Goal: Task Accomplishment & Management: Manage account settings

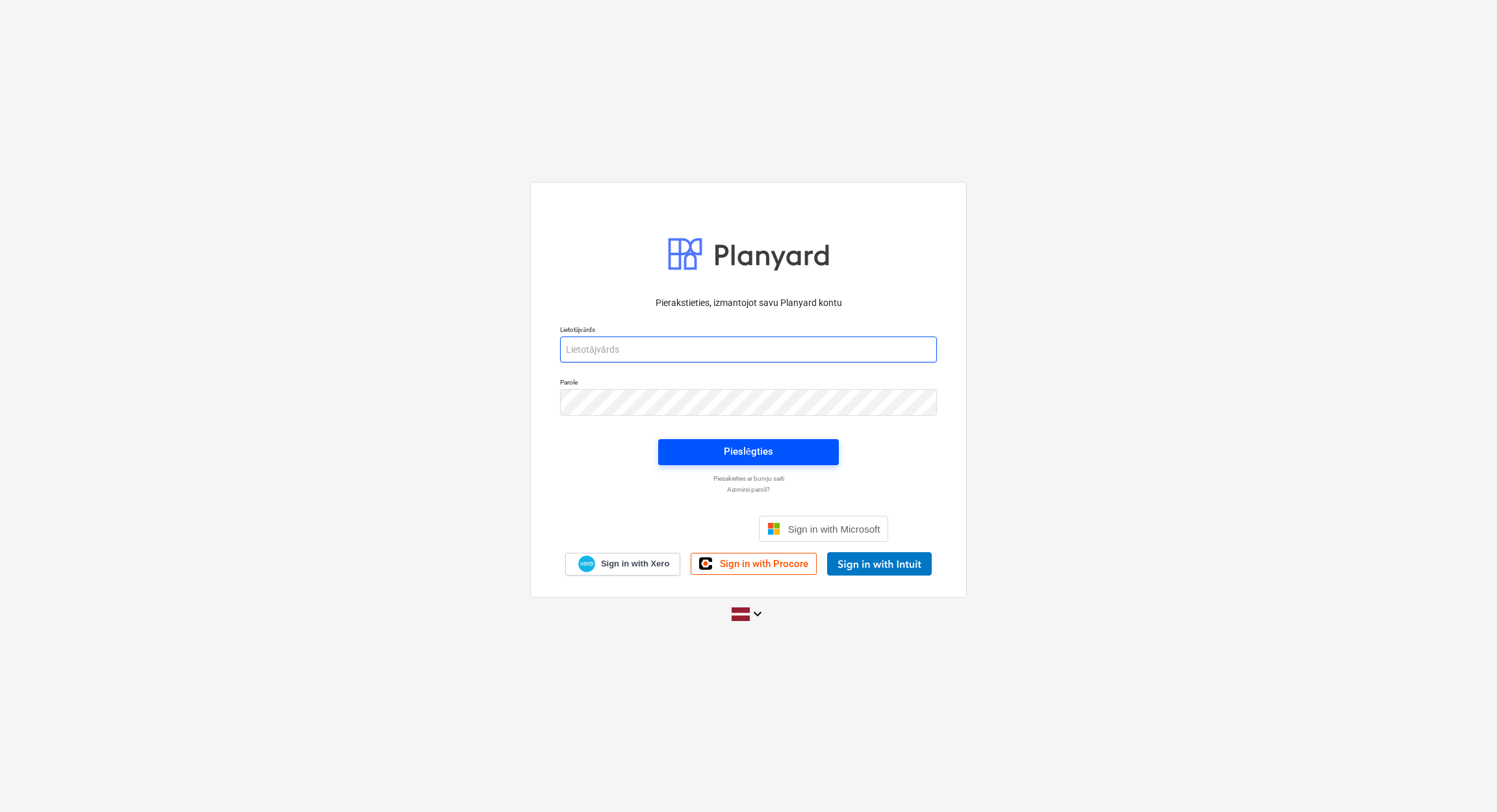
type input "janis.gramatnieks@bonava.com"
click at [748, 458] on div "Pieslēgties" at bounding box center [748, 451] width 49 height 16
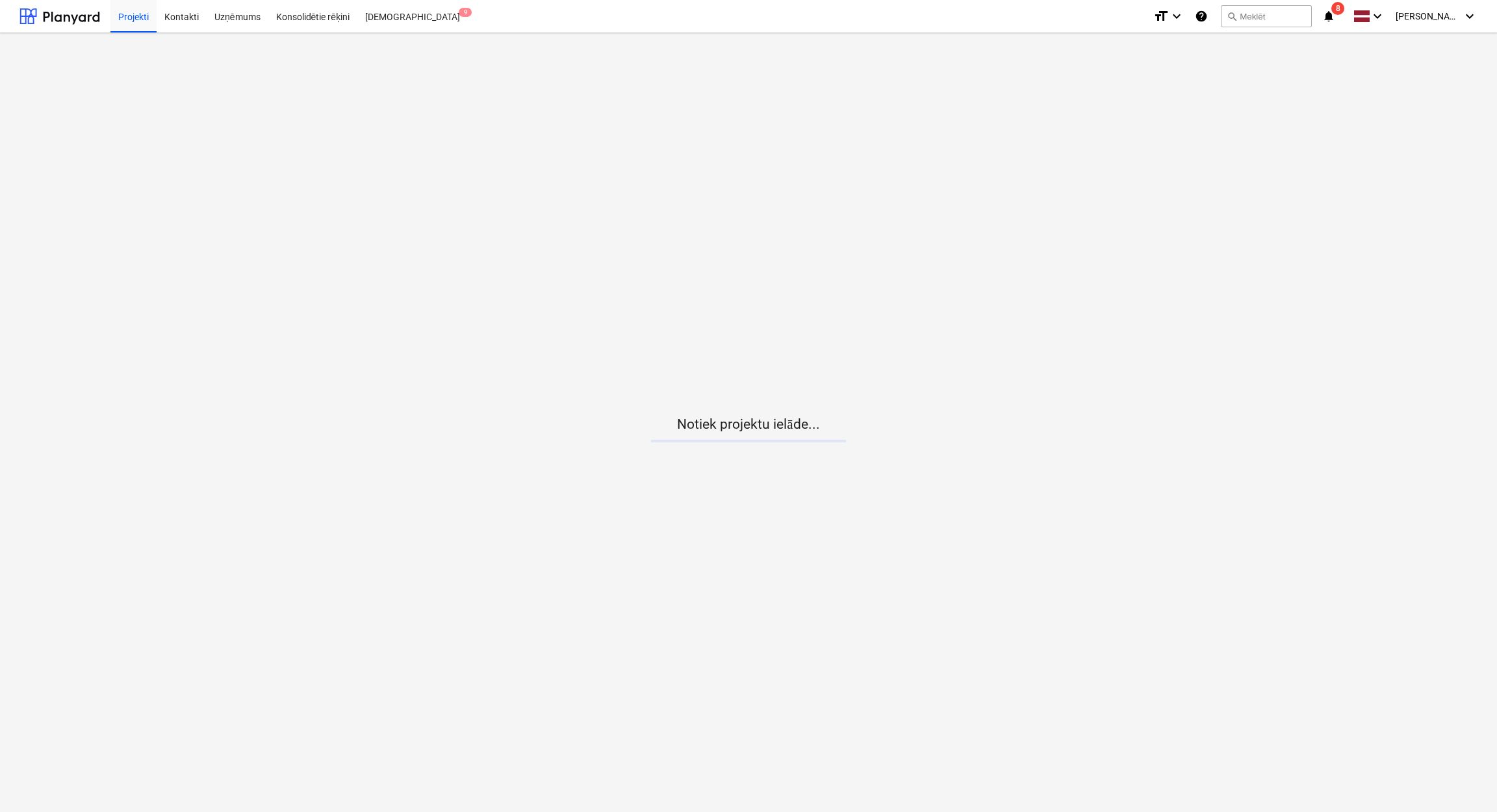
click at [1332, 16] on icon "notifications" at bounding box center [1328, 16] width 13 height 15
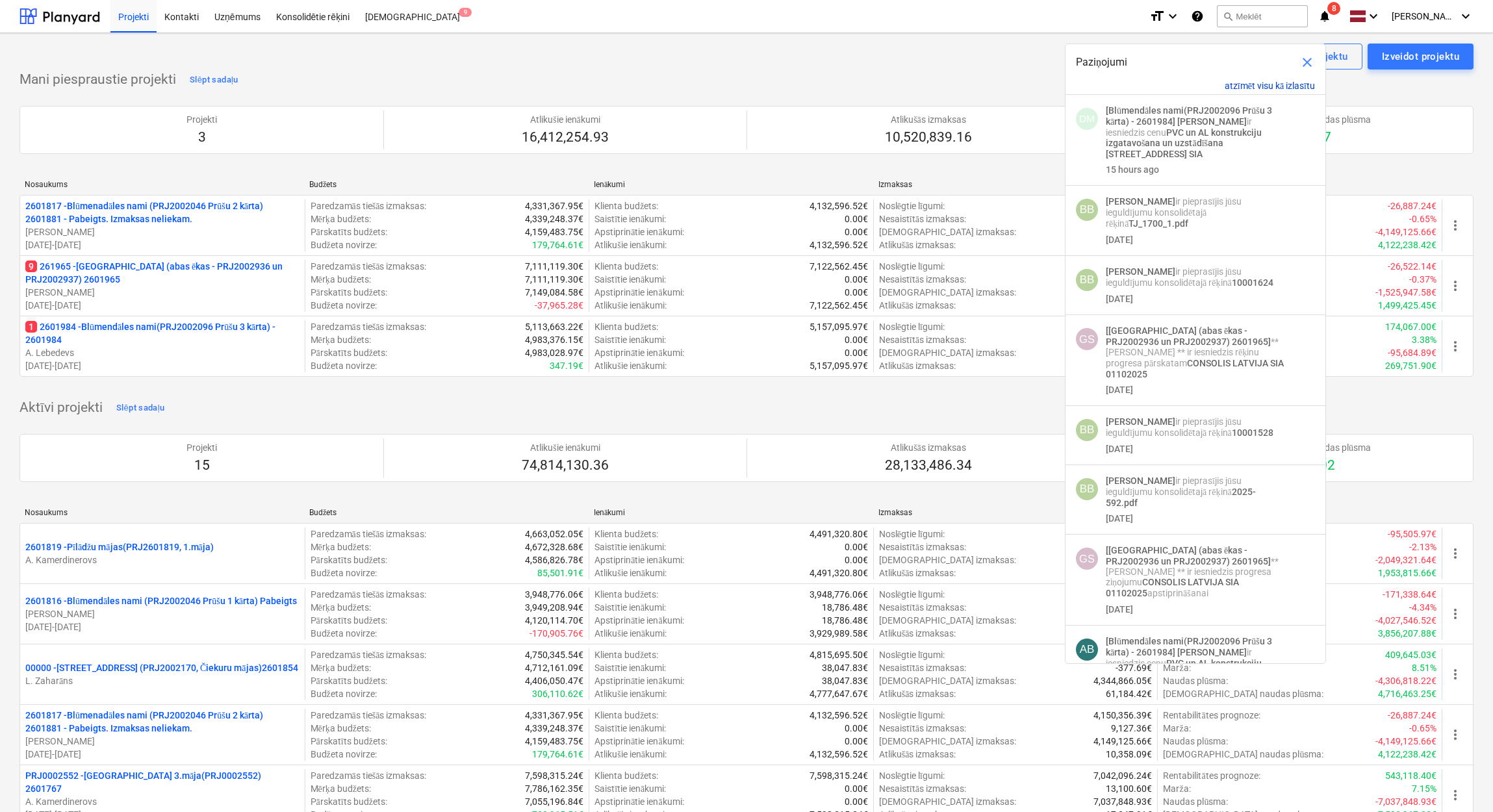
click at [1292, 87] on button "atzīmēt visu kā izlasītu" at bounding box center [1269, 85] width 90 height 11
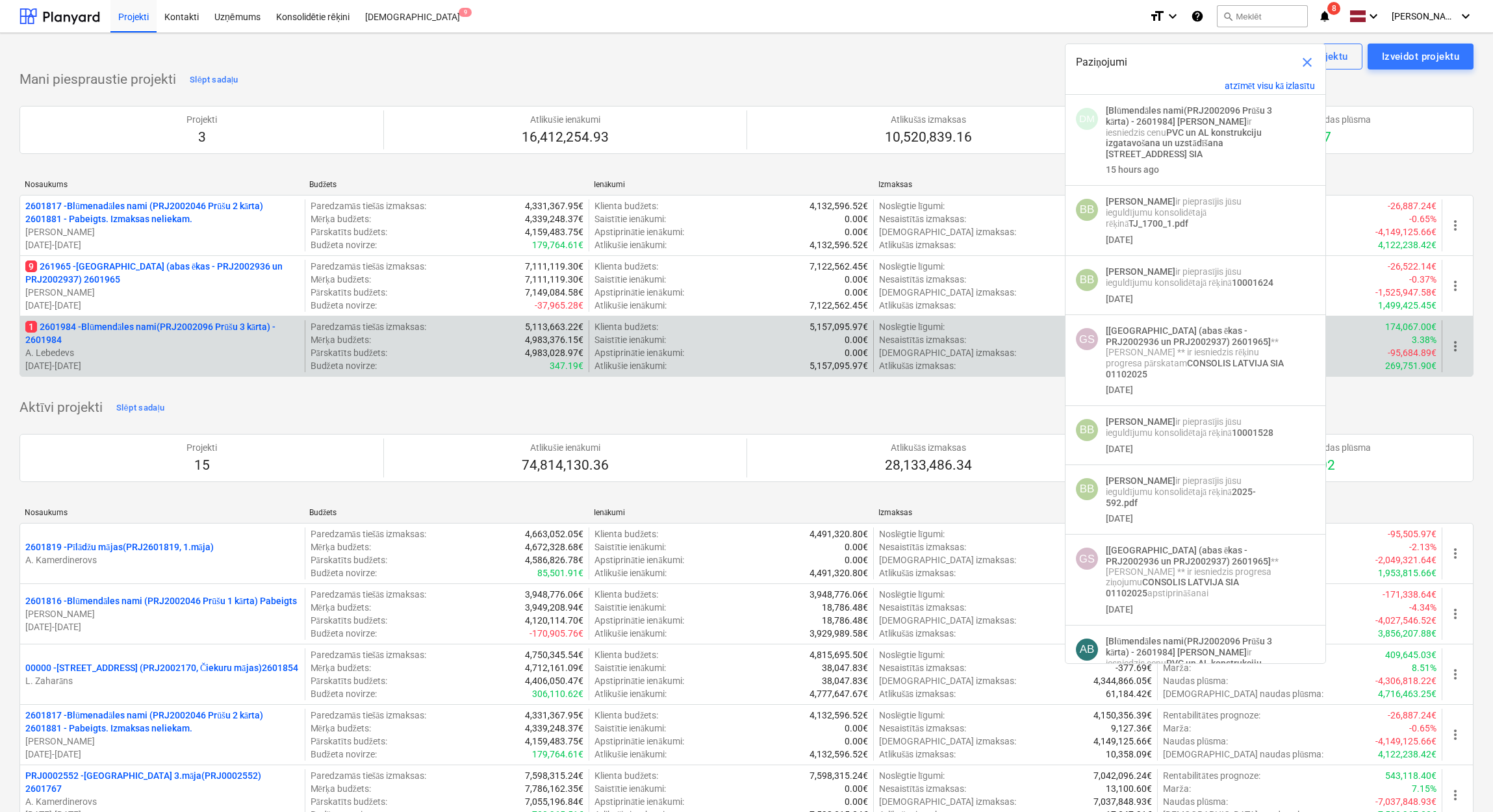
click at [121, 341] on p "1 2601984 - Blūmendāles nami(PRJ2002096 Prūšu 3 kārta) - 2601984" at bounding box center [162, 333] width 274 height 26
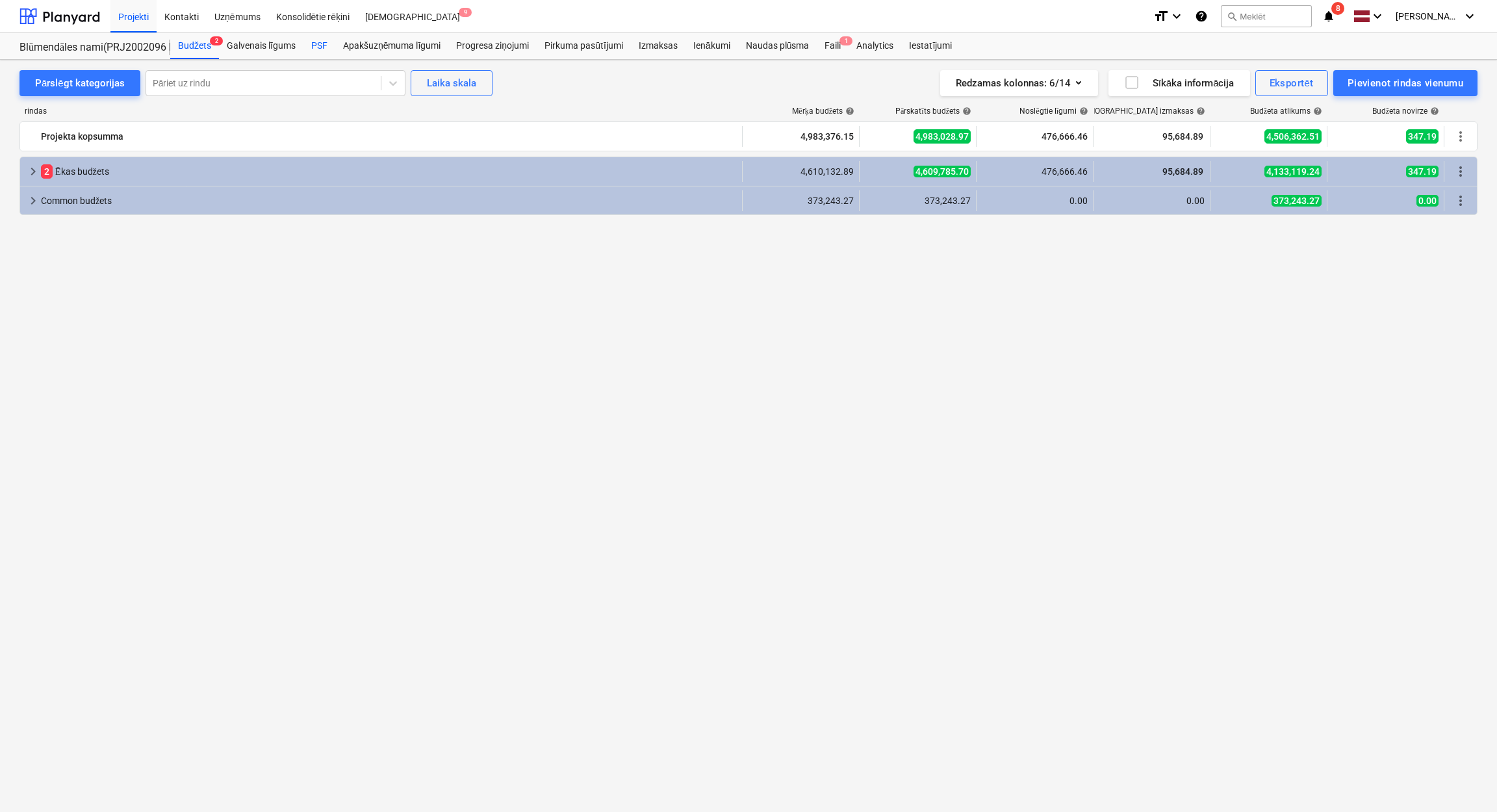
click at [328, 37] on div "PSF" at bounding box center [319, 45] width 32 height 26
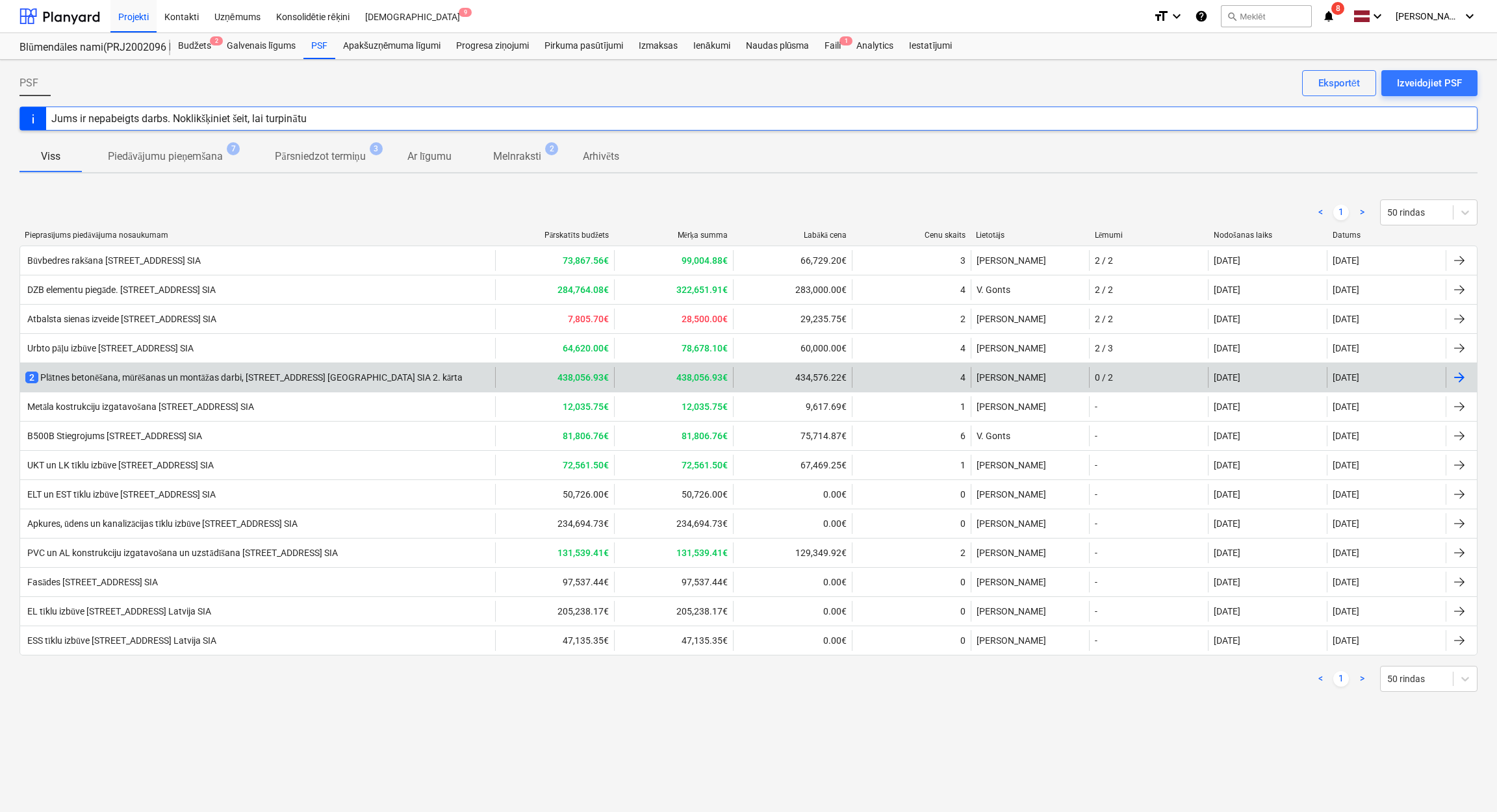
click at [625, 378] on div "438,056.93€" at bounding box center [673, 376] width 119 height 20
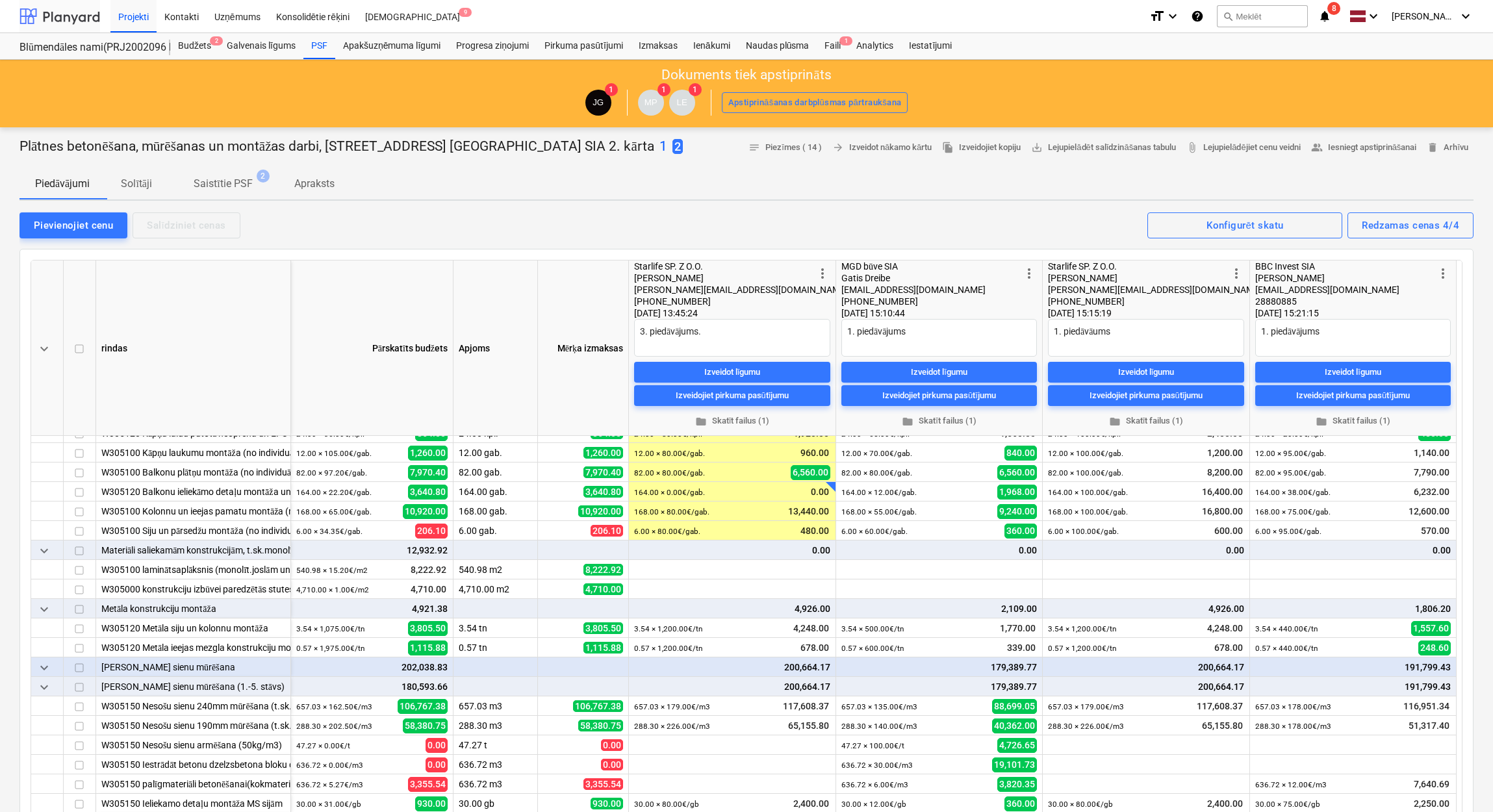
type textarea "x"
click at [54, 15] on div at bounding box center [59, 16] width 80 height 33
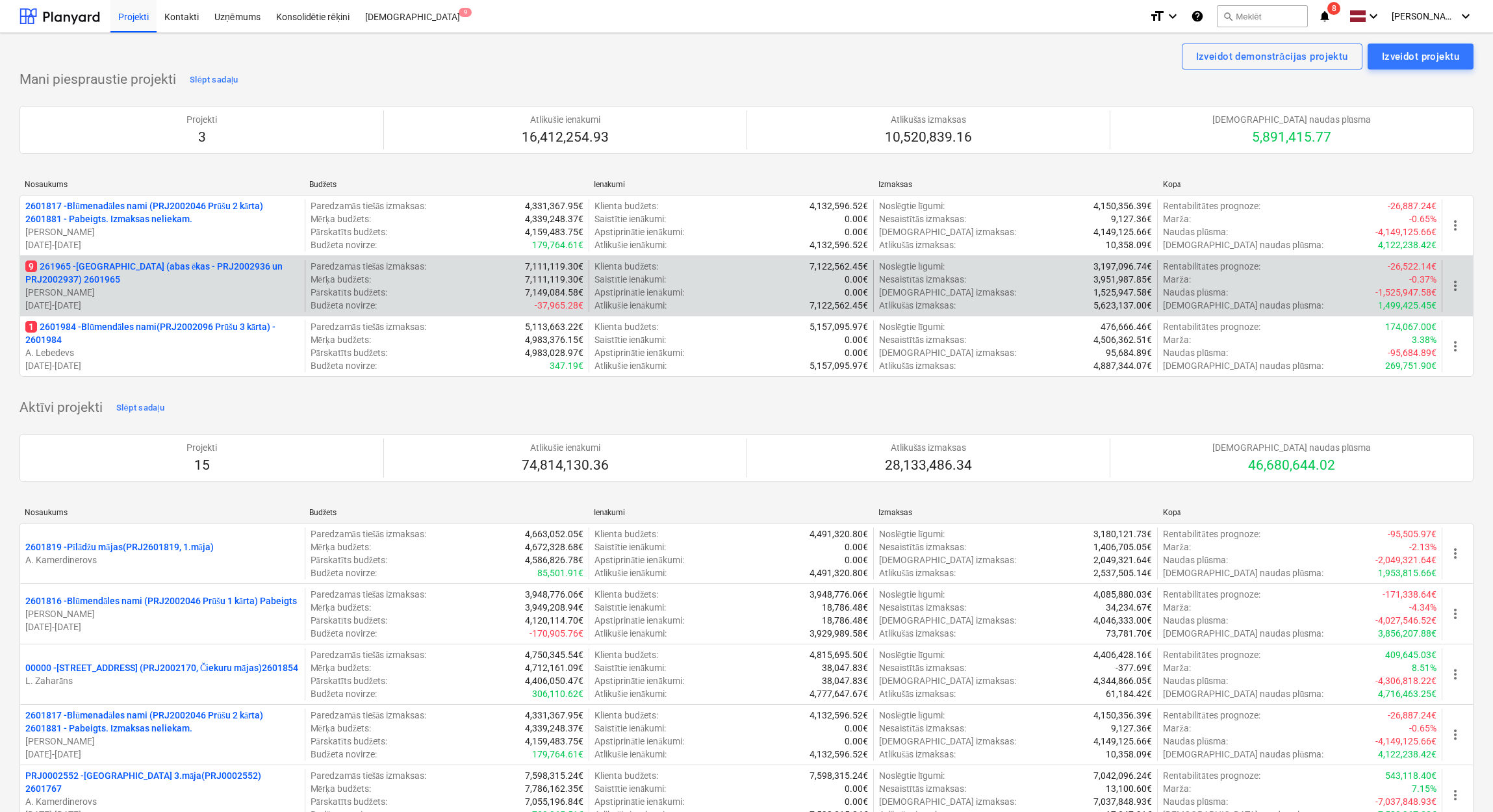
click at [141, 279] on p "9 261965 - Nīcgales iela (abas ēkas - PRJ2002936 un PRJ2002937) 2601965" at bounding box center [162, 272] width 274 height 26
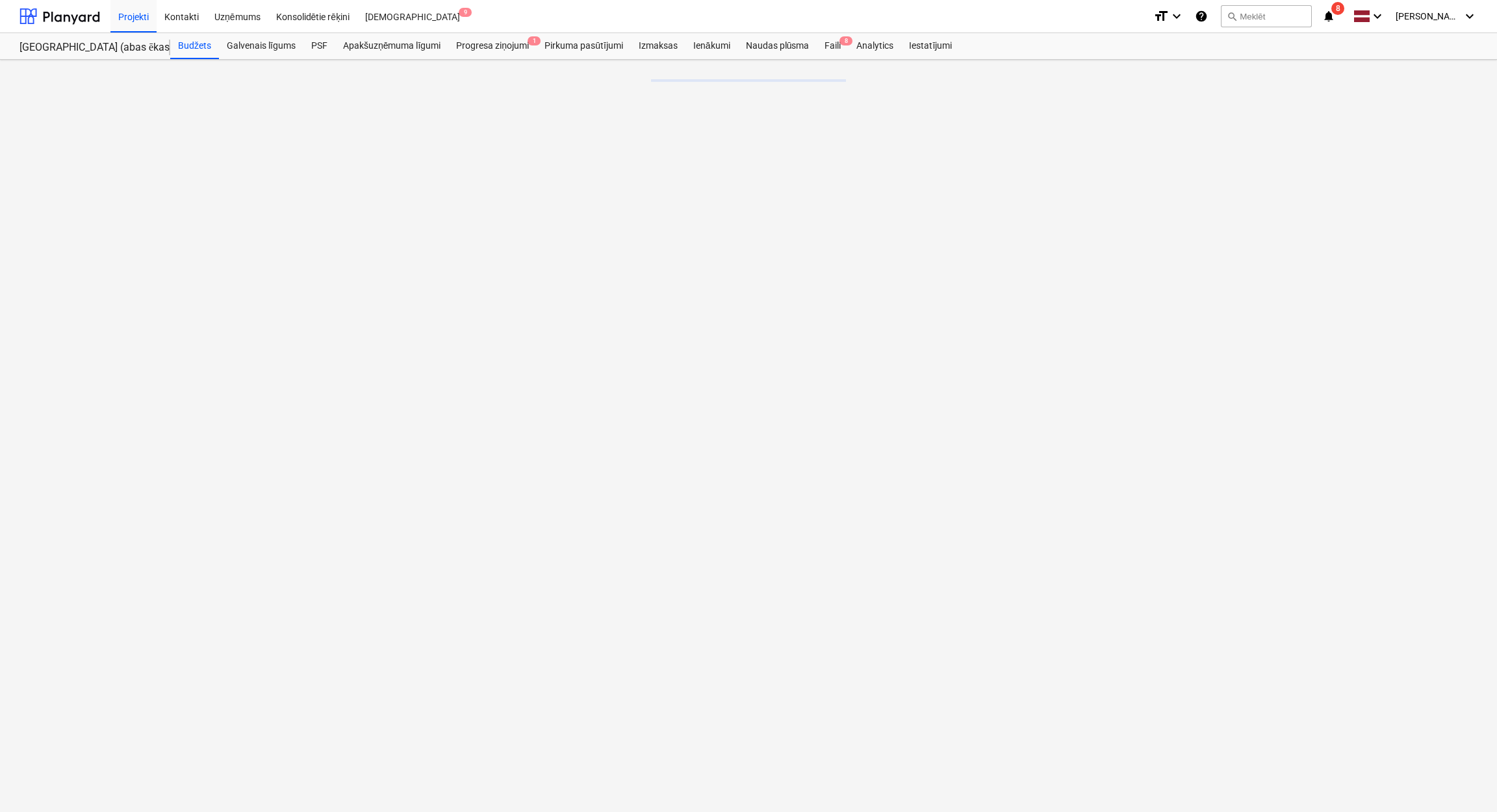
click at [1332, 19] on icon "notifications" at bounding box center [1328, 16] width 13 height 15
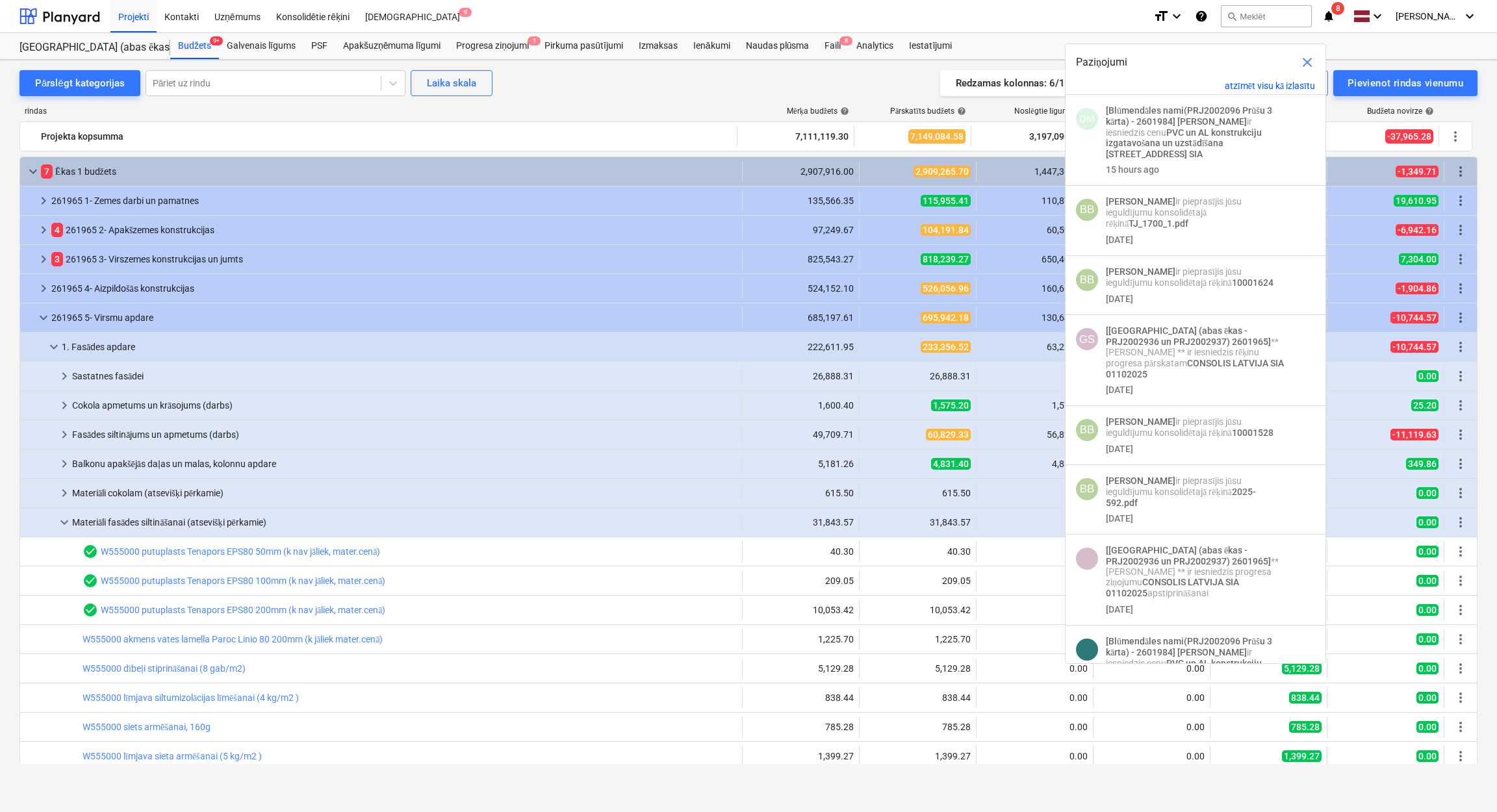
scroll to position [259, 0]
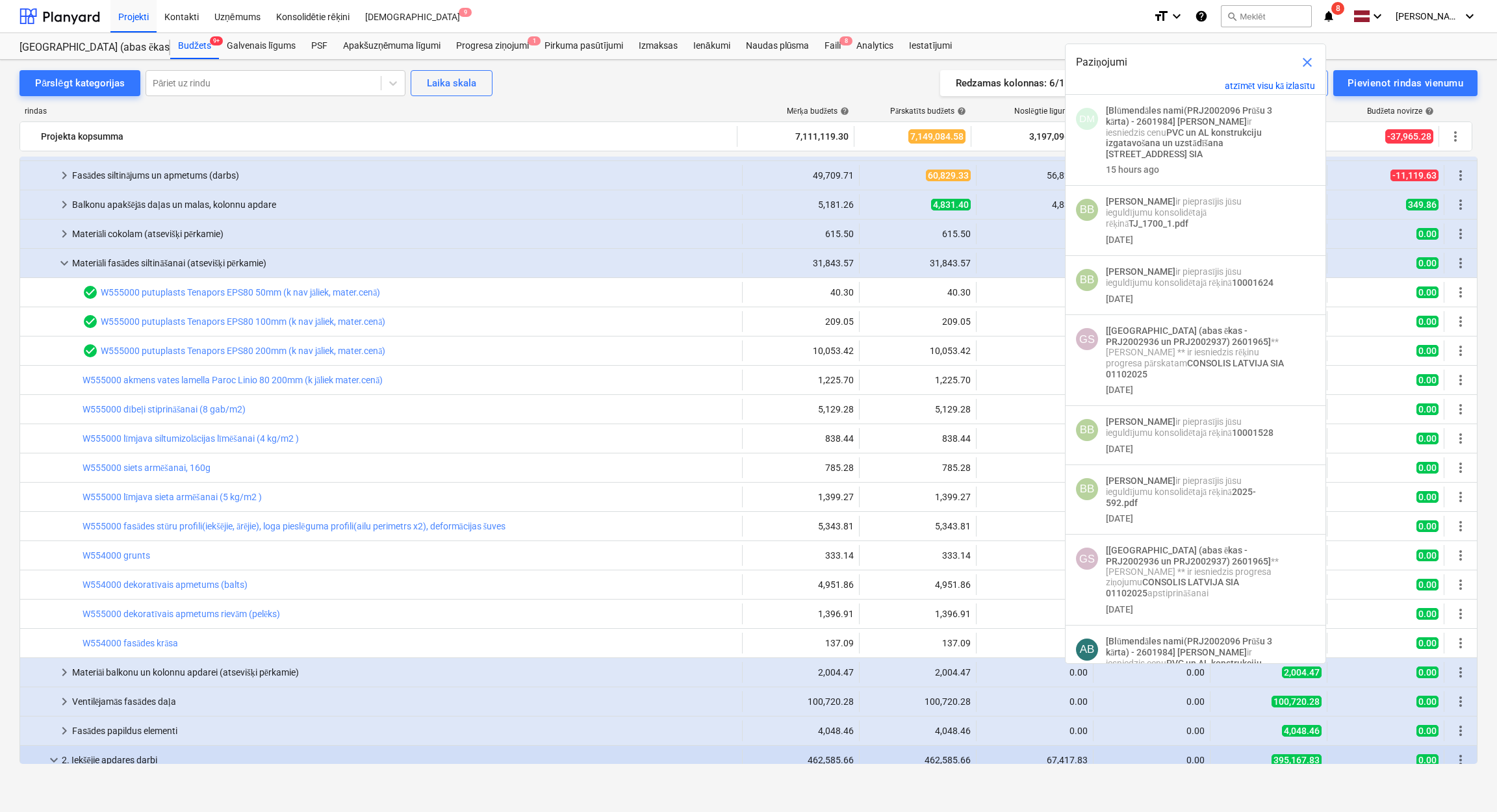
click at [626, 77] on div "Pārslēgt kategorijas Pāriet uz rindu Laika skala Redzamas kolonnas : 6/14 Sīkāk…" at bounding box center [748, 82] width 1457 height 26
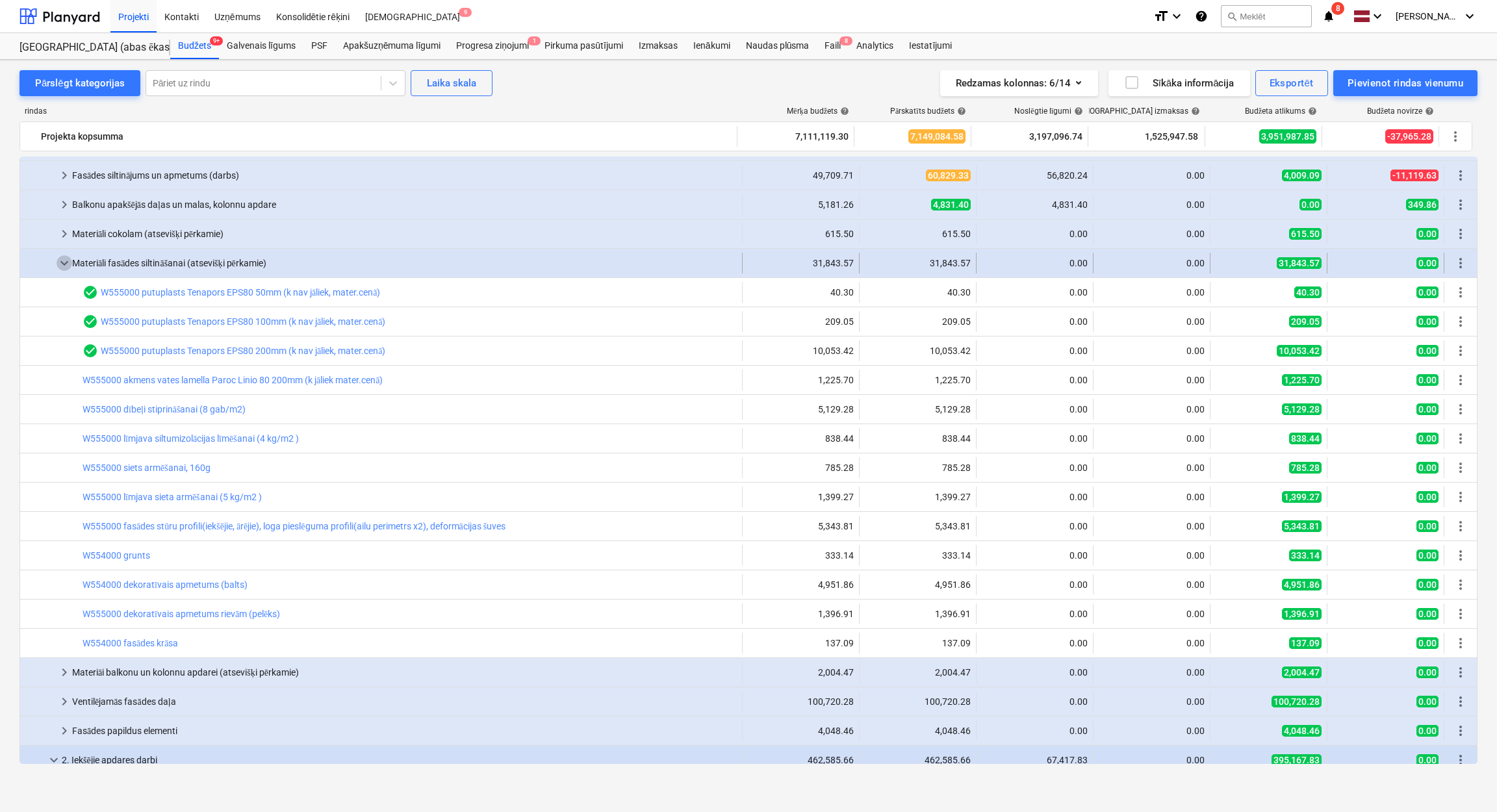
click at [56, 258] on span "keyboard_arrow_down" at bounding box center [64, 263] width 15 height 15
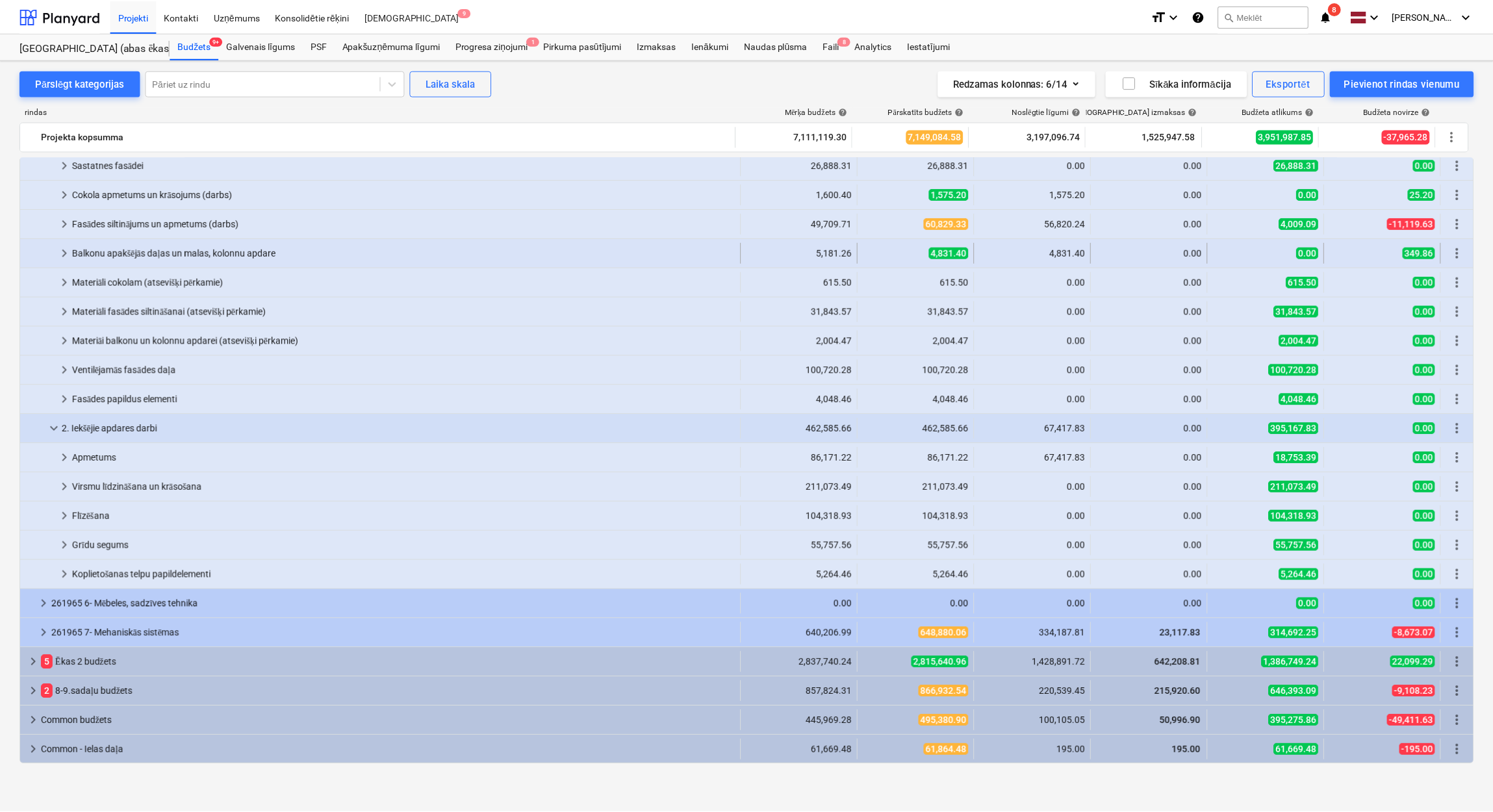
scroll to position [0, 0]
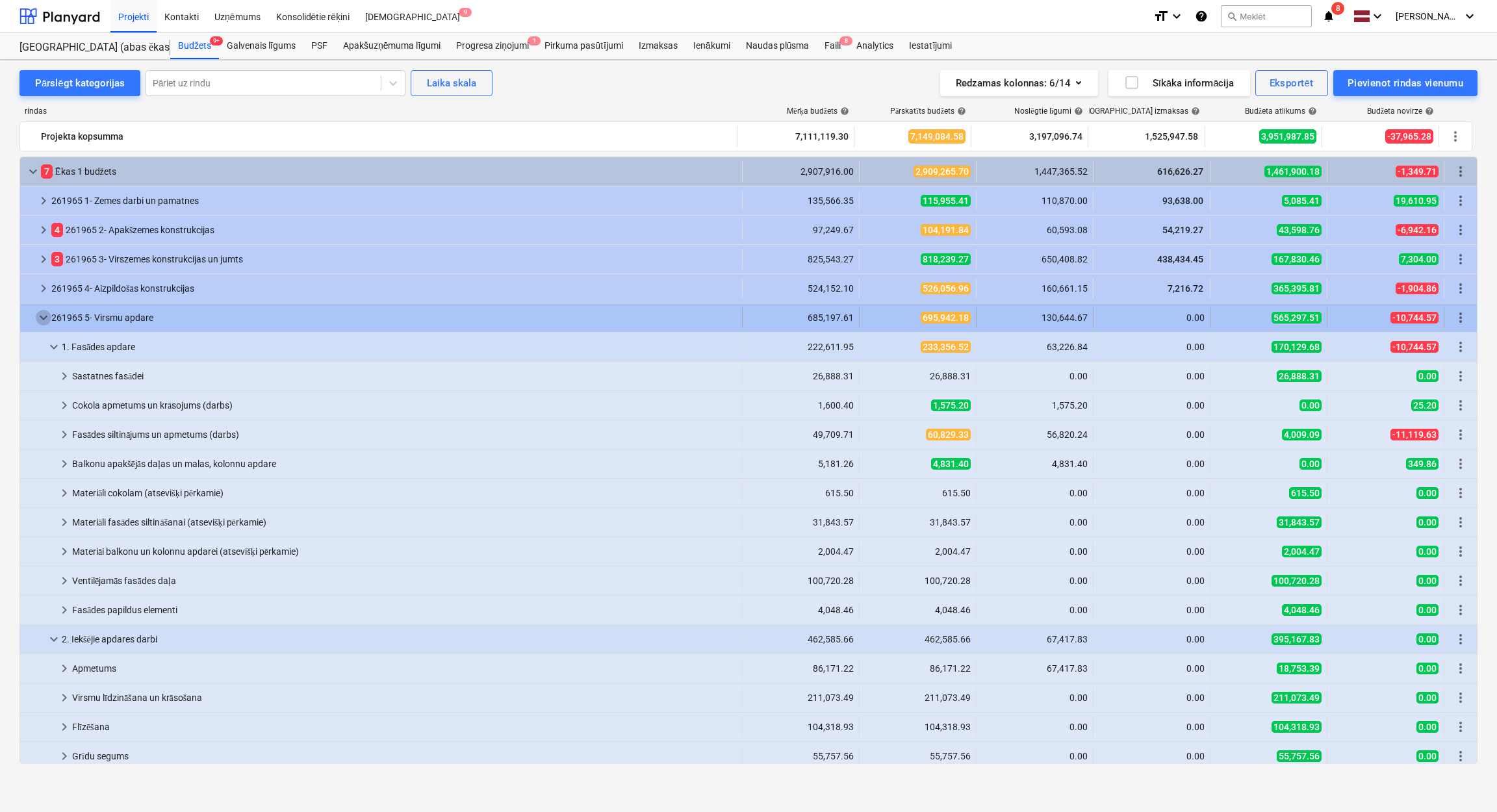
click at [41, 317] on span "keyboard_arrow_down" at bounding box center [44, 317] width 15 height 15
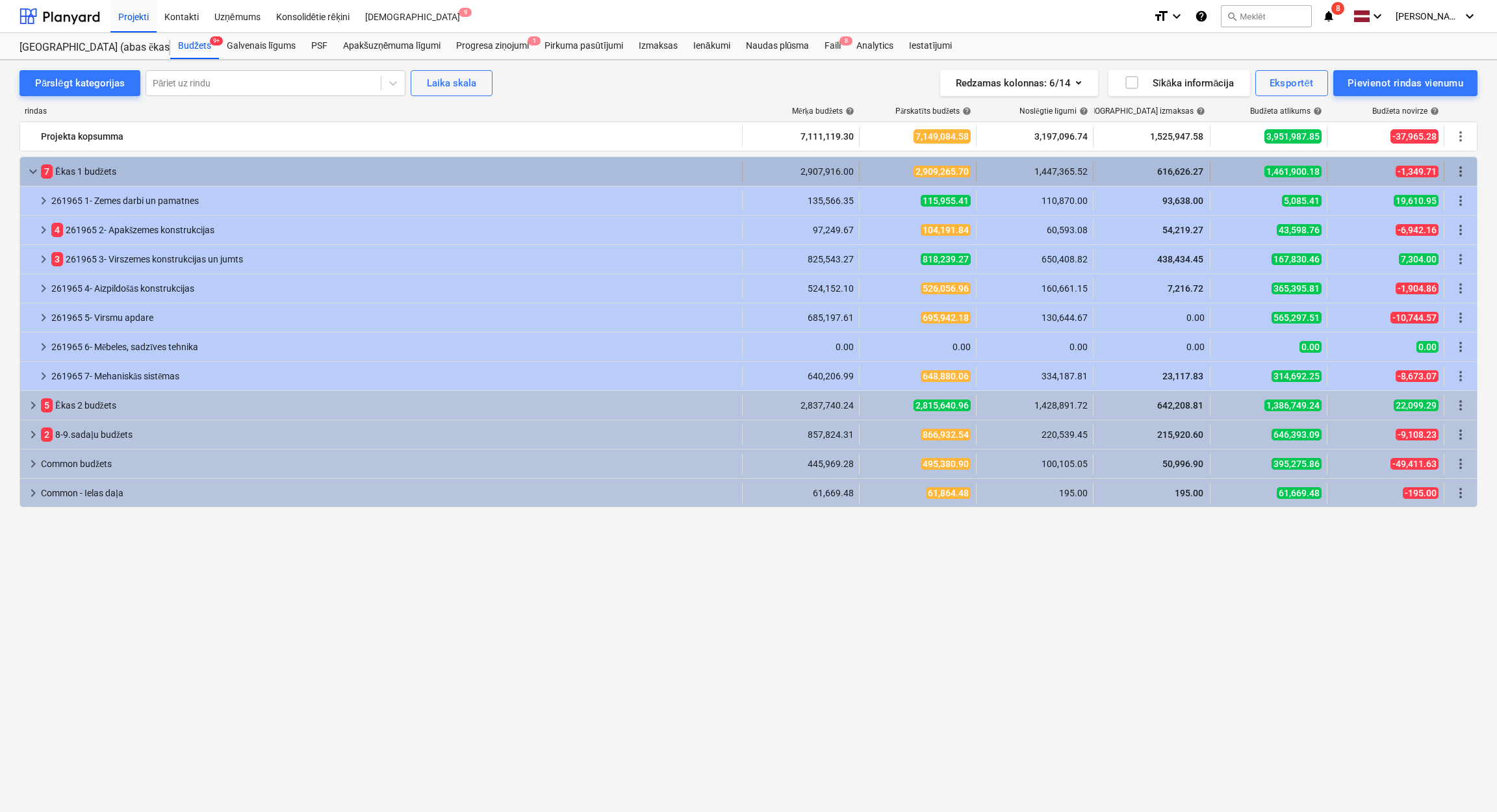
click at [29, 175] on span "keyboard_arrow_down" at bounding box center [33, 171] width 15 height 15
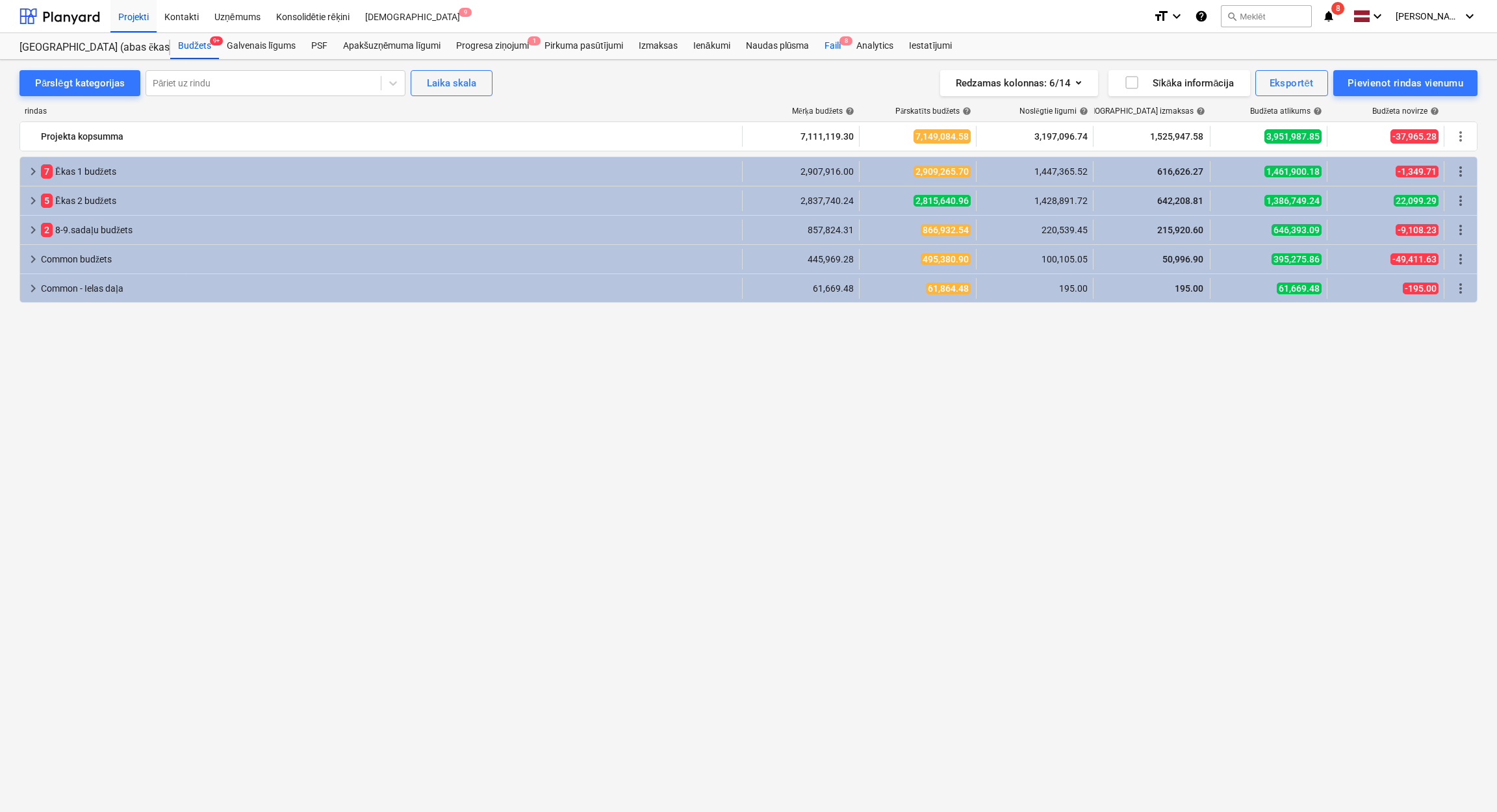
click at [838, 41] on div "Faili 8" at bounding box center [832, 45] width 32 height 26
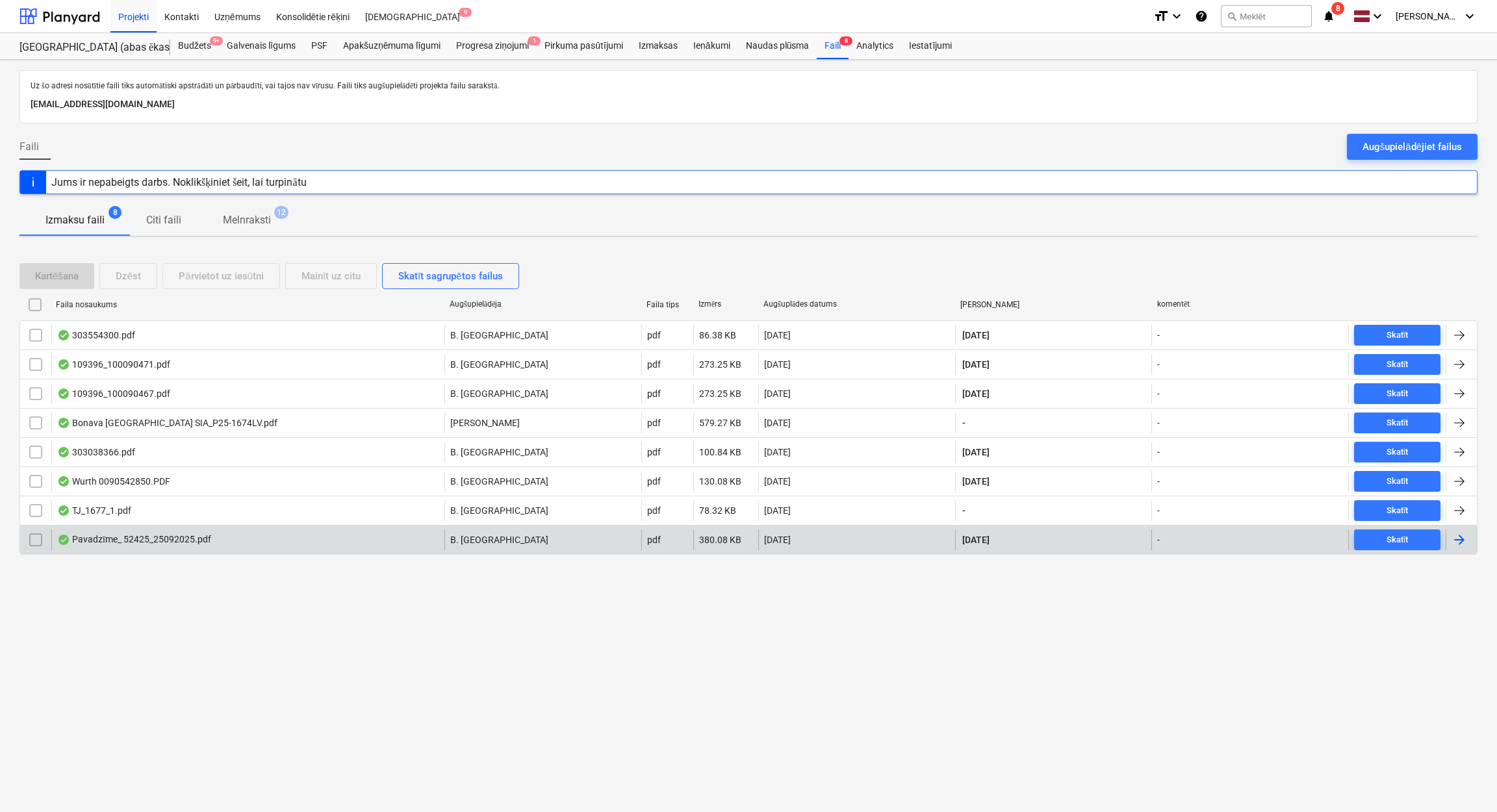
click at [1456, 543] on div at bounding box center [1459, 539] width 15 height 15
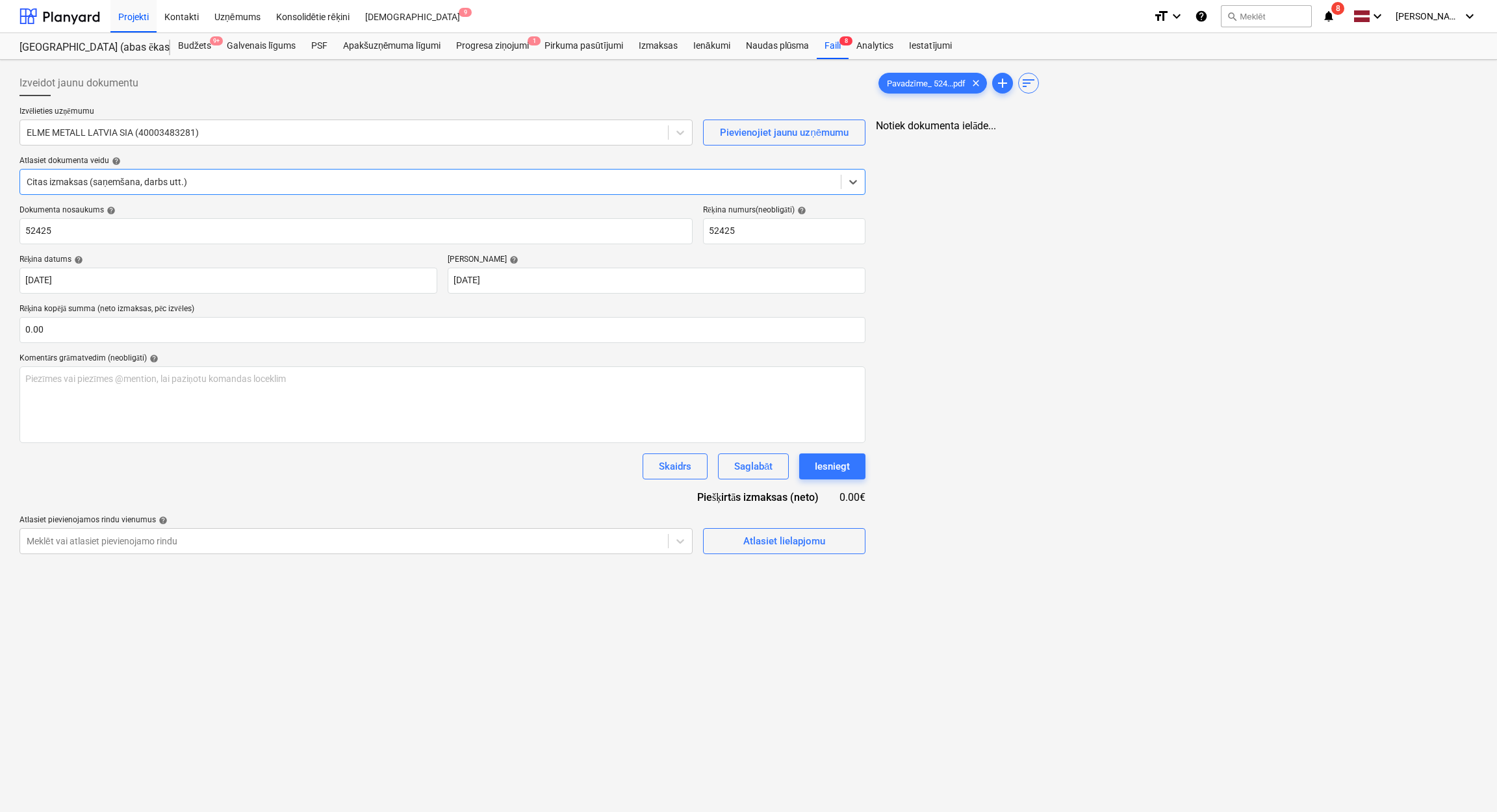
type input "52425"
type input "25 Sep 2025"
type input "24 Nov 2025"
click at [573, 43] on div "Pirkuma pasūtījumi" at bounding box center [583, 45] width 94 height 26
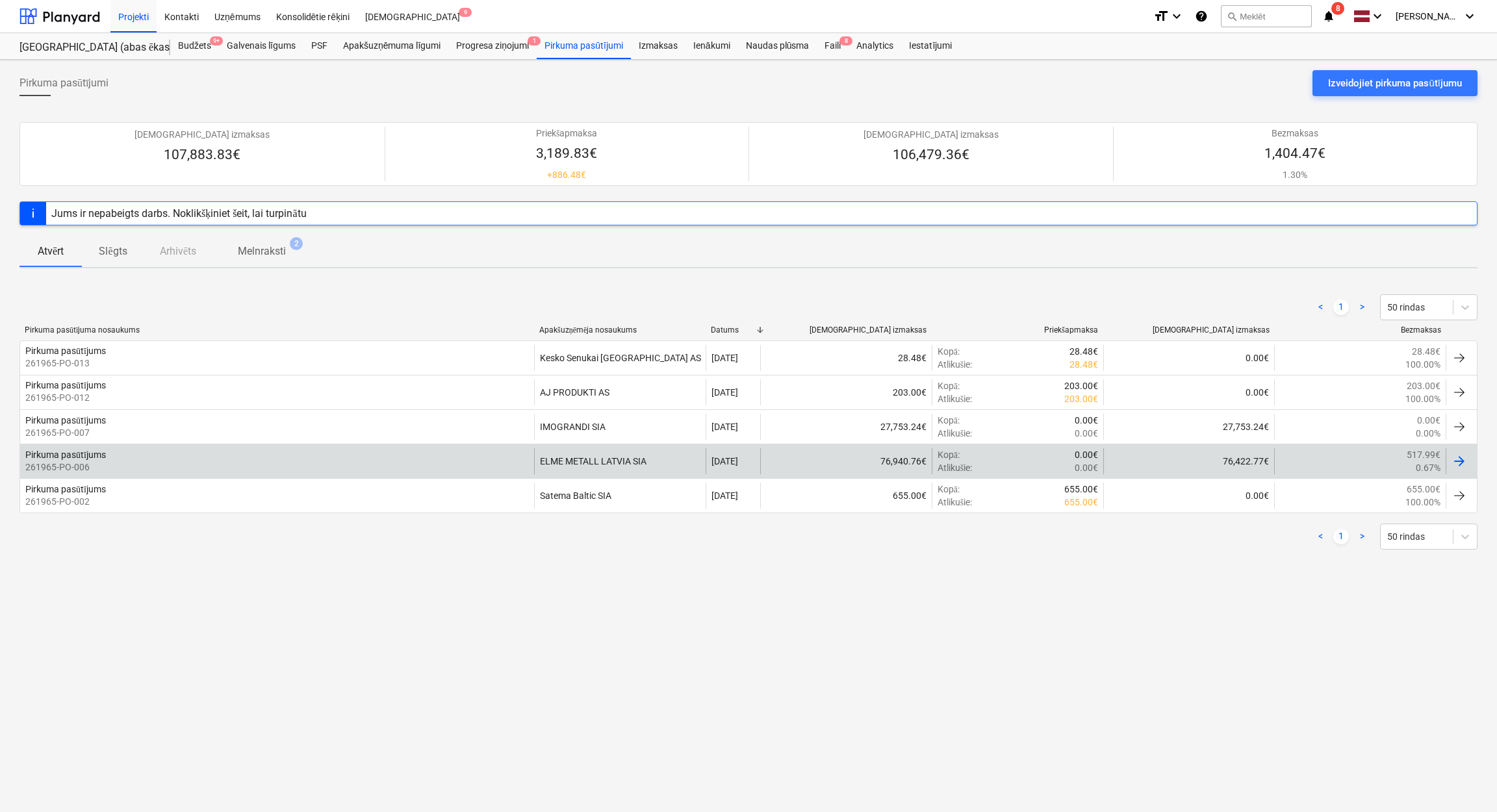
click at [1459, 466] on div at bounding box center [1459, 461] width 15 height 15
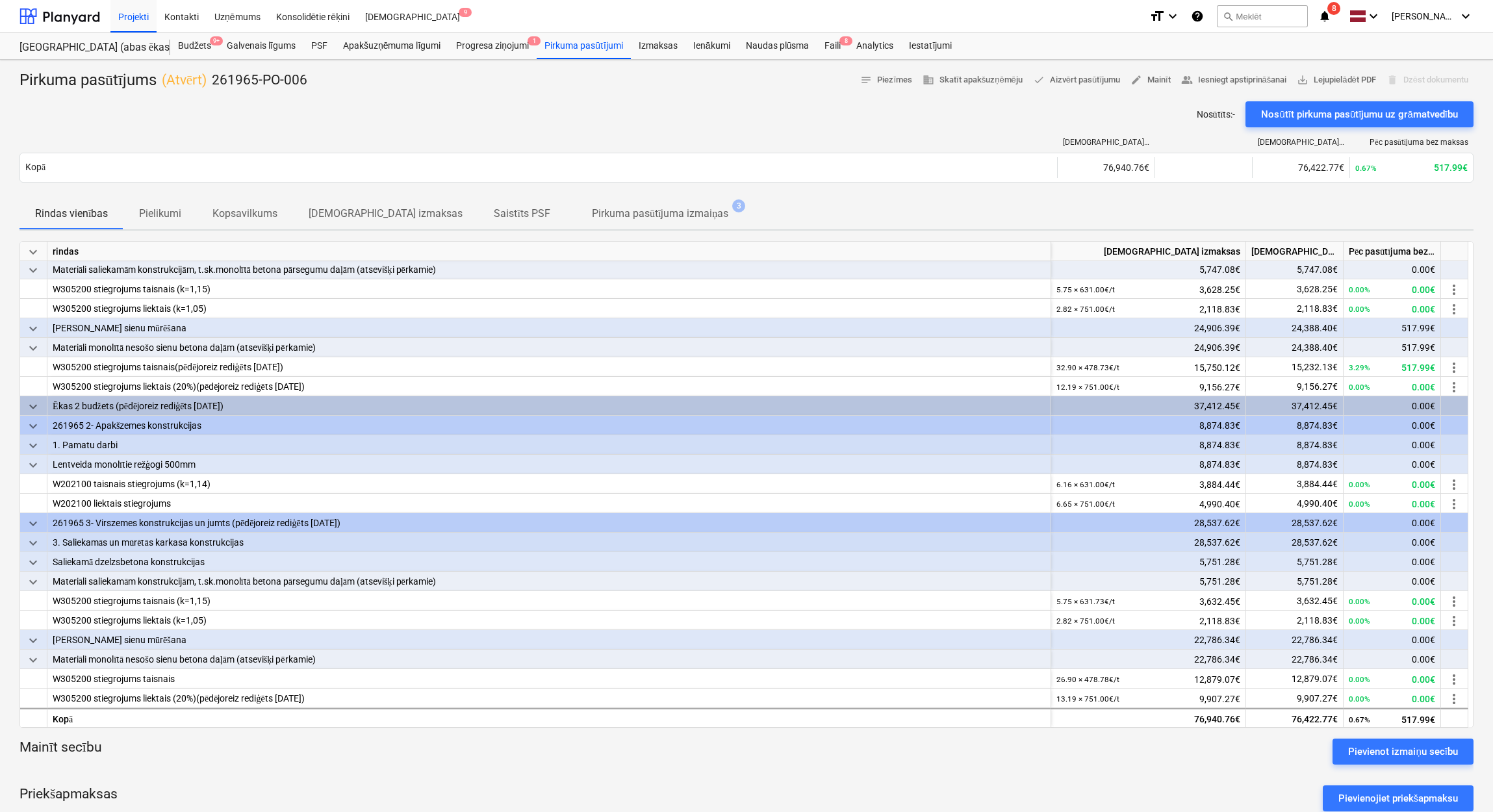
scroll to position [130, 0]
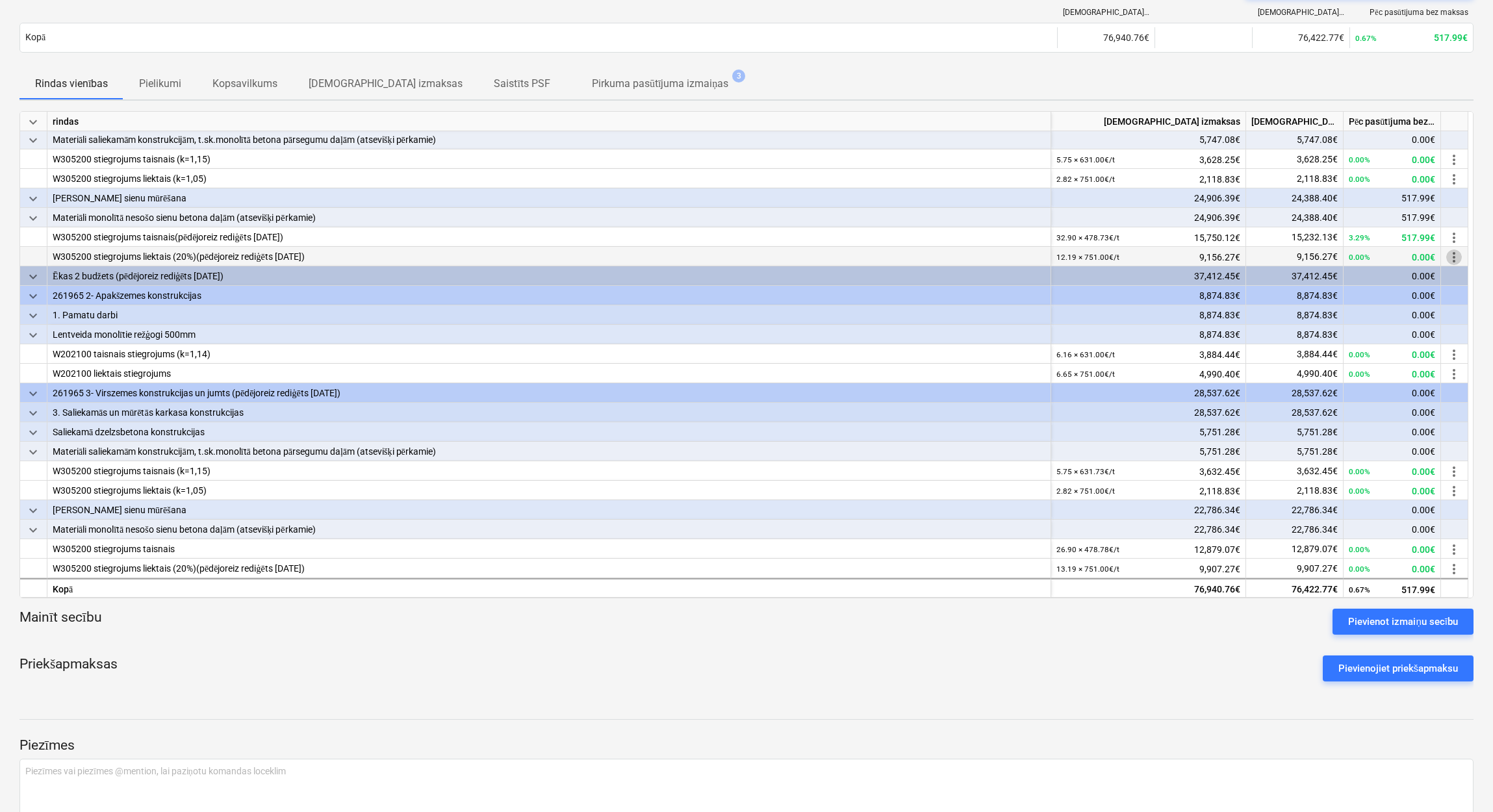
click at [1455, 257] on span "more_vert" at bounding box center [1453, 257] width 15 height 15
click at [1457, 257] on li "Rediģēt" at bounding box center [1458, 256] width 56 height 30
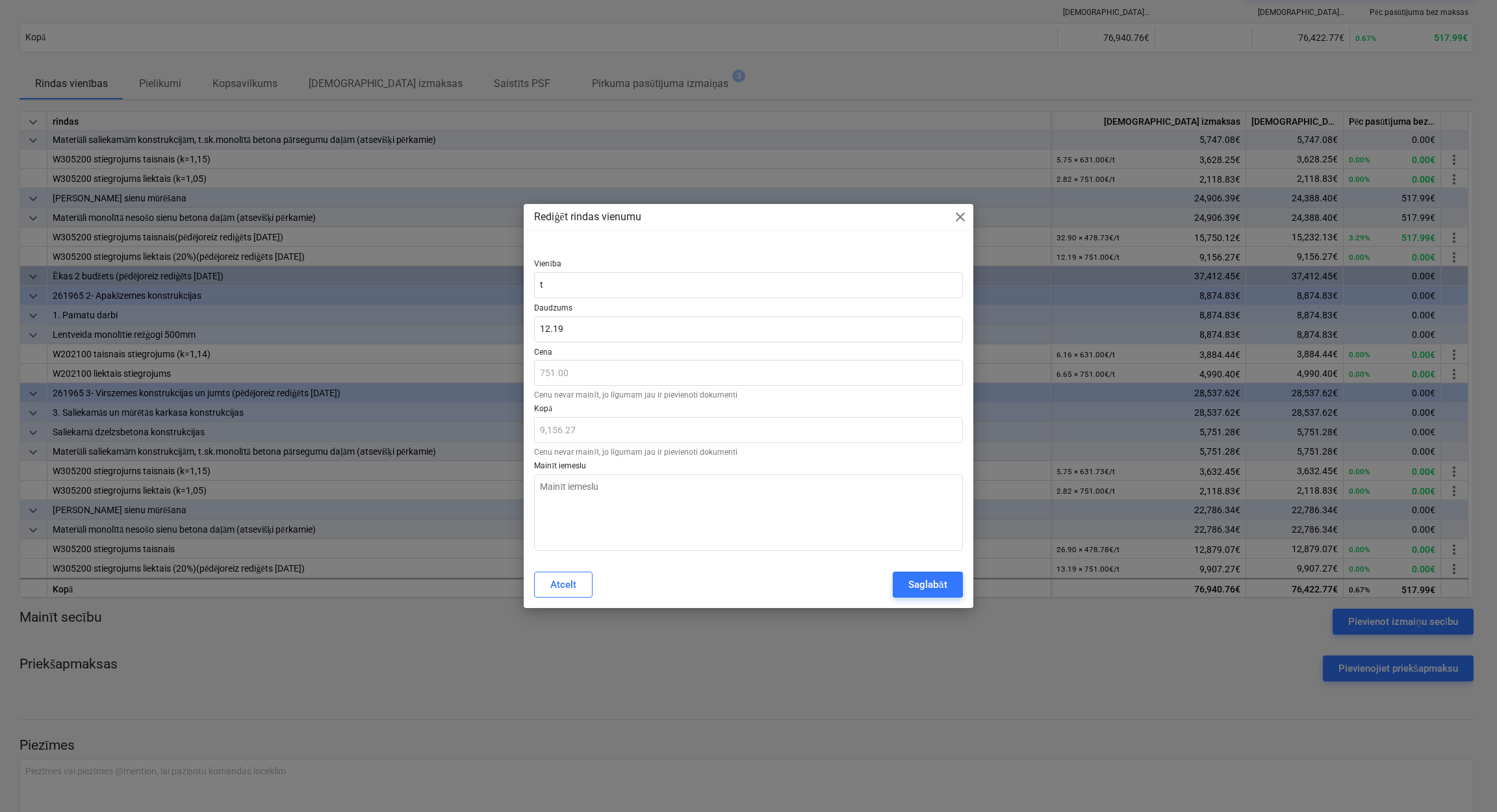
type textarea "x"
type input "12.1921"
drag, startPoint x: 547, startPoint y: 328, endPoint x: 536, endPoint y: 330, distance: 11.2
click at [536, 330] on input "12.1921" at bounding box center [748, 329] width 428 height 26
drag, startPoint x: 594, startPoint y: 328, endPoint x: 522, endPoint y: 333, distance: 72.2
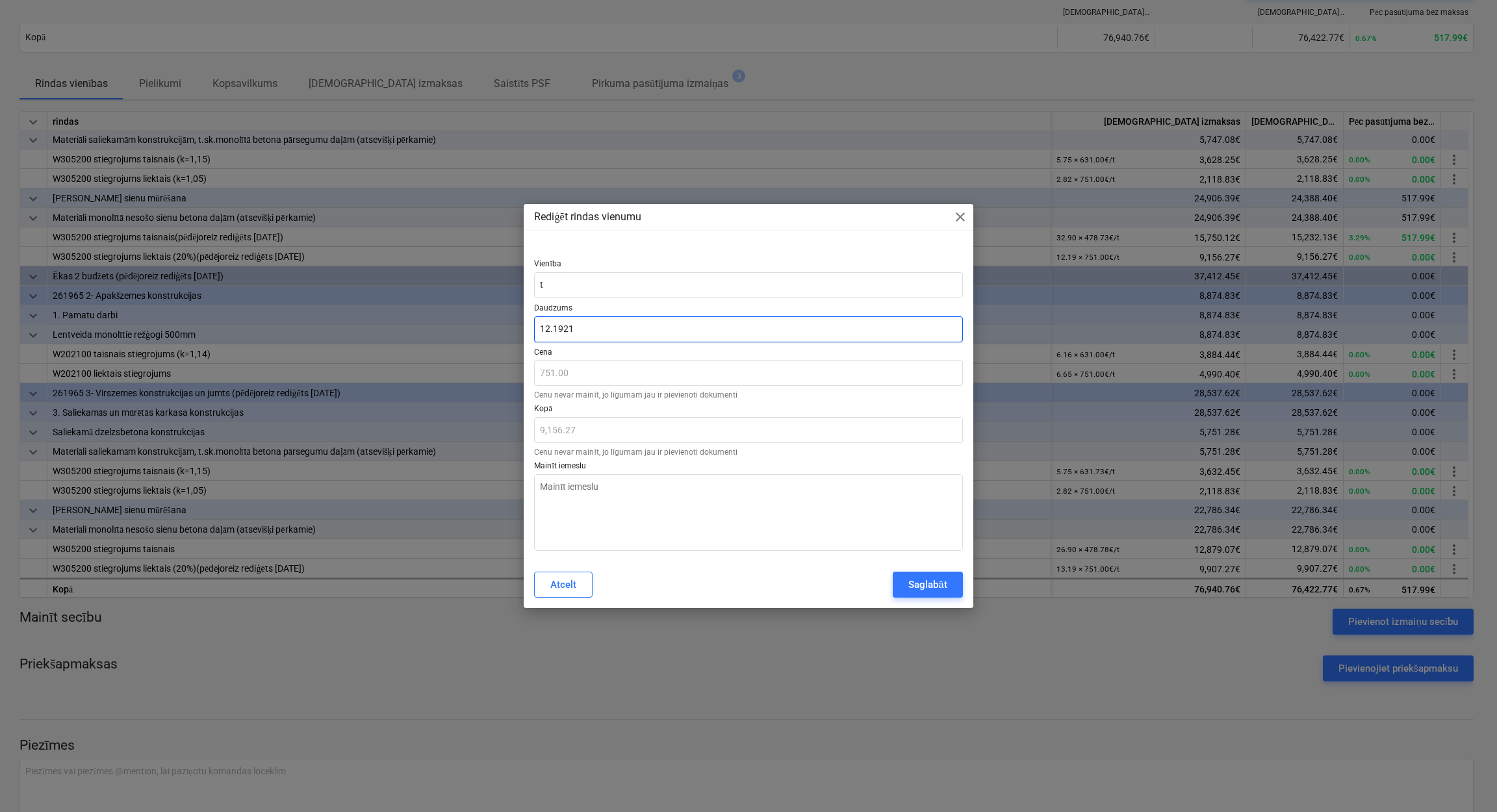
click at [522, 333] on div "Rediģēt rindas vienumu close Vienība t Daudzums 12.1921 Cena 751.00 Cenu nevar …" at bounding box center [748, 406] width 1497 height 812
type textarea "x"
type input "1"
type input "751.00"
type textarea "x"
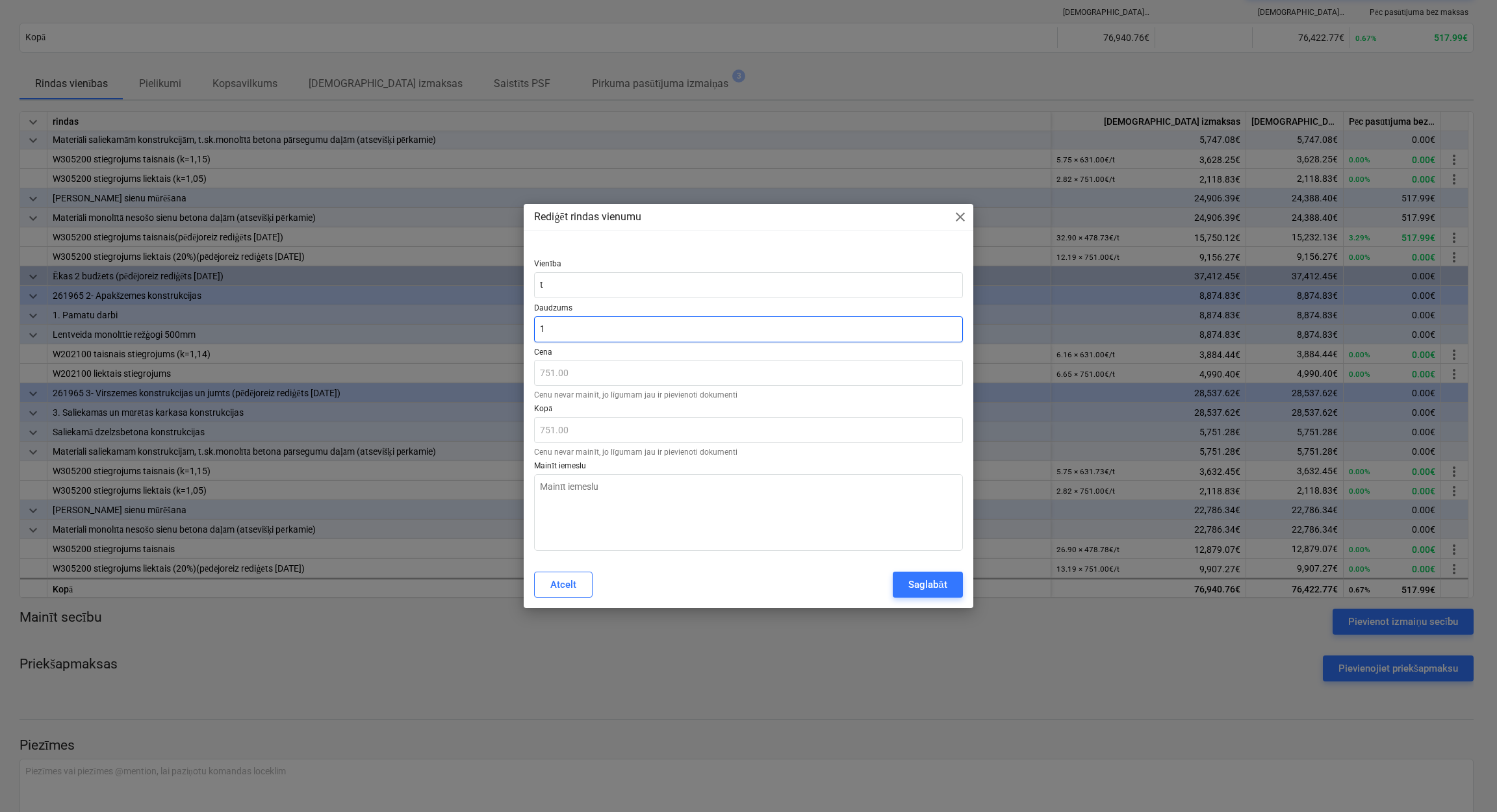
type input "16"
type input "12,016.00"
type input "16"
type textarea "x"
type input "16.00"
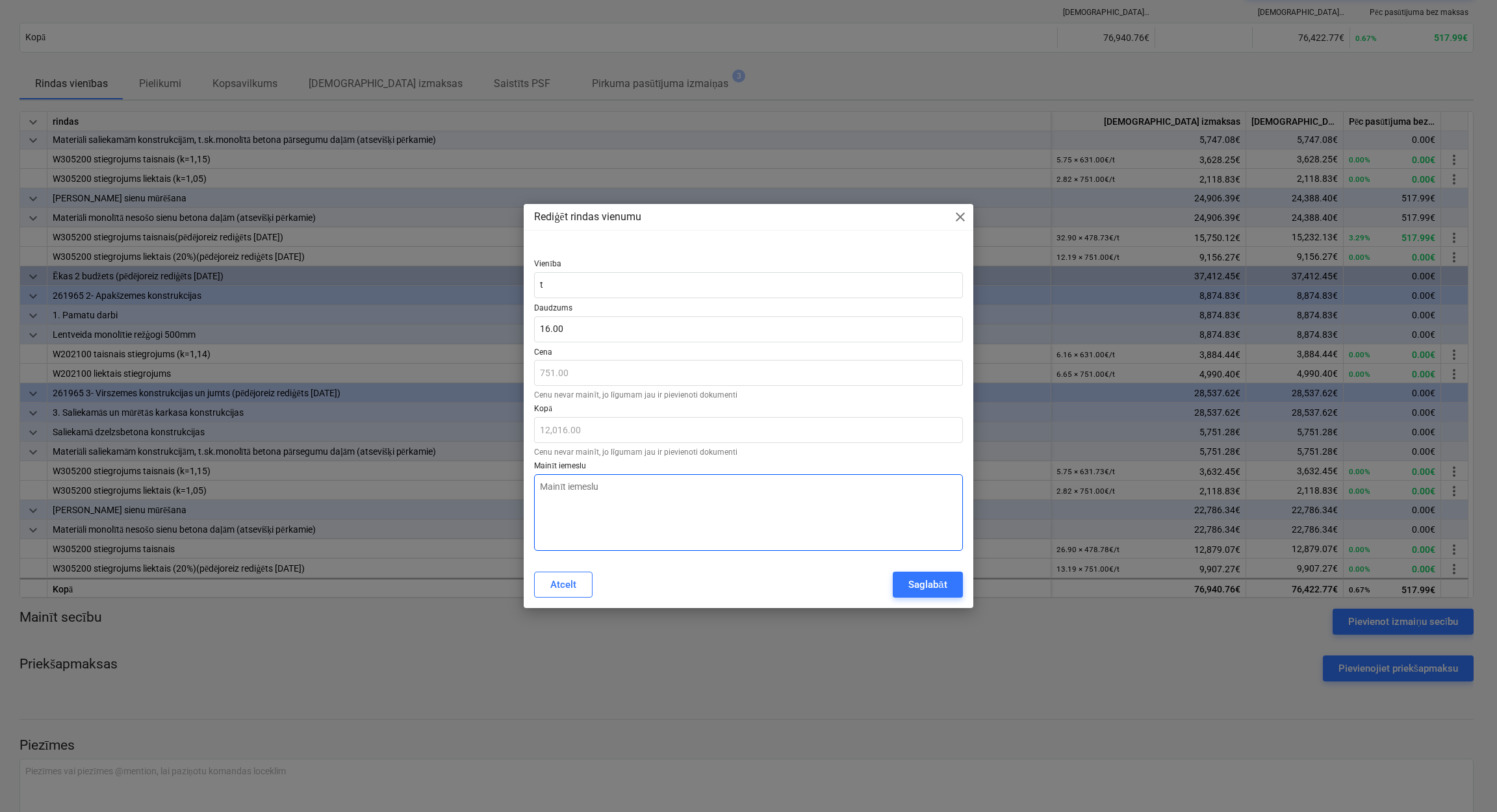
click at [644, 504] on textarea at bounding box center [748, 512] width 428 height 76
type textarea "x"
type textarea "P"
type textarea "x"
type textarea "Pi"
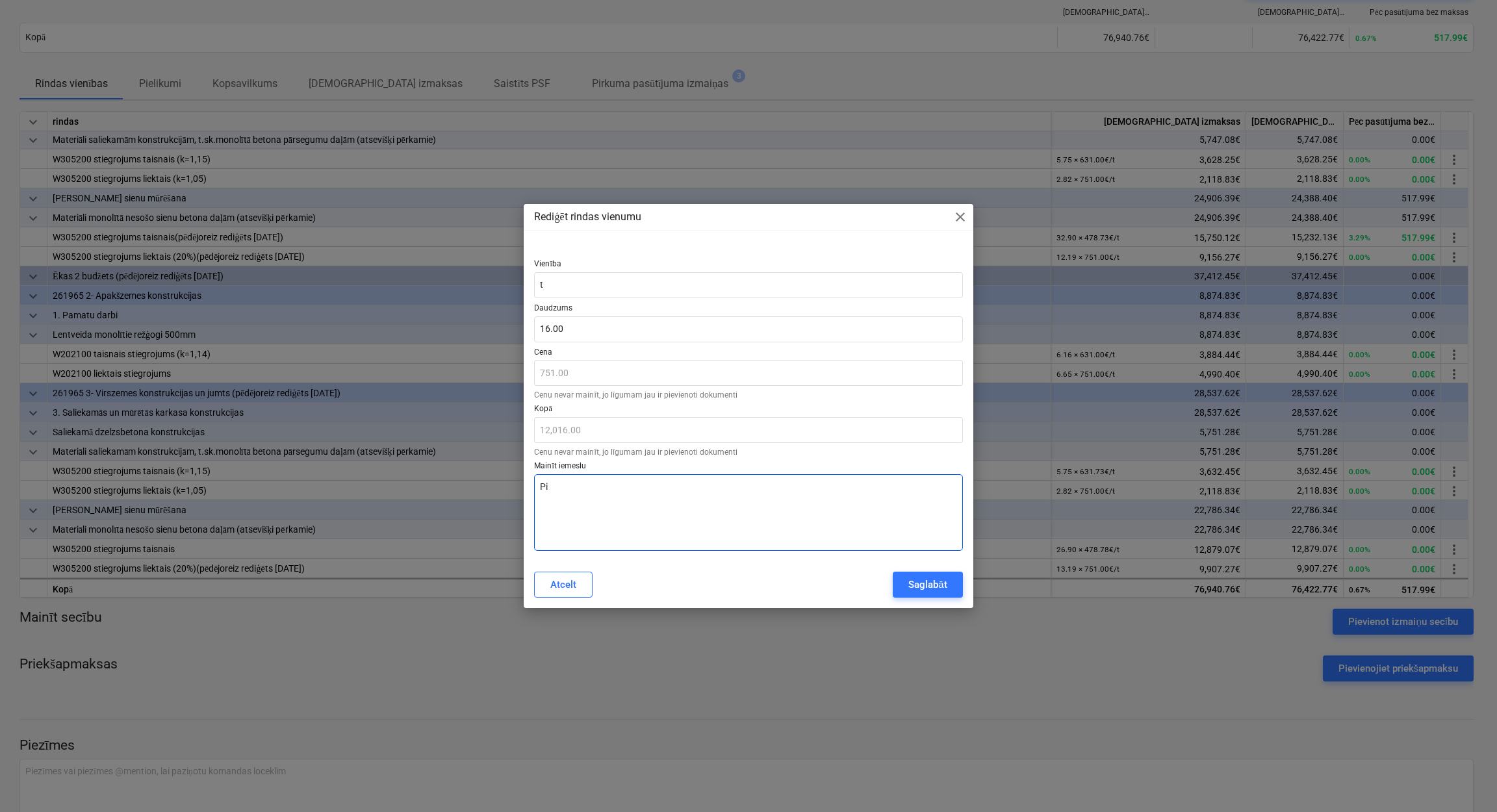
type textarea "x"
type textarea "Pie"
type textarea "x"
type textarea "Piea"
type textarea "x"
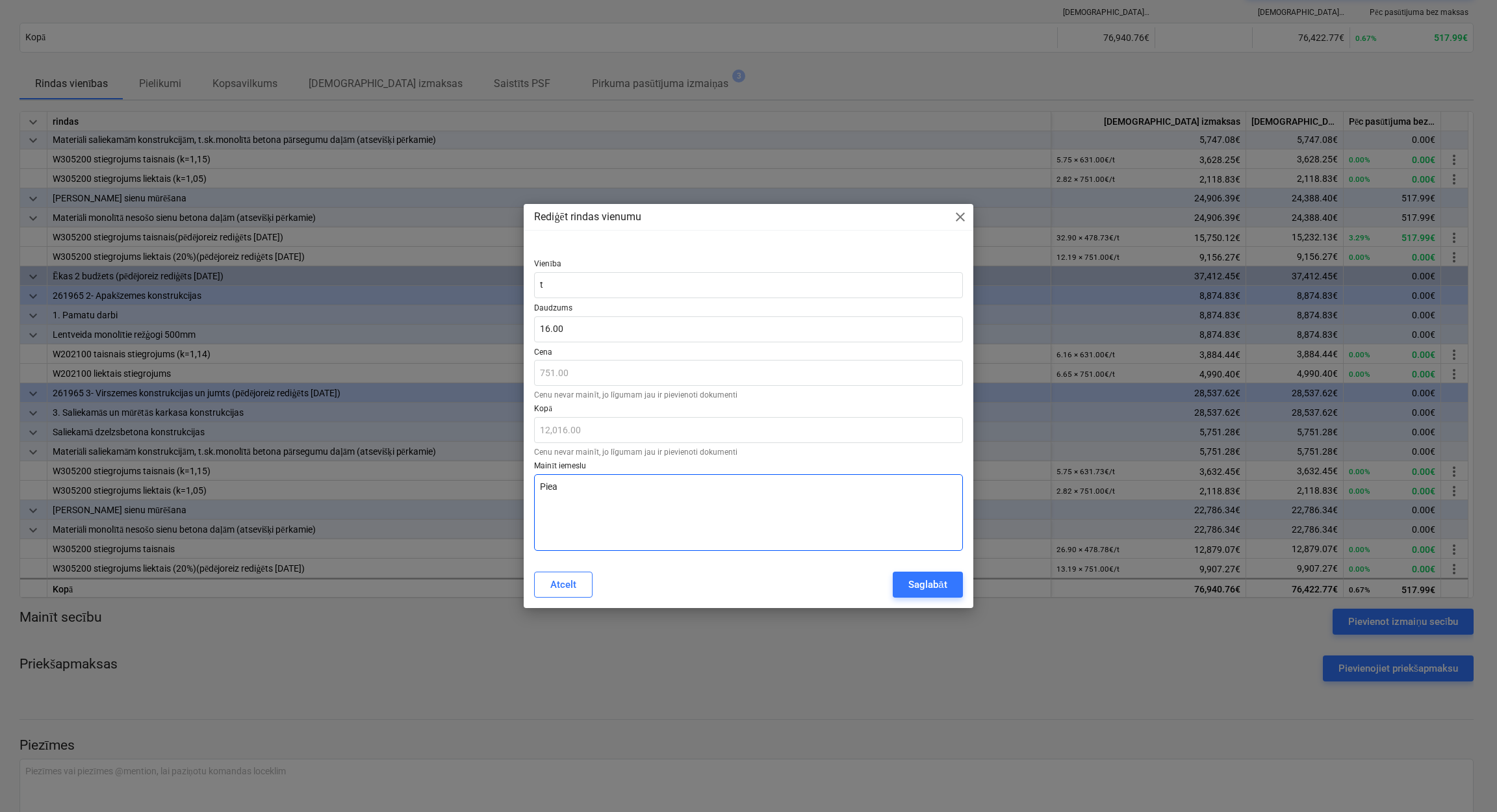
type textarea "Pieau"
type textarea "x"
type textarea "Pieaud"
type textarea "x"
type textarea "Pieaudz"
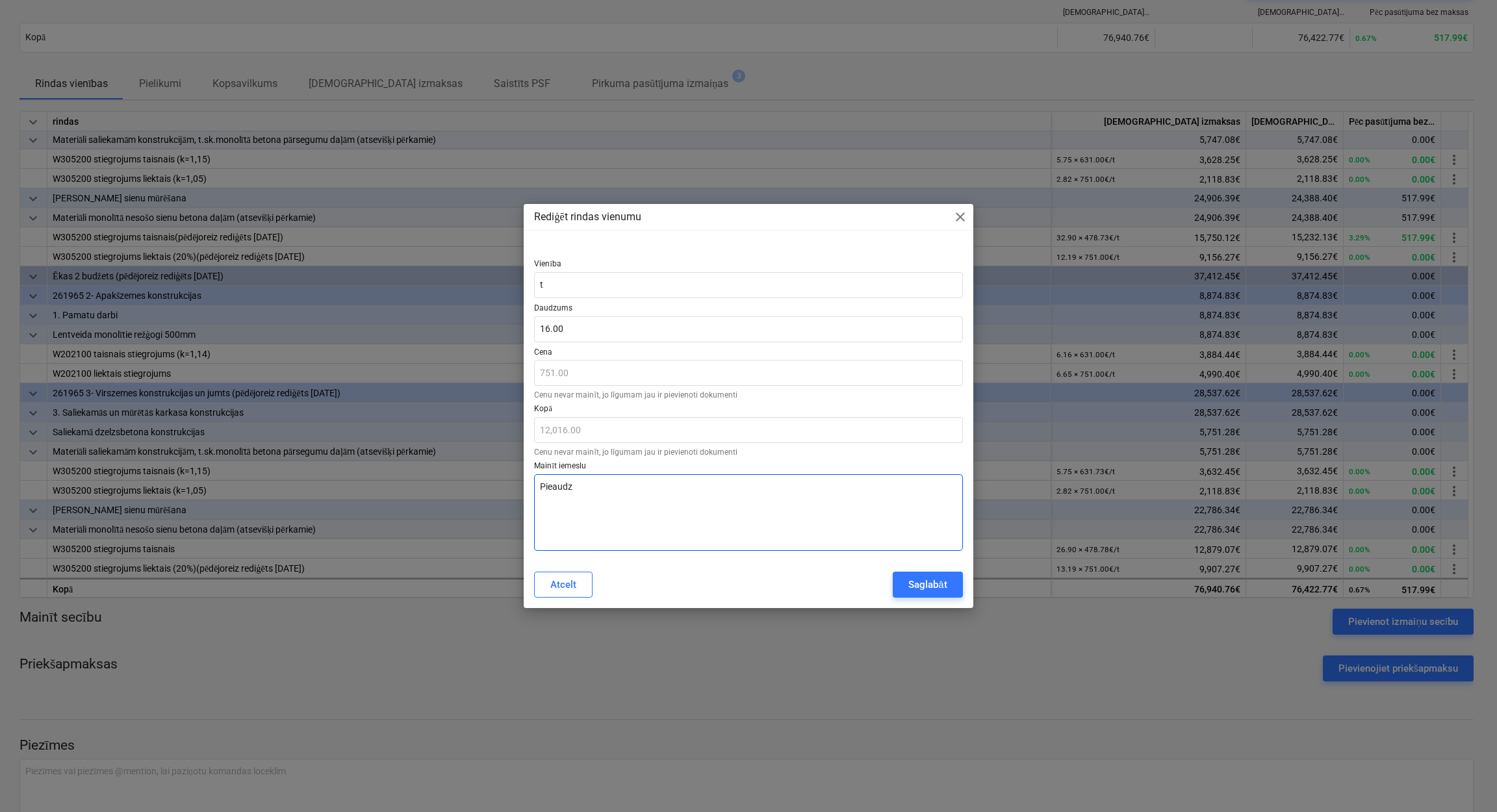
type textarea "x"
type textarea "Pieaudzi"
type textarea "x"
type textarea "Pieaudzis"
type textarea "x"
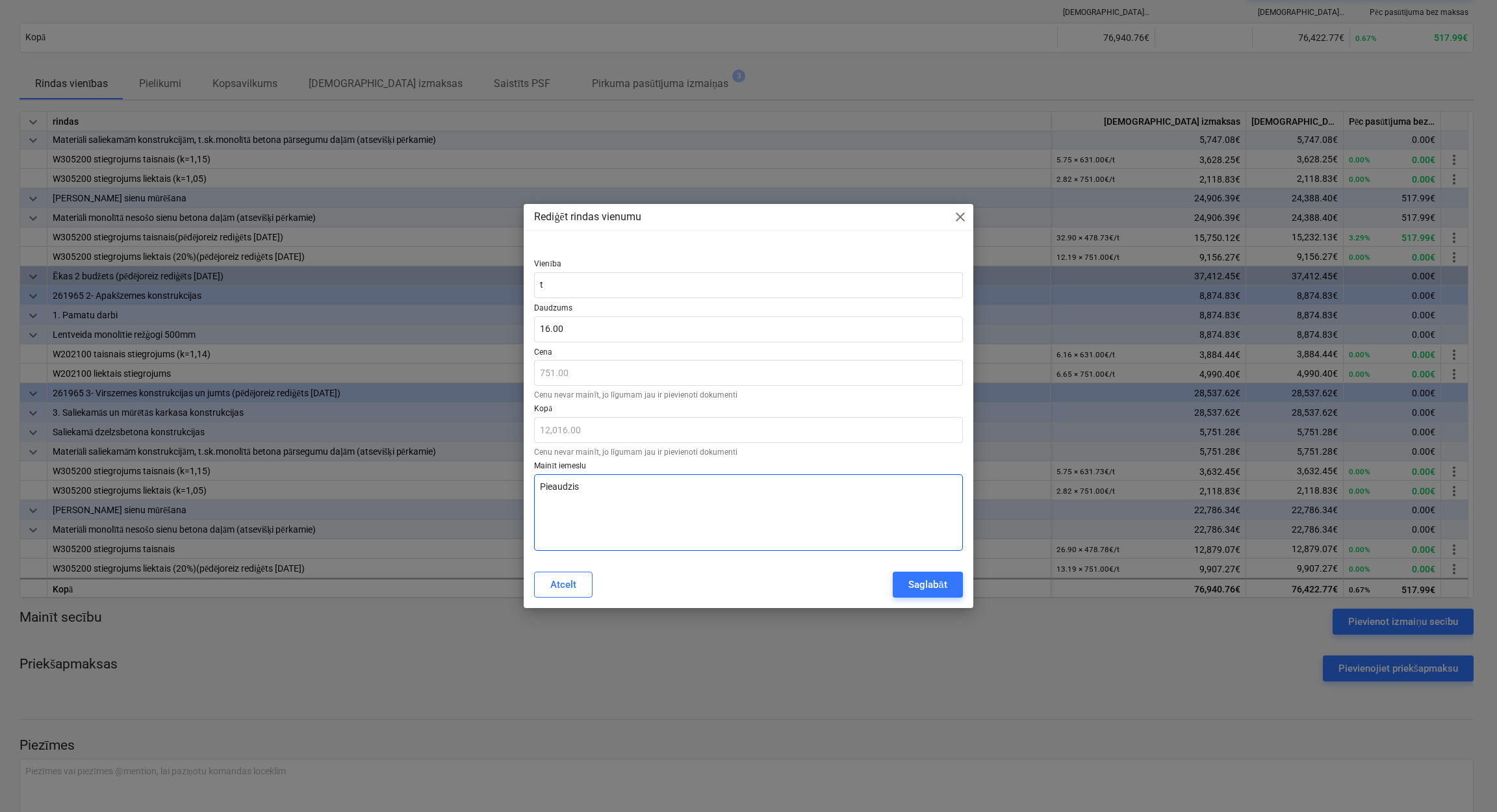
type textarea "Pieaudzis"
type textarea "x"
type textarea "Pieaudzis a"
type textarea "x"
type textarea "Pieaudzis ap"
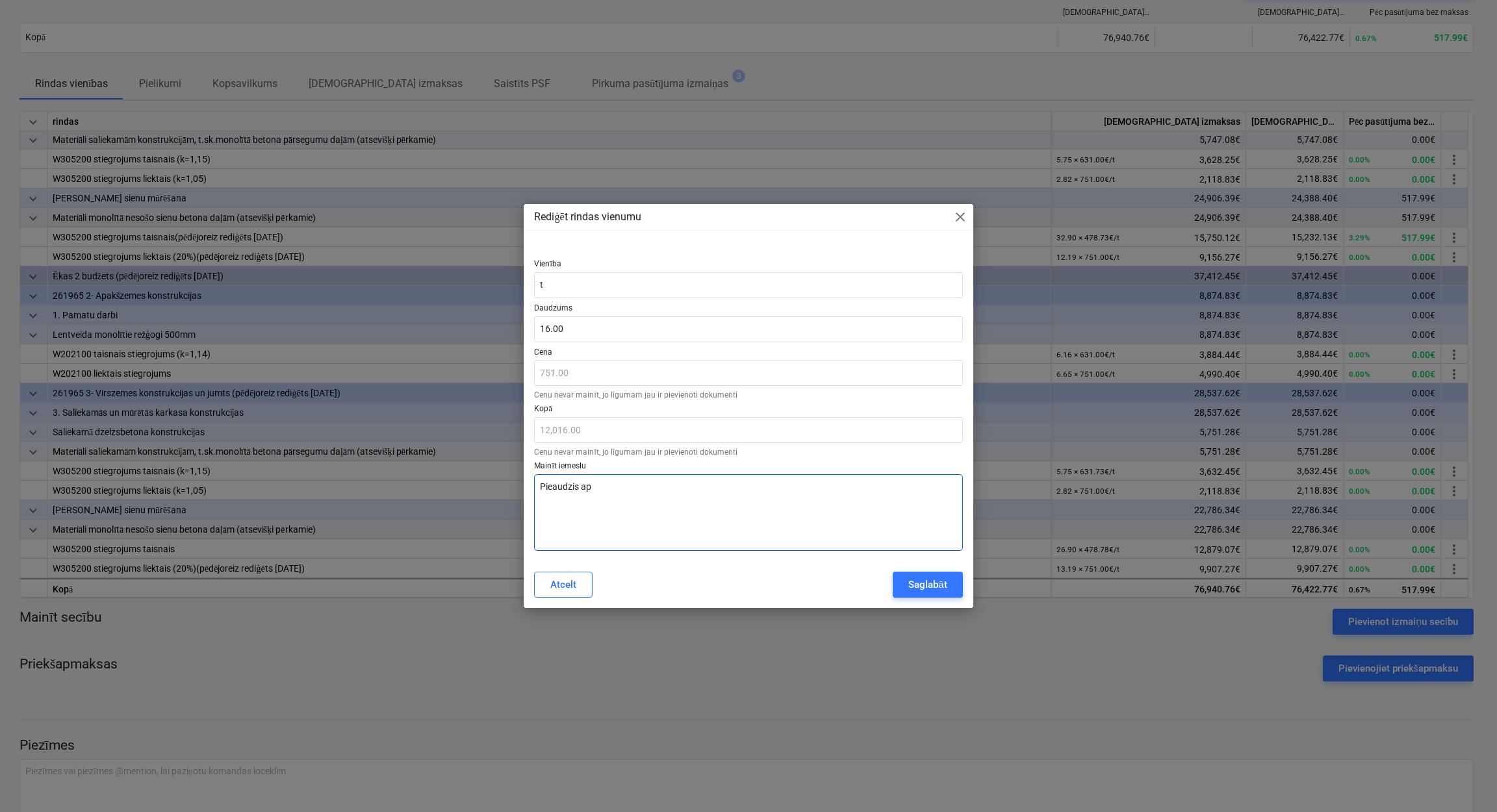
type textarea "x"
type textarea "Pieaudzis apj"
type textarea "x"
type textarea "Pieaudzis apjo"
type textarea "x"
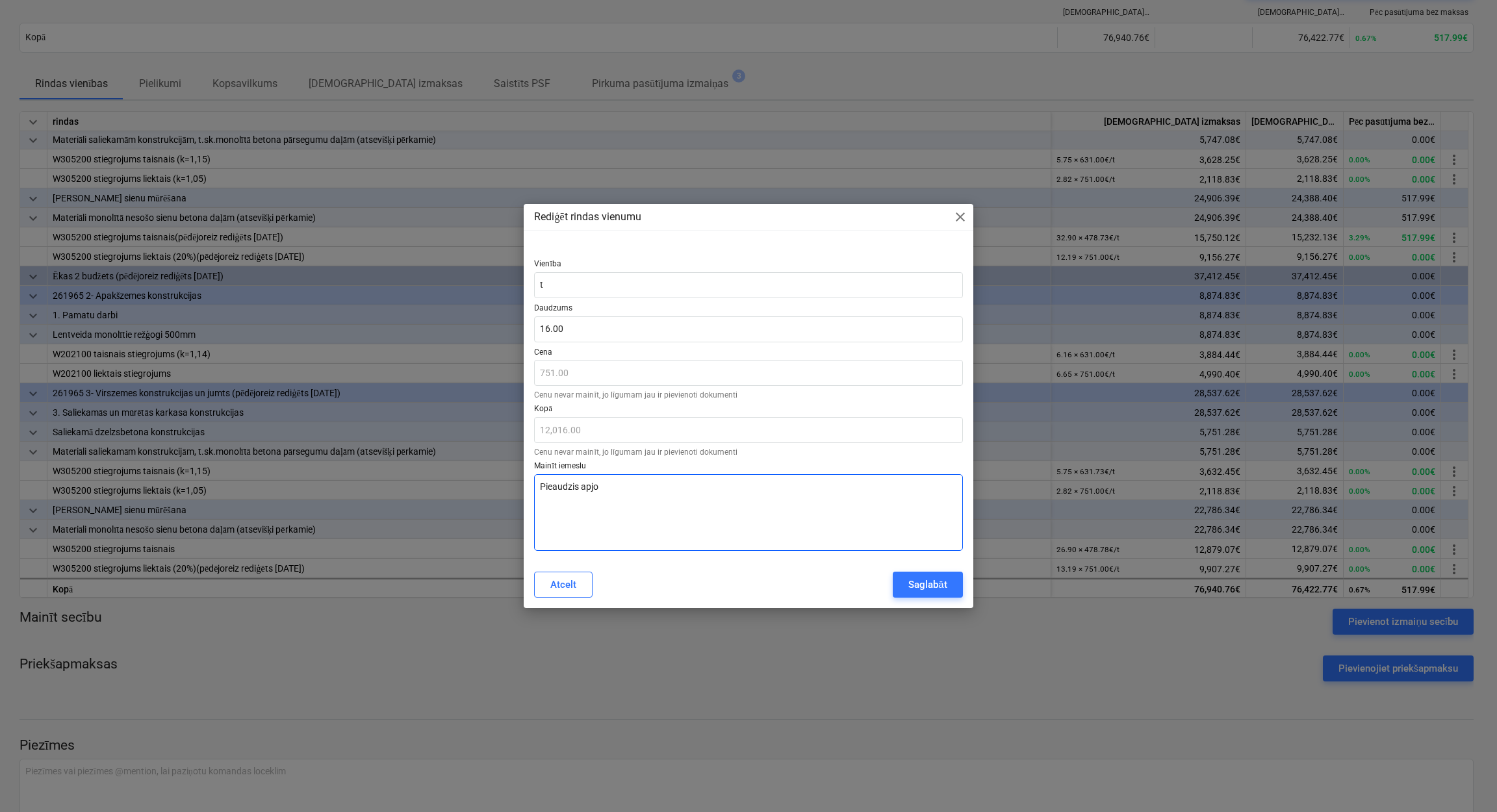
type textarea "Pieaudzis apjom"
type textarea "x"
type textarea "Pieaudzis apjoms"
click at [926, 585] on div "Saglabāt" at bounding box center [928, 584] width 39 height 16
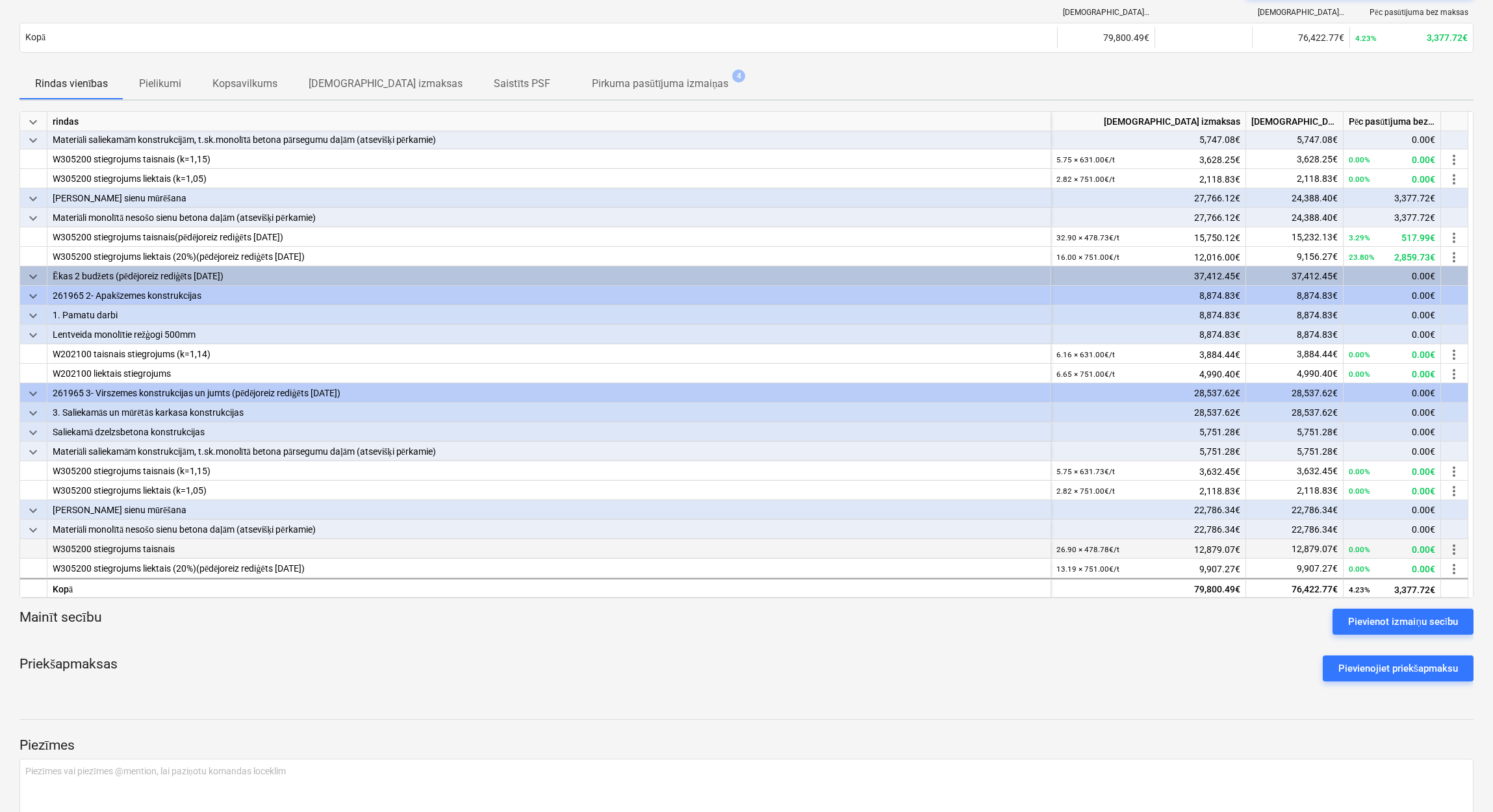
scroll to position [205, 0]
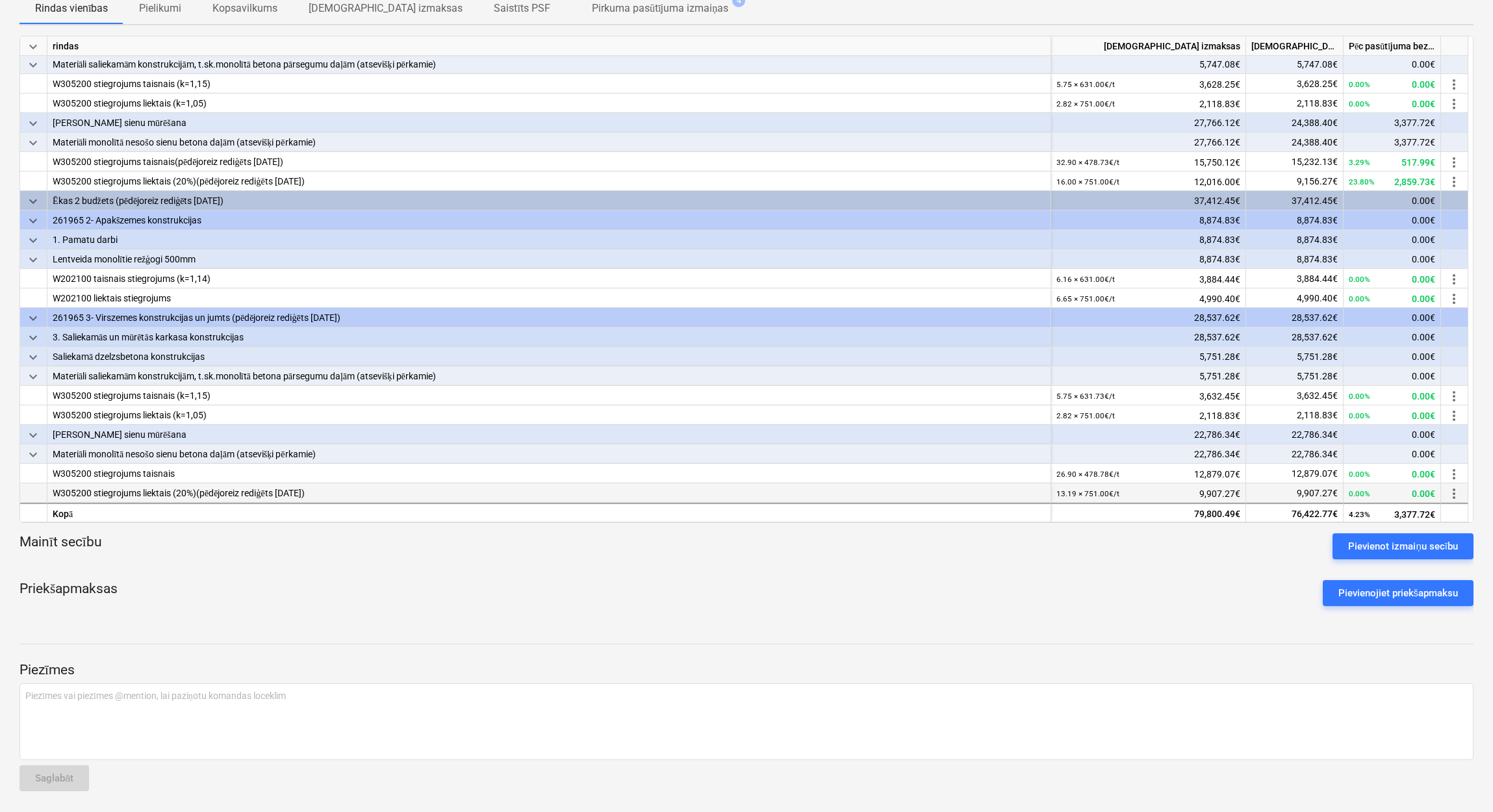
click at [1463, 496] on div "more_vert" at bounding box center [1454, 493] width 27 height 19
click at [1457, 496] on span "more_vert" at bounding box center [1453, 494] width 15 height 15
click at [1457, 496] on li "Rediģēt" at bounding box center [1458, 493] width 56 height 30
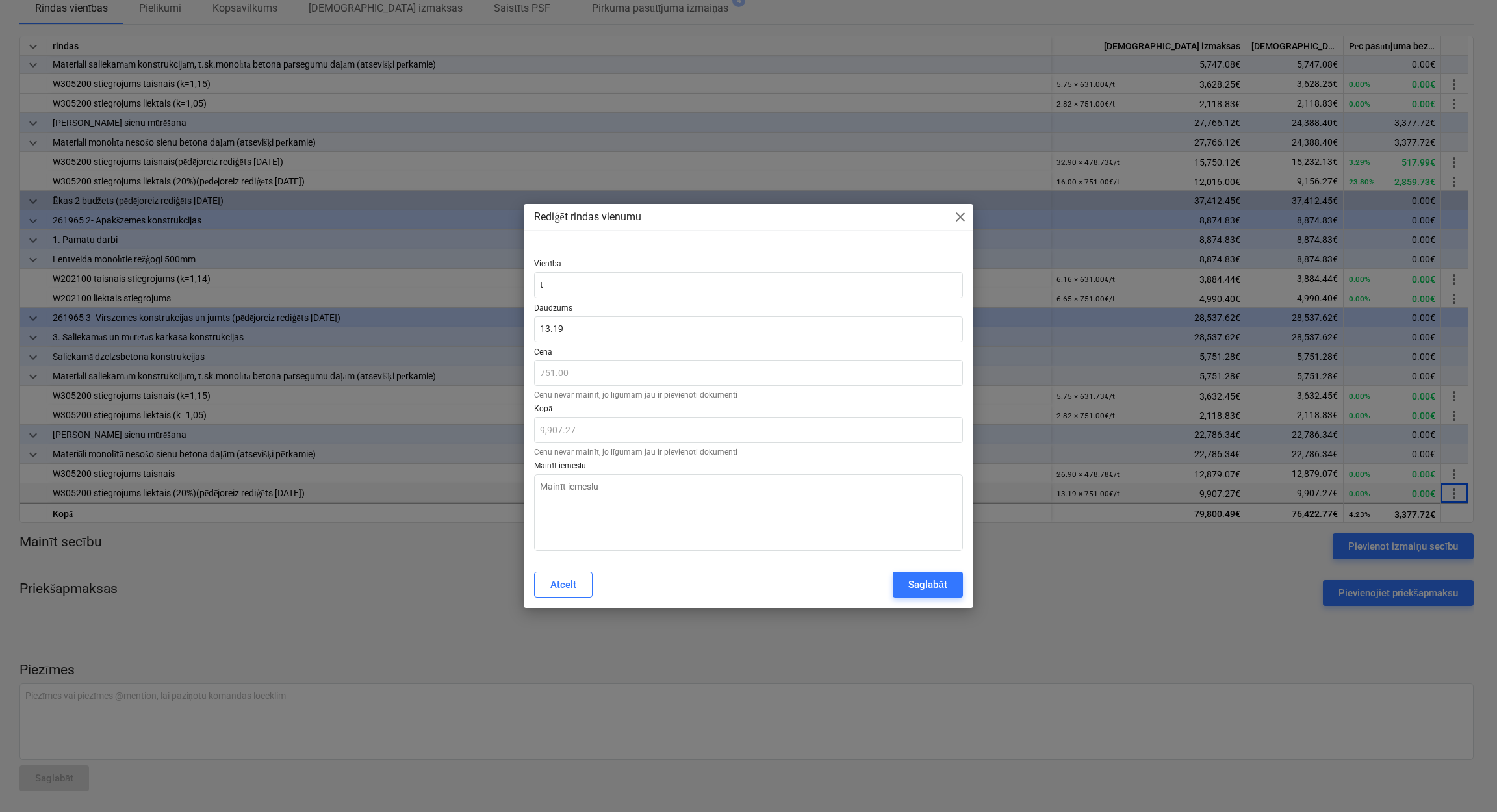
type textarea "x"
type input "13.1921"
drag, startPoint x: 571, startPoint y: 329, endPoint x: 524, endPoint y: 339, distance: 48.1
click at [524, 339] on div "Vienība t Daudzums 13.1921 Cena 751.00 Cenu nevar mainīt, jo līgumam jau ir pie…" at bounding box center [748, 403] width 449 height 318
type textarea "x"
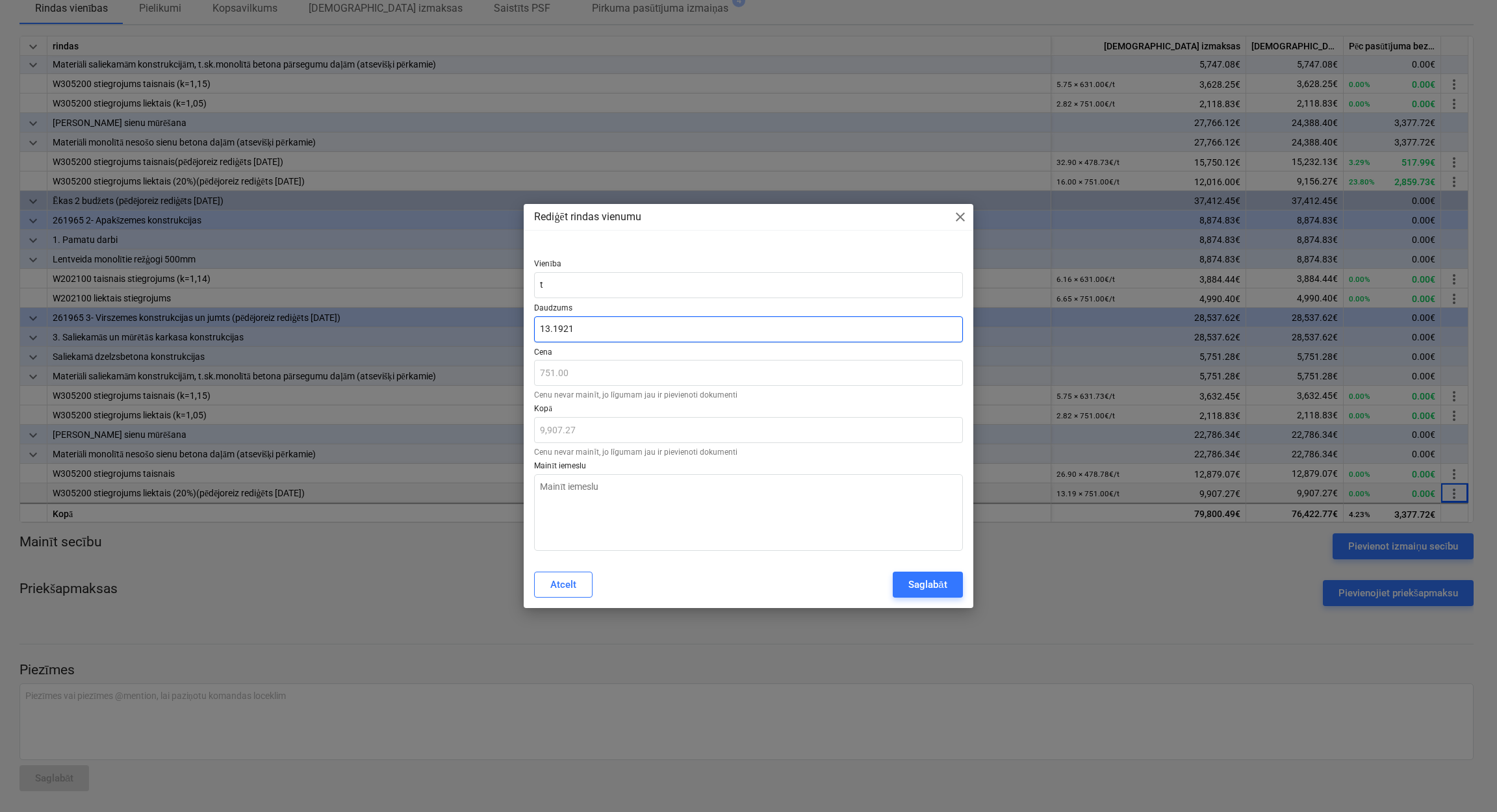
type input "1"
type input "751.00"
type textarea "x"
type input "16"
type input "12,016.00"
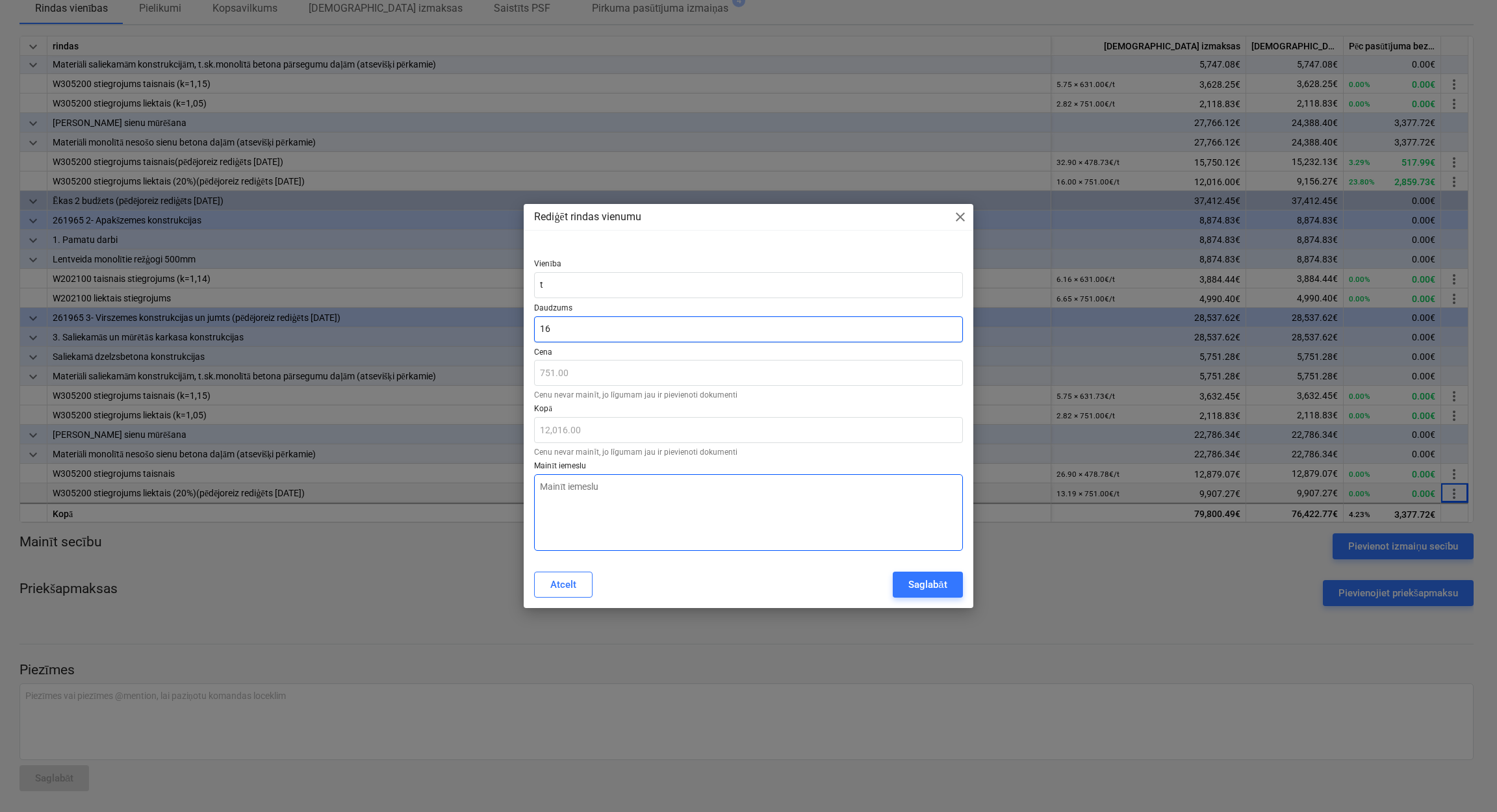
type input "16"
type textarea "x"
type input "16.00"
click at [579, 490] on textarea at bounding box center [748, 512] width 428 height 76
type textarea "x"
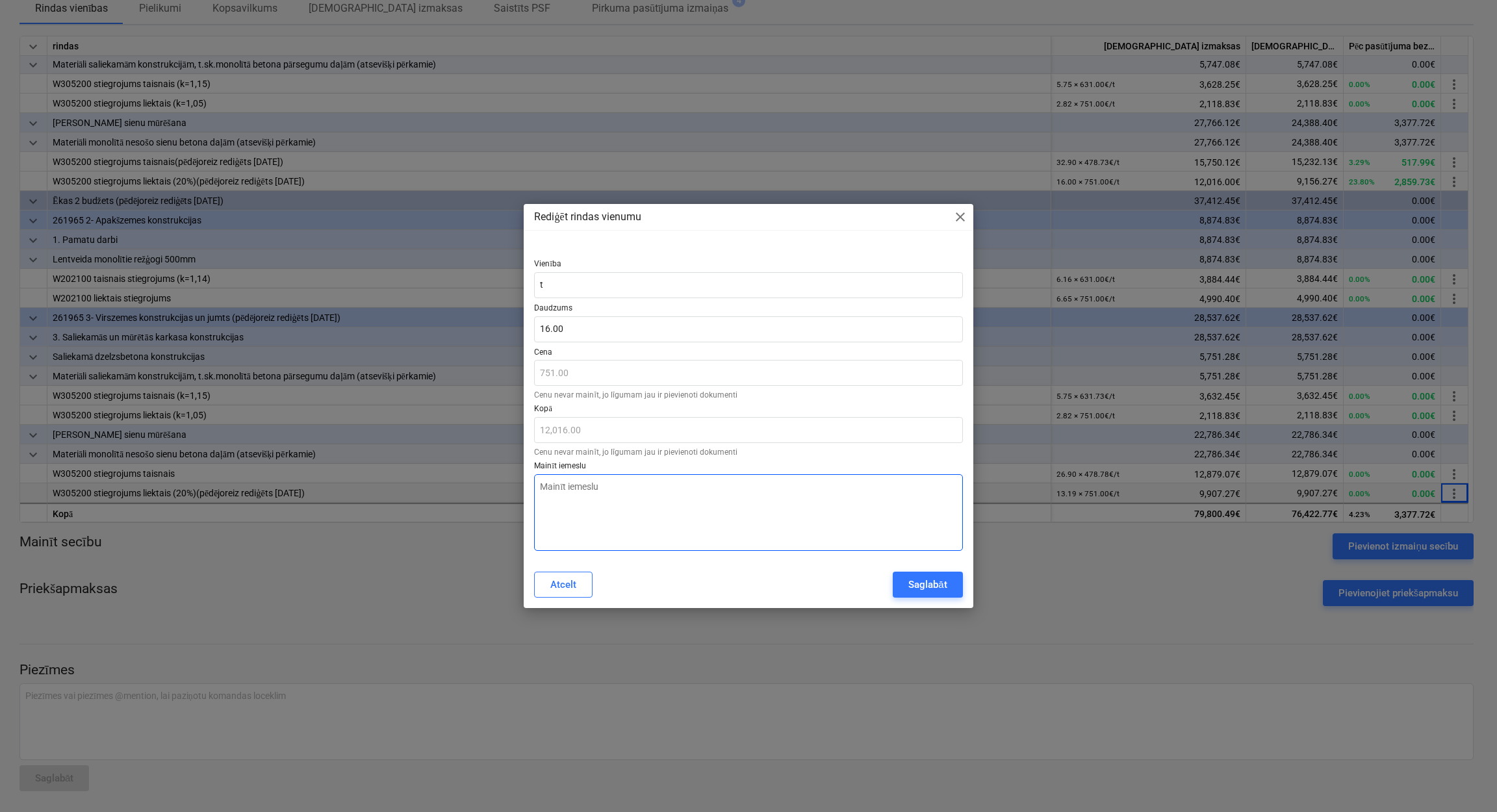
type textarea "P"
type textarea "x"
type textarea "Pi"
type textarea "x"
type textarea "Pie"
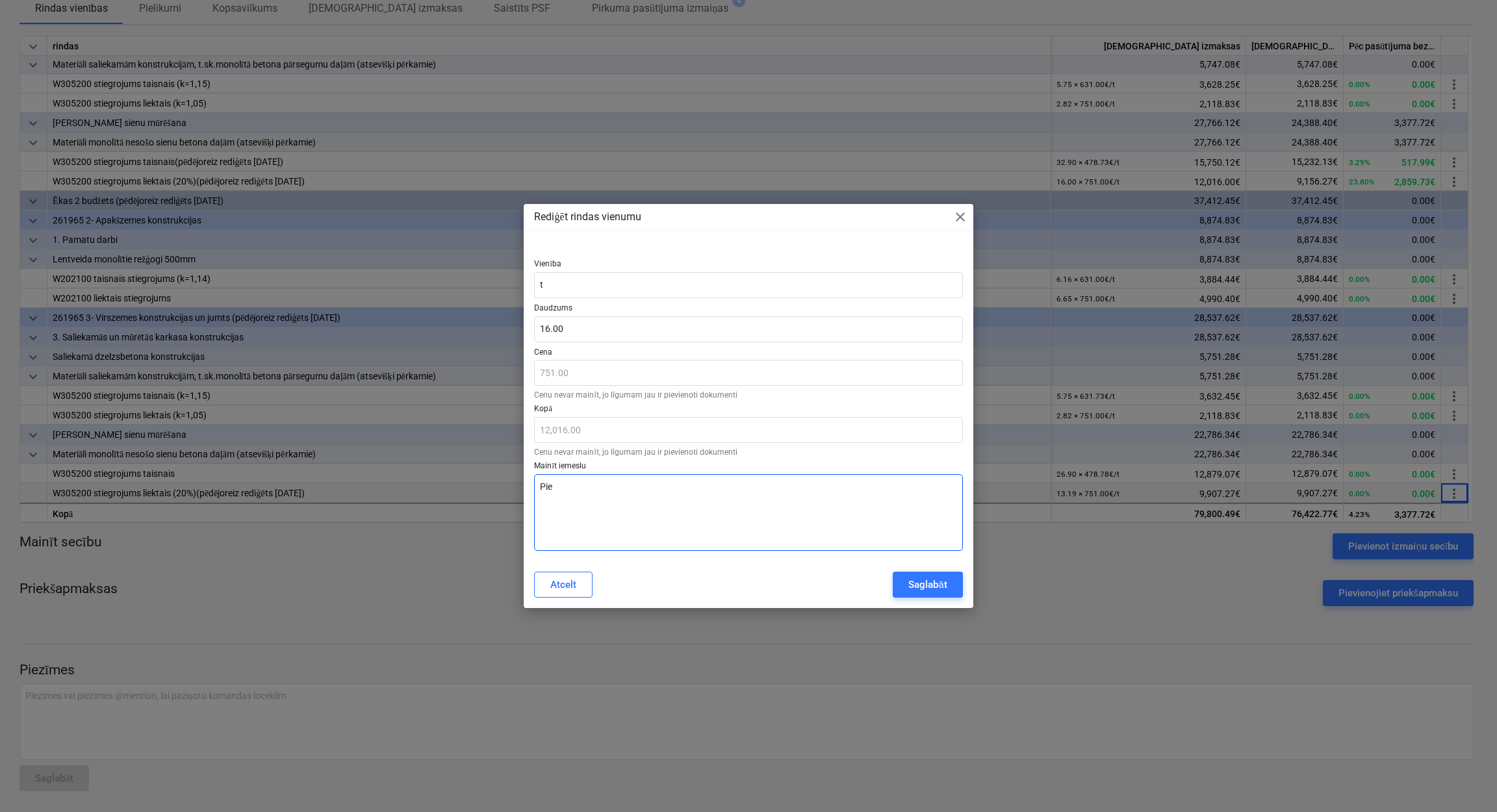
type textarea "x"
type textarea "Piea"
type textarea "x"
type textarea "Pieau"
type textarea "x"
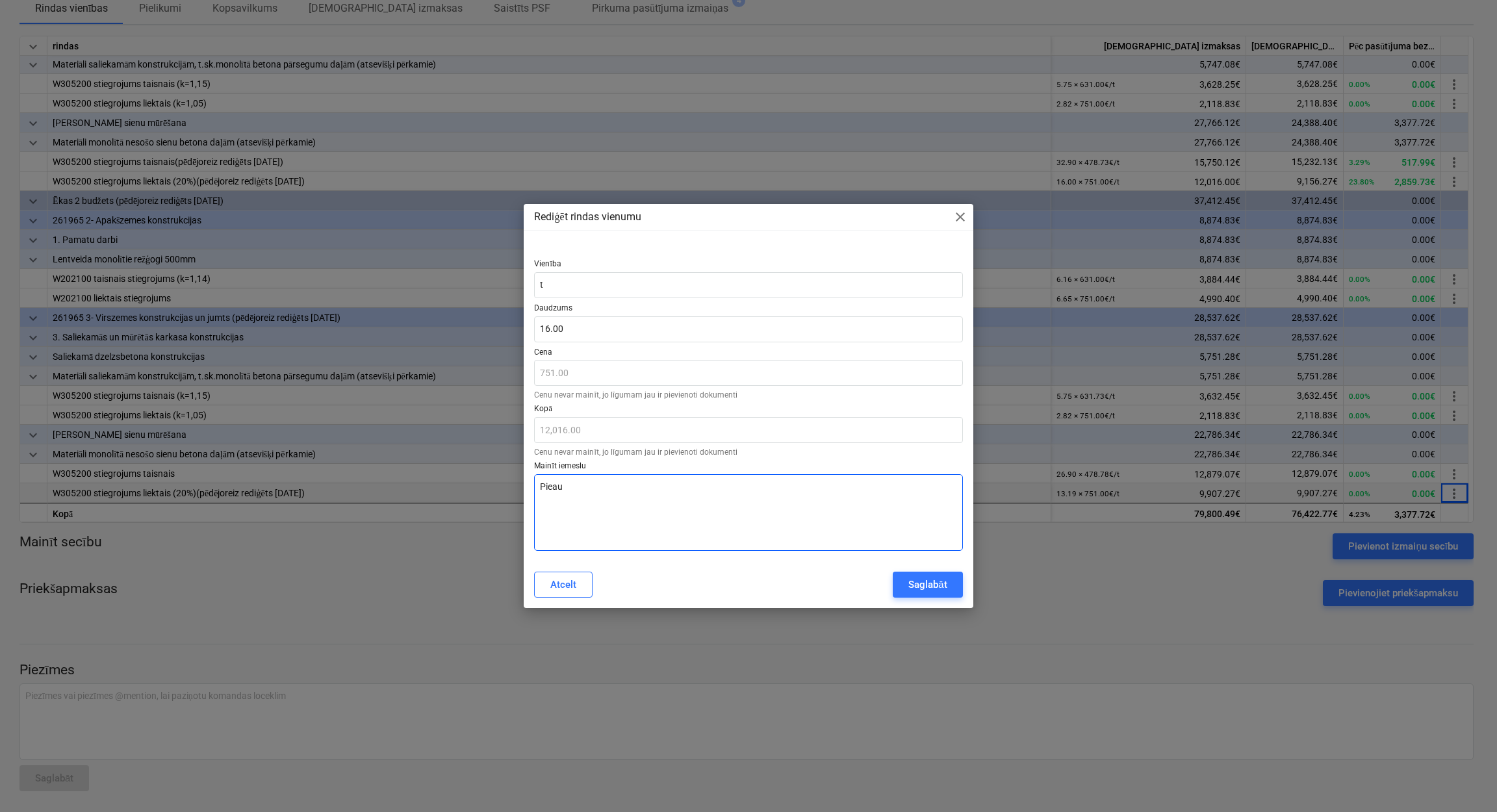
type textarea "Pieaud"
type textarea "x"
type textarea "Pieaudz"
type textarea "x"
type textarea "Pieaudzi"
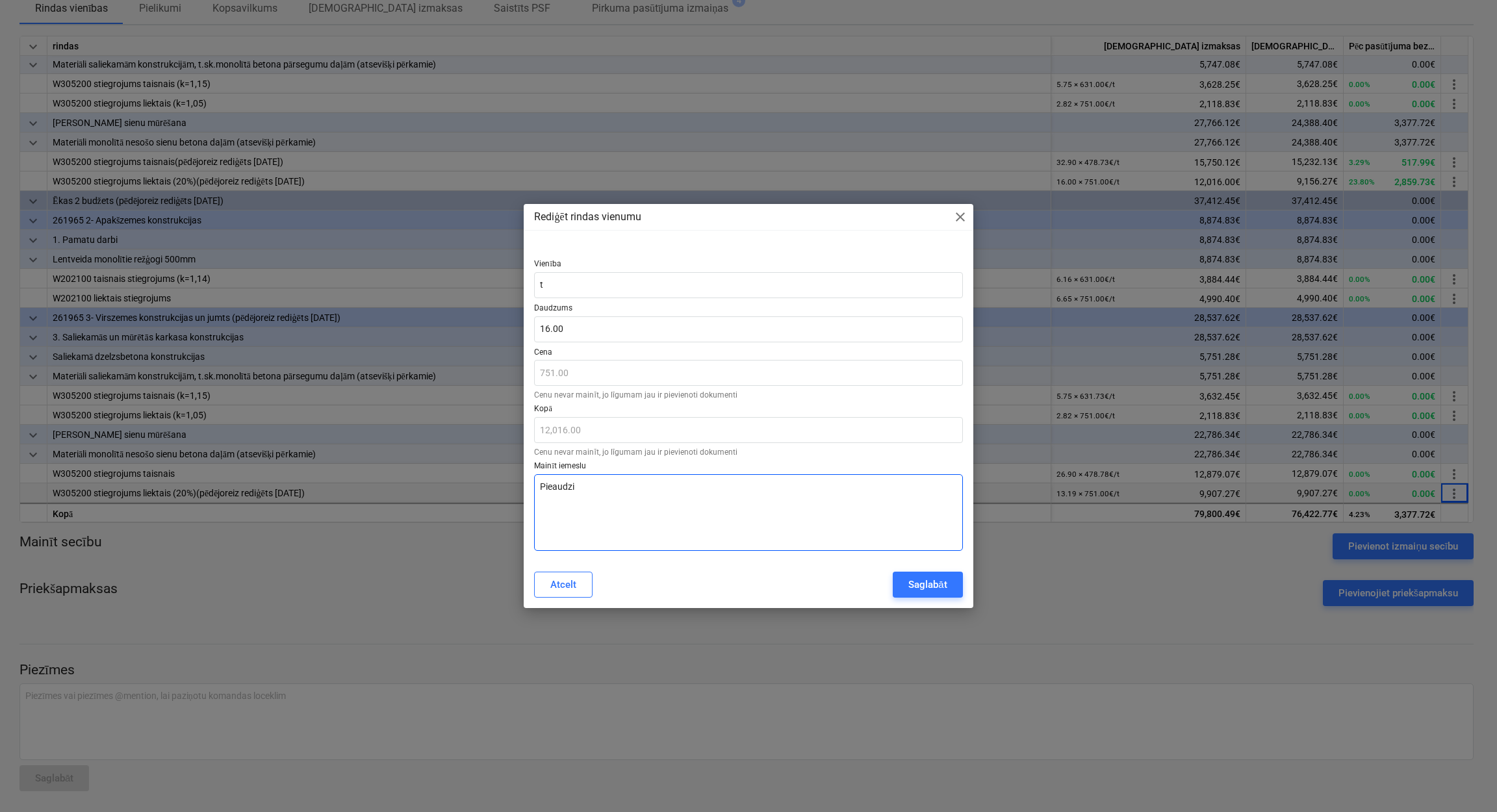
type textarea "x"
type textarea "Pieaudzis"
type textarea "x"
type textarea "Pieaudzis"
type textarea "x"
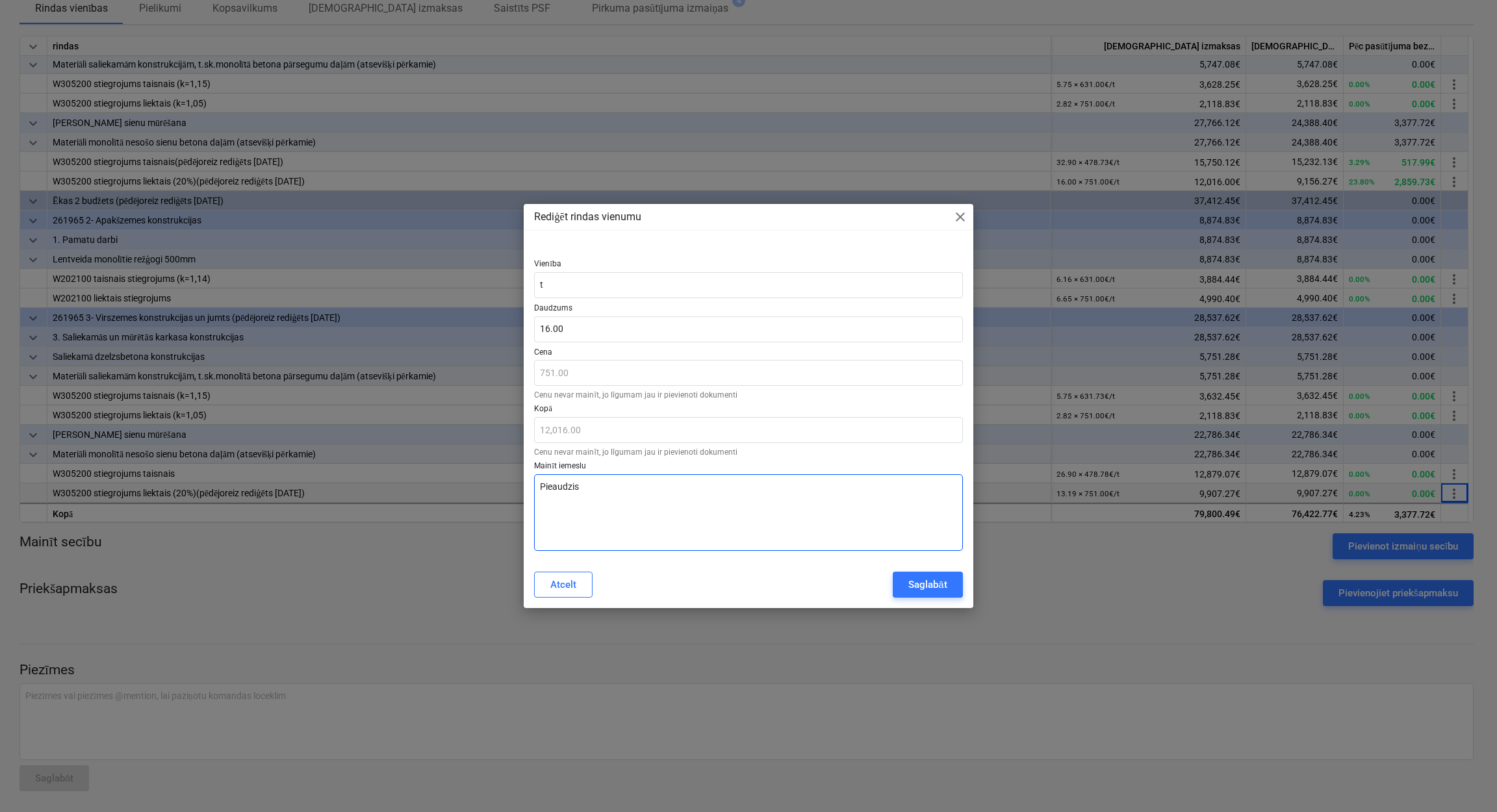
type textarea "Pieaudzis a"
type textarea "x"
type textarea "Pieaudzis ap"
type textarea "x"
type textarea "Pieaudzis apj"
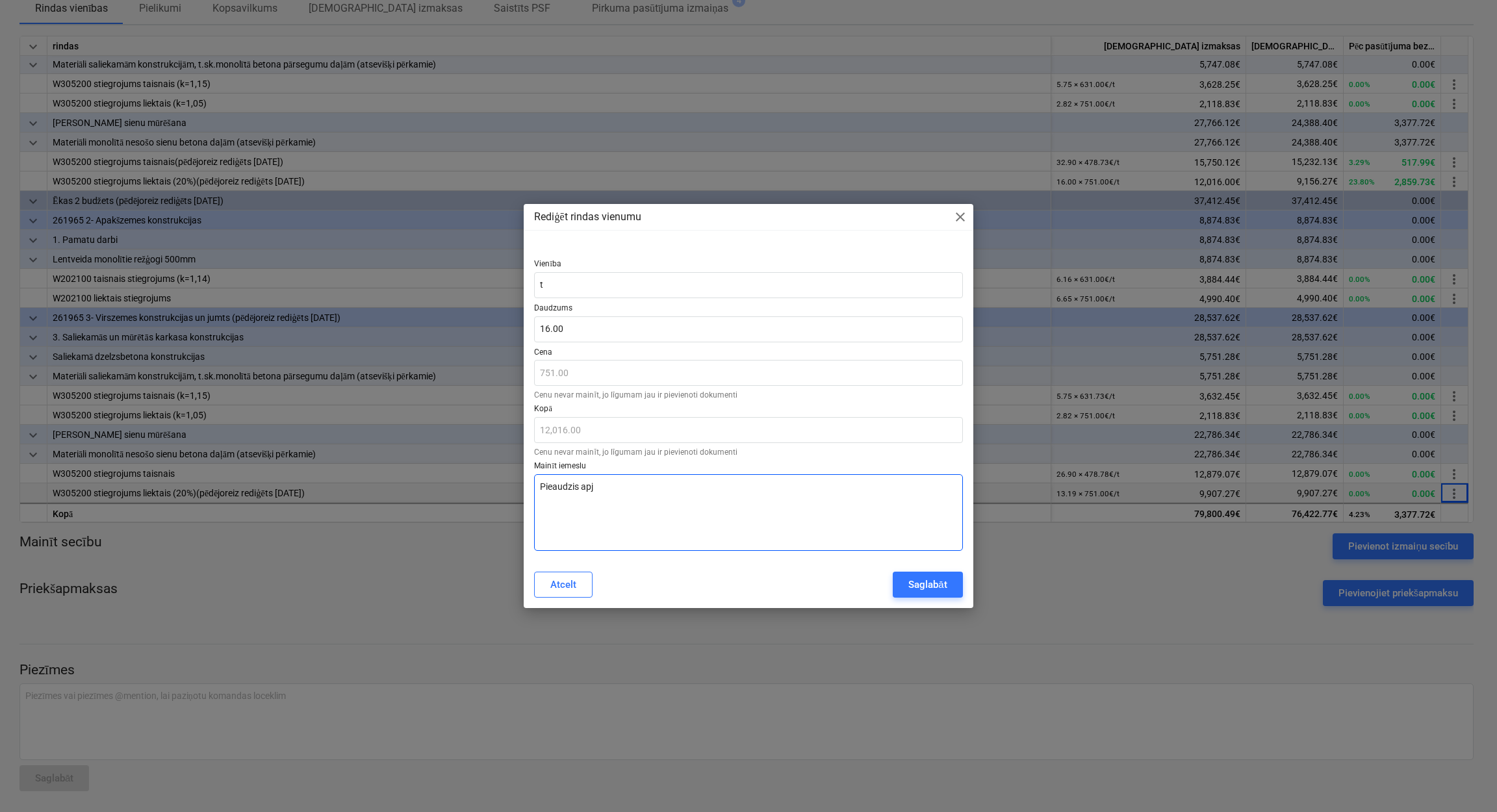
type textarea "x"
type textarea "Pieaudzis apjo"
type textarea "x"
type textarea "Pieaudzis apjom"
type textarea "x"
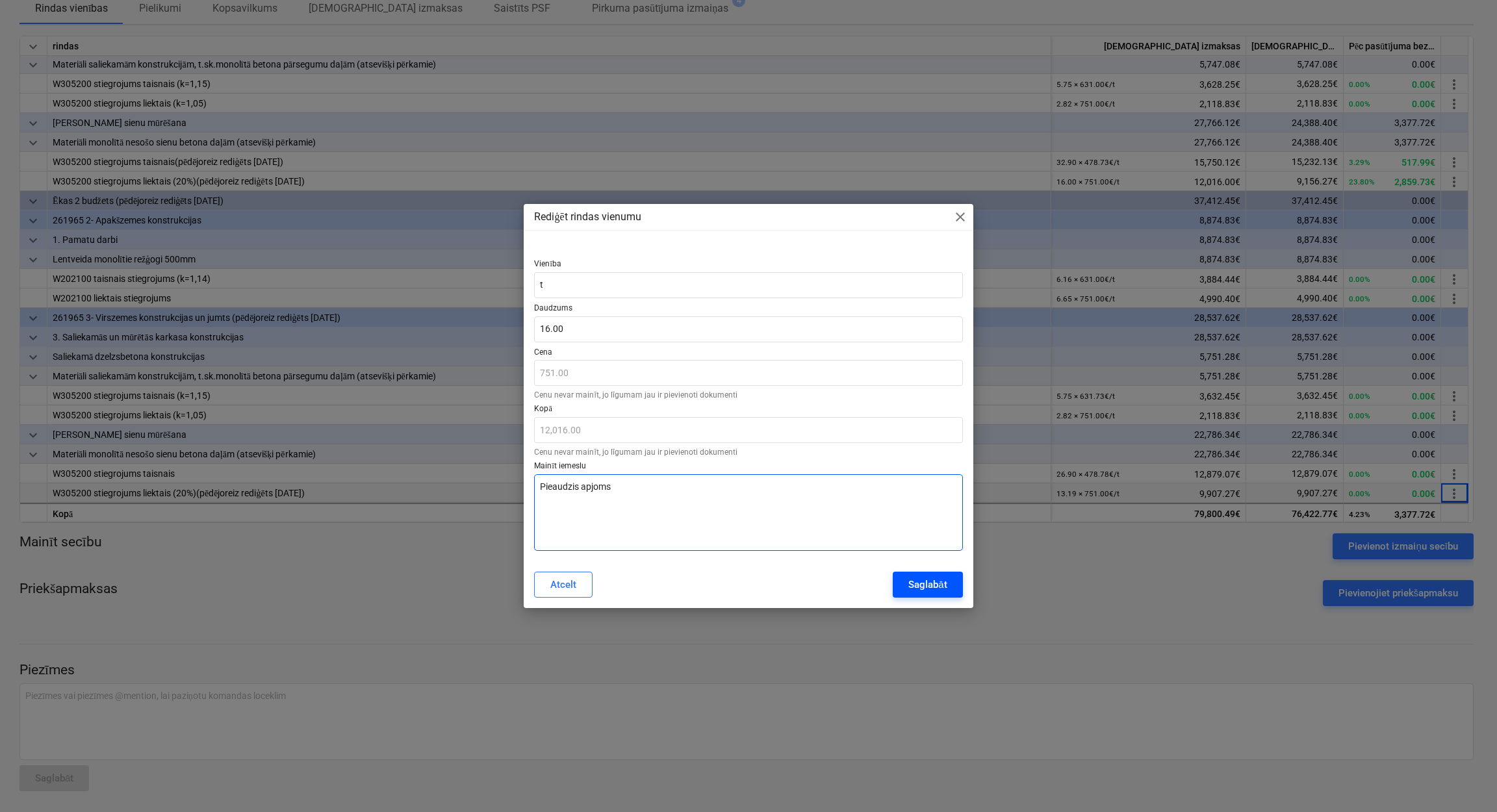
type textarea "Pieaudzis apjoms"
click at [937, 588] on div "Saglabāt" at bounding box center [928, 584] width 39 height 16
type textarea "x"
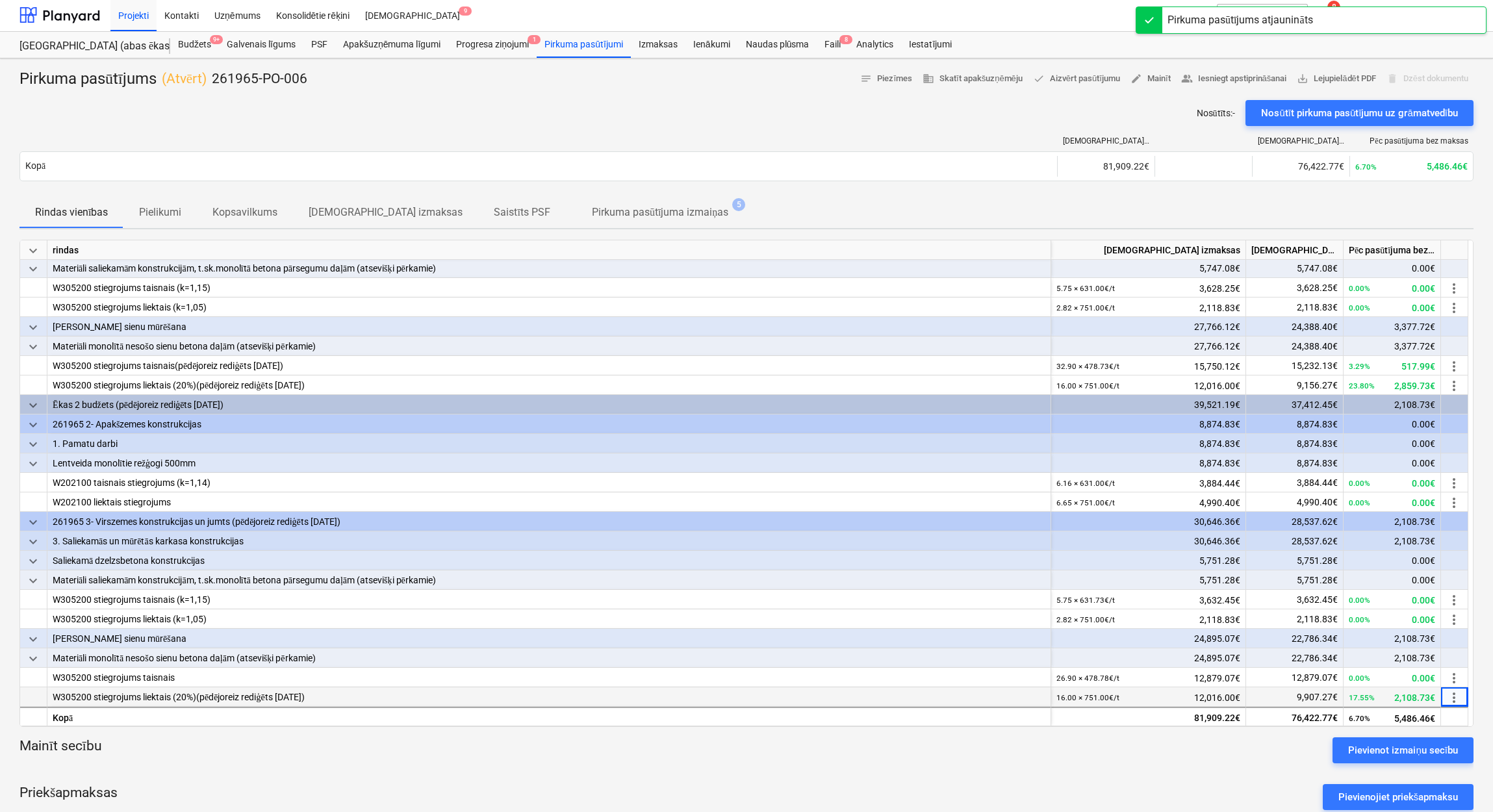
scroll to position [0, 0]
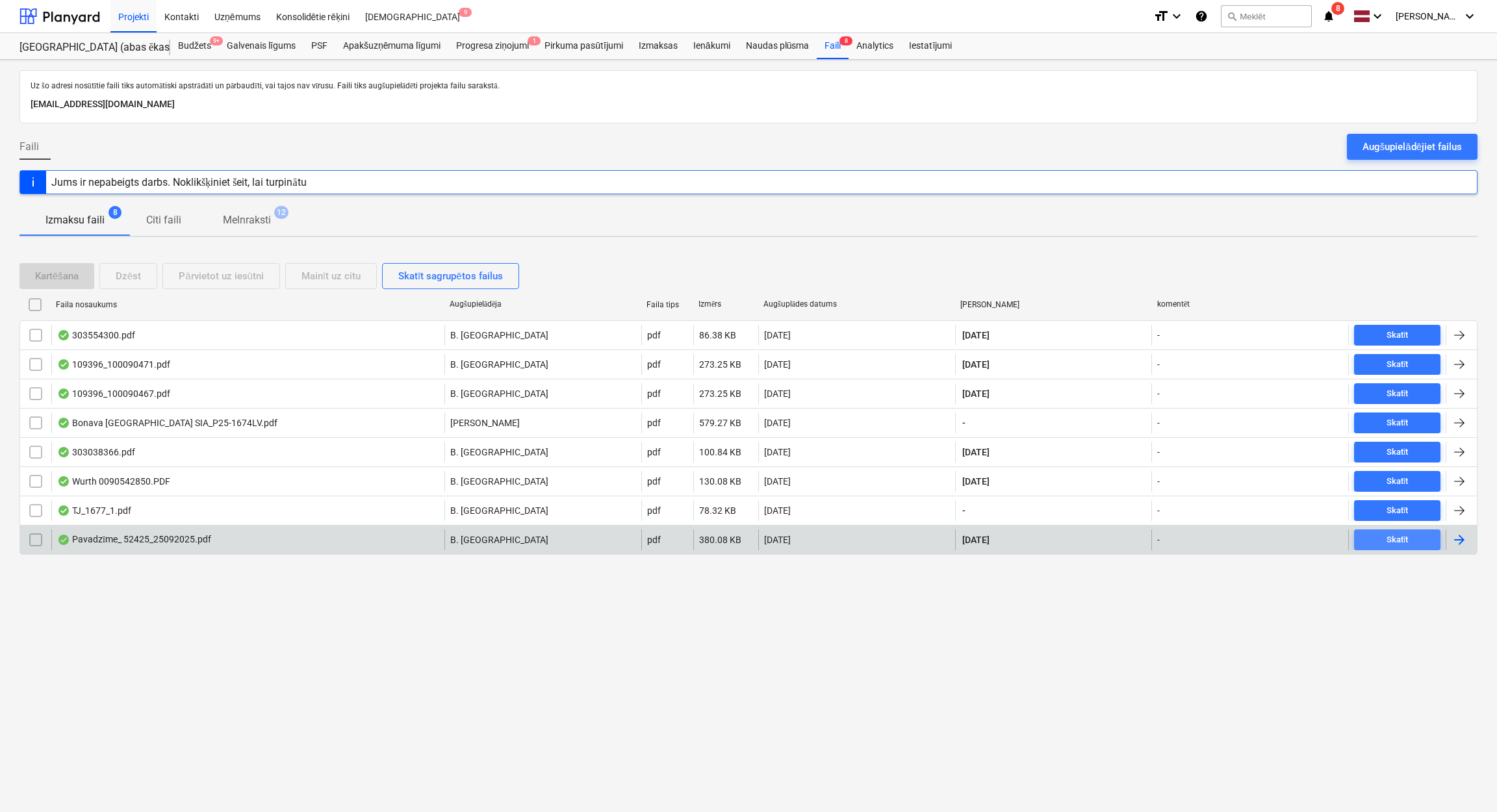
click at [1396, 539] on div "Skatīt" at bounding box center [1397, 539] width 22 height 15
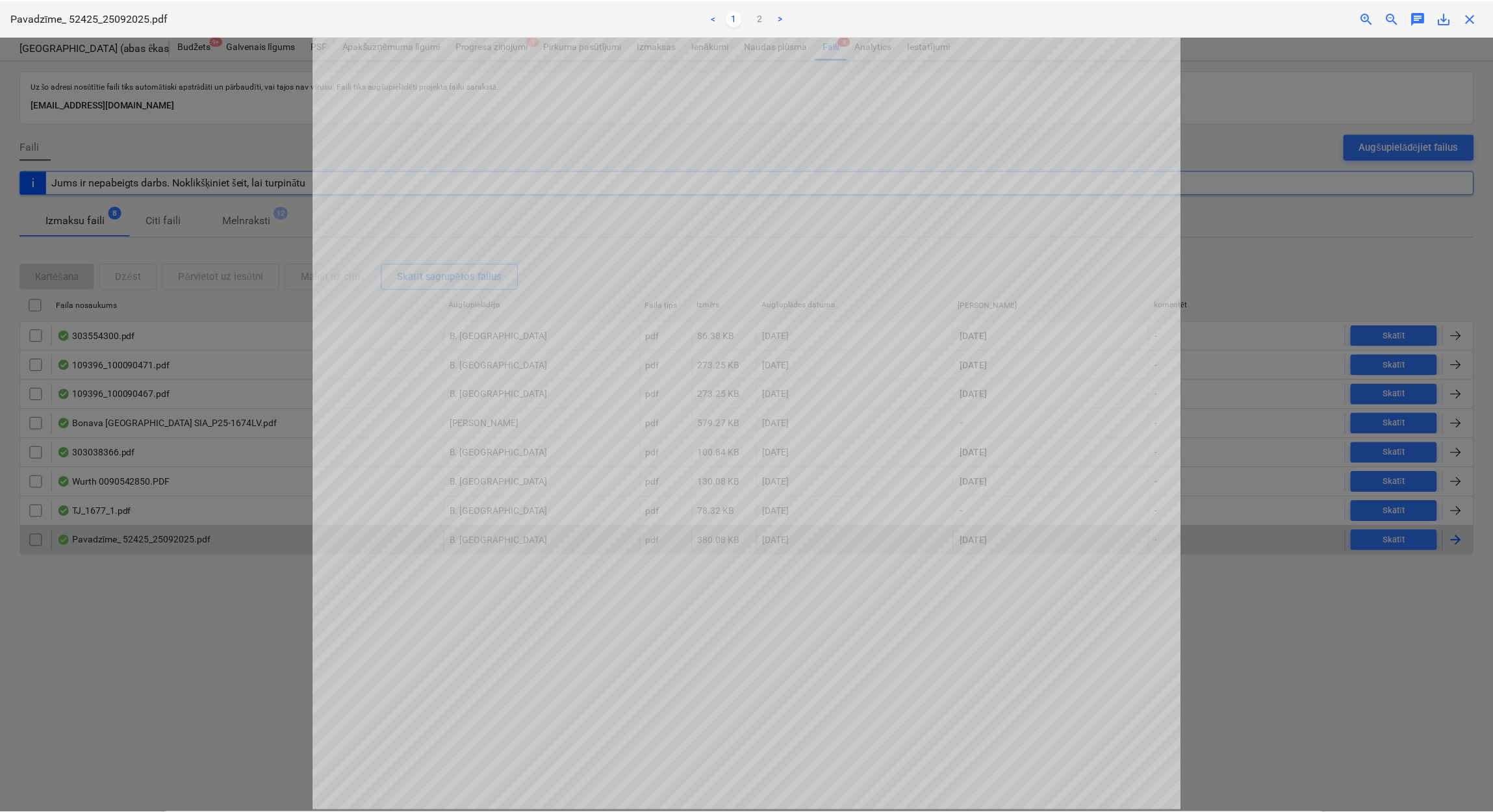
scroll to position [326, 0]
click at [1476, 18] on span "close" at bounding box center [1473, 18] width 15 height 15
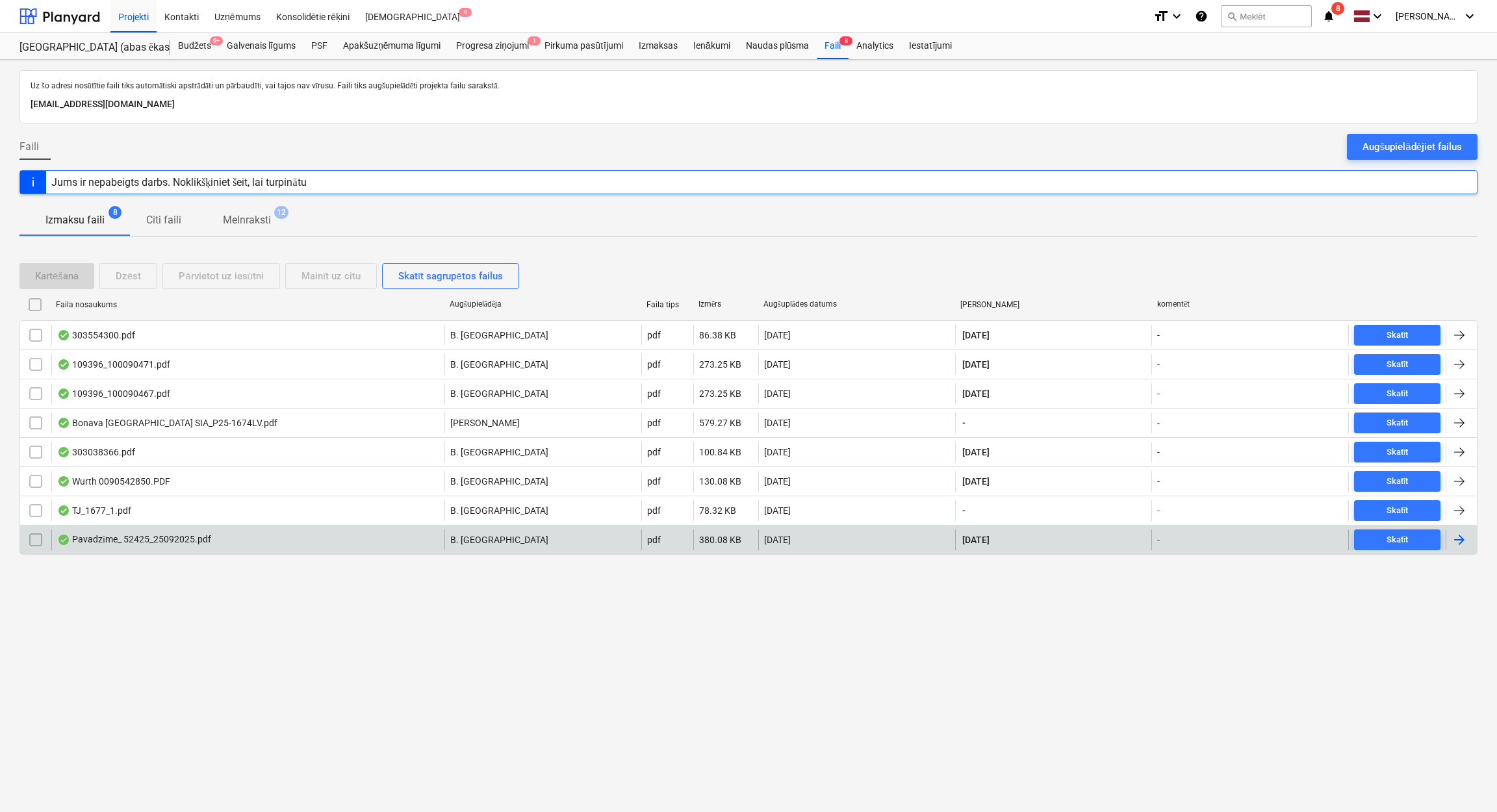
click at [1455, 539] on div at bounding box center [1459, 539] width 15 height 15
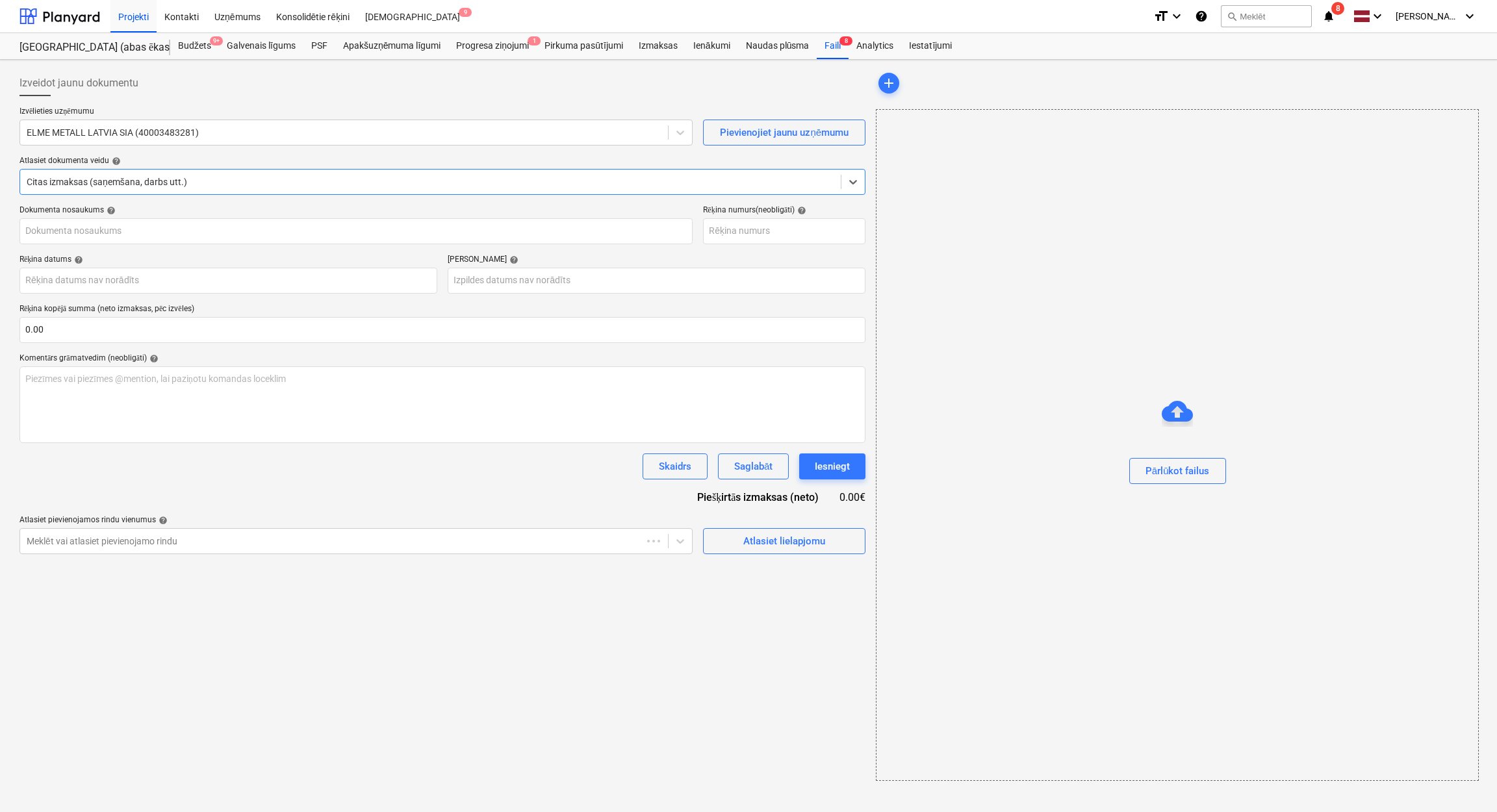
type input "52425"
type input "25 Sep 2025"
type input "24 Nov 2025"
click at [443, 185] on div at bounding box center [430, 181] width 806 height 13
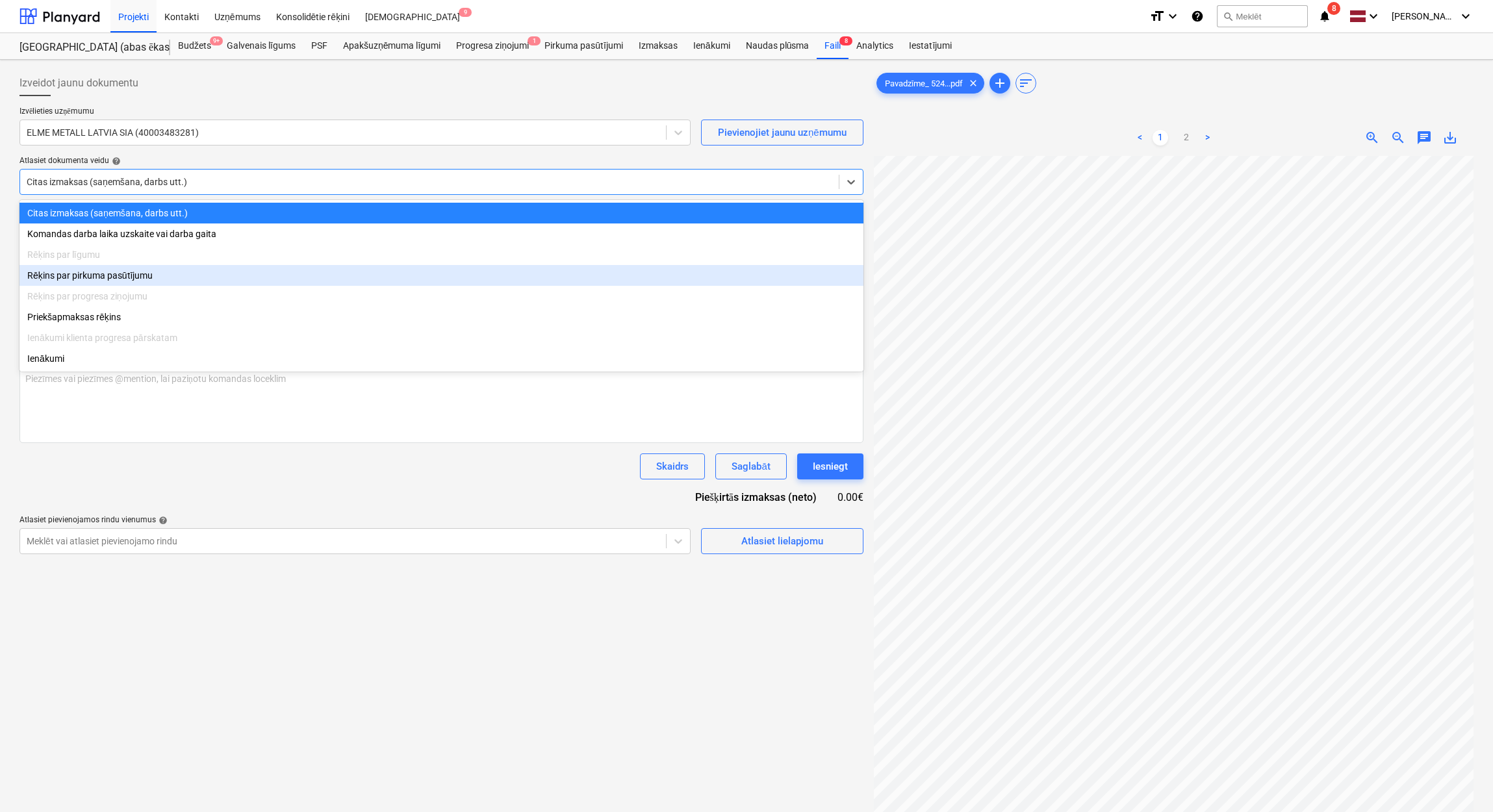
click at [412, 287] on div "Rēķins par progresa ziņojumu" at bounding box center [441, 295] width 843 height 20
click at [408, 285] on div "Rēķins par pirkuma pasūtījumu" at bounding box center [441, 275] width 843 height 20
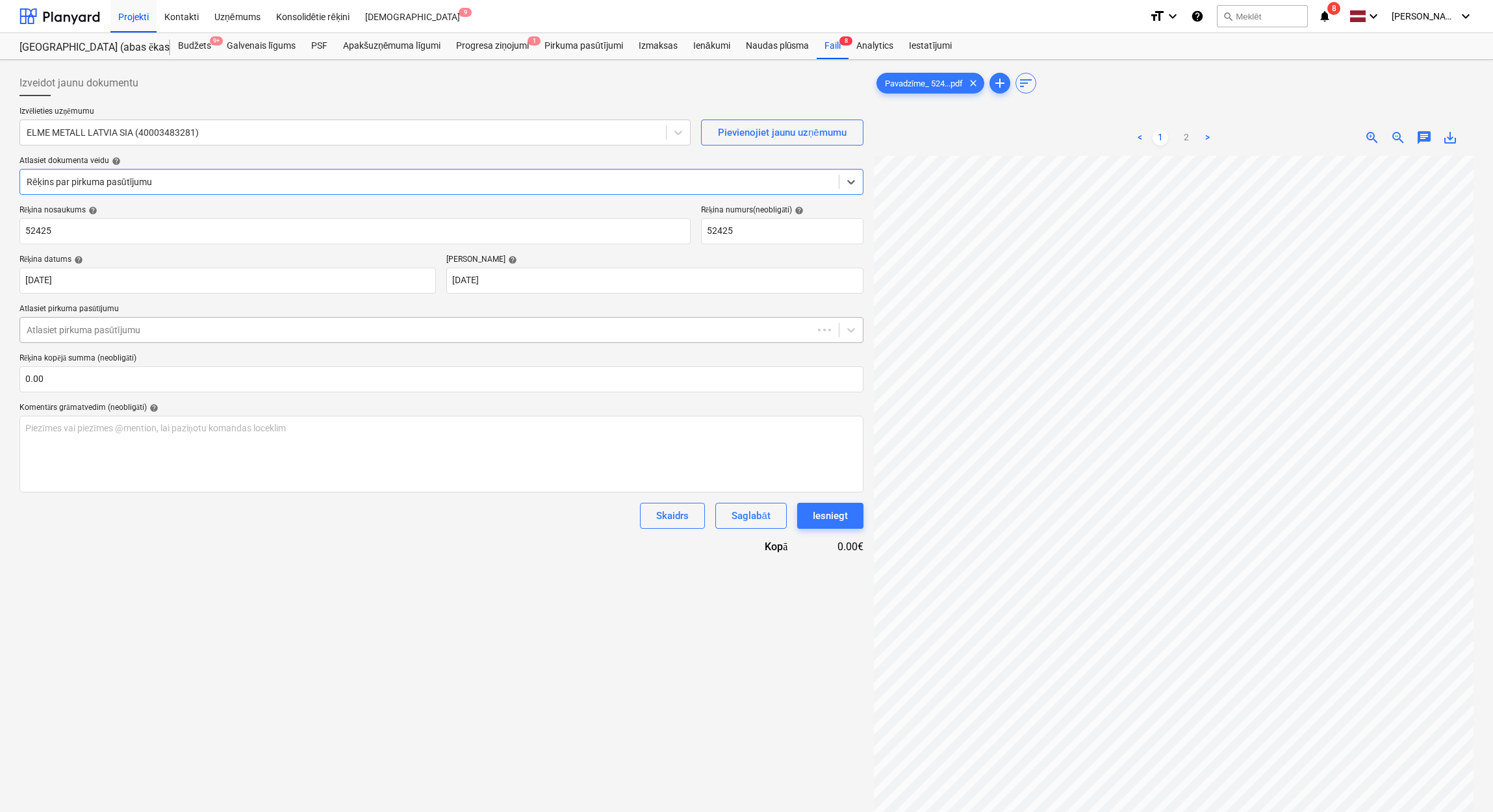
click at [398, 341] on div "Atlasiet pirkuma pasūtījumu" at bounding box center [441, 329] width 843 height 26
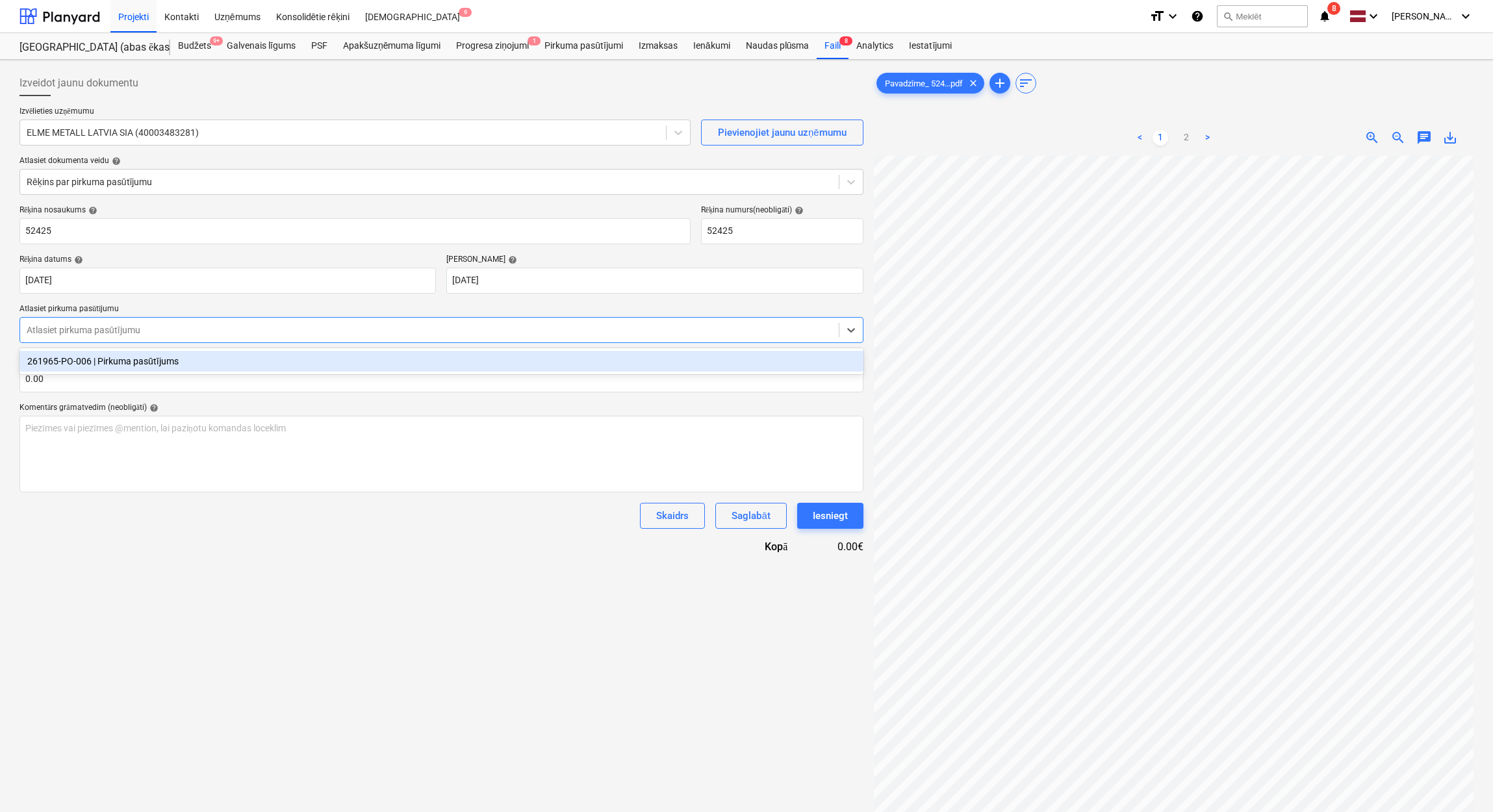
click at [397, 354] on div "261965-PO-006 | Pirkuma pasūtījums" at bounding box center [441, 360] width 843 height 20
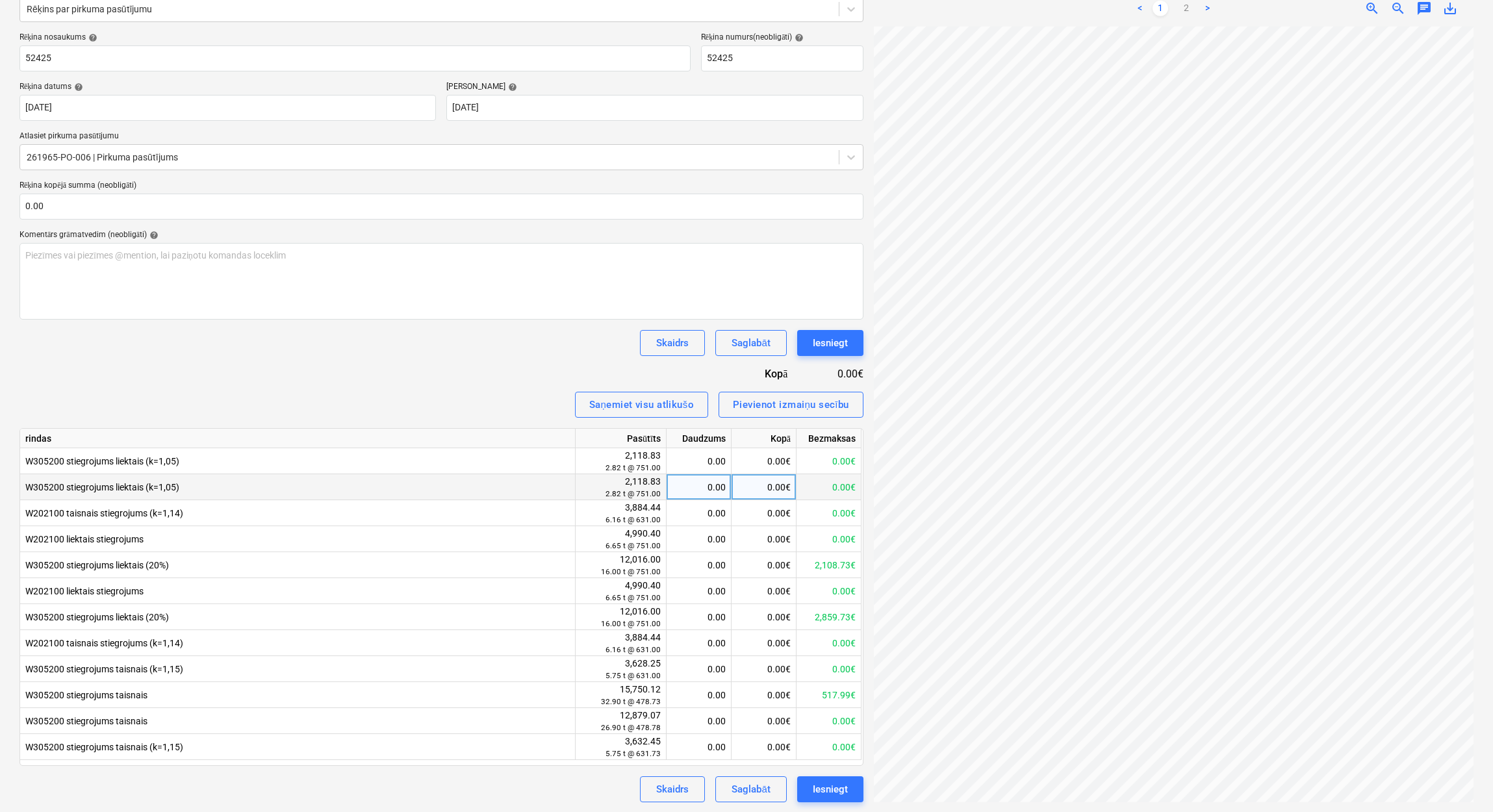
scroll to position [173, 0]
click at [95, 210] on input "text" at bounding box center [441, 205] width 843 height 26
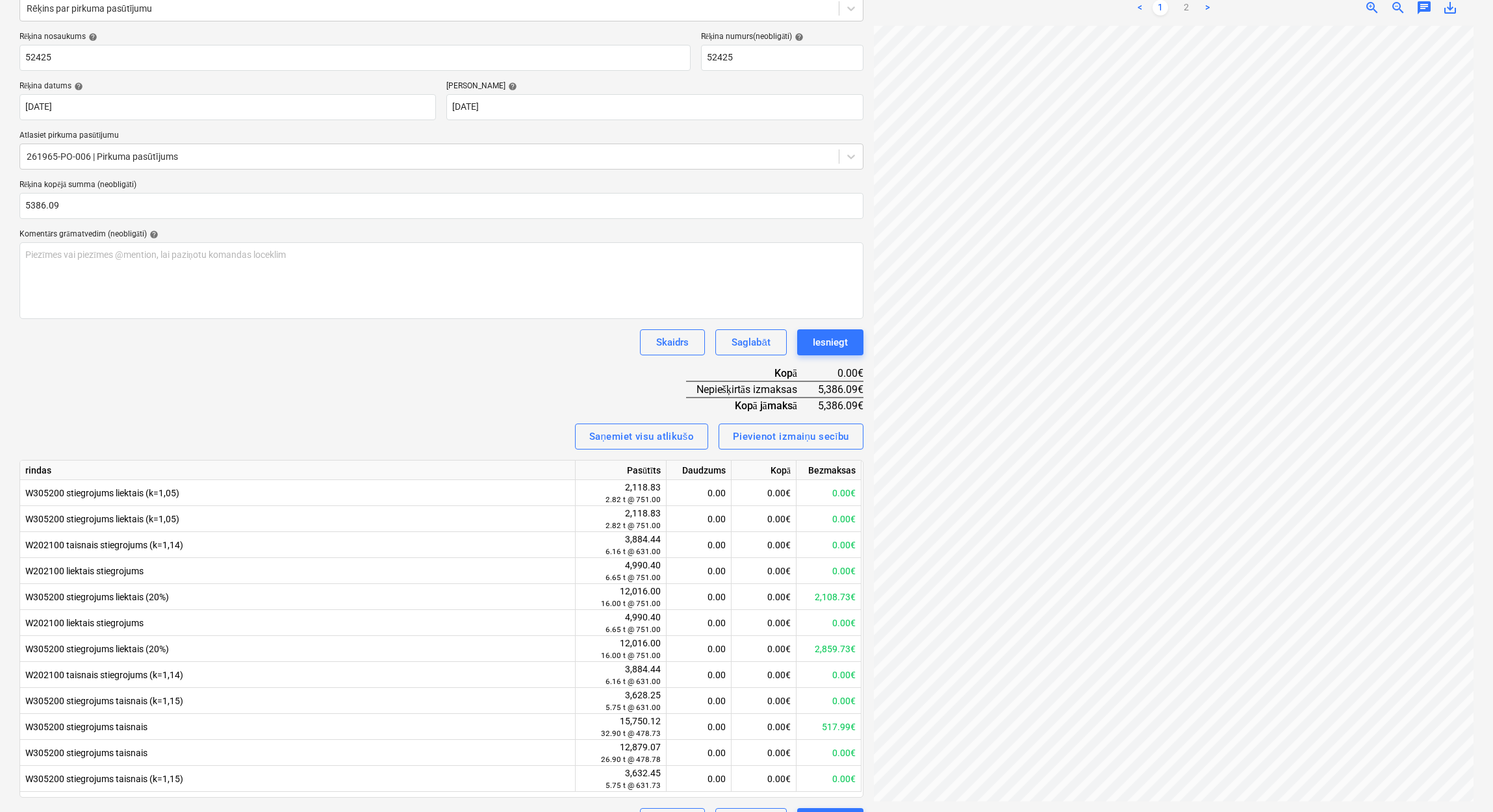
type input "5,386.09"
click at [224, 389] on div "Rēķina nosaukums help 52425 Rēķina numurs (neobligāti) help 52425 Rēķina datums…" at bounding box center [441, 433] width 843 height 801
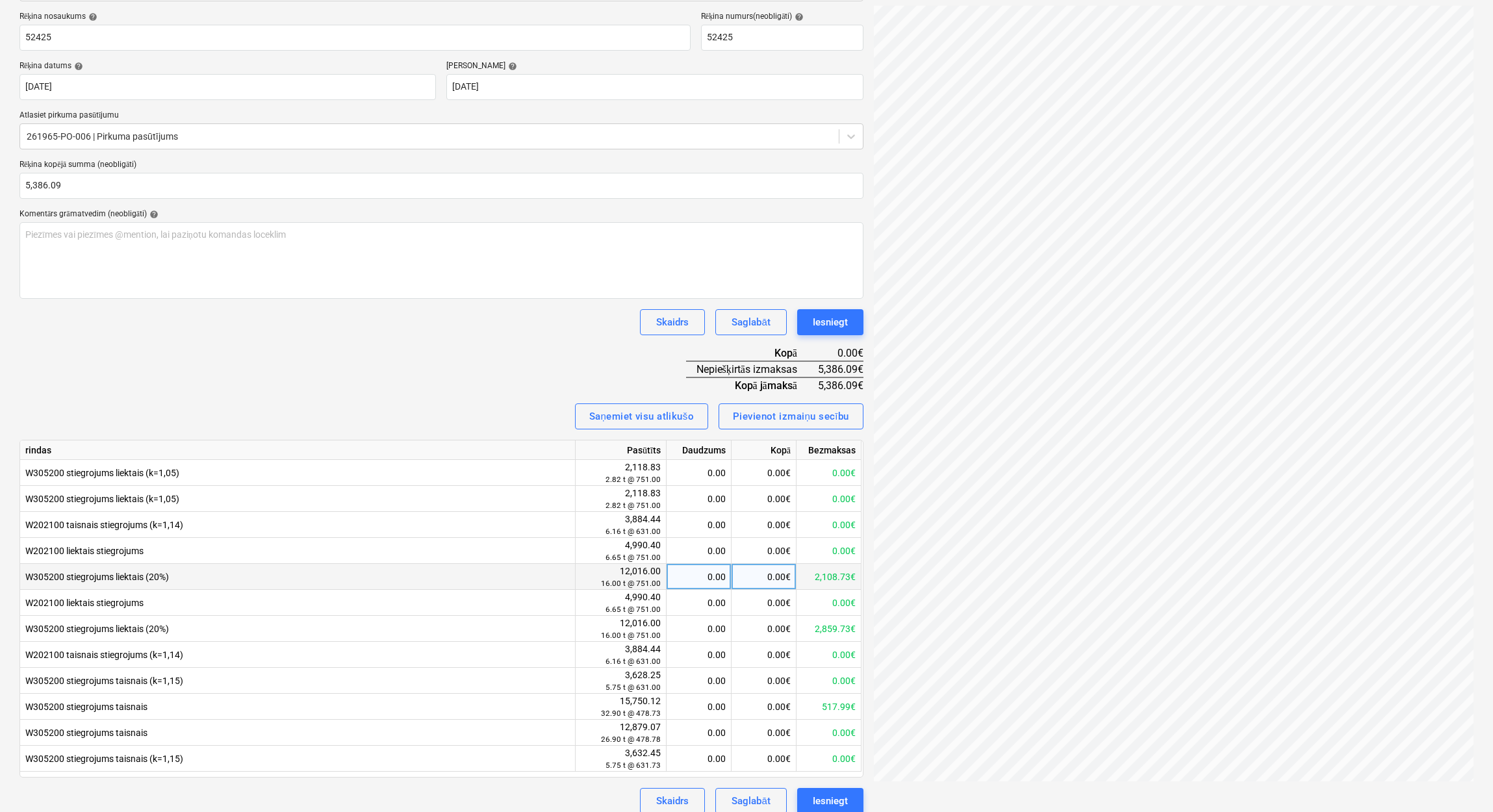
scroll to position [204, 0]
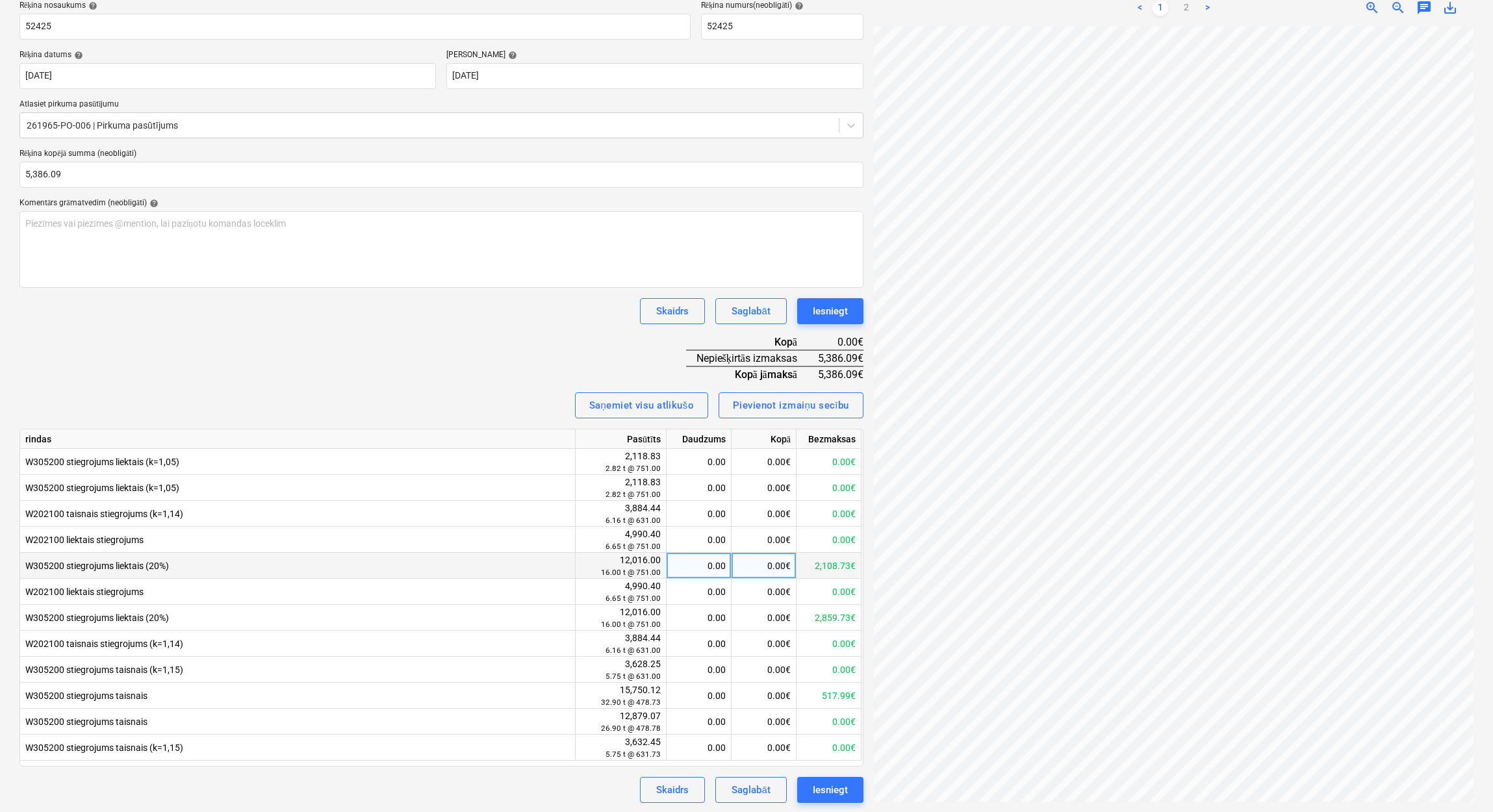
click at [718, 568] on div "0.00" at bounding box center [699, 565] width 54 height 26
type input "16"
click at [506, 320] on div "Skaidrs Saglabāt Iesniegt" at bounding box center [441, 311] width 843 height 26
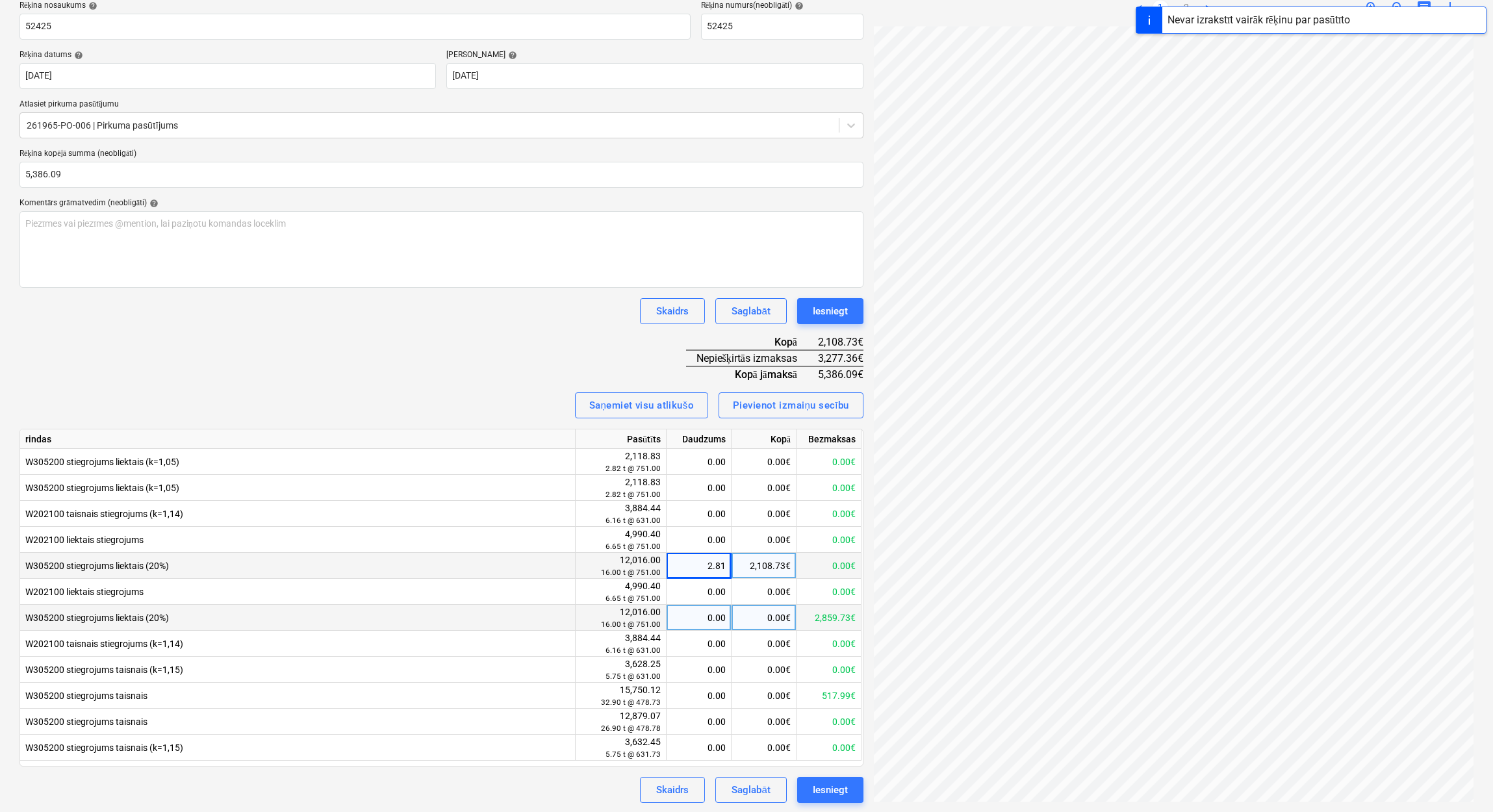
click at [718, 617] on div "0.00" at bounding box center [699, 617] width 54 height 26
type input "16"
click at [498, 370] on div "Rēķina nosaukums help 52425 Rēķina numurs (neobligāti) help 52425 Rēķina datums…" at bounding box center [441, 402] width 843 height 801
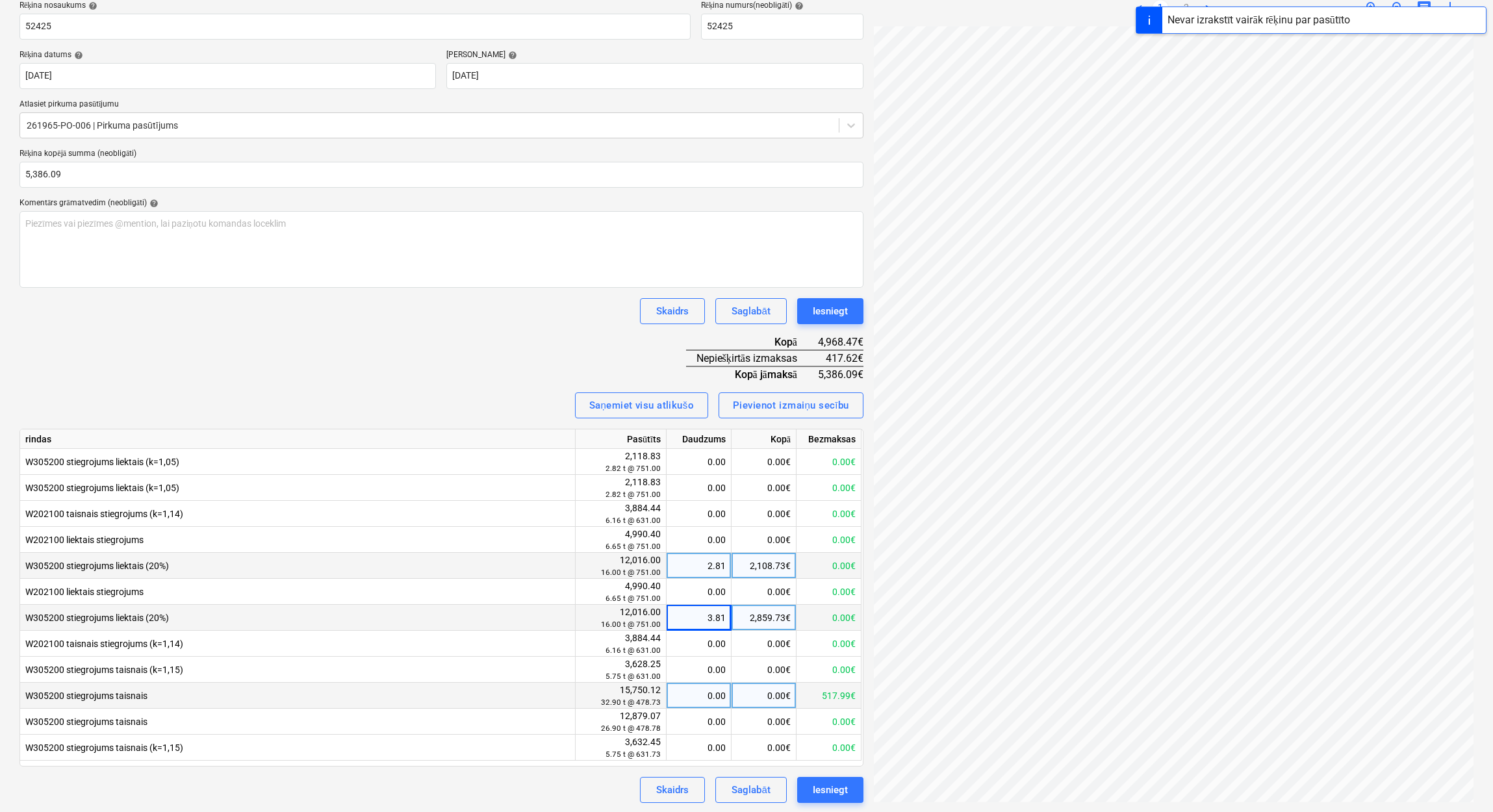
click at [716, 695] on div "0.00" at bounding box center [699, 695] width 54 height 26
type input "15"
click at [482, 328] on div "Rēķina nosaukums help 52425 Rēķina numurs (neobligāti) help 52425 Rēķina datums…" at bounding box center [441, 402] width 843 height 801
click at [702, 687] on div "1.08" at bounding box center [699, 695] width 54 height 26
click at [771, 690] on div "517.99€" at bounding box center [763, 695] width 65 height 26
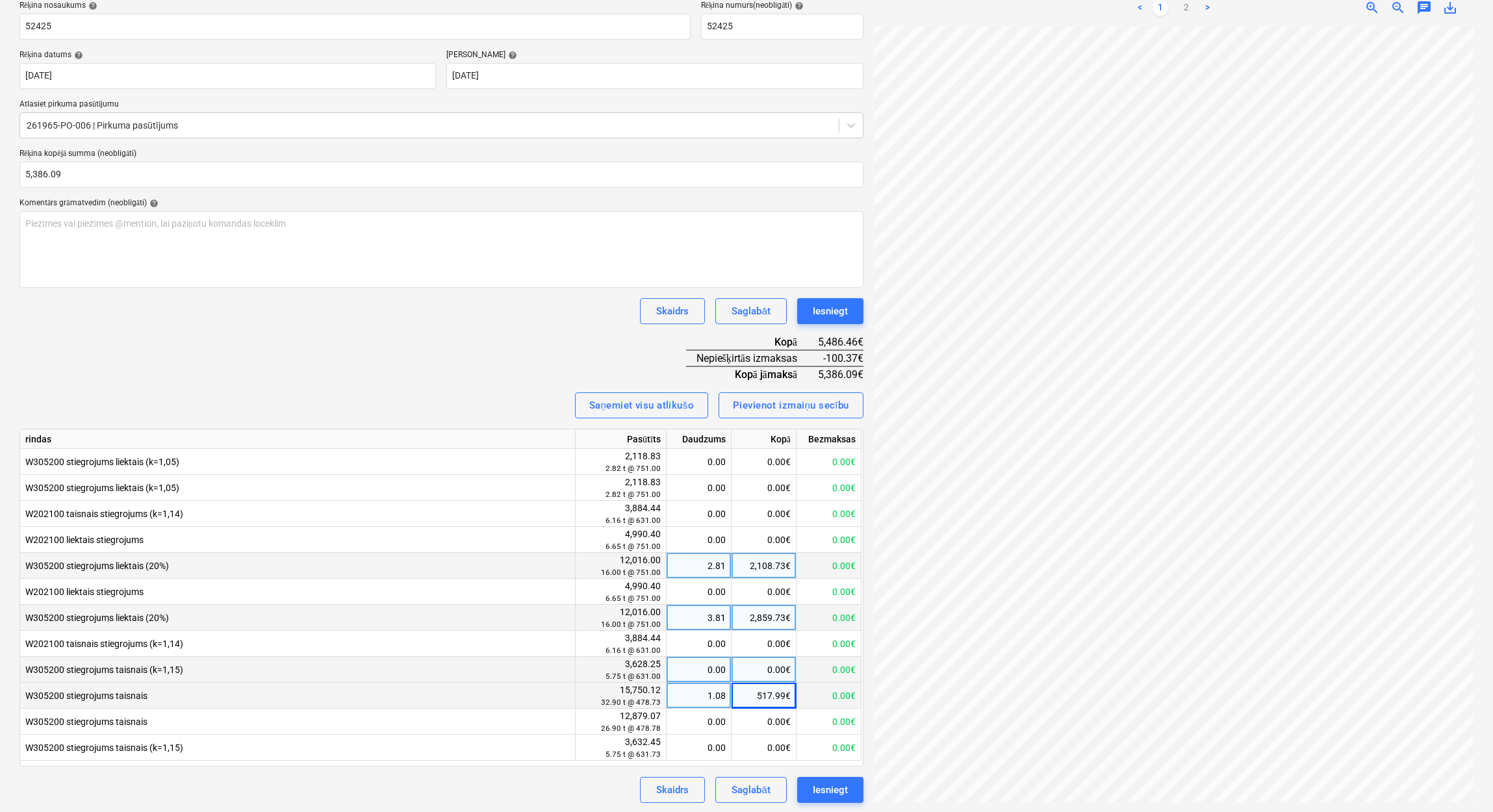
click at [684, 676] on div "0.00" at bounding box center [699, 669] width 54 height 26
click at [708, 689] on div "1.08" at bounding box center [699, 695] width 54 height 26
click at [498, 345] on div "Rēķina nosaukums help 52425 Rēķina numurs (neobligāti) help 52425 Rēķina datums…" at bounding box center [441, 402] width 843 height 801
click at [771, 691] on div "0.00€" at bounding box center [763, 695] width 65 height 26
type input "417.62"
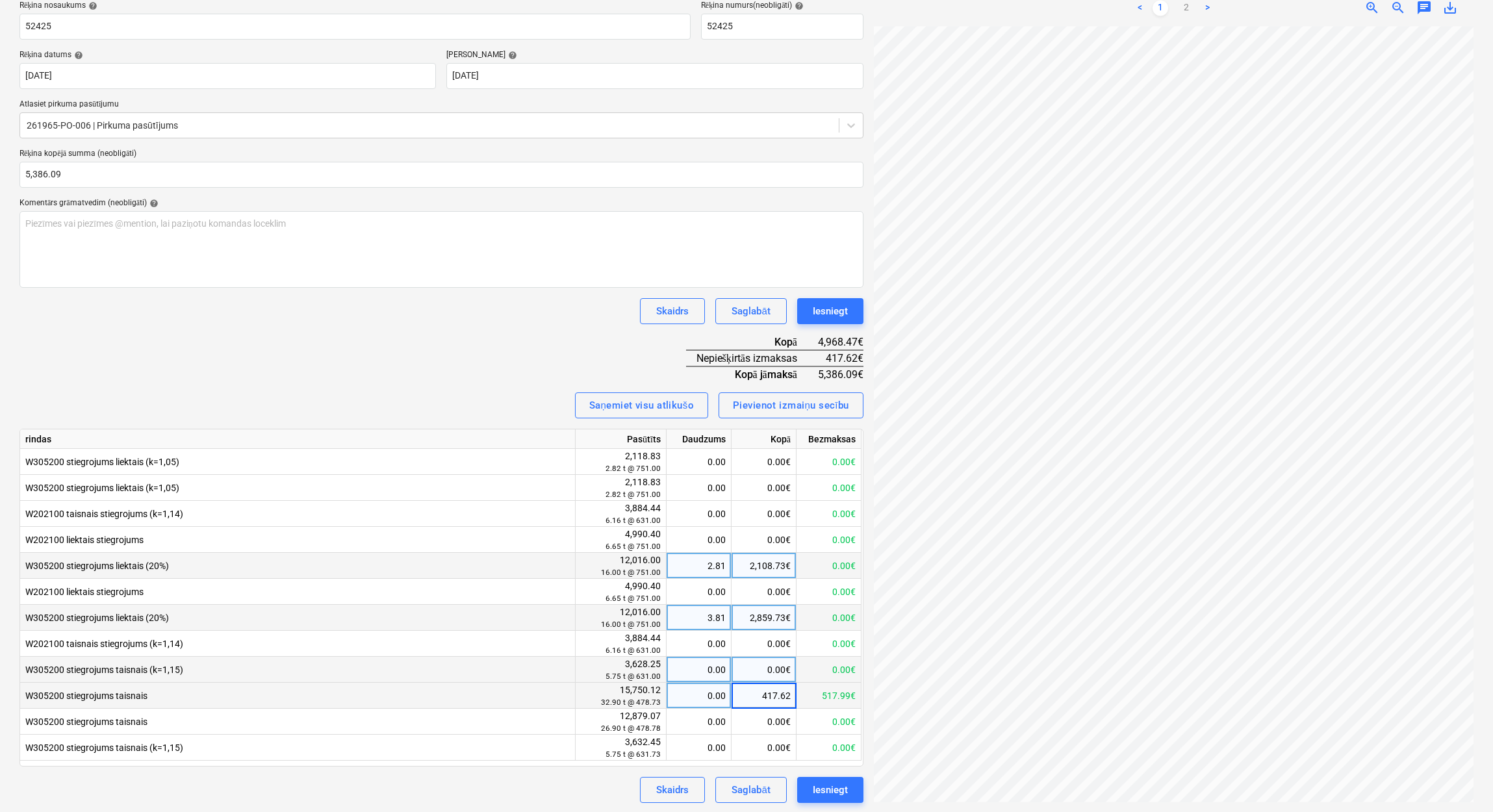
click at [474, 355] on div "Rēķina nosaukums help 52425 Rēķina numurs (neobligāti) help 52425 Rēķina datums…" at bounding box center [441, 402] width 843 height 801
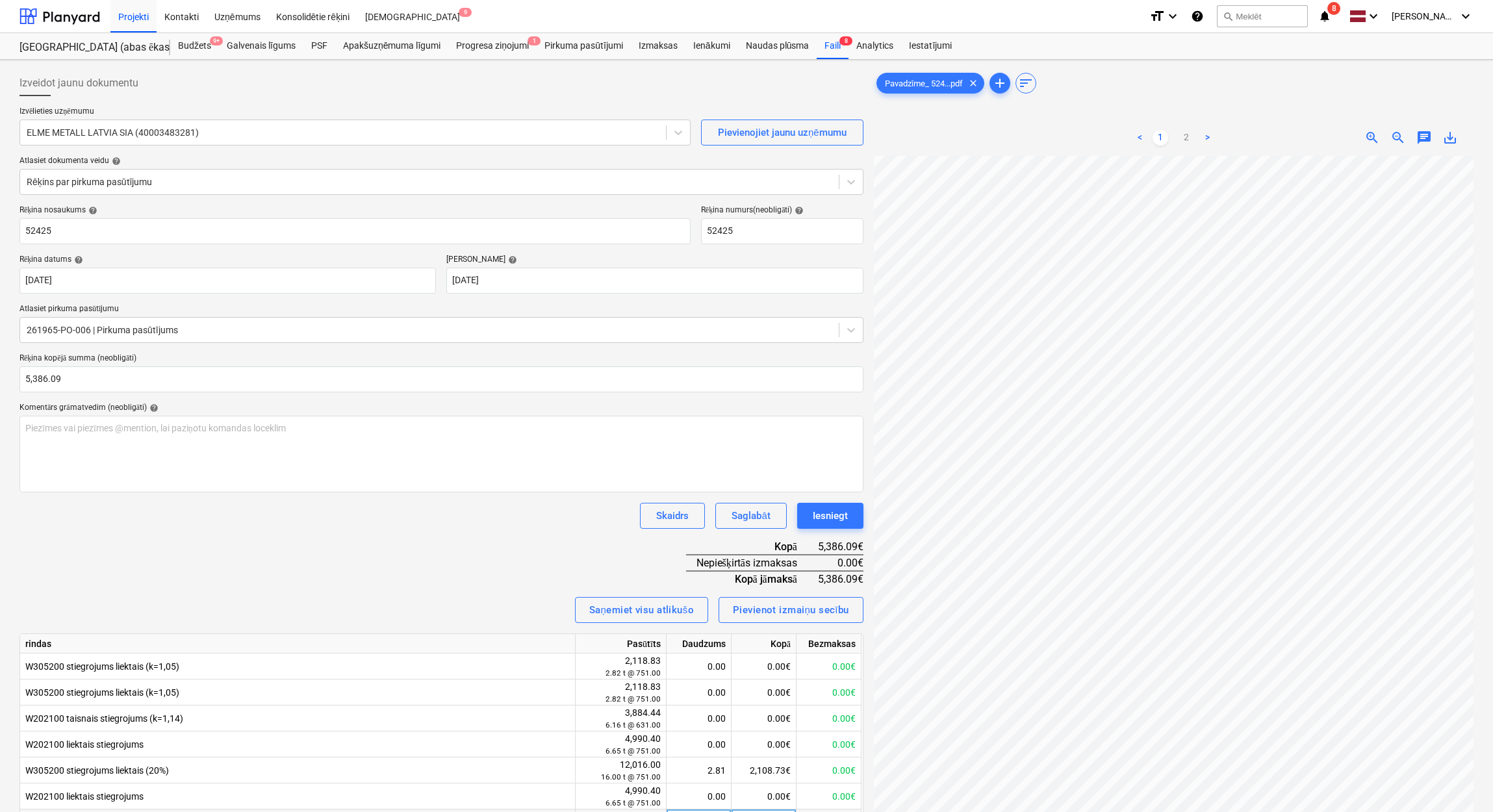
scroll to position [107, 277]
click at [1190, 134] on link "2" at bounding box center [1186, 137] width 15 height 15
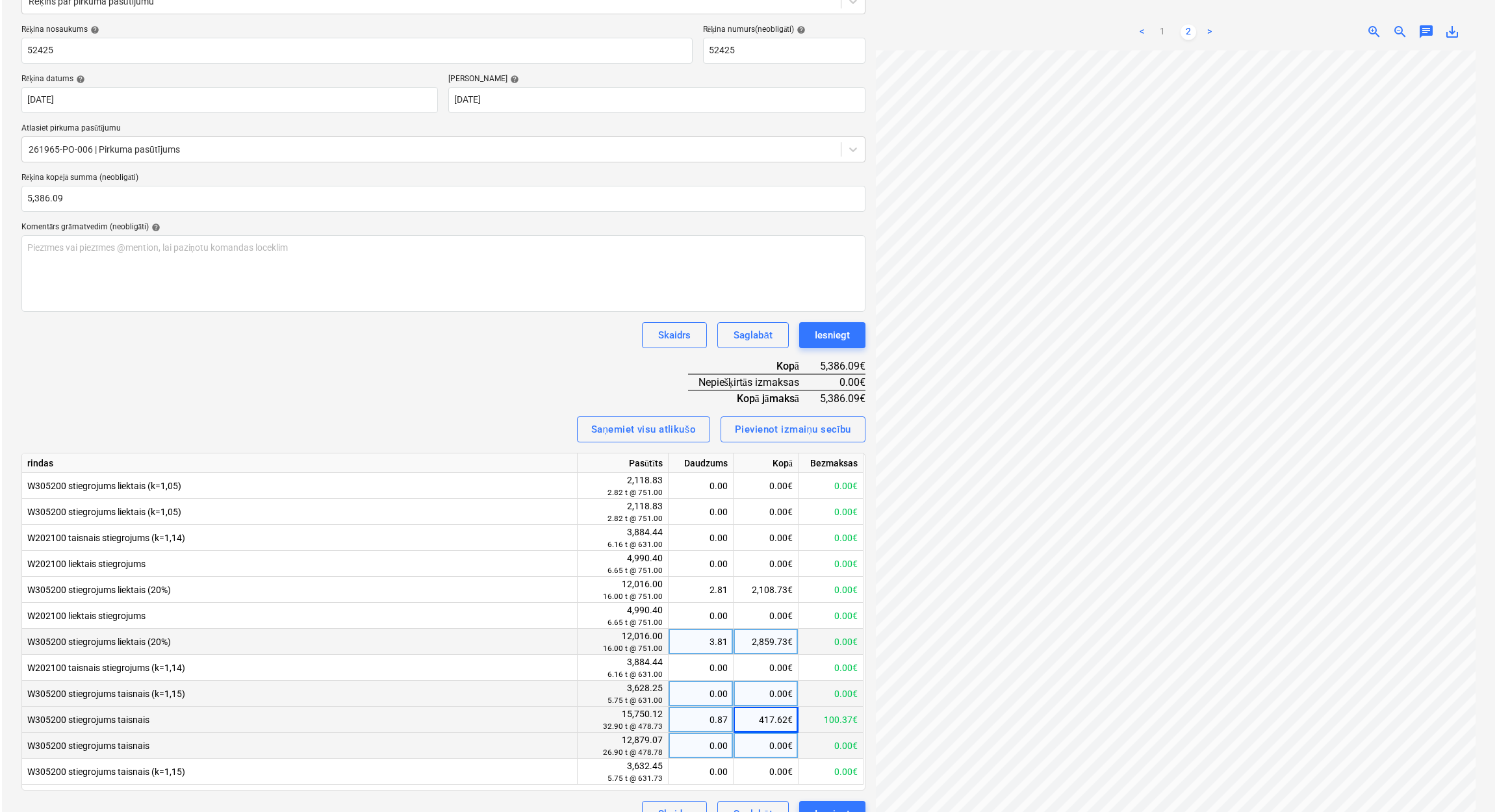
scroll to position [204, 0]
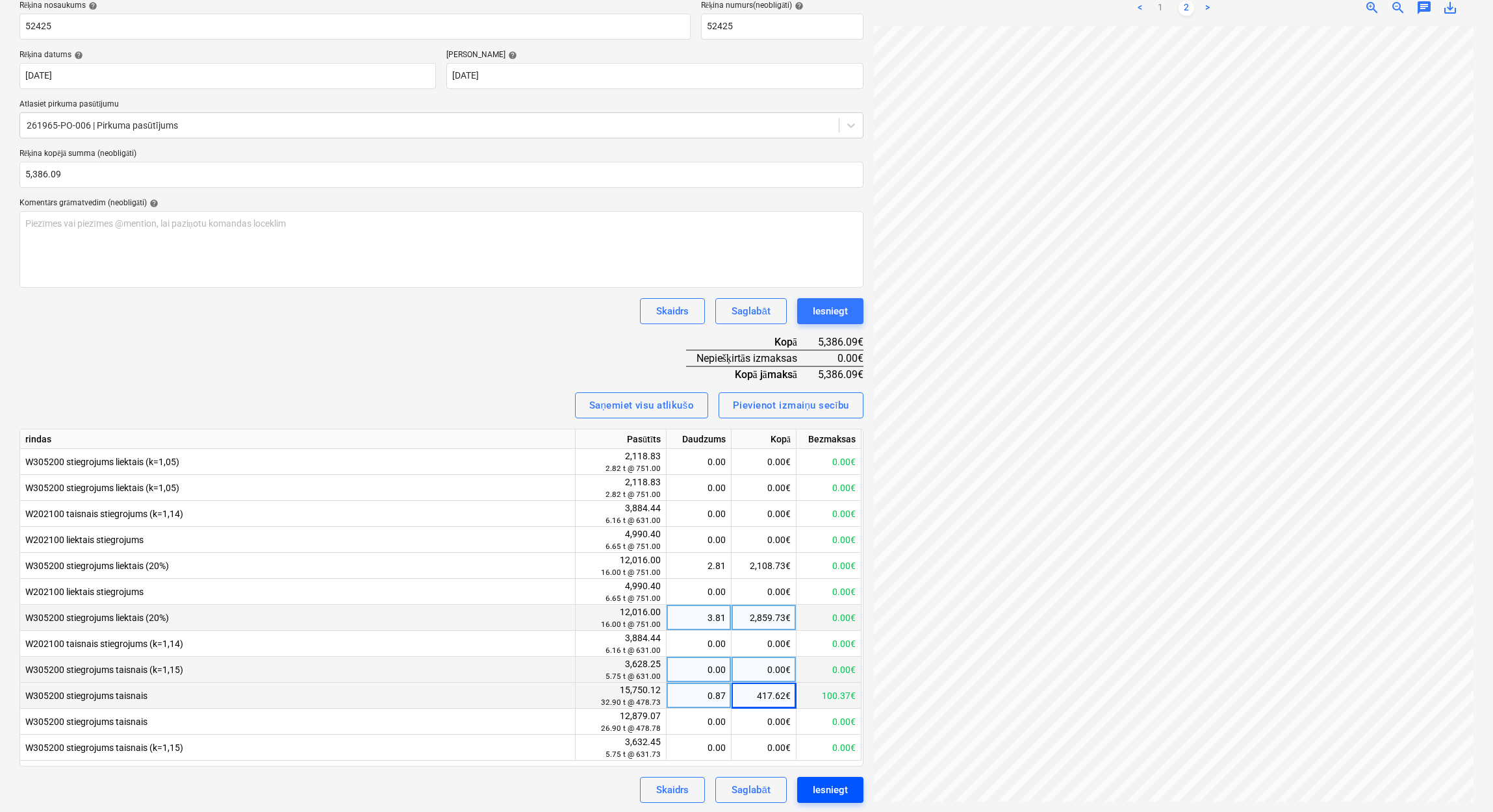
click at [844, 790] on div "Iesniegt" at bounding box center [830, 789] width 35 height 16
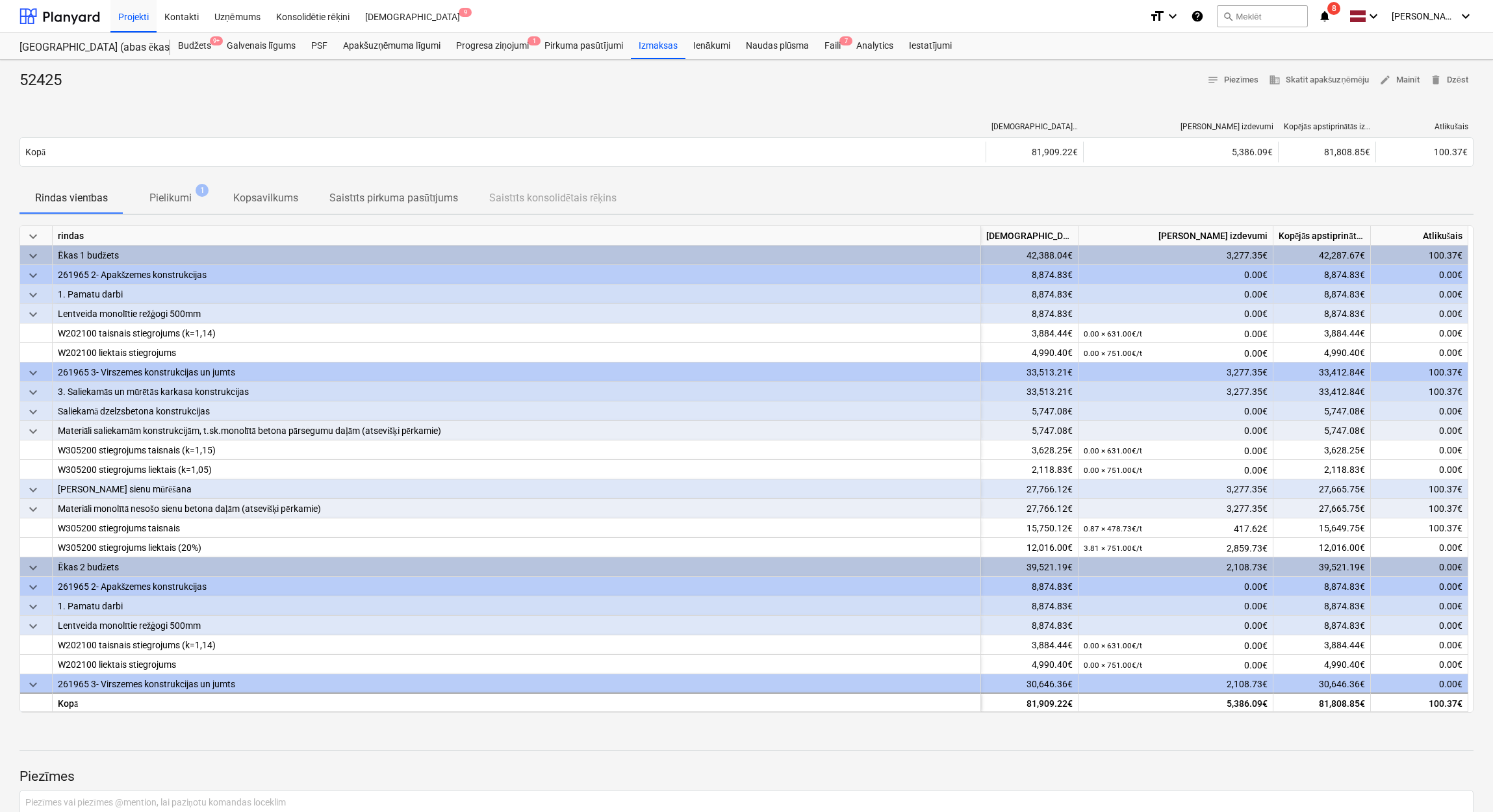
click at [38, 236] on span "keyboard_arrow_down" at bounding box center [33, 236] width 15 height 15
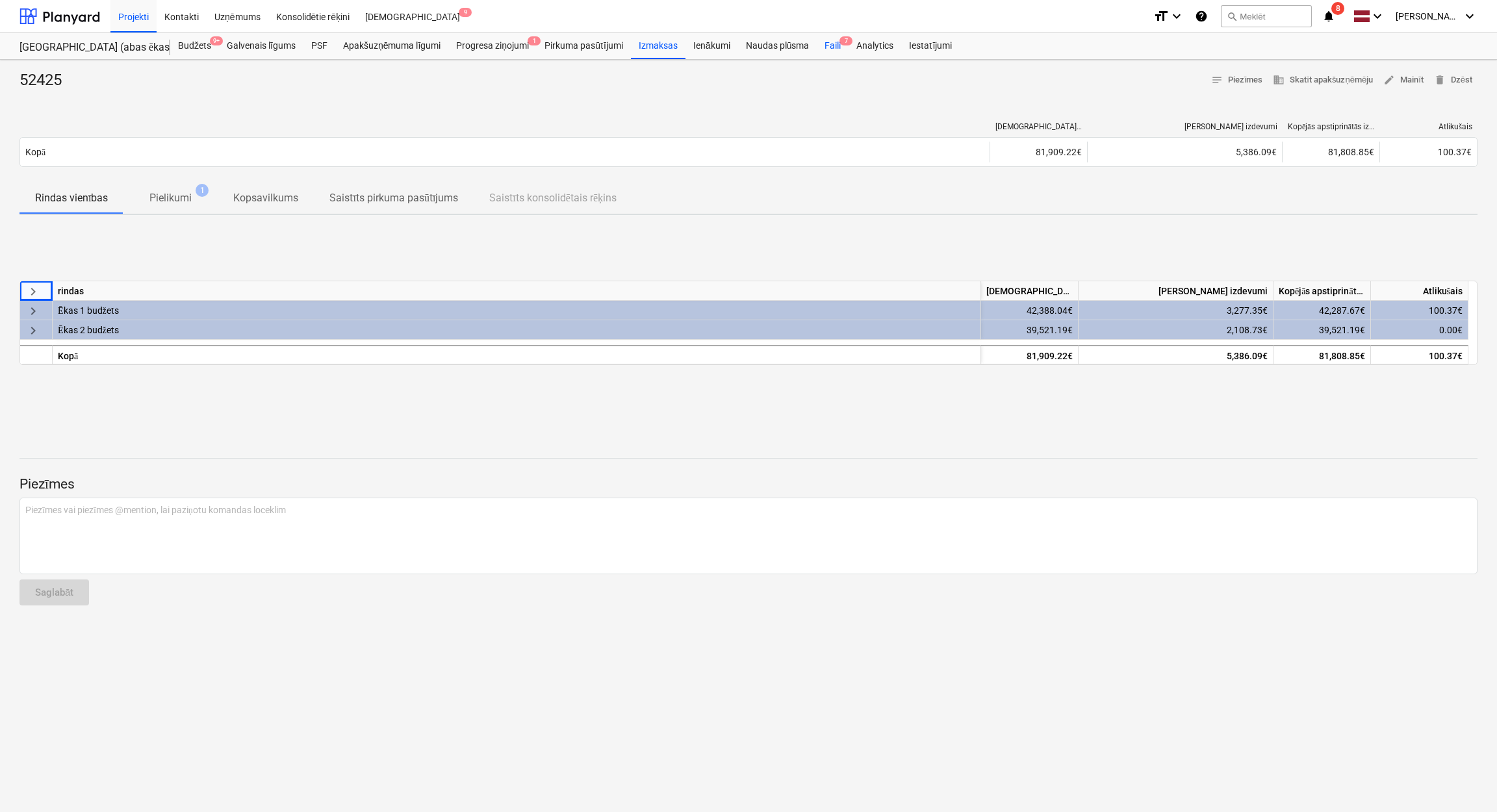
click at [826, 45] on div "Faili 7" at bounding box center [832, 45] width 32 height 26
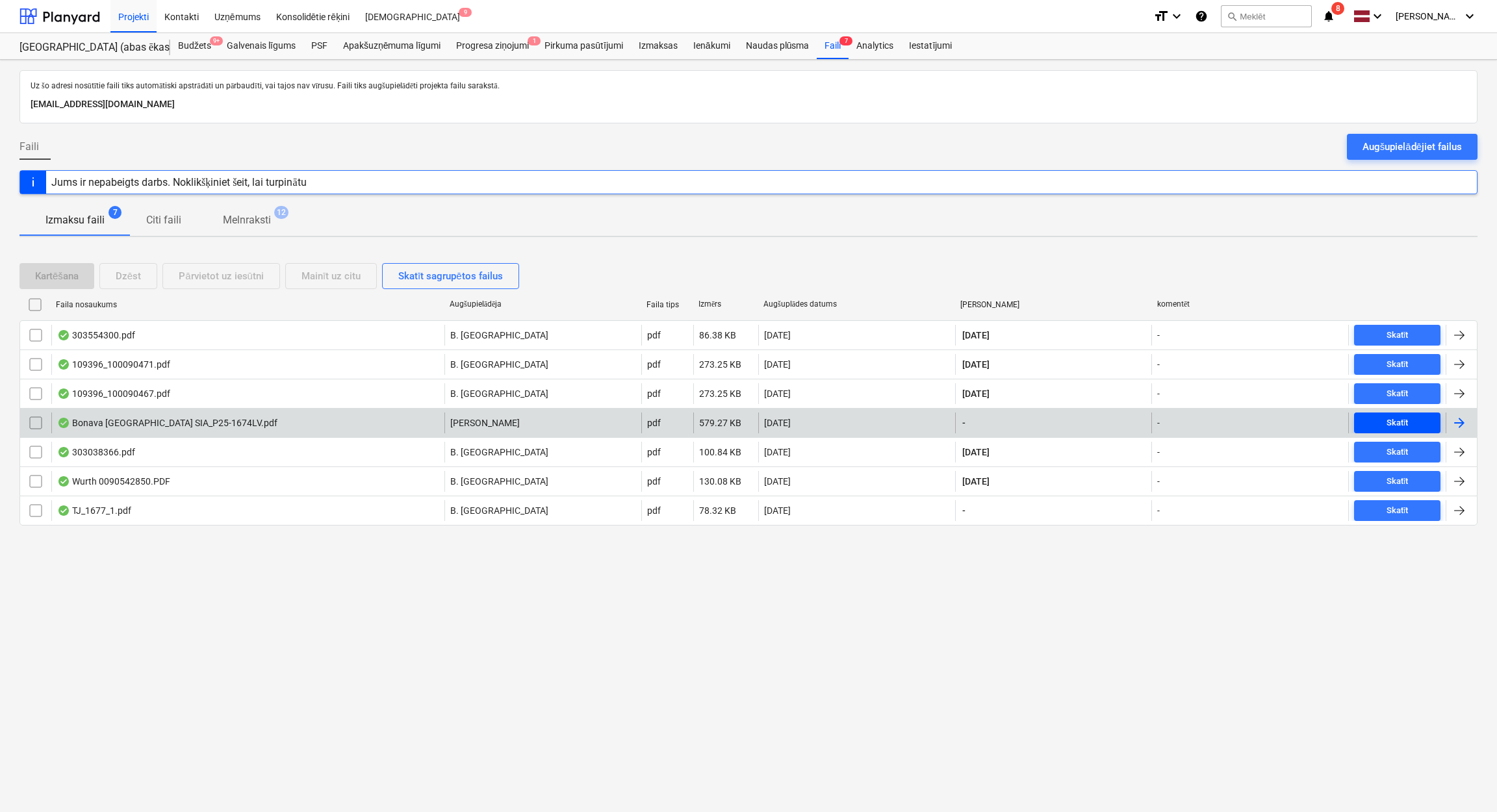
click at [1401, 418] on div "Skatīt" at bounding box center [1397, 422] width 22 height 15
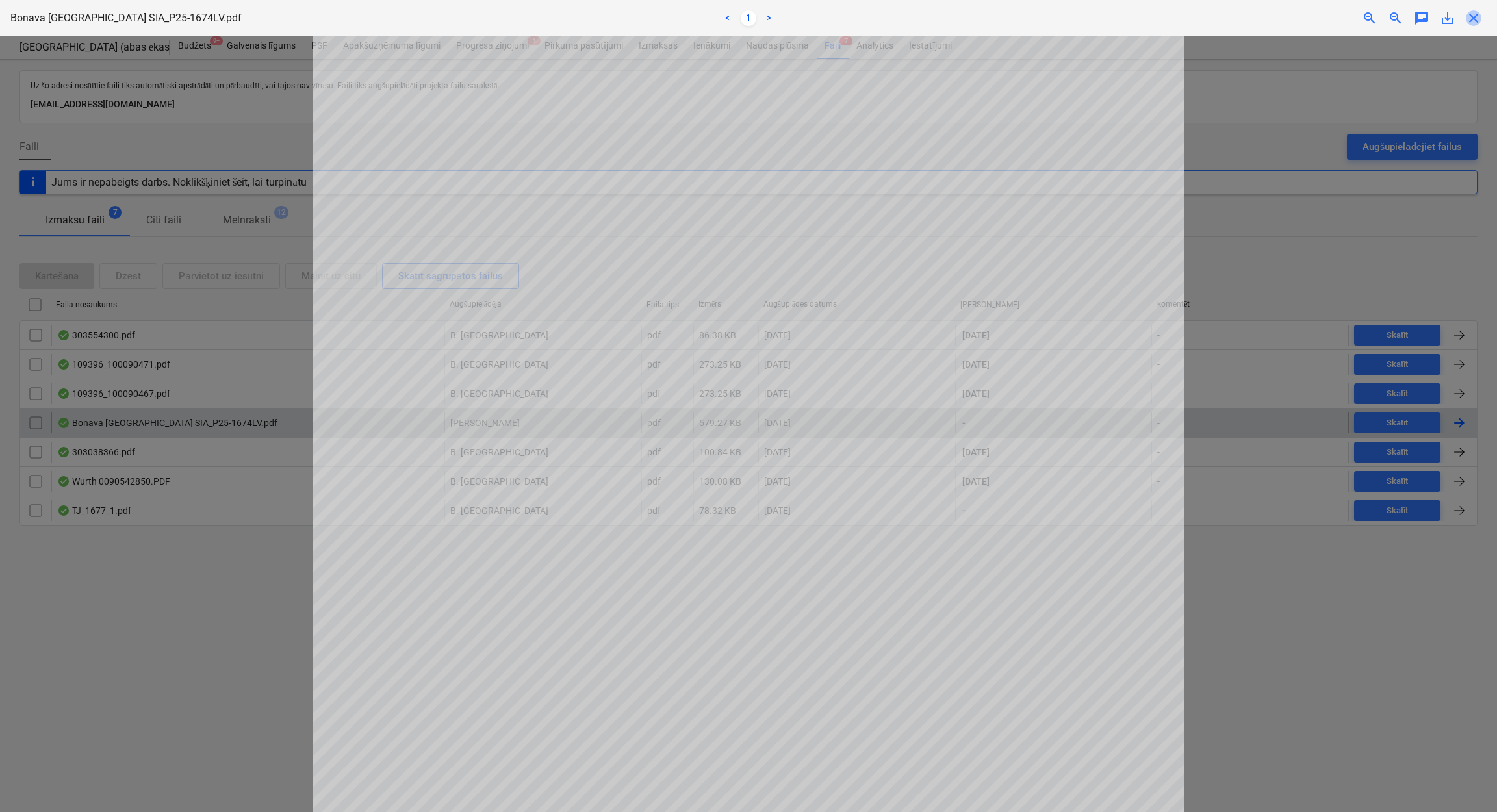
click at [1479, 20] on span "close" at bounding box center [1473, 18] width 15 height 15
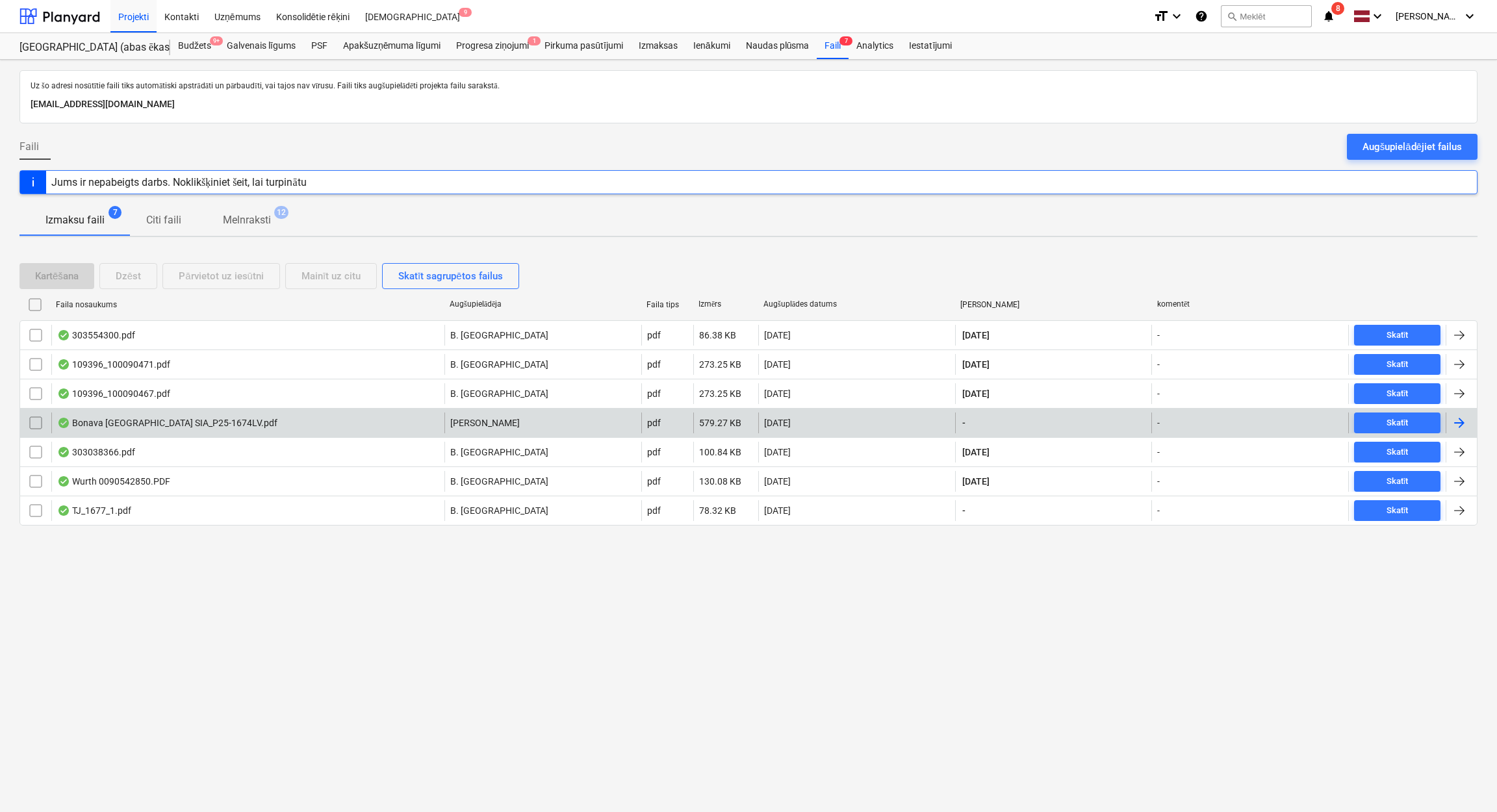
click at [1453, 409] on div "Bonava Latvija SIA_P25-1674LV.pdf J. Grāmatnieks pdf 579.27 KB 02.10.2025 - - S…" at bounding box center [748, 422] width 1457 height 29
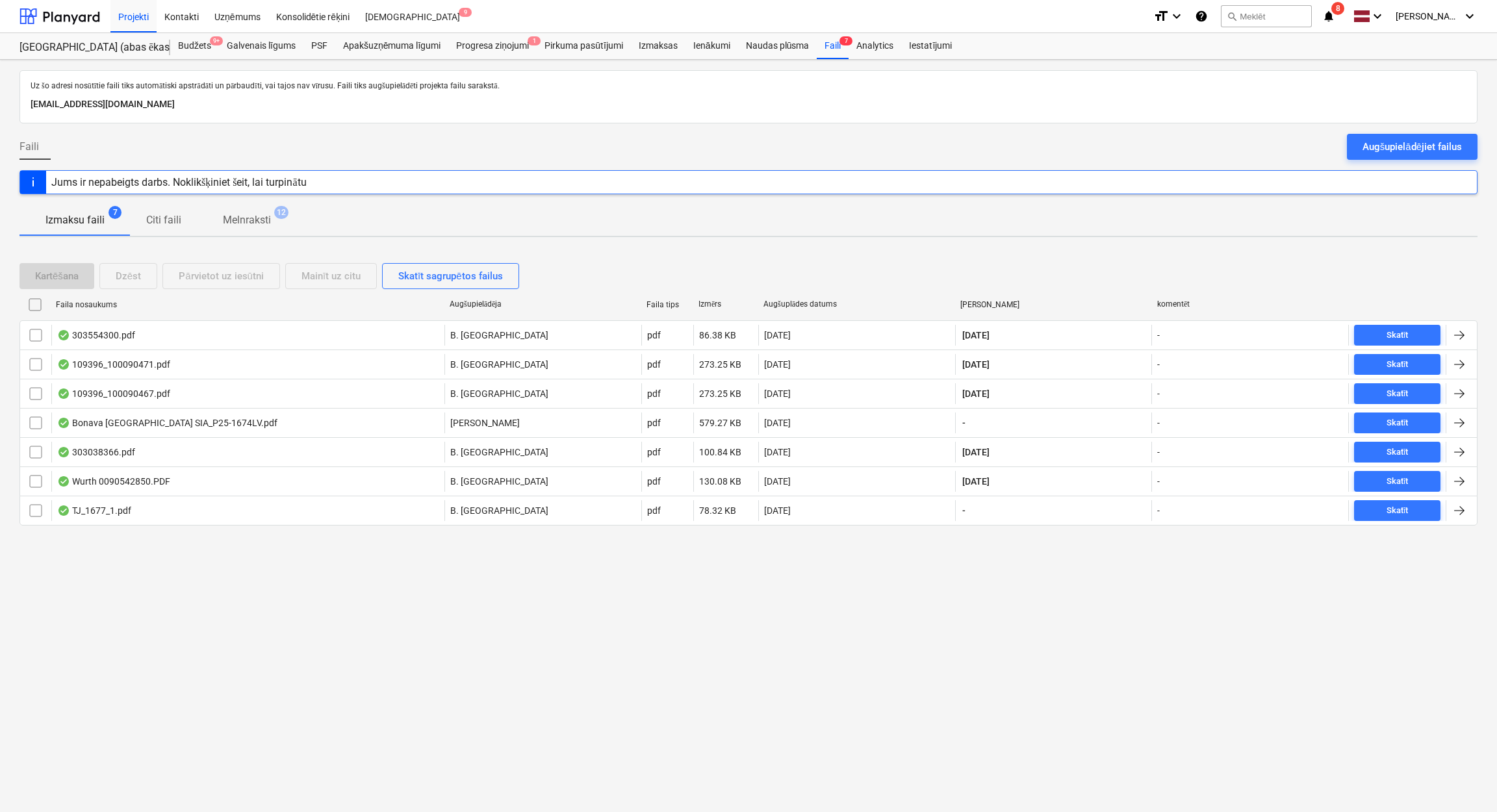
click at [1459, 423] on div at bounding box center [1459, 423] width 15 height 15
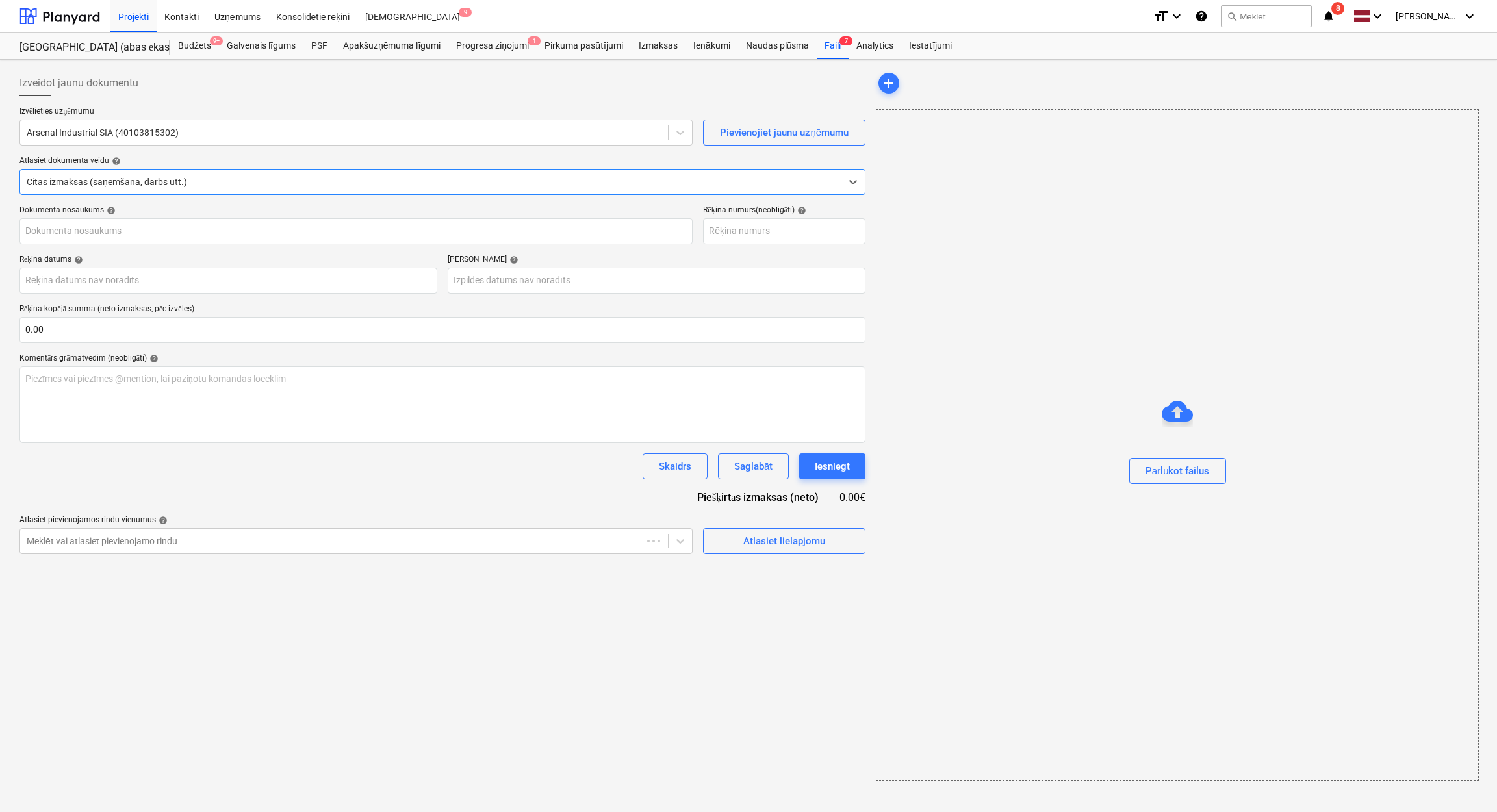
type input "P25-1674LV"
click at [231, 275] on body "Projekti Kontakti Uzņēmums Konsolidētie rēķini Iesūtne 9 format_size keyboard_a…" at bounding box center [747, 406] width 1493 height 812
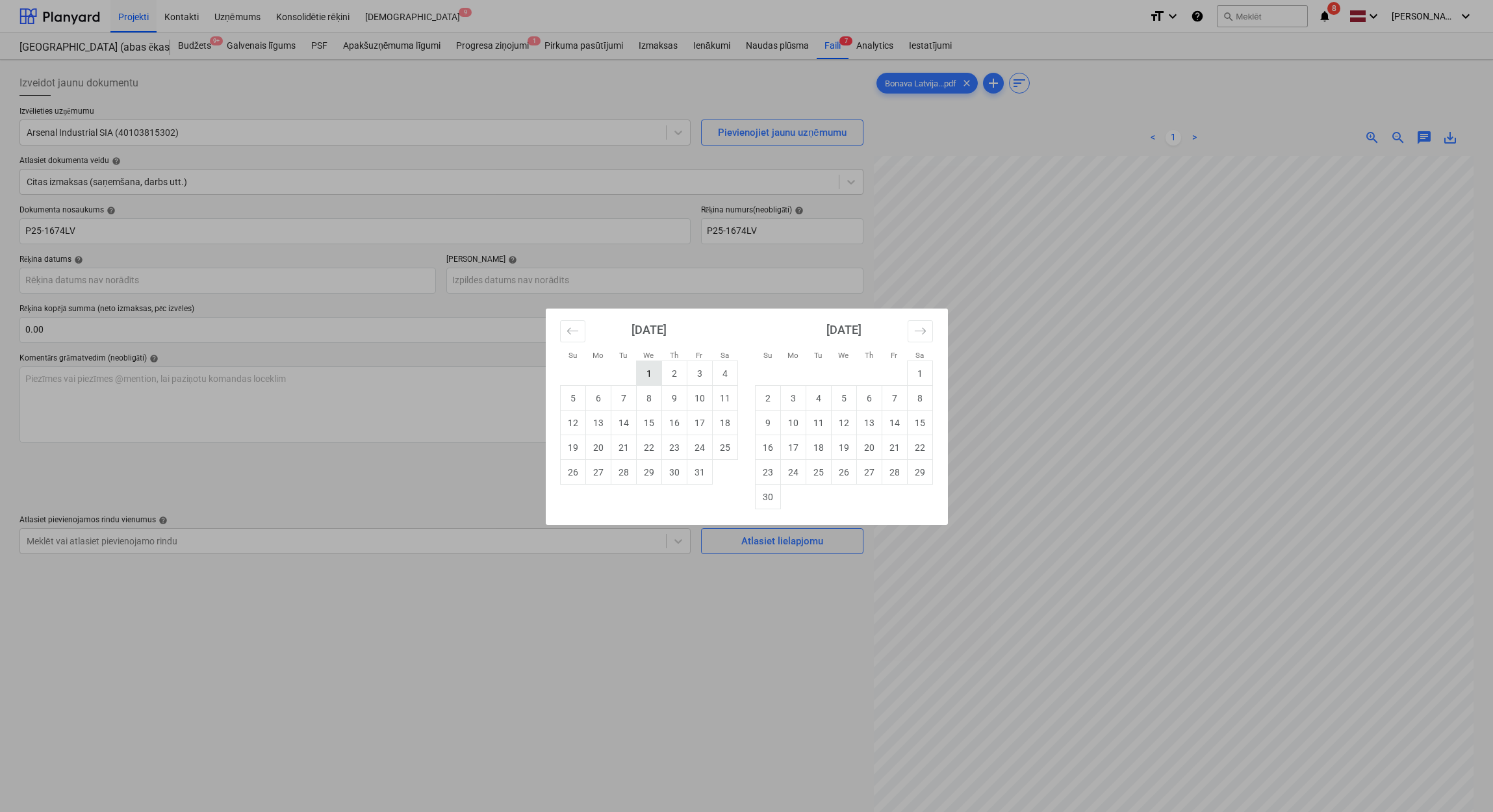
click at [650, 370] on td "1" at bounding box center [649, 373] width 25 height 24
type input "01 Oct 2025"
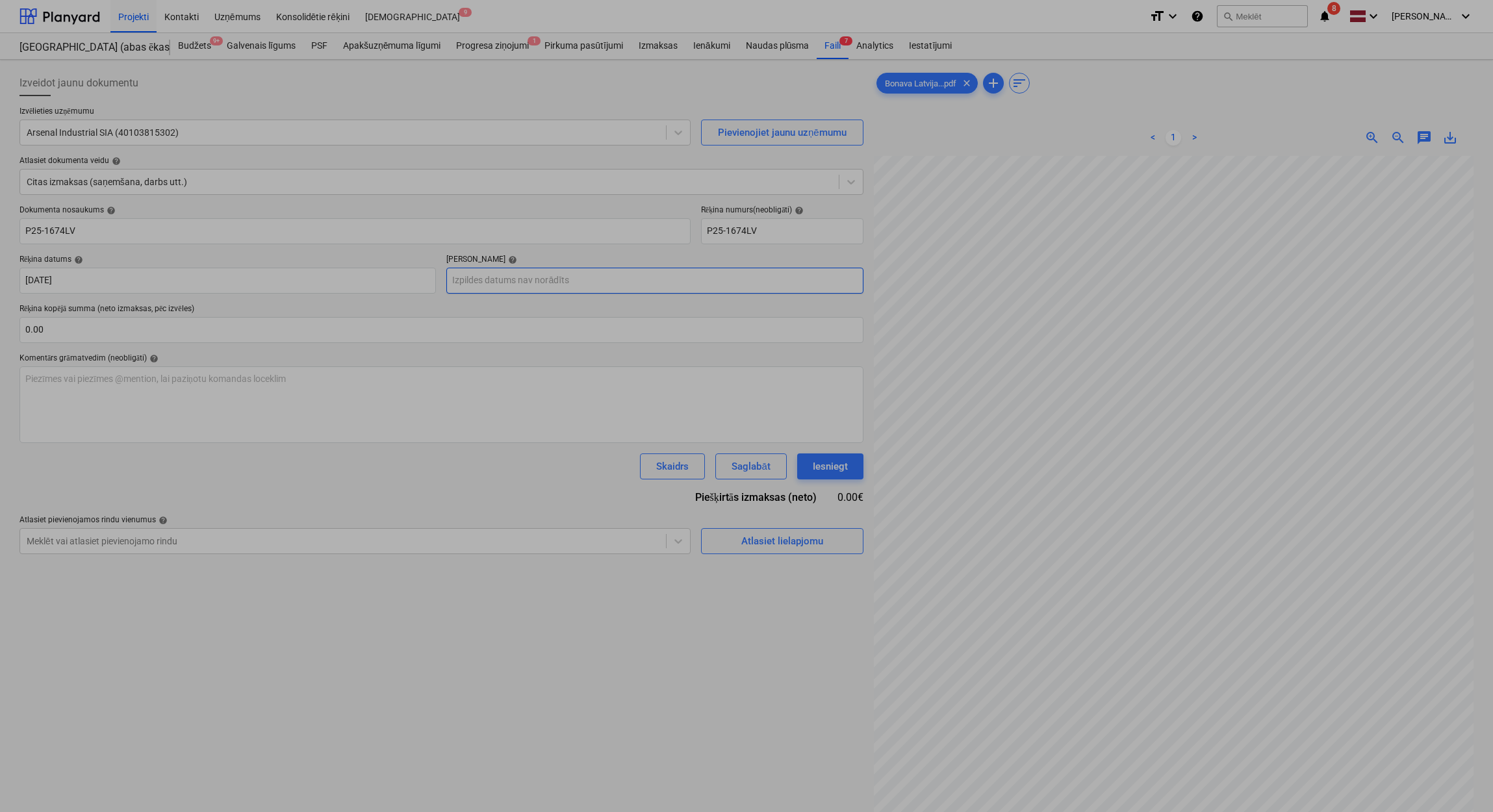
click at [495, 286] on body "Projekti Kontakti Uzņēmums Konsolidētie rēķini Iesūtne 9 format_size keyboard_a…" at bounding box center [746, 406] width 1493 height 812
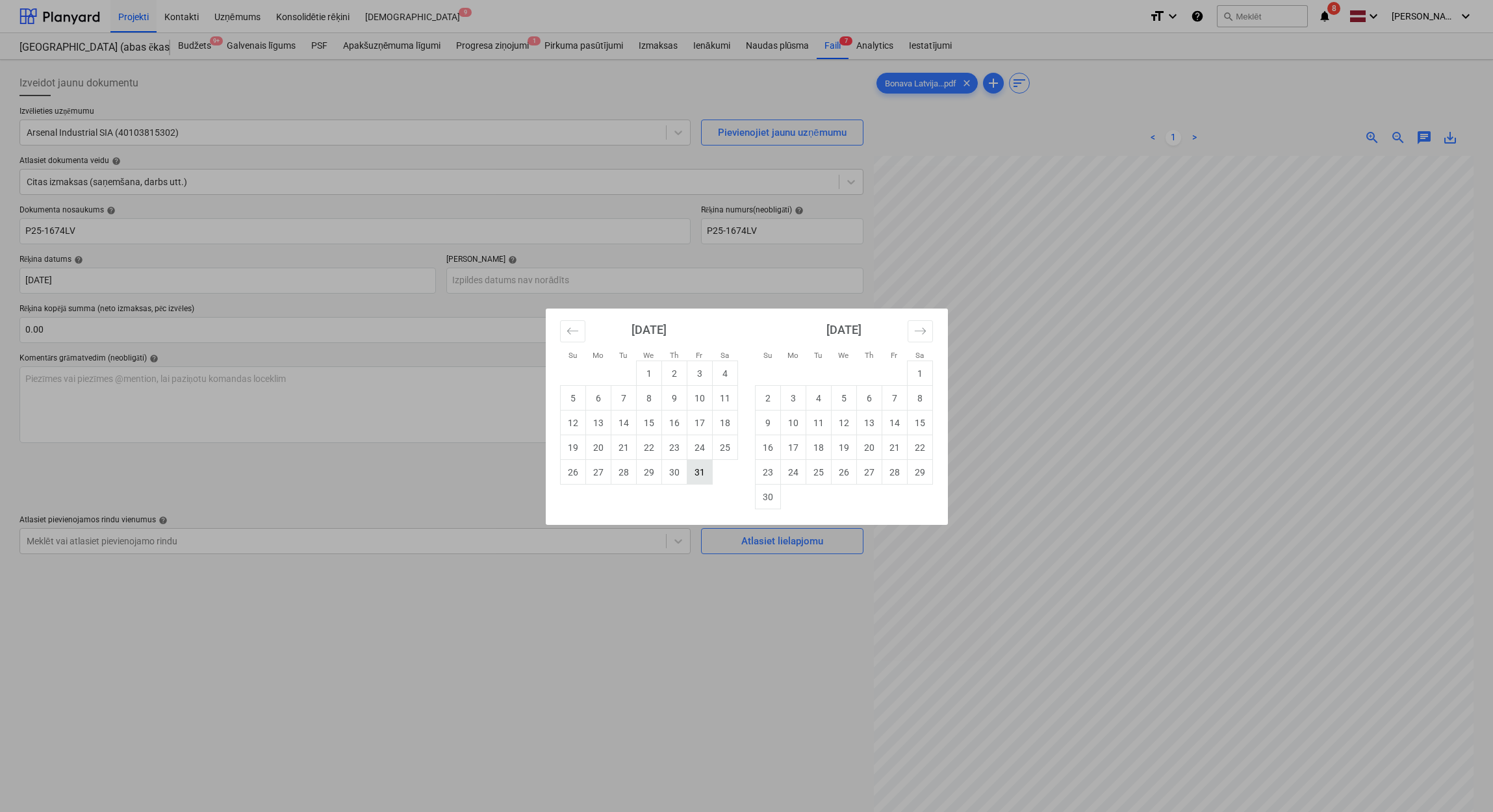
click at [703, 478] on td "31" at bounding box center [699, 471] width 25 height 24
type input "[DATE]"
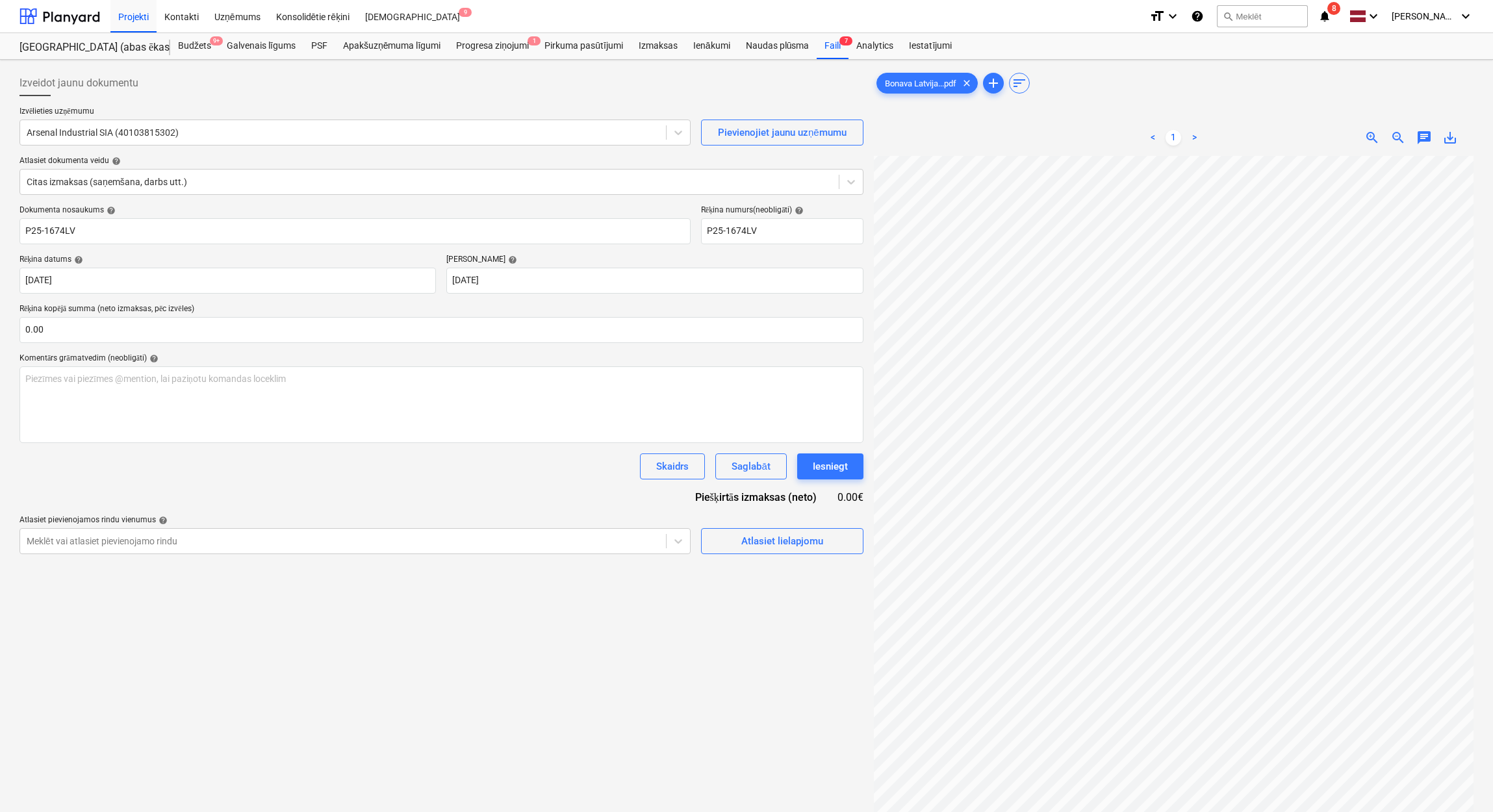
scroll to position [92, 277]
click at [204, 335] on input "text" at bounding box center [441, 329] width 843 height 26
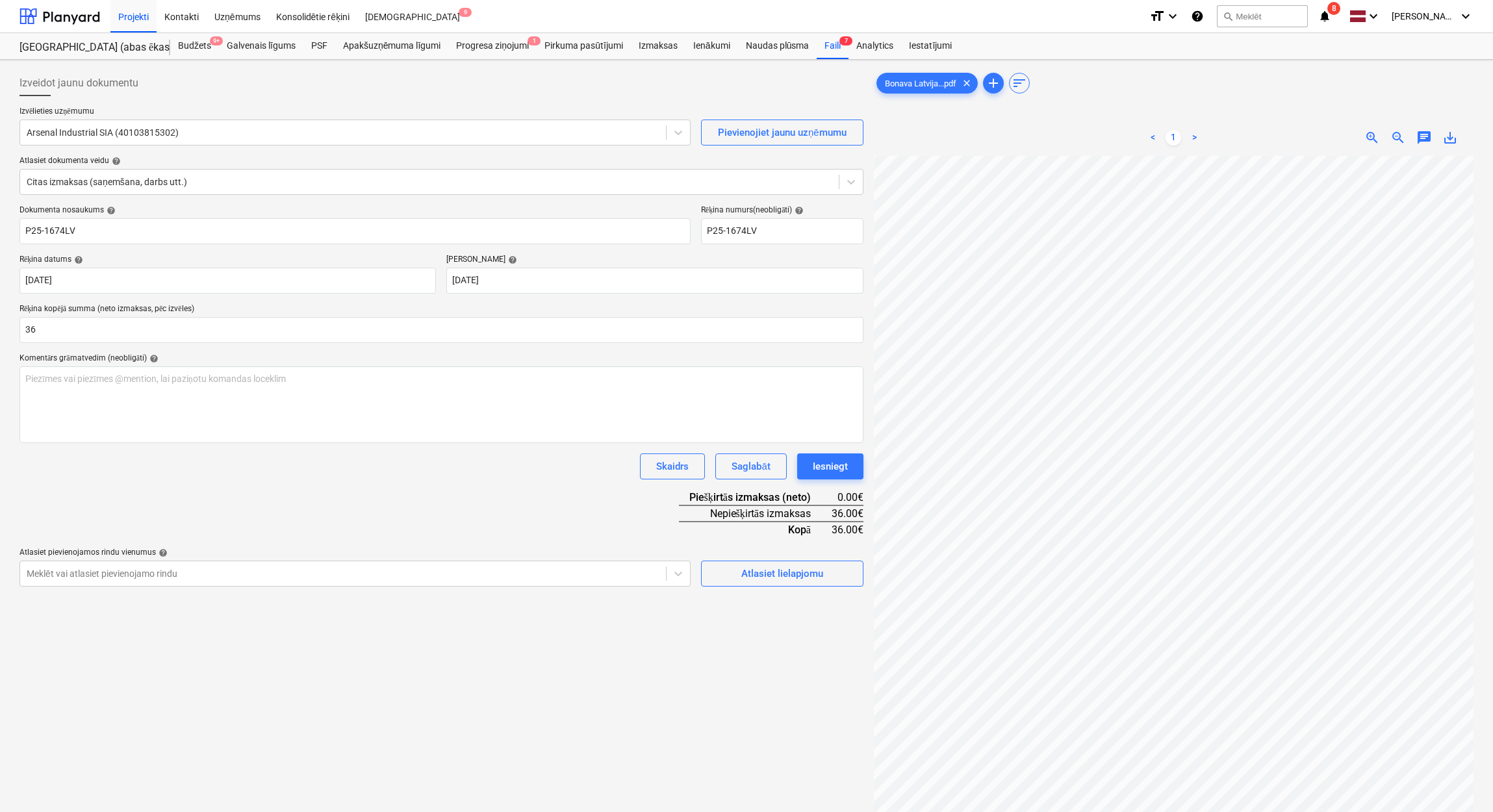
type input "36.00"
click at [328, 480] on div "Dokumenta nosaukums help P25-1674LV Rēķina numurs (neobligāti) help P25-1674LV …" at bounding box center [441, 396] width 843 height 381
click at [771, 579] on div "Atlasiet lielapjomu" at bounding box center [781, 573] width 82 height 16
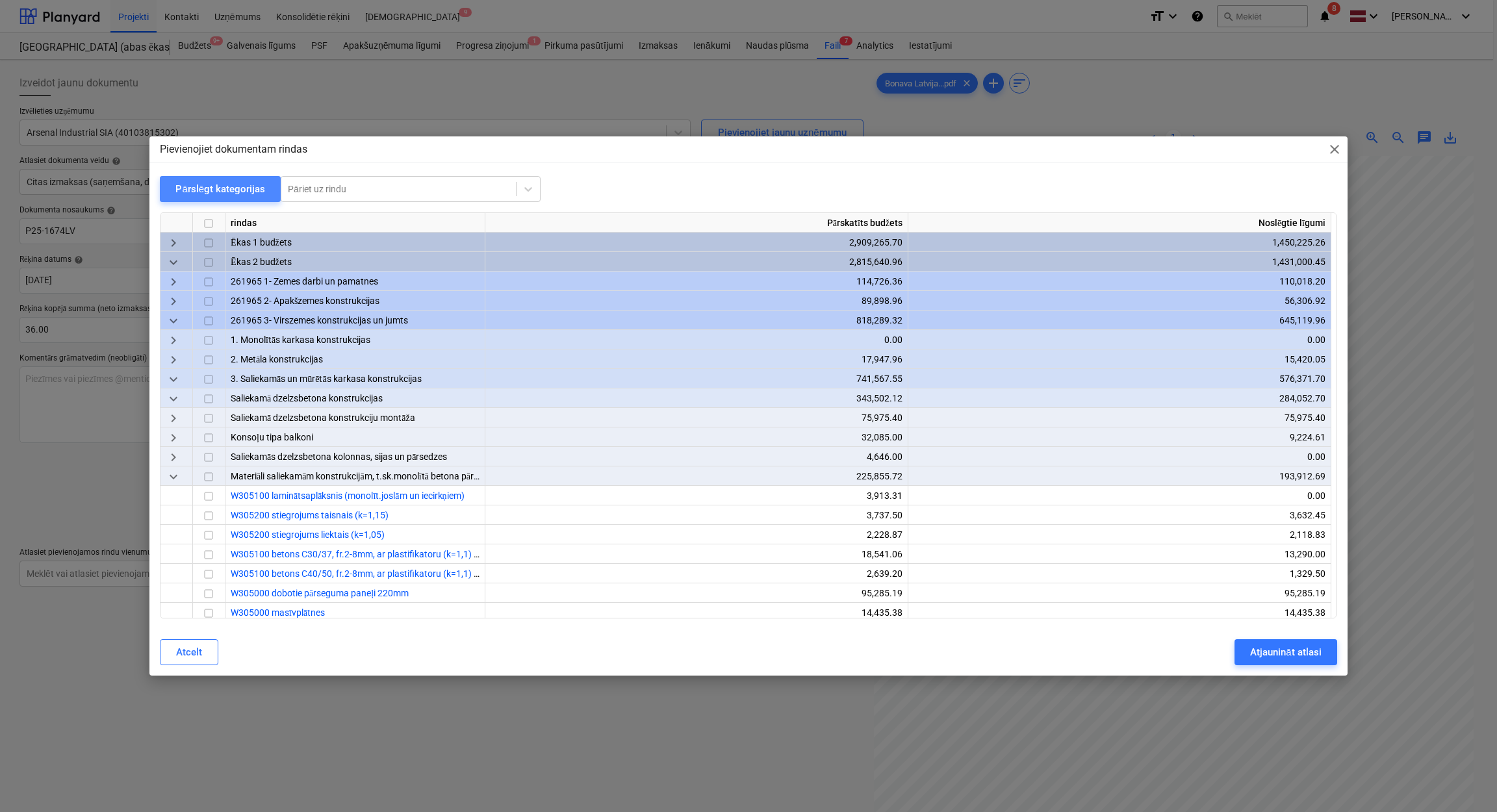
click at [231, 185] on div "Pārslēgt kategorijas" at bounding box center [220, 188] width 90 height 16
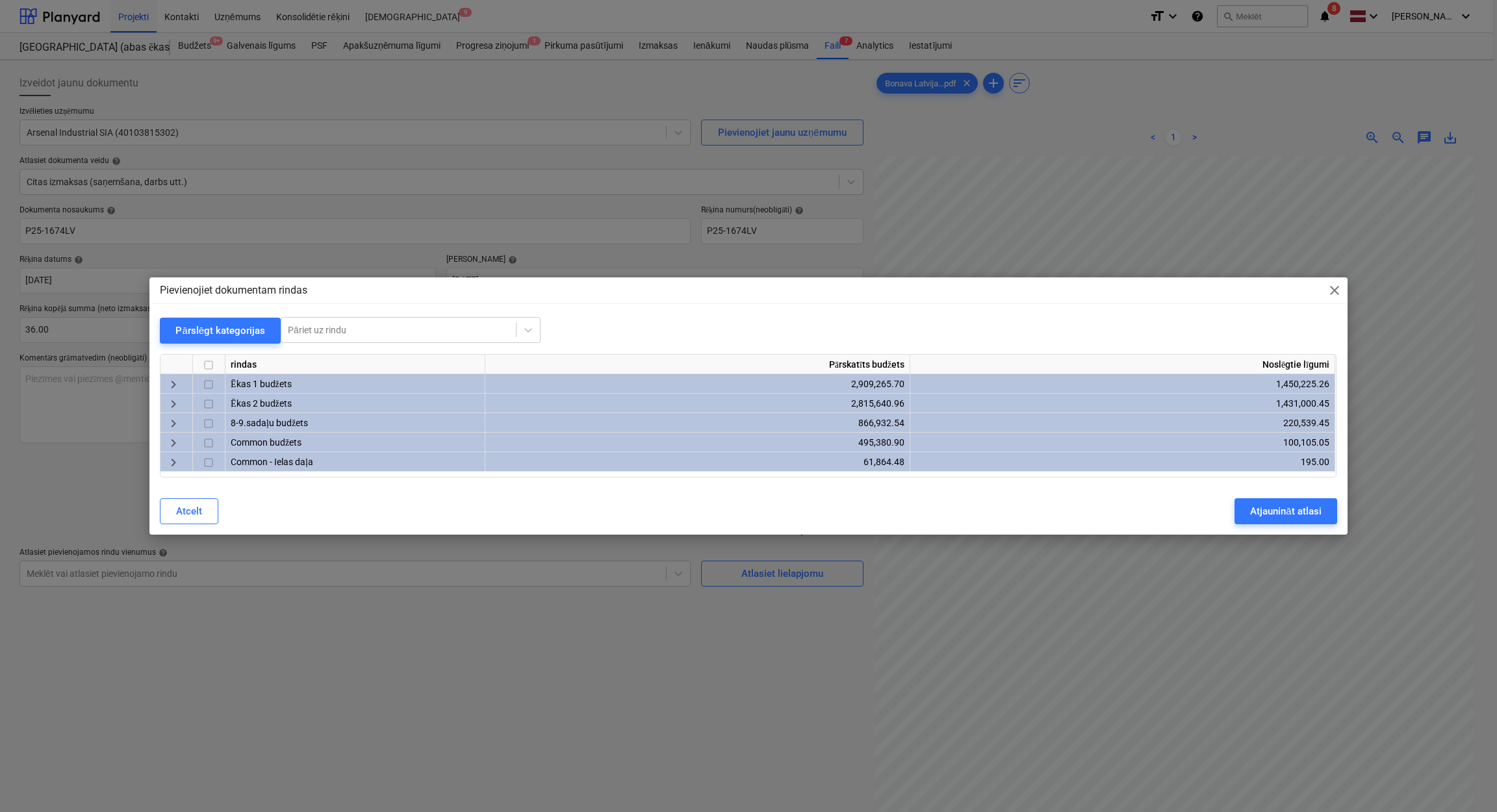
click at [170, 394] on div "keyboard_arrow_right" at bounding box center [177, 404] width 33 height 19
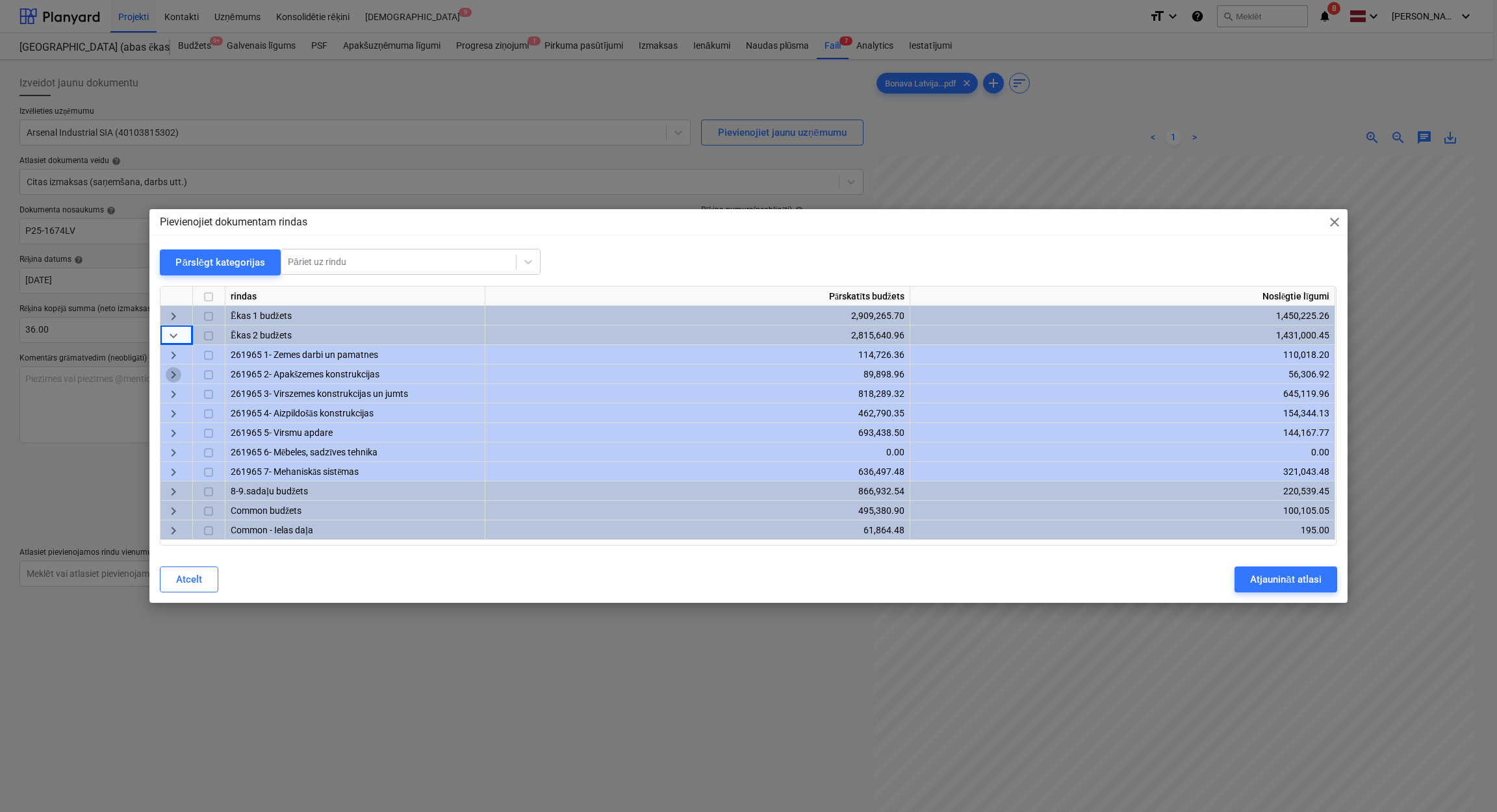
click at [169, 374] on span "keyboard_arrow_right" at bounding box center [173, 375] width 15 height 15
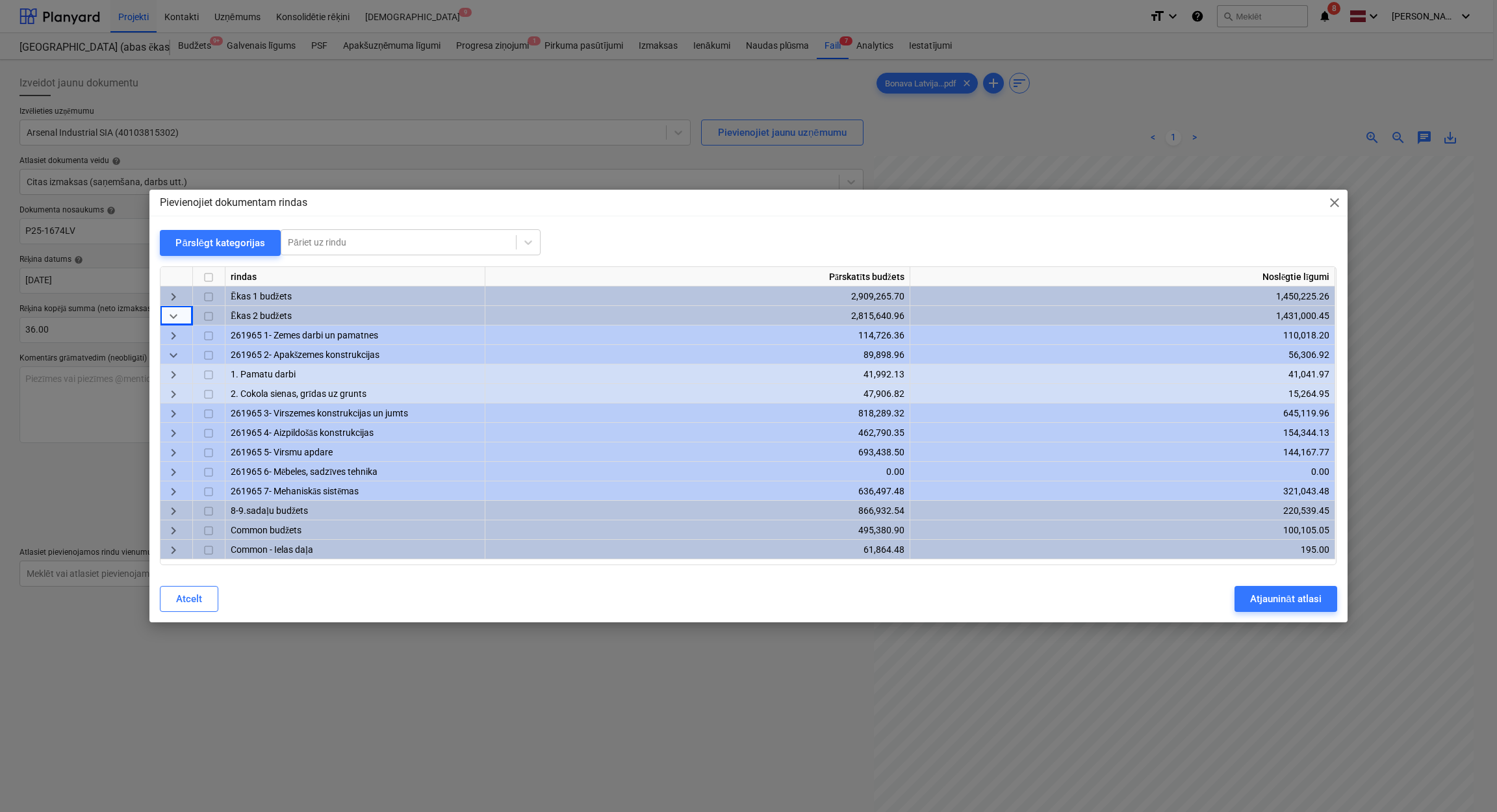
click at [174, 392] on span "keyboard_arrow_right" at bounding box center [173, 394] width 15 height 15
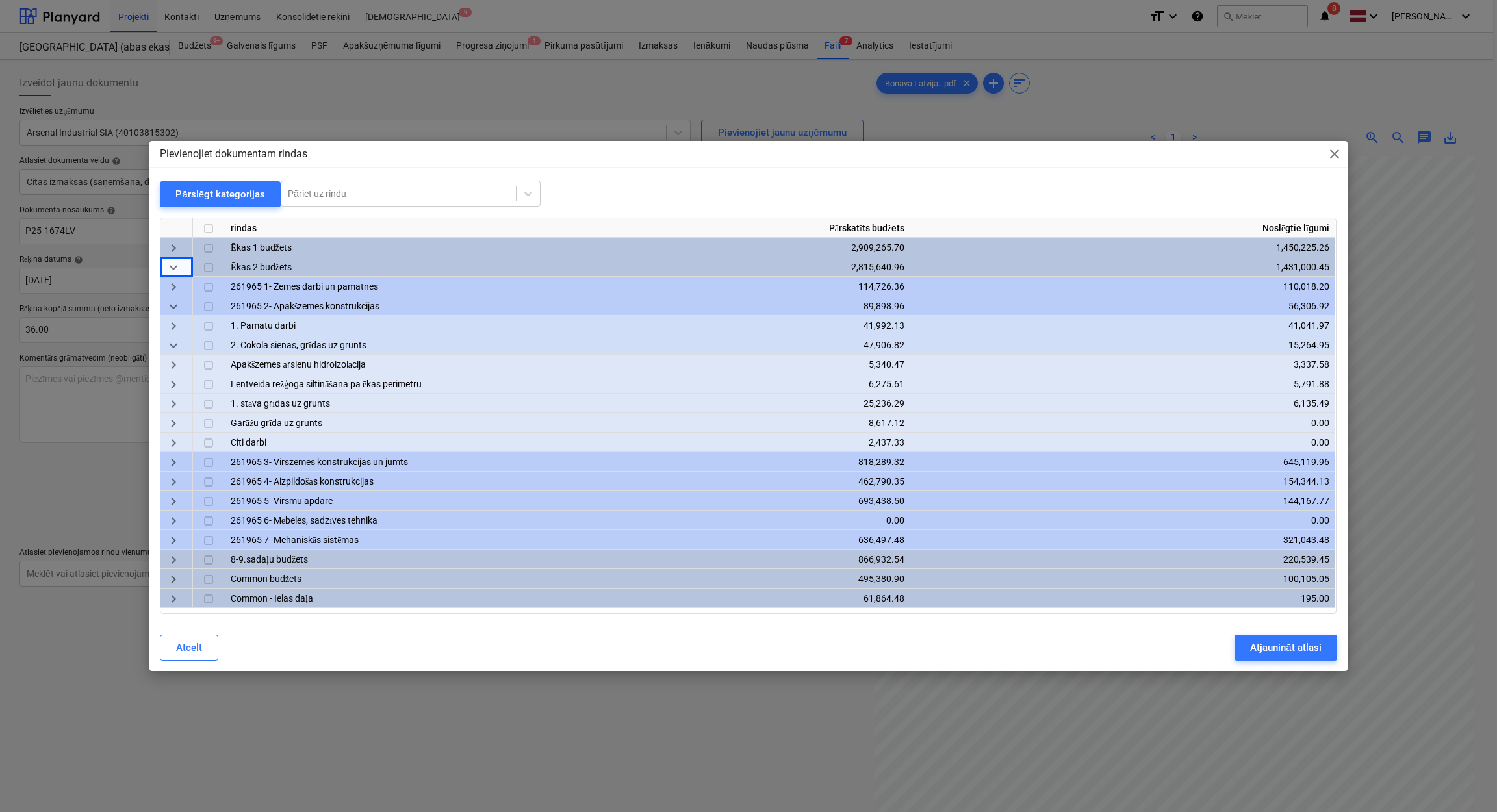
click at [173, 366] on span "keyboard_arrow_right" at bounding box center [173, 365] width 15 height 15
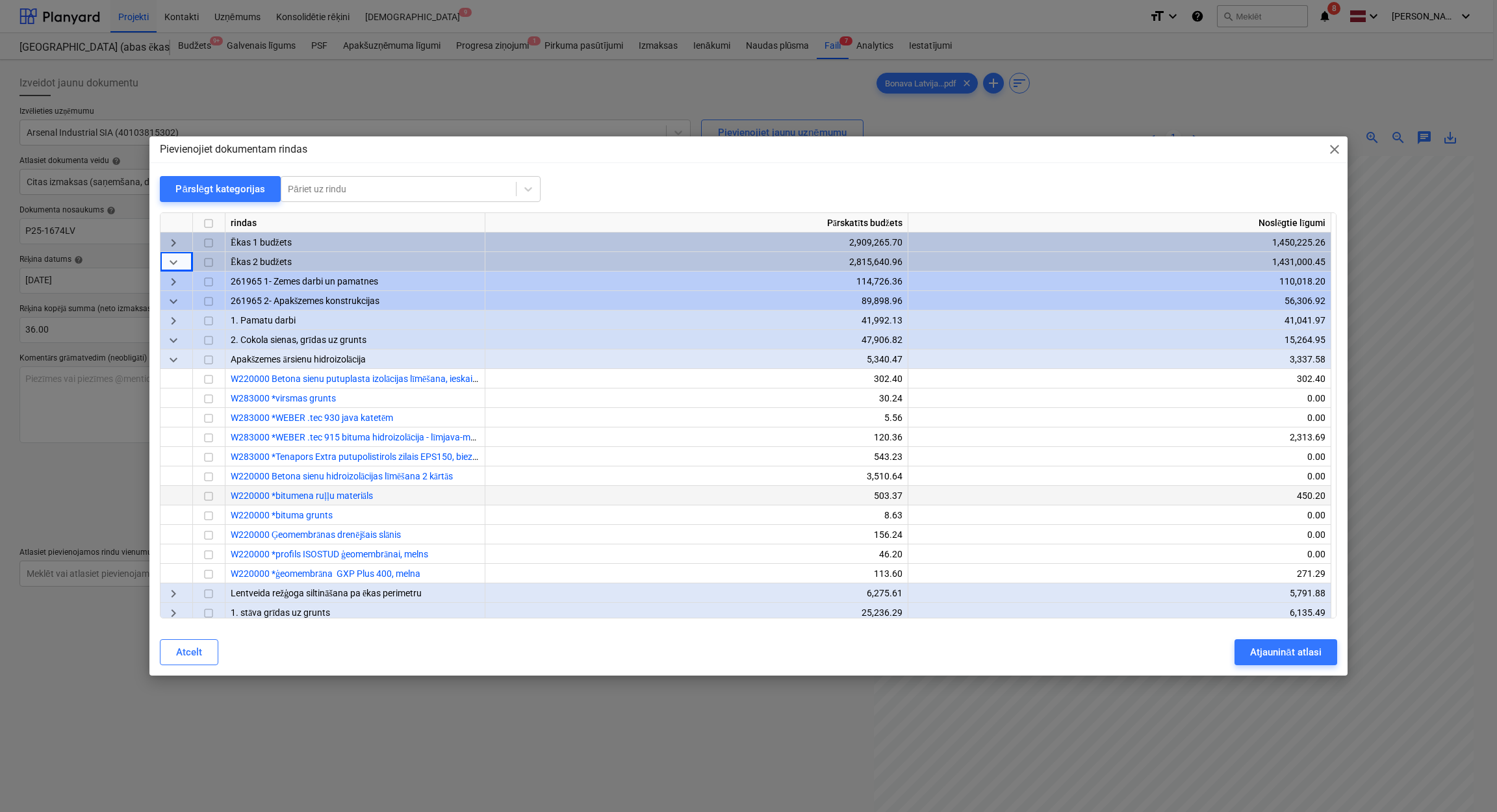
click at [204, 495] on input "checkbox" at bounding box center [208, 496] width 15 height 15
click at [1288, 650] on div "Atjaunināt atlasi" at bounding box center [1285, 651] width 71 height 16
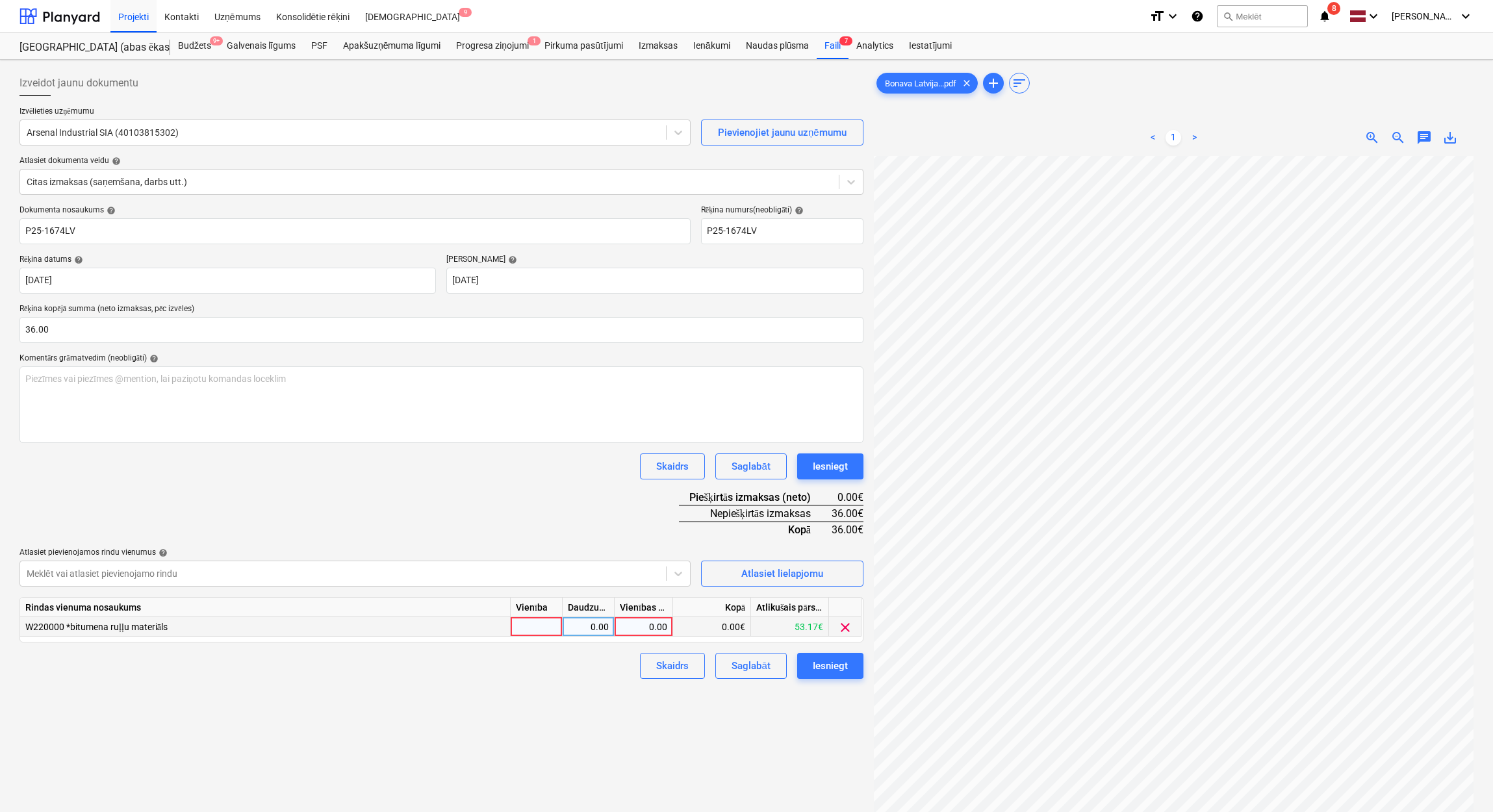
click at [655, 627] on div "0.00" at bounding box center [643, 626] width 47 height 19
type input "36"
click at [589, 695] on div "Izveidot jaunu dokumentu Izvēlieties uzņēmumu Arsenal Industrial SIA (401038153…" at bounding box center [442, 500] width 854 height 871
click at [840, 674] on button "Iesniegt" at bounding box center [830, 665] width 66 height 26
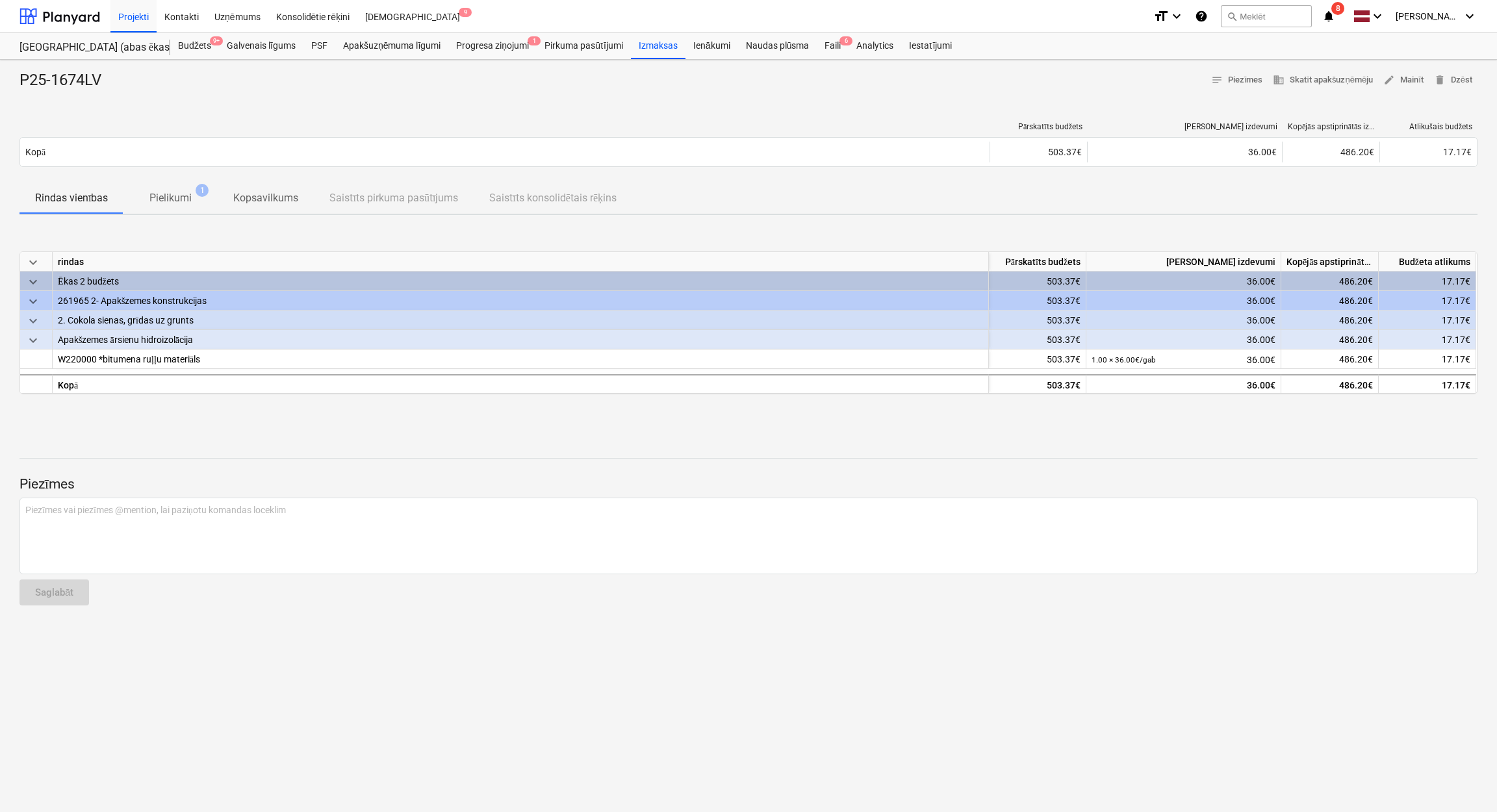
click at [1335, 20] on icon "notifications" at bounding box center [1328, 16] width 13 height 15
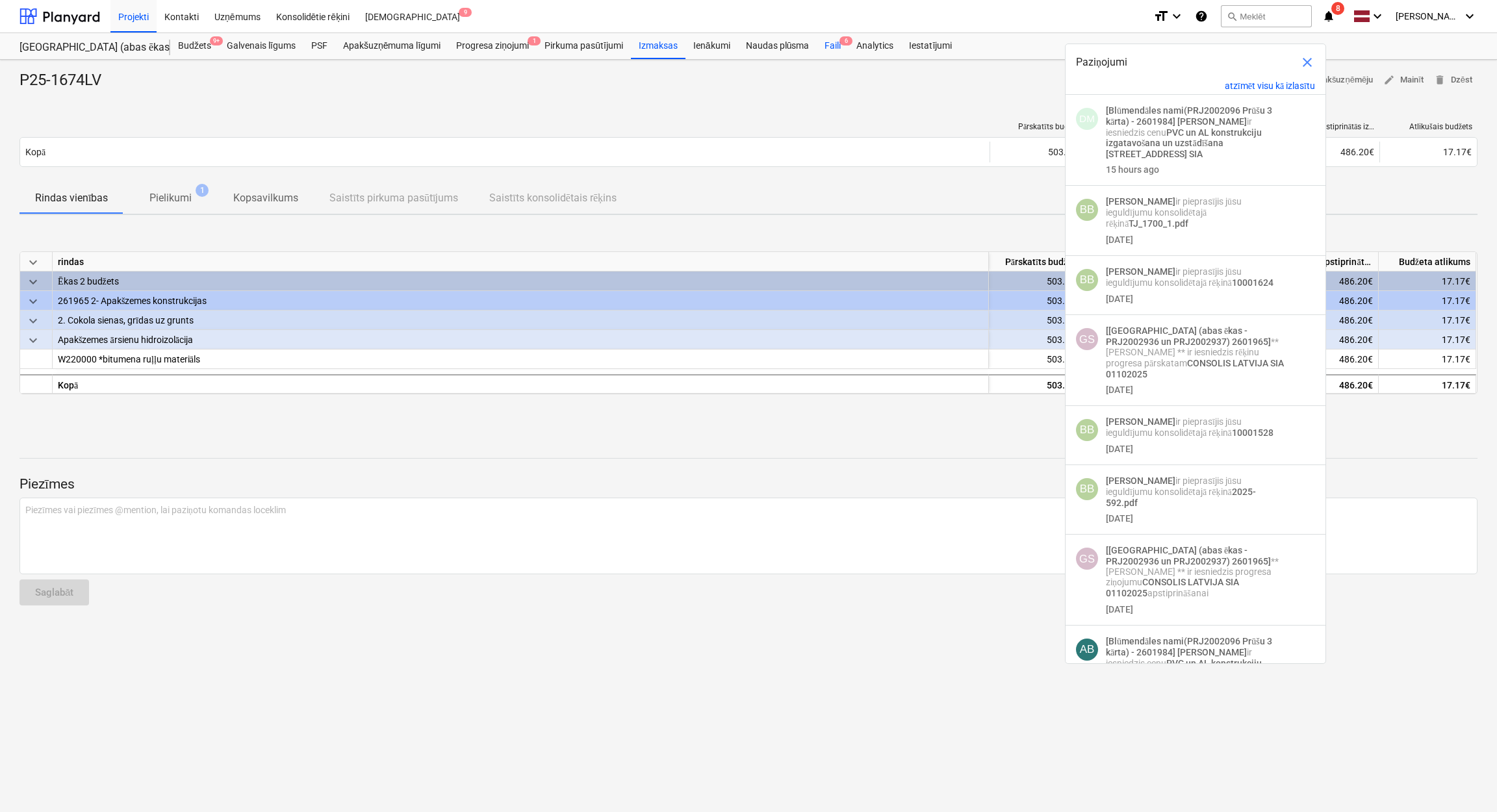
click at [848, 45] on span "6" at bounding box center [845, 41] width 13 height 9
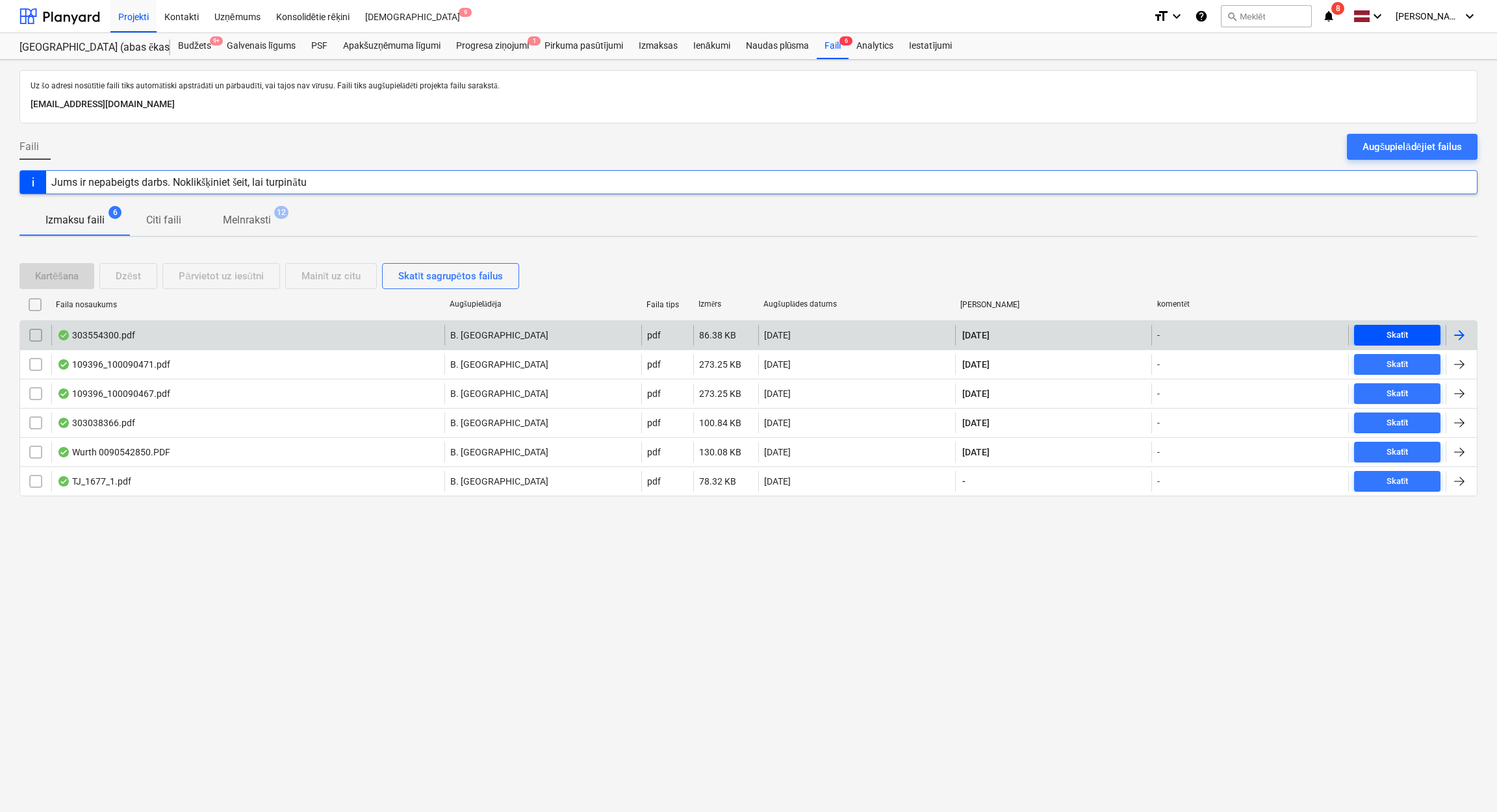
click at [1416, 341] on span "Skatīt" at bounding box center [1396, 335] width 76 height 15
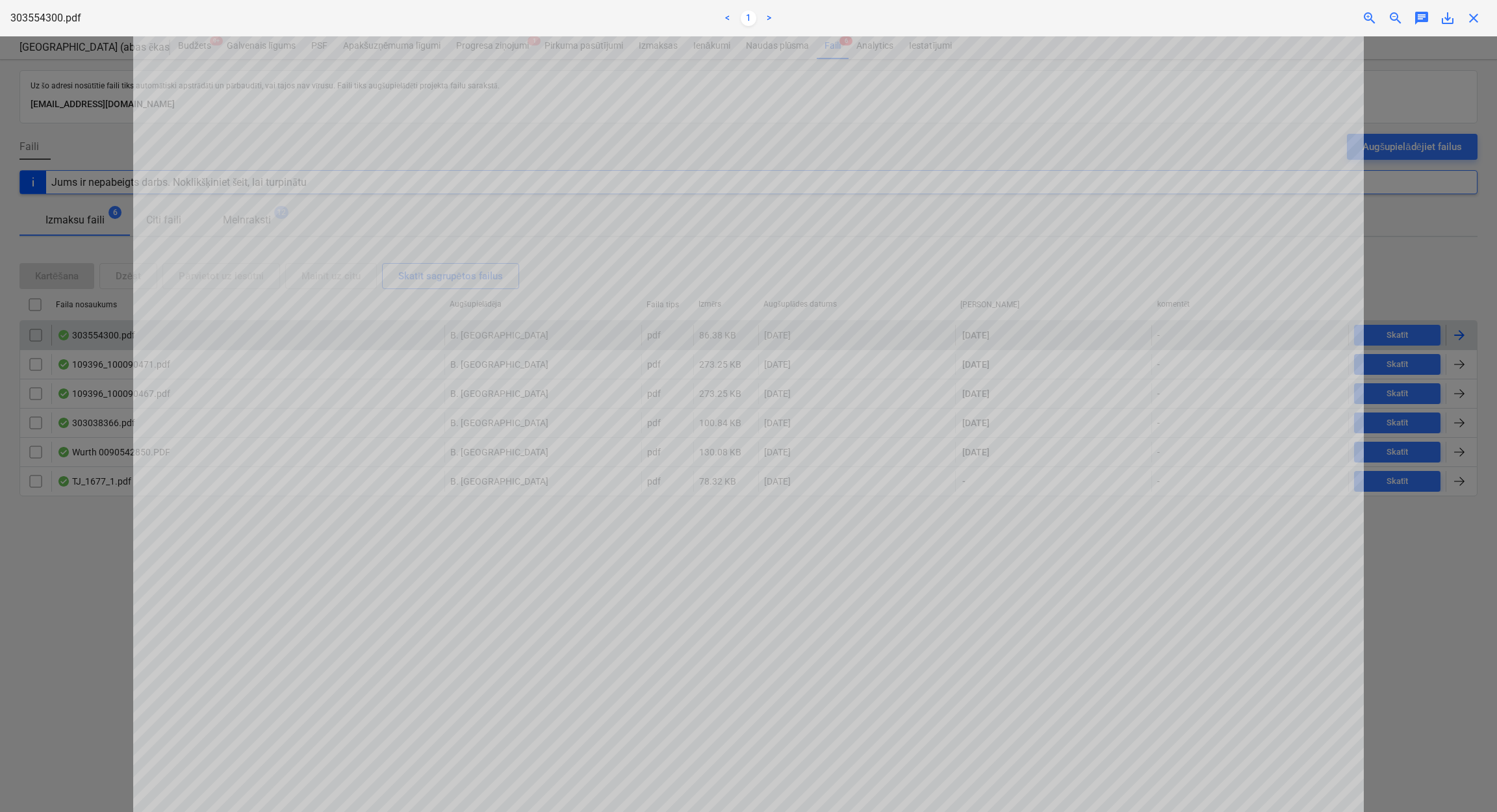
click at [1473, 9] on div "303554300.pdf < 1 > zoom_in zoom_out chat 0 save_alt close" at bounding box center [748, 18] width 1497 height 37
click at [1473, 13] on span "close" at bounding box center [1473, 18] width 15 height 15
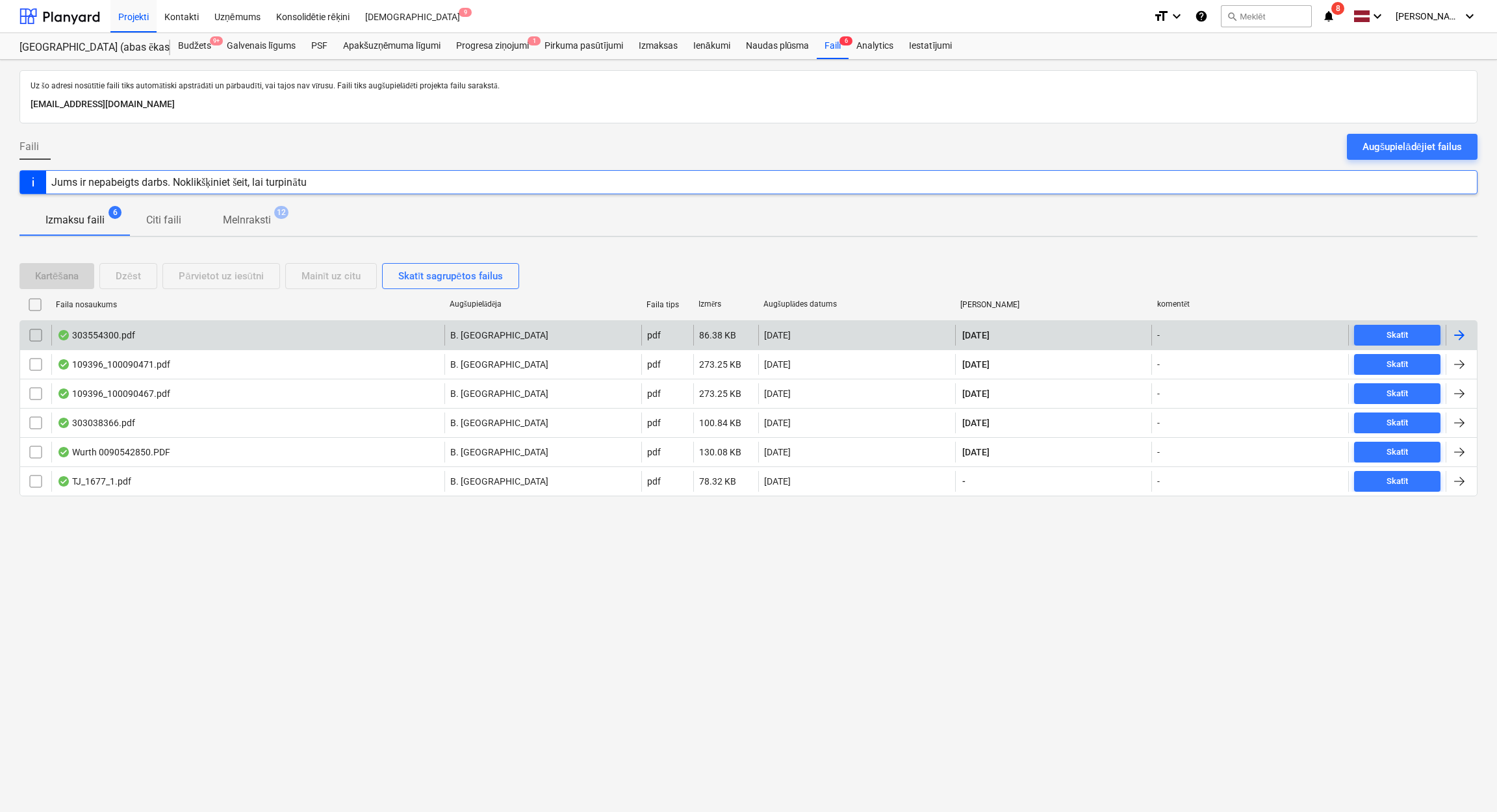
click at [1462, 337] on div at bounding box center [1459, 335] width 15 height 15
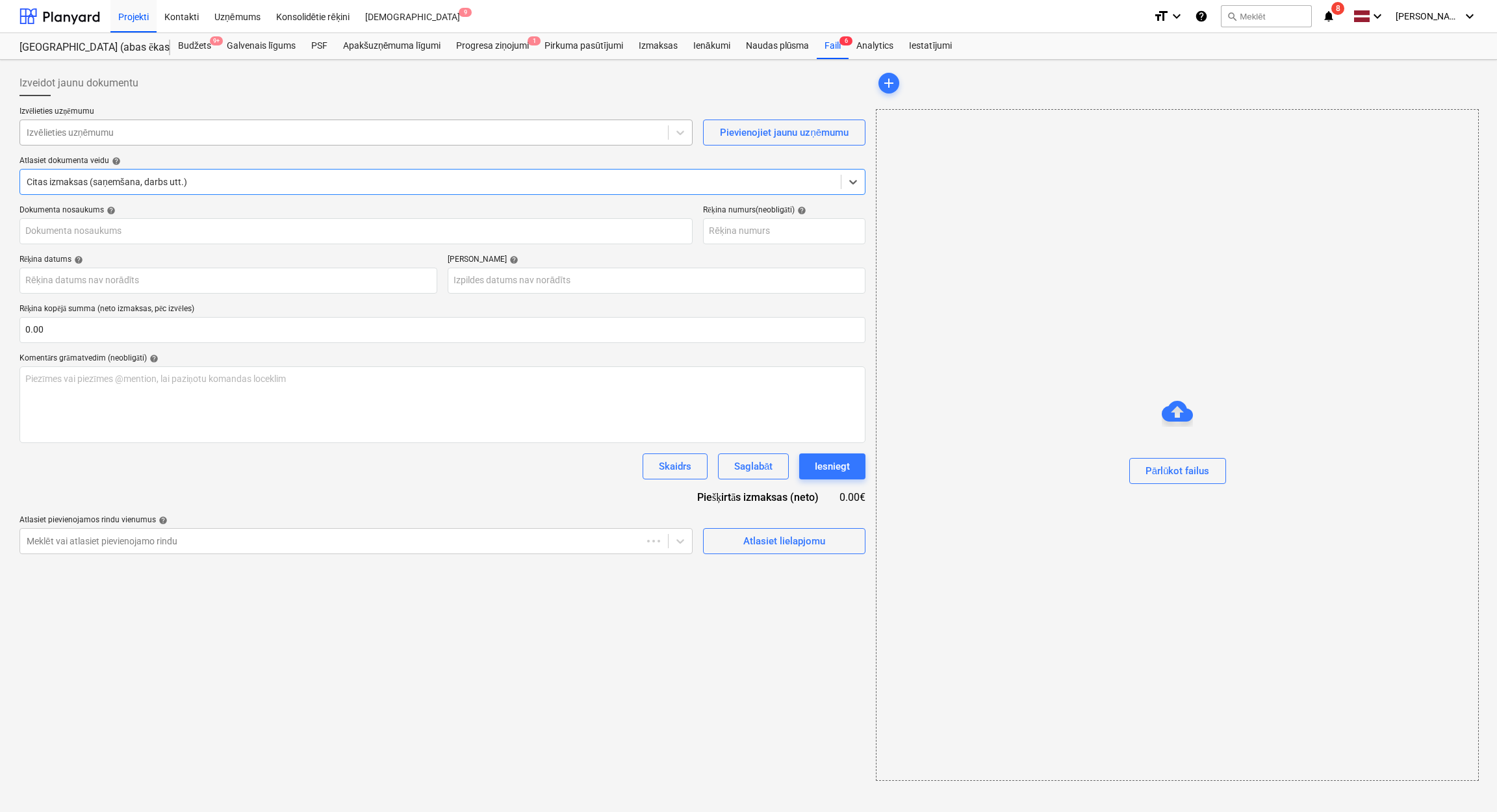
type input "30"
type input "02 Nov 2025"
click at [268, 129] on div at bounding box center [344, 132] width 634 height 13
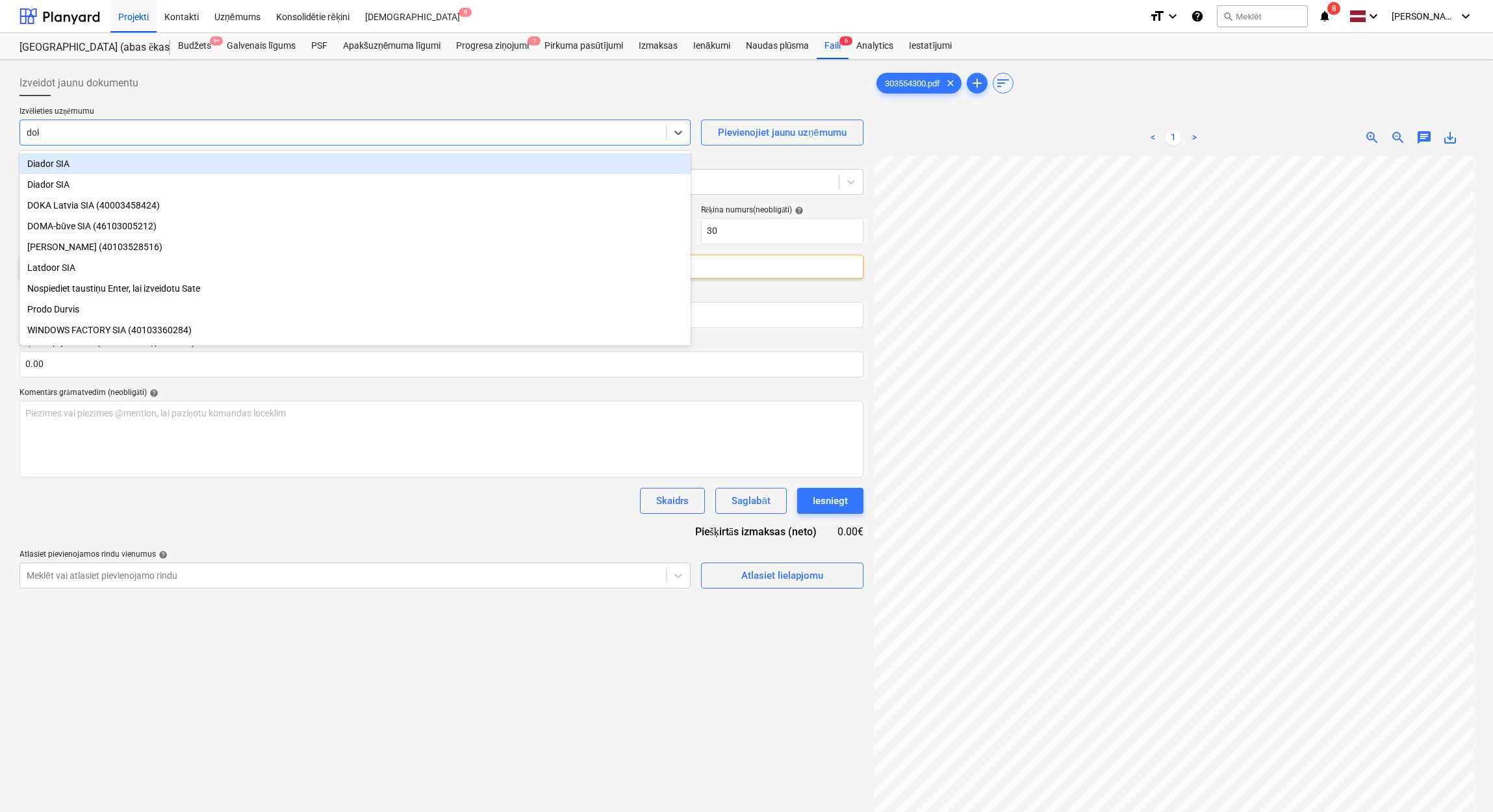
type input "doka"
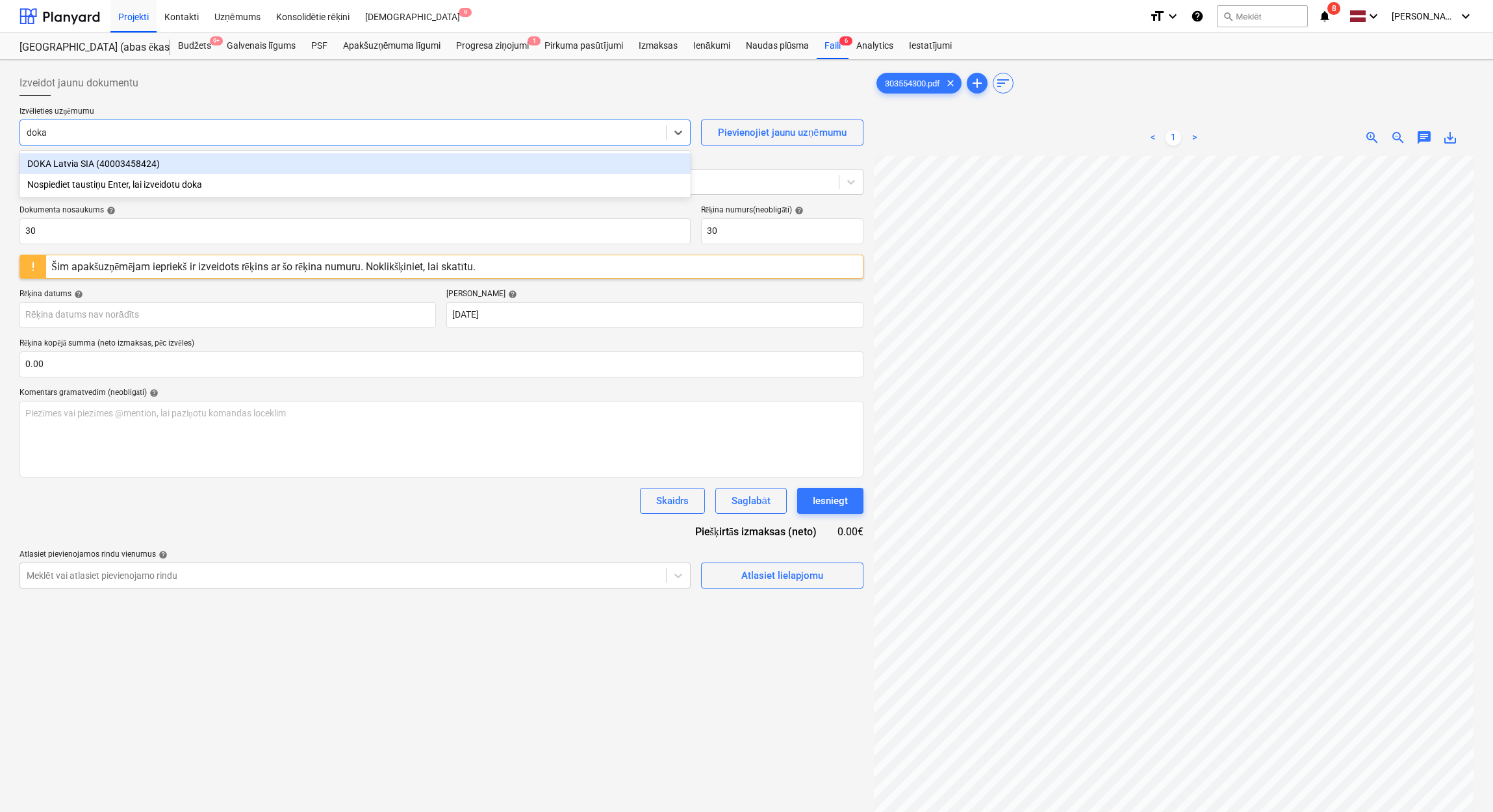
click at [263, 165] on div "DOKA Latvia SIA (40003458424)" at bounding box center [354, 163] width 671 height 20
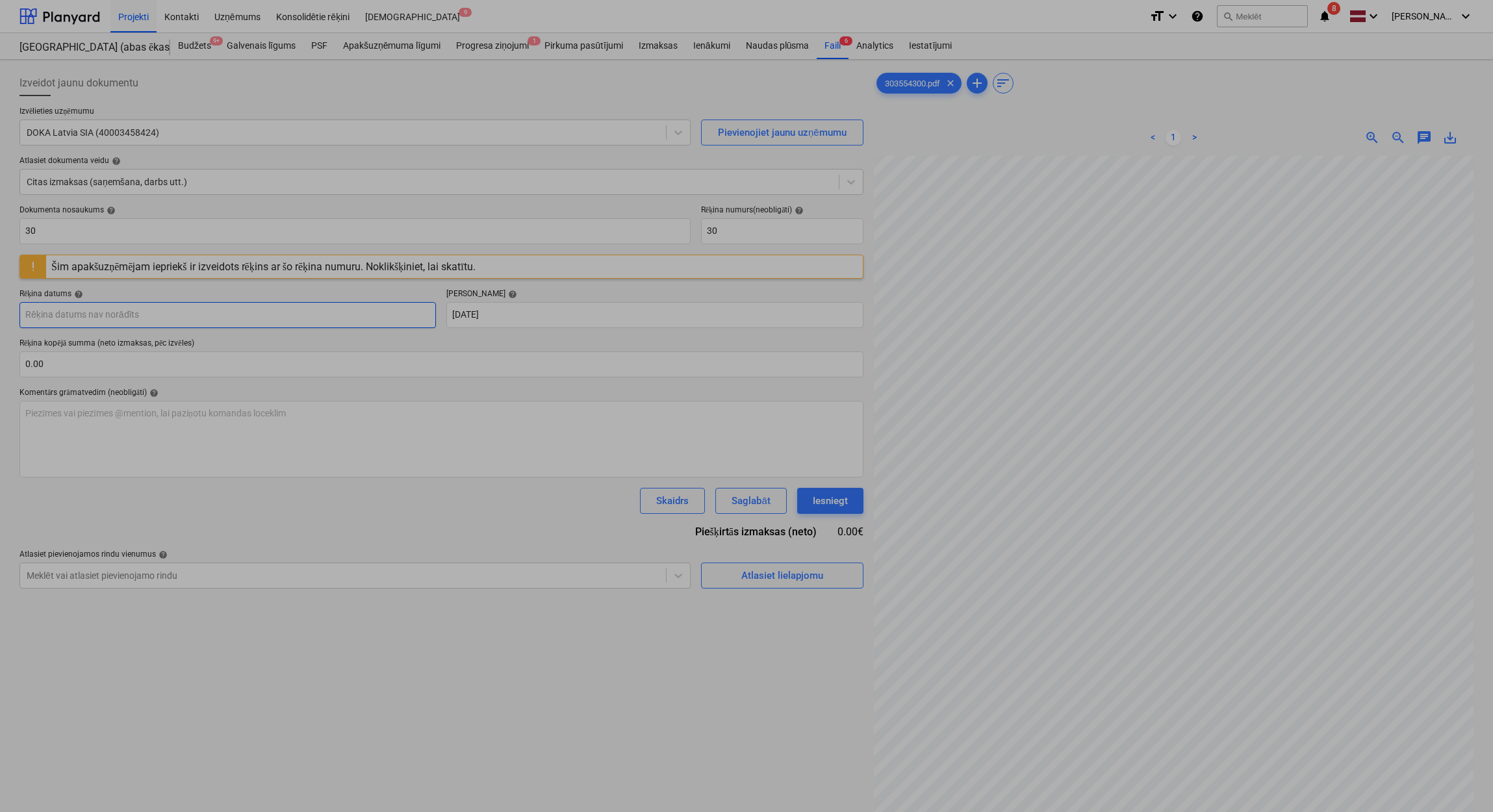
click at [333, 324] on body "Projekti Kontakti Uzņēmums Konsolidētie rēķini Iesūtne 9 format_size keyboard_a…" at bounding box center [746, 406] width 1493 height 812
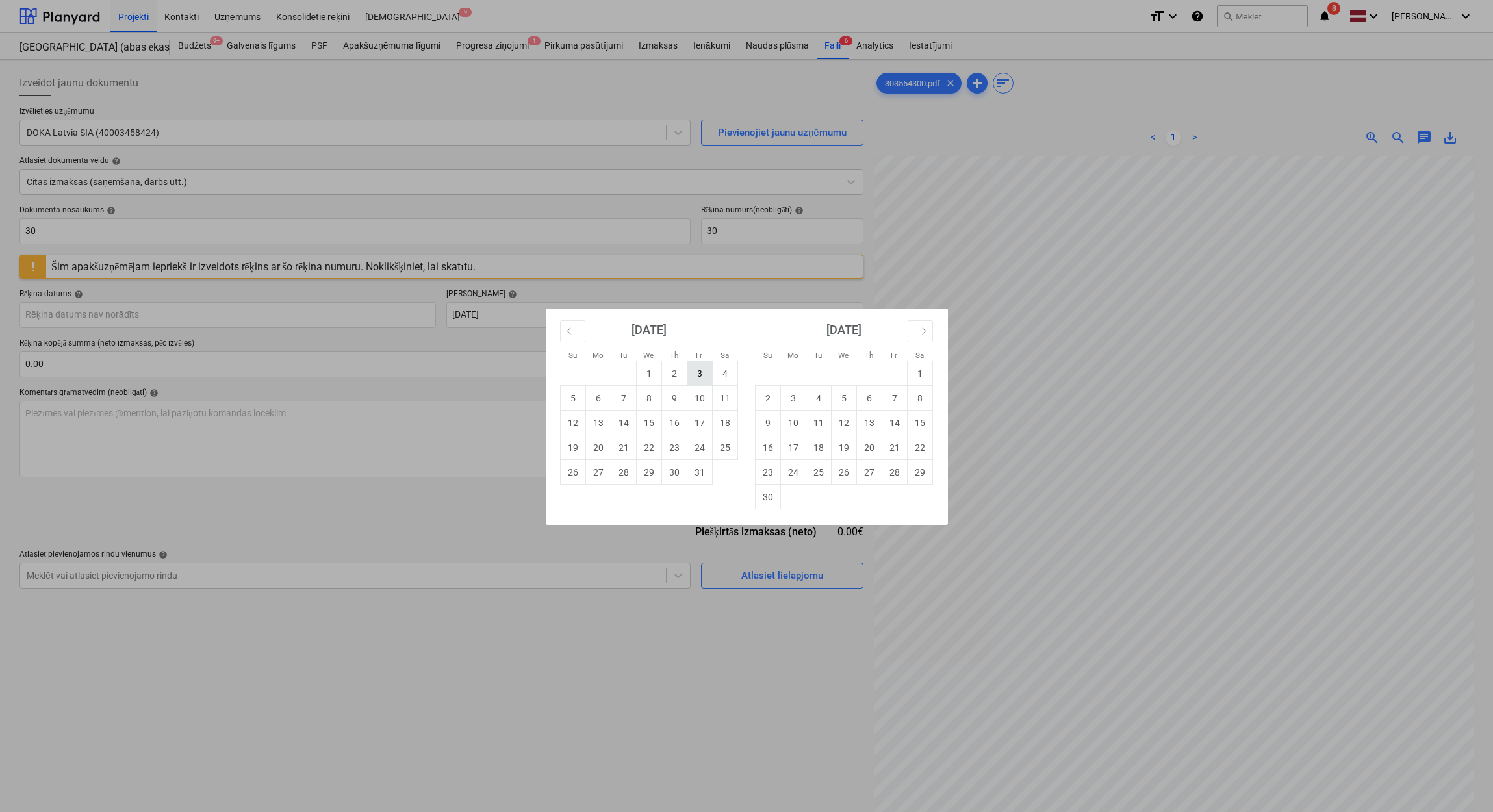
click at [700, 368] on td "3" at bounding box center [699, 373] width 25 height 24
type input "[DATE]"
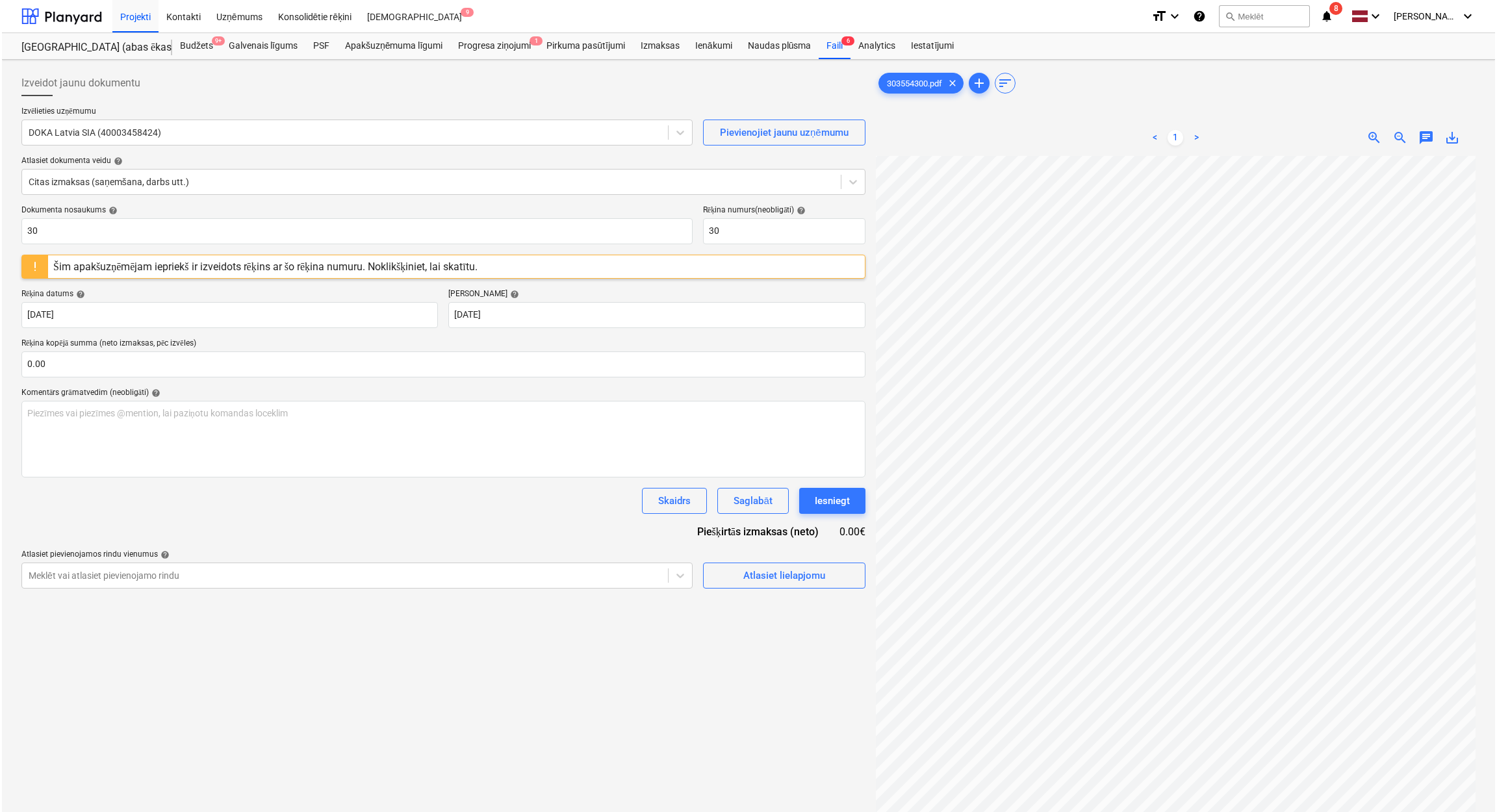
scroll to position [100, 638]
click at [102, 370] on input "text" at bounding box center [441, 364] width 843 height 26
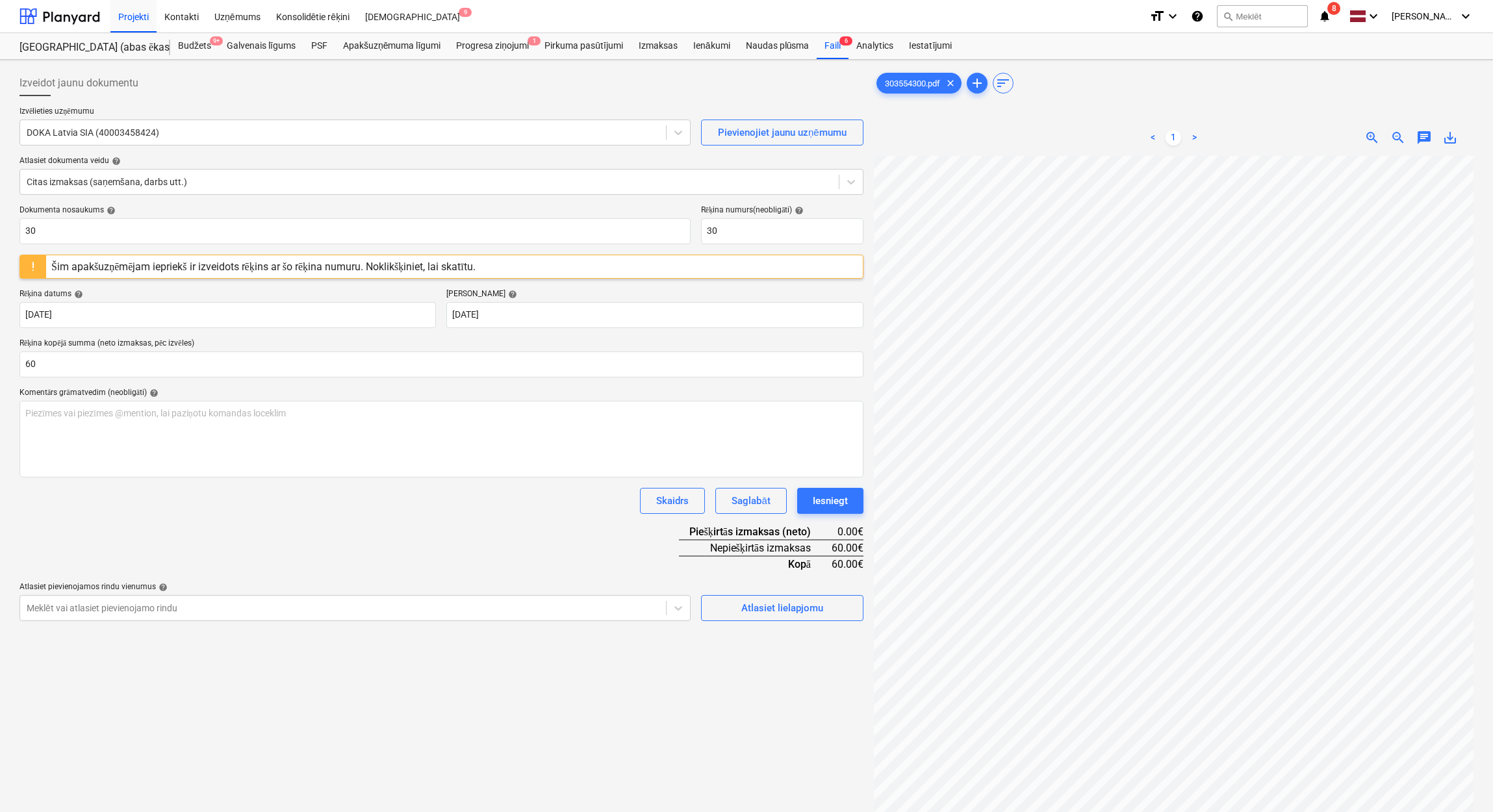
type input "60.00"
click at [476, 552] on div "Dokumenta nosaukums help 30 Rēķina numurs (neobligāti) help 30 Šim apakšuzņēmēj…" at bounding box center [441, 412] width 843 height 415
click at [802, 617] on button "Atlasiet lielapjomu" at bounding box center [782, 607] width 163 height 26
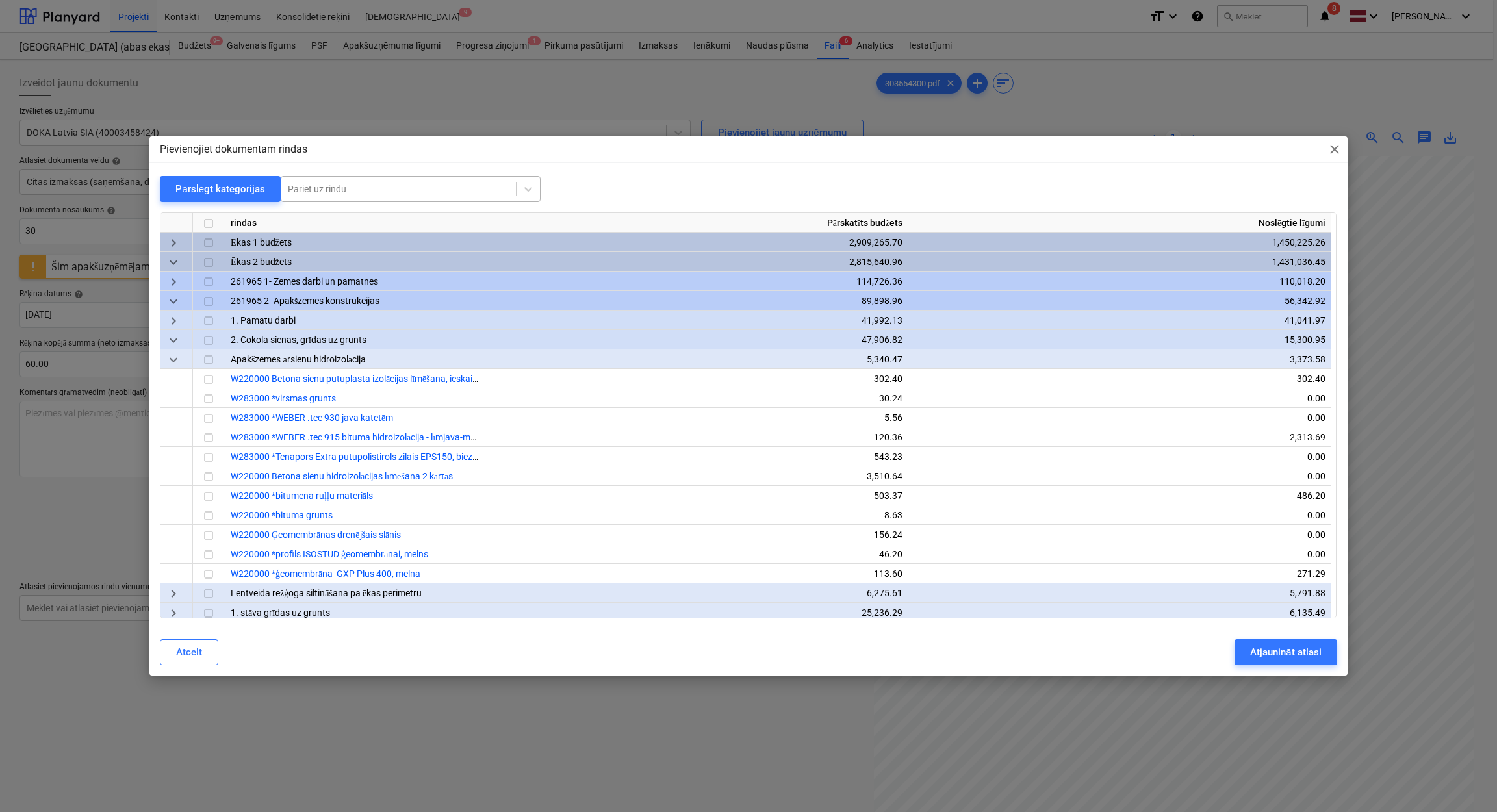
click at [439, 185] on div at bounding box center [398, 189] width 222 height 13
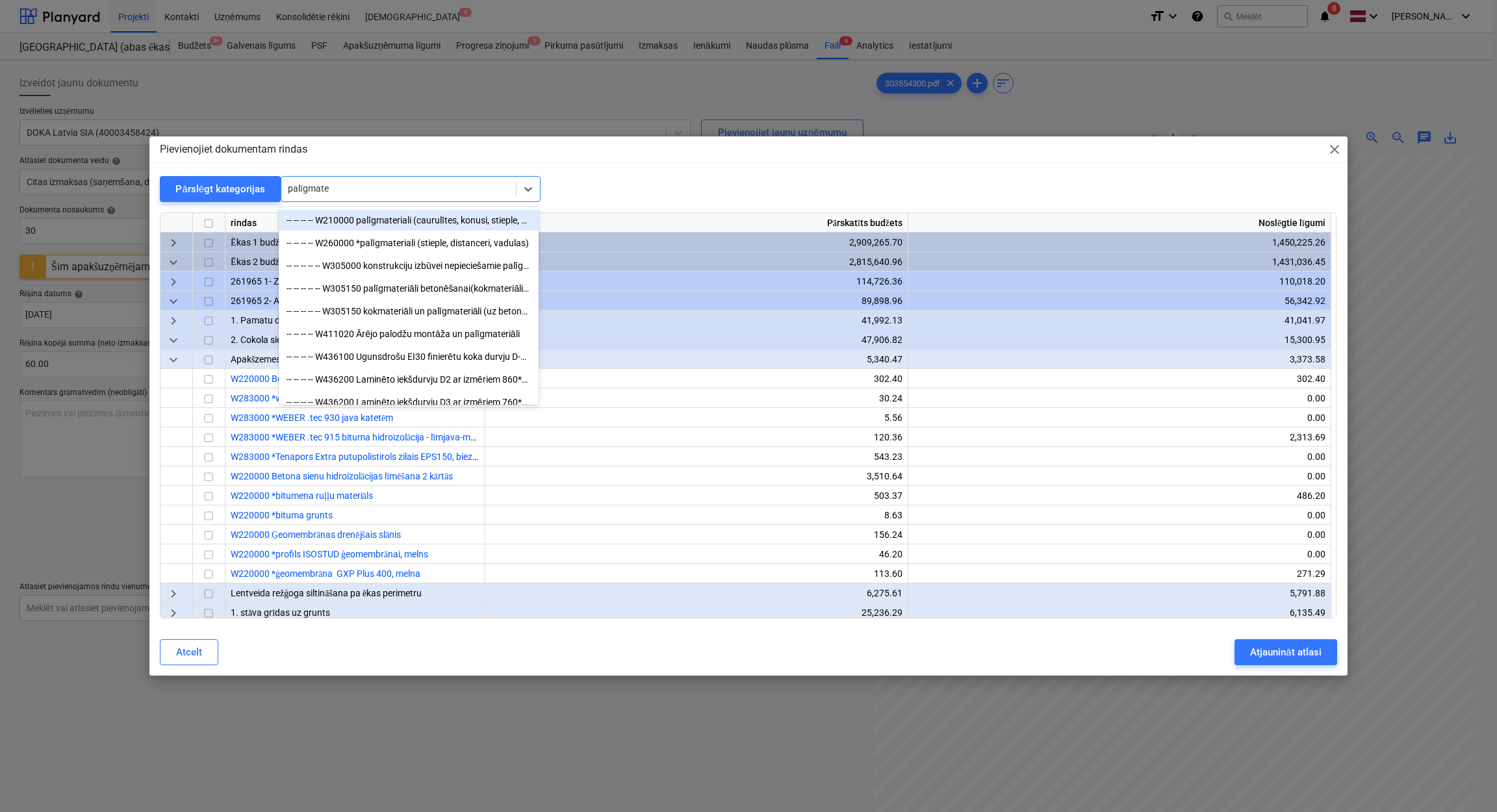
type input "palīgmater"
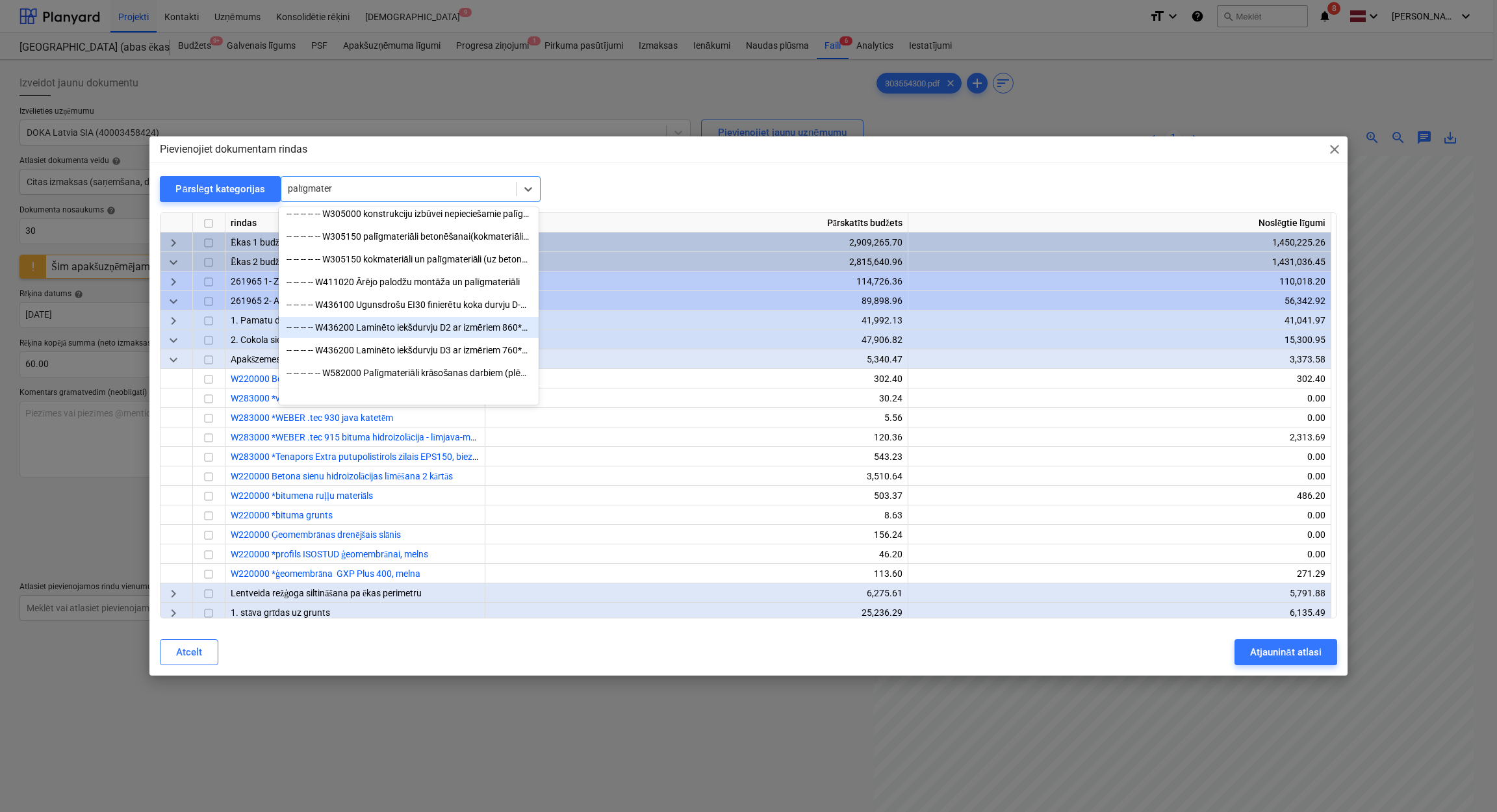
scroll to position [0, 0]
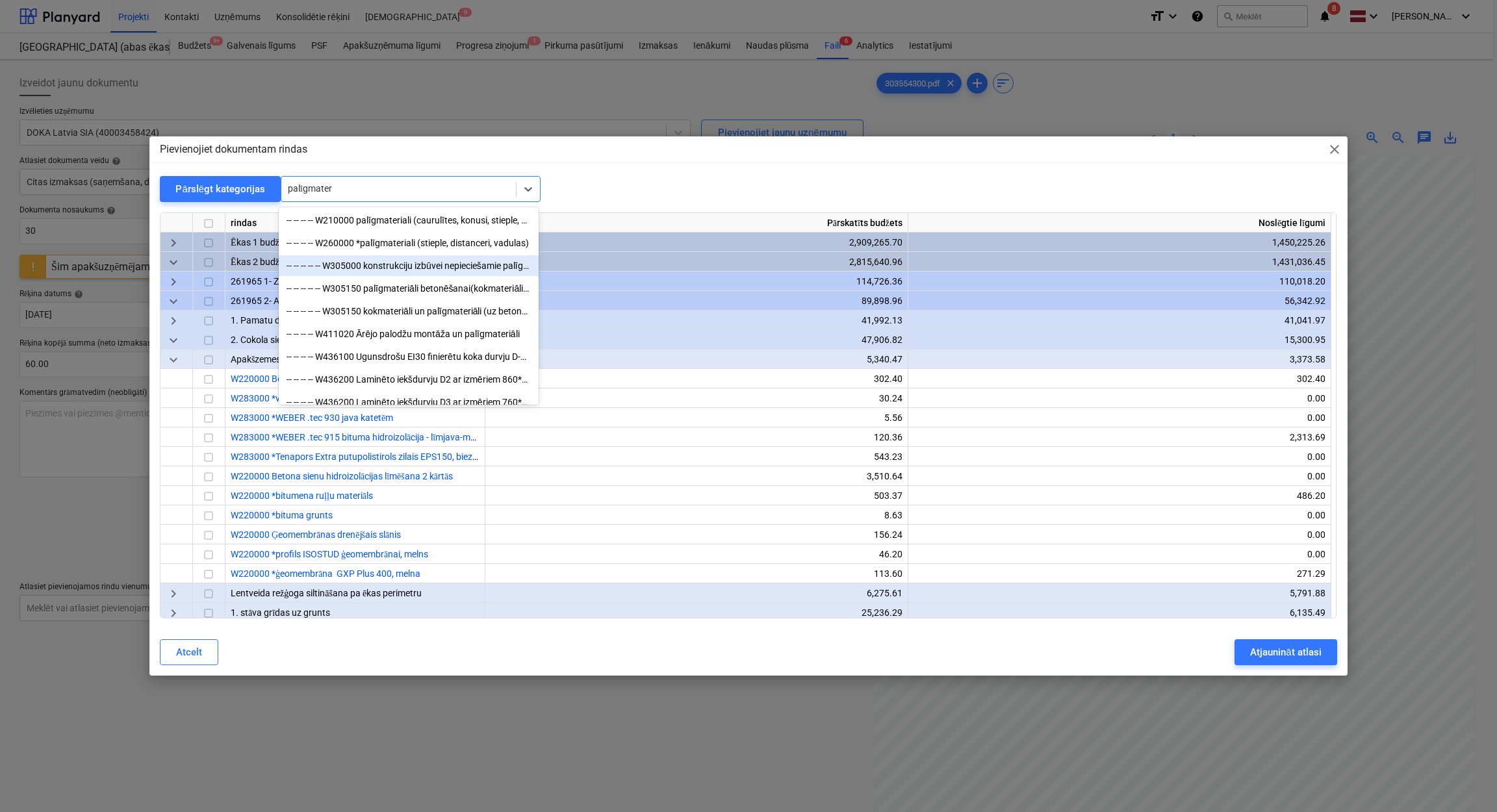
click at [443, 261] on div "-- -- -- -- -- W305000 konstrukciju izbūvei nepieciešamie palīgmateriāli" at bounding box center [409, 265] width 260 height 20
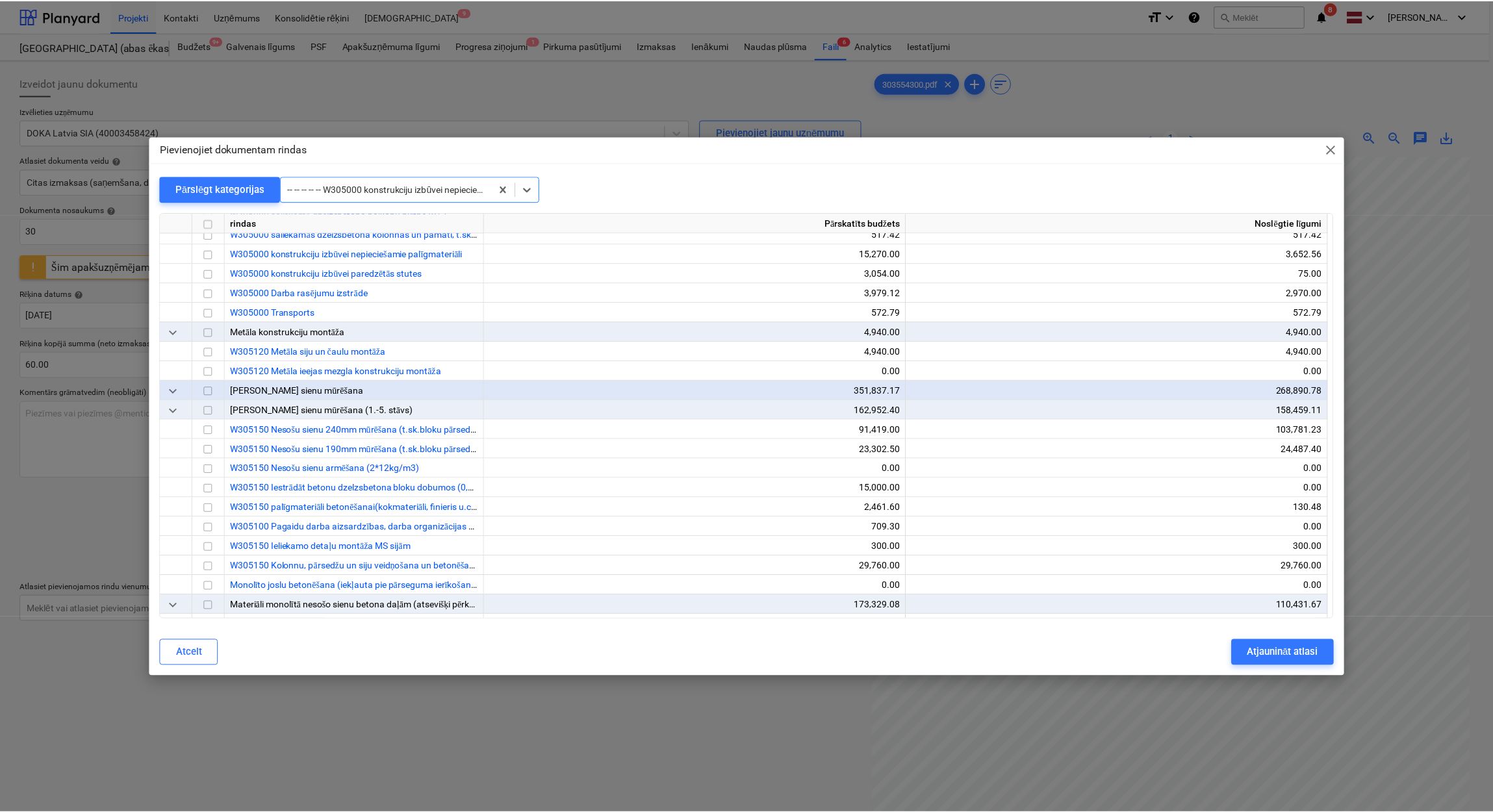
scroll to position [3136, 0]
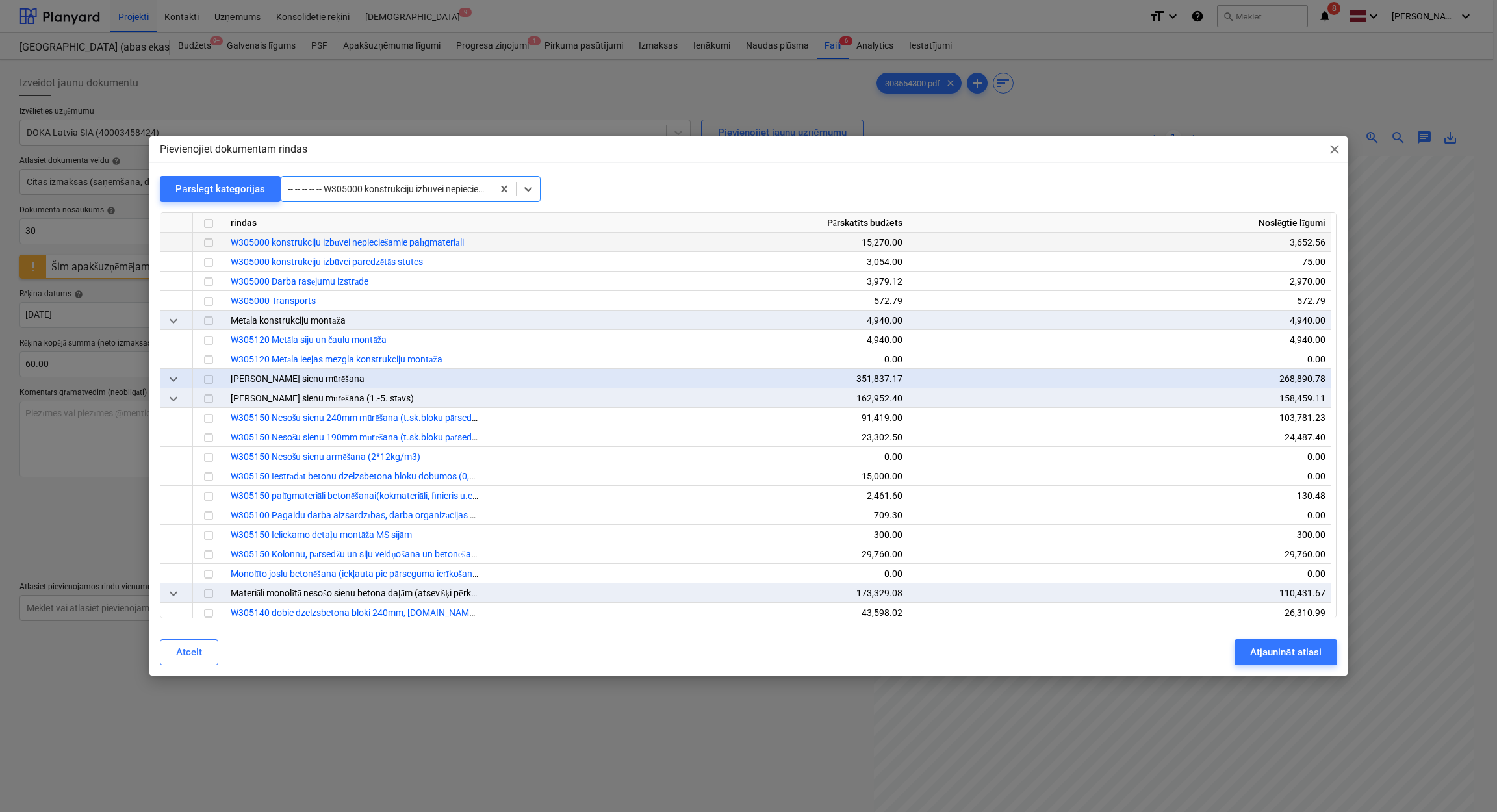
click at [208, 242] on input "checkbox" at bounding box center [208, 244] width 15 height 15
click at [1254, 647] on div "Atjaunināt atlasi" at bounding box center [1285, 651] width 71 height 16
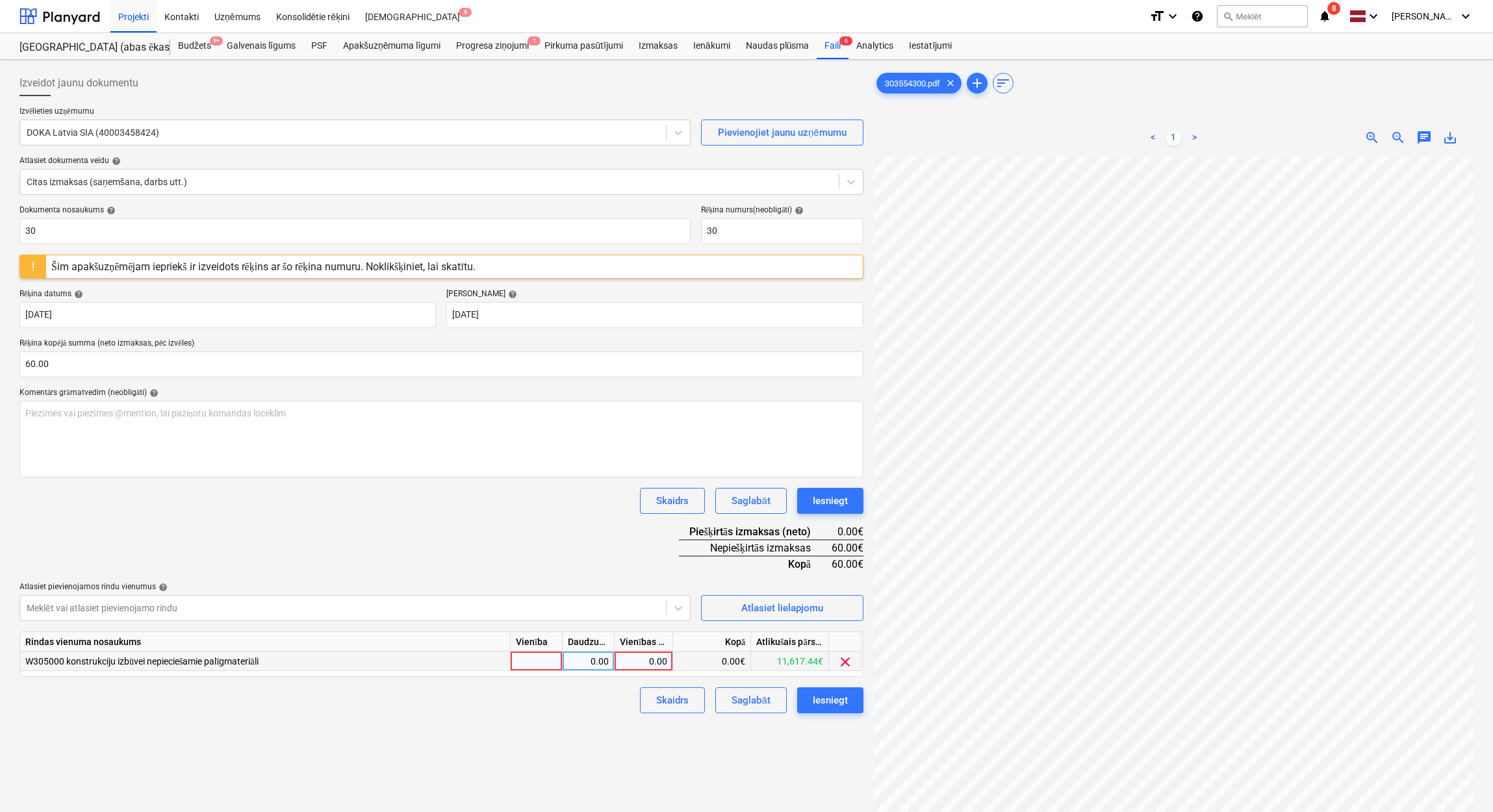
click at [646, 659] on div "0.00" at bounding box center [643, 661] width 47 height 19
type input "60"
click at [595, 731] on div "Izveidot jaunu dokumentu Izvēlieties uzņēmumu DOKA Latvia SIA (40003458424) Pie…" at bounding box center [442, 500] width 854 height 871
click at [829, 697] on div "Iesniegt" at bounding box center [830, 699] width 35 height 16
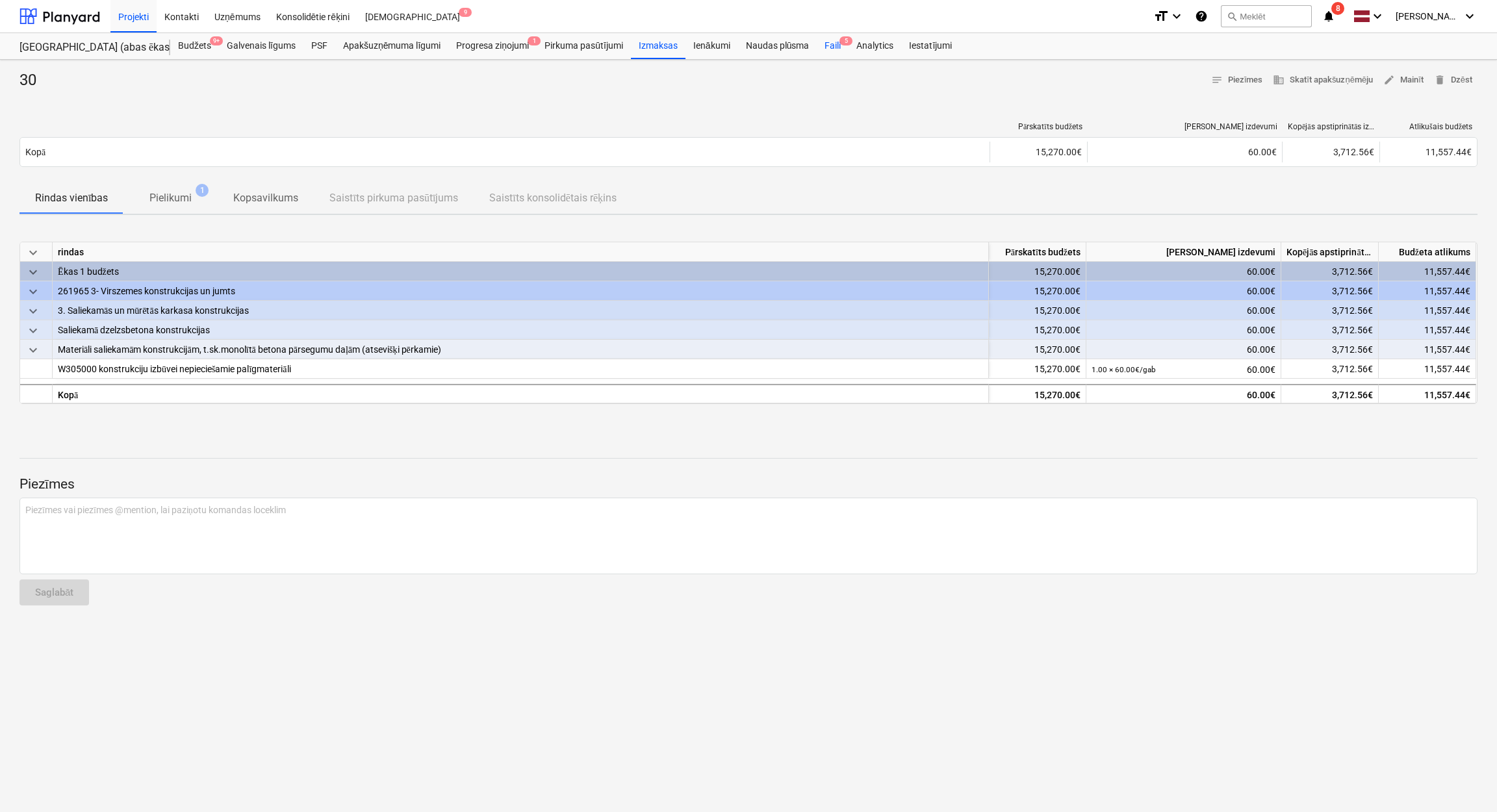
click at [839, 45] on div "Faili 5" at bounding box center [832, 45] width 32 height 26
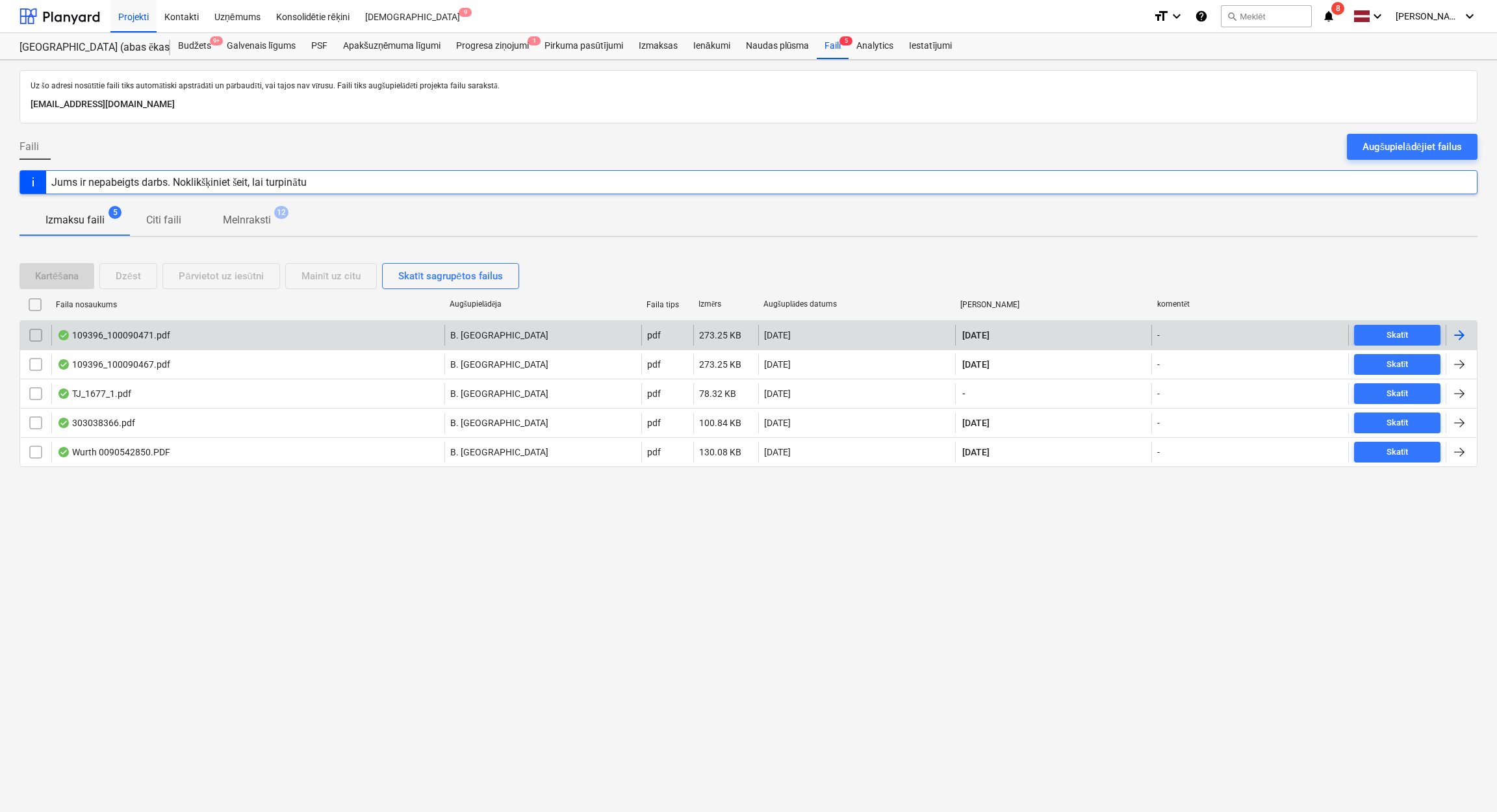
click at [1464, 331] on div at bounding box center [1459, 335] width 15 height 15
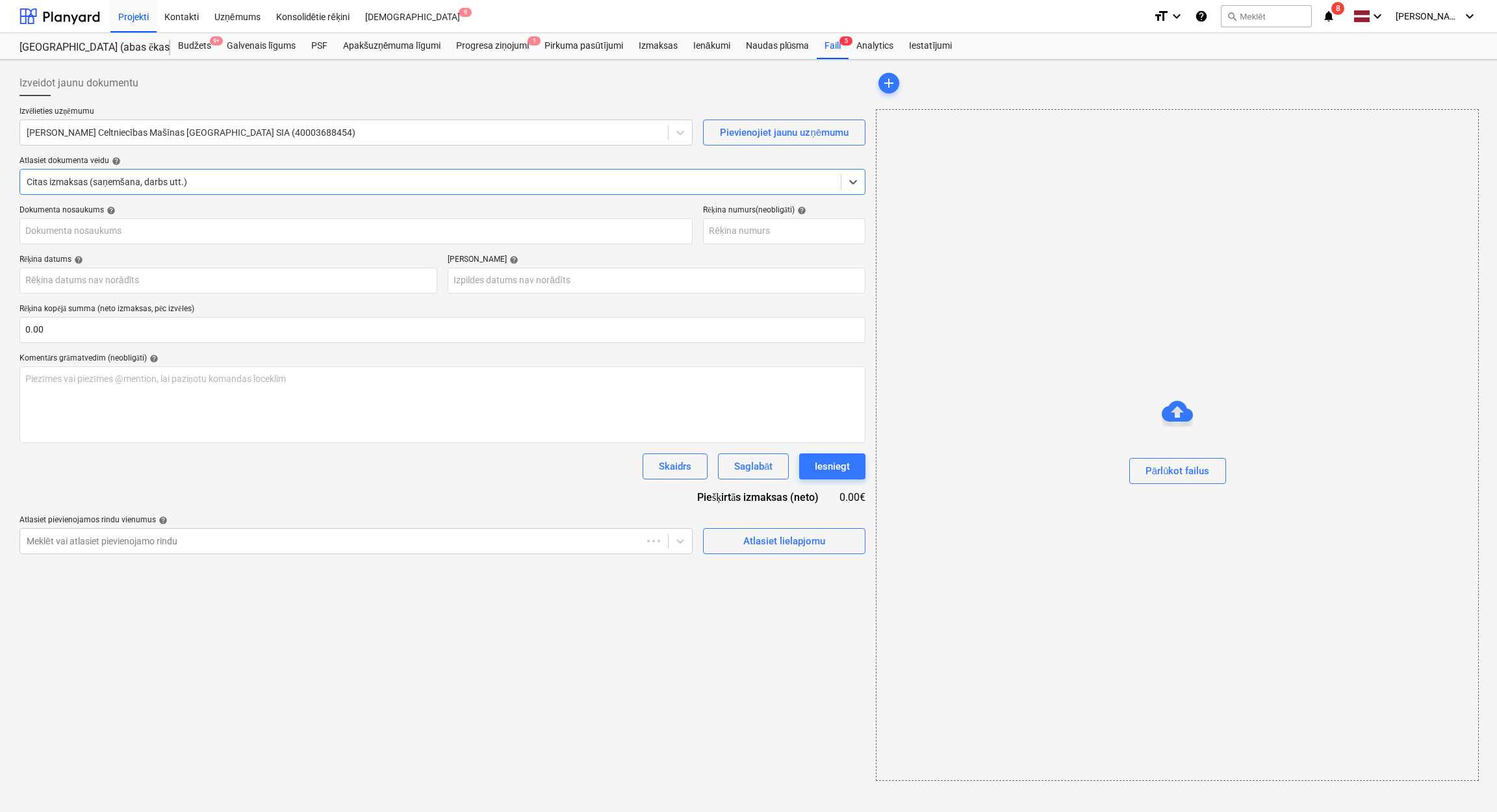
type input "109396_100090471.pdf"
type input "30 Sep 2025"
type input "[DATE]"
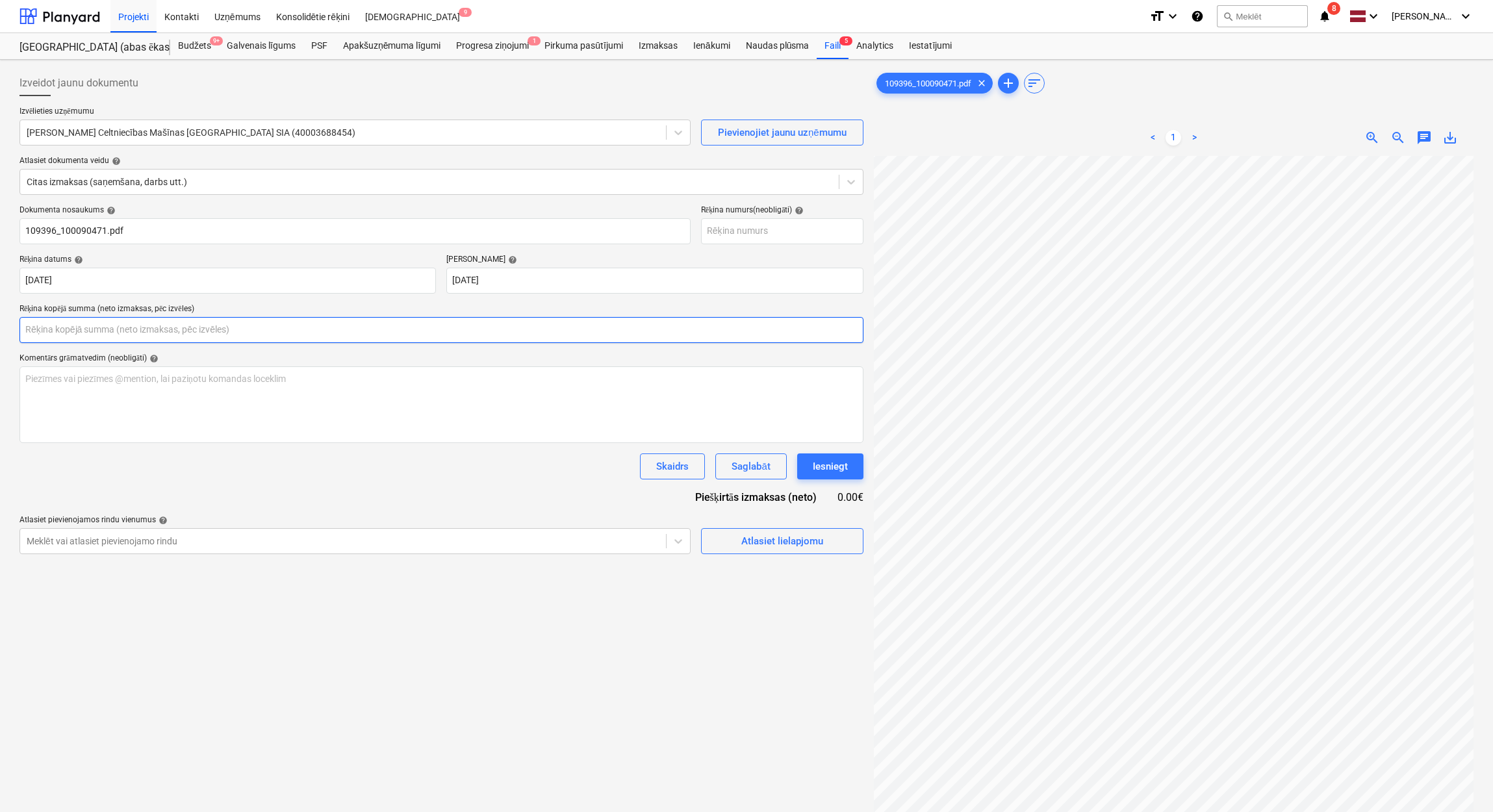
click at [126, 332] on input "text" at bounding box center [441, 329] width 843 height 26
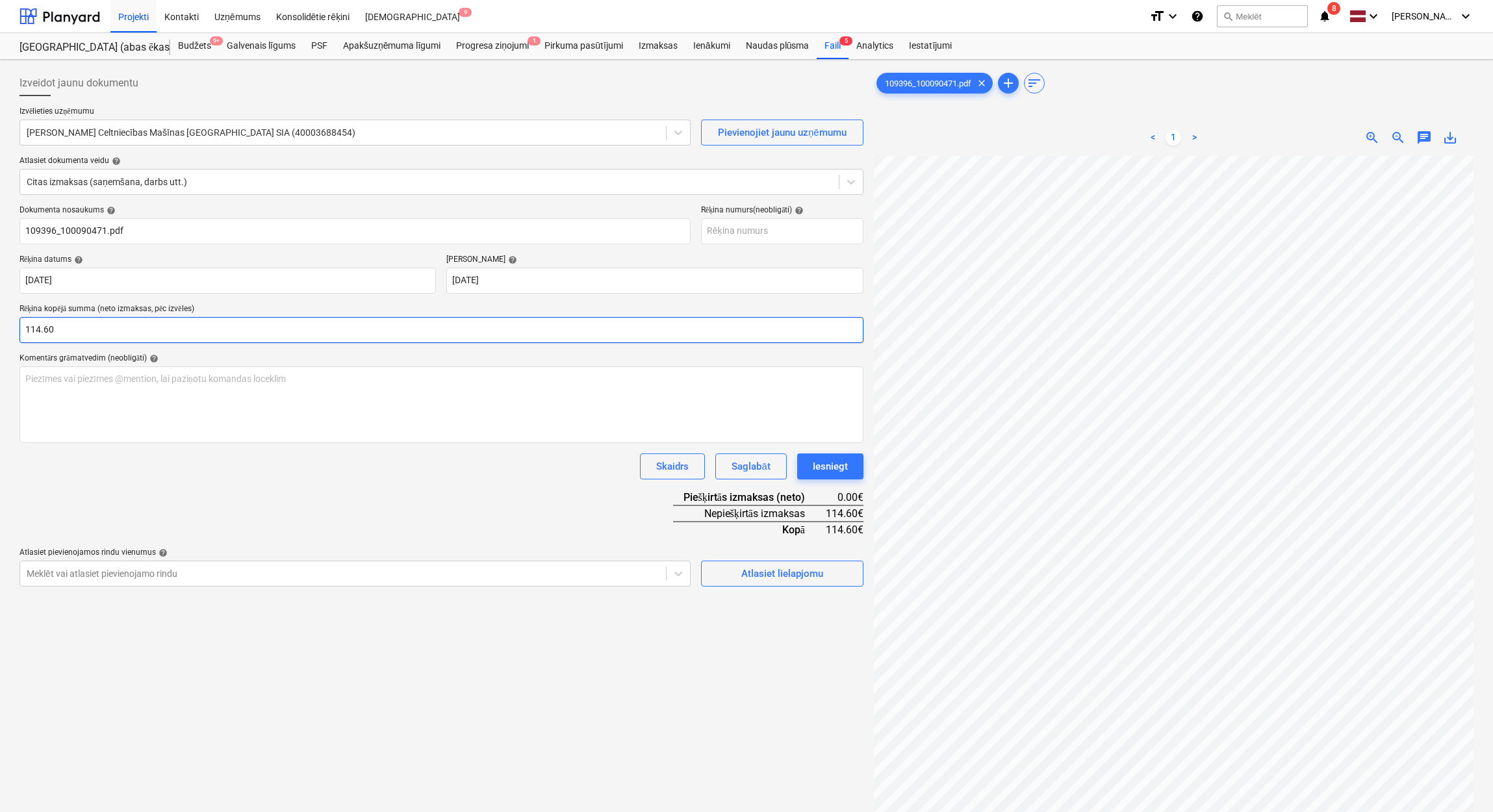
type input "114.60"
click at [423, 520] on div "Dokumenta nosaukums help 109396_100090471.pdf Rēķina numurs (neobligāti) help R…" at bounding box center [441, 396] width 843 height 381
click at [820, 576] on div "Atlasiet lielapjomu" at bounding box center [781, 573] width 82 height 16
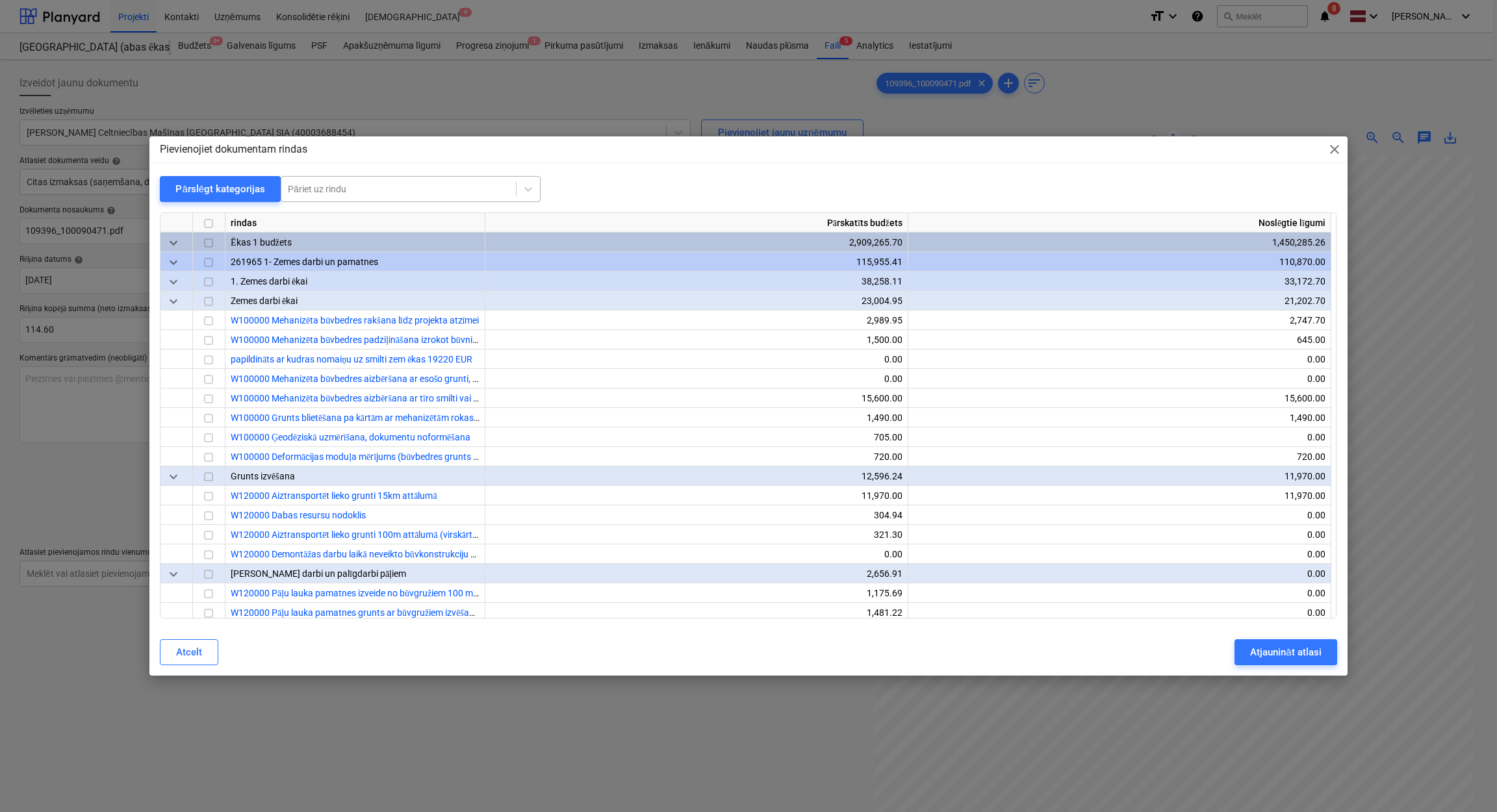
click at [443, 187] on div at bounding box center [398, 189] width 222 height 13
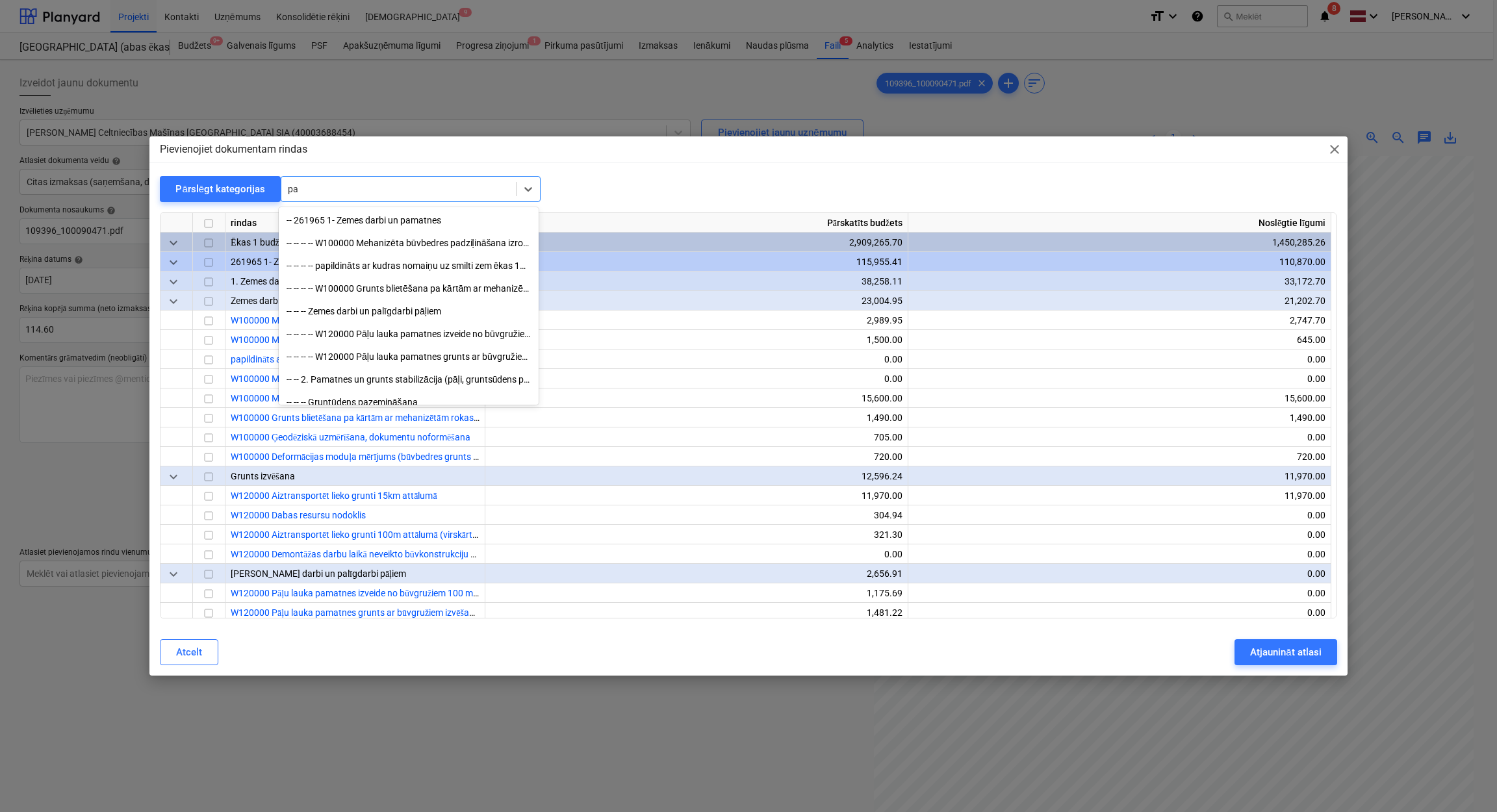
type input "p"
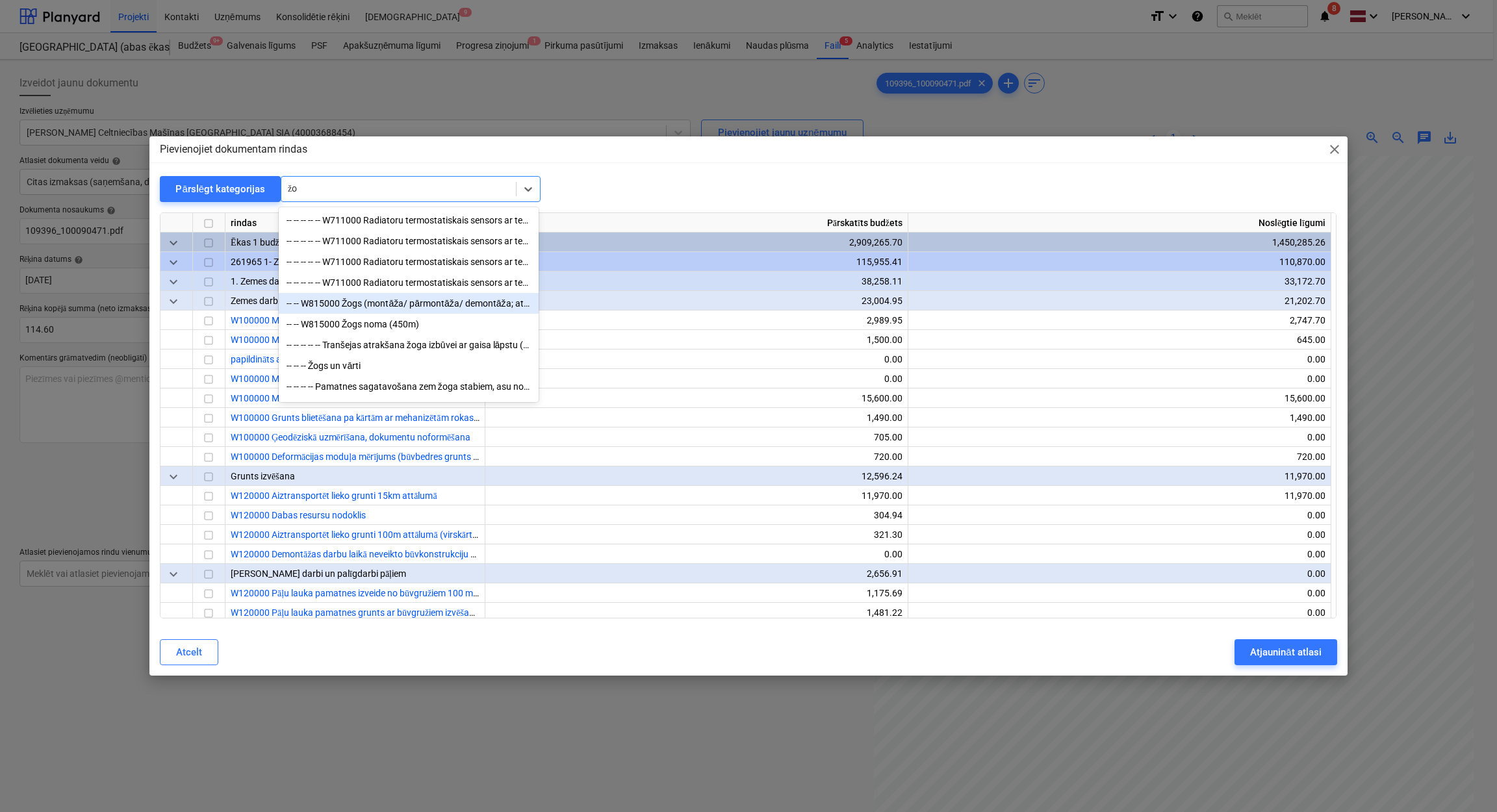
type input "ž"
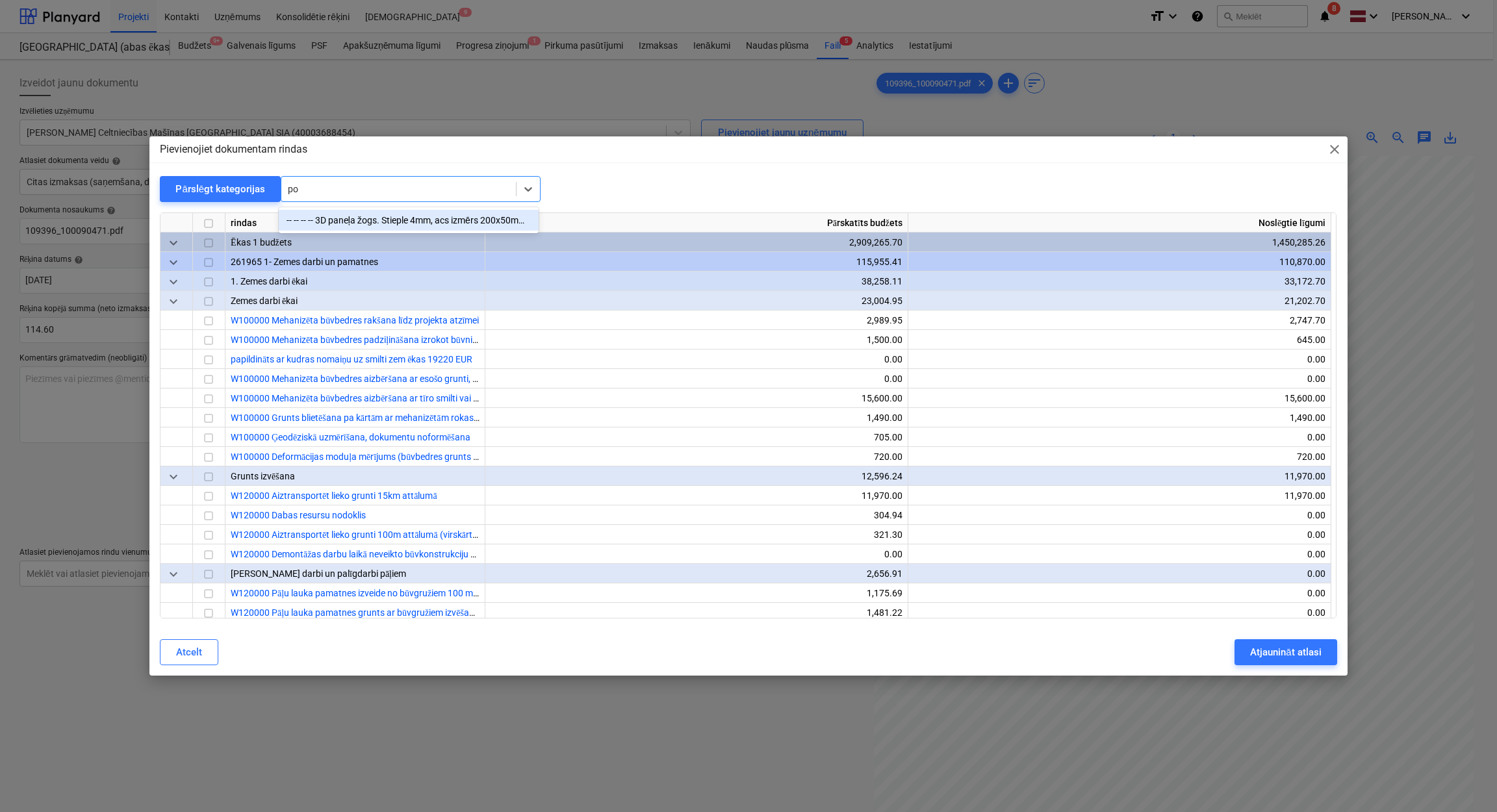
type input "p"
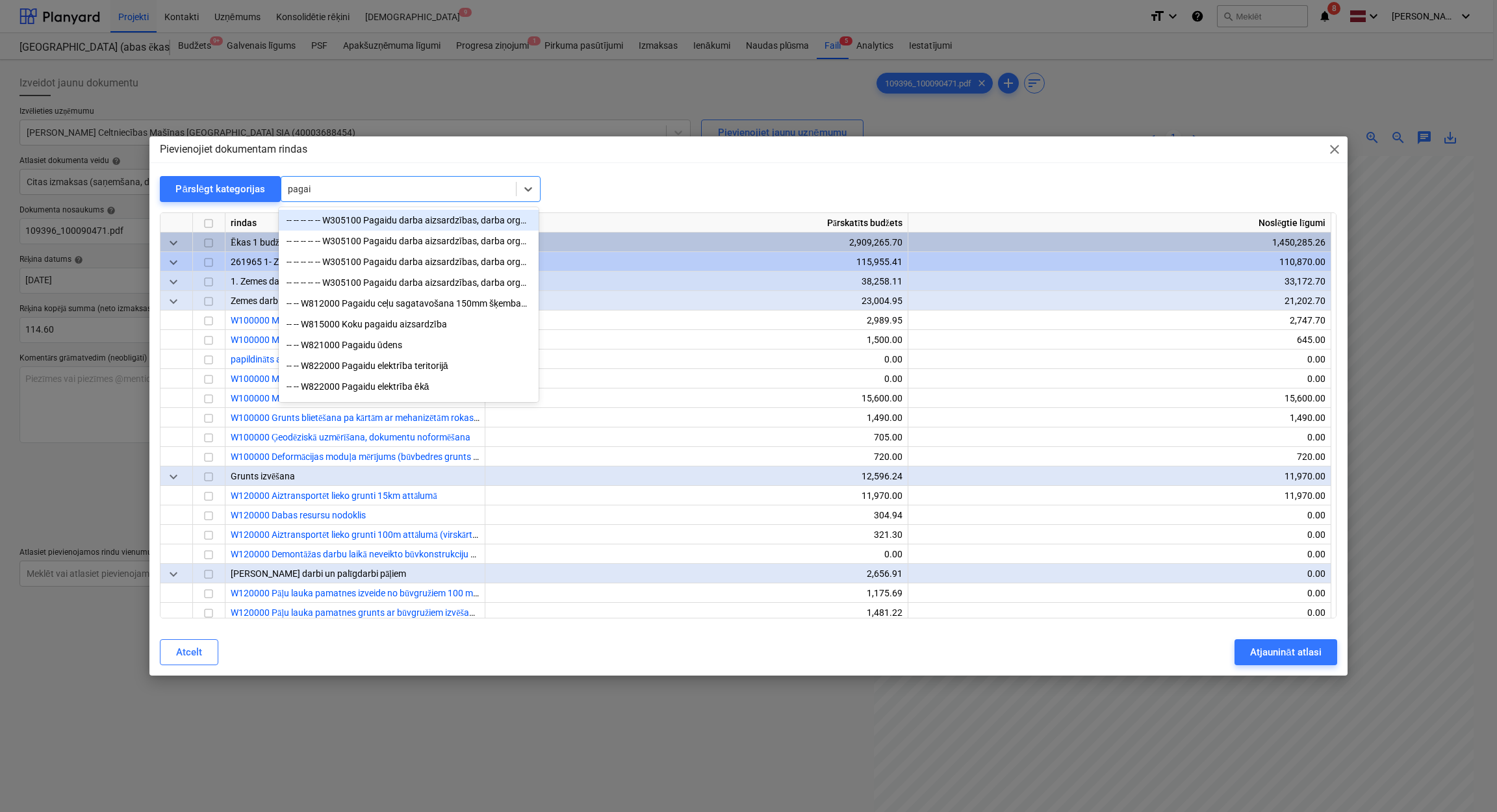
type input "pagaid"
click at [404, 334] on div "-- -- W815000 Koku pagaidu aizsardzība" at bounding box center [409, 323] width 260 height 20
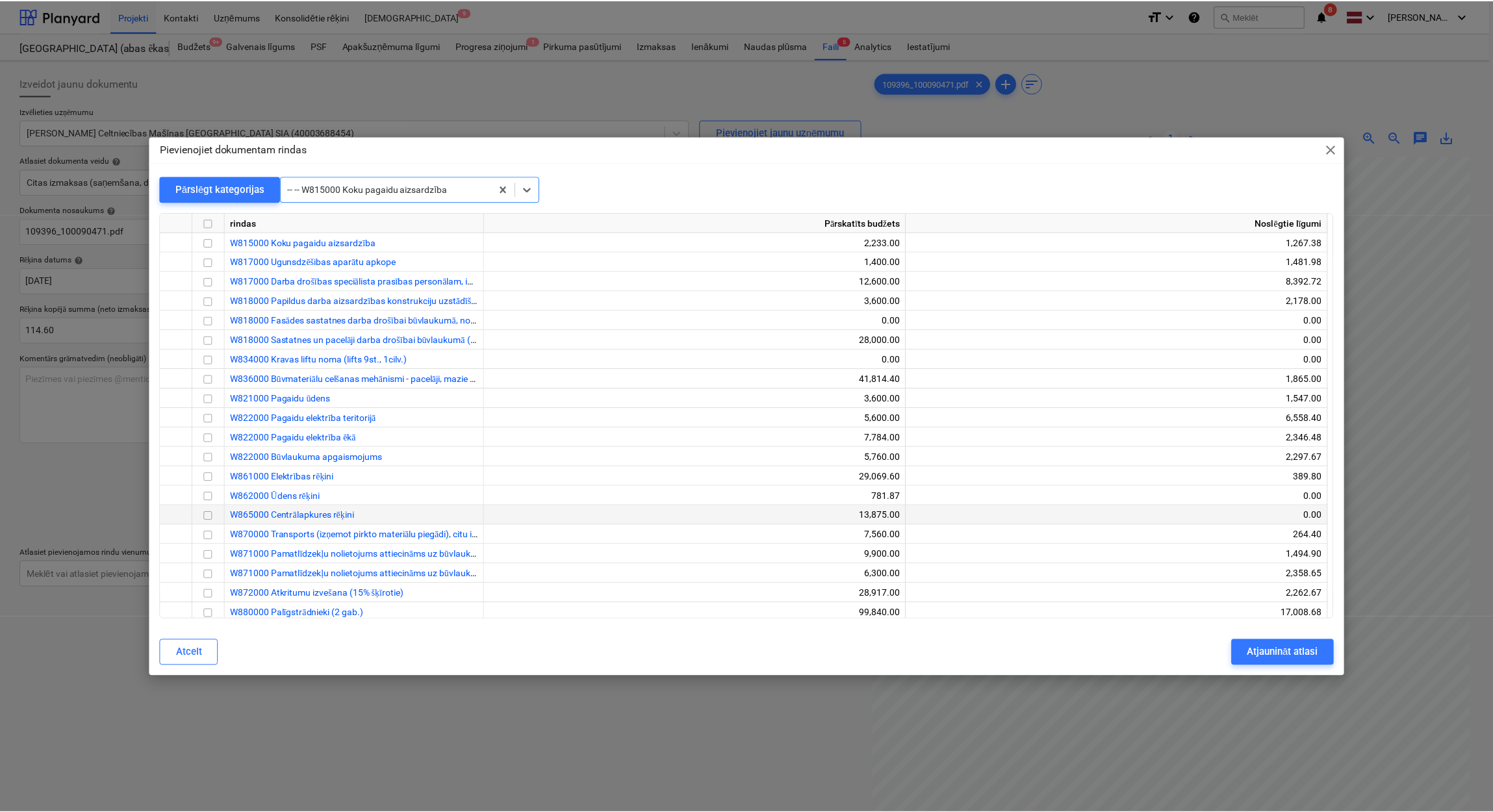
scroll to position [24625, 0]
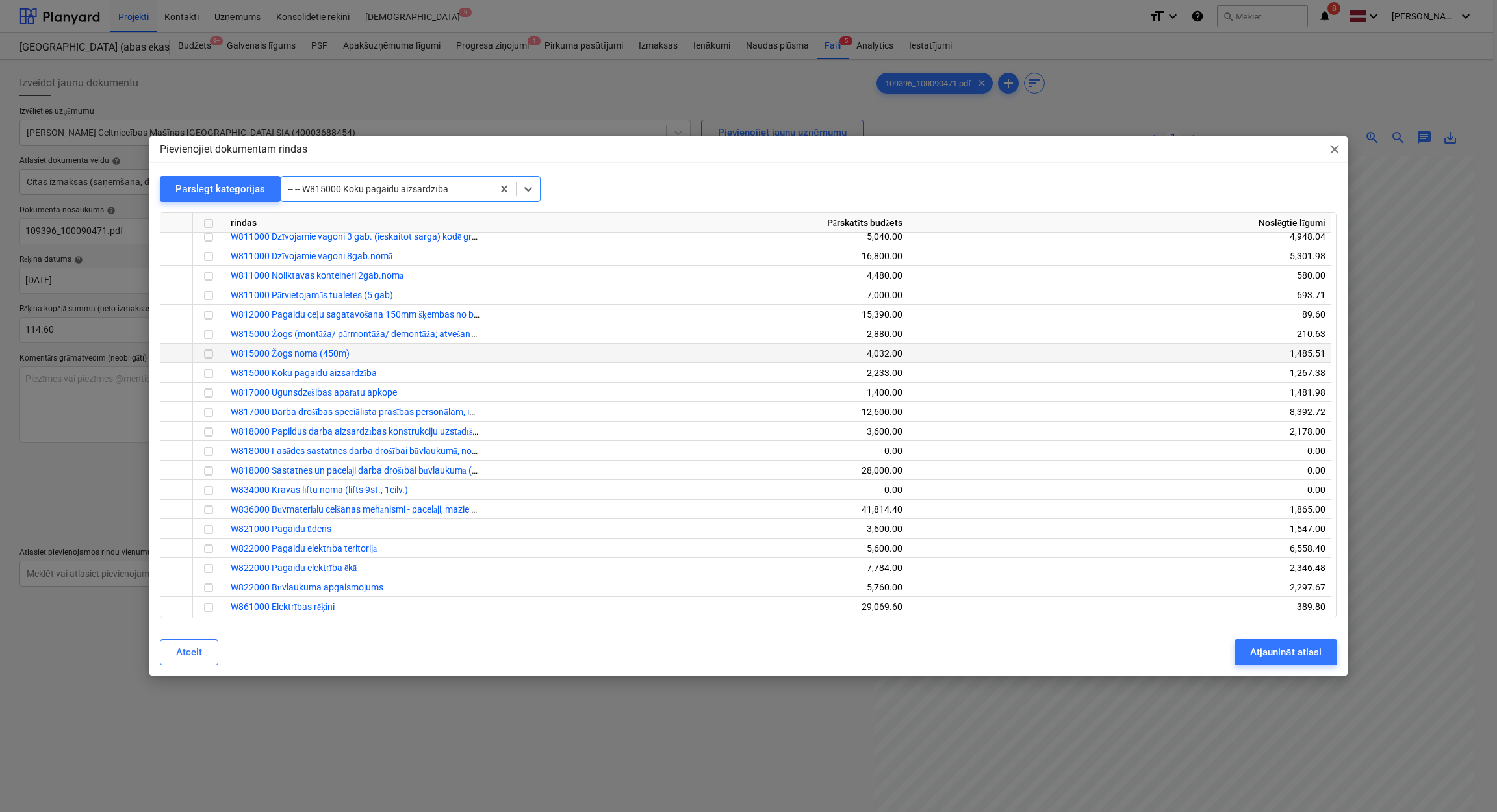
click at [309, 352] on span "W815000 Žogs noma (450m)" at bounding box center [290, 353] width 119 height 11
click at [204, 348] on input "checkbox" at bounding box center [208, 354] width 15 height 15
click at [1301, 650] on div "Atjaunināt atlasi" at bounding box center [1285, 651] width 71 height 16
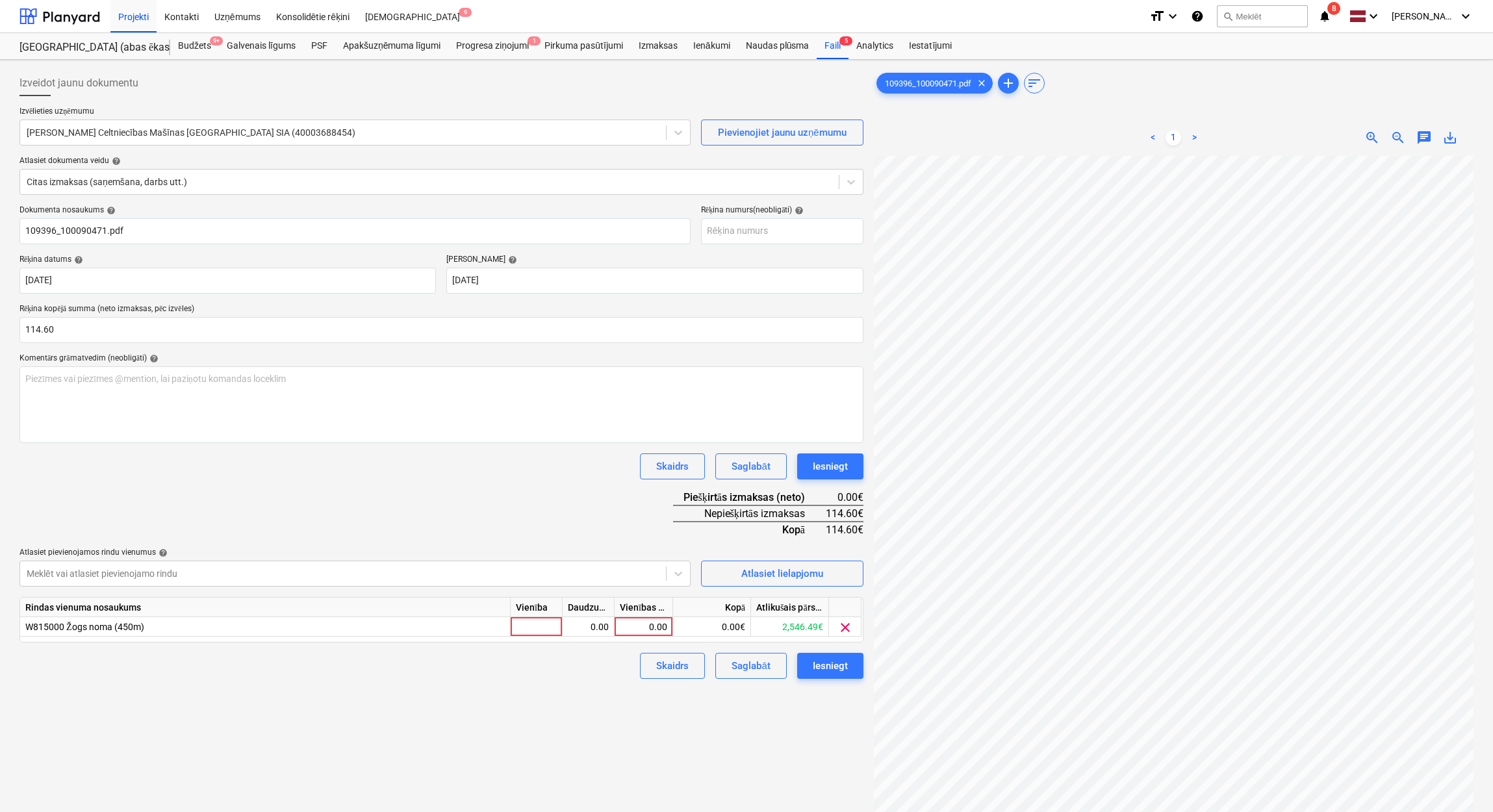
scroll to position [465, 275]
click at [640, 622] on div "0.00" at bounding box center [643, 626] width 47 height 19
type input "114.60"
click at [556, 721] on div "Izveidot jaunu dokumentu Izvēlieties uzņēmumu Kurt Koenig Celtniecības Mašīnas …" at bounding box center [442, 500] width 854 height 871
click at [632, 678] on div "Izveidot jaunu dokumentu Izvēlieties uzņēmumu Kurt Koenig Celtniecības Mašīnas …" at bounding box center [442, 500] width 854 height 871
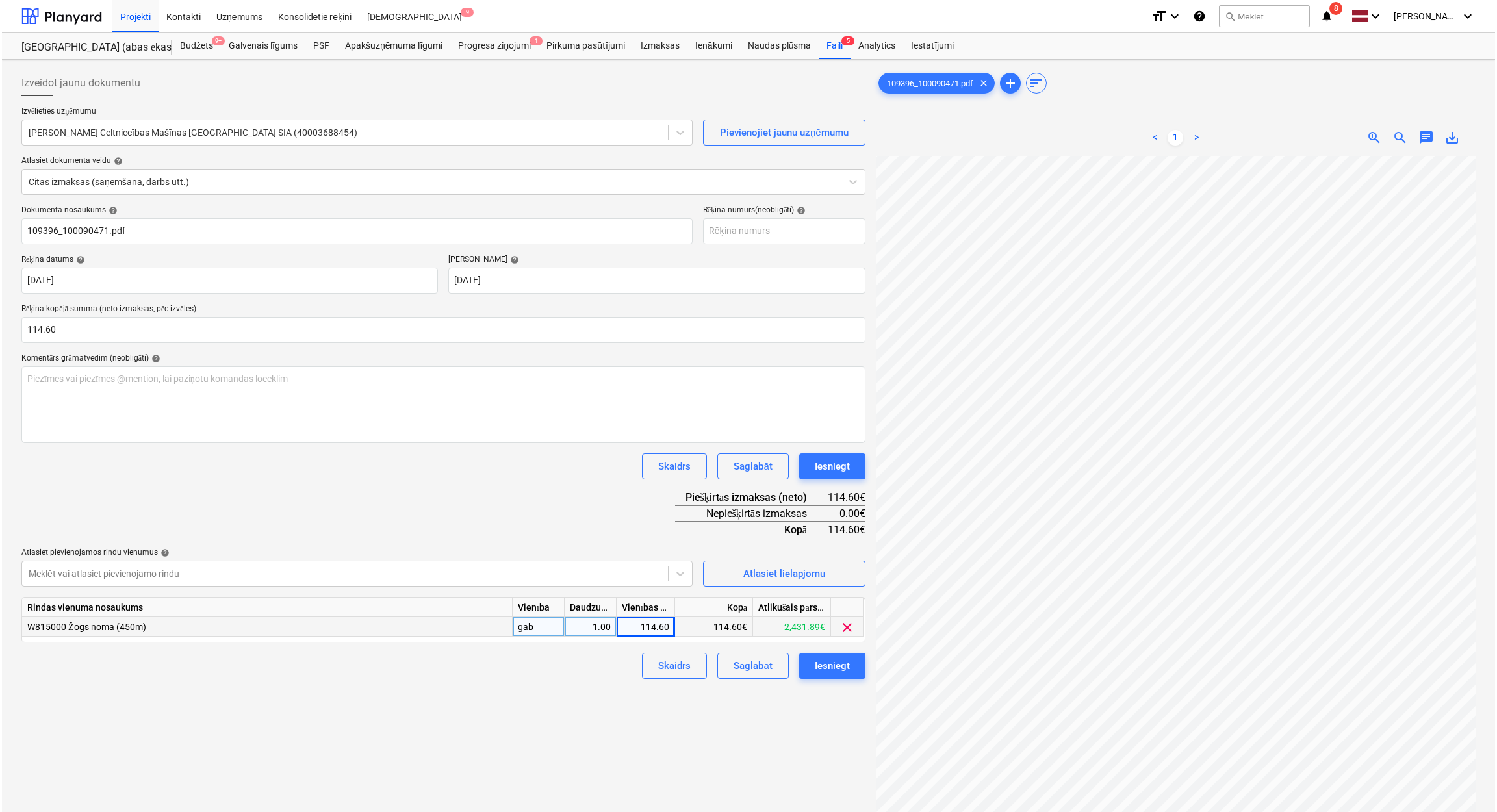
scroll to position [465, 277]
click at [833, 666] on div "Iesniegt" at bounding box center [830, 665] width 35 height 16
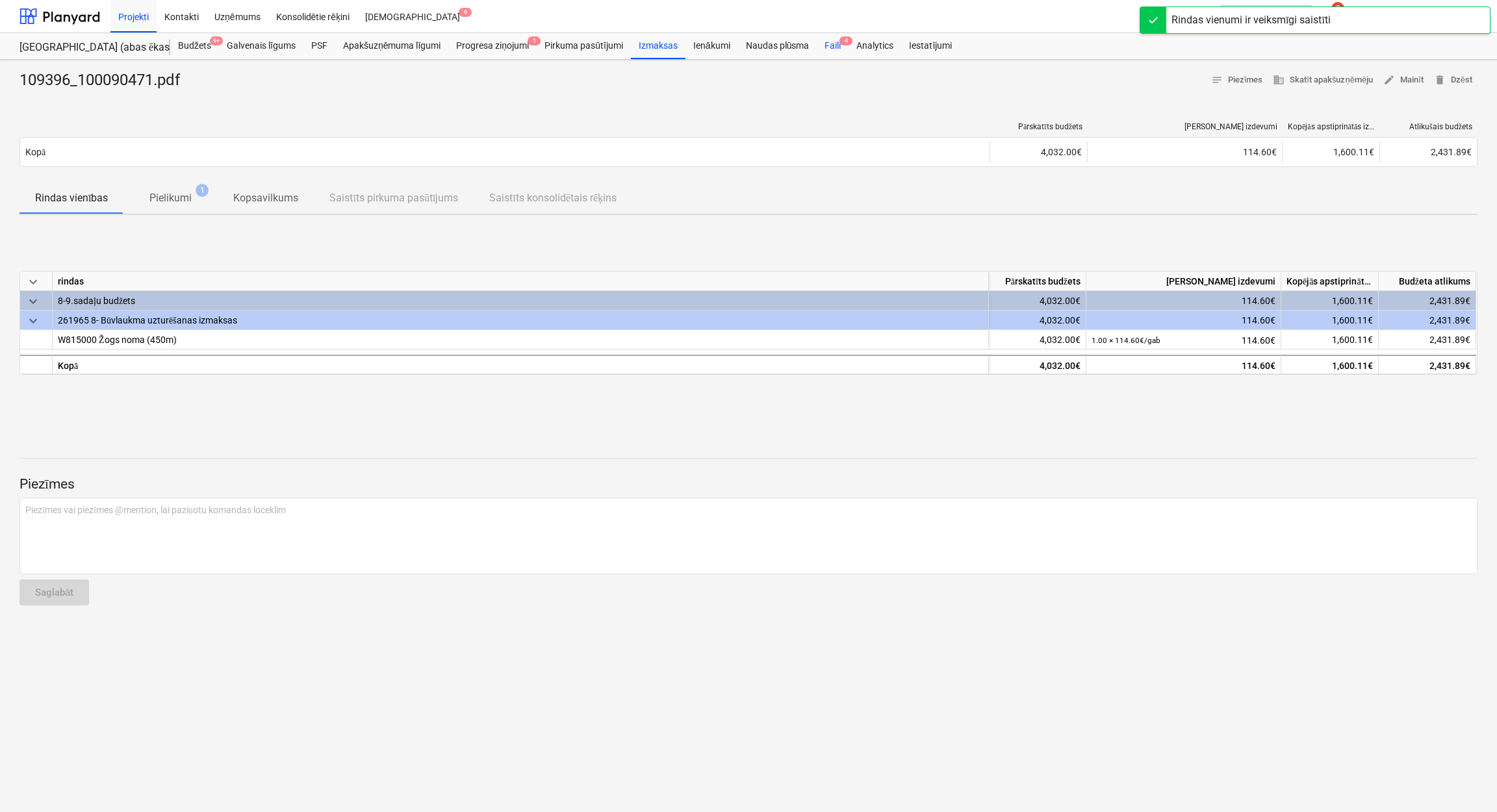
click at [827, 45] on div "Faili 4" at bounding box center [832, 45] width 32 height 26
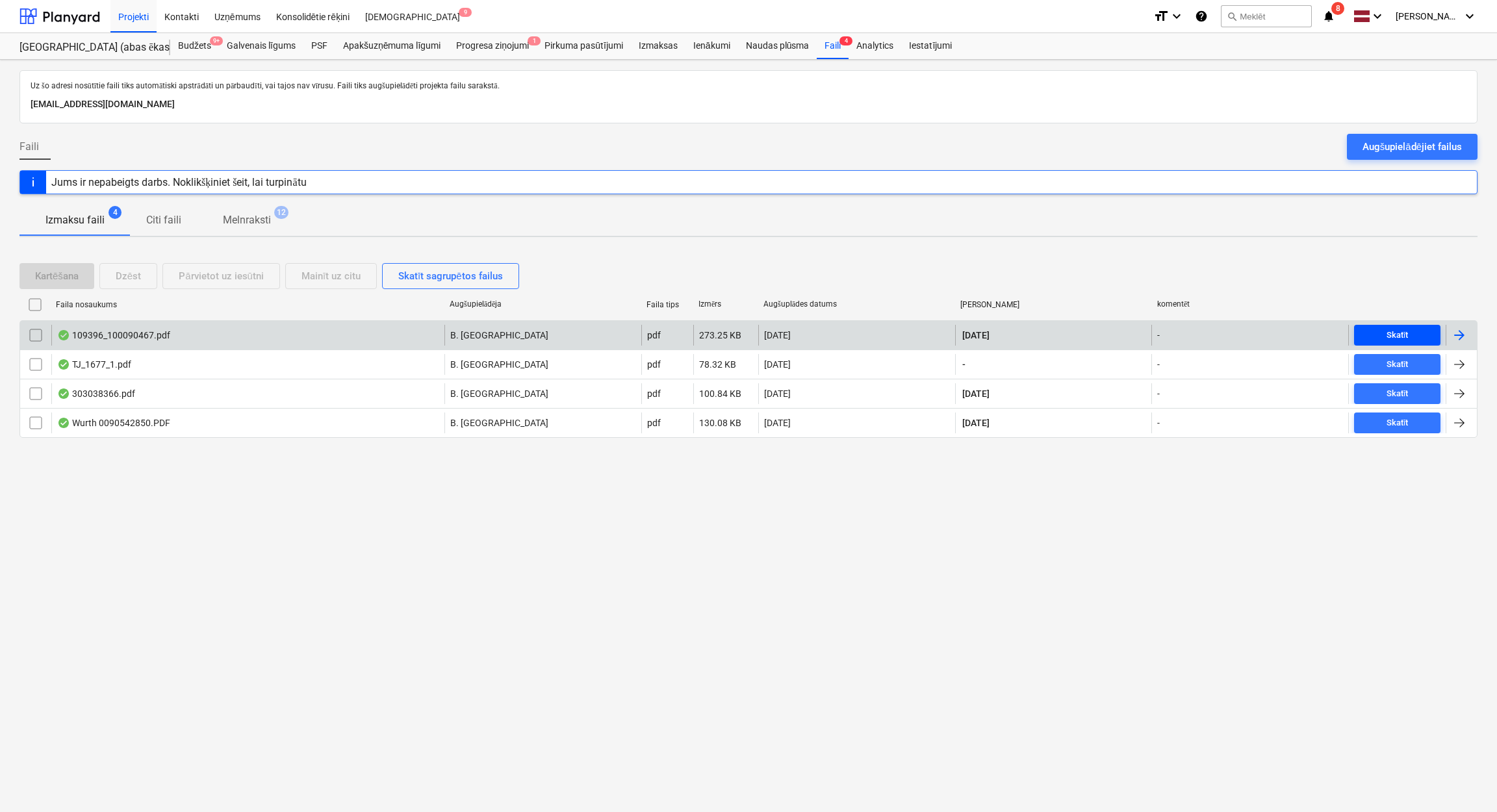
click at [1408, 324] on button "Skatīt" at bounding box center [1396, 334] width 86 height 20
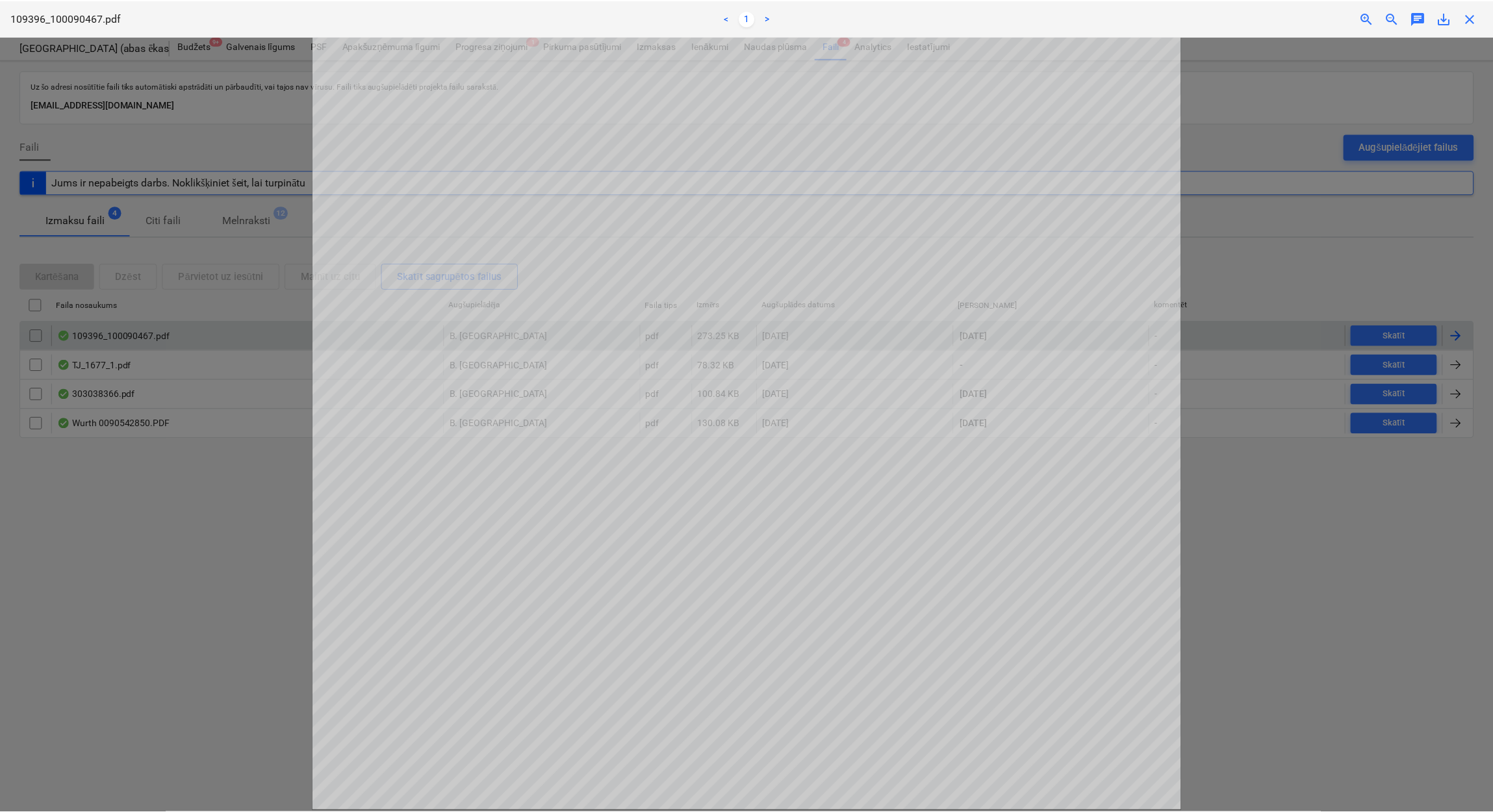
scroll to position [67, 0]
click at [1477, 16] on span "close" at bounding box center [1473, 18] width 15 height 15
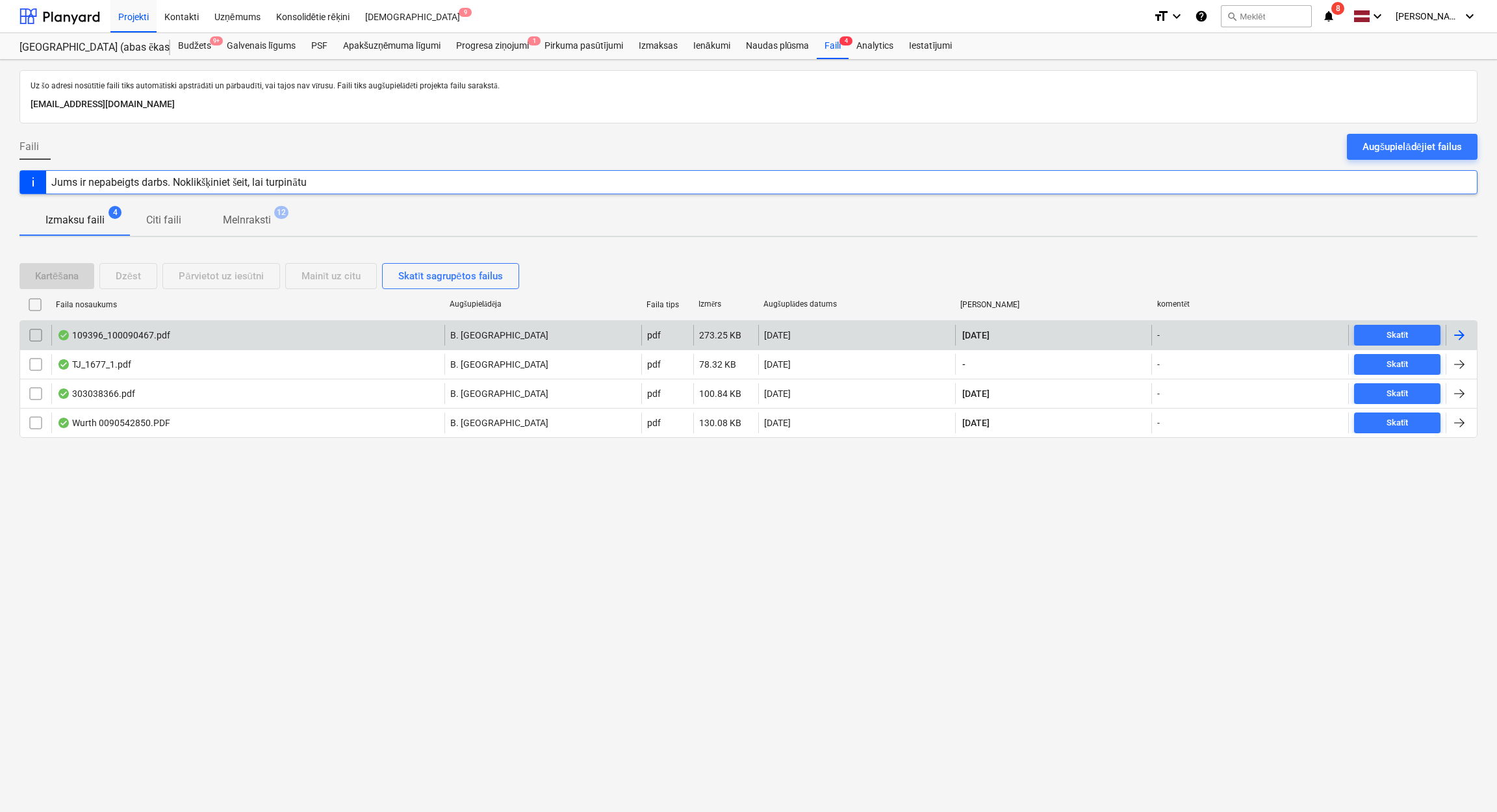
click at [1457, 330] on div at bounding box center [1459, 335] width 15 height 15
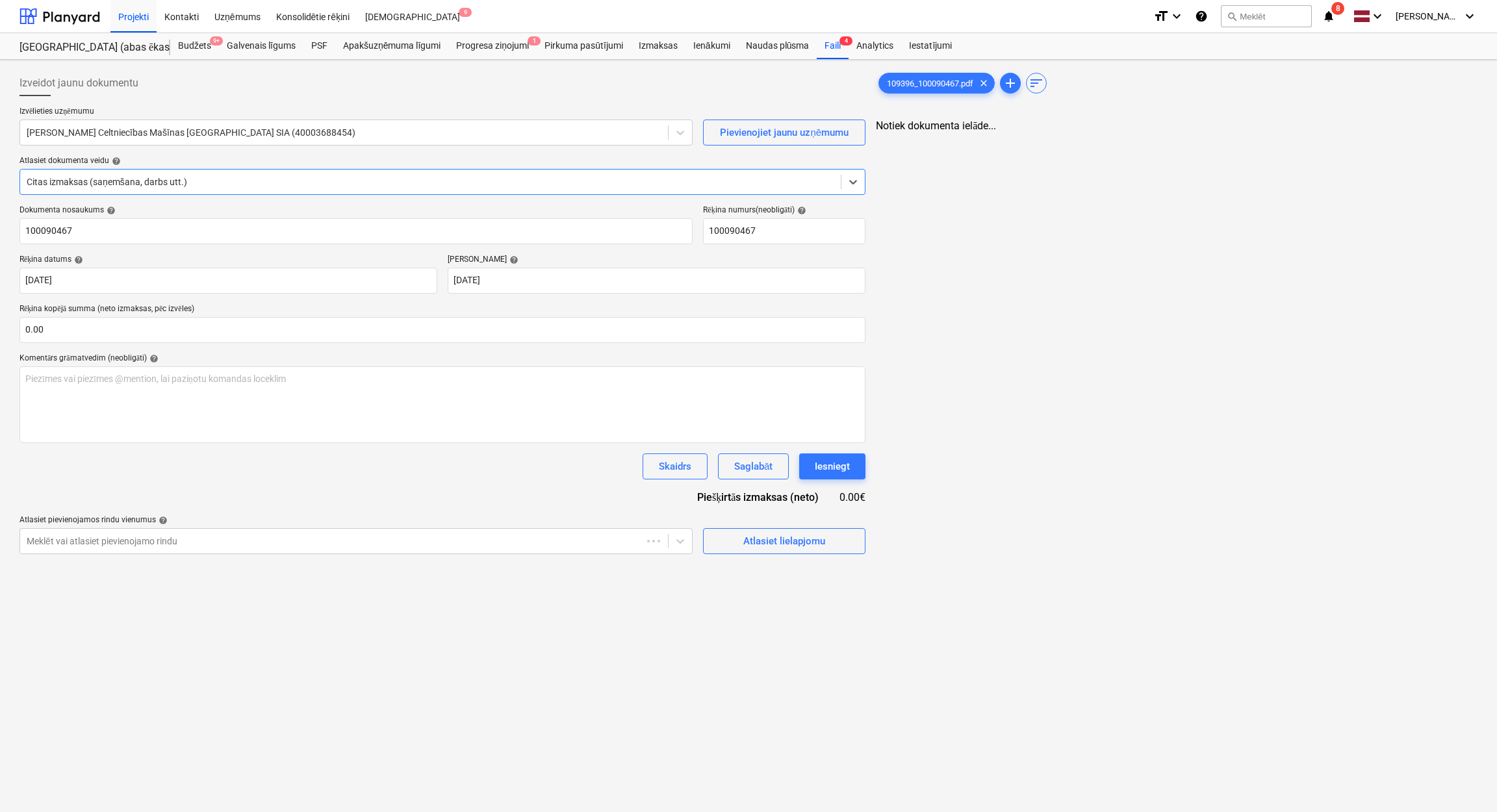
type input "100090467"
type input "30 Sep 2025"
type input "[DATE]"
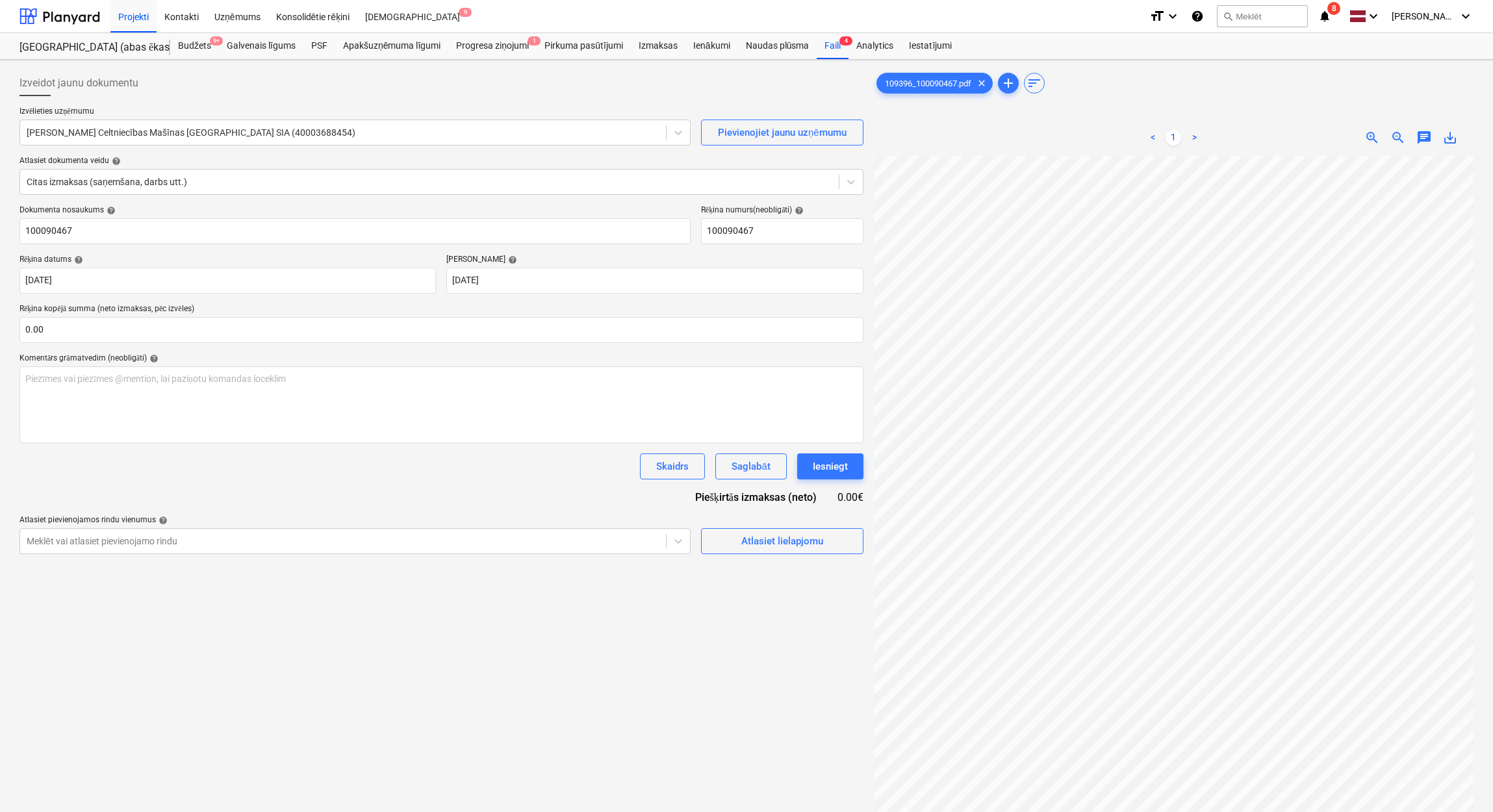
click at [71, 311] on p "Rēķina kopējā summa (neto izmaksas, pēc izvēles)" at bounding box center [441, 310] width 843 height 13
click at [72, 313] on p "Rēķina kopējā summa (neto izmaksas, pēc izvēles)" at bounding box center [441, 310] width 843 height 13
click at [75, 320] on input "text" at bounding box center [441, 329] width 843 height 26
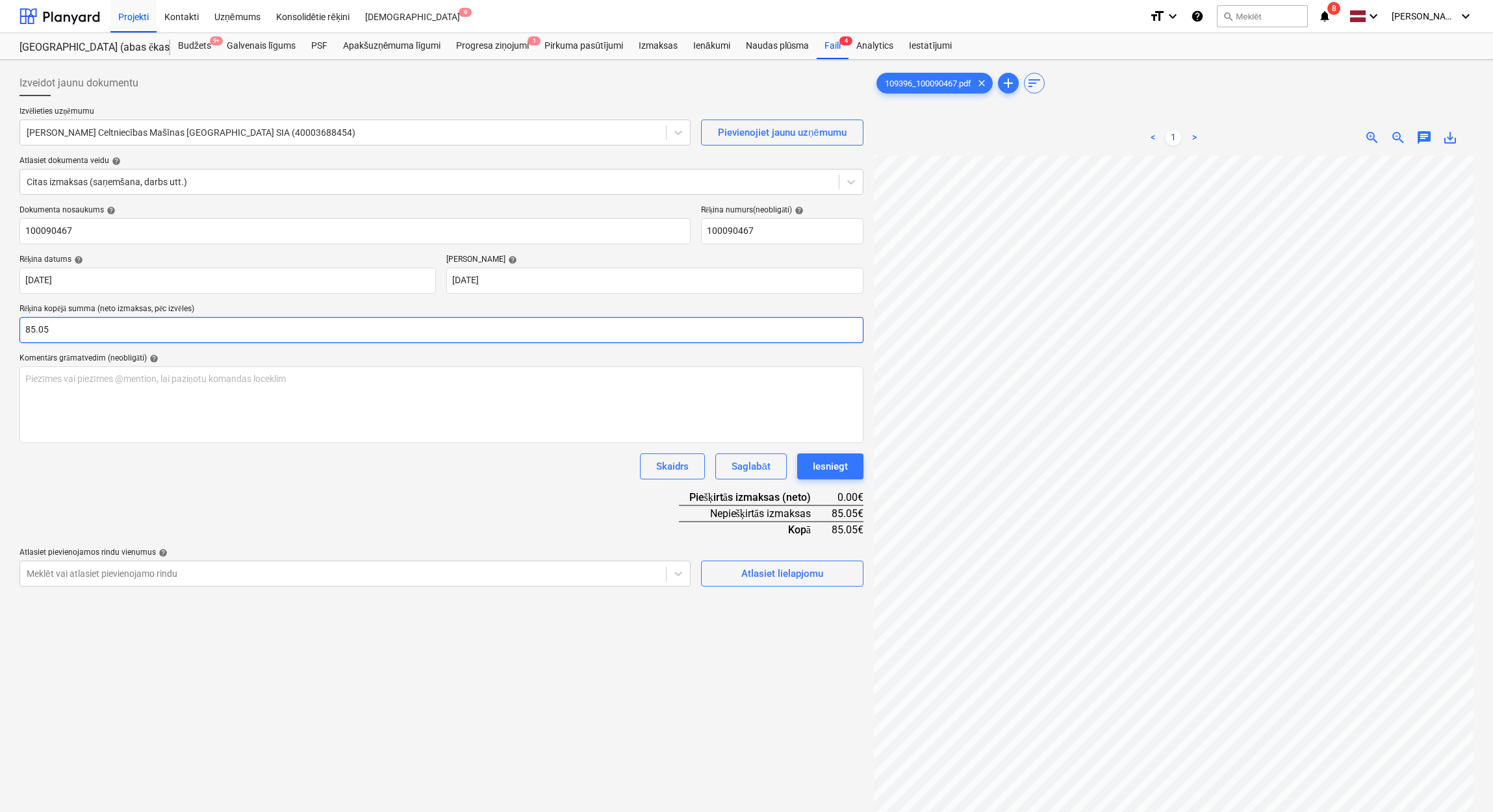
type input "85.05"
click at [227, 508] on div "Dokumenta nosaukums help 100090467 Rēķina numurs (neobligāti) help 100090467 Rē…" at bounding box center [441, 396] width 843 height 381
click at [786, 575] on div "Atlasiet lielapjomu" at bounding box center [781, 573] width 82 height 16
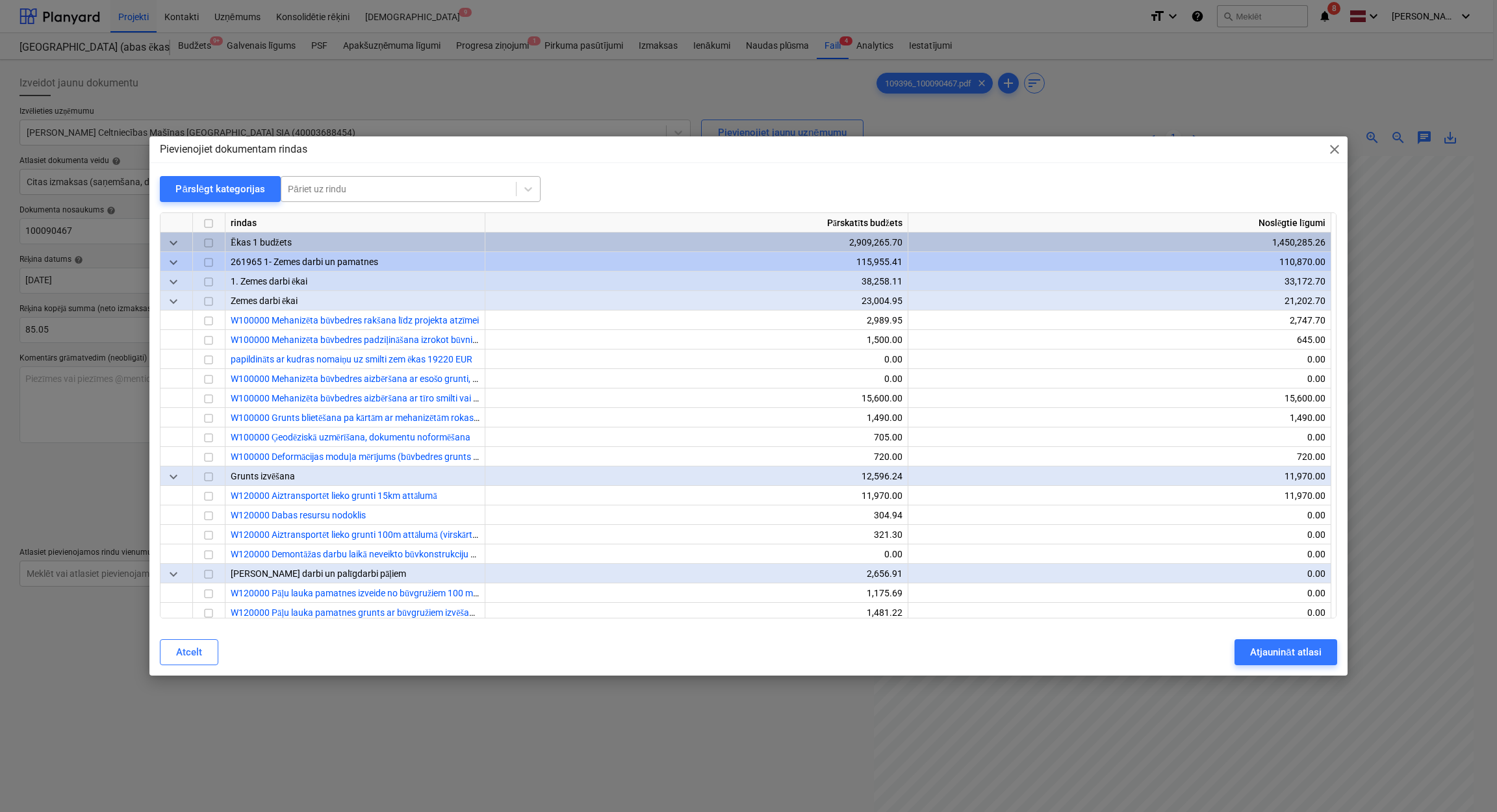
click at [417, 185] on div at bounding box center [398, 189] width 222 height 13
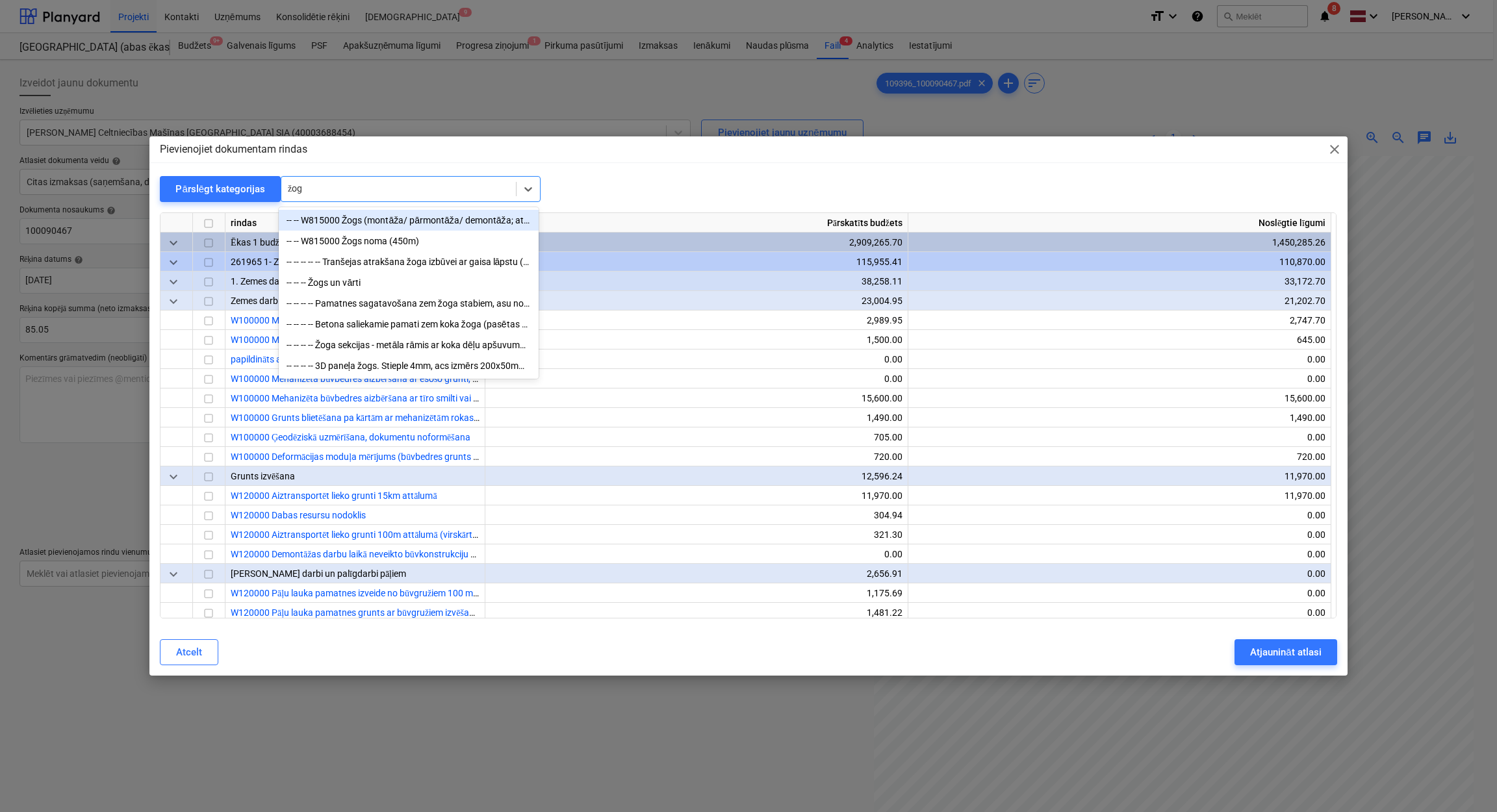
type input "žogs"
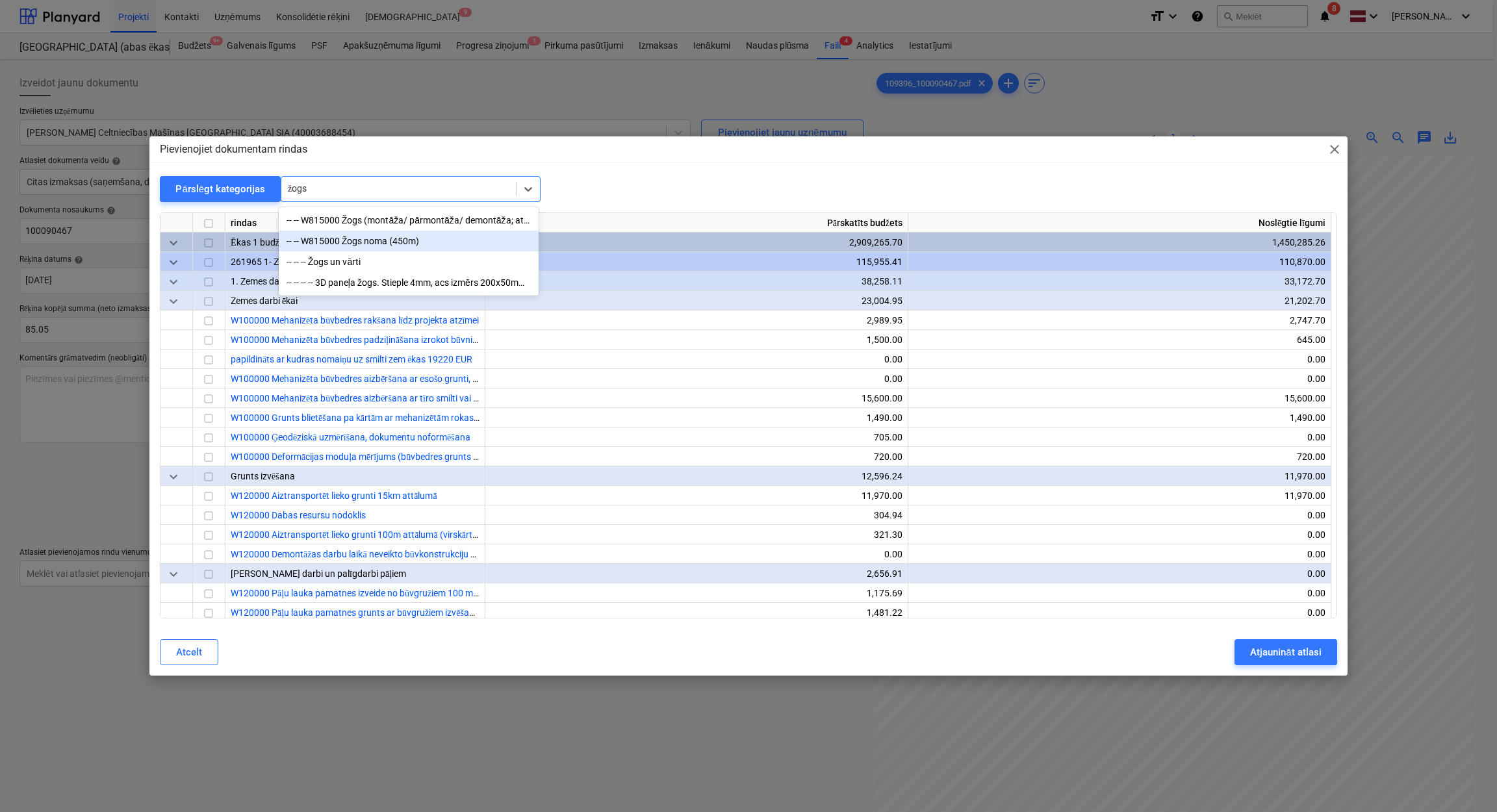
click at [394, 237] on div "-- -- W815000 Žogs noma (450m)" at bounding box center [409, 240] width 260 height 20
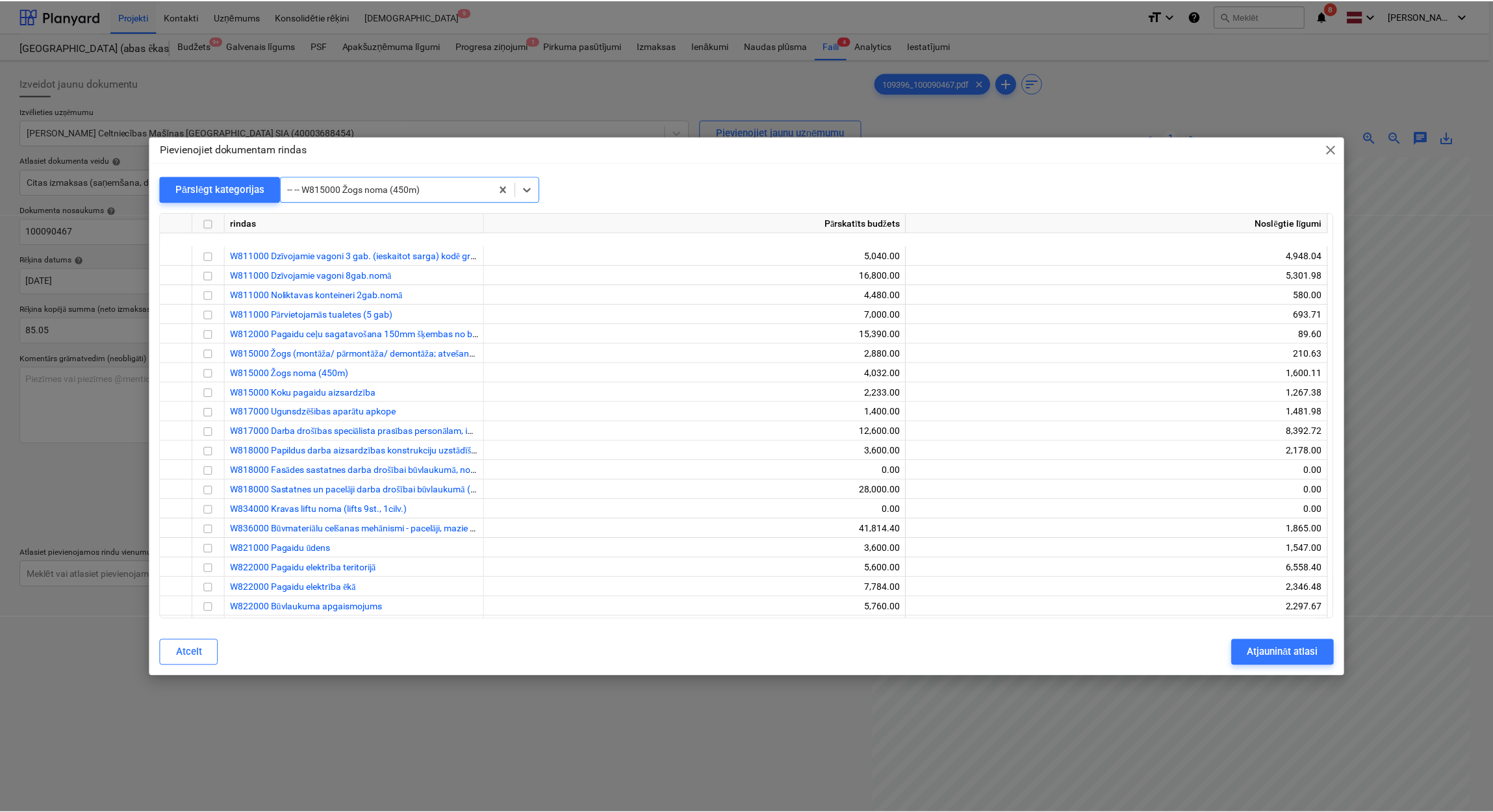
scroll to position [24736, 0]
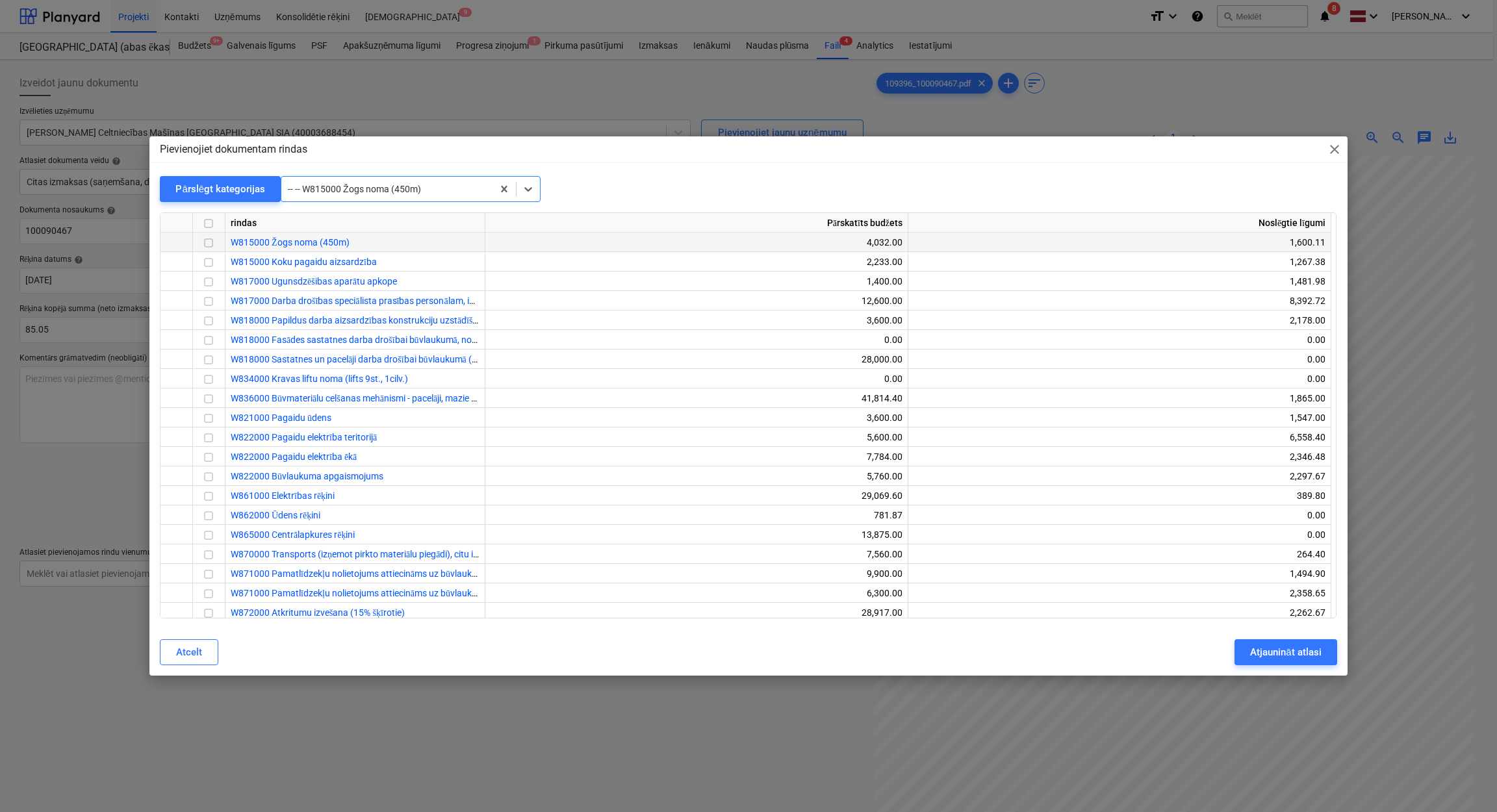
click at [200, 246] on input "checkbox" at bounding box center [208, 244] width 15 height 15
click at [1282, 658] on div "Atjaunināt atlasi" at bounding box center [1285, 651] width 71 height 16
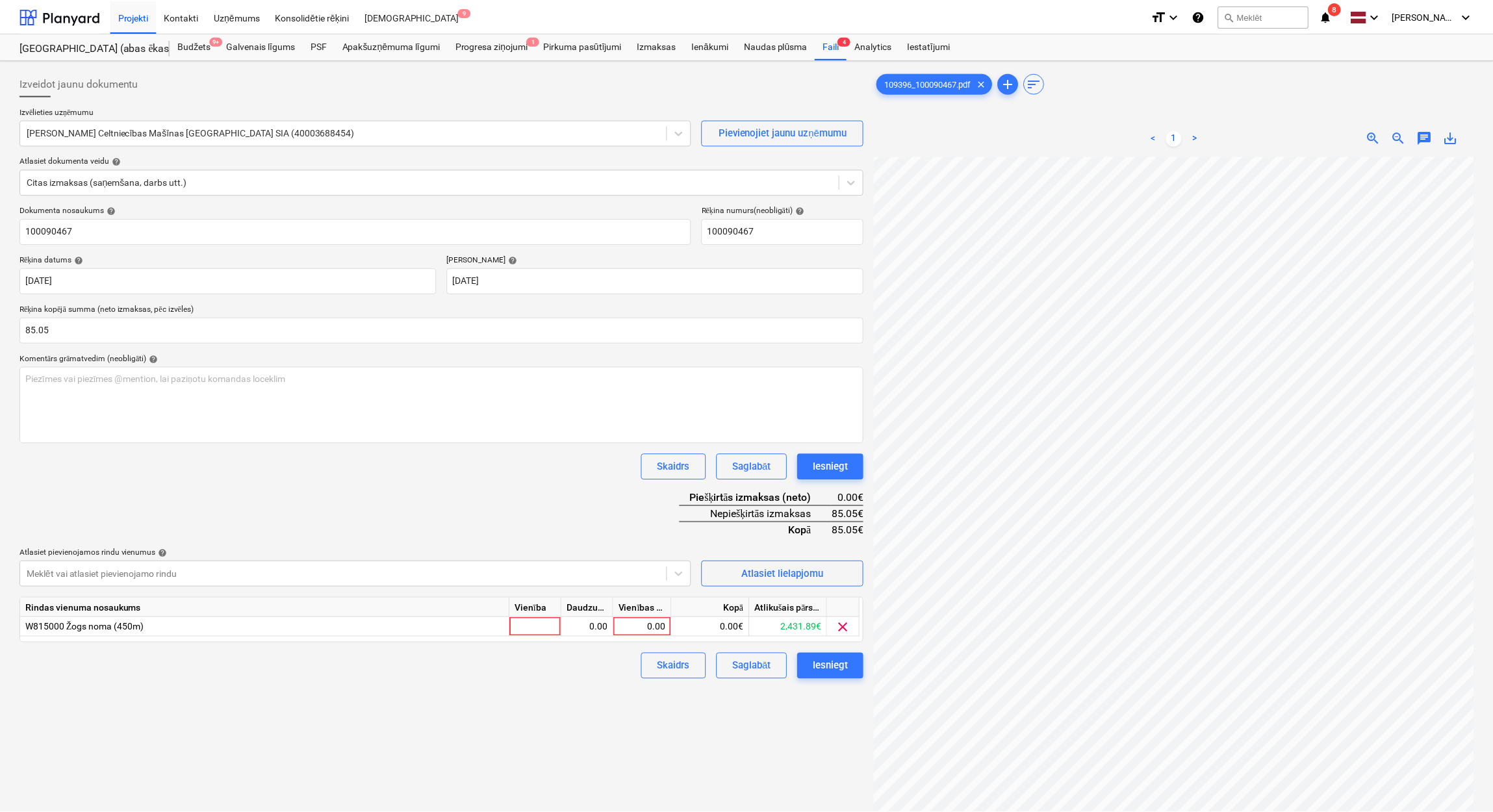
scroll to position [455, 275]
click at [637, 622] on div "0.00" at bounding box center [643, 626] width 47 height 19
type input "85.05"
click at [569, 740] on div "Izveidot jaunu dokumentu Izvēlieties uzņēmumu Kurt Koenig Celtniecības Mašīnas …" at bounding box center [442, 500] width 854 height 871
click at [824, 674] on div "Iesniegt" at bounding box center [830, 665] width 35 height 16
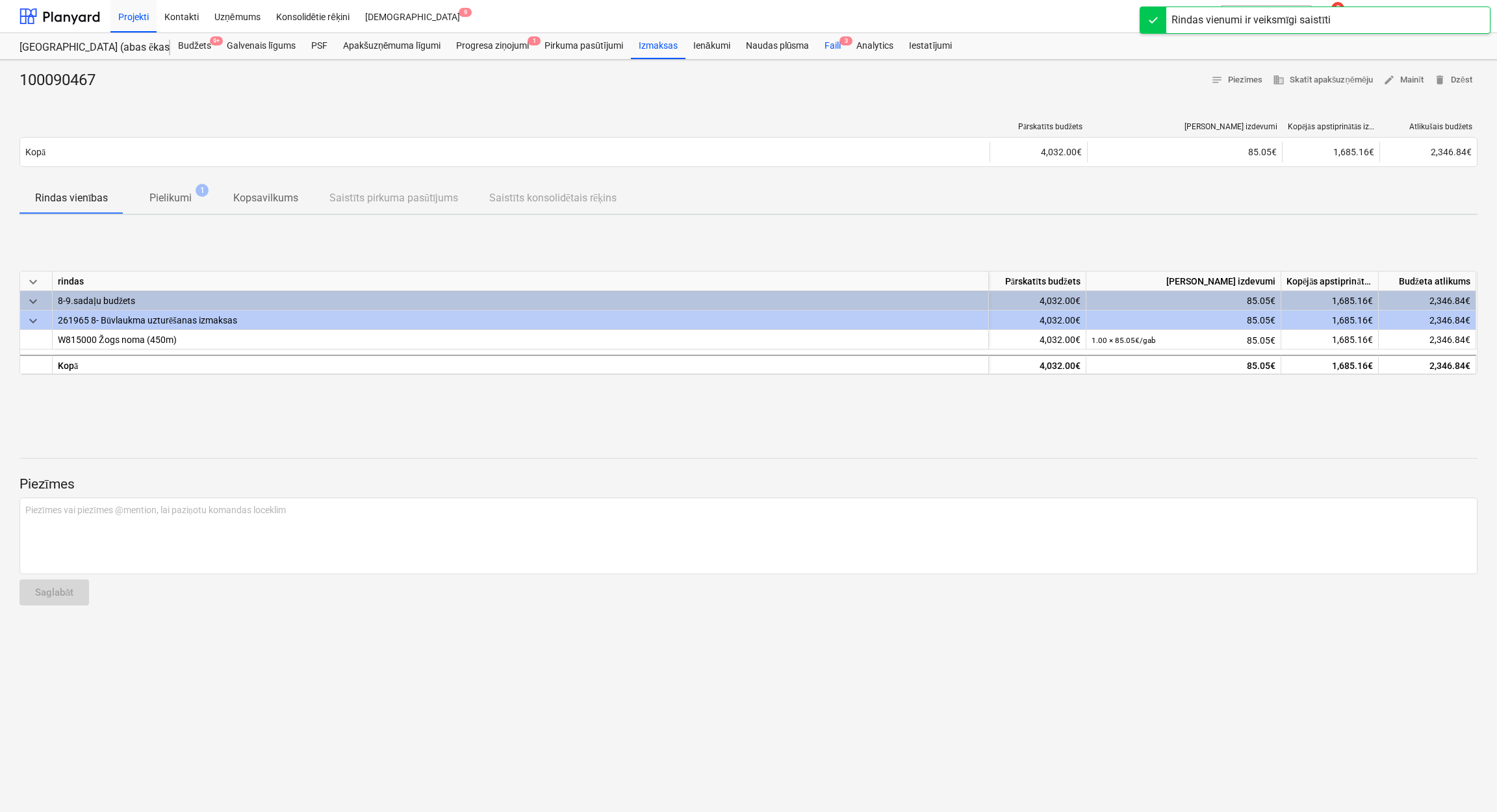
click at [834, 45] on div "Faili 3" at bounding box center [832, 45] width 32 height 26
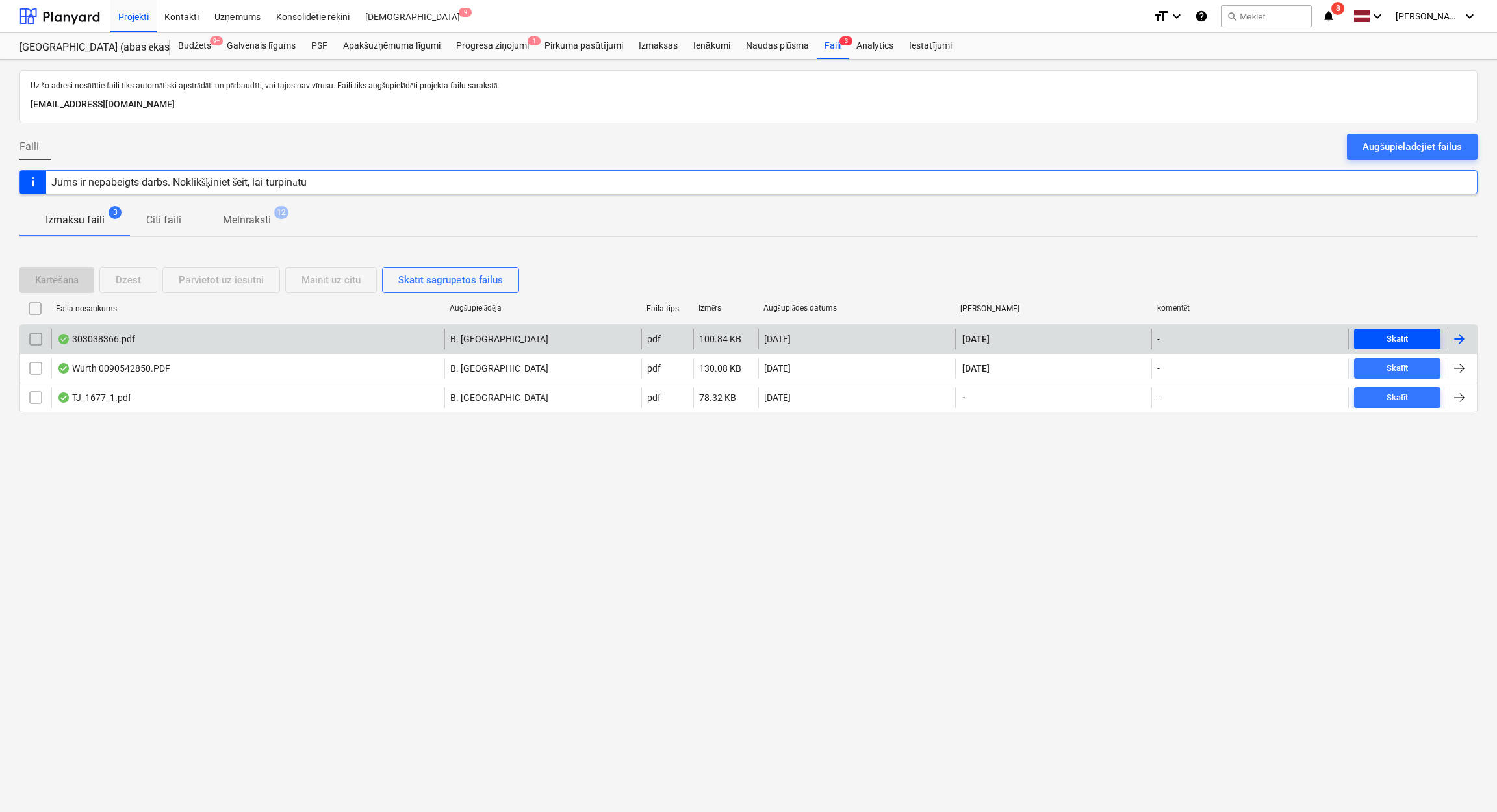
click at [1414, 339] on span "Skatīt" at bounding box center [1396, 339] width 76 height 15
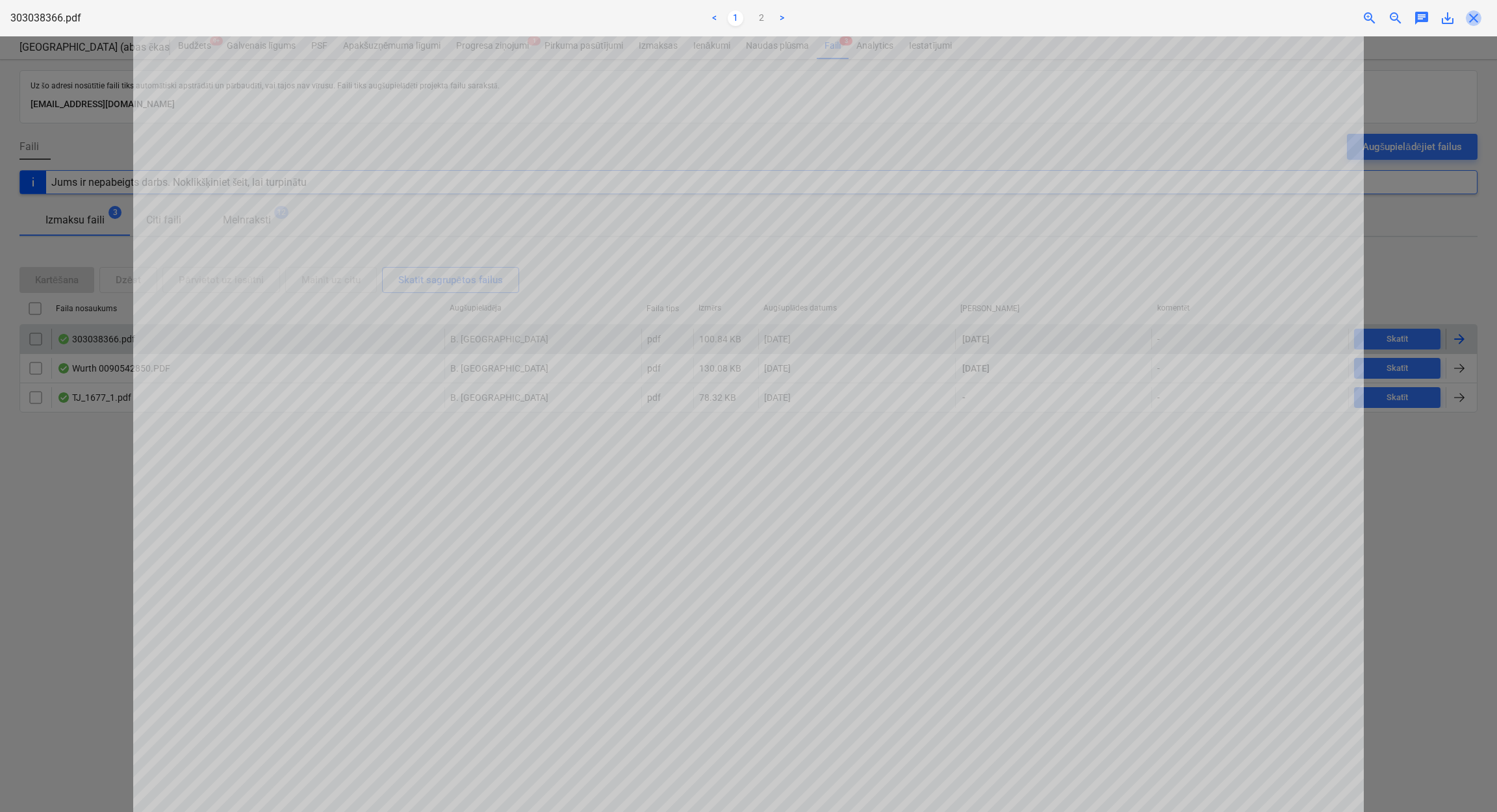
click at [1477, 18] on span "close" at bounding box center [1473, 18] width 15 height 15
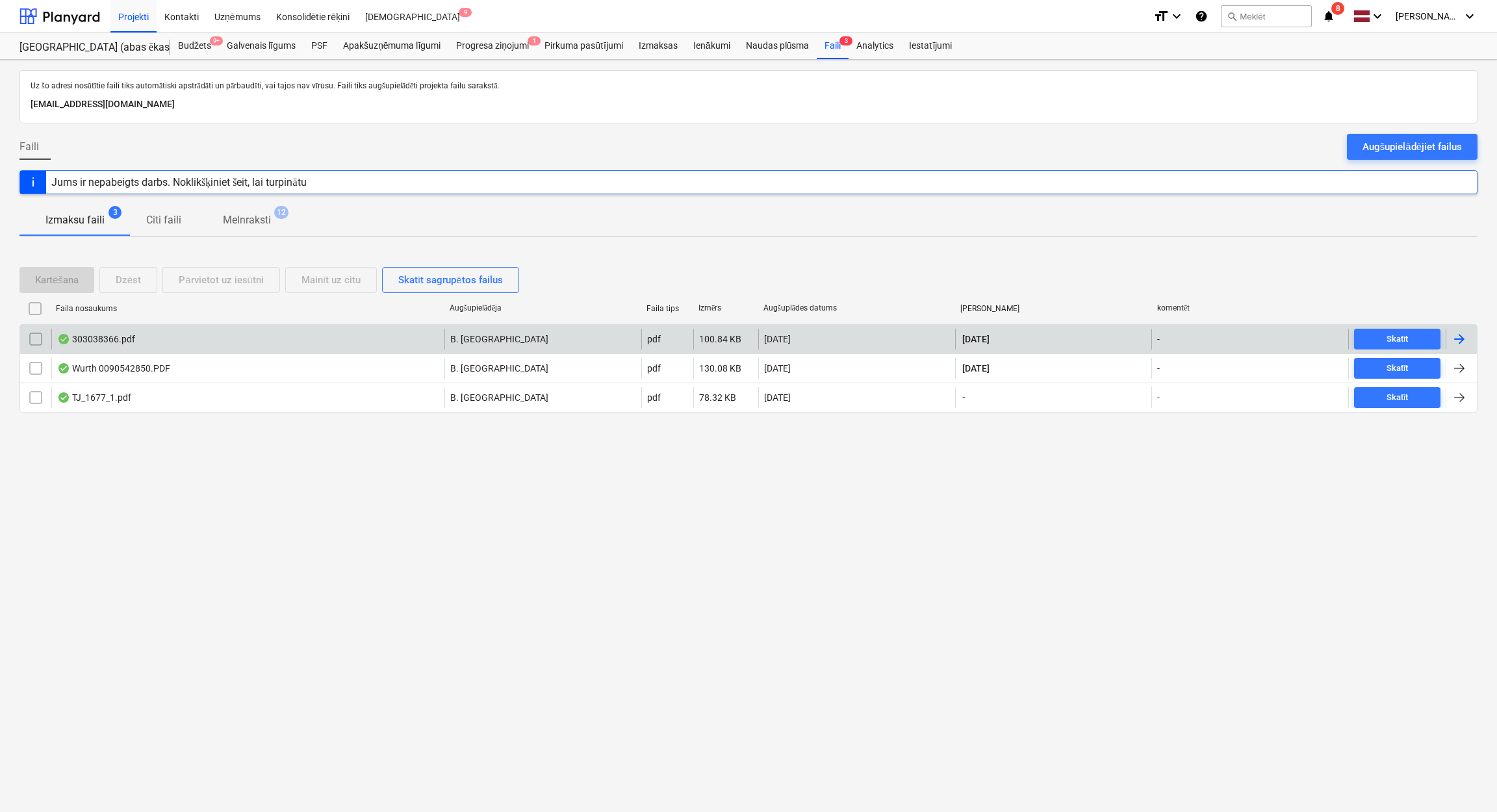
click at [1469, 328] on div at bounding box center [1461, 338] width 31 height 20
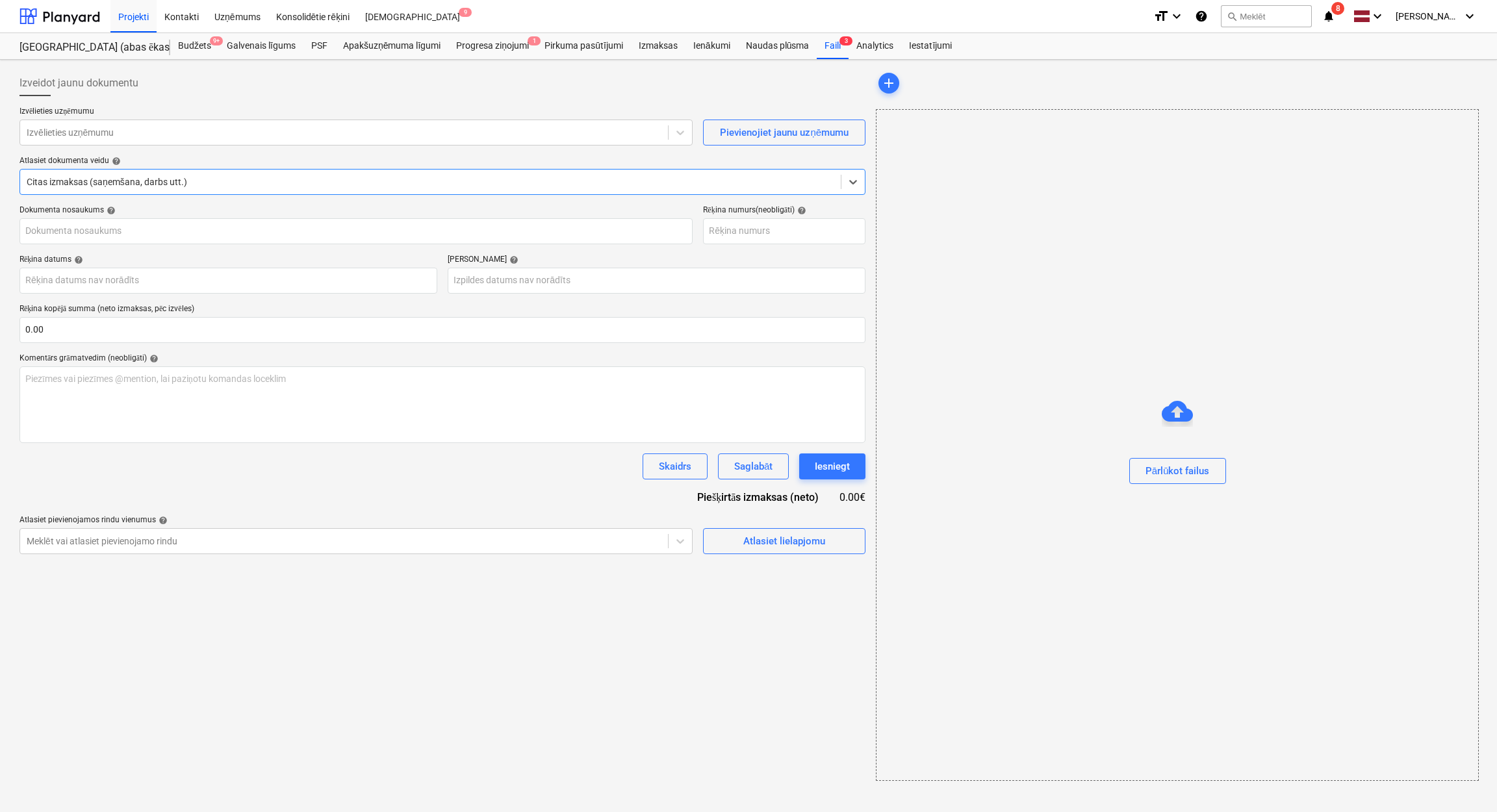
type input "30"
type input "01 Nov 2025"
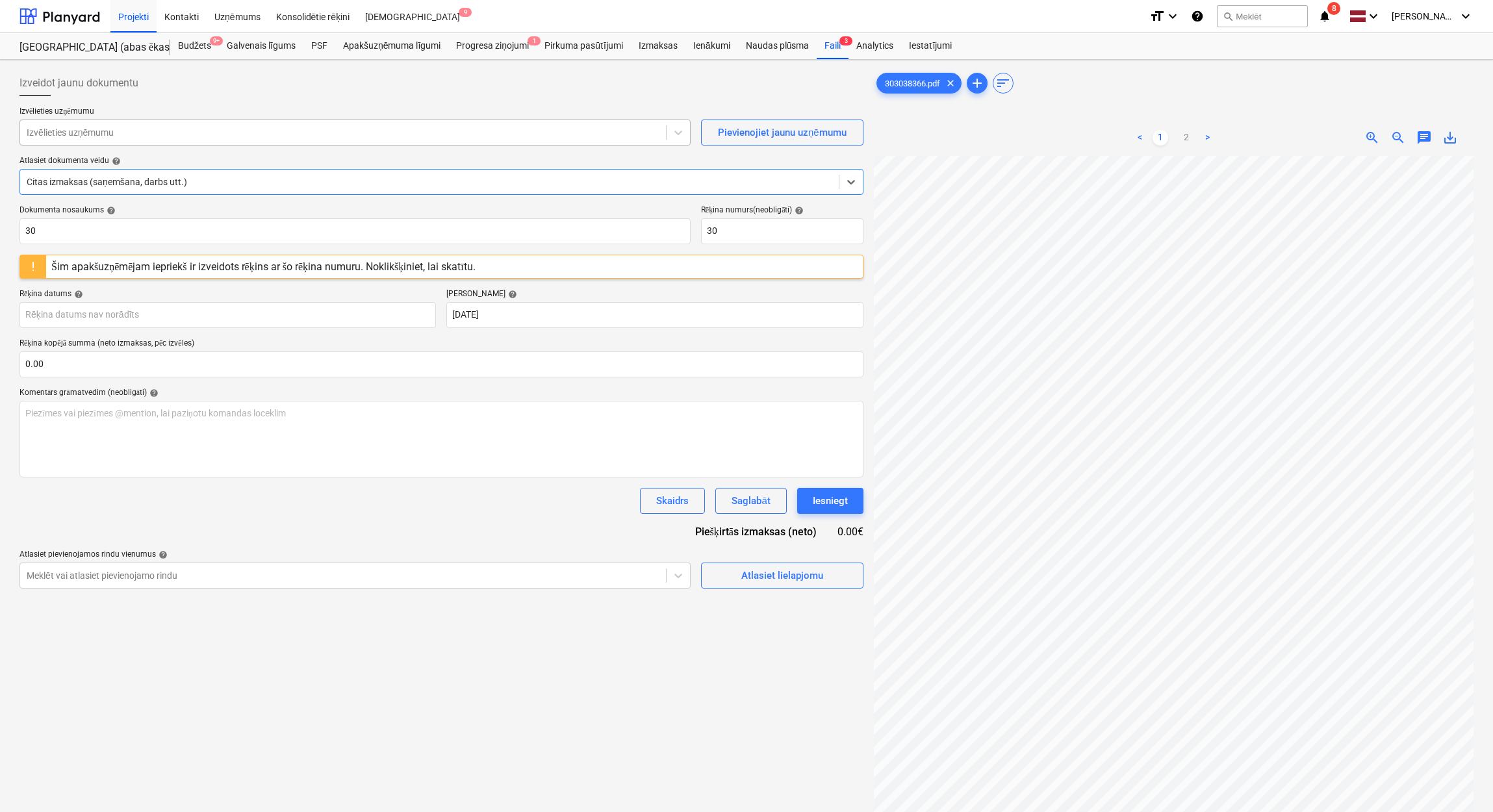
click at [163, 134] on div at bounding box center [343, 132] width 632 height 13
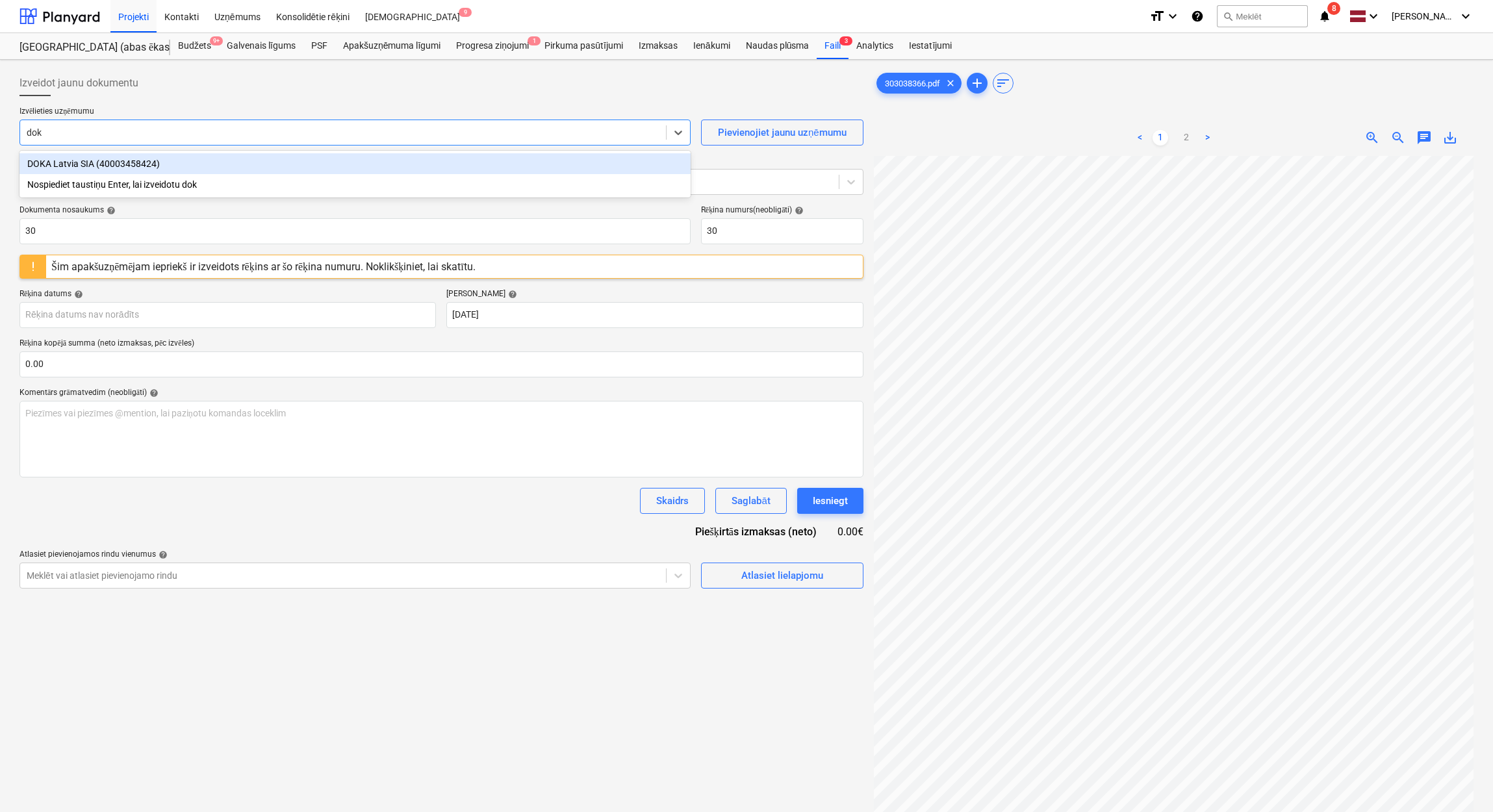
type input "doka"
click at [197, 165] on div "DOKA Latvia SIA (40003458424)" at bounding box center [354, 163] width 671 height 20
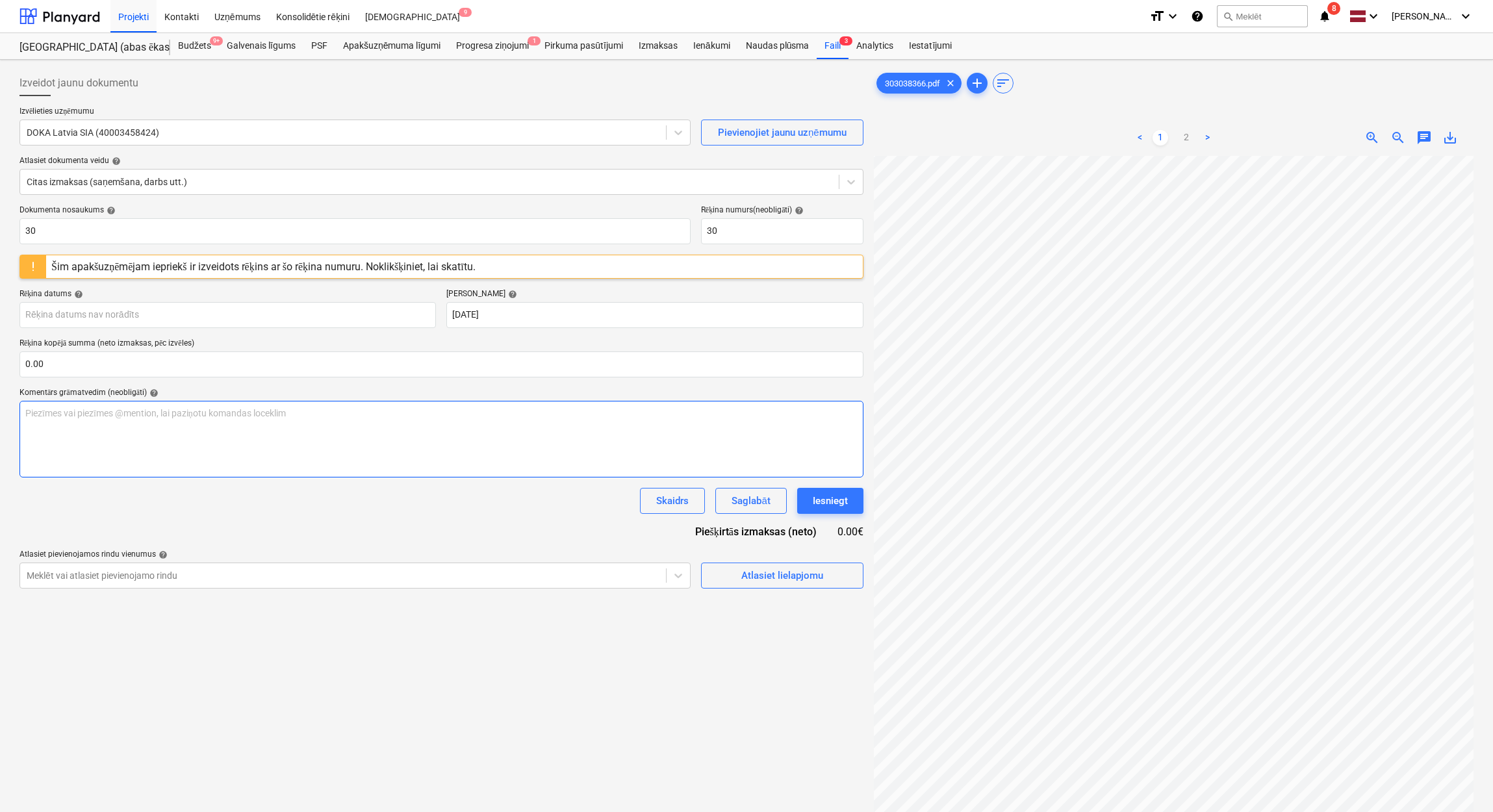
scroll to position [80, 158]
click at [1397, 136] on span "zoom_out" at bounding box center [1398, 137] width 15 height 15
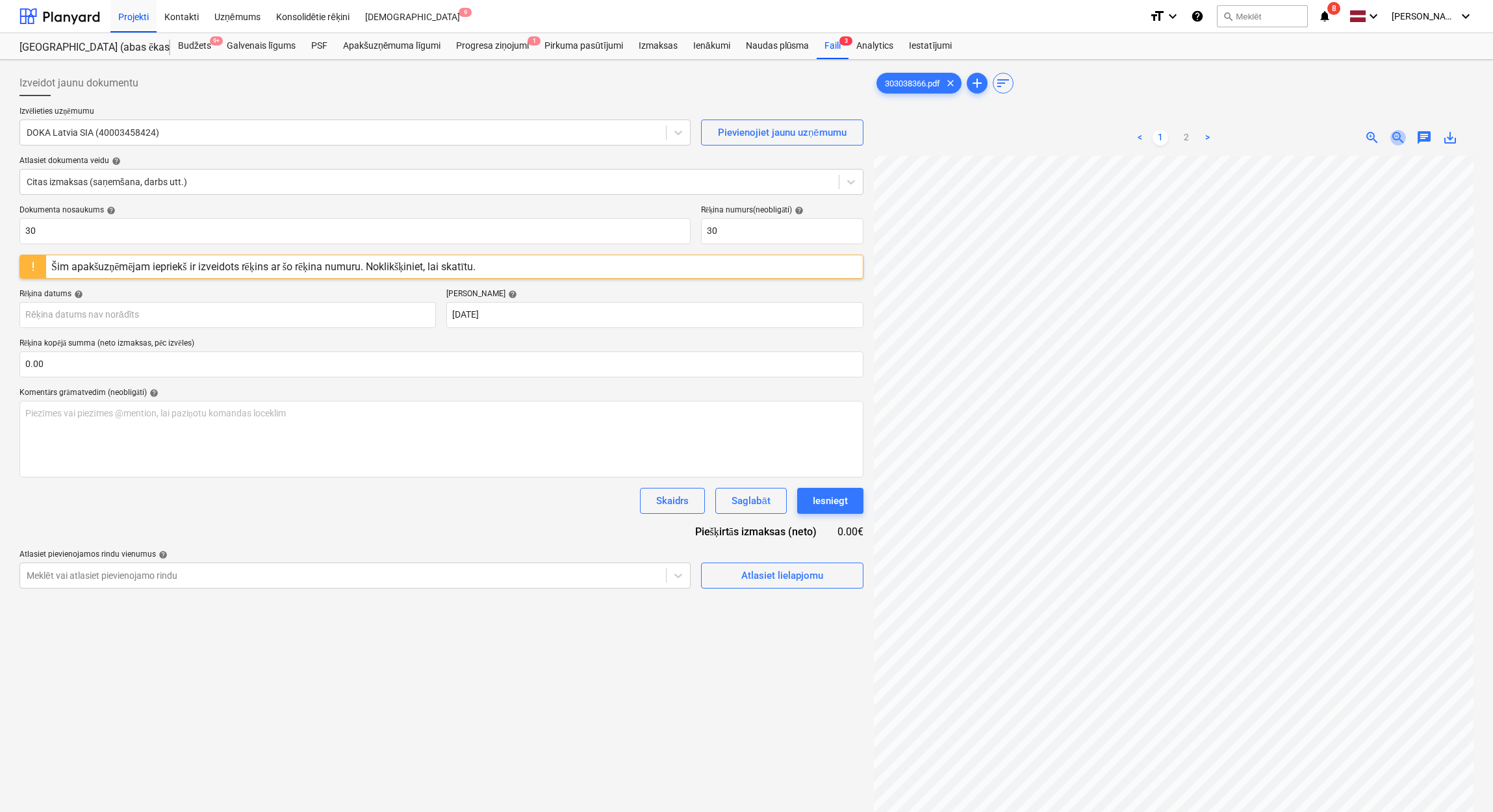
click at [1398, 137] on span "zoom_out" at bounding box center [1398, 137] width 15 height 15
click at [95, 316] on body "Projekti Kontakti Uzņēmums Konsolidētie rēķini Iesūtne 9 format_size keyboard_a…" at bounding box center [746, 406] width 1493 height 812
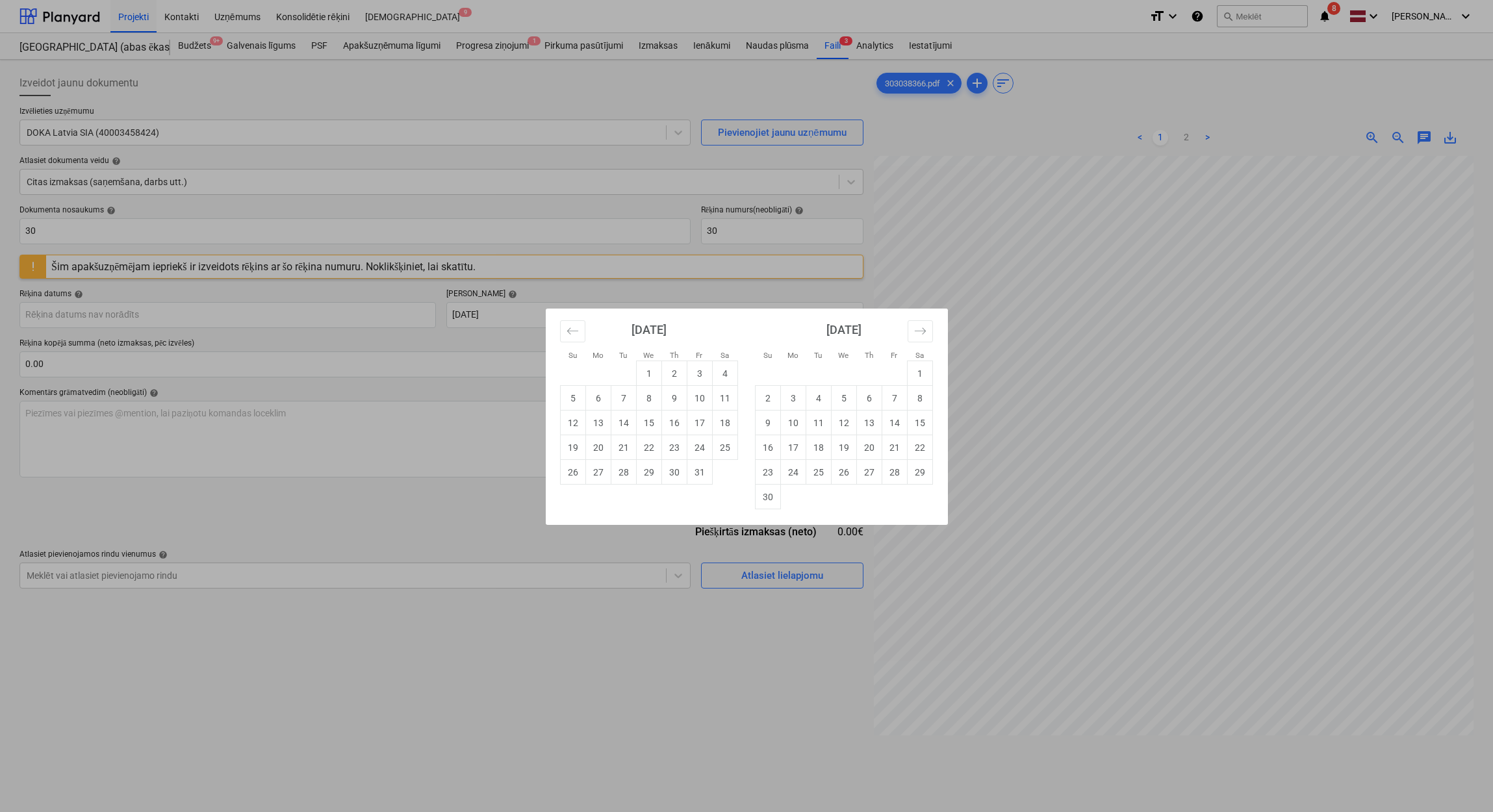
drag, startPoint x: 1112, startPoint y: 360, endPoint x: 1178, endPoint y: 362, distance: 66.0
click at [1178, 362] on div "Su Mo Tu We Th Fr Sa Su Mo Tu We Th Fr Sa September 2025 1 2 3 4 5 6 7 8 9 10 1…" at bounding box center [746, 406] width 1493 height 812
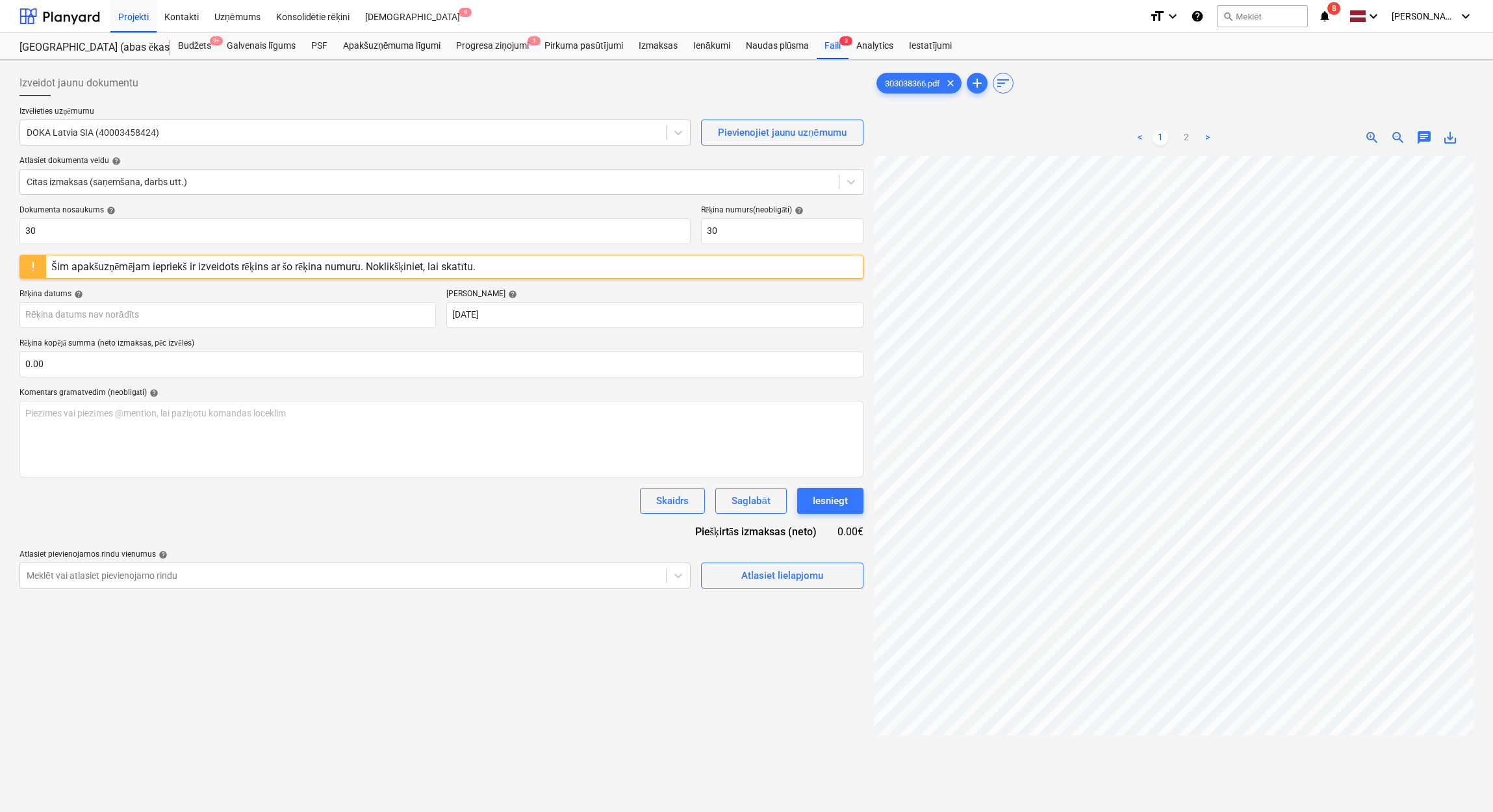
scroll to position [0, 31]
click at [256, 319] on body "Projekti Kontakti Uzņēmums Konsolidētie rēķini Iesūtne 9 format_size keyboard_a…" at bounding box center [746, 406] width 1493 height 812
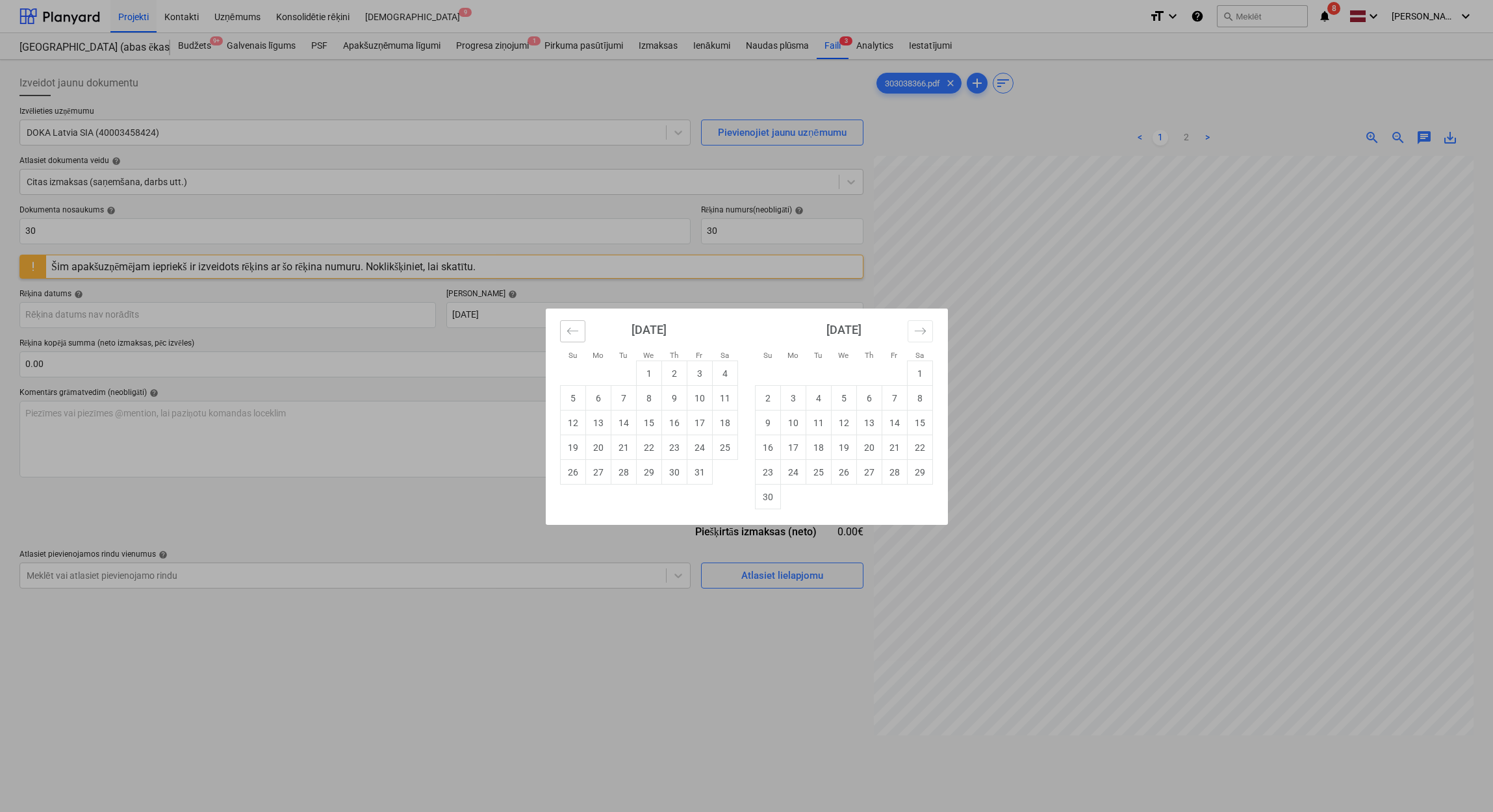
click at [575, 333] on icon "Move backward to switch to the previous month." at bounding box center [572, 330] width 13 height 13
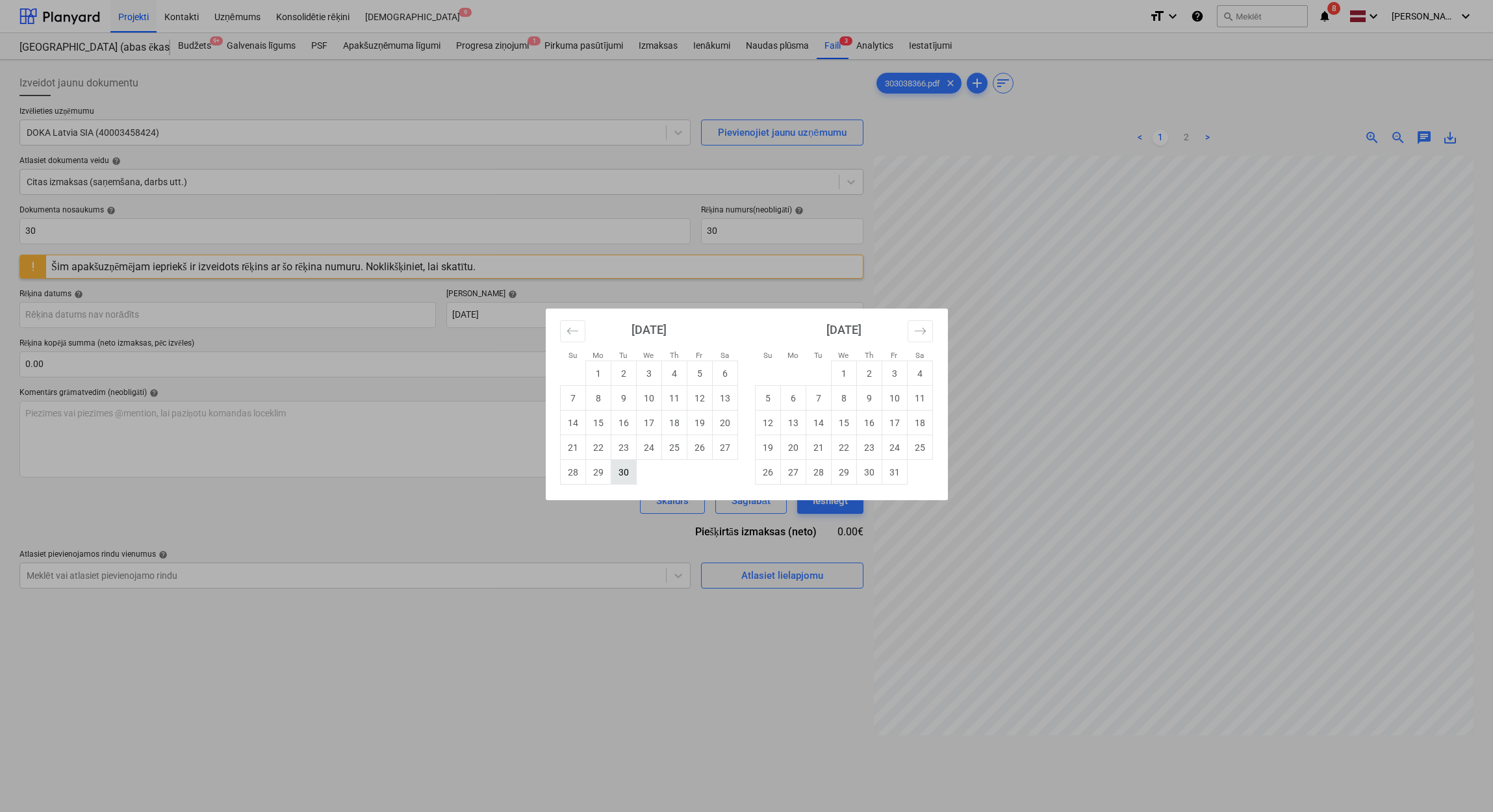
click at [628, 472] on td "30" at bounding box center [624, 471] width 25 height 24
type input "30 Sep 2025"
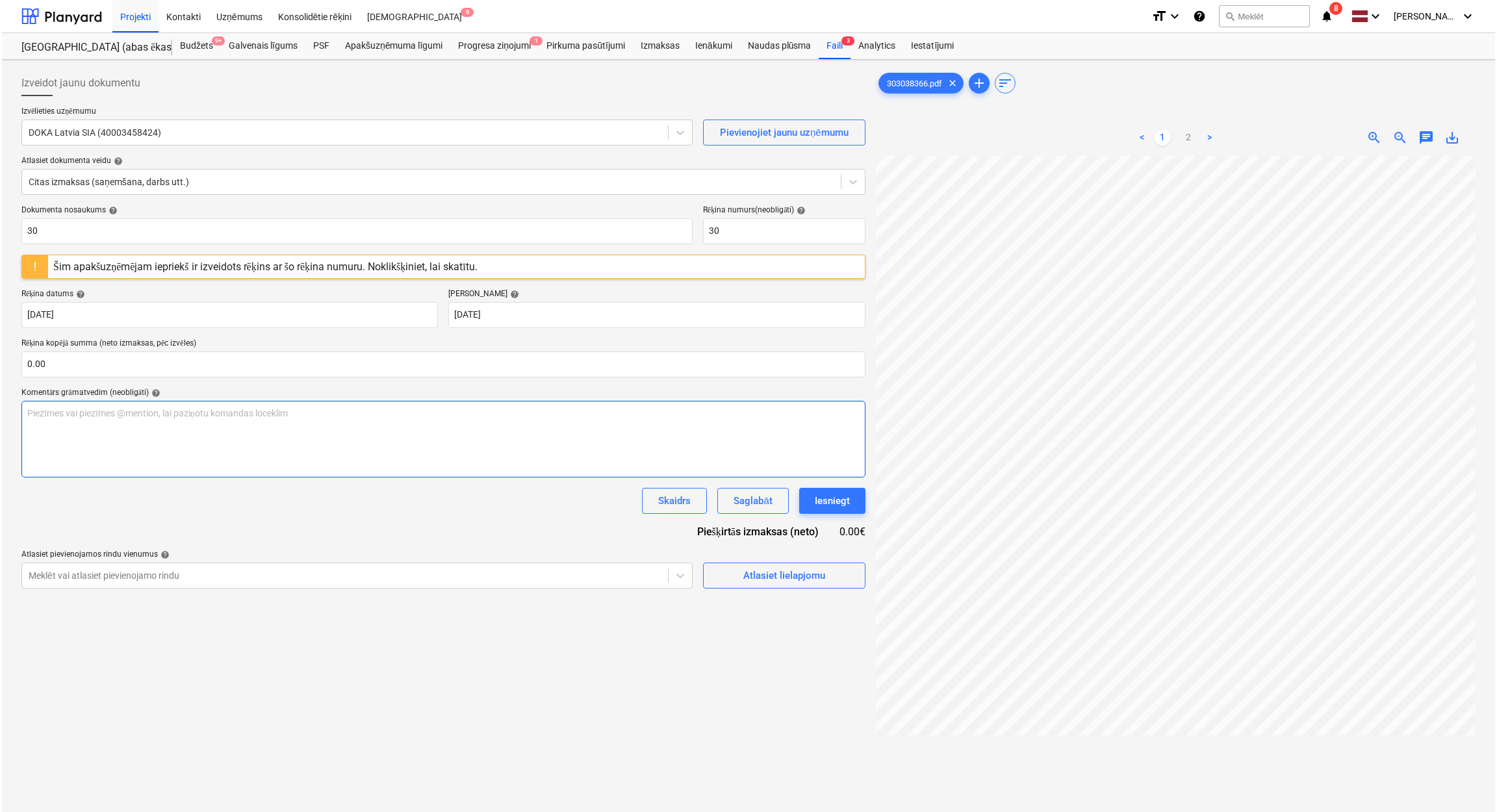
scroll to position [0, 228]
click at [180, 366] on input "text" at bounding box center [441, 364] width 843 height 26
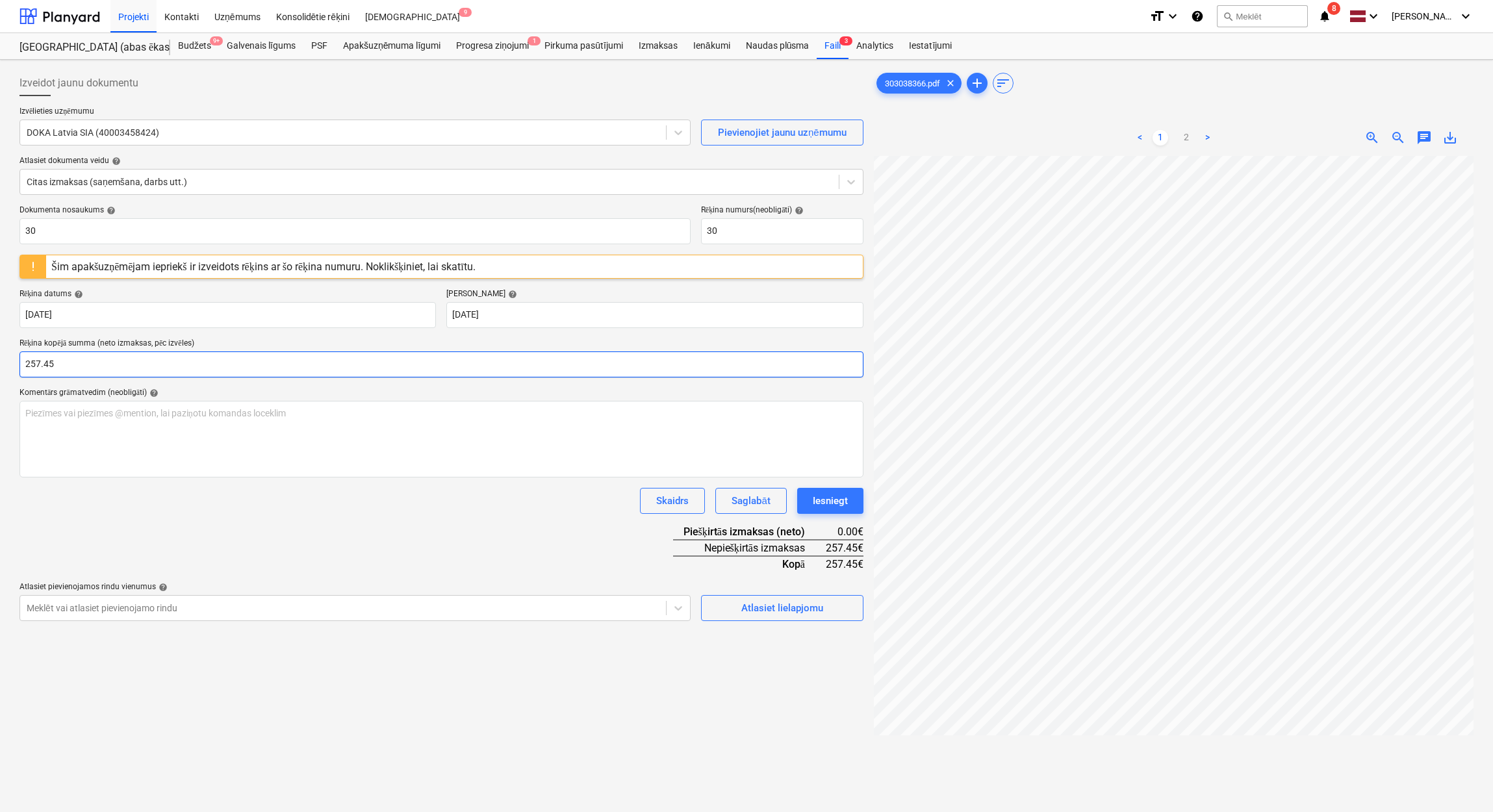
type input "257.45"
click at [350, 526] on div "Dokumenta nosaukums help 30 Rēķina numurs (neobligāti) help 30 Šim apakšuzņēmēj…" at bounding box center [441, 412] width 843 height 415
click at [766, 613] on div "Atlasiet lielapjomu" at bounding box center [781, 607] width 82 height 16
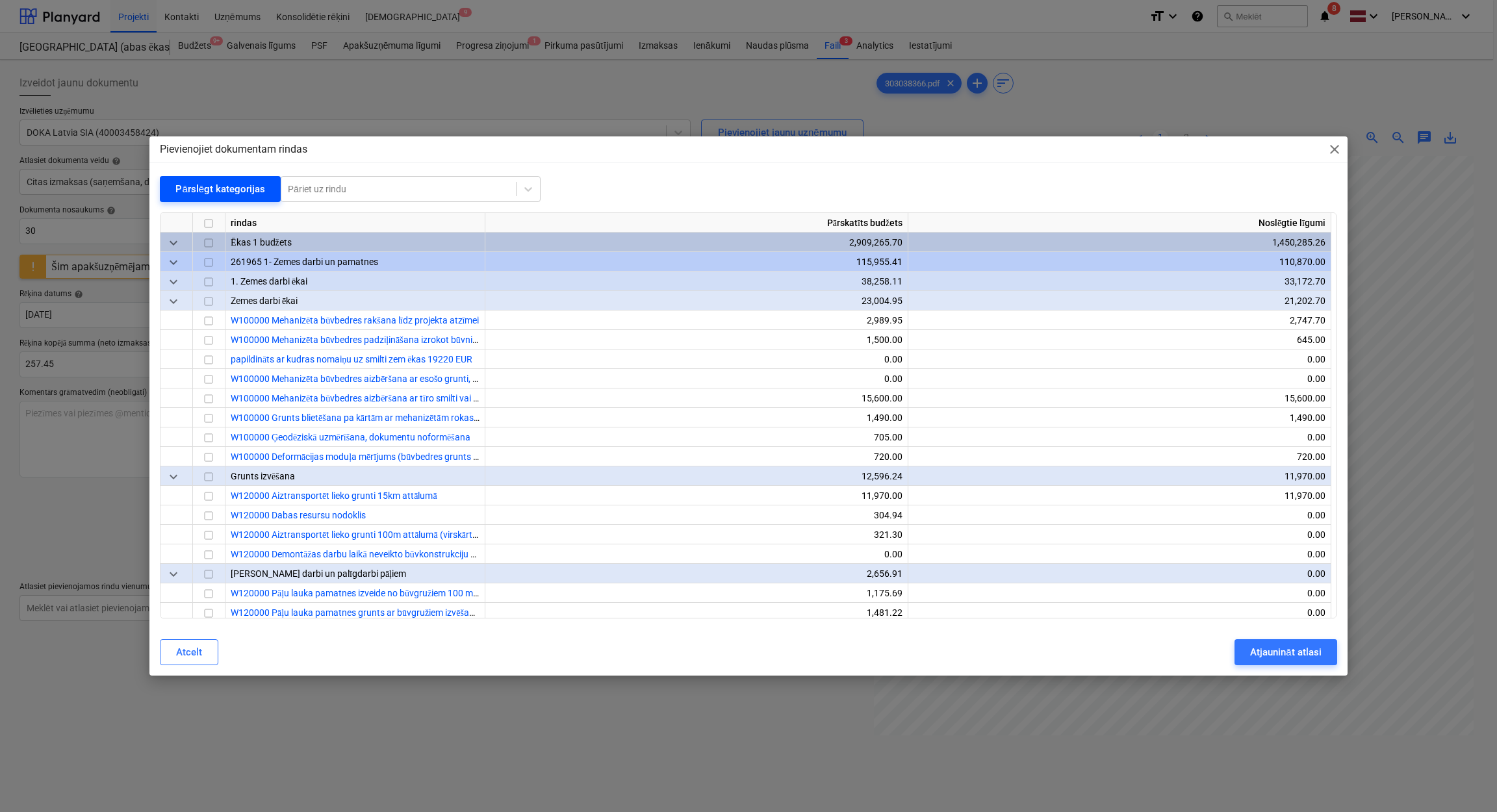
click at [235, 193] on div "Pārslēgt kategorijas" at bounding box center [220, 188] width 90 height 16
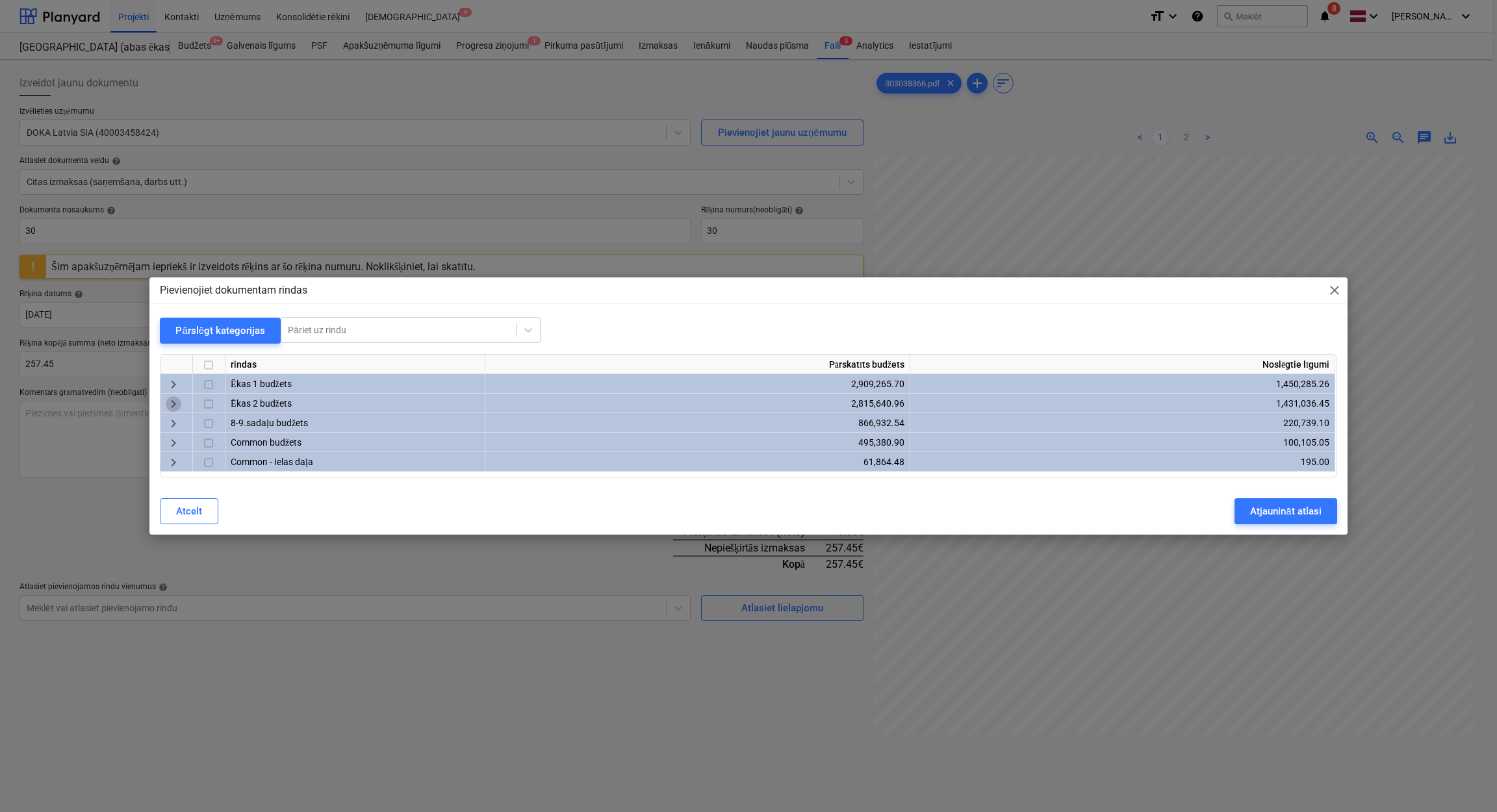
click at [172, 404] on span "keyboard_arrow_right" at bounding box center [173, 404] width 15 height 15
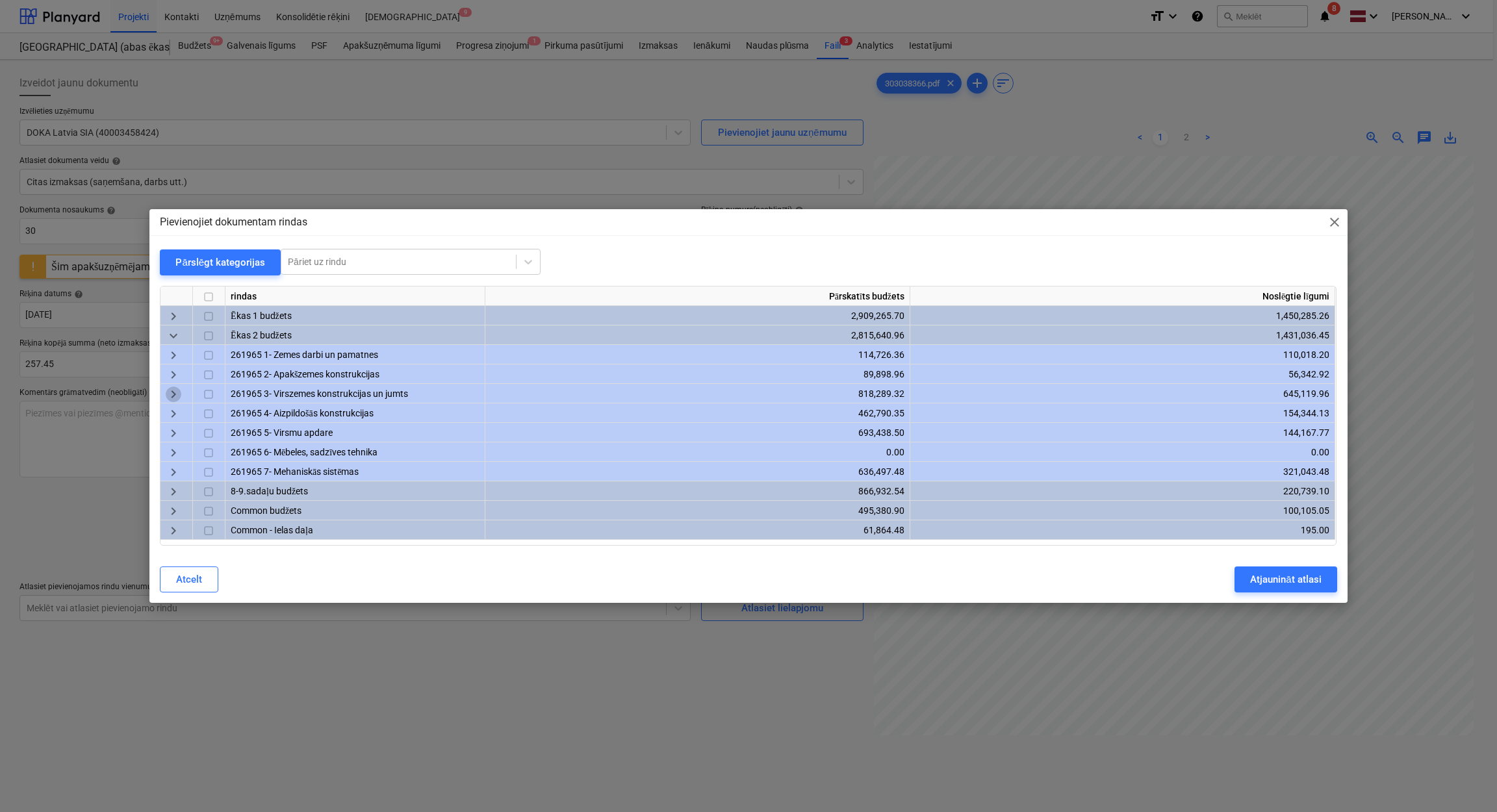
click at [178, 399] on span "keyboard_arrow_right" at bounding box center [173, 394] width 15 height 15
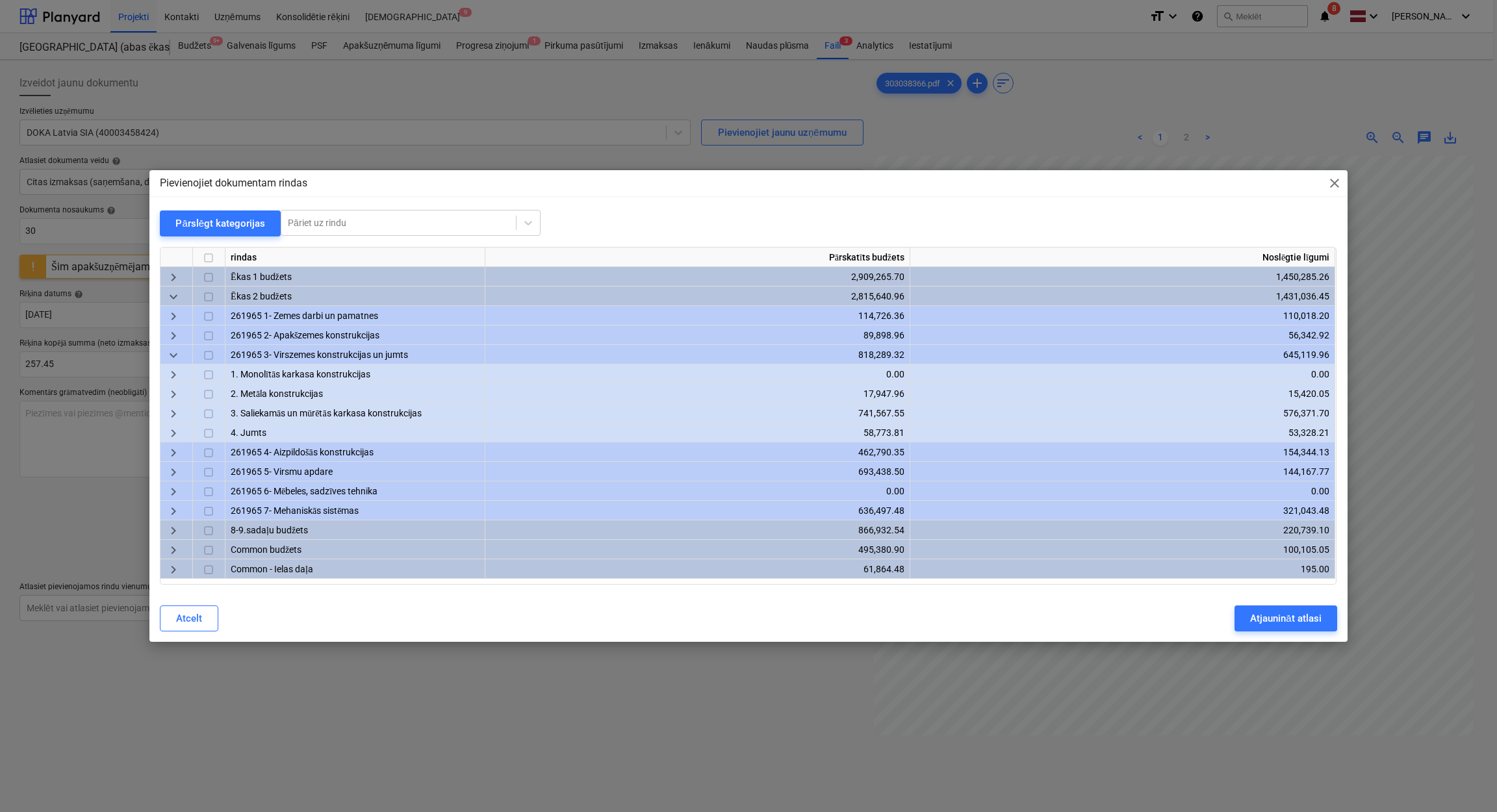
click at [172, 423] on div "keyboard_arrow_right" at bounding box center [177, 433] width 33 height 19
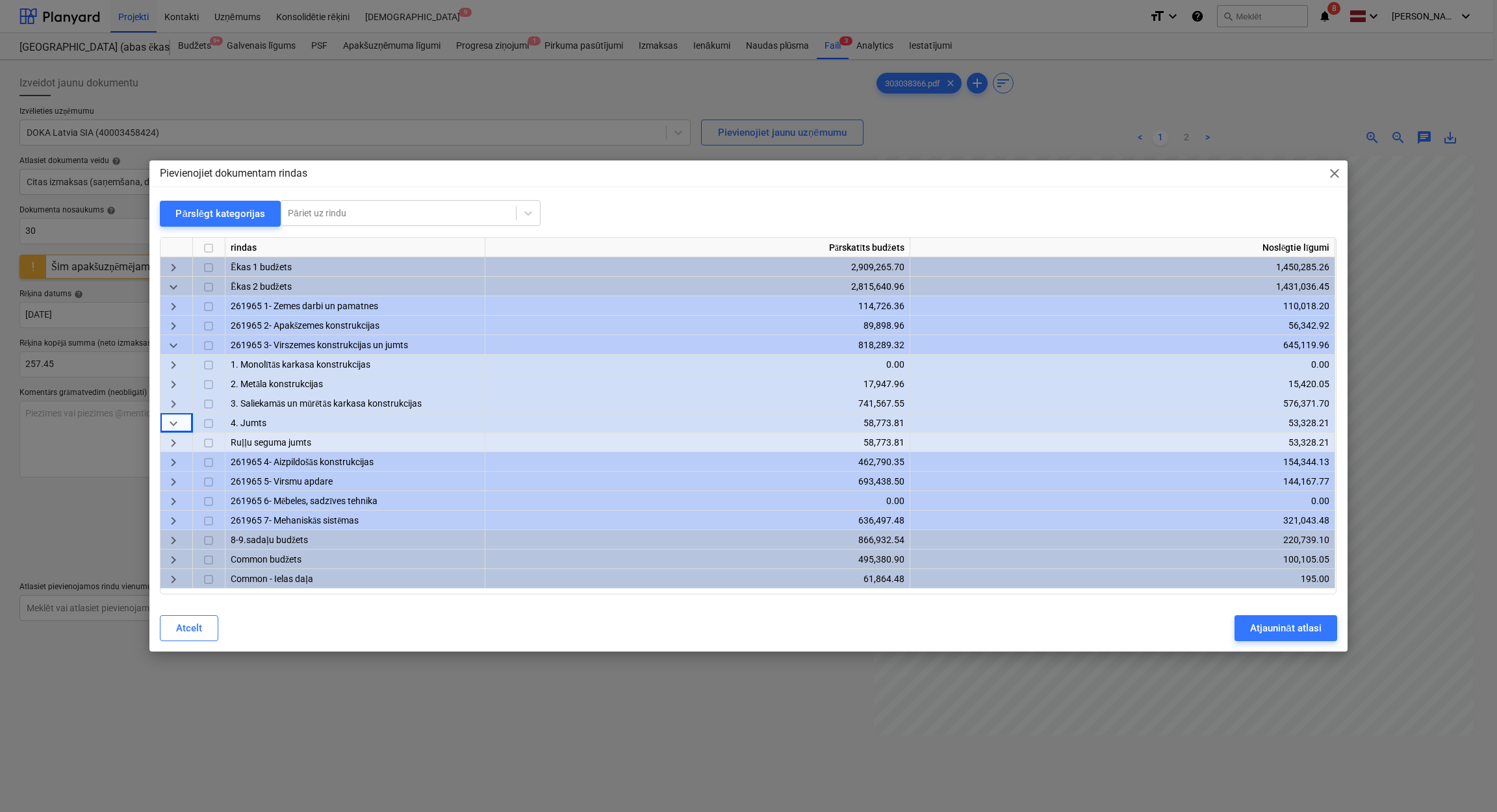
click at [172, 399] on span "keyboard_arrow_right" at bounding box center [173, 404] width 15 height 15
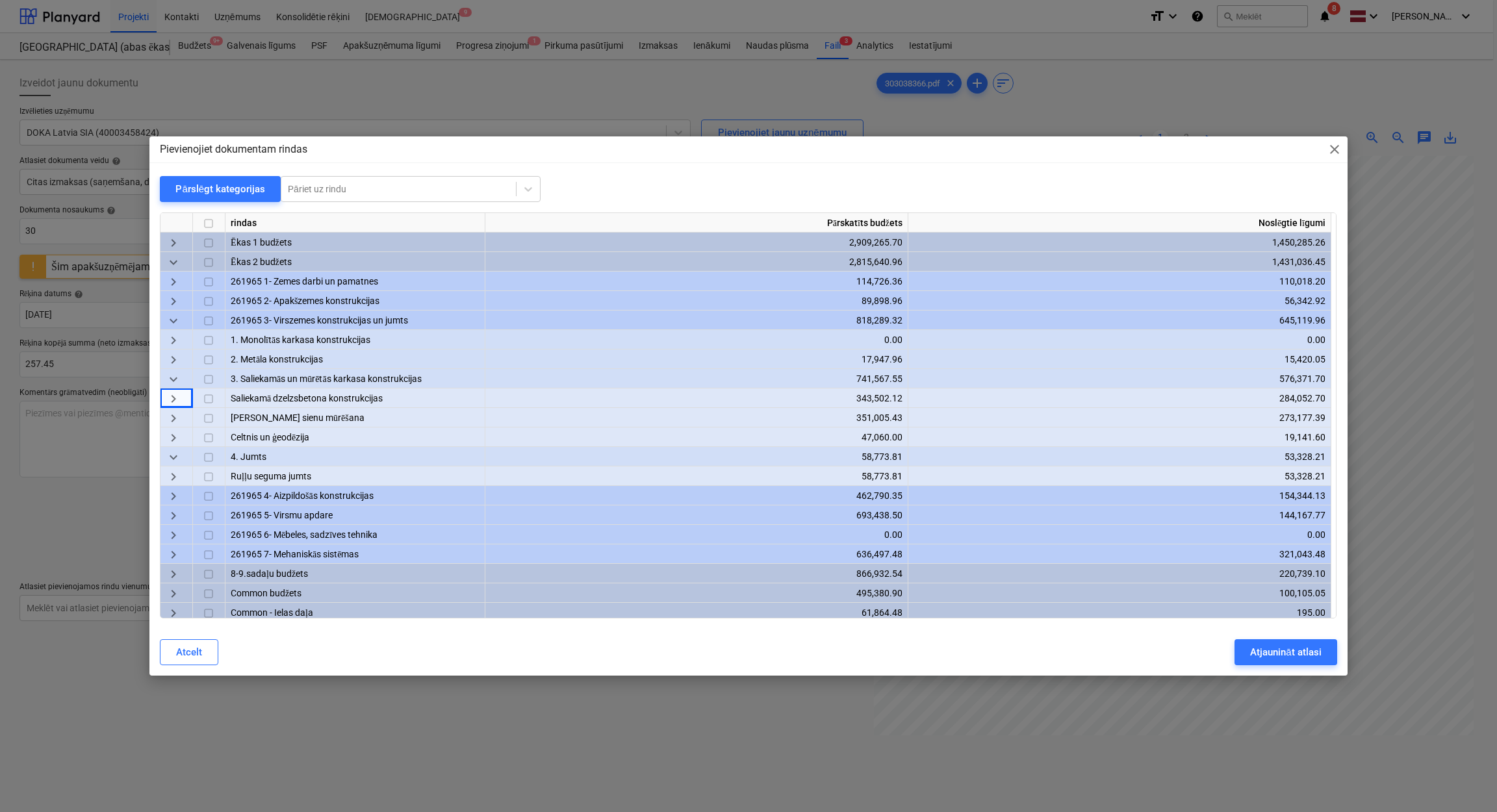
click at [180, 414] on span "keyboard_arrow_right" at bounding box center [173, 419] width 15 height 15
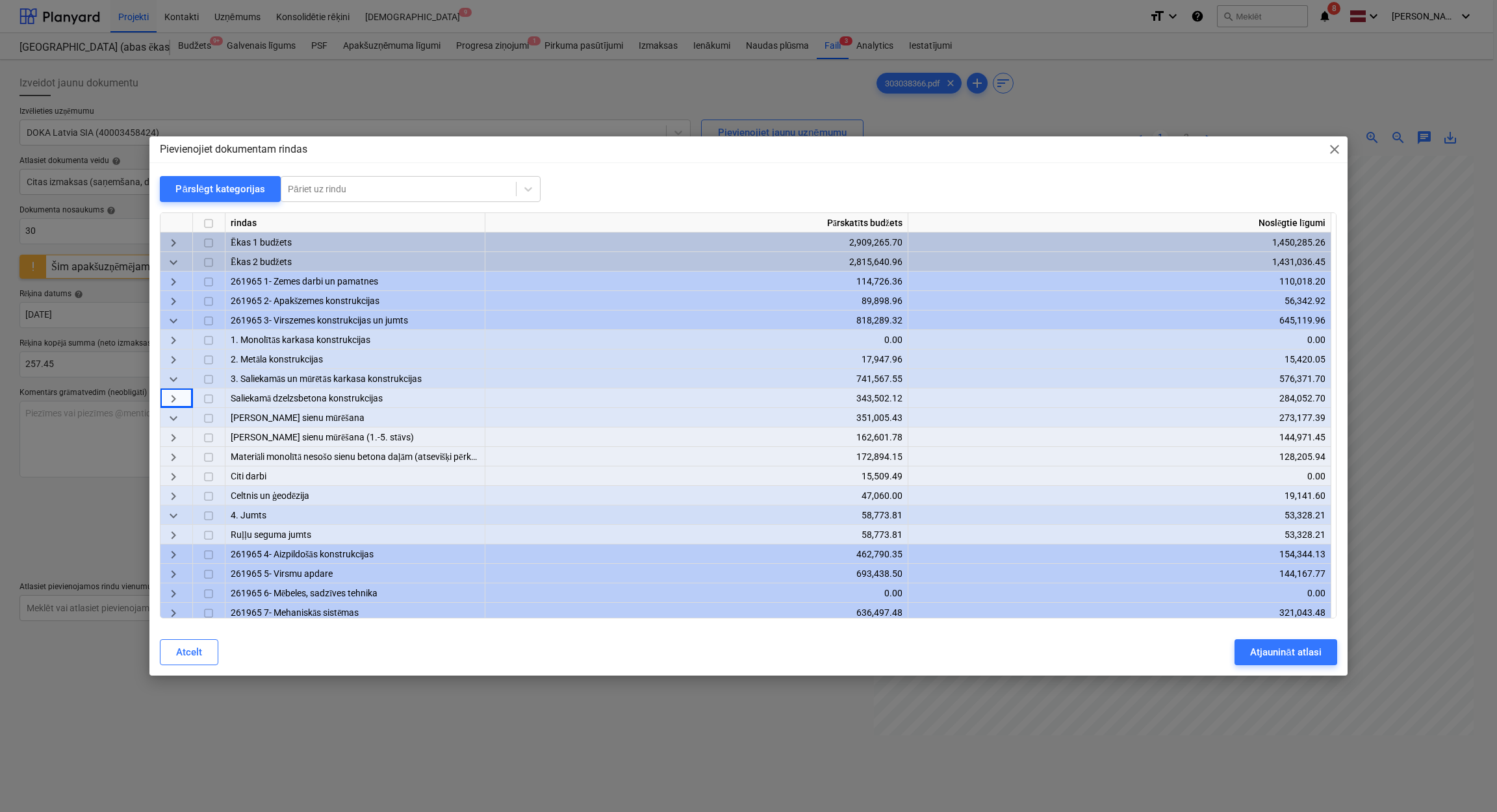
click at [183, 453] on div "keyboard_arrow_right" at bounding box center [177, 457] width 33 height 19
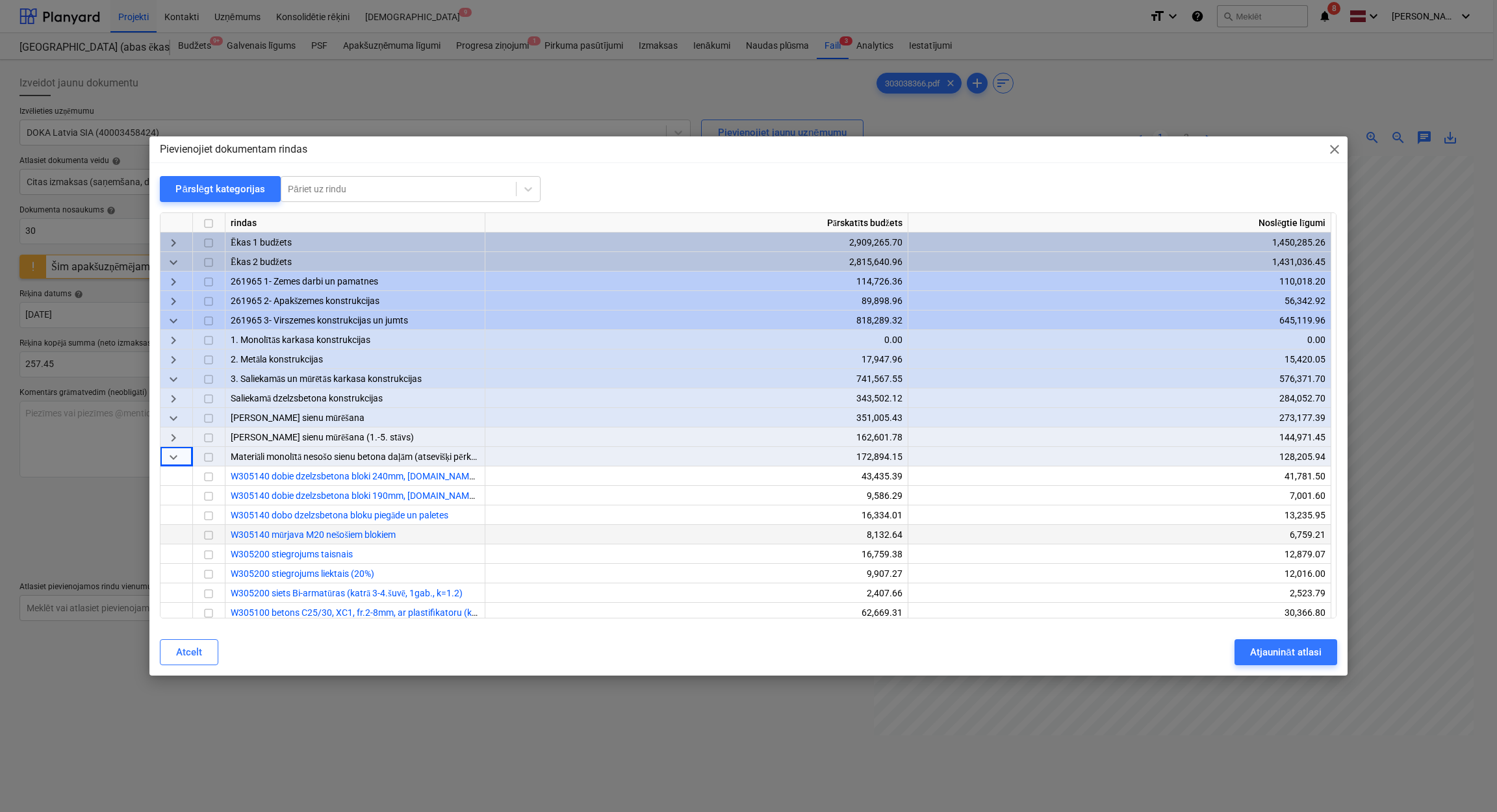
scroll to position [257, 0]
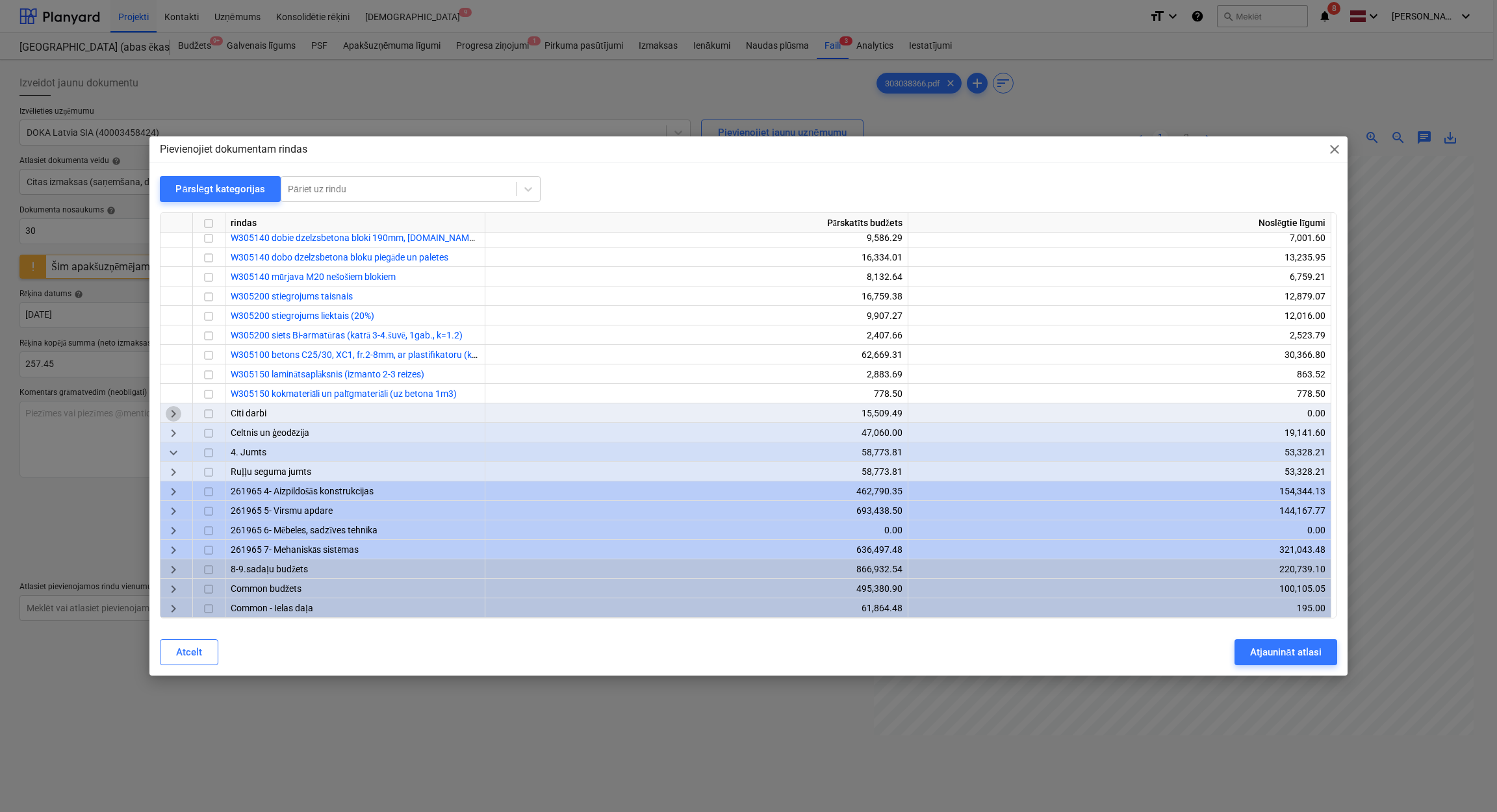
click at [177, 414] on span "keyboard_arrow_right" at bounding box center [173, 414] width 15 height 15
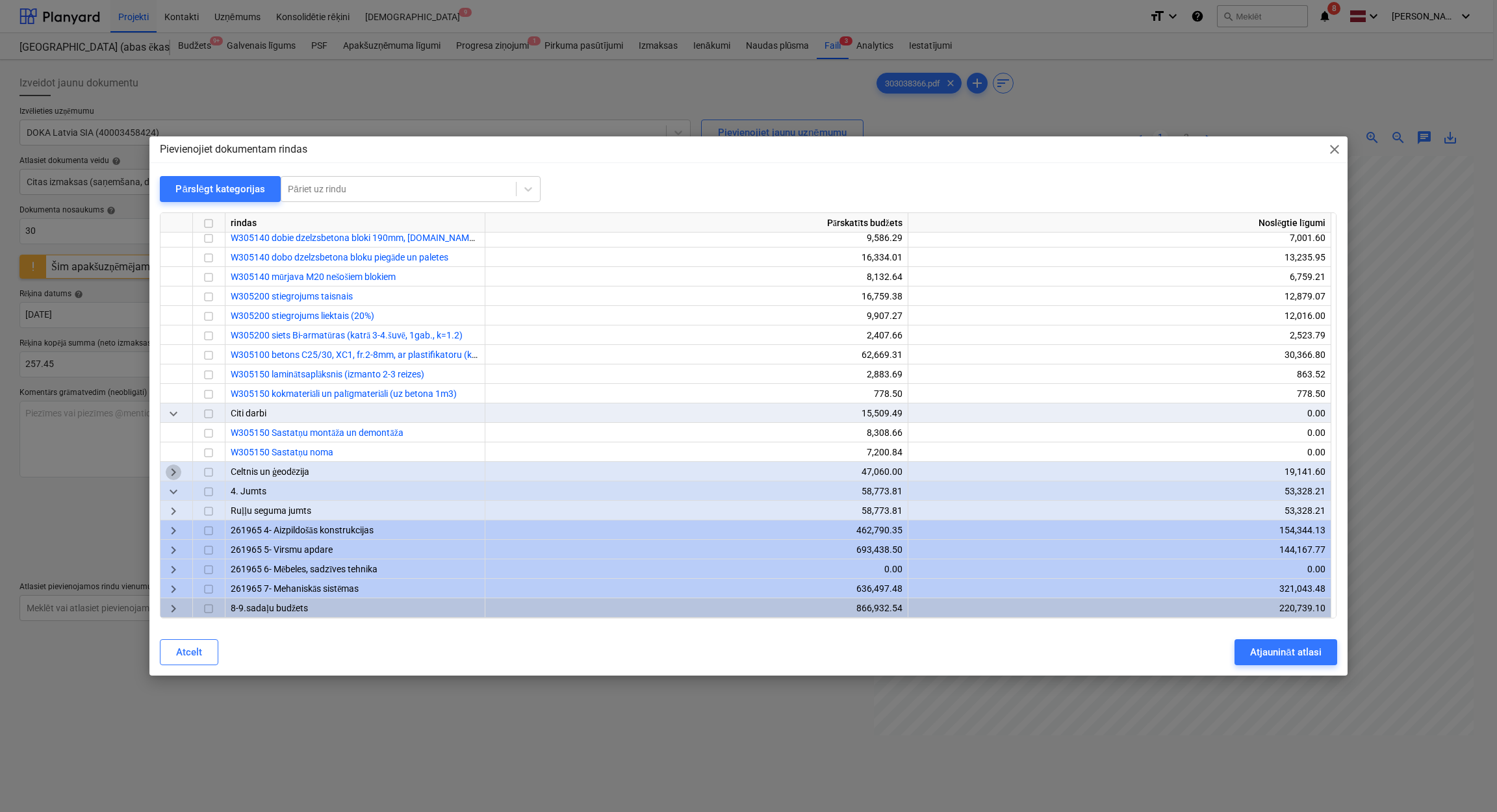
click at [174, 475] on span "keyboard_arrow_right" at bounding box center [173, 472] width 15 height 15
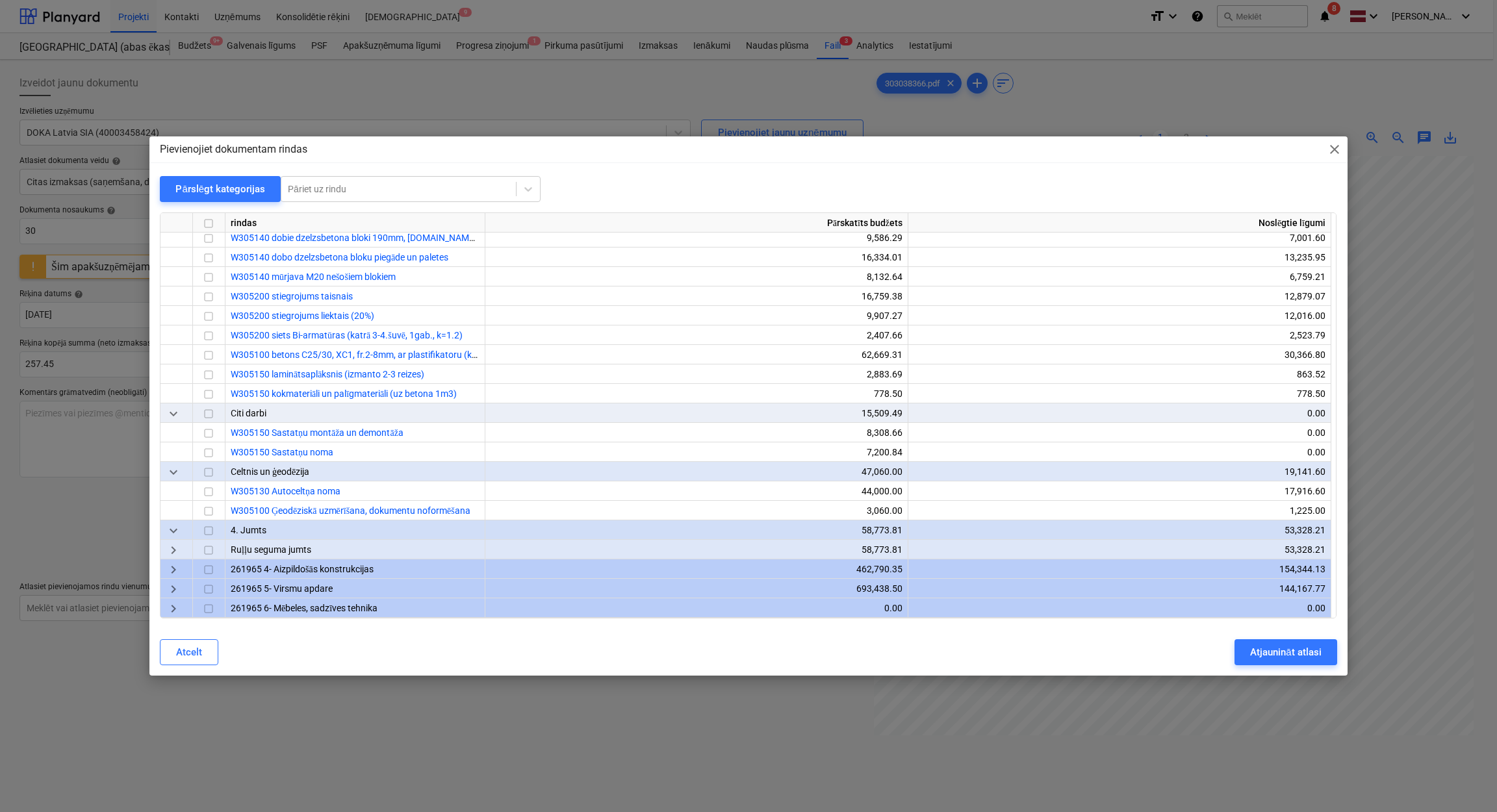
scroll to position [127, 0]
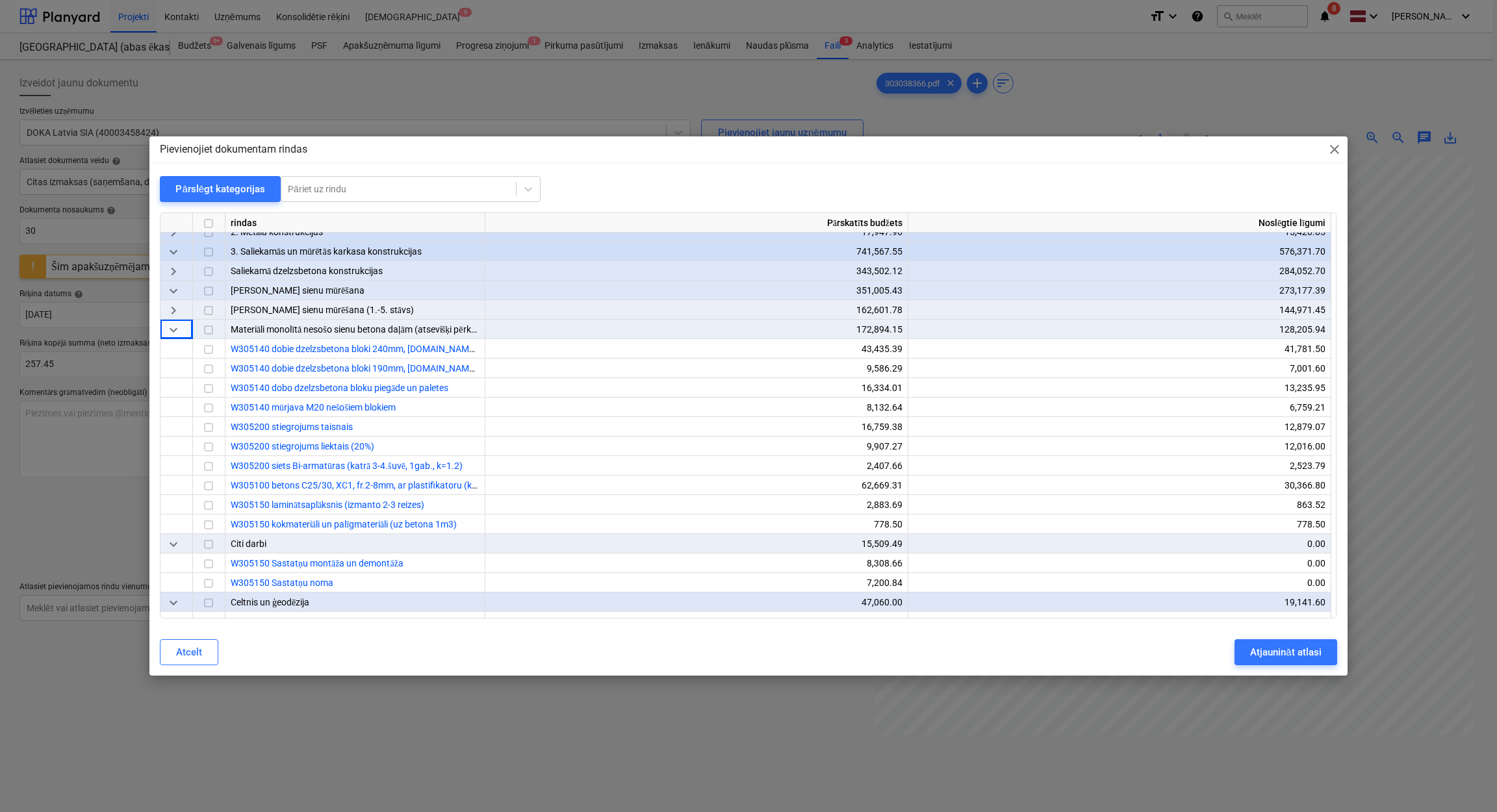
click at [174, 309] on span "keyboard_arrow_right" at bounding box center [173, 311] width 15 height 15
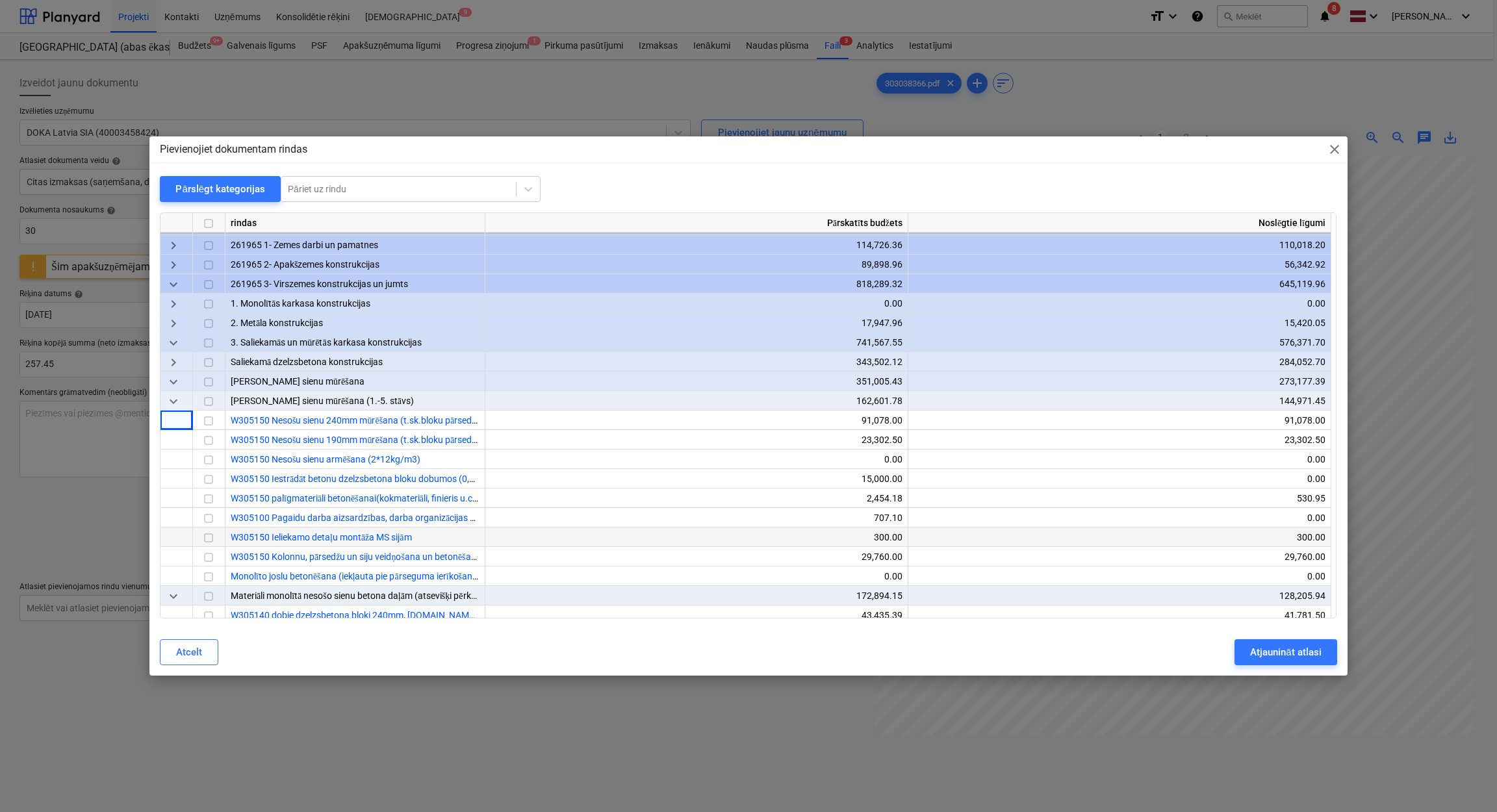
scroll to position [0, 0]
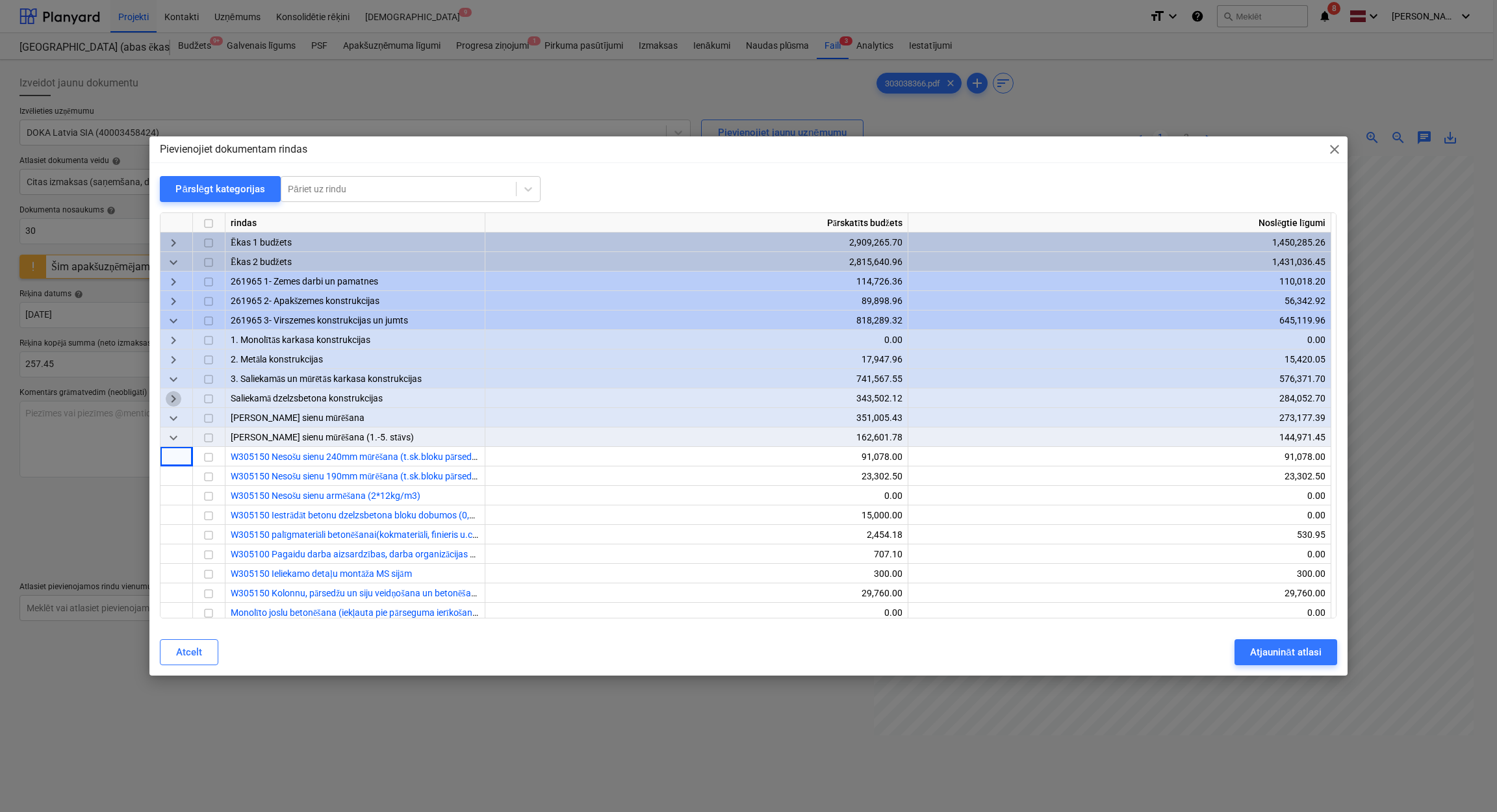
click at [170, 394] on span "keyboard_arrow_right" at bounding box center [173, 400] width 15 height 15
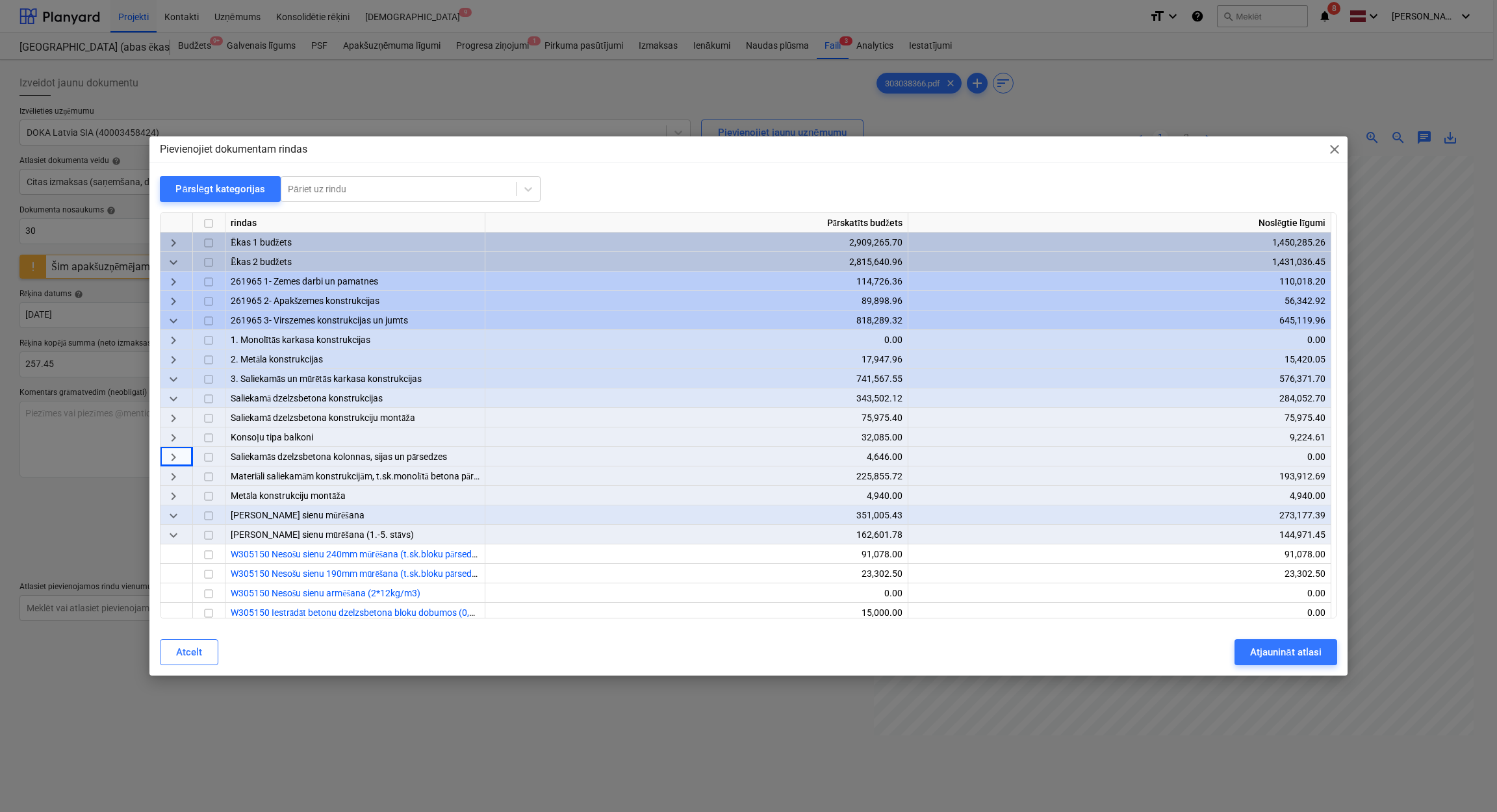
click at [178, 472] on span "keyboard_arrow_right" at bounding box center [173, 477] width 15 height 15
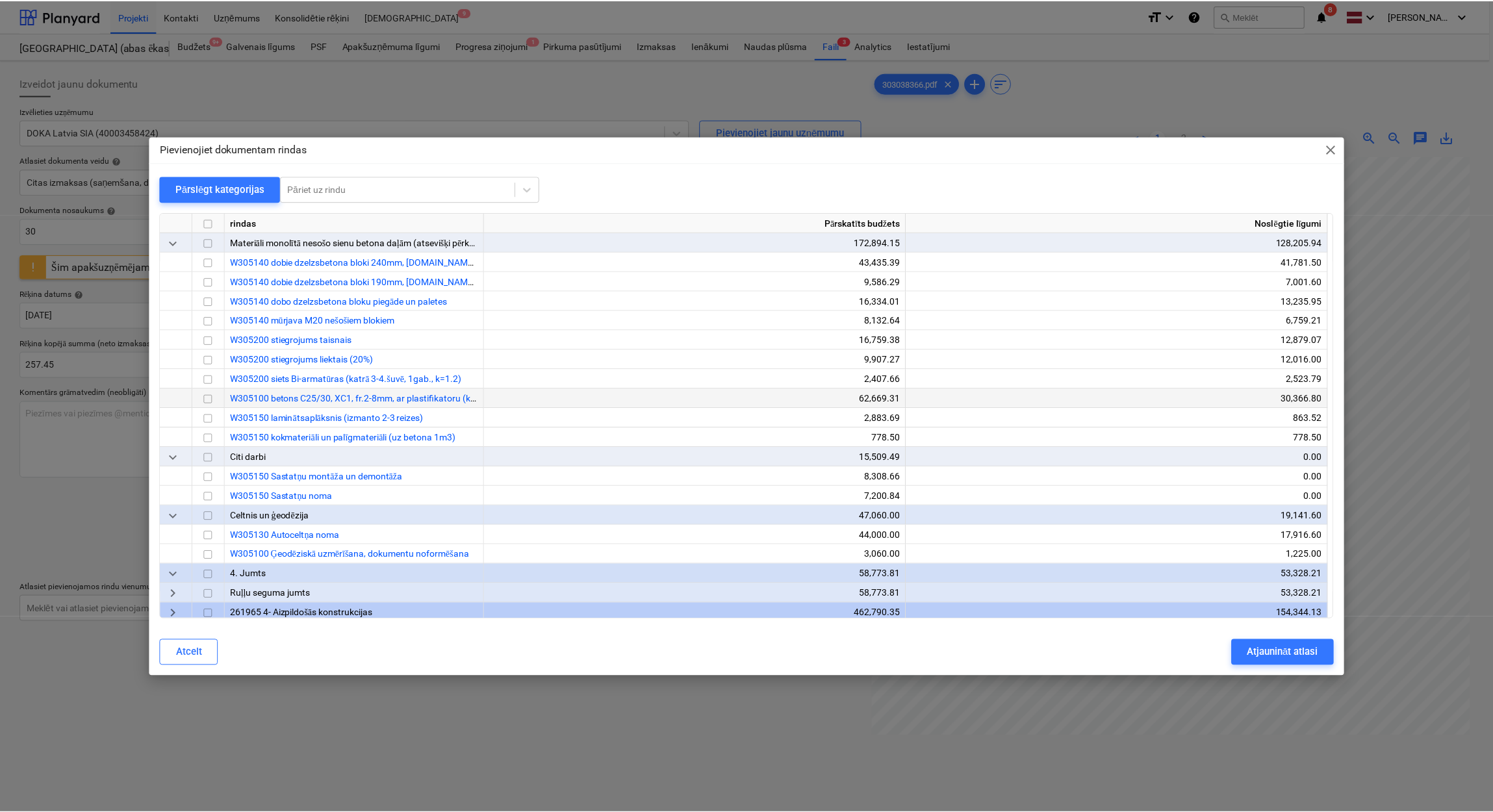
scroll to position [520, 0]
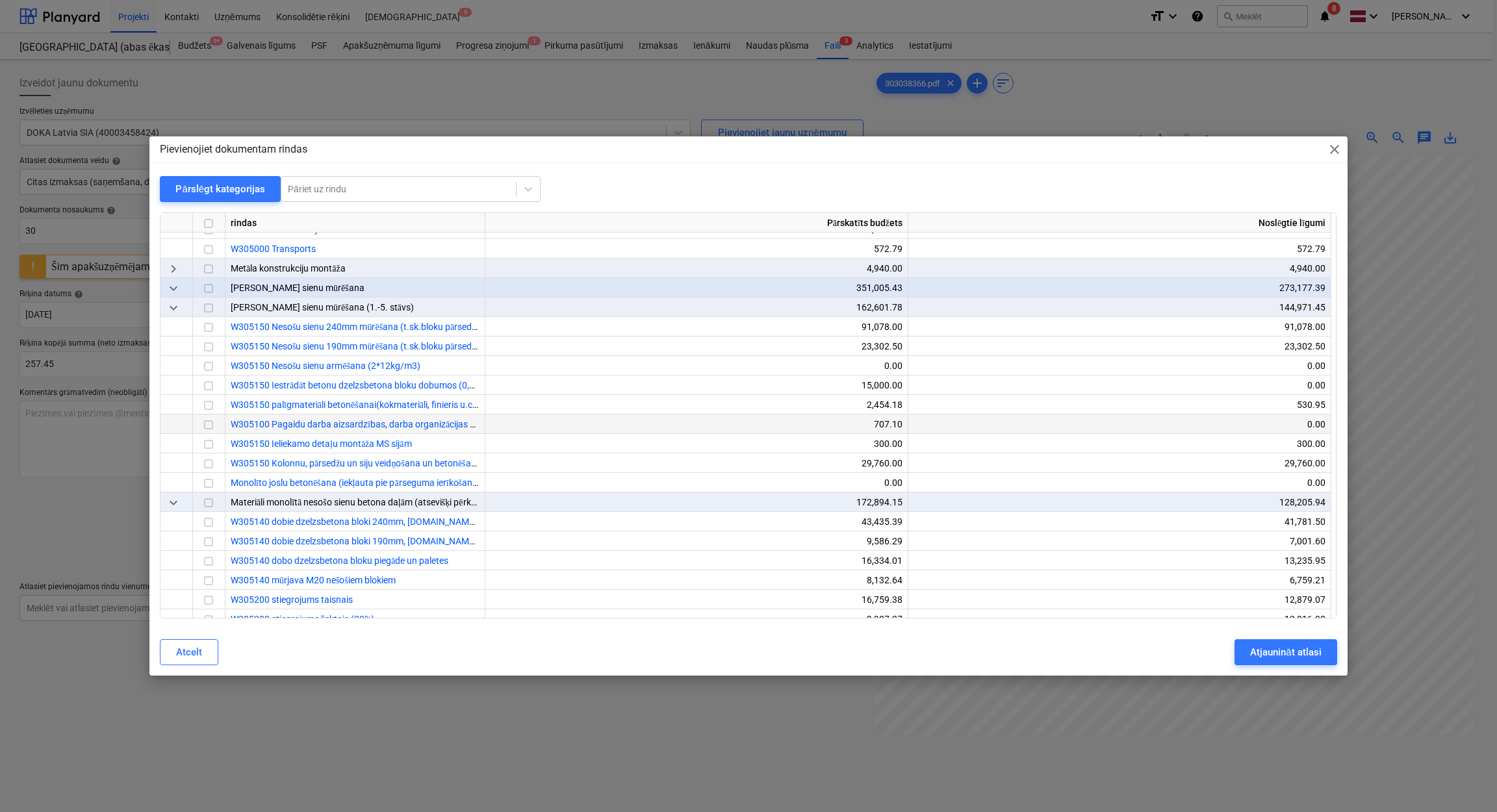
click at [207, 423] on input "checkbox" at bounding box center [208, 425] width 15 height 15
click at [1272, 651] on div "Atjaunināt atlasi" at bounding box center [1285, 651] width 71 height 16
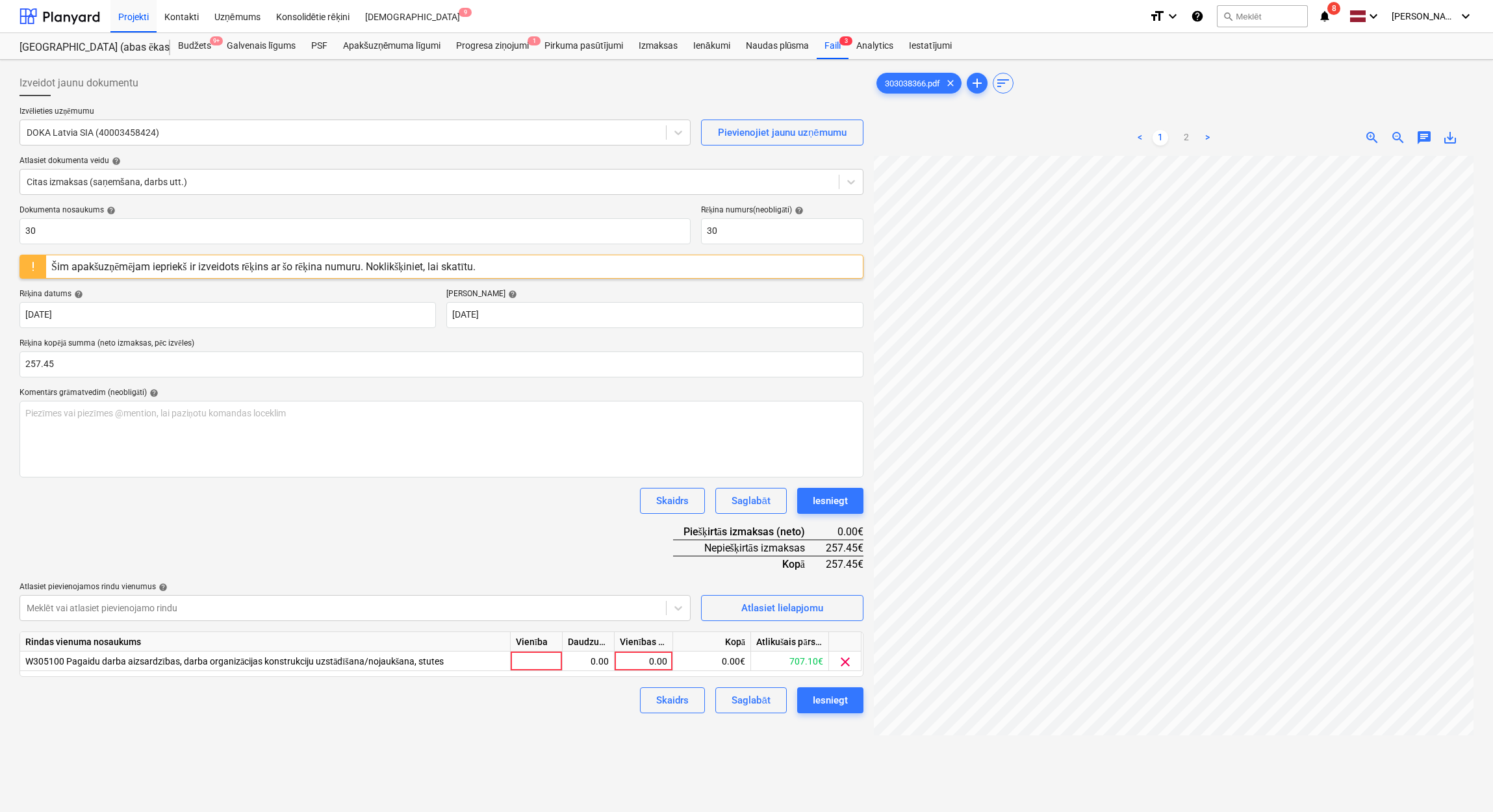
scroll to position [0, 227]
click at [656, 662] on div "0.00" at bounding box center [643, 661] width 47 height 19
type input "257.45"
click at [567, 527] on div "Dokumenta nosaukums help 30 Rēķina numurs (neobligāti) help 30 Šim apakšuzņēmēj…" at bounding box center [441, 459] width 843 height 508
click at [817, 705] on div "Iesniegt" at bounding box center [830, 699] width 35 height 16
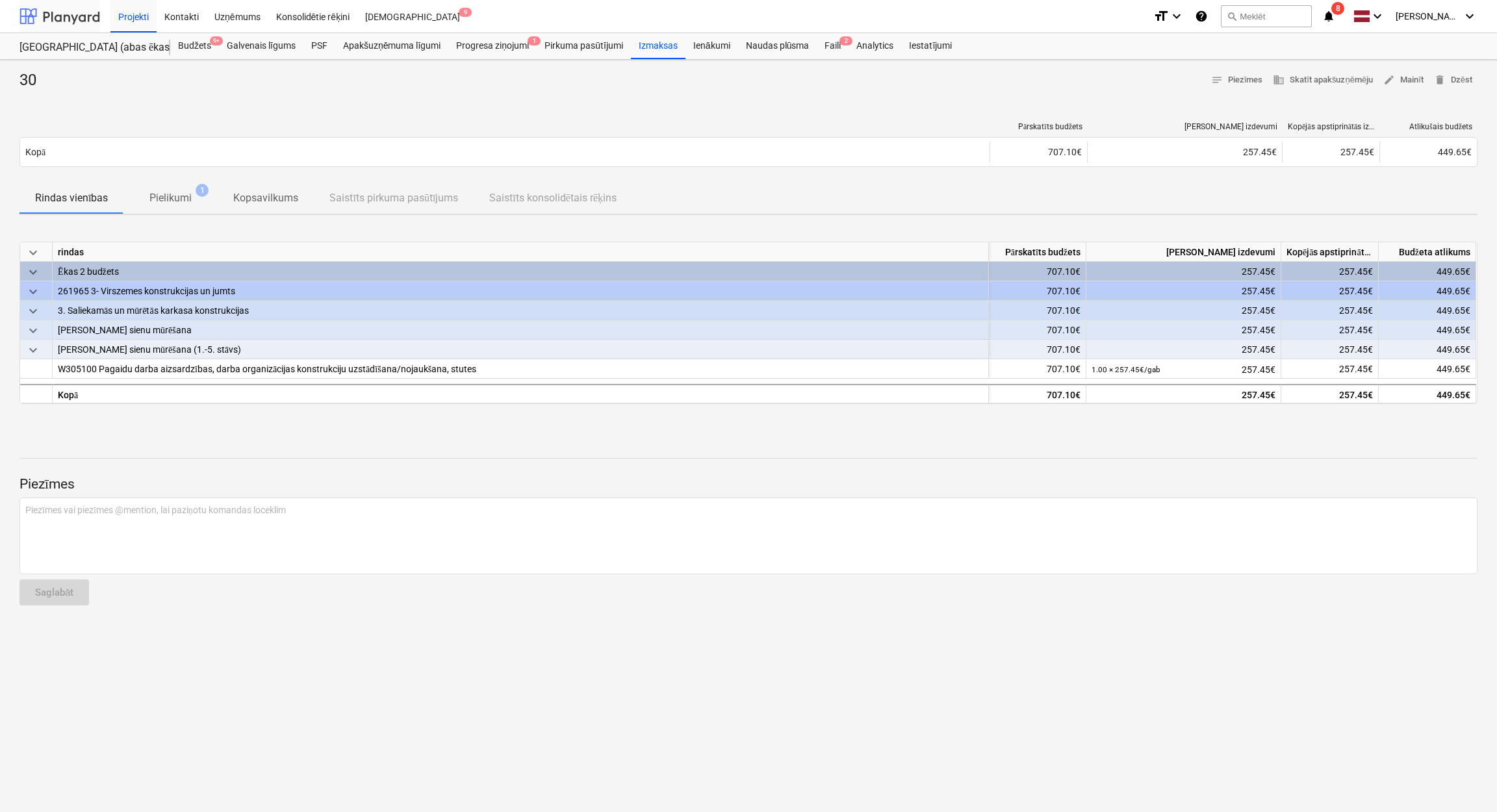
click at [66, 10] on div at bounding box center [59, 16] width 80 height 33
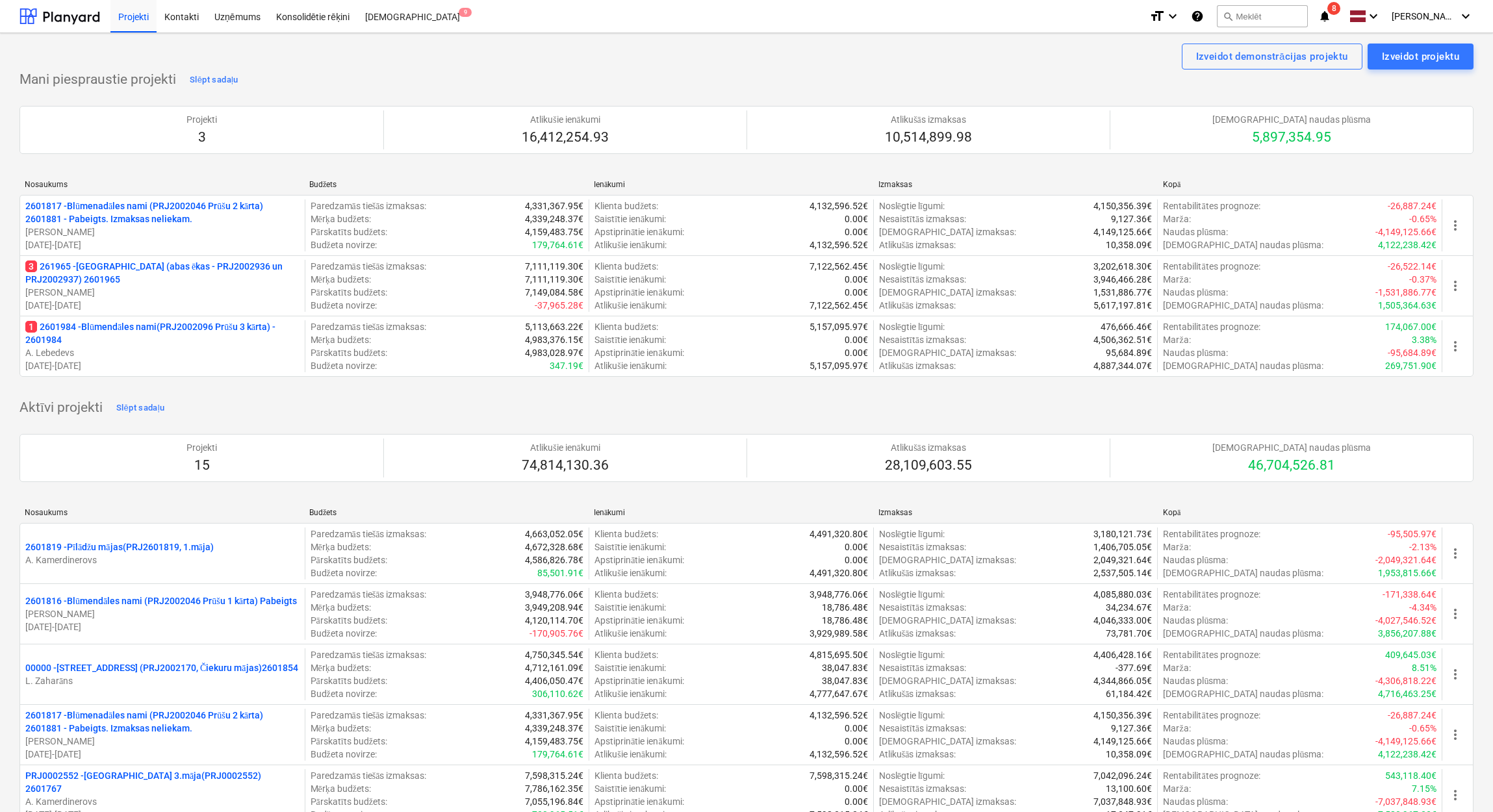
click at [122, 329] on p "1 2601984 - Blūmendāles nami(PRJ2002096 Prūšu 3 kārta) - 2601984" at bounding box center [162, 333] width 274 height 26
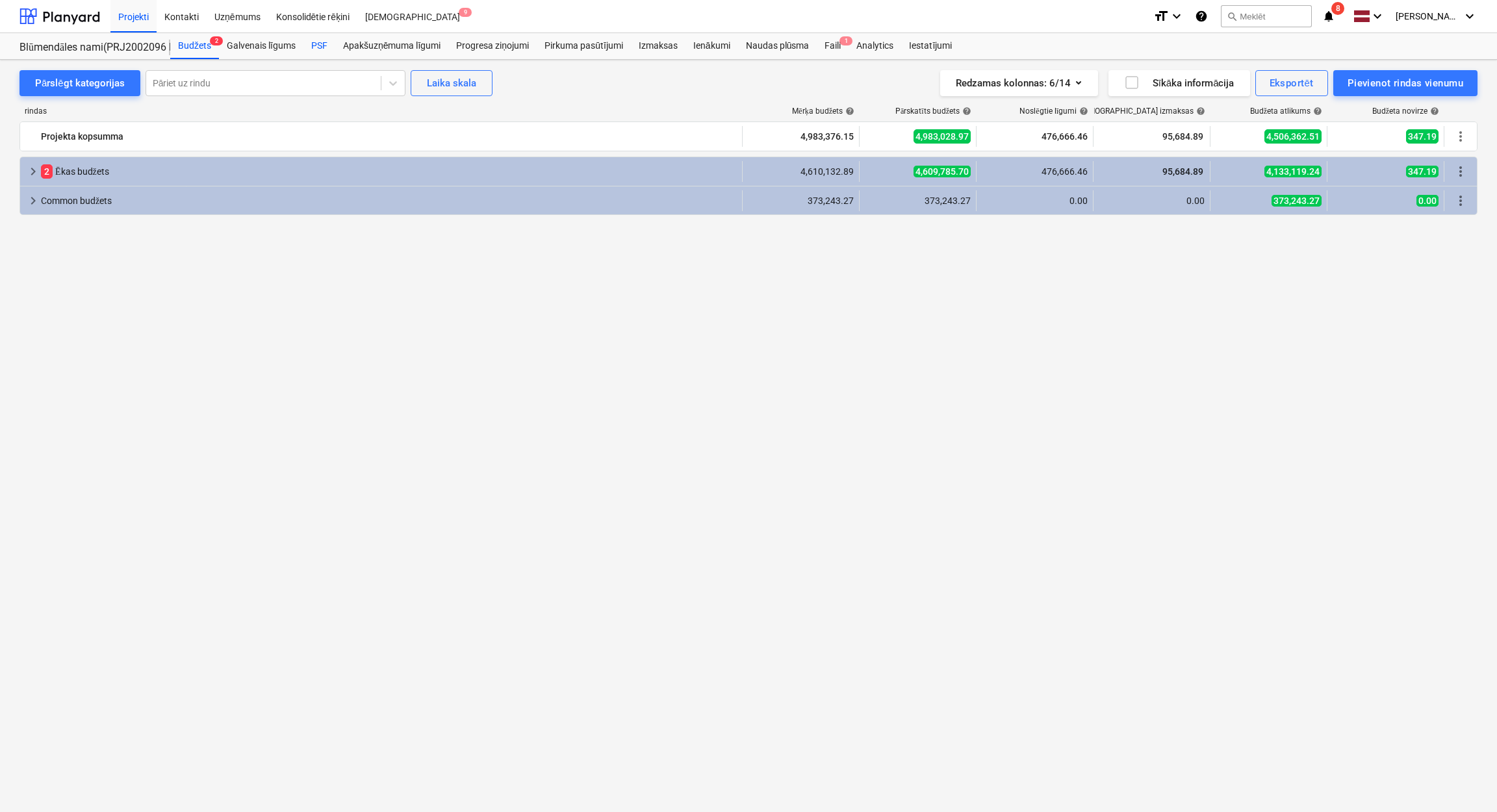
click at [317, 36] on div "PSF" at bounding box center [319, 45] width 32 height 26
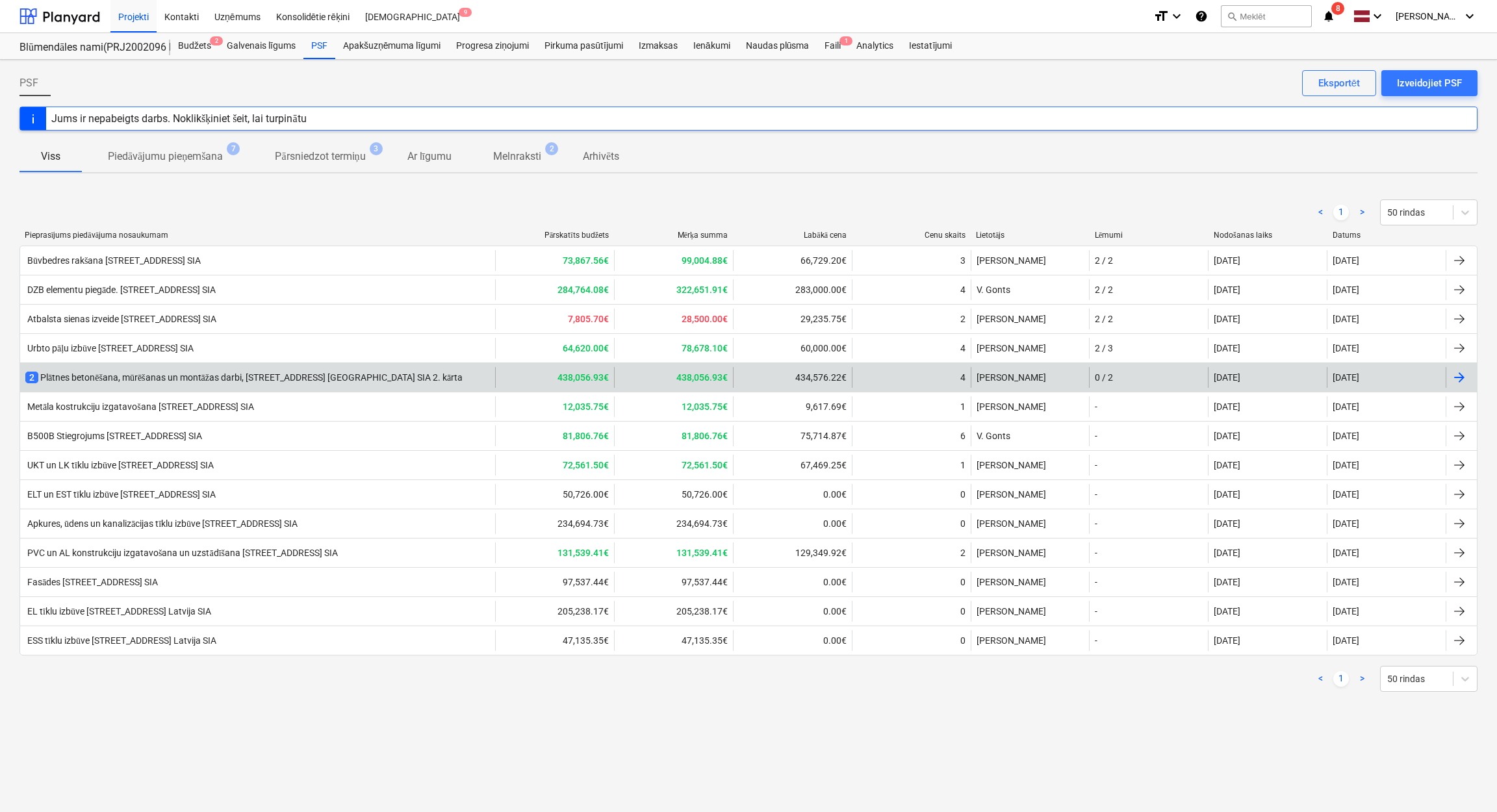
click at [265, 375] on div "2 Plātnes betonēšana, mūrēšanas un montāžas darbi, [STREET_ADDRESS] [GEOGRAPHIC…" at bounding box center [243, 376] width 437 height 13
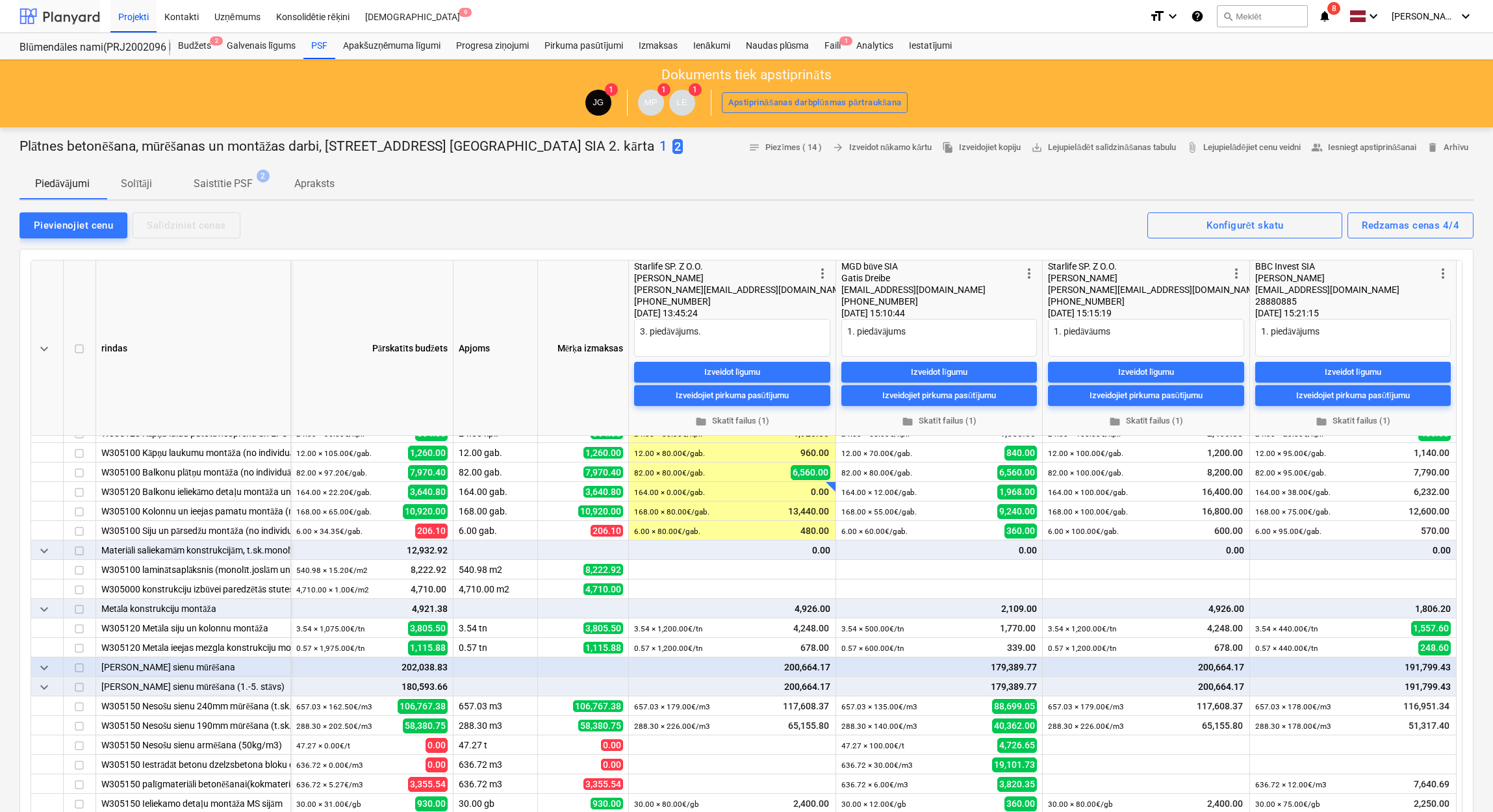
click at [69, 11] on div at bounding box center [59, 16] width 80 height 33
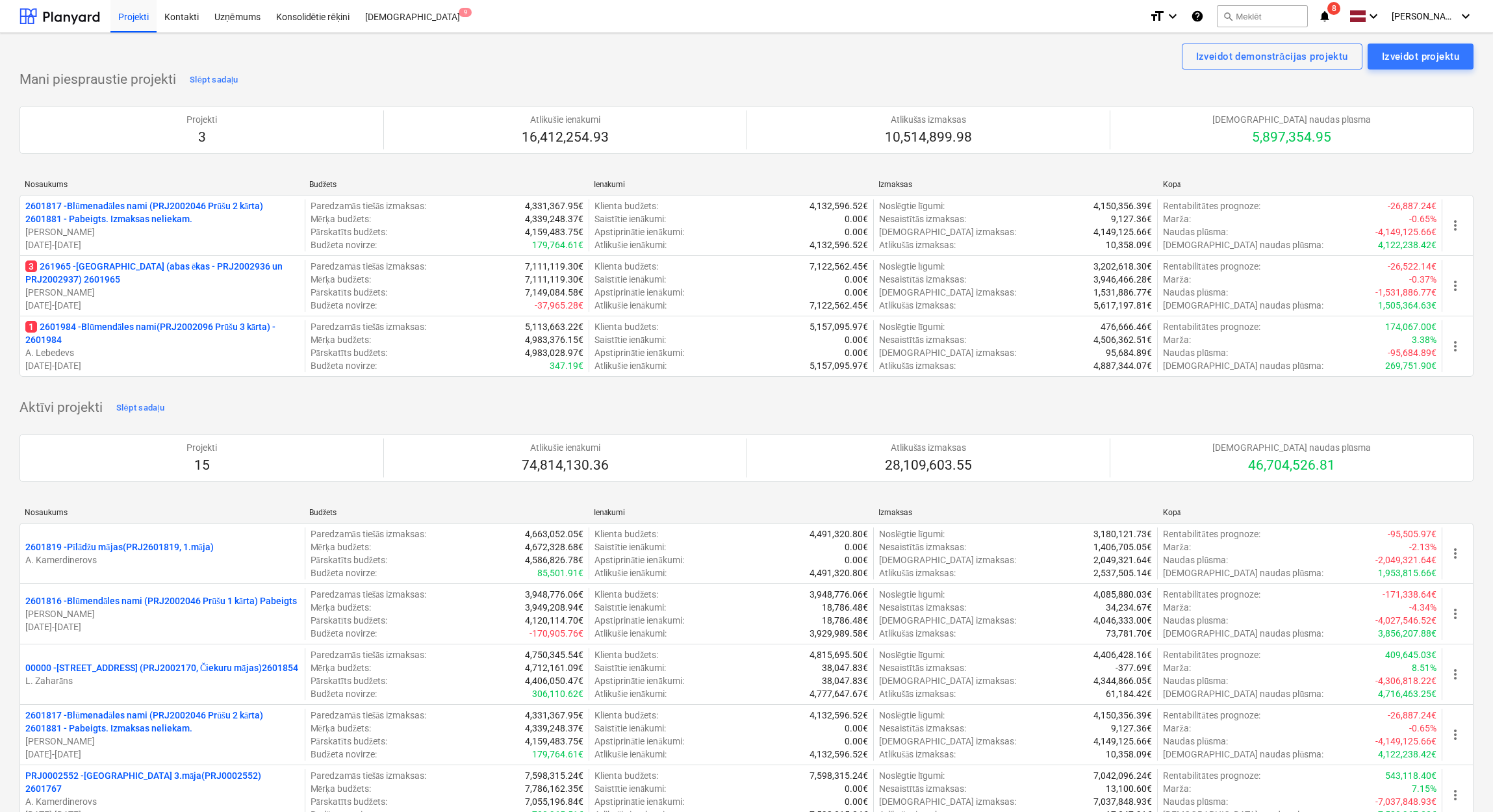
click at [1329, 17] on icon "notifications" at bounding box center [1324, 16] width 13 height 15
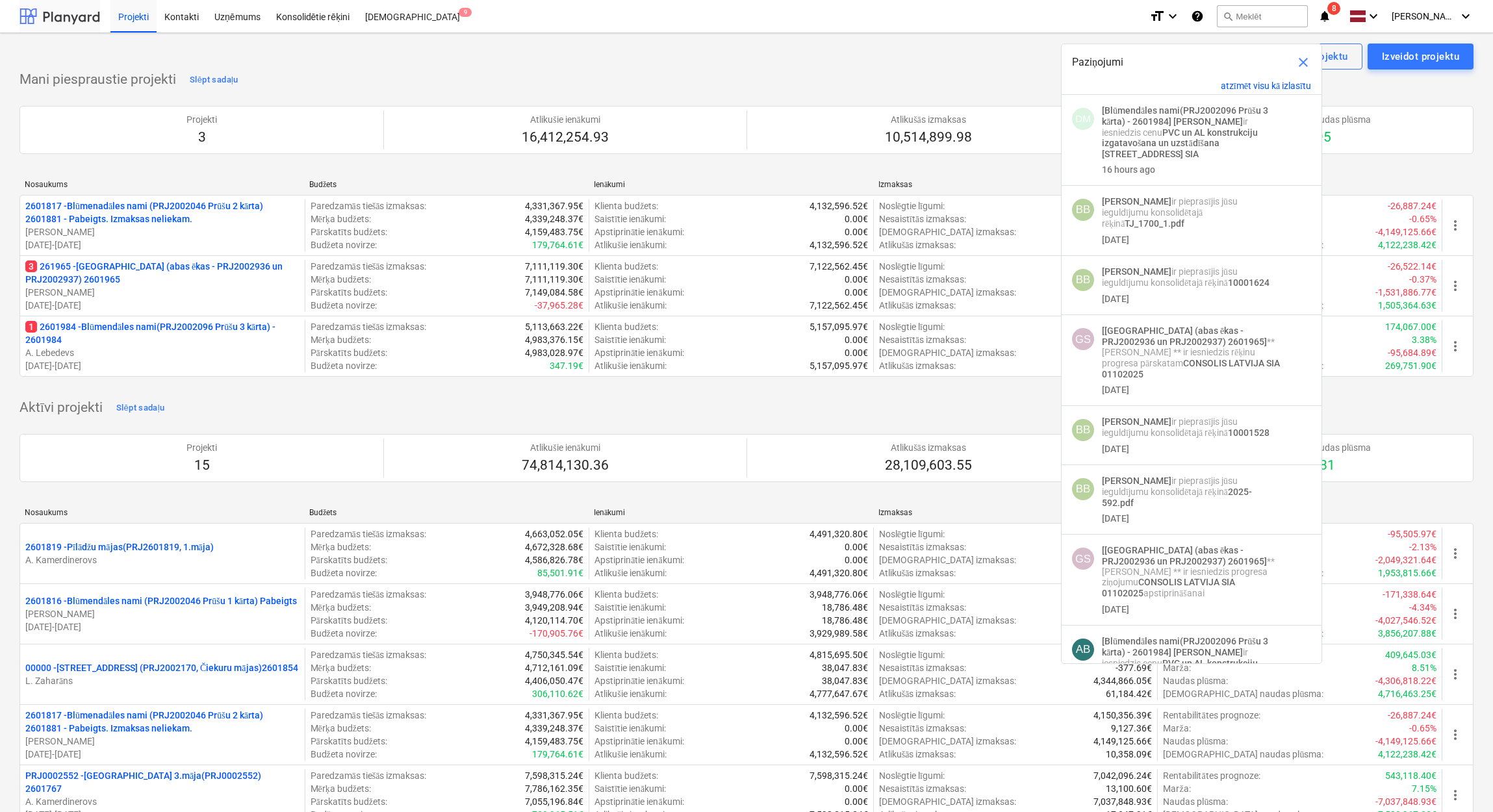
click at [57, 15] on div at bounding box center [59, 16] width 80 height 33
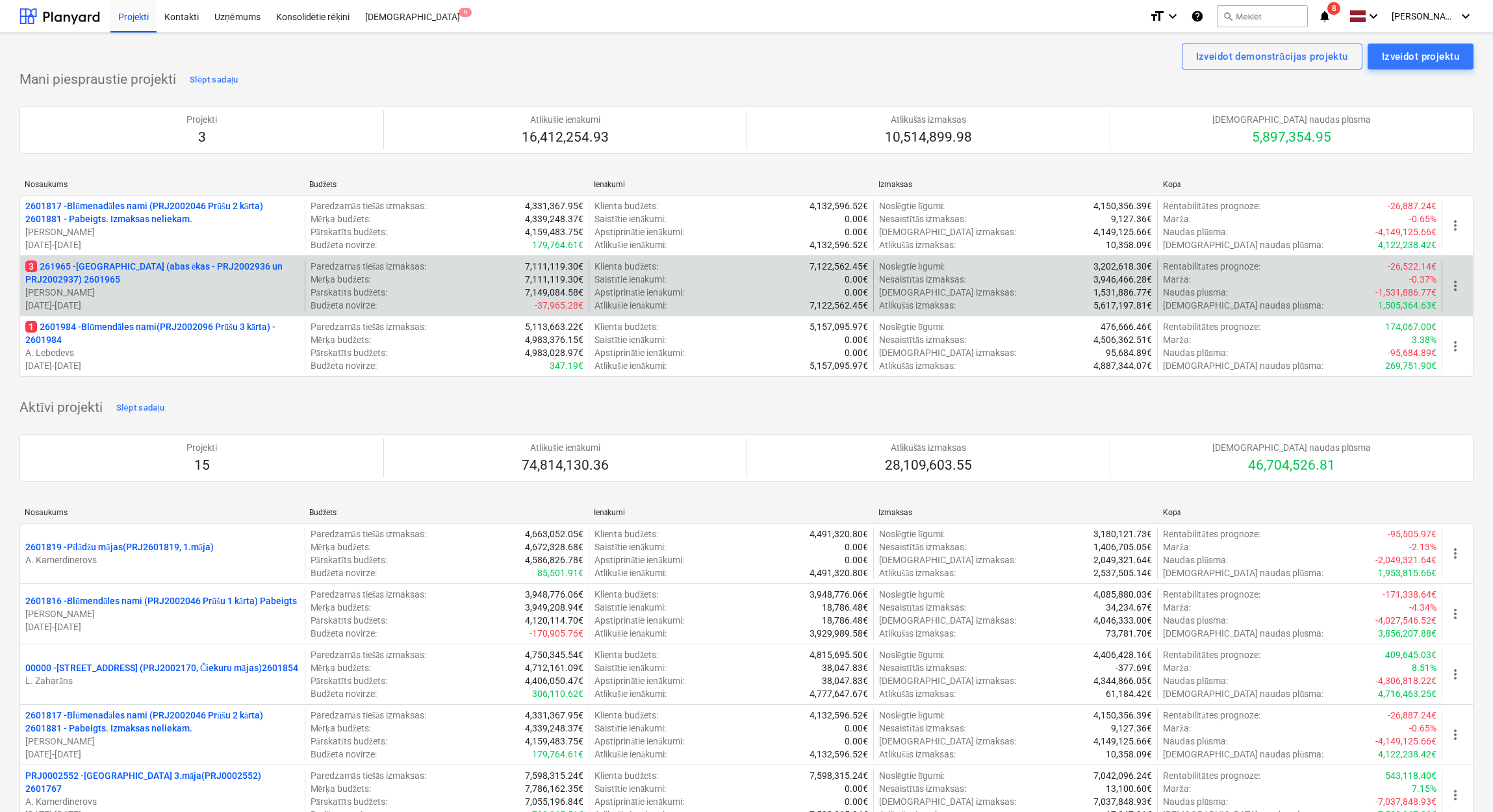
click at [180, 269] on p "3 261965 - Nīcgales iela (abas ēkas - PRJ2002936 un PRJ2002937) 2601965" at bounding box center [162, 272] width 274 height 26
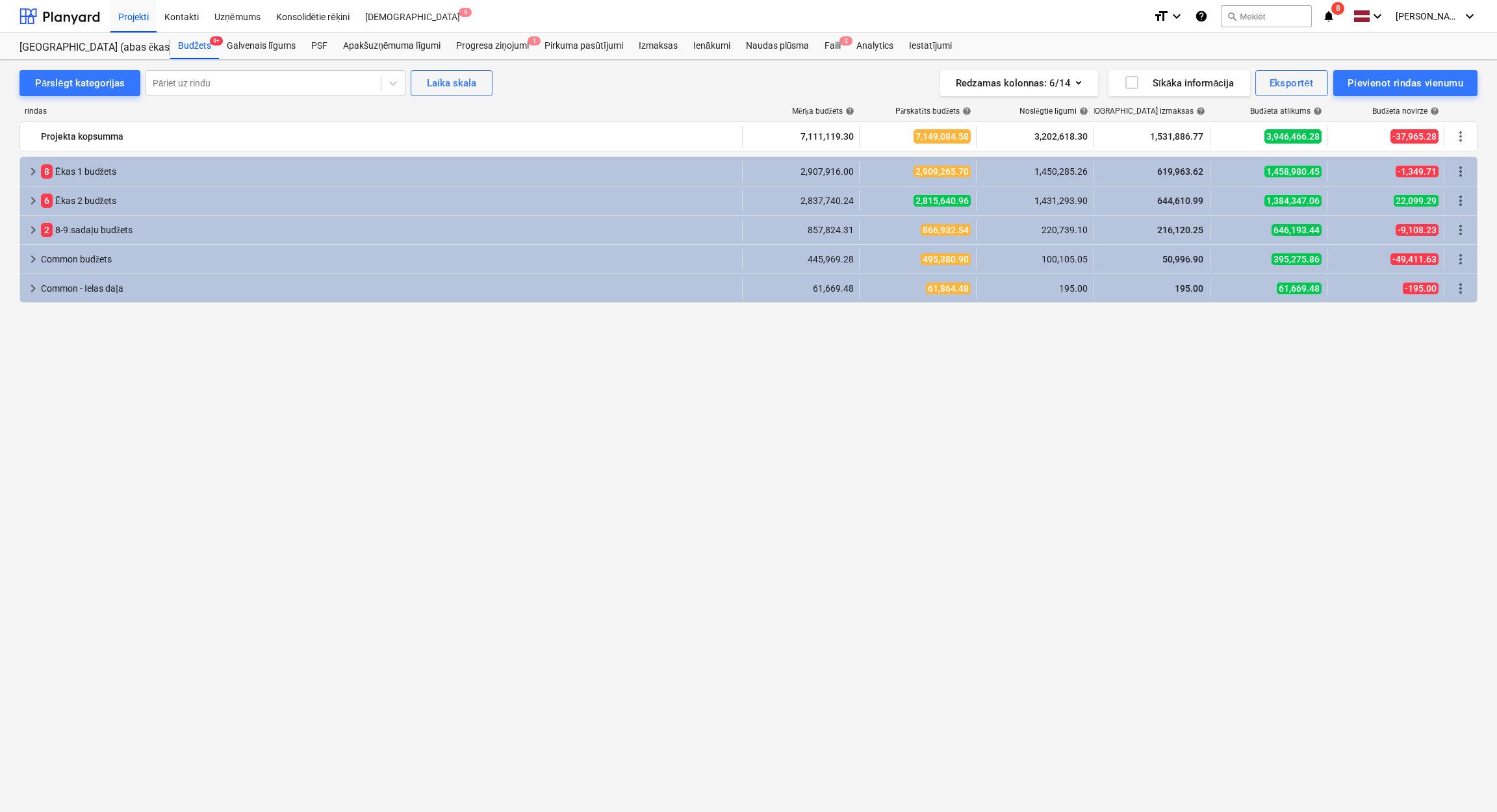
click at [1343, 10] on span "8" at bounding box center [1337, 8] width 13 height 13
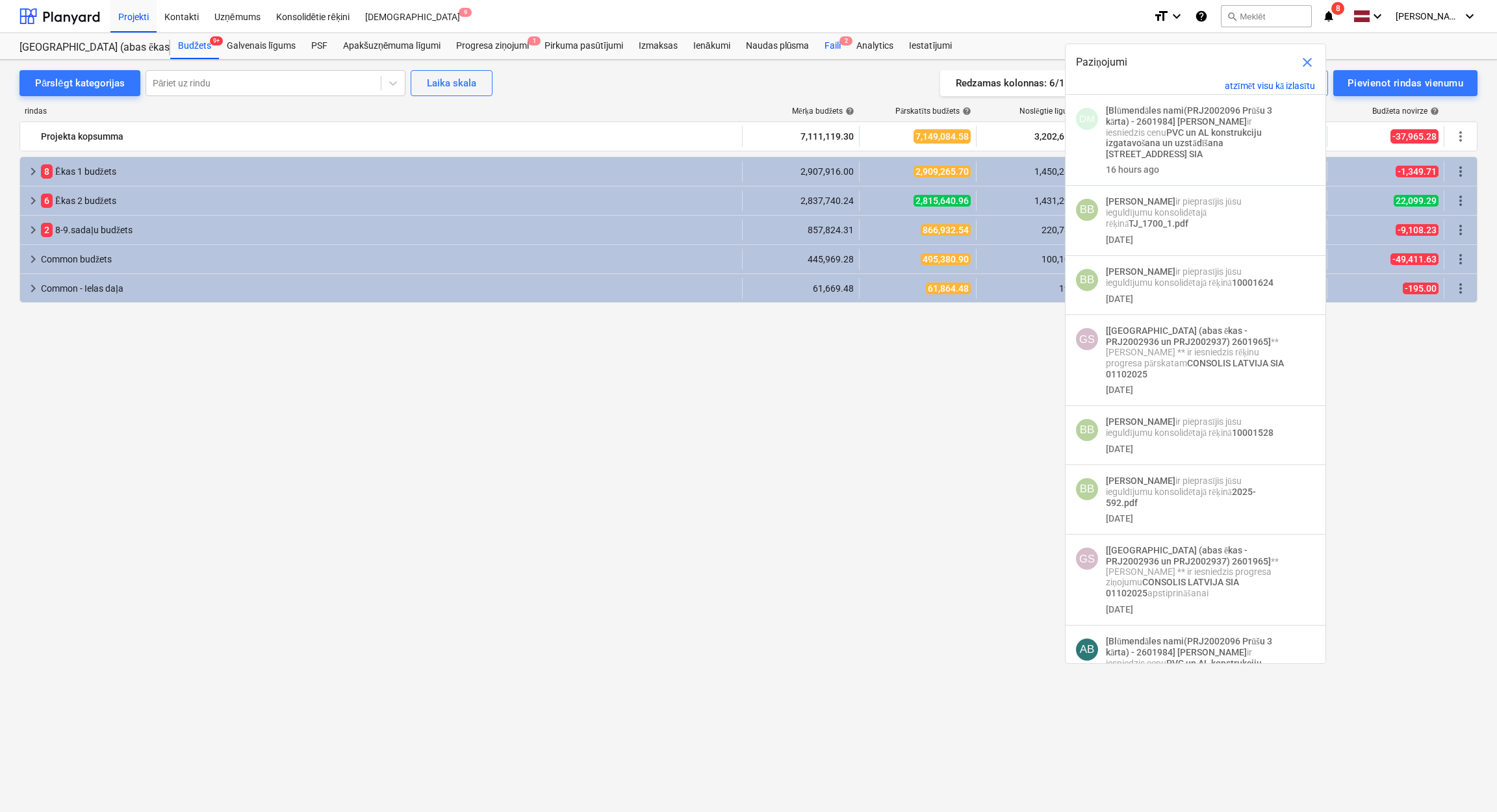
click at [824, 50] on div "Faili 2" at bounding box center [832, 45] width 32 height 26
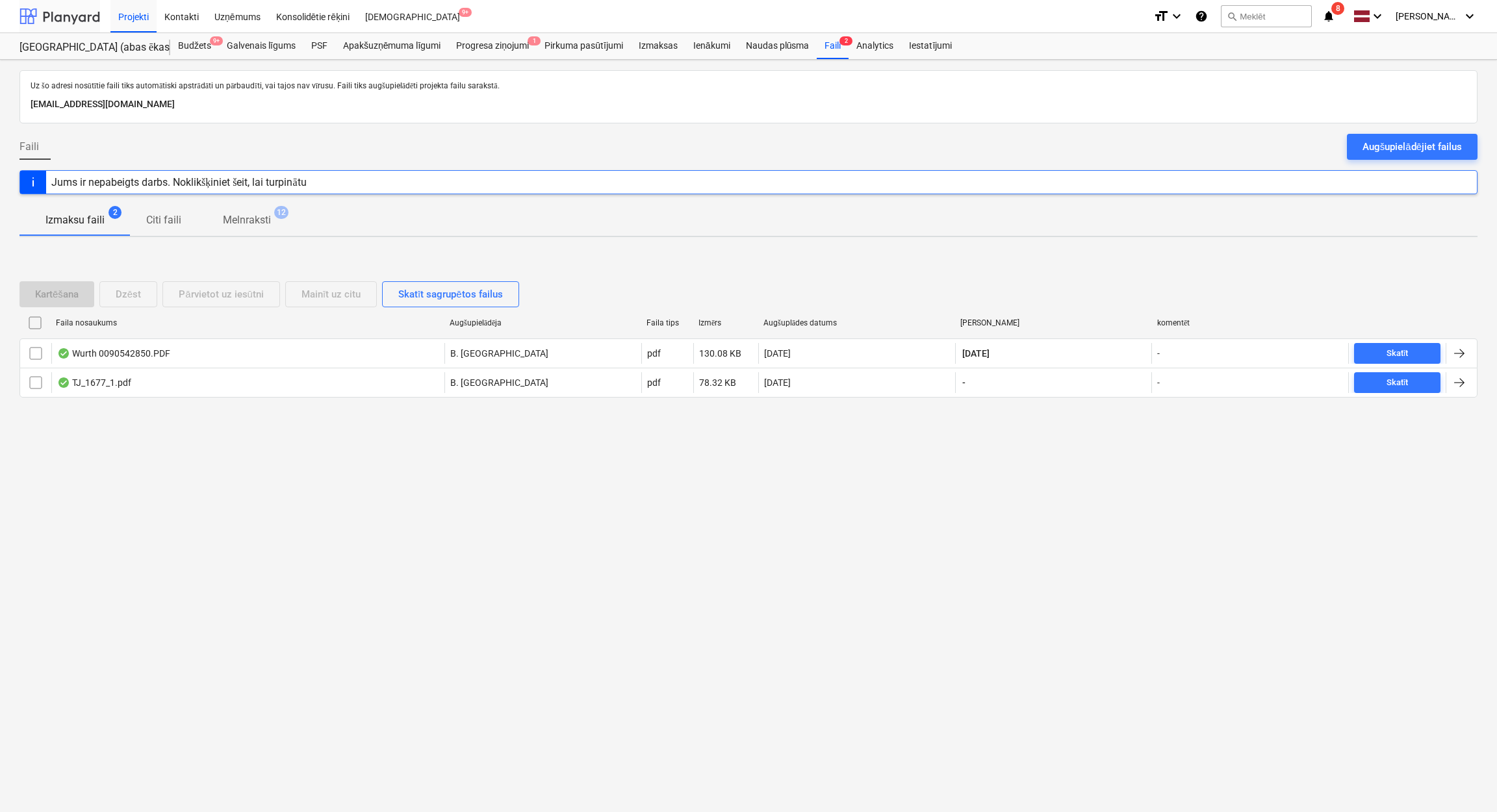
click at [91, 19] on div at bounding box center [59, 16] width 80 height 33
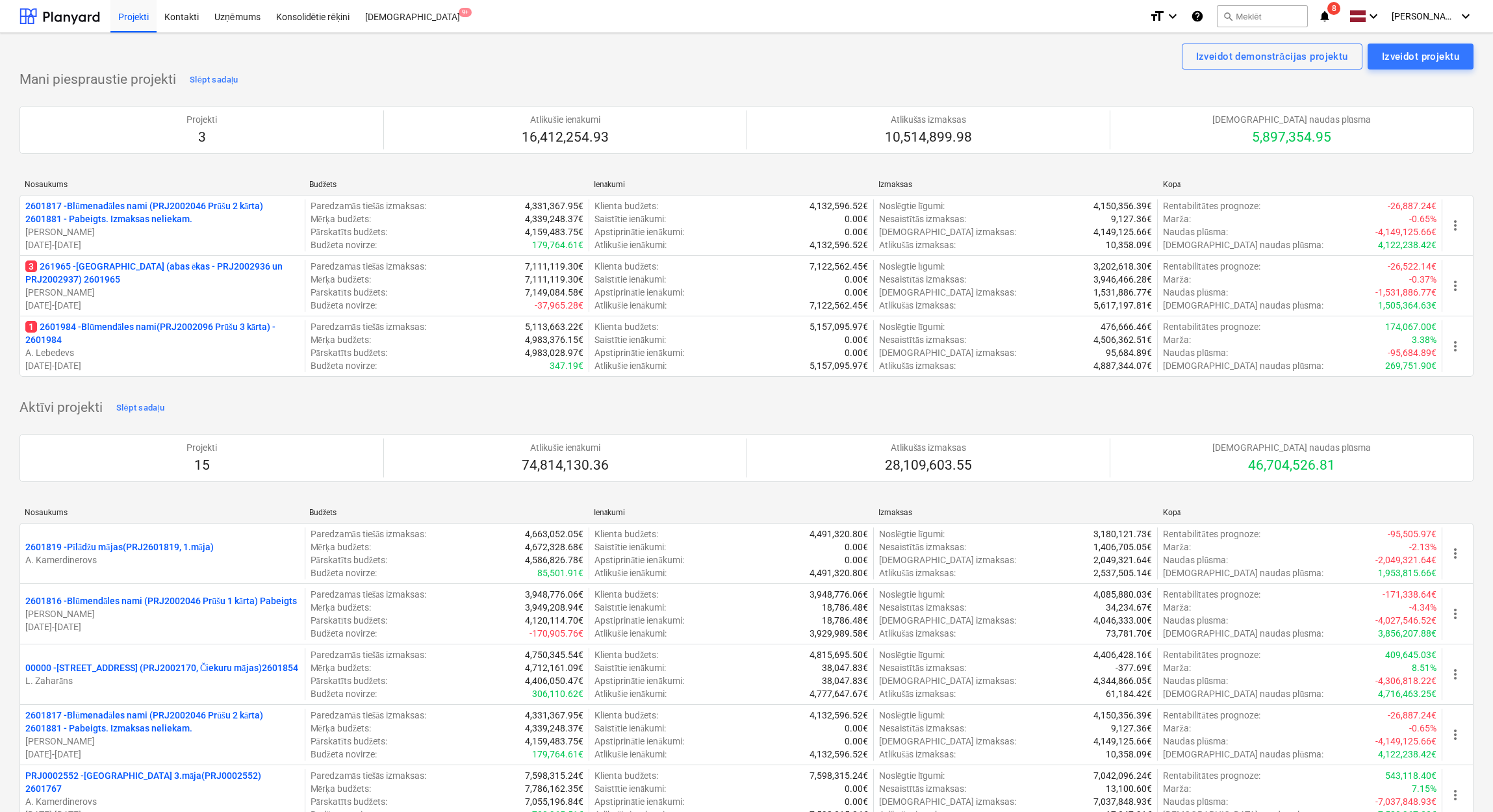
click at [1331, 20] on icon "notifications" at bounding box center [1324, 16] width 13 height 15
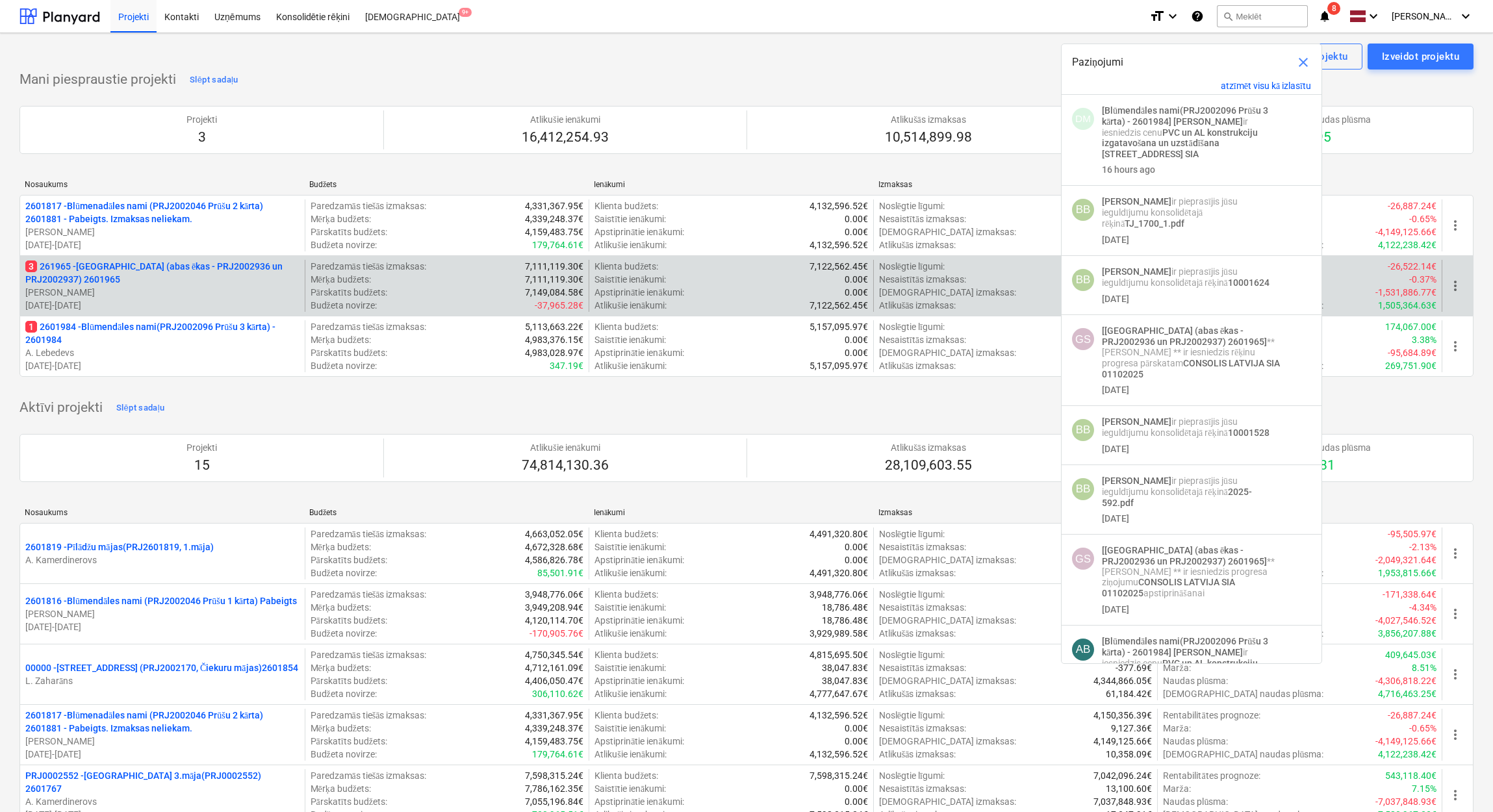
click at [134, 293] on p "[PERSON_NAME]" at bounding box center [162, 291] width 274 height 13
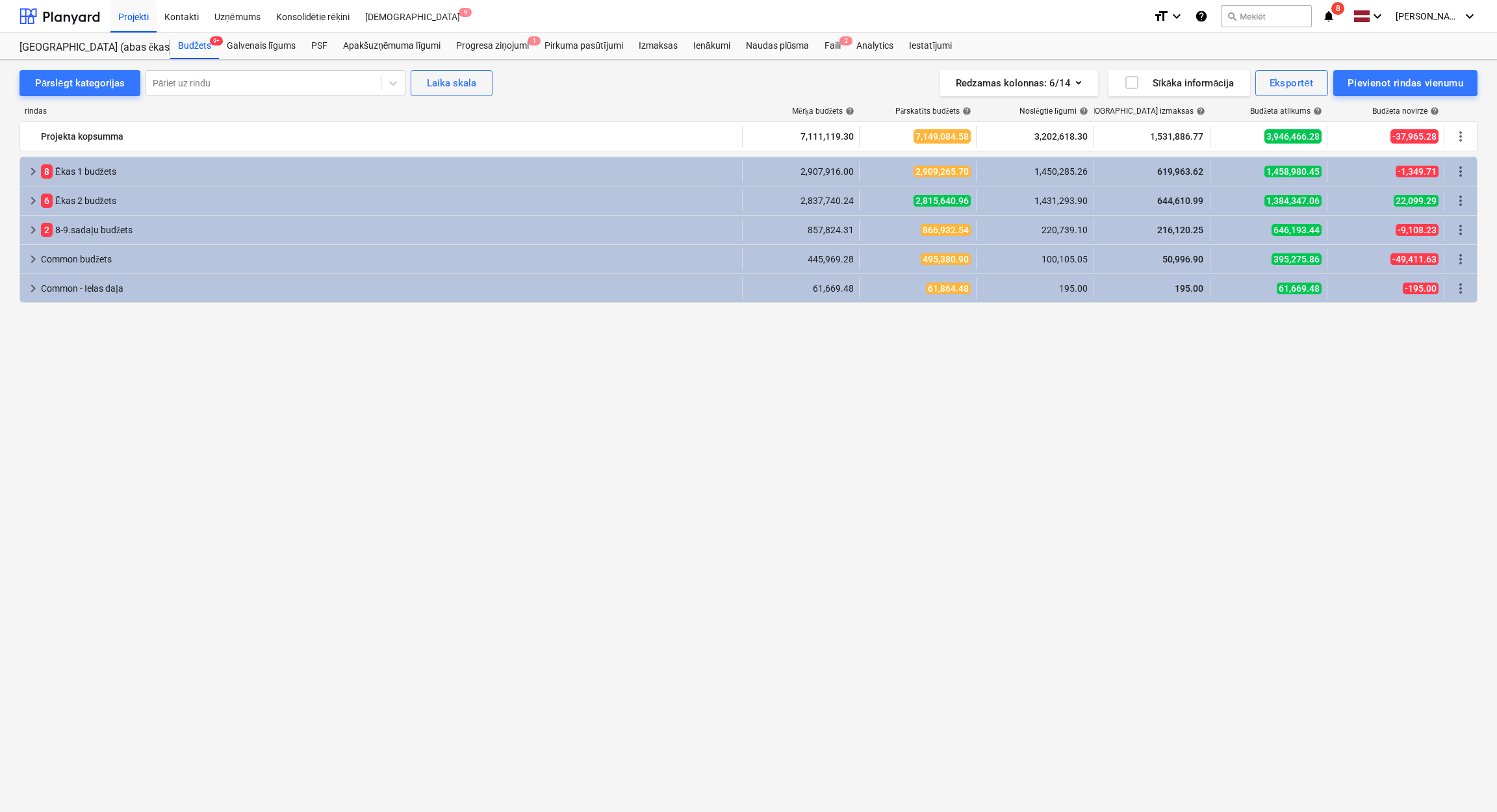
click at [1331, 9] on icon "notifications" at bounding box center [1328, 16] width 13 height 15
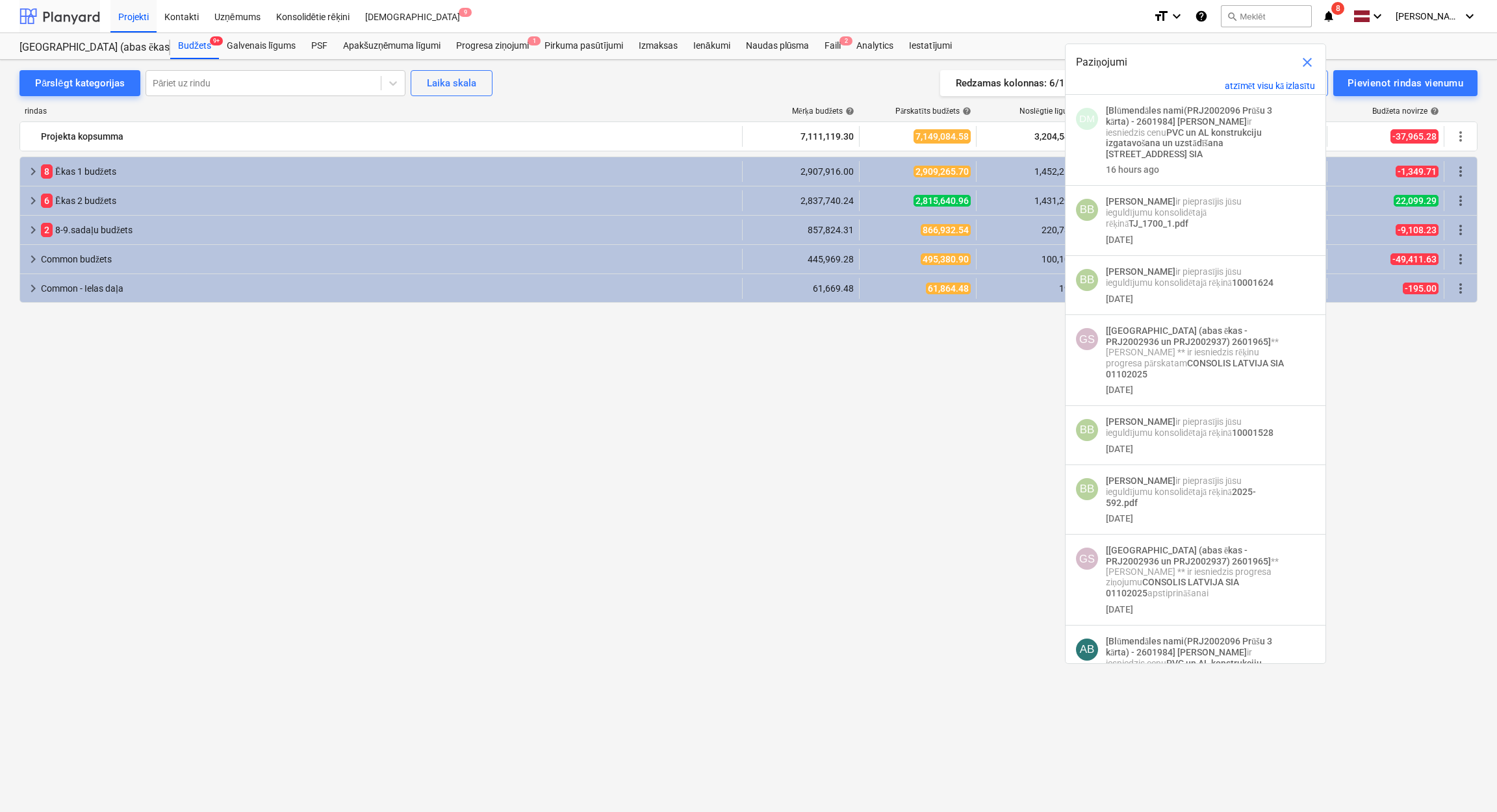
click at [76, 17] on div at bounding box center [59, 16] width 80 height 33
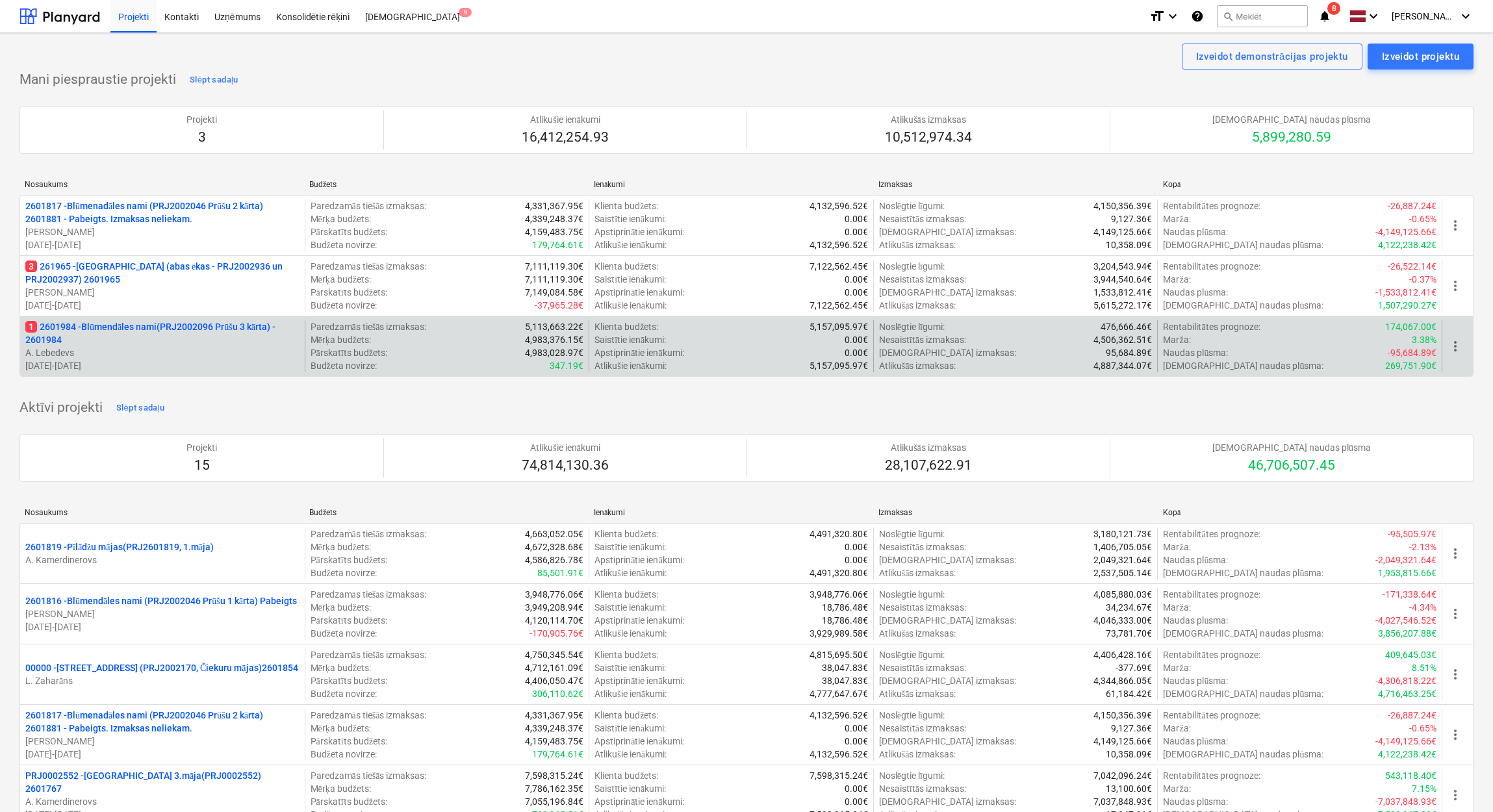
click at [108, 331] on p "1 2601984 - Blūmendāles nami(PRJ2002096 Prūšu 3 kārta) - 2601984" at bounding box center [162, 333] width 274 height 26
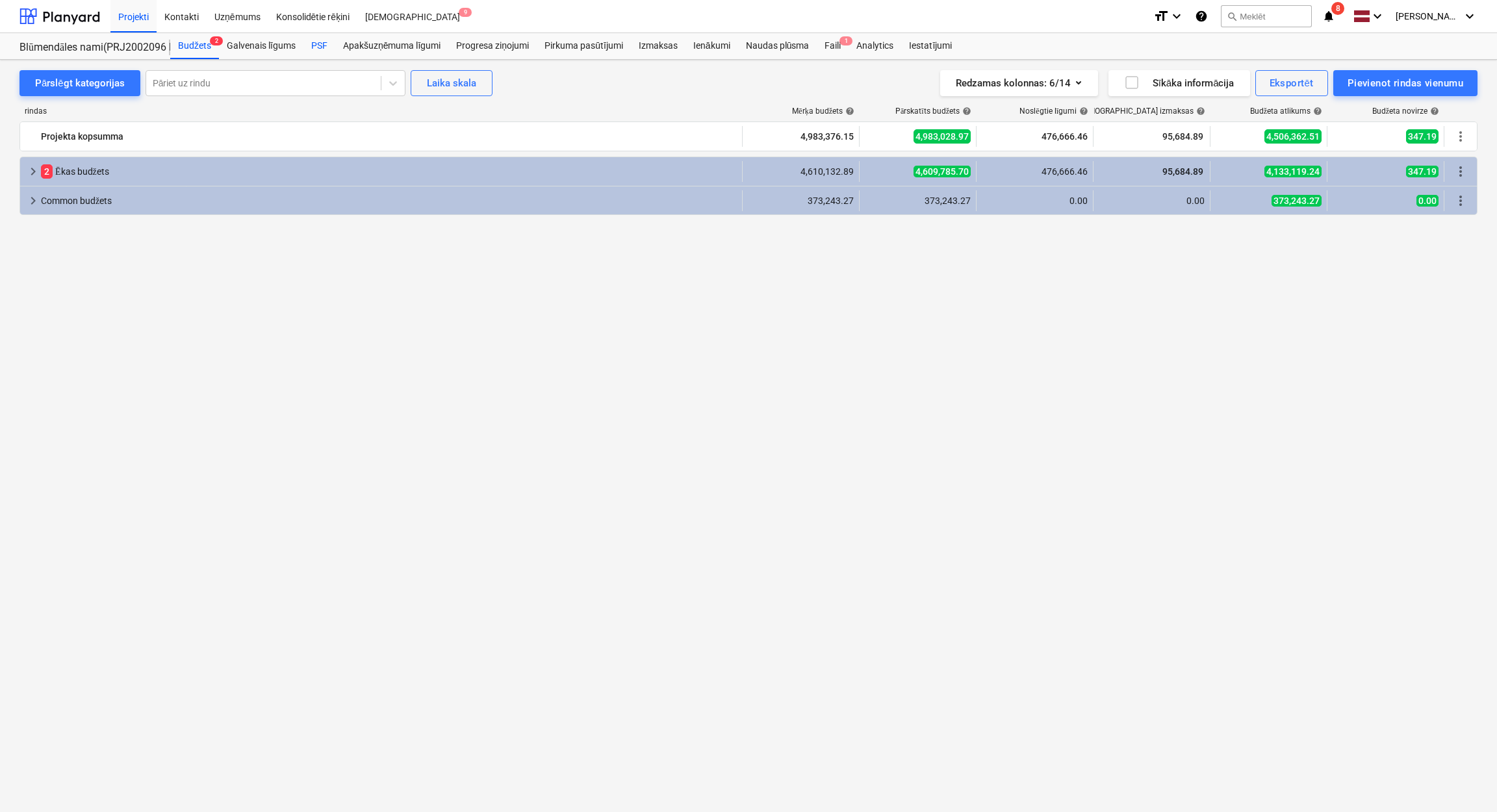
click at [317, 43] on div "PSF" at bounding box center [319, 45] width 32 height 26
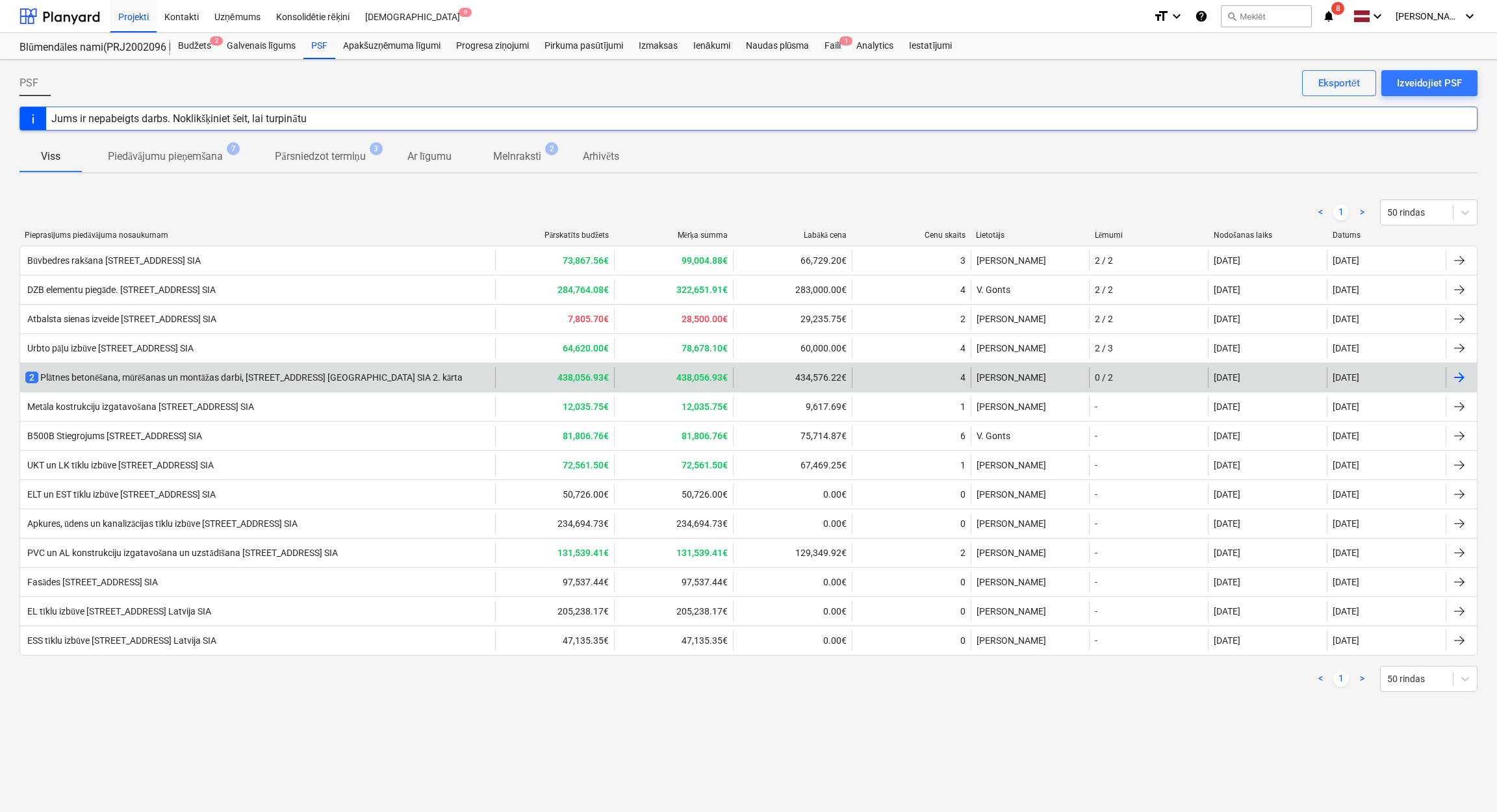
click at [372, 366] on div "2 Plātnes betonēšana, mūrēšanas un montāžas darbi, Prūšu ielā 1G, Bonava Latvij…" at bounding box center [748, 376] width 1457 height 29
click at [342, 370] on div "2 Plātnes betonēšana, mūrēšanas un montāžas darbi, [STREET_ADDRESS] [GEOGRAPHIC…" at bounding box center [258, 376] width 474 height 20
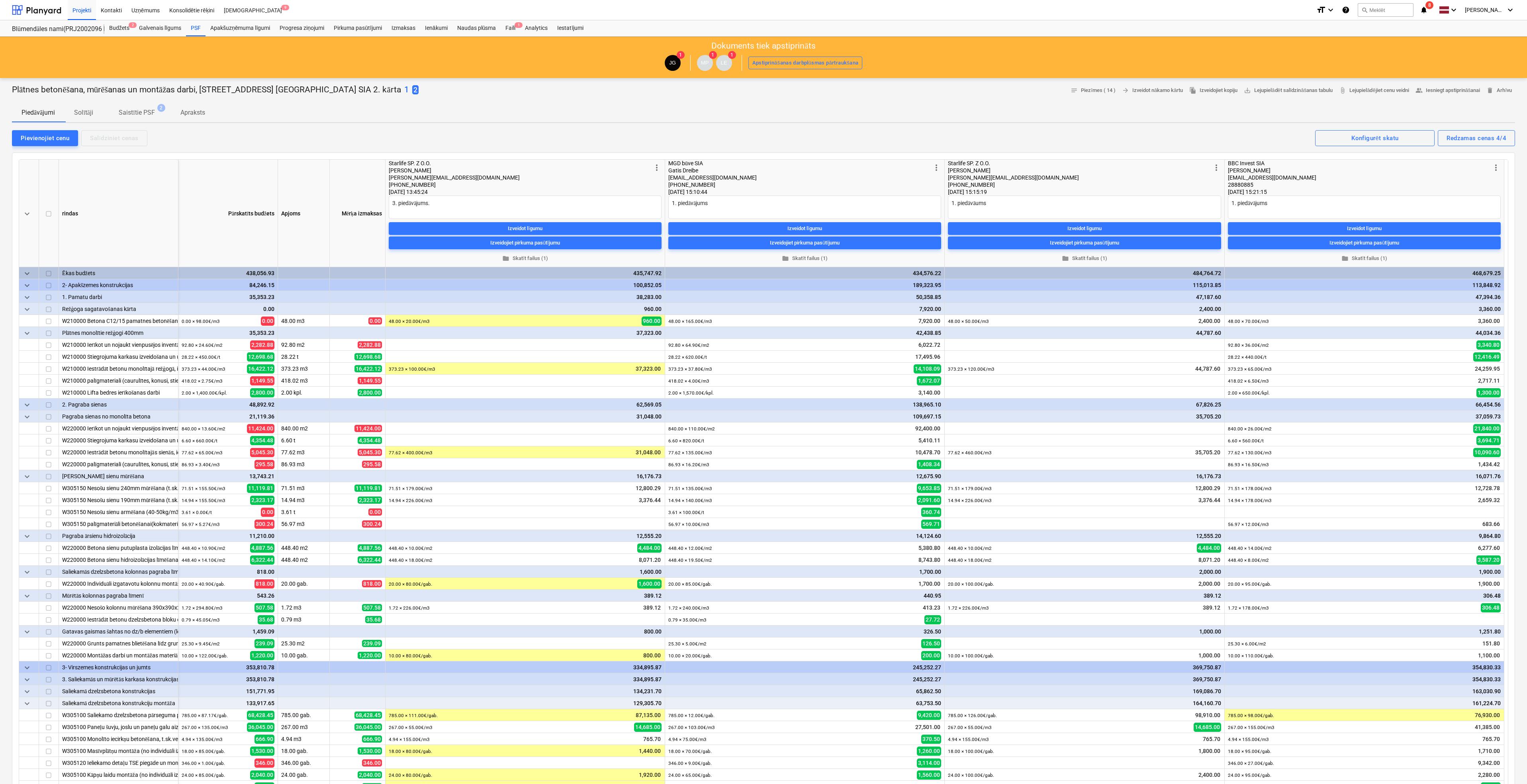
type textarea "x"
click at [47, 6] on div at bounding box center [36, 10] width 49 height 20
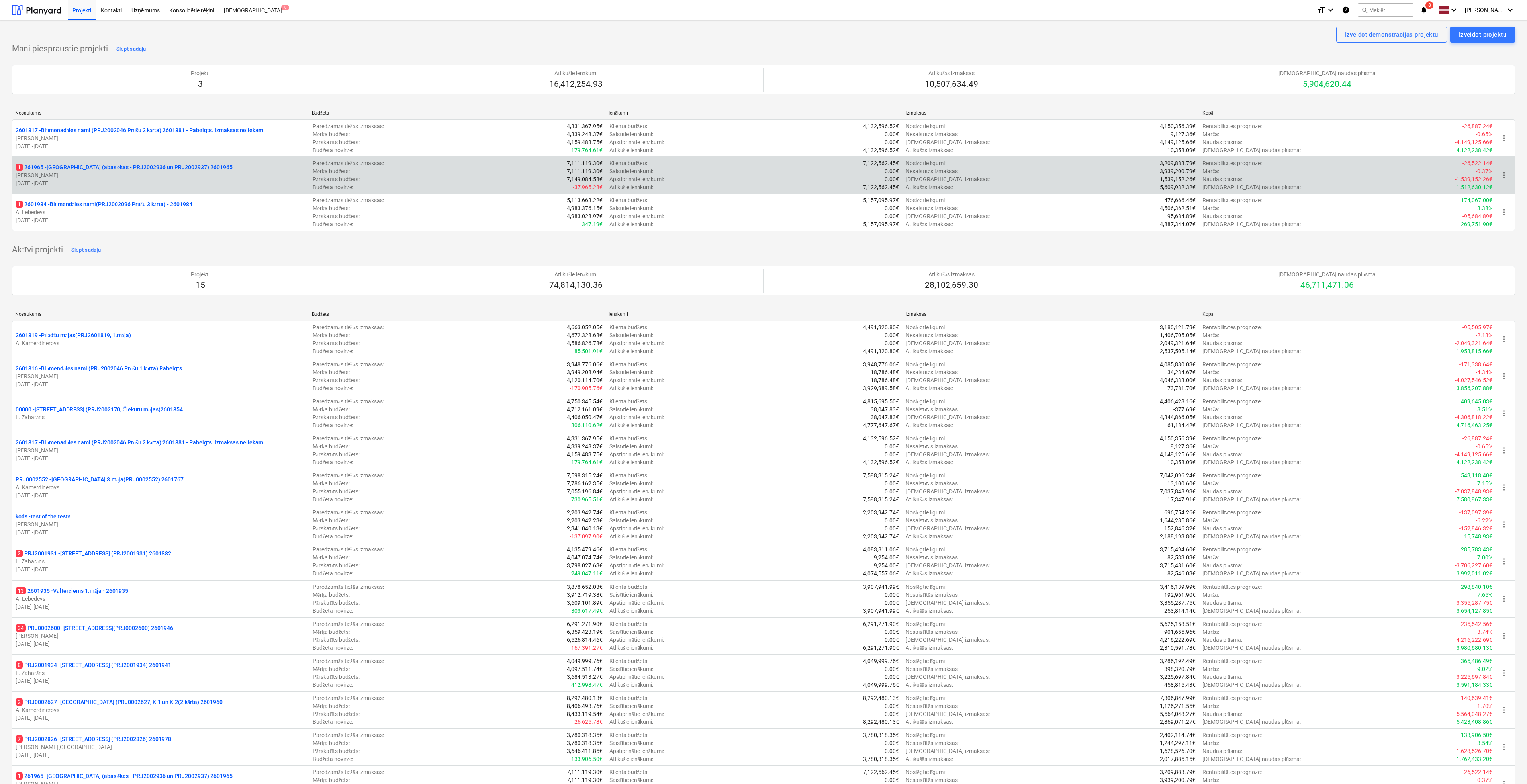
click at [135, 170] on p "1 261965 - [GEOGRAPHIC_DATA] (abas ēkas - PRJ2002936 un PRJ2002937) 2601965" at bounding box center [124, 167] width 217 height 8
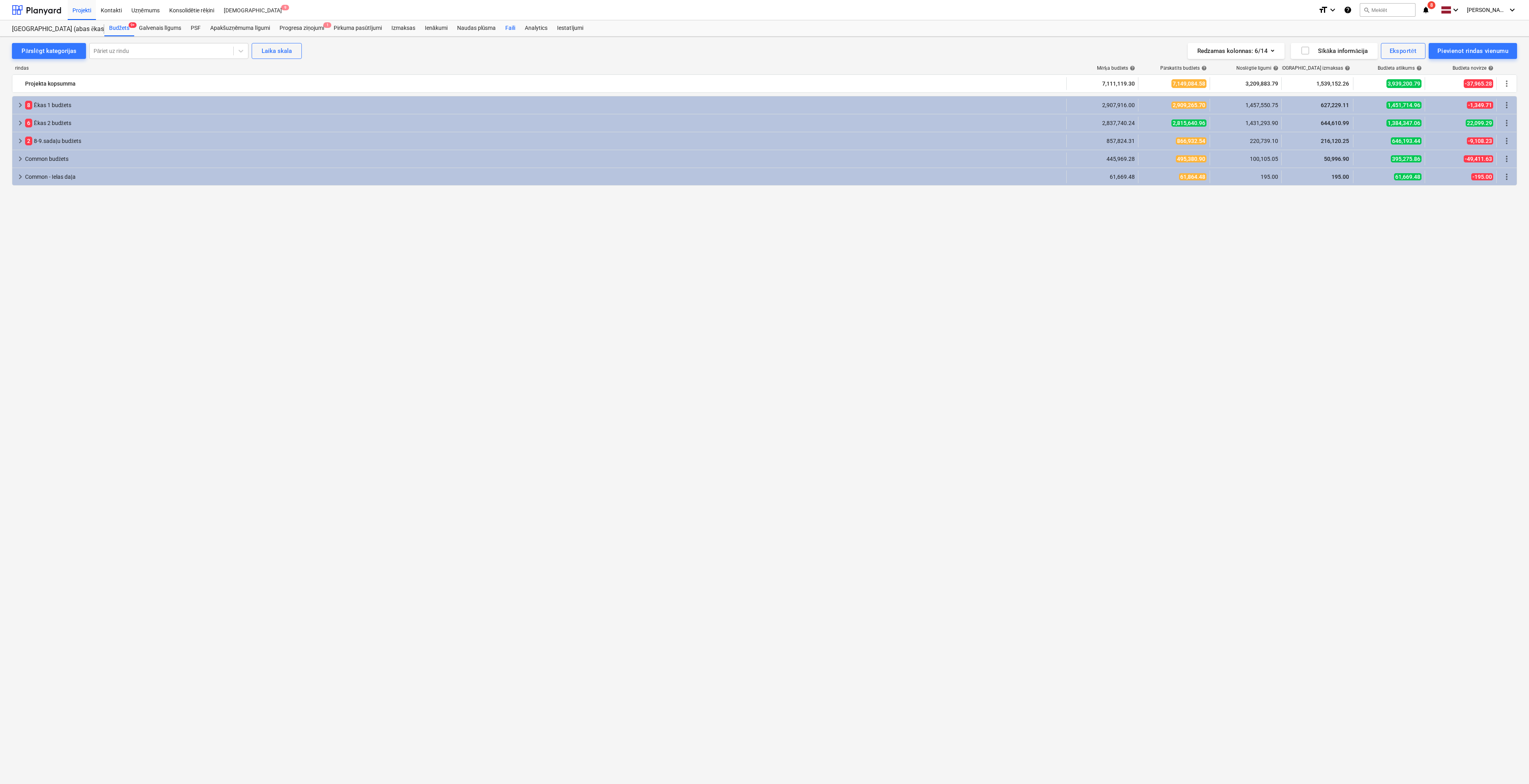
click at [504, 26] on div "Faili" at bounding box center [510, 28] width 20 height 16
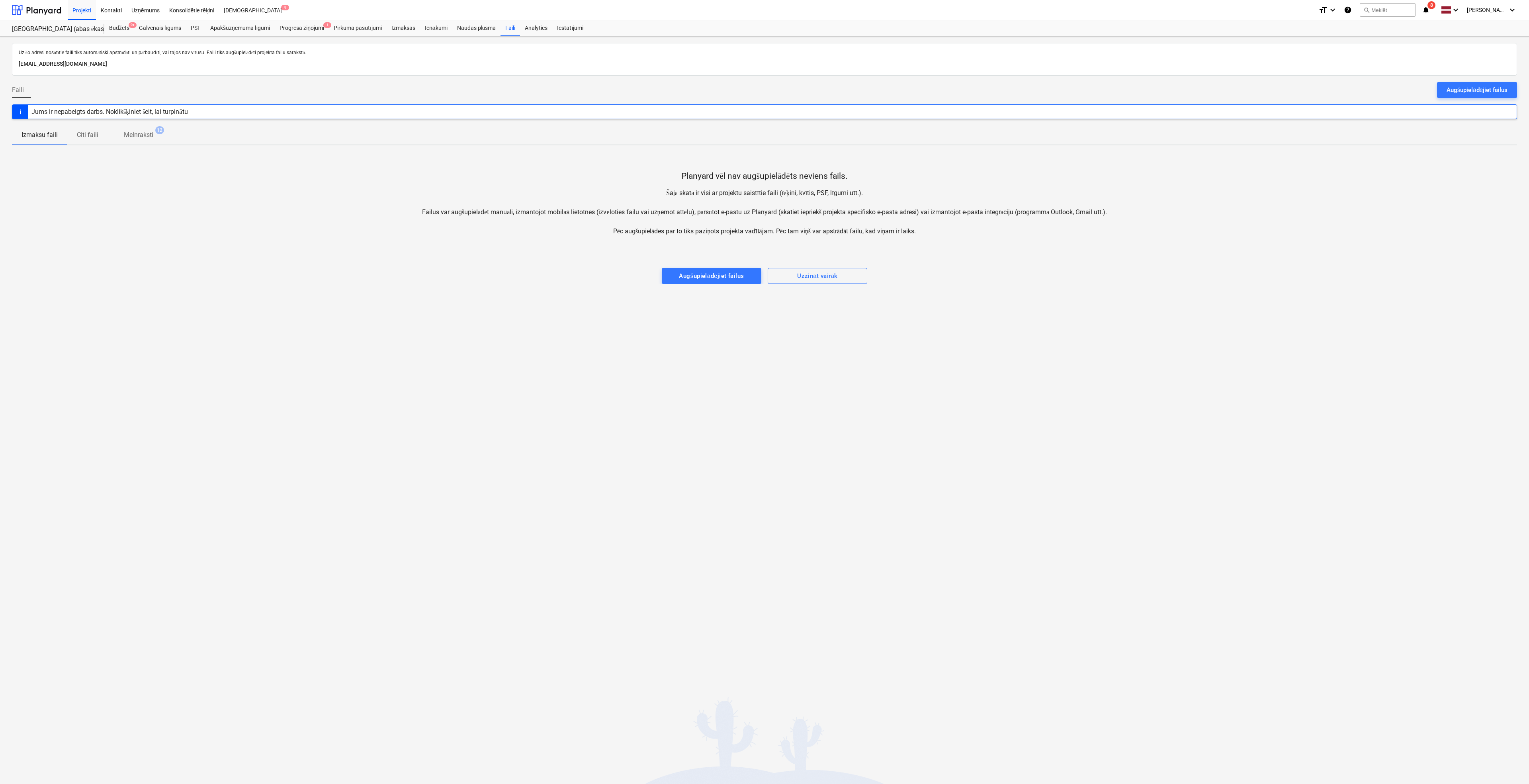
click at [917, 94] on div "Augšupielādējiet failus" at bounding box center [1477, 90] width 61 height 10
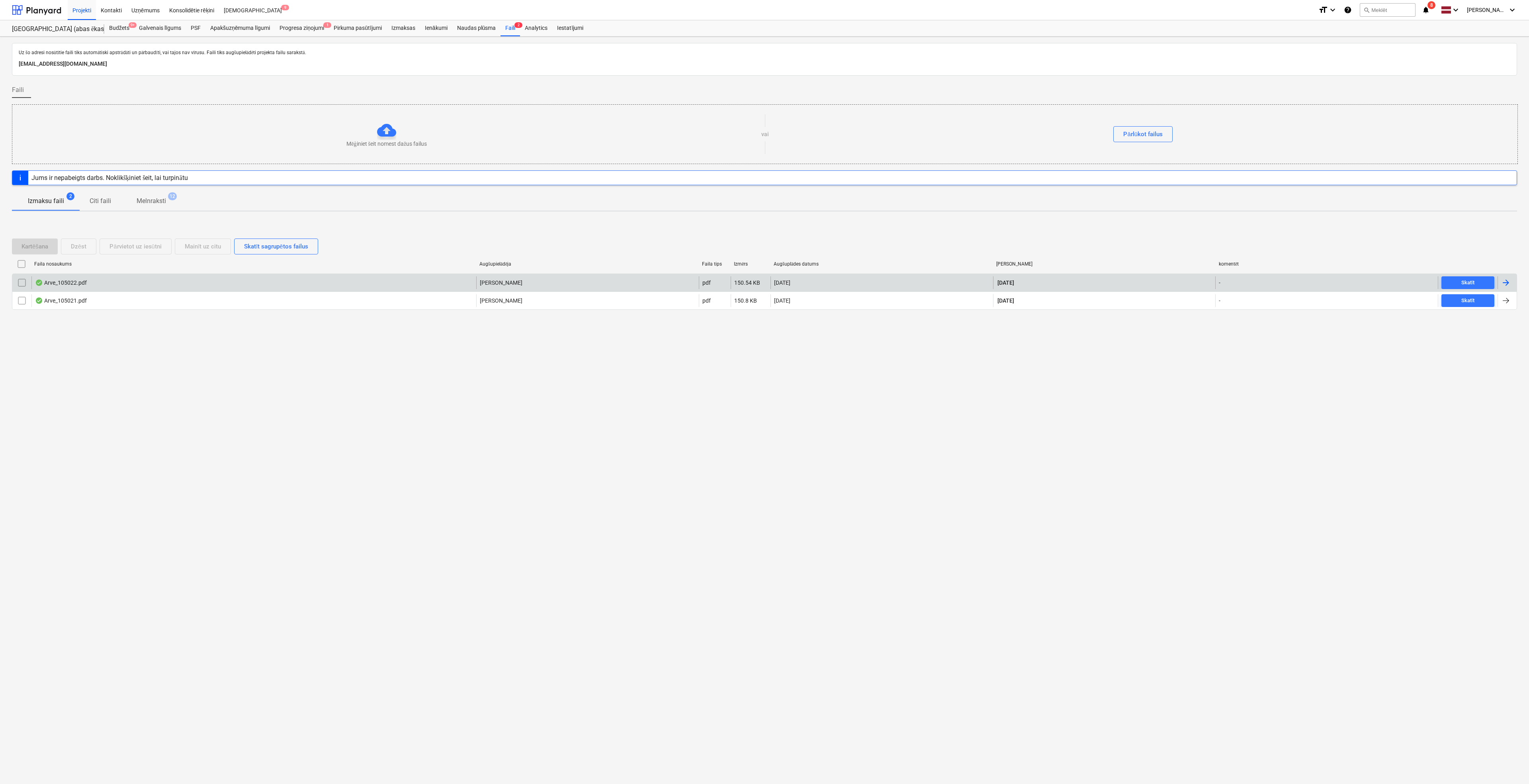
click at [917, 282] on div at bounding box center [1506, 283] width 9 height 9
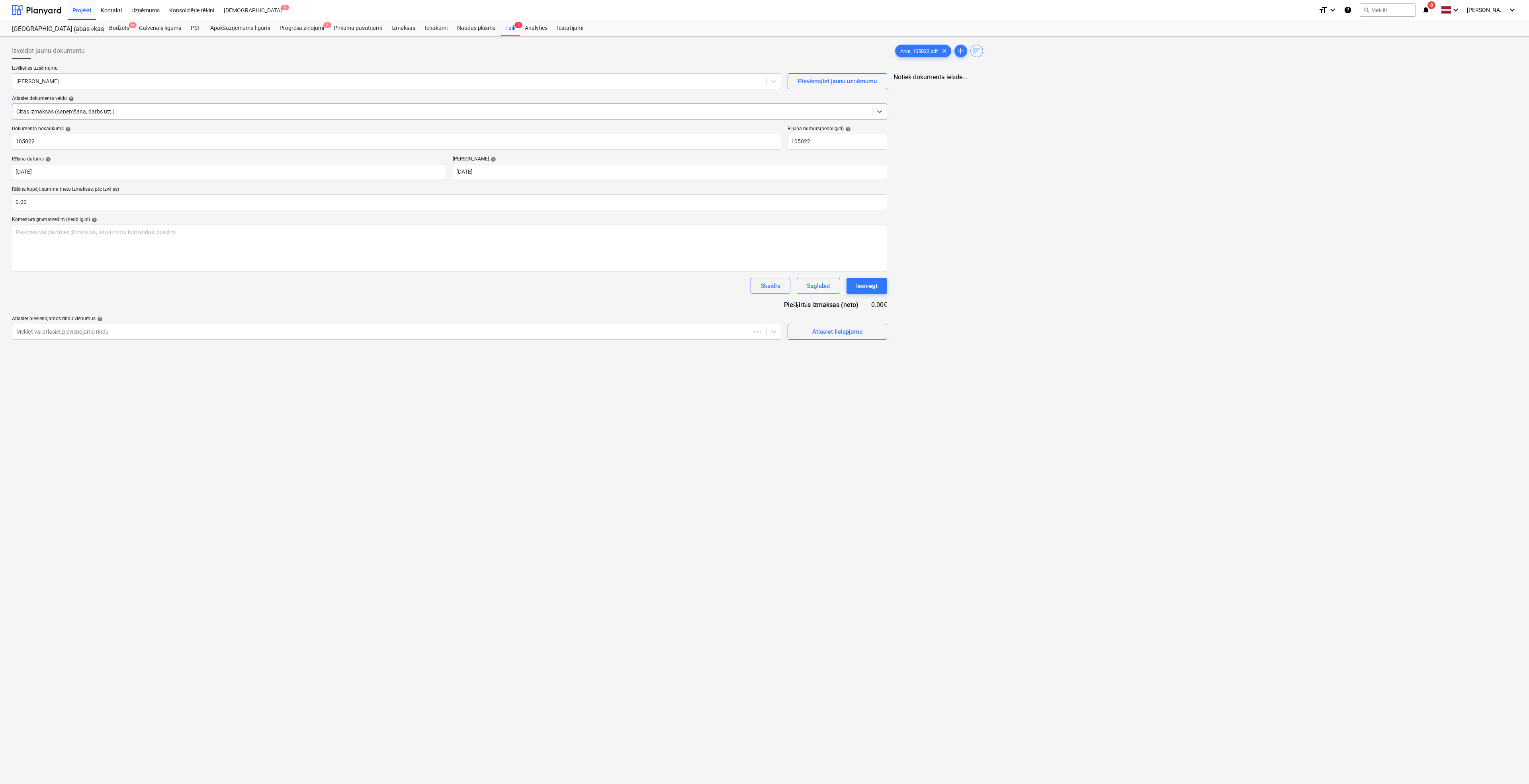
type input "105022"
type input "06 Oct 2025"
type input "27 Oct 2025"
click at [231, 84] on div at bounding box center [389, 81] width 744 height 8
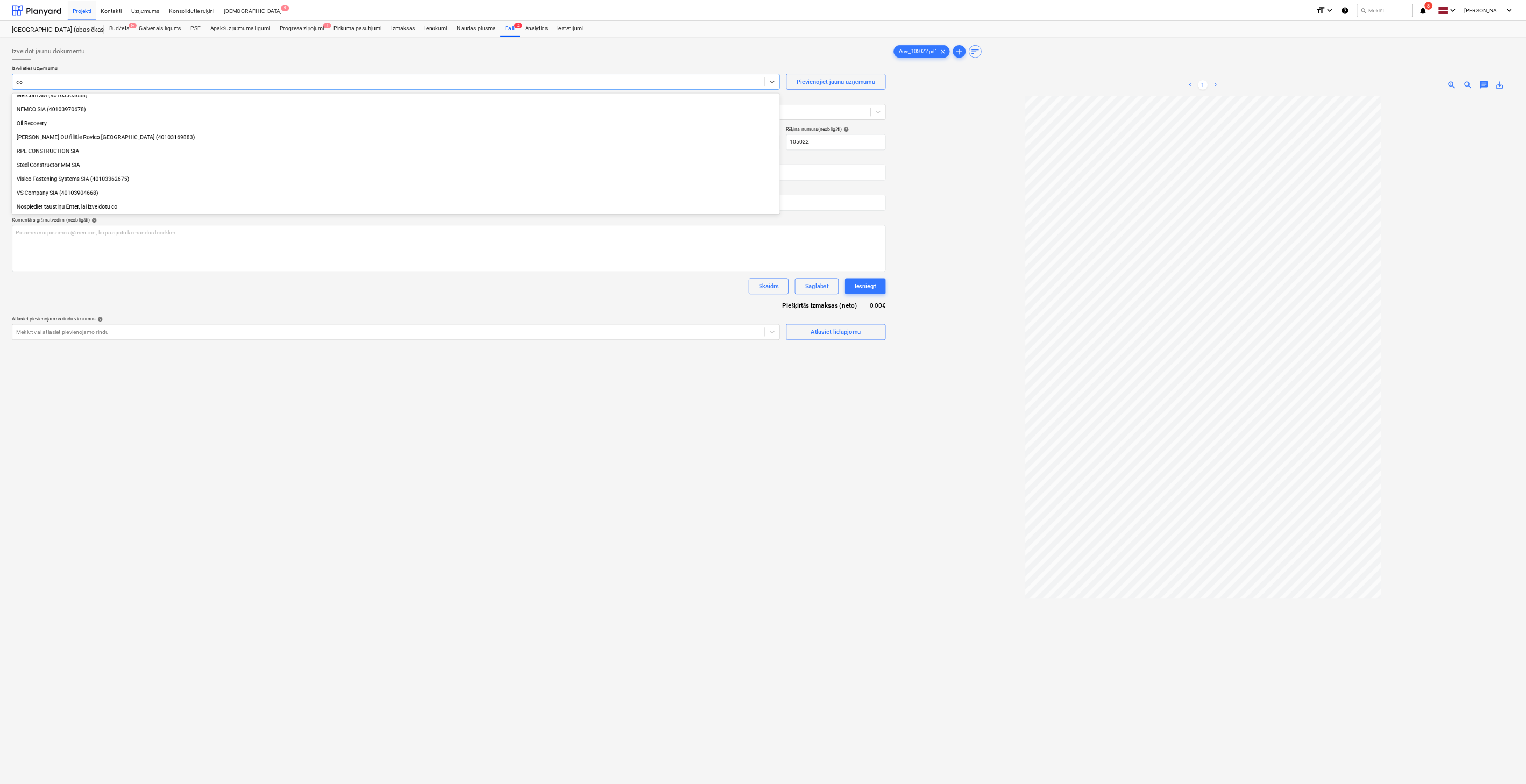
scroll to position [347, 0]
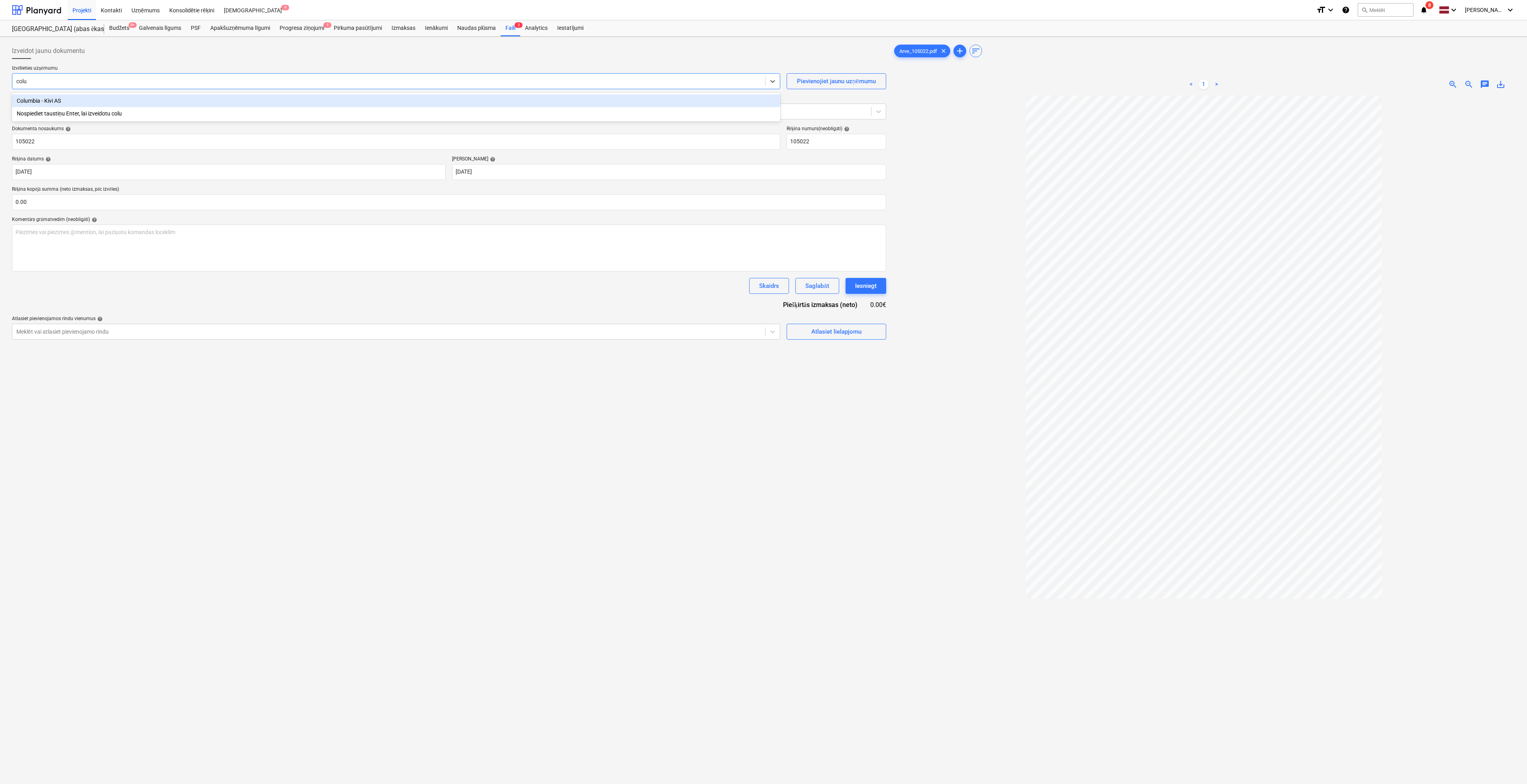
type input "colum"
click at [230, 97] on div "Columbia - Kivi AS" at bounding box center [396, 100] width 768 height 12
click at [917, 82] on span "zoom_in" at bounding box center [1453, 84] width 9 height 9
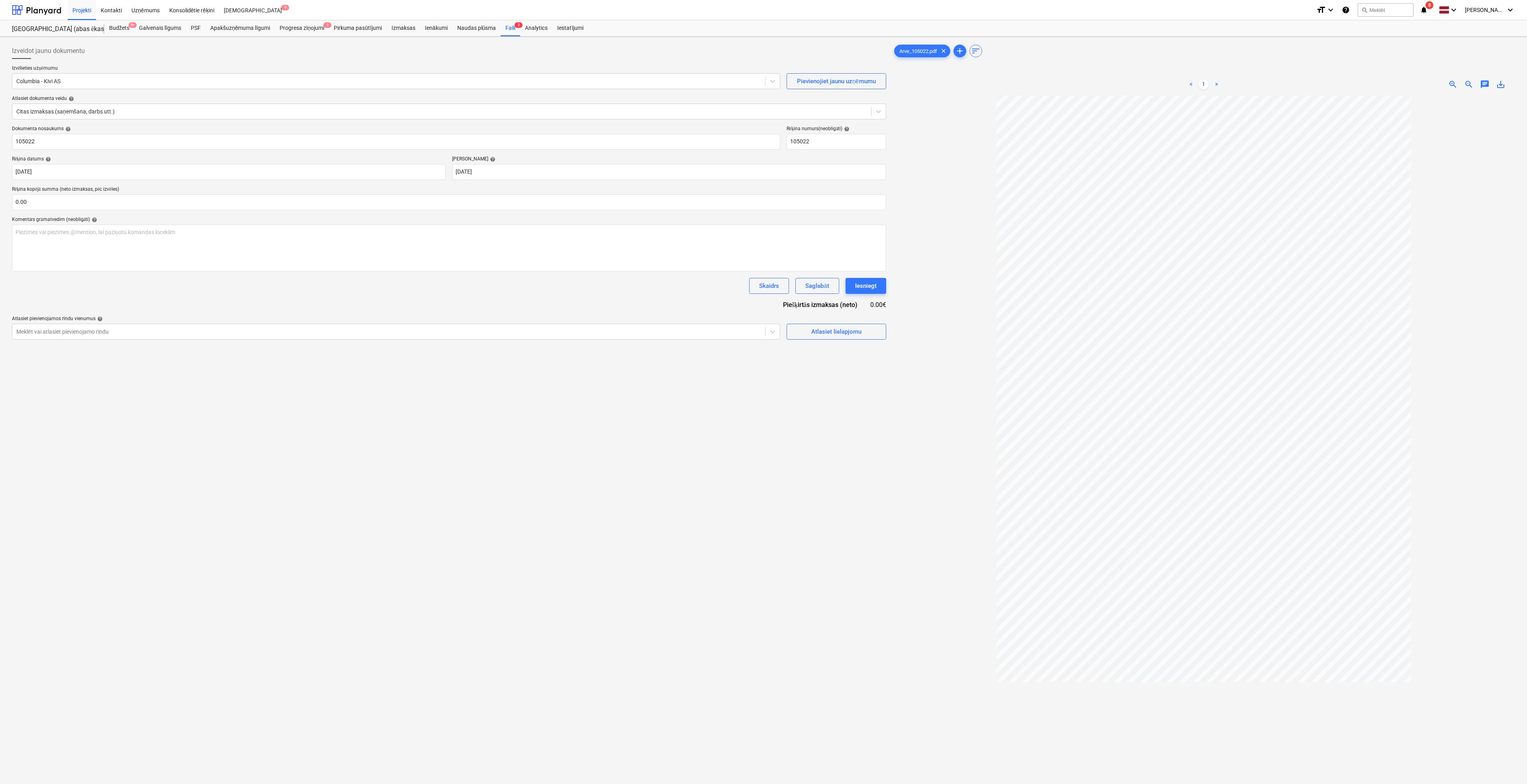
click at [917, 82] on span "zoom_in" at bounding box center [1453, 84] width 9 height 9
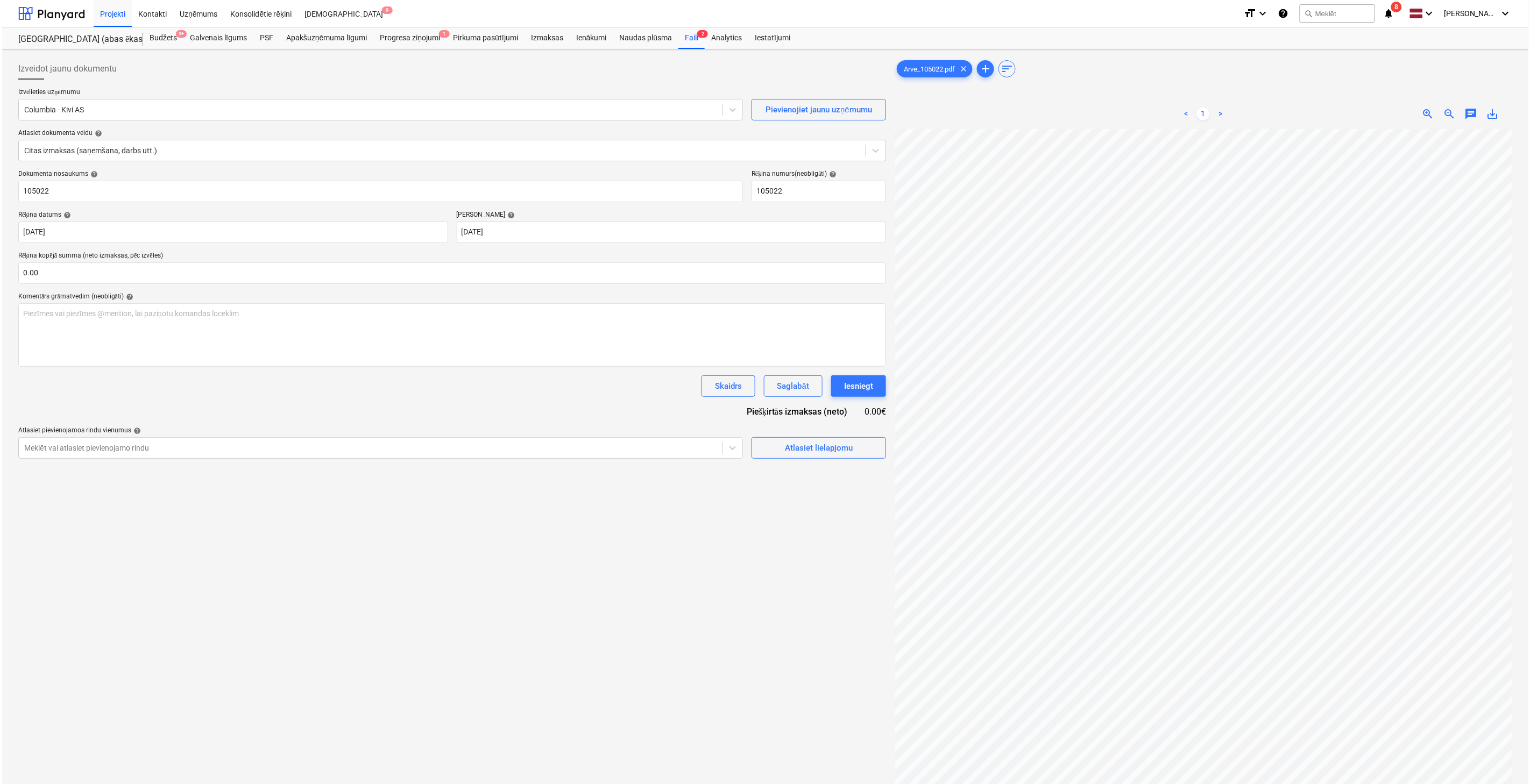
scroll to position [159, 28]
click at [131, 272] on input "text" at bounding box center [450, 273] width 868 height 22
click at [815, 480] on div "Atlasiet lielapjomu" at bounding box center [816, 475] width 68 height 14
type input "1,735.95"
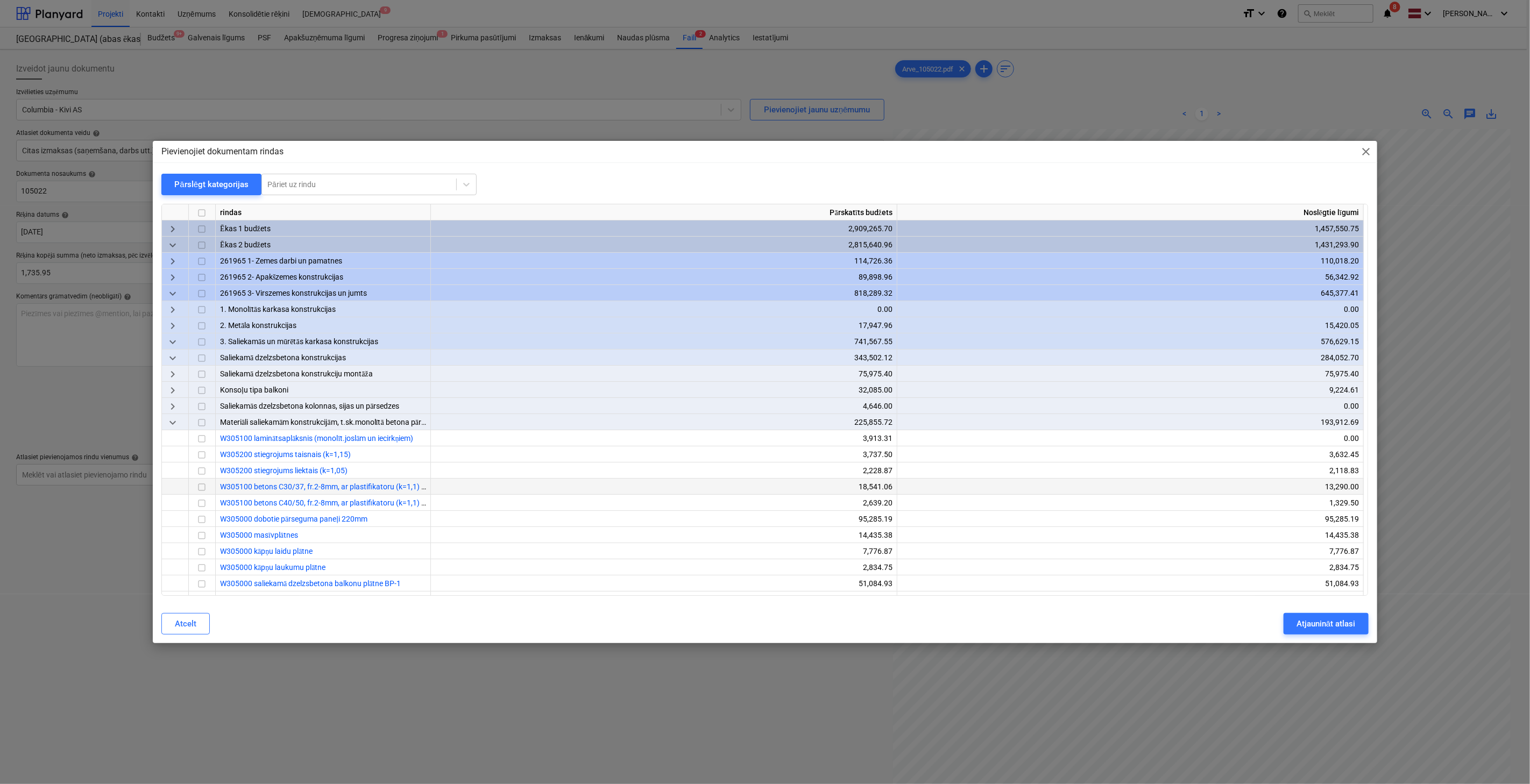
scroll to position [159, 27]
click at [226, 187] on div "Pārslēgt kategorijas" at bounding box center [211, 184] width 75 height 14
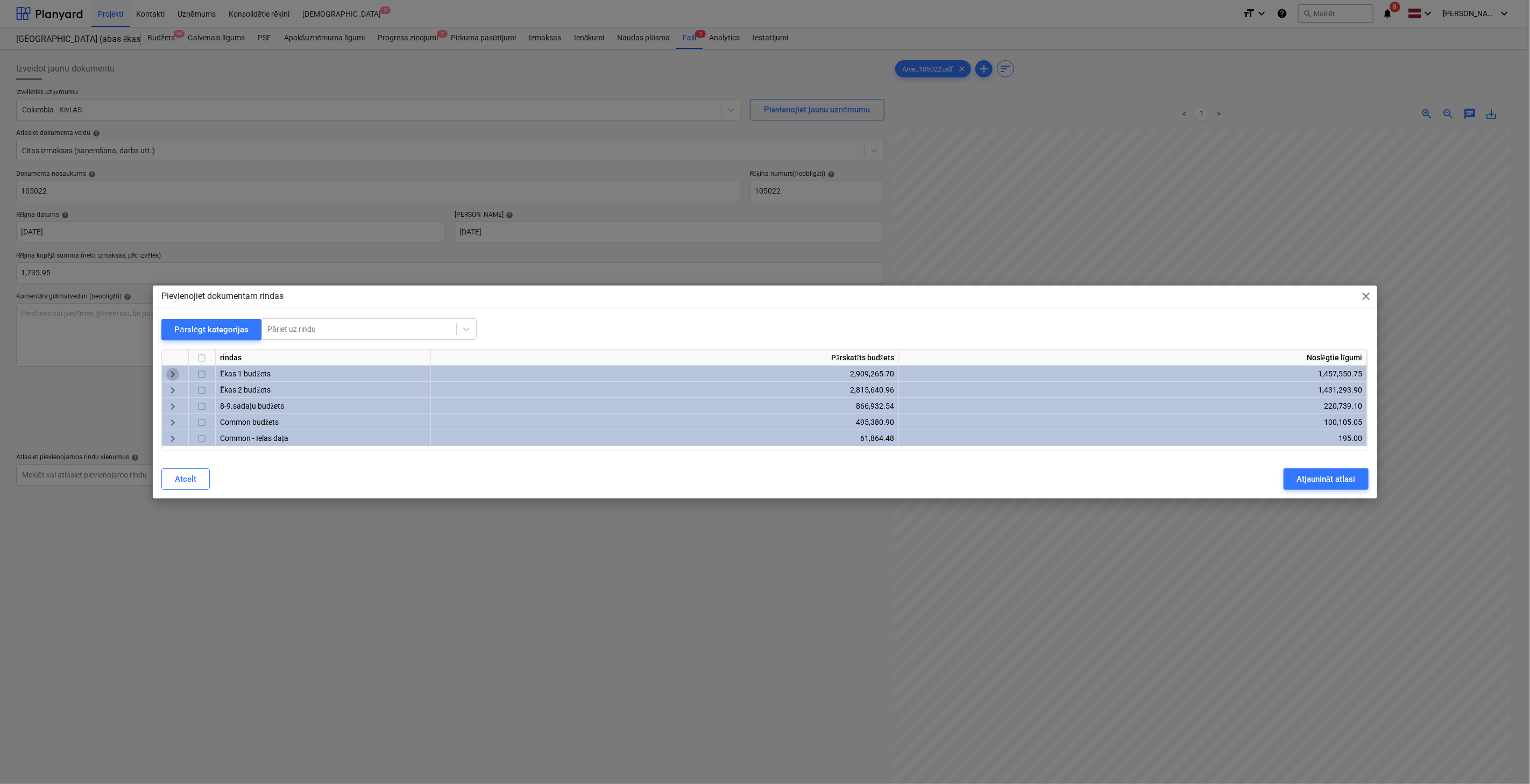
click at [174, 368] on span "keyboard_arrow_right" at bounding box center [172, 374] width 13 height 13
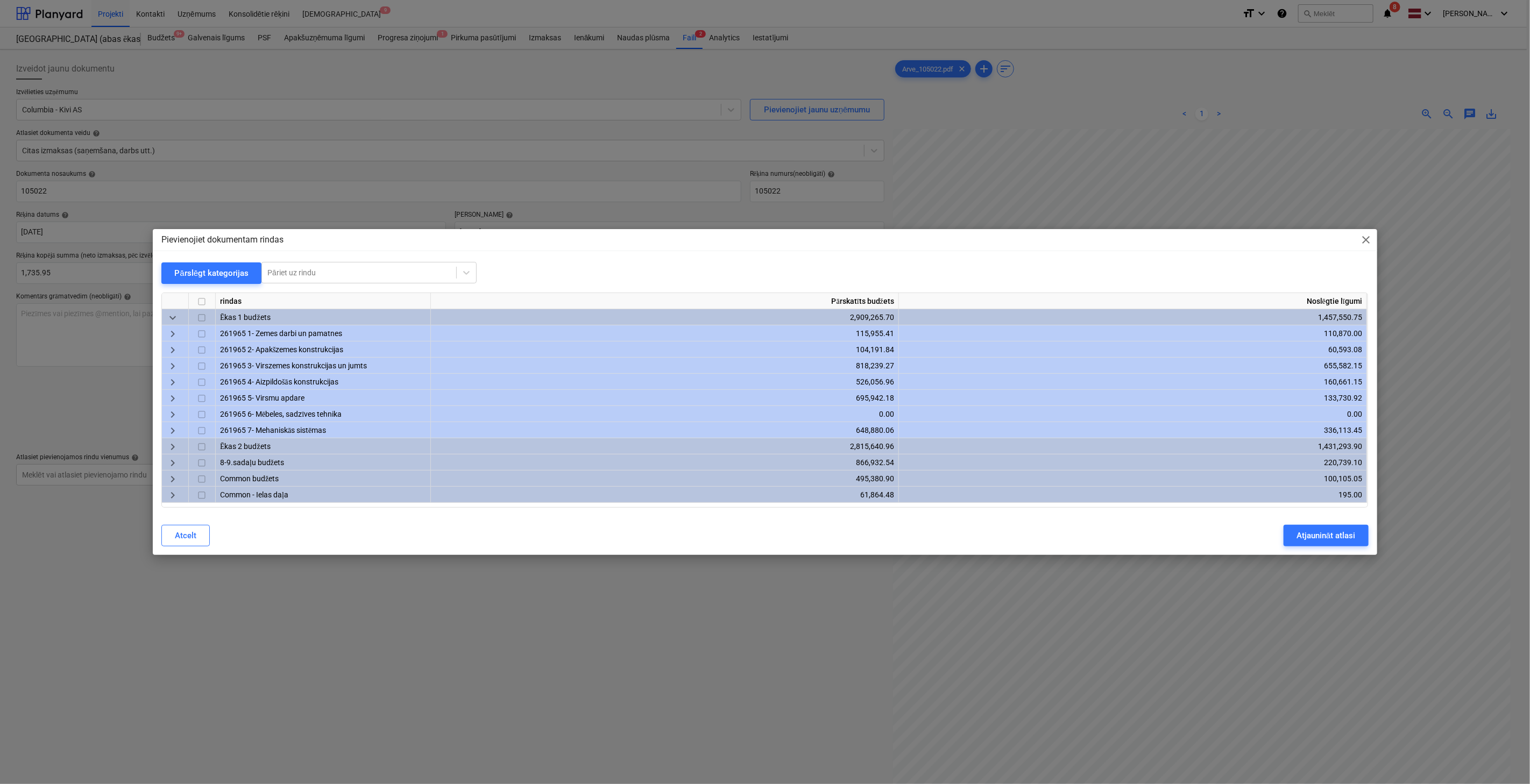
click at [173, 366] on span "keyboard_arrow_right" at bounding box center [172, 366] width 13 height 13
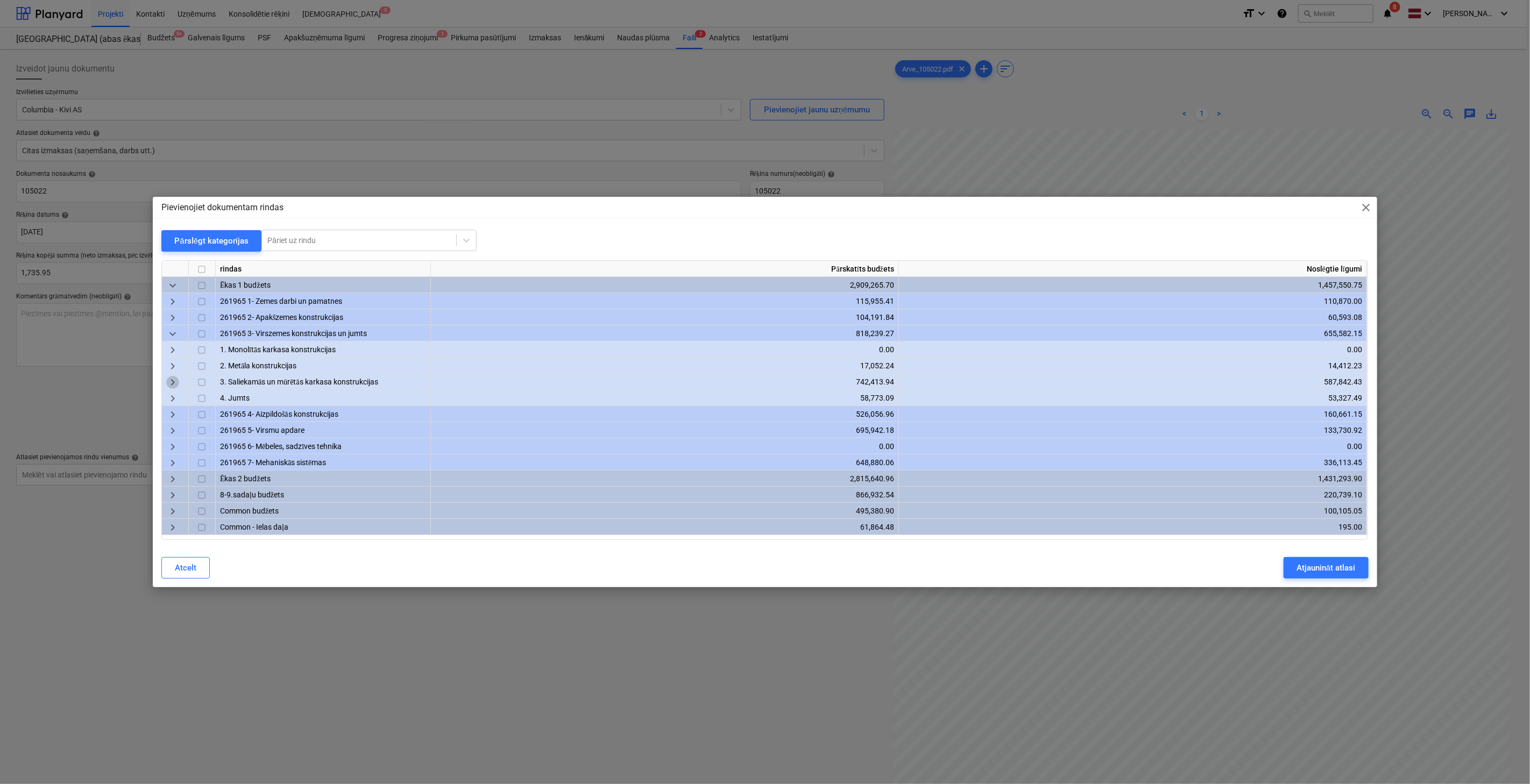
click at [172, 381] on span "keyboard_arrow_right" at bounding box center [172, 382] width 13 height 13
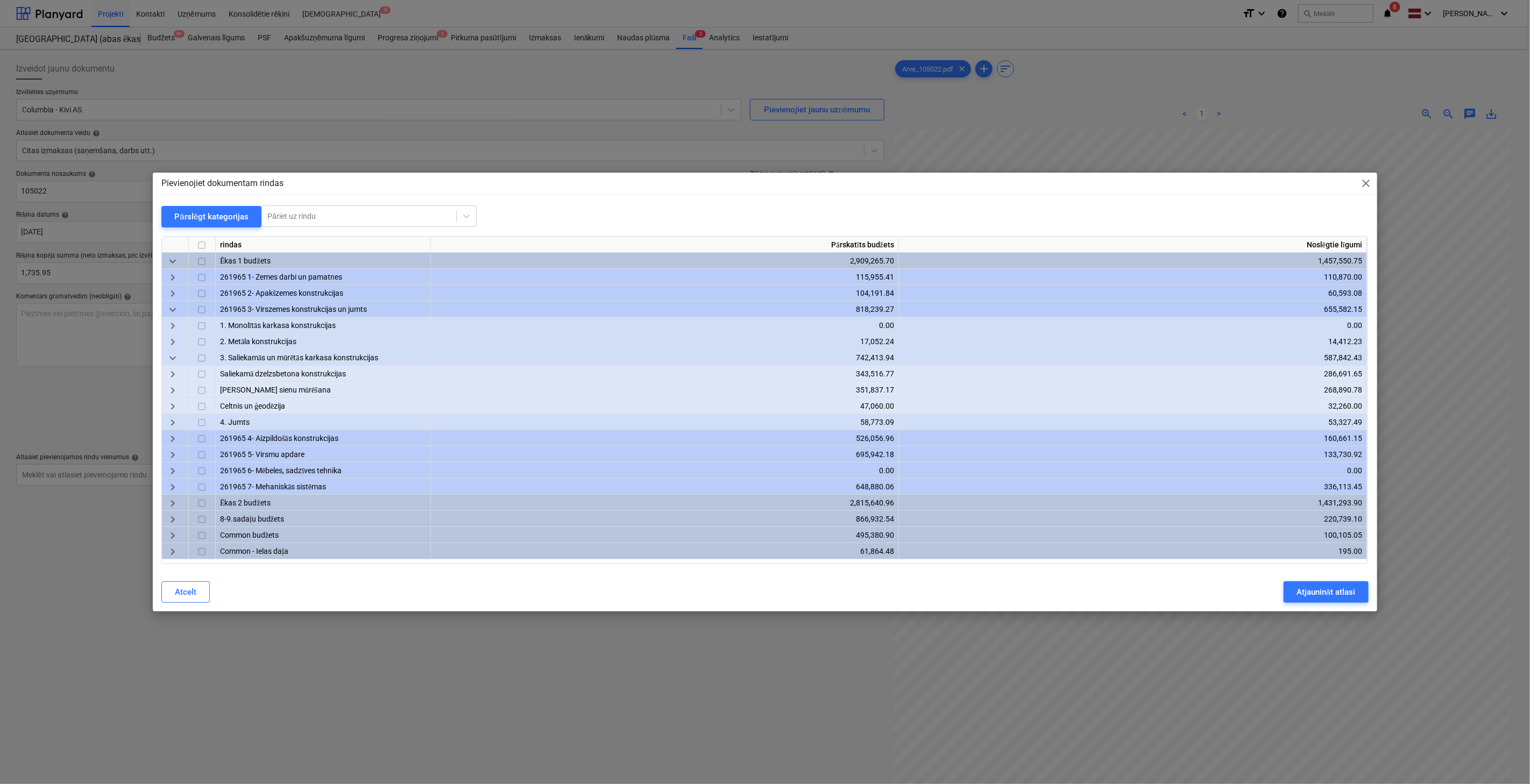
click at [173, 375] on span "keyboard_arrow_right" at bounding box center [172, 374] width 13 height 13
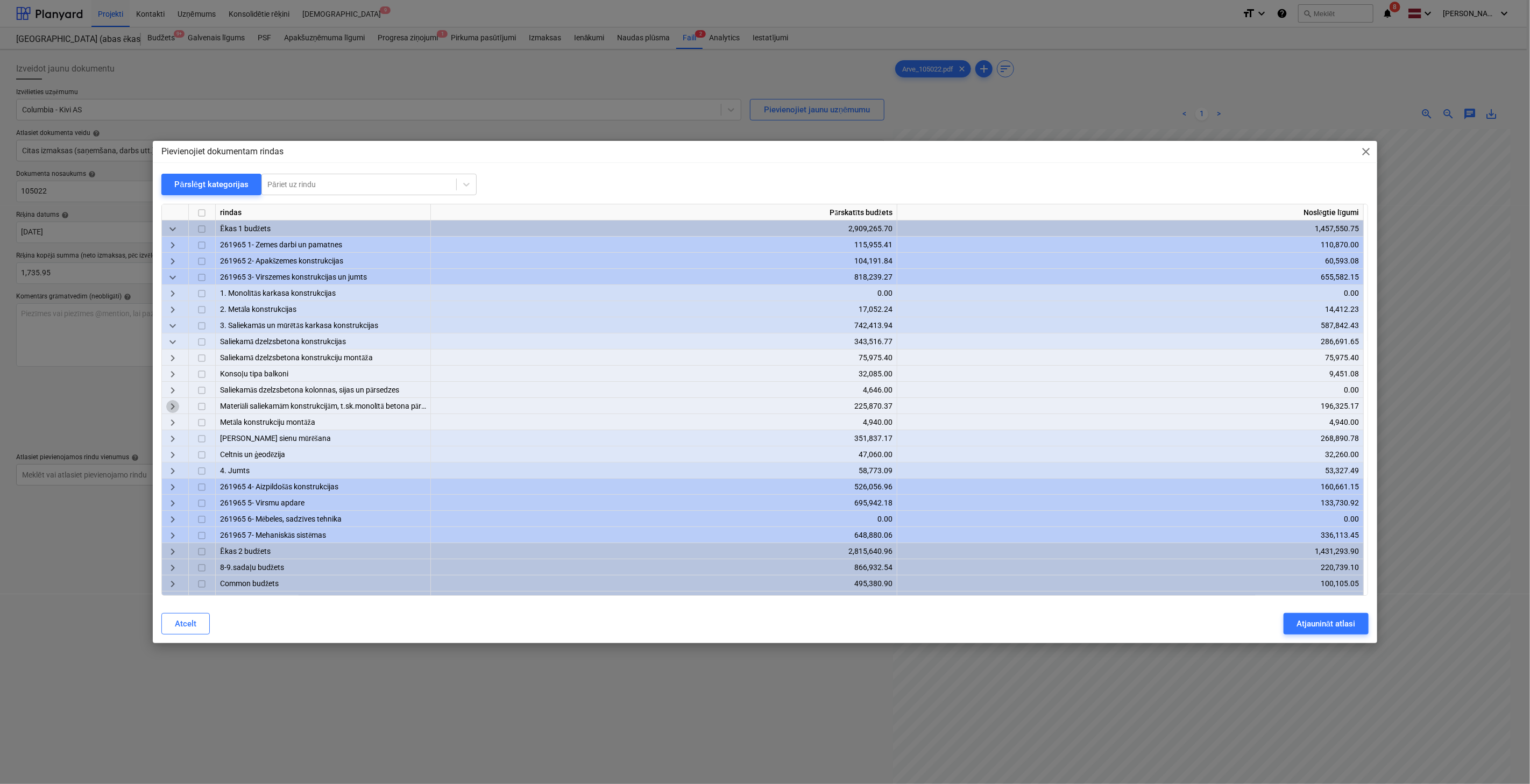
click at [176, 405] on span "keyboard_arrow_right" at bounding box center [172, 407] width 13 height 13
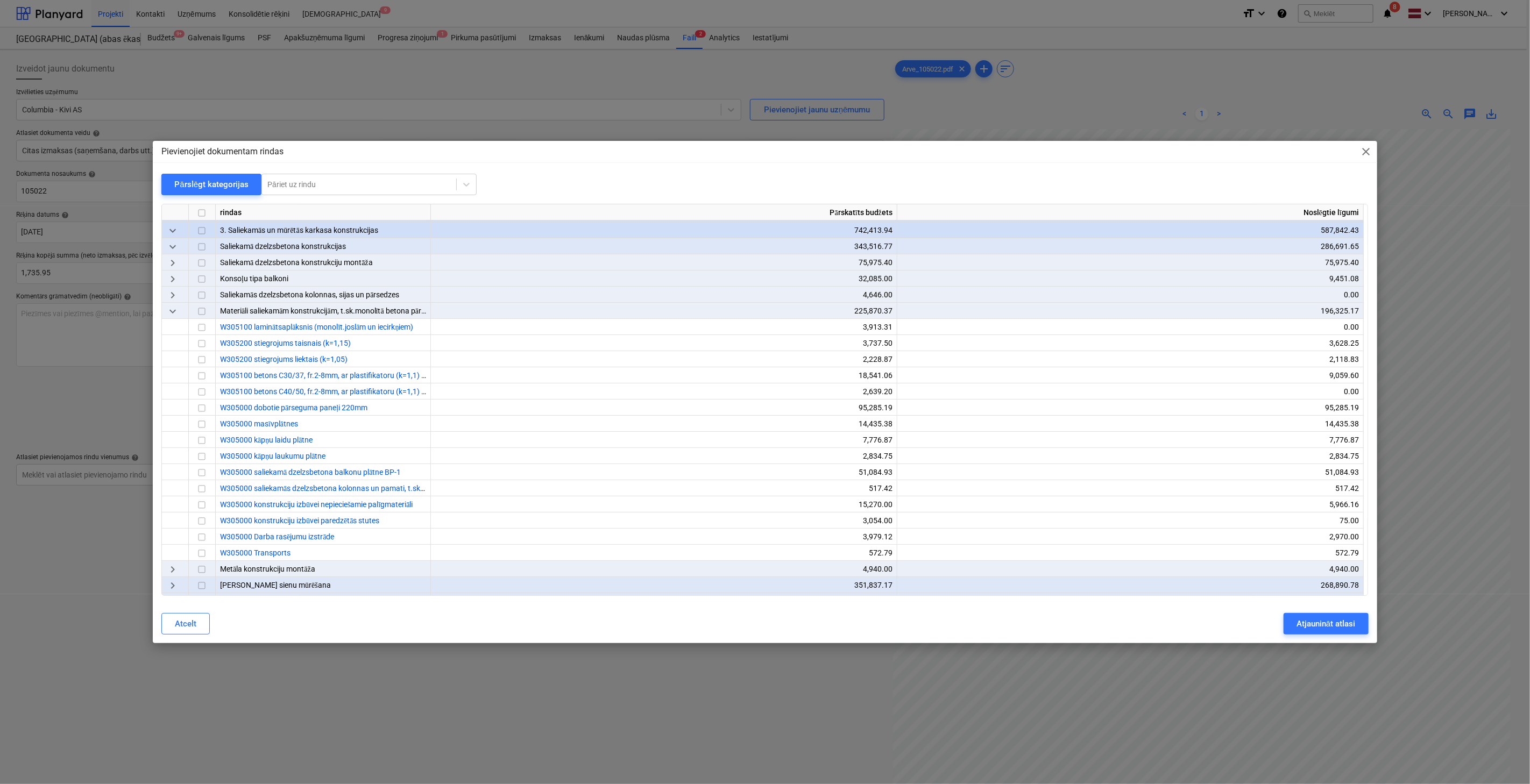
scroll to position [0, 0]
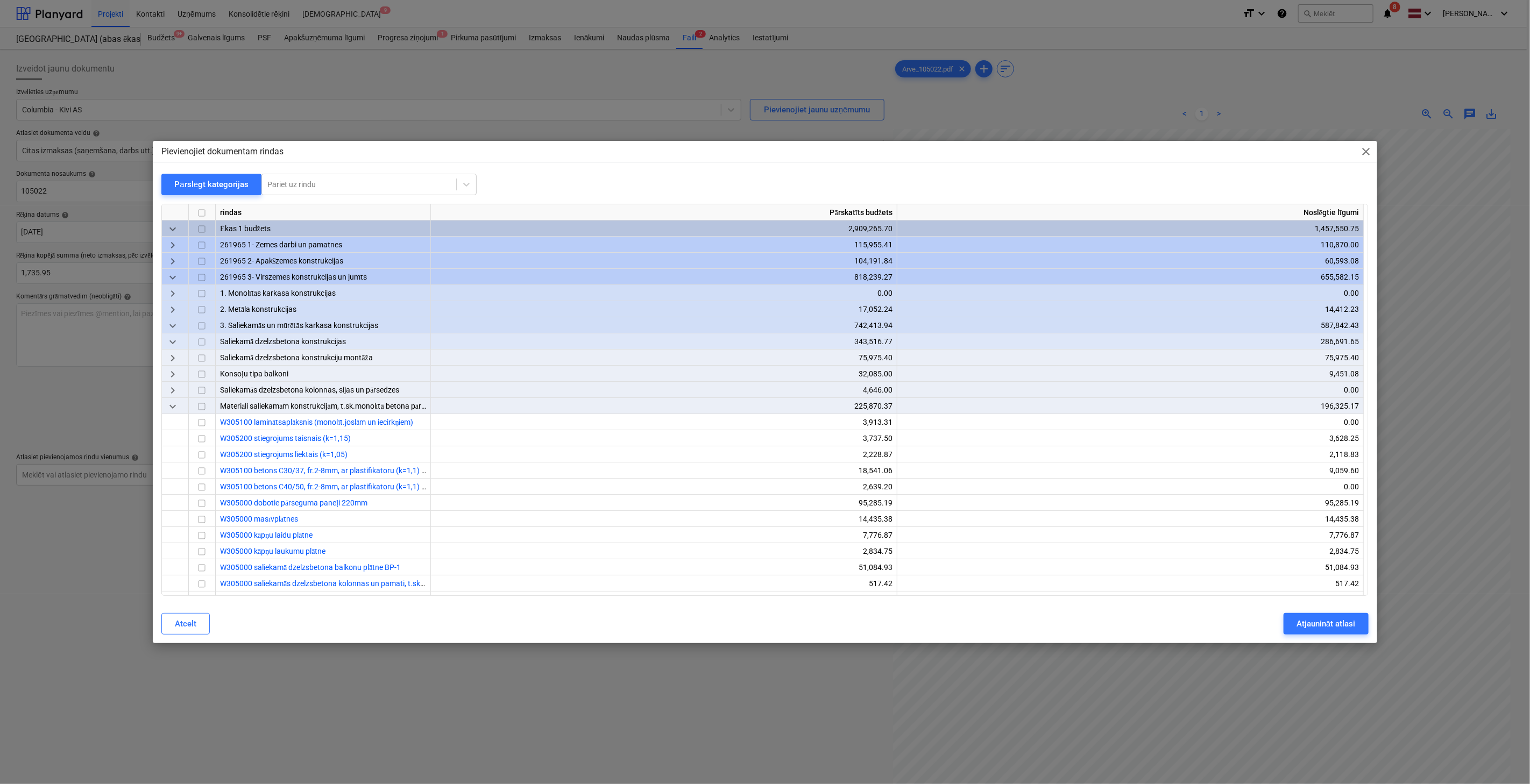
click at [180, 407] on div "keyboard_arrow_down" at bounding box center [176, 406] width 27 height 16
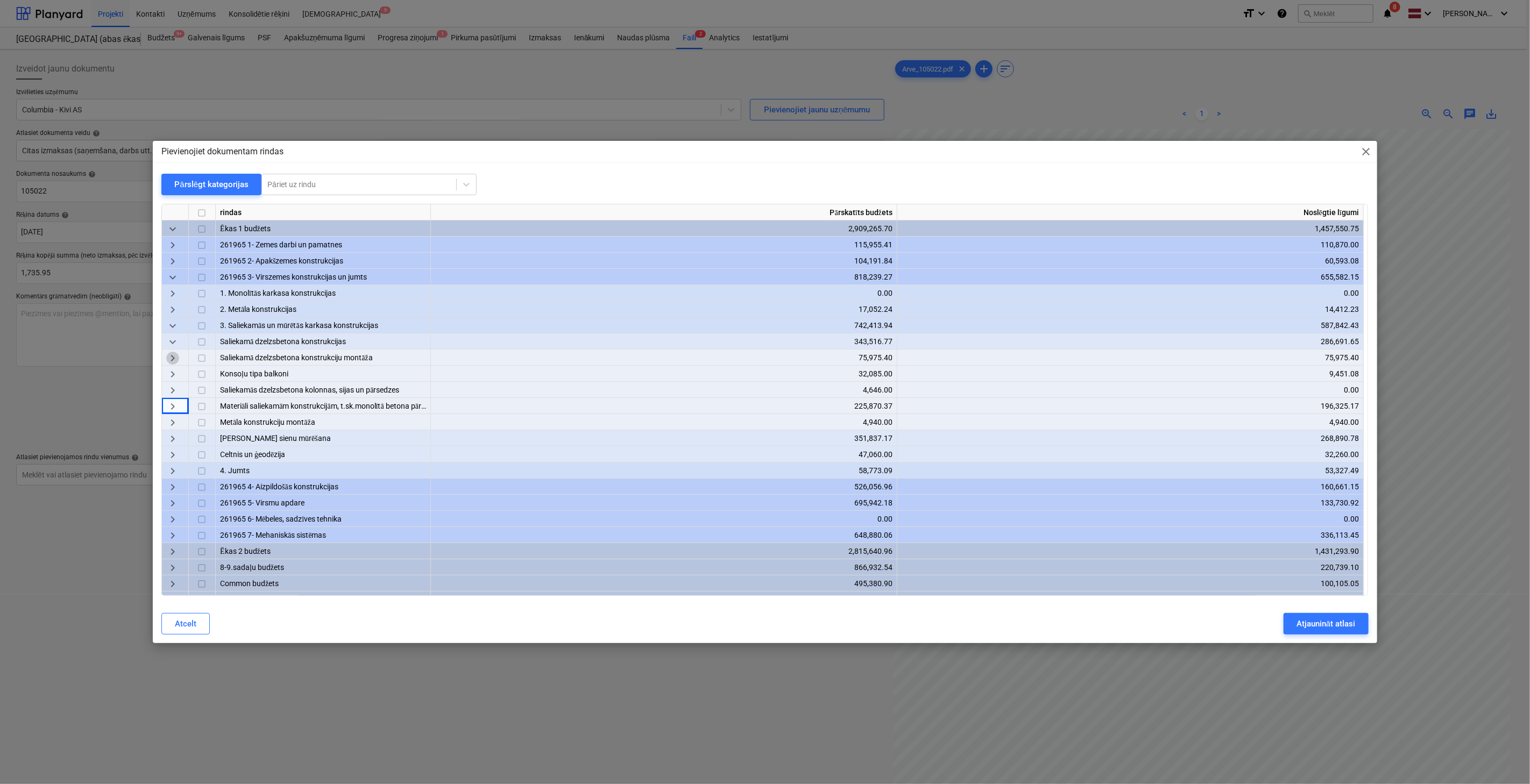
click at [171, 363] on span "keyboard_arrow_right" at bounding box center [172, 358] width 13 height 13
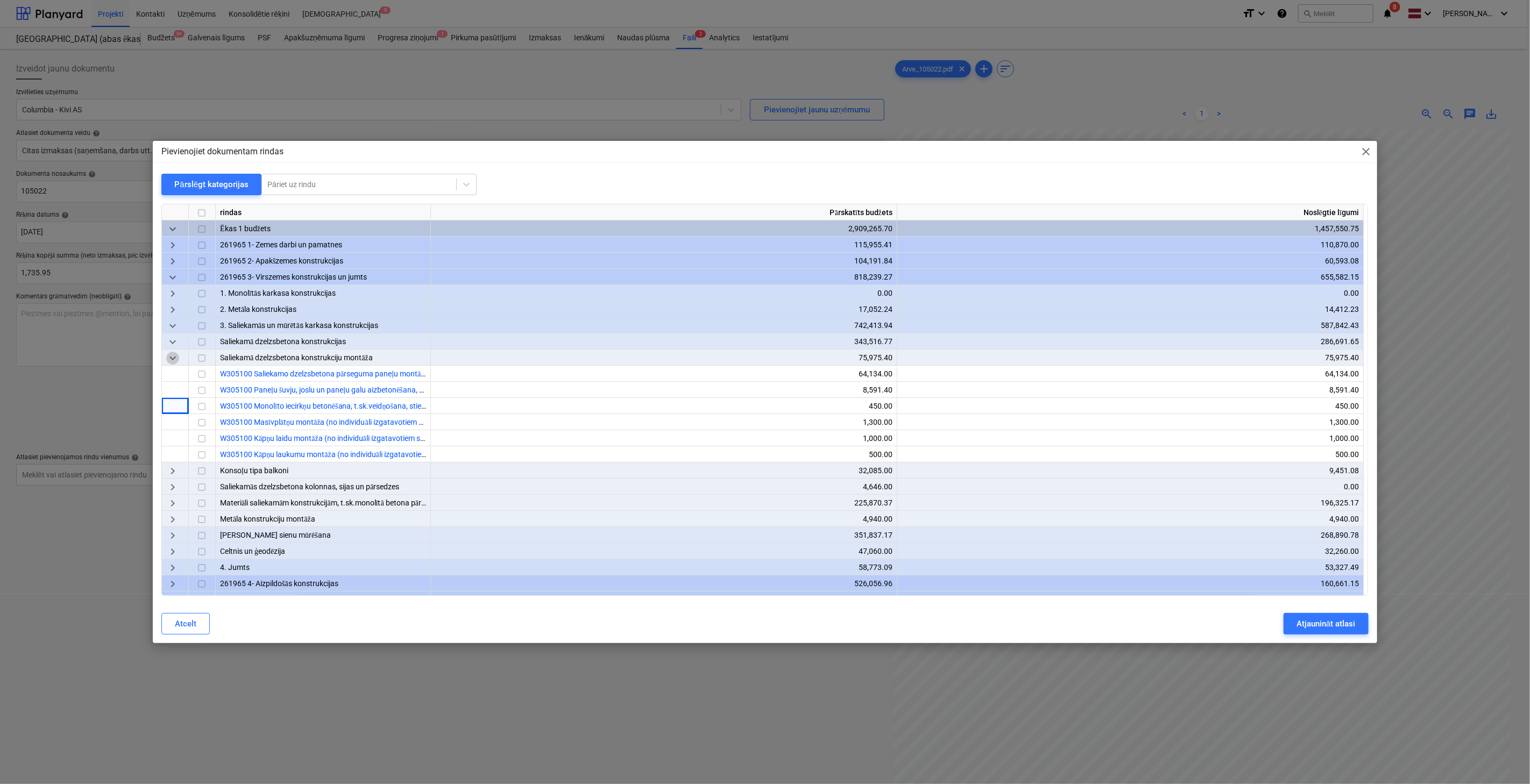
click at [171, 363] on span "keyboard_arrow_down" at bounding box center [172, 358] width 13 height 13
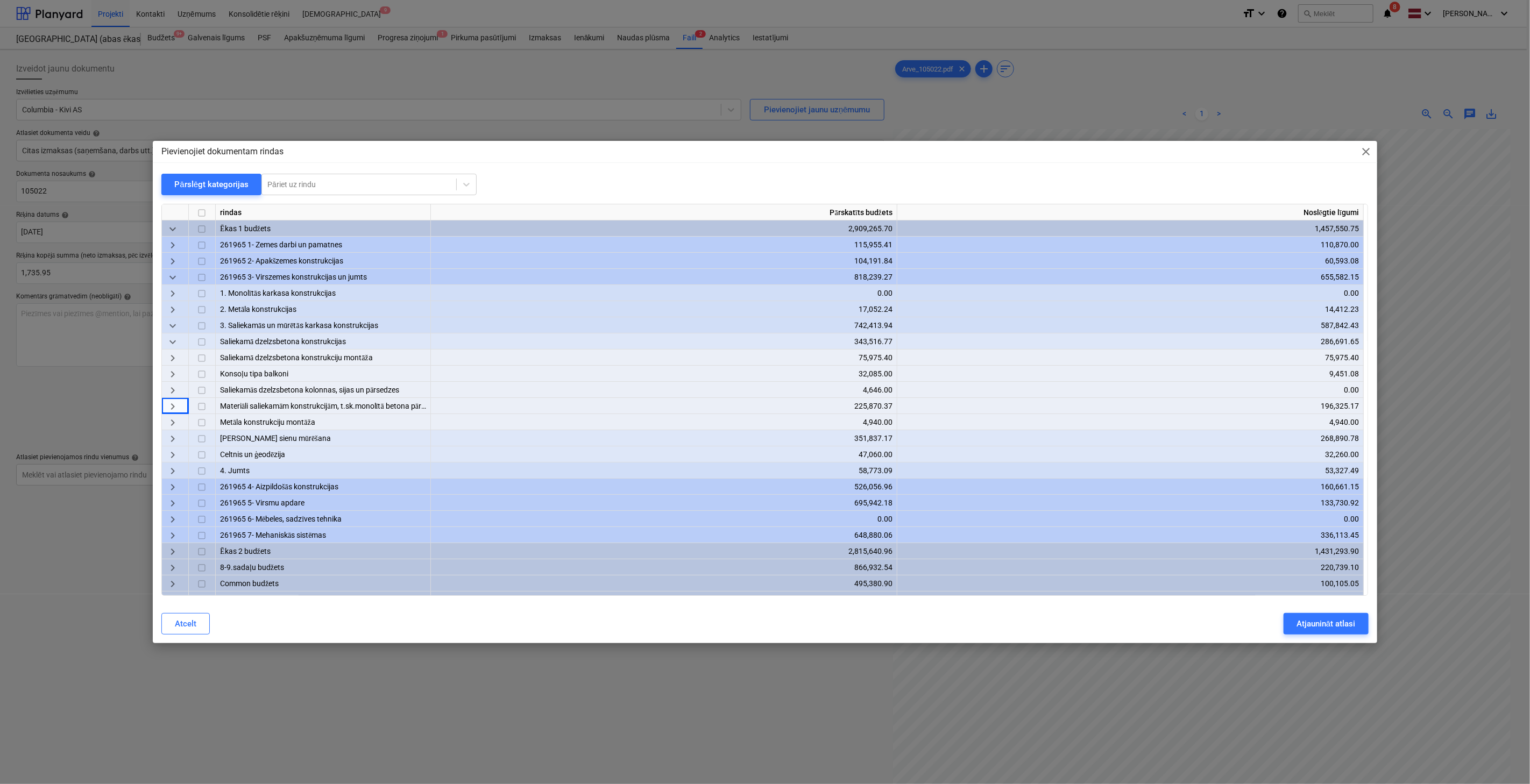
click at [173, 387] on span "keyboard_arrow_right" at bounding box center [172, 391] width 13 height 13
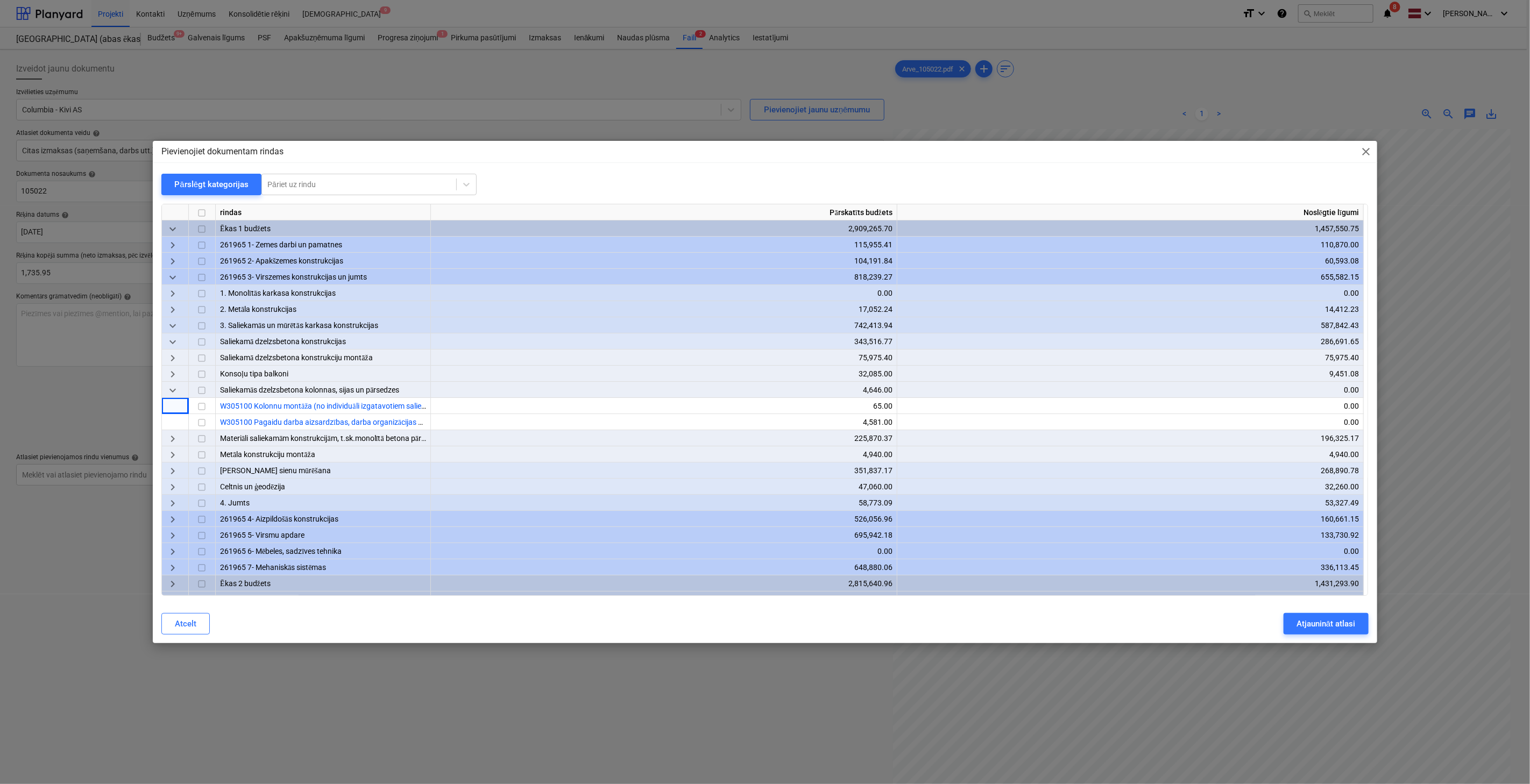
click at [173, 387] on span "keyboard_arrow_down" at bounding box center [172, 391] width 13 height 13
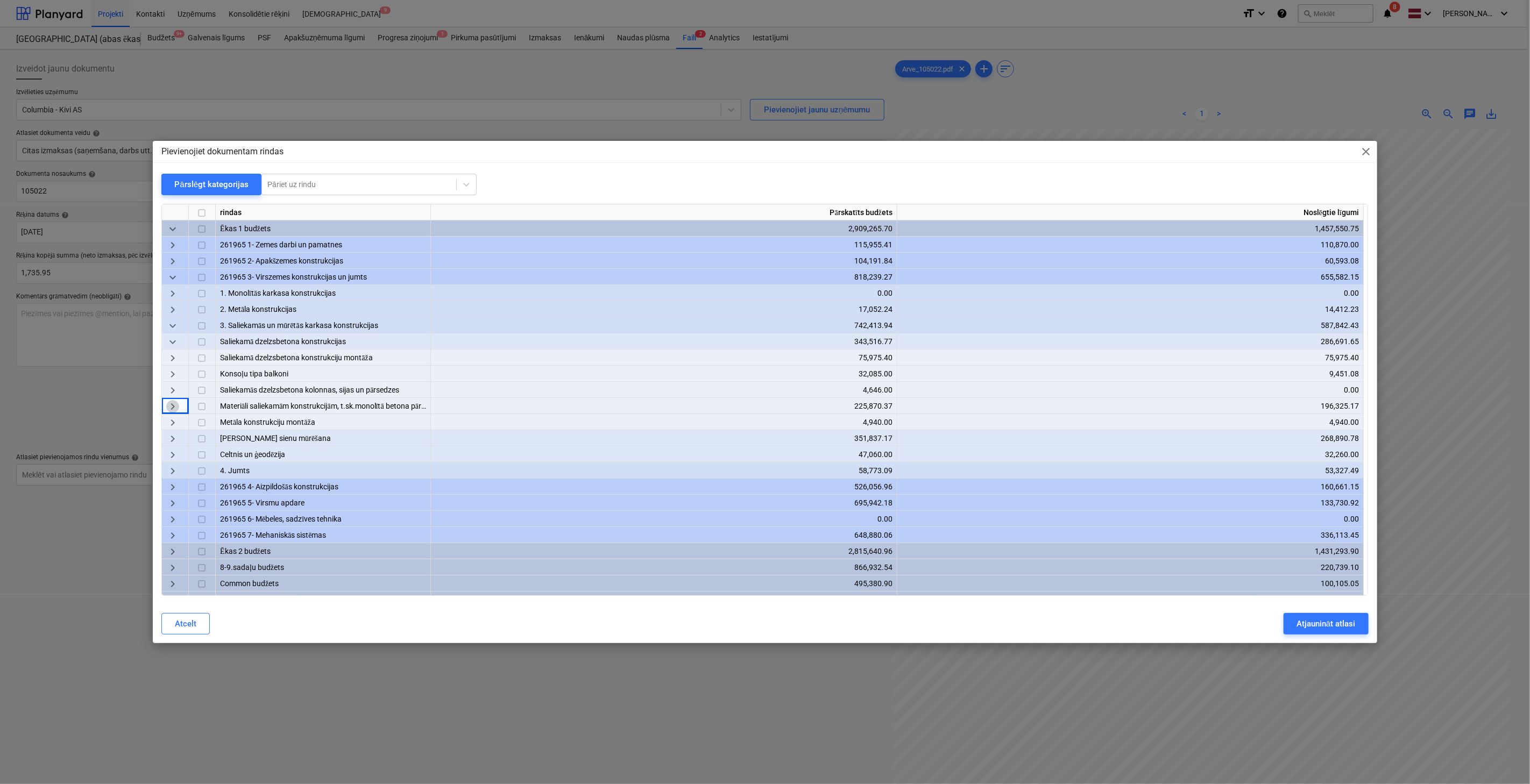
click at [173, 409] on span "keyboard_arrow_right" at bounding box center [172, 407] width 13 height 13
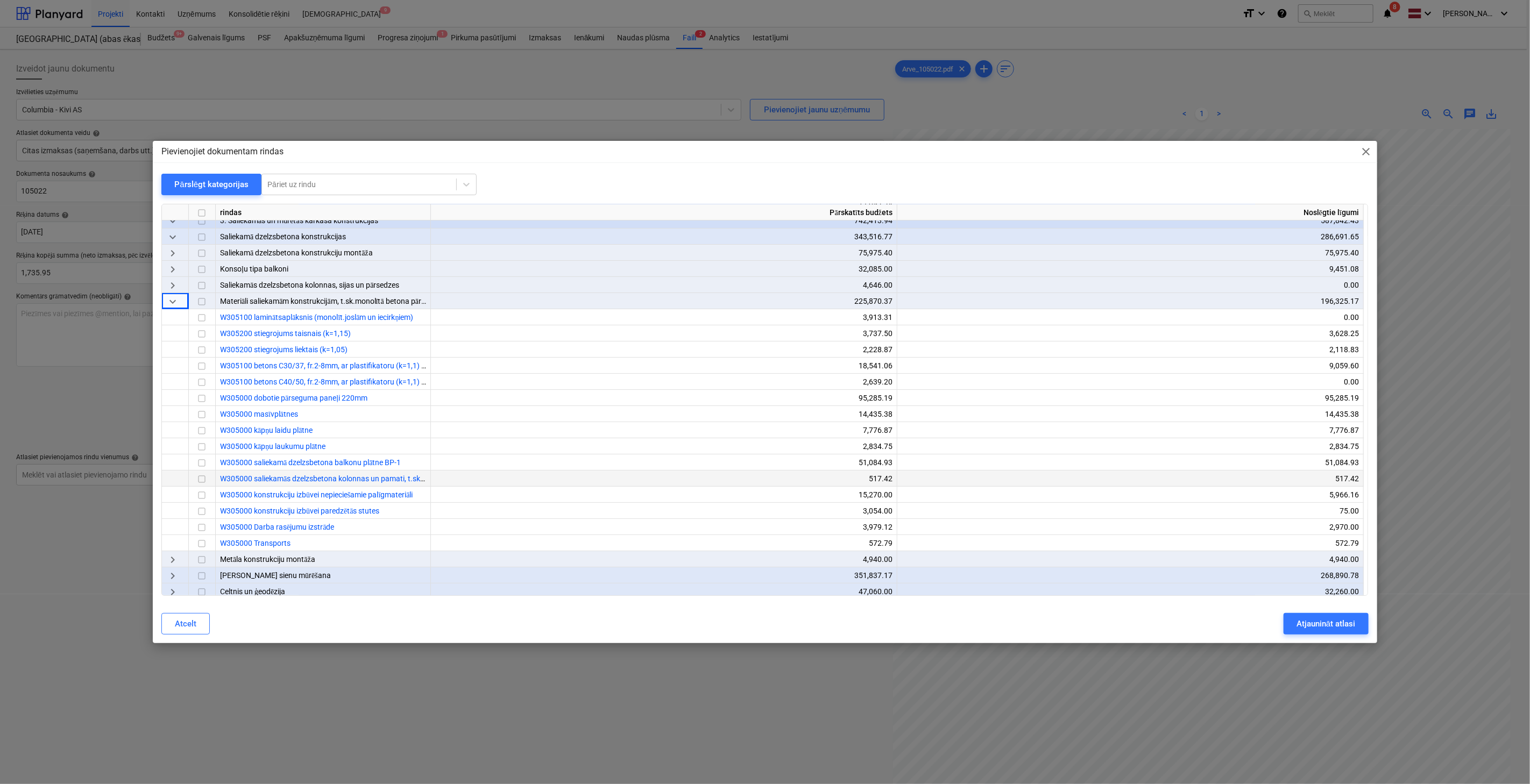
scroll to position [160, 0]
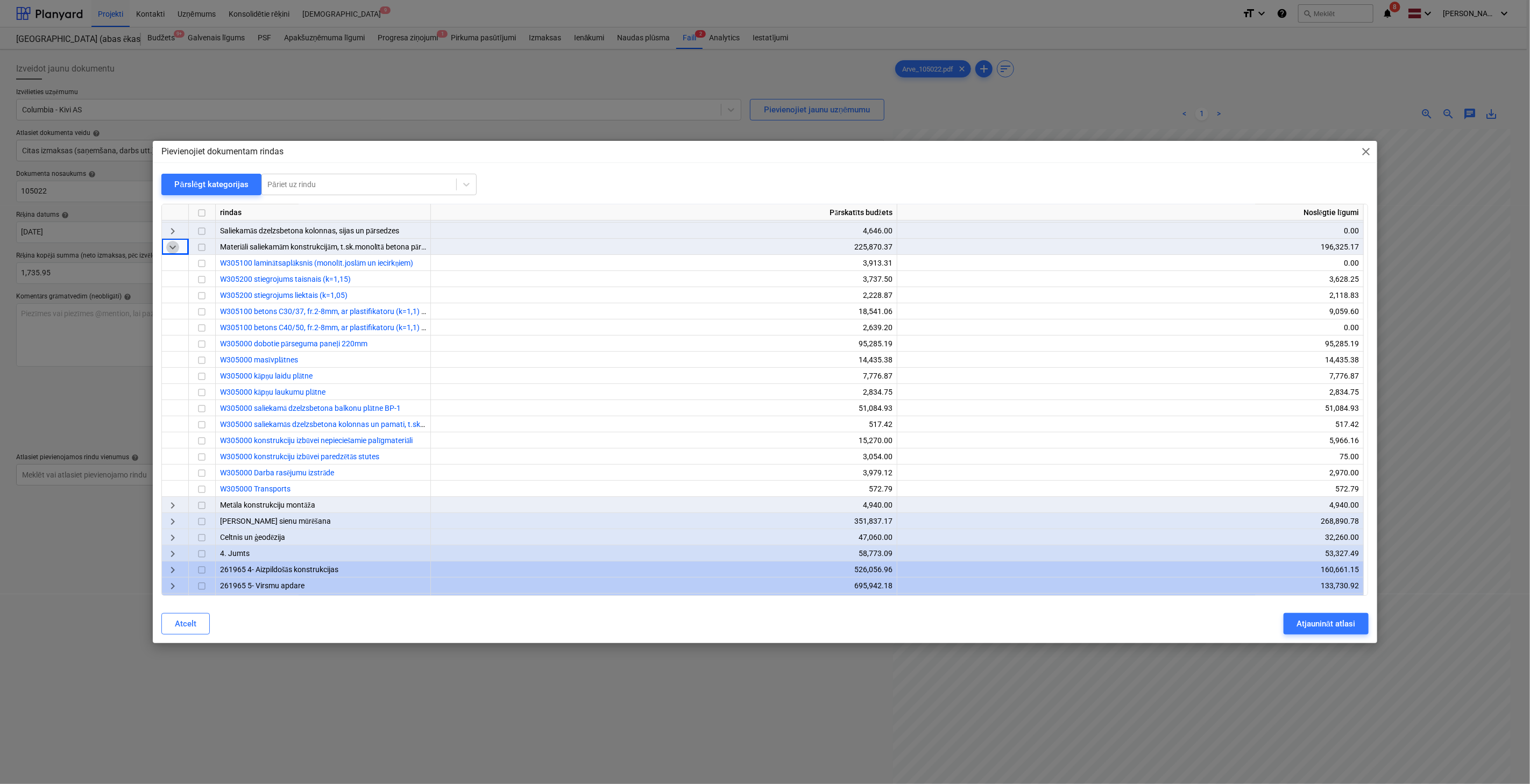
click at [172, 250] on span "keyboard_arrow_down" at bounding box center [172, 248] width 13 height 13
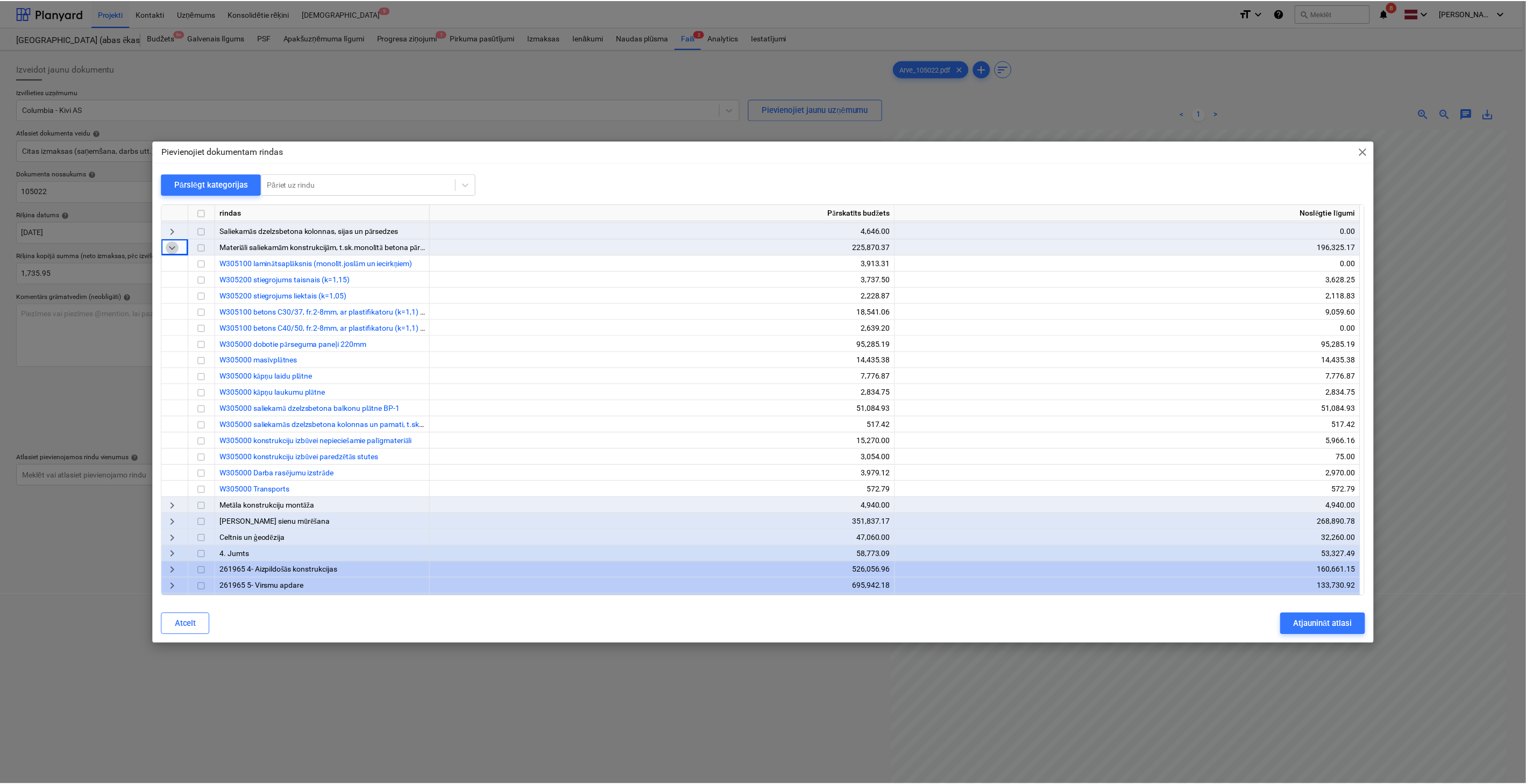
scroll to position [12, 0]
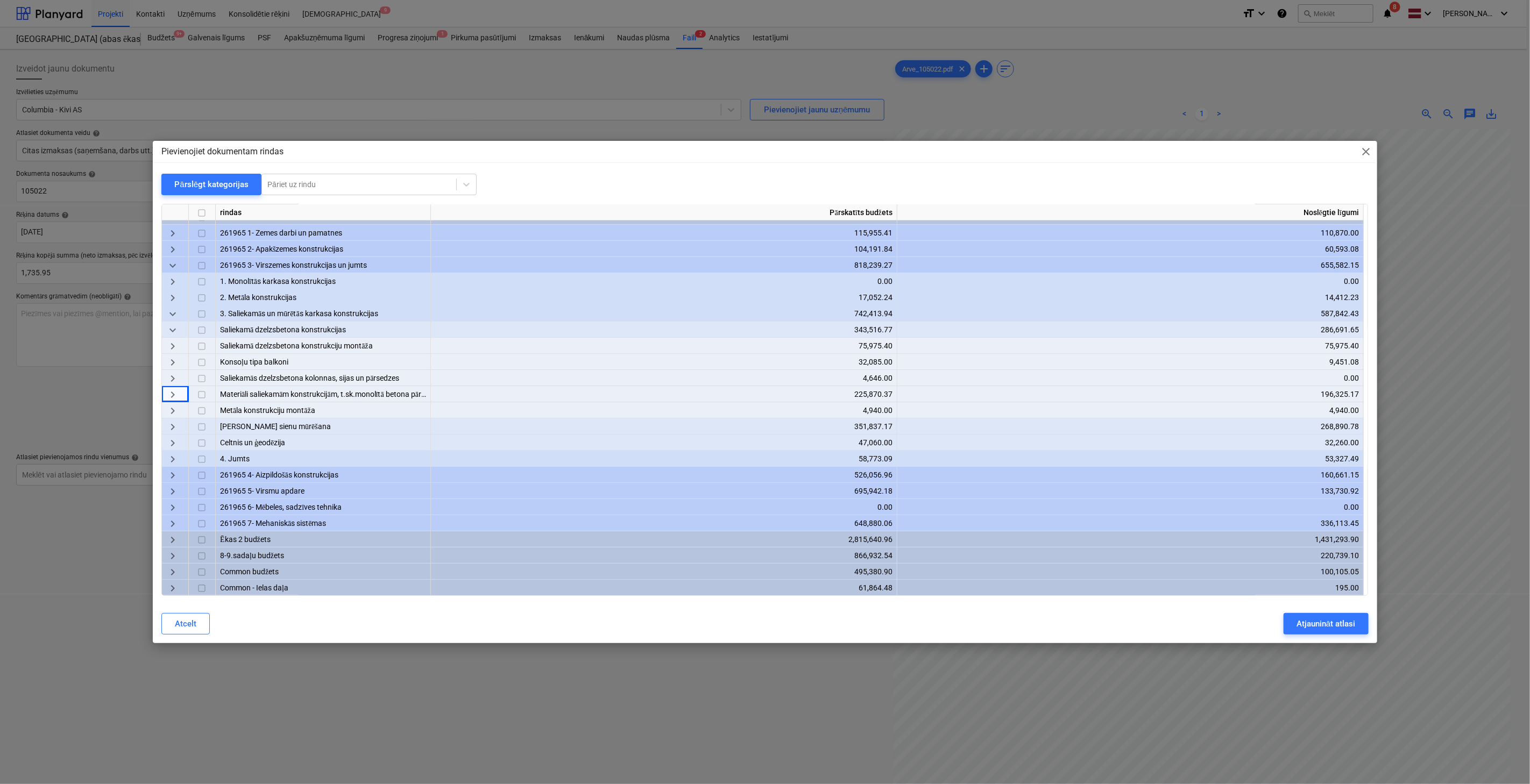
click at [174, 422] on span "keyboard_arrow_right" at bounding box center [172, 427] width 13 height 13
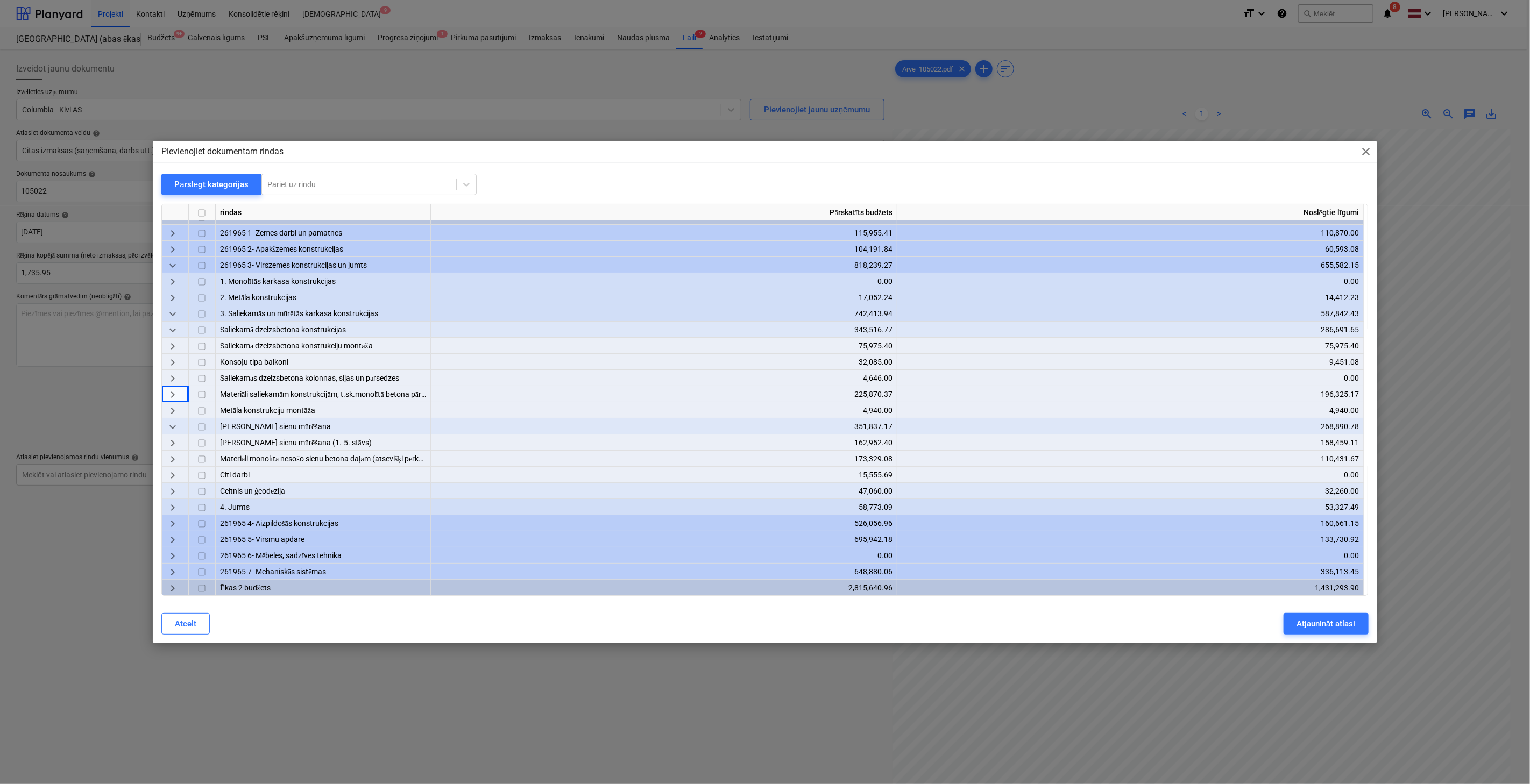
click at [173, 455] on span "keyboard_arrow_right" at bounding box center [172, 460] width 13 height 13
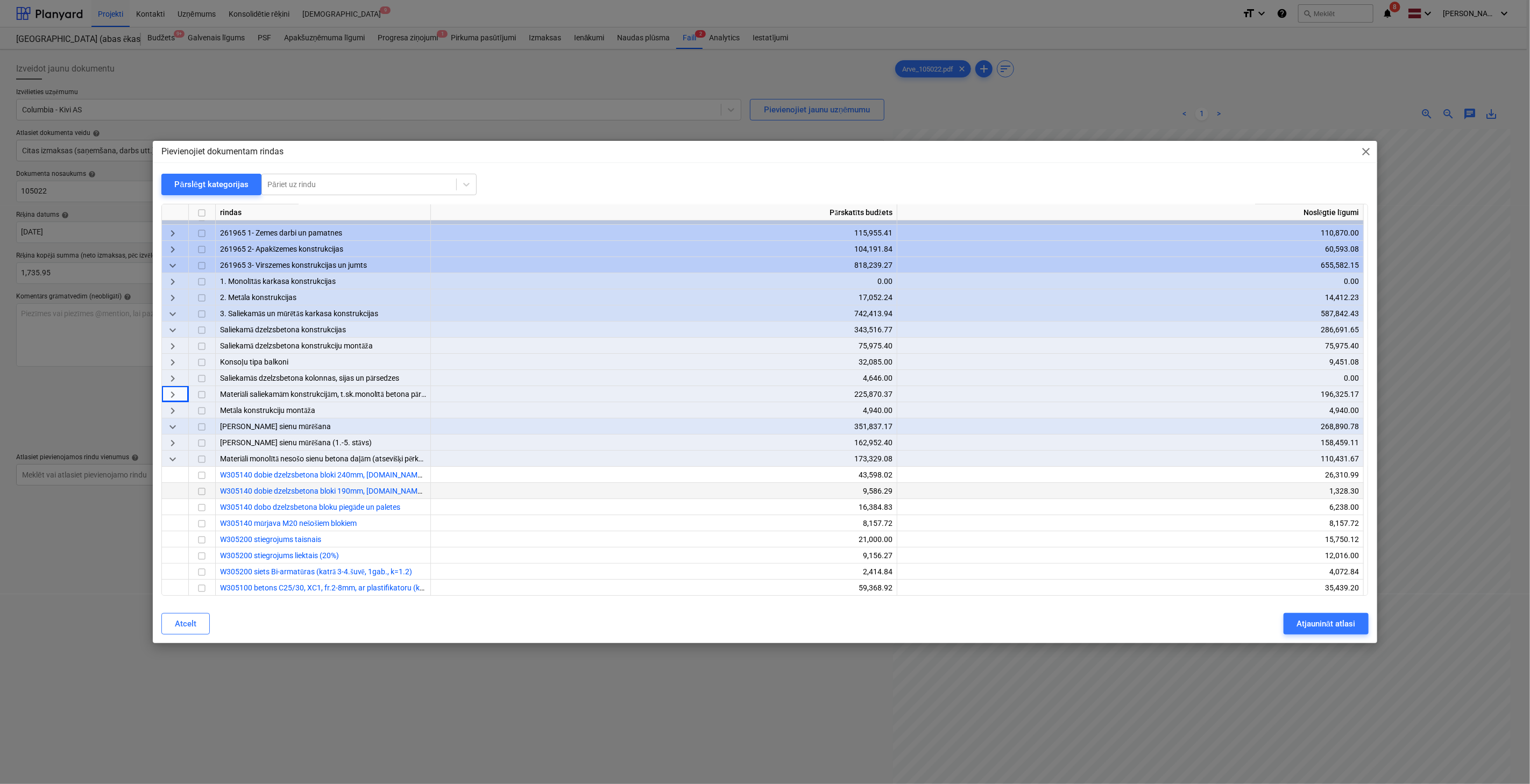
click at [202, 492] on input "checkbox" at bounding box center [202, 492] width 13 height 13
click at [198, 509] on input "checkbox" at bounding box center [202, 508] width 13 height 13
click at [1239, 620] on div "Atjaunināt atlasi" at bounding box center [1326, 623] width 59 height 14
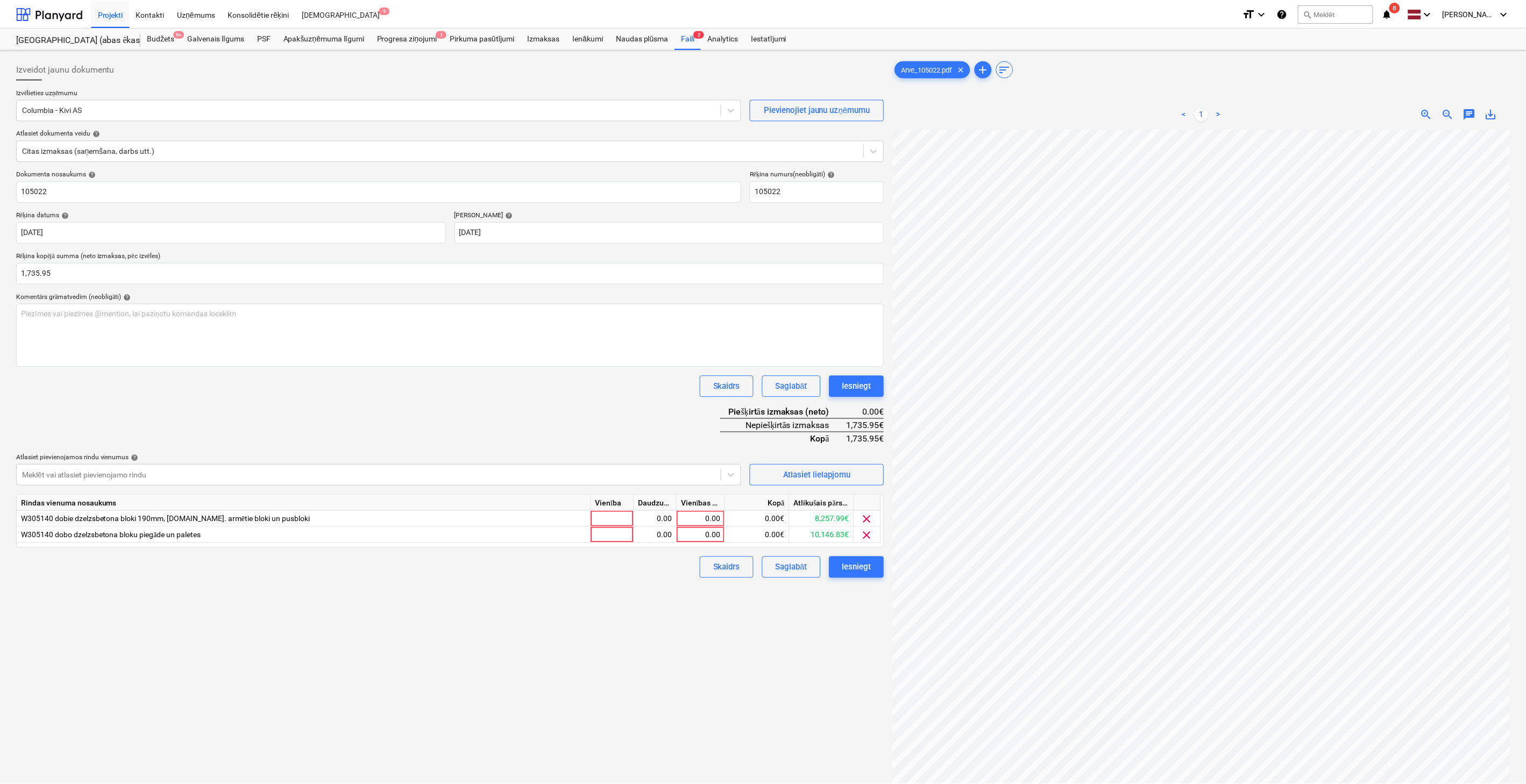
scroll to position [159, 26]
click at [714, 518] on div "0.00" at bounding box center [702, 519] width 39 height 16
click at [708, 536] on div "0.00" at bounding box center [702, 535] width 39 height 16
type input "471"
click at [706, 519] on div "0.00" at bounding box center [702, 519] width 39 height 16
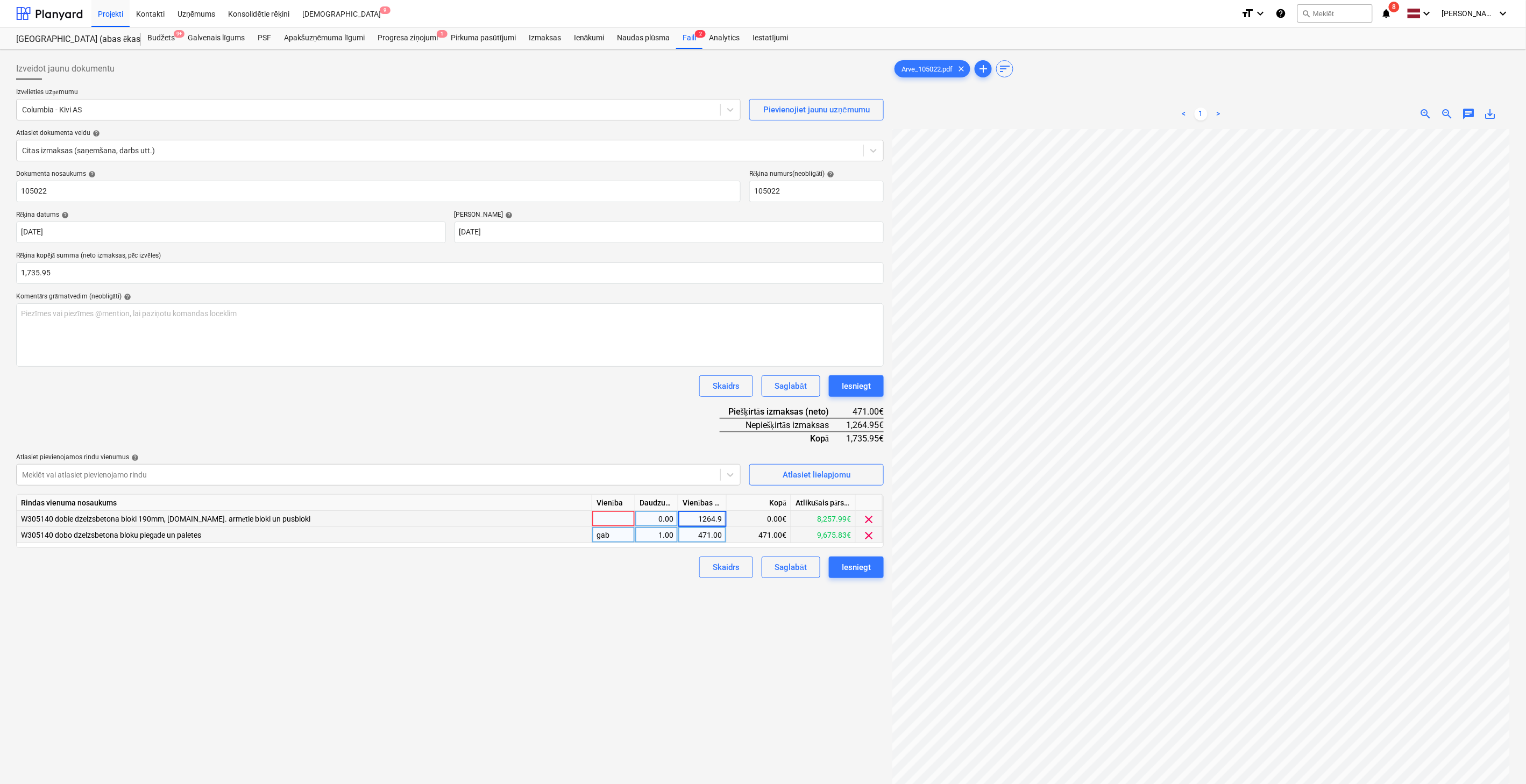
type input "1264.95"
click at [643, 646] on div "Izveidot jaunu dokumentu Izvēlieties uzņēmumu Columbia - Kivi AS Pievienojiet j…" at bounding box center [450, 471] width 876 height 834
click at [852, 561] on div "Iesniegt" at bounding box center [856, 567] width 29 height 14
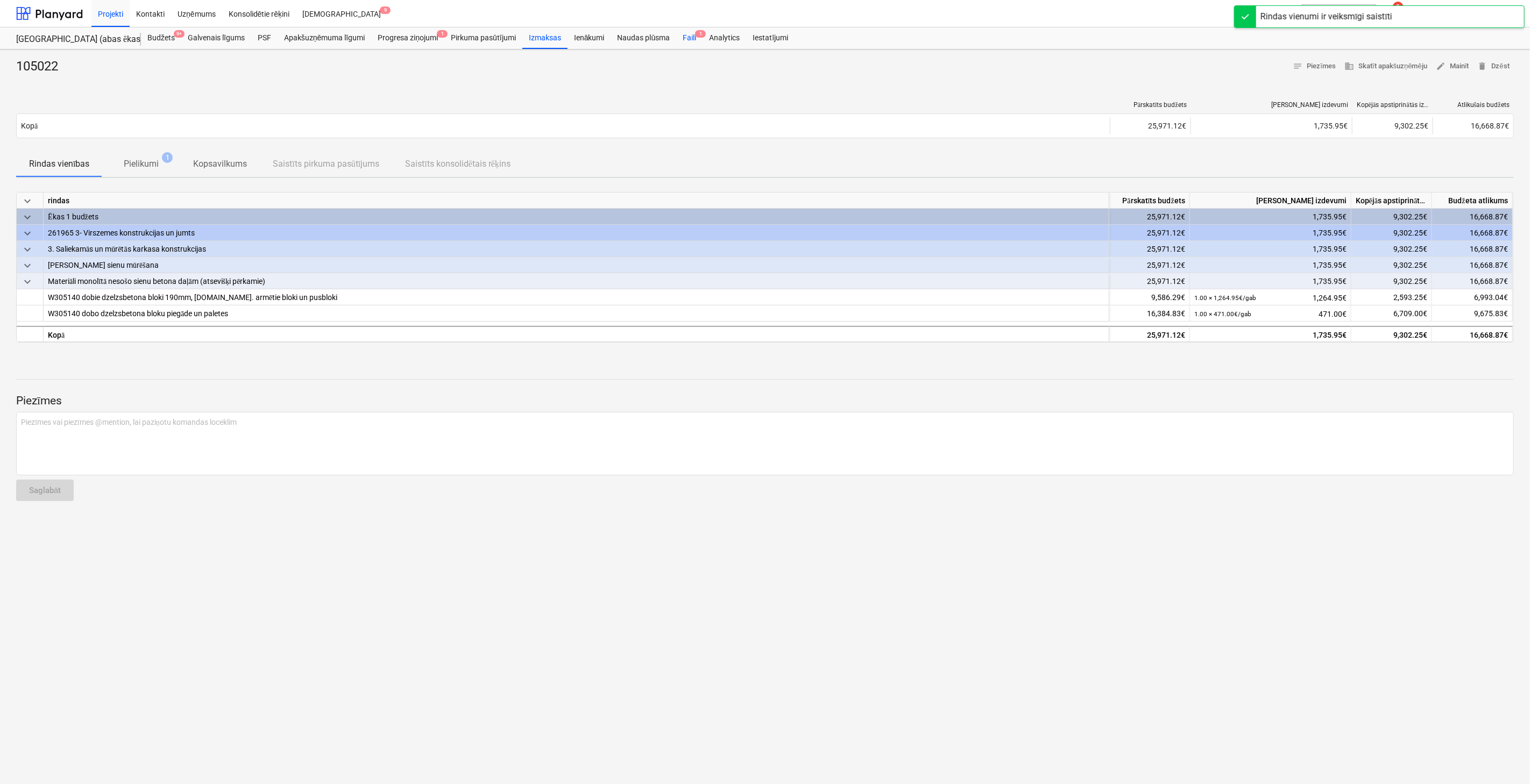
click at [692, 38] on div "Faili 1" at bounding box center [689, 38] width 26 height 22
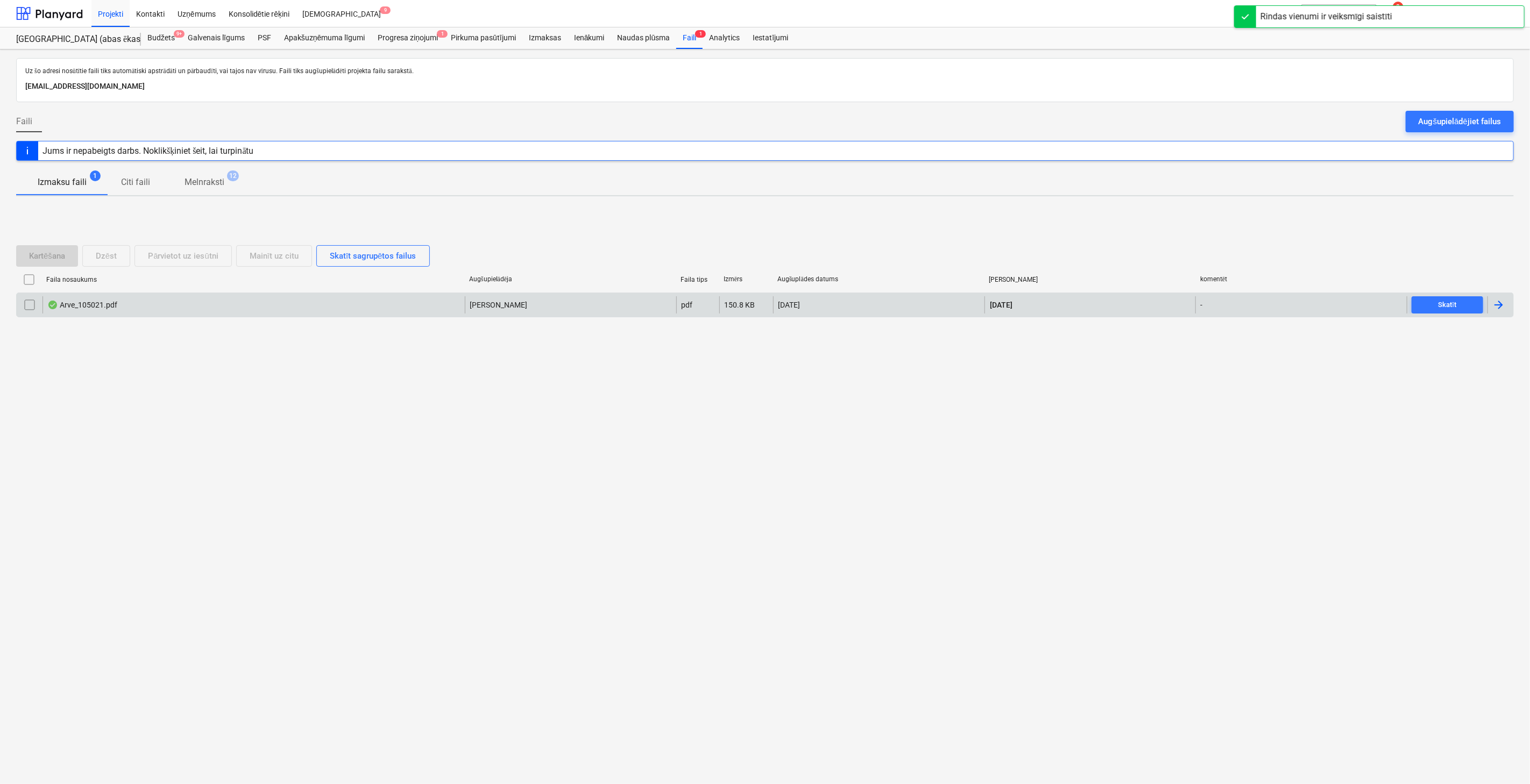
click at [1239, 305] on div at bounding box center [1499, 305] width 13 height 13
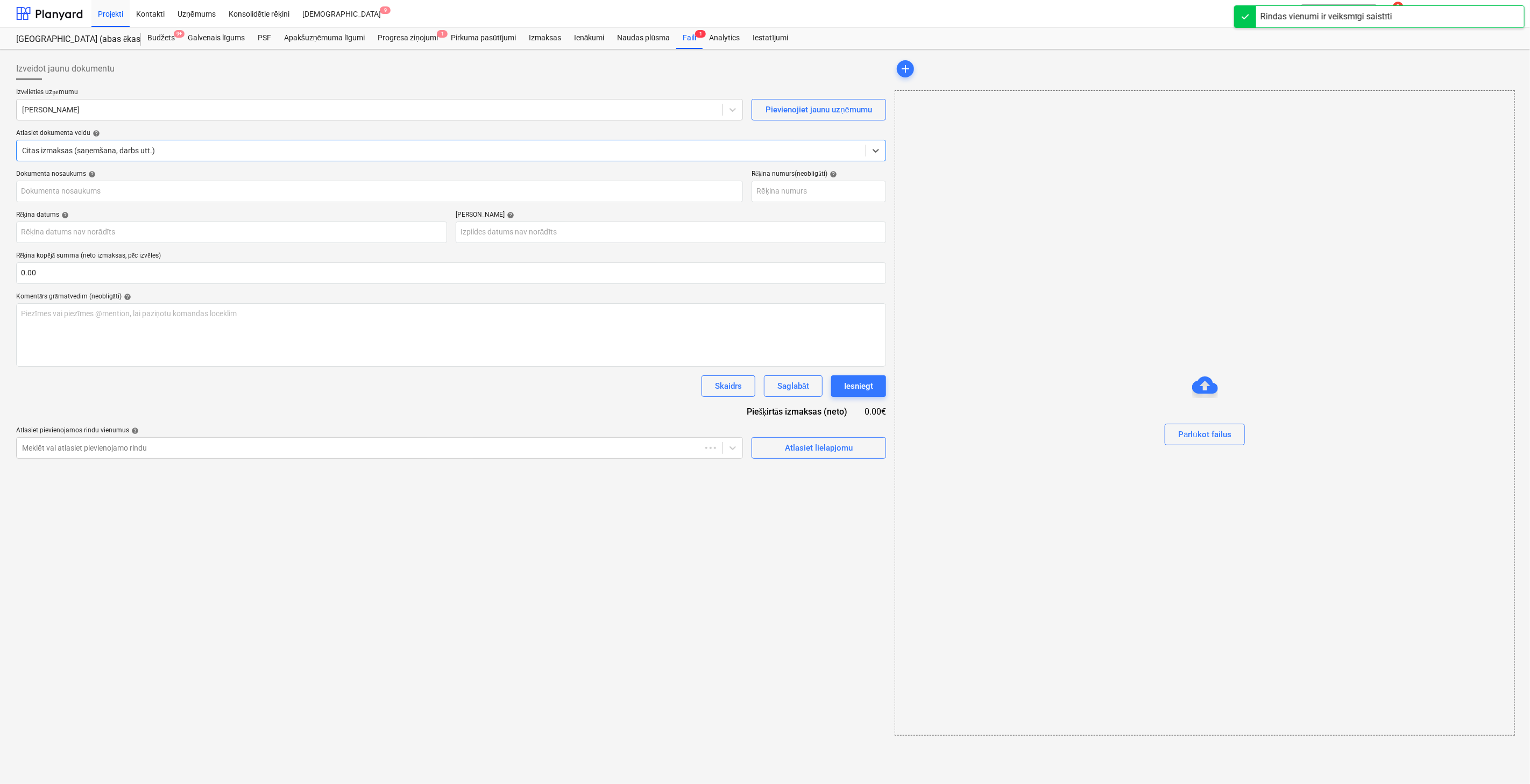
type input "105021"
type input "06 Oct 2025"
type input "27 Oct 2025"
click at [230, 110] on div at bounding box center [370, 109] width 695 height 10
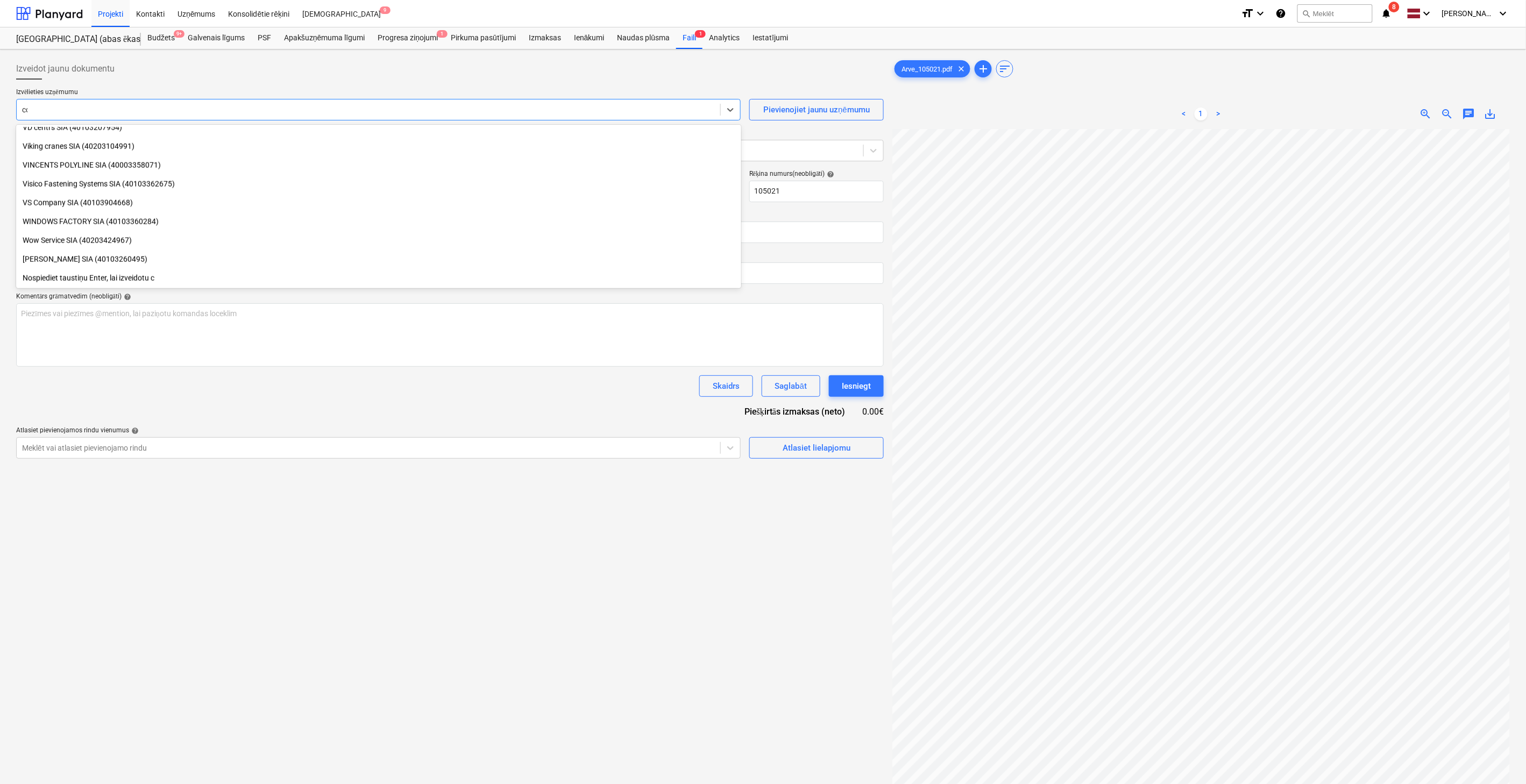
scroll to position [347, 0]
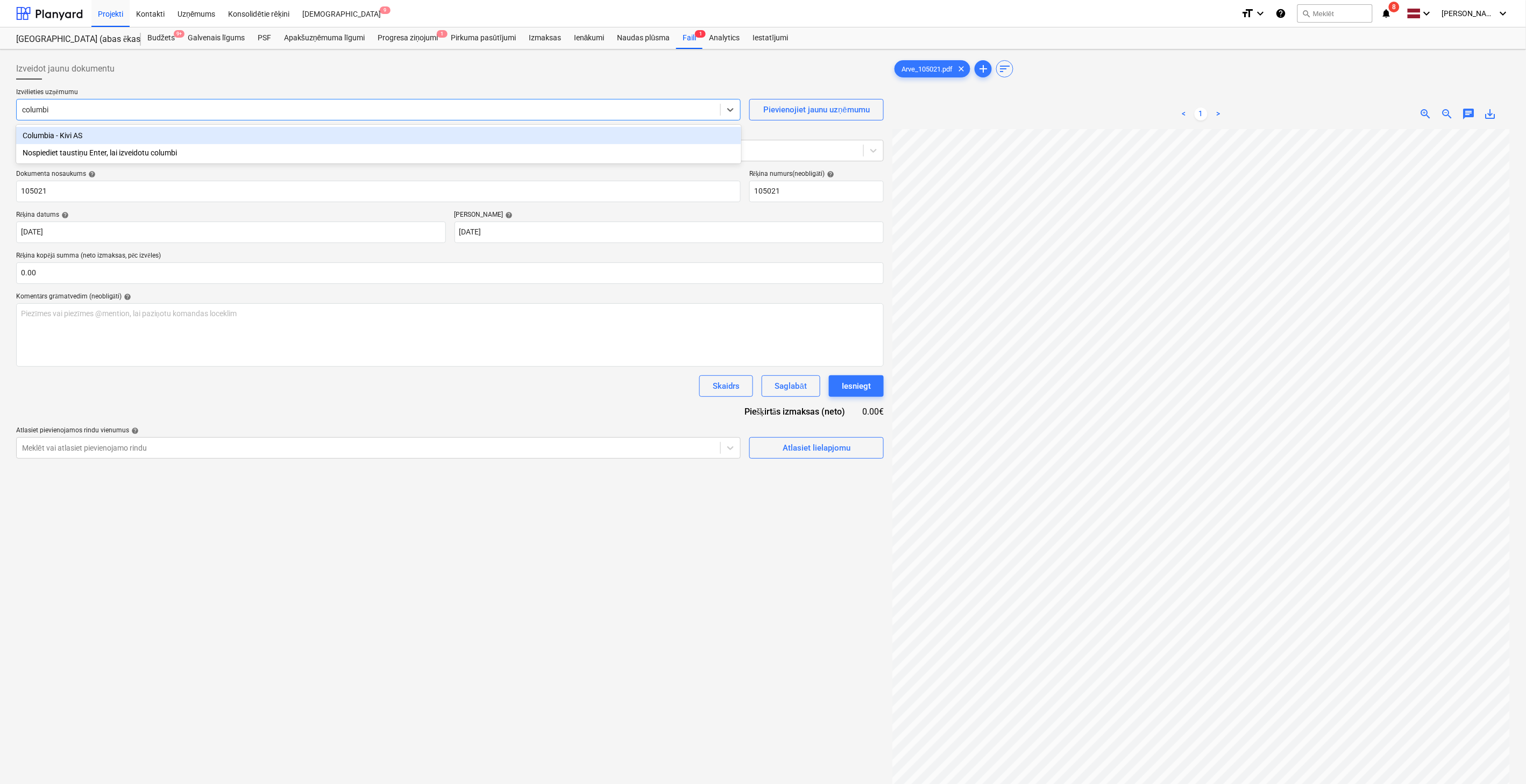
type input "columbia"
click at [240, 135] on div "Columbia - Kivi AS" at bounding box center [378, 135] width 725 height 17
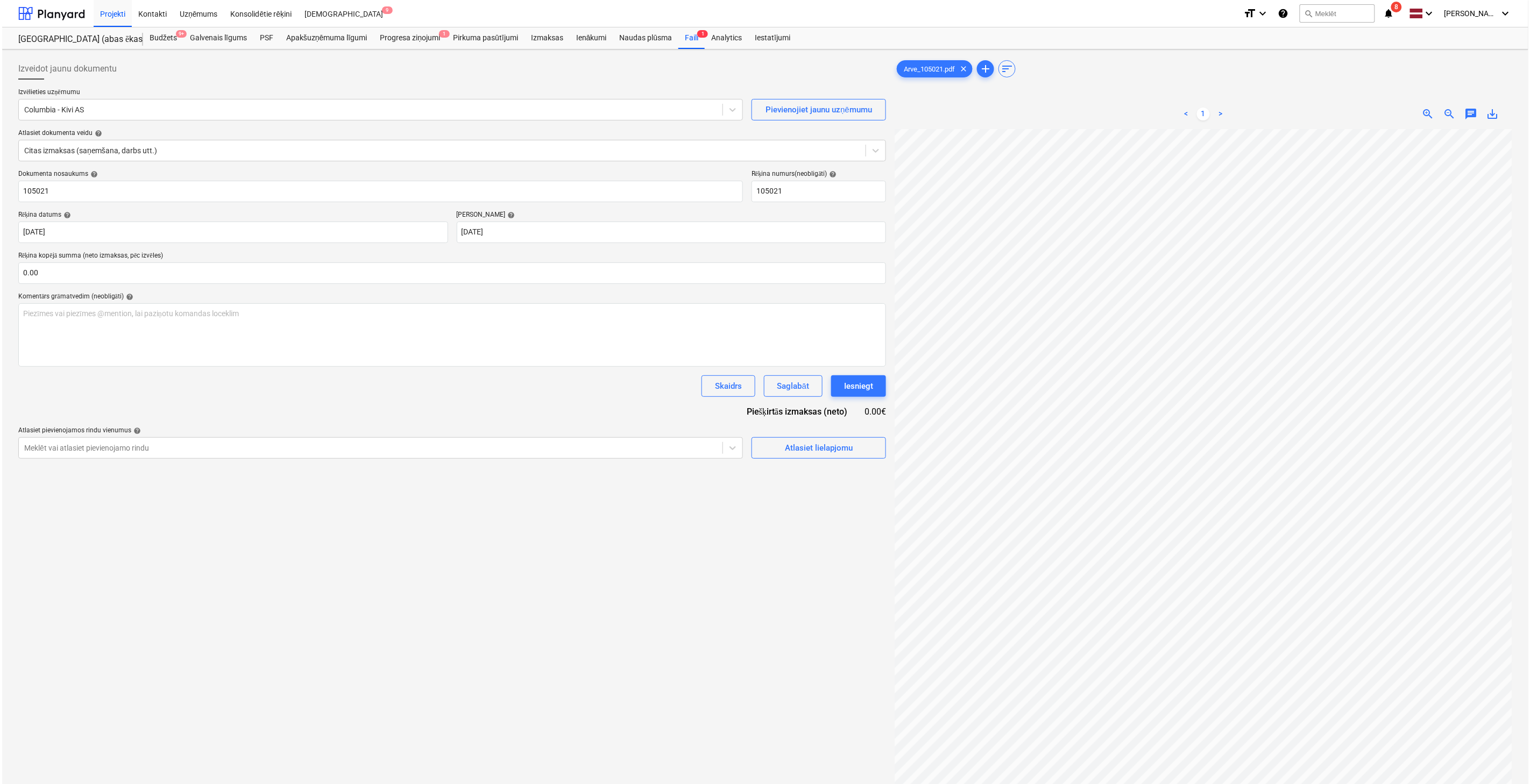
scroll to position [18, 28]
click at [418, 271] on input "text" at bounding box center [450, 273] width 868 height 22
type input "2,108.40"
click at [457, 409] on div "Dokumenta nosaukums help 105021 Rēķina numurs (neobligāti) help 105021 Rēķina d…" at bounding box center [450, 328] width 868 height 316
click at [820, 485] on button "Atlasiet lielapjomu" at bounding box center [816, 475] width 135 height 22
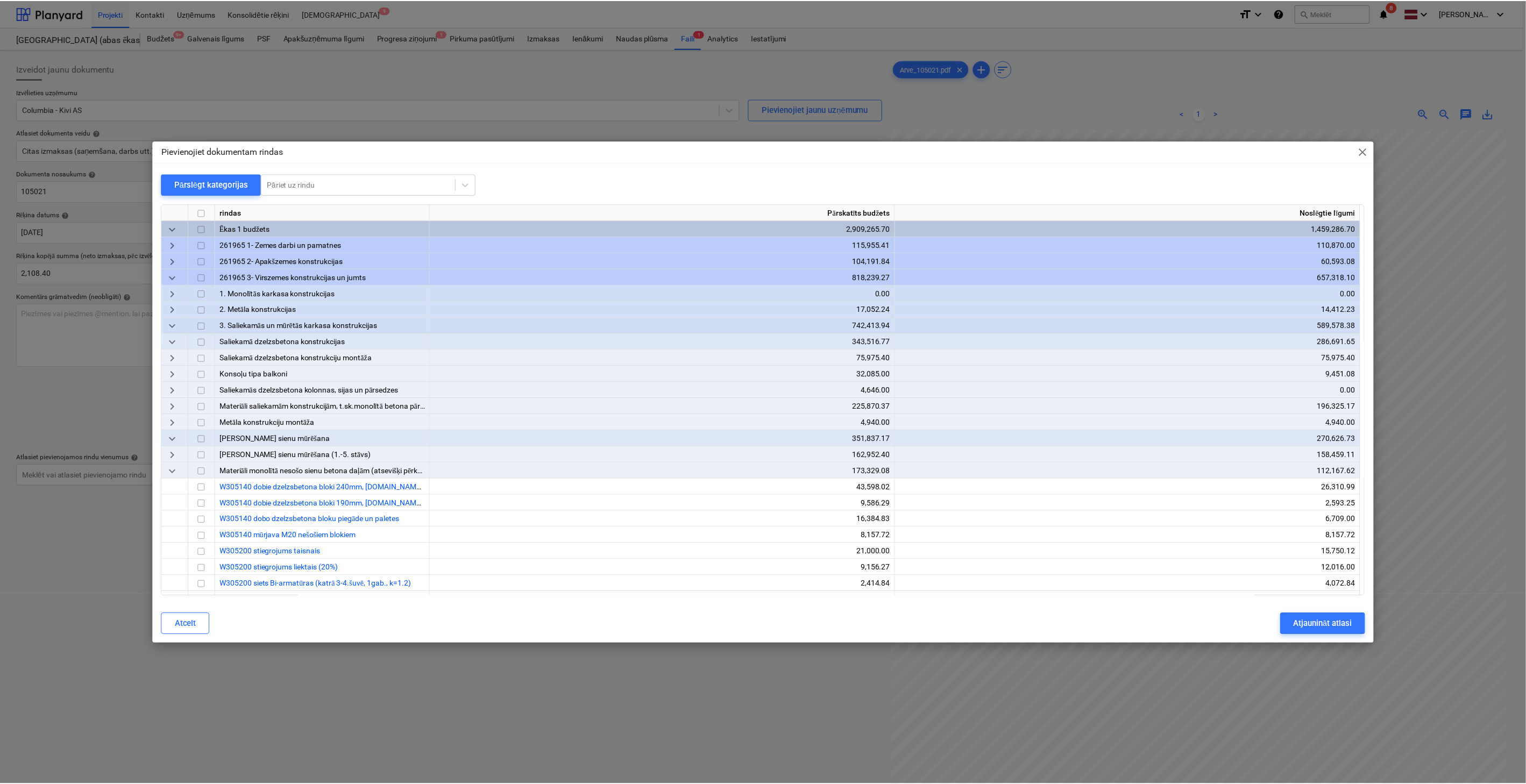
scroll to position [18, 27]
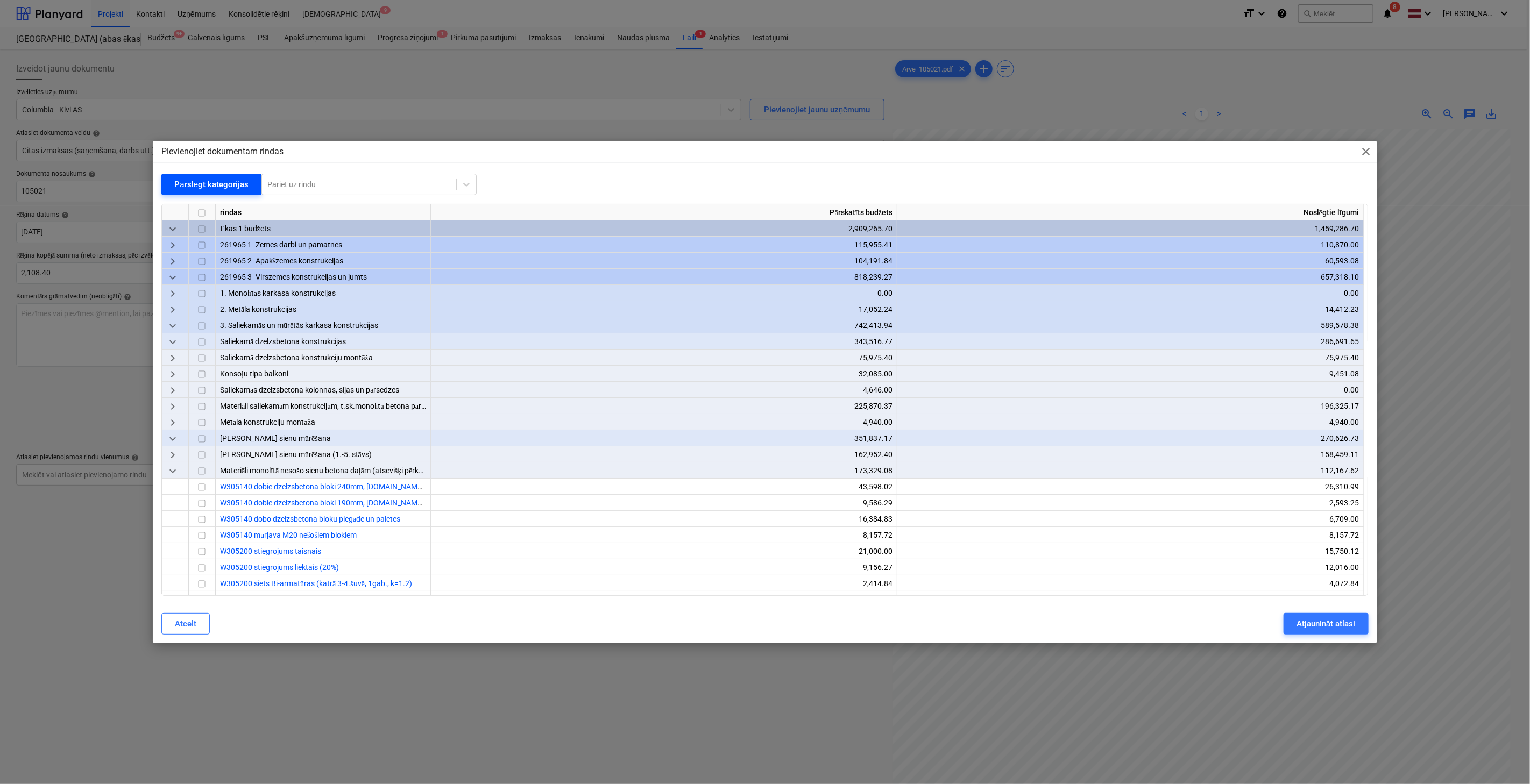
click at [196, 190] on div "Pārslēgt kategorijas" at bounding box center [211, 184] width 75 height 14
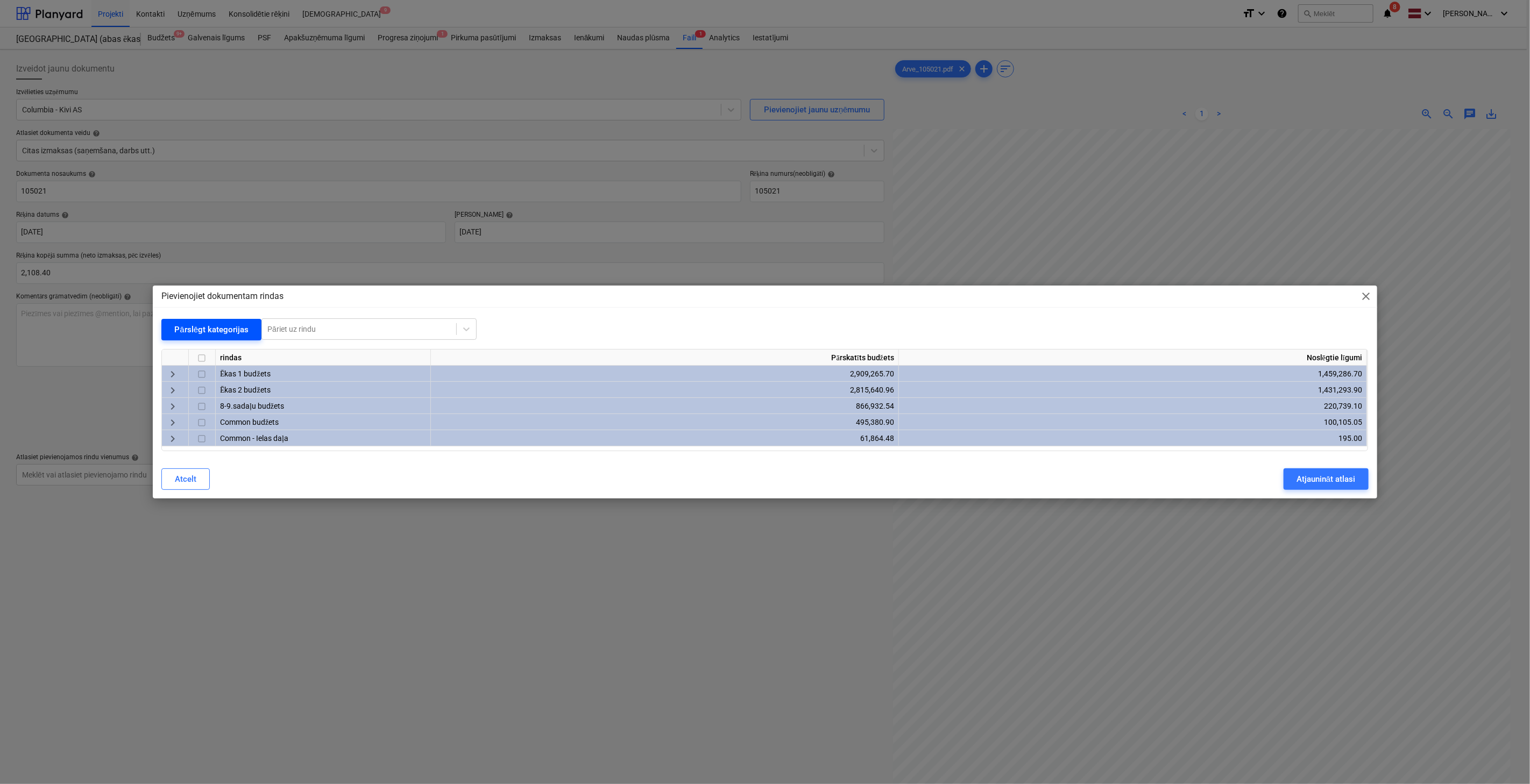
click at [188, 331] on div "Pārslēgt kategorijas" at bounding box center [211, 329] width 75 height 14
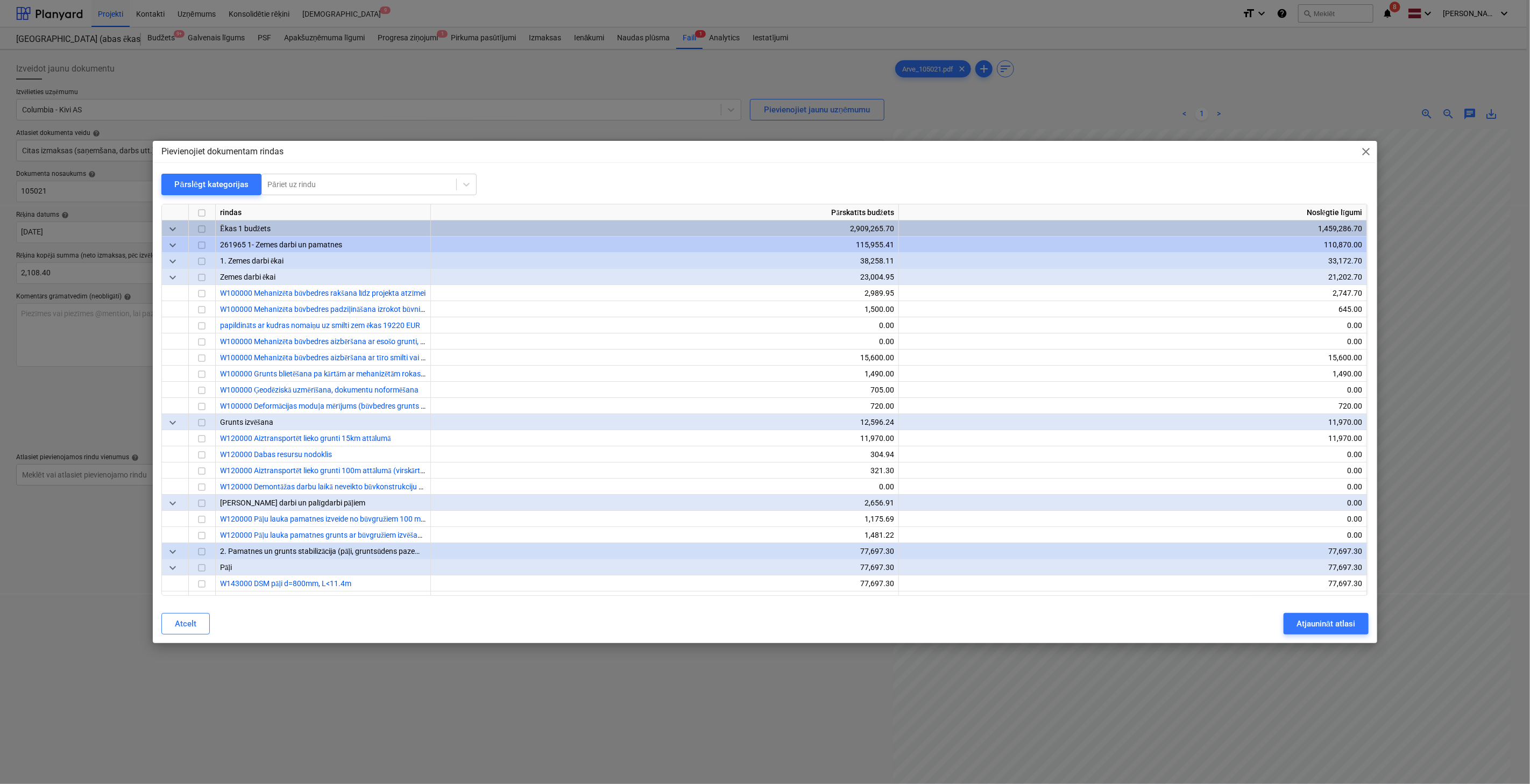
click at [169, 228] on span "keyboard_arrow_down" at bounding box center [172, 229] width 13 height 13
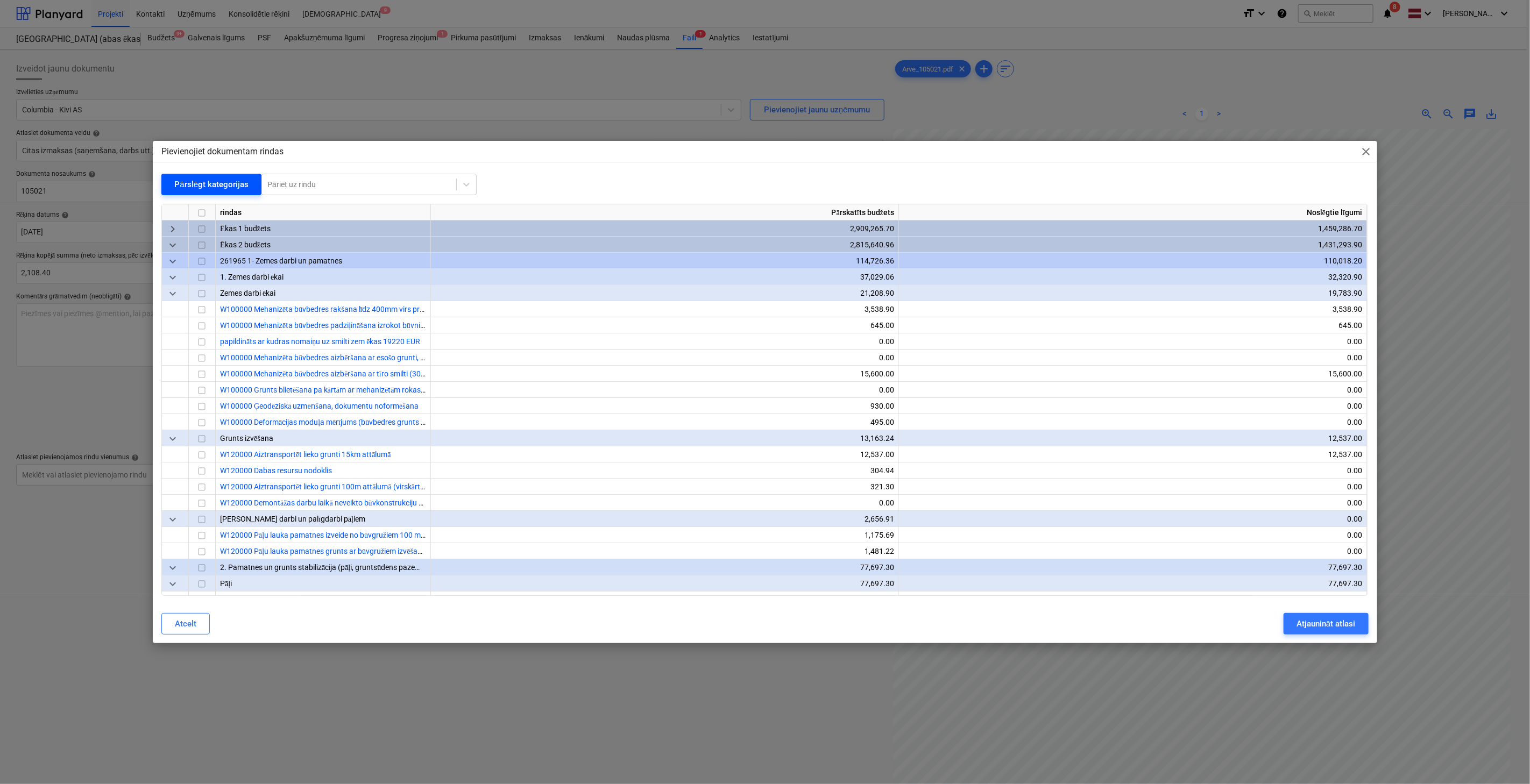
click at [184, 187] on div "Pārslēgt kategorijas" at bounding box center [211, 184] width 75 height 14
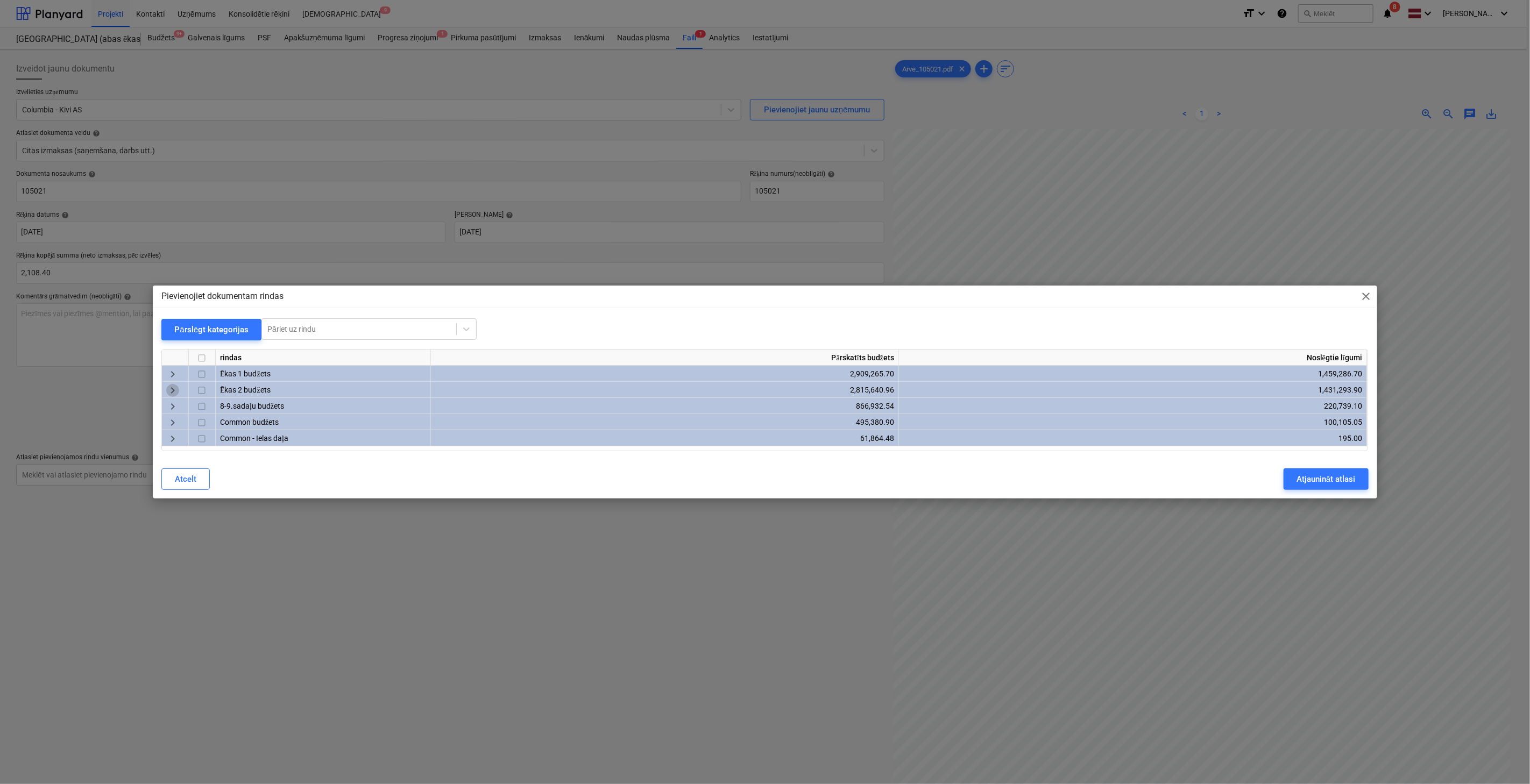
click at [168, 384] on span "keyboard_arrow_right" at bounding box center [172, 390] width 13 height 13
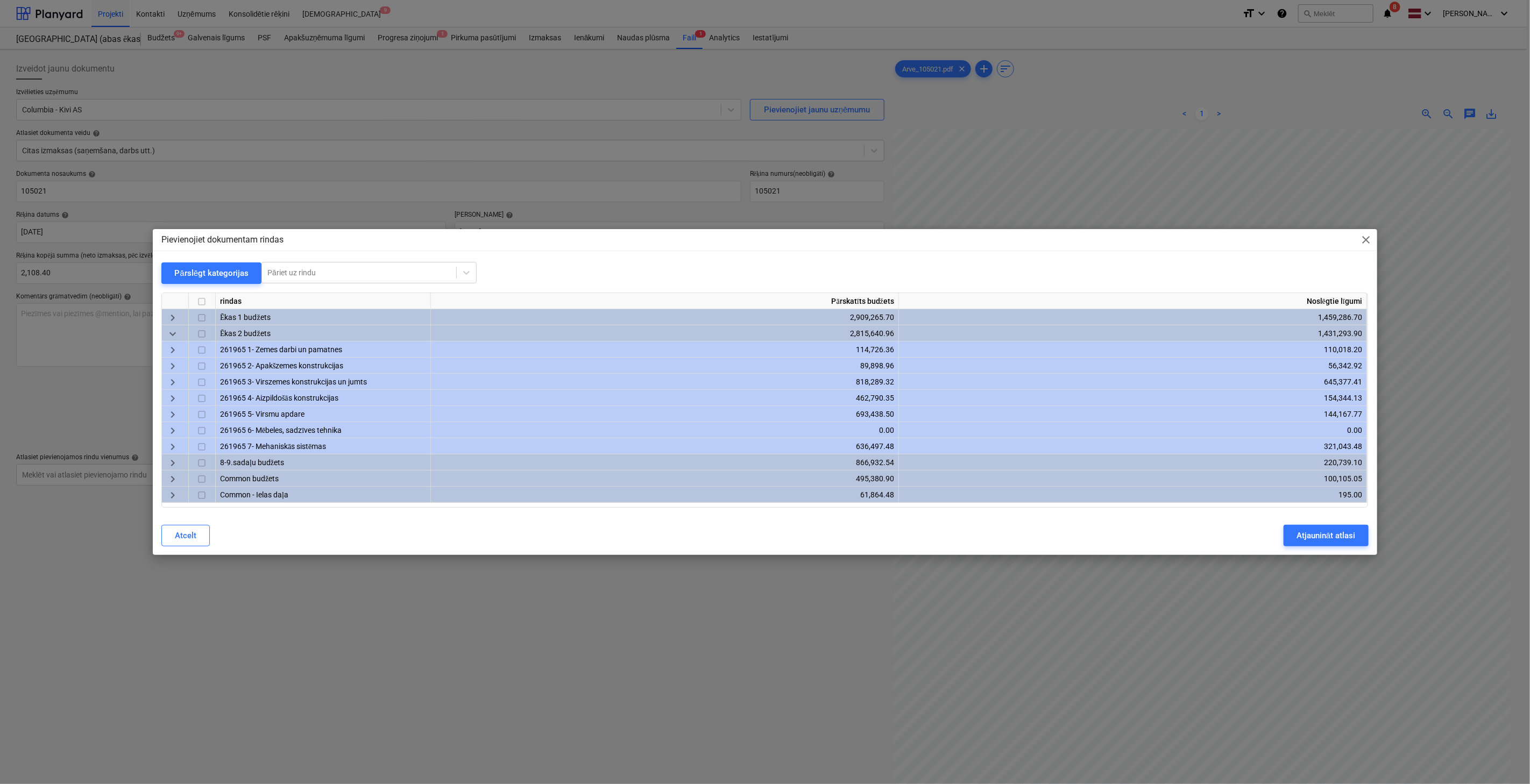
click at [168, 329] on span "keyboard_arrow_down" at bounding box center [172, 334] width 13 height 13
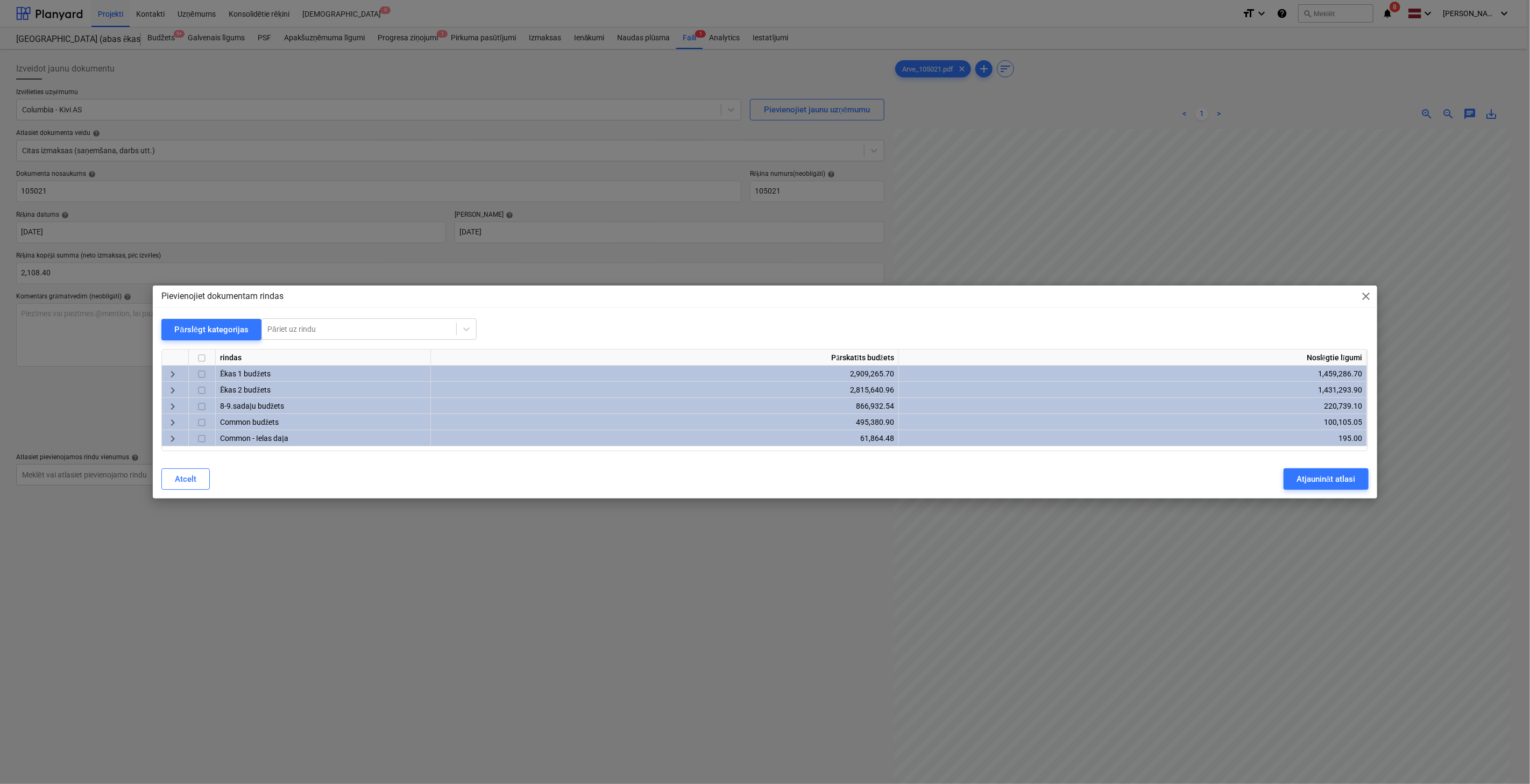
click at [172, 370] on span "keyboard_arrow_right" at bounding box center [172, 374] width 13 height 13
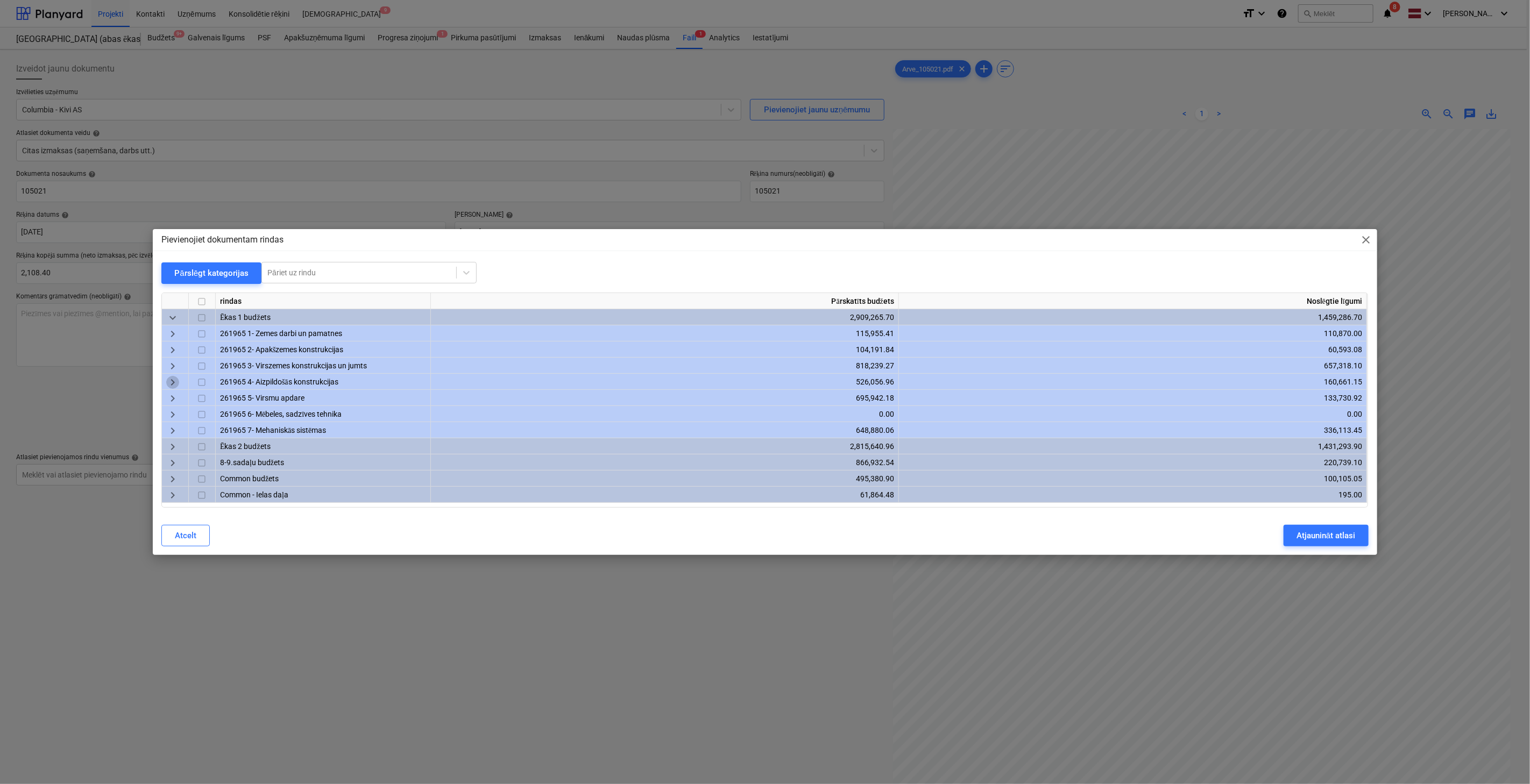
click at [172, 382] on span "keyboard_arrow_right" at bounding box center [172, 382] width 13 height 13
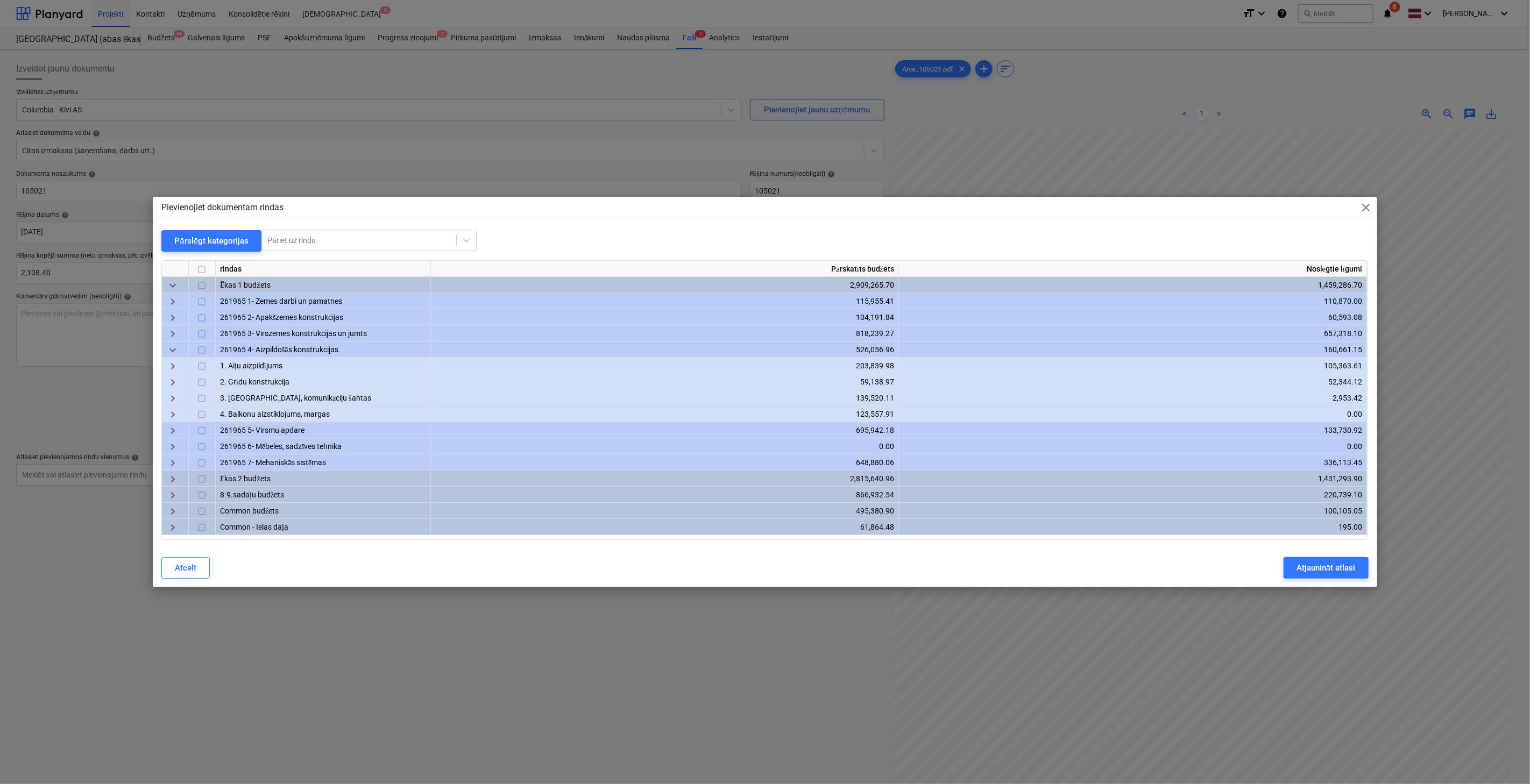
click at [171, 354] on span "keyboard_arrow_down" at bounding box center [172, 350] width 13 height 13
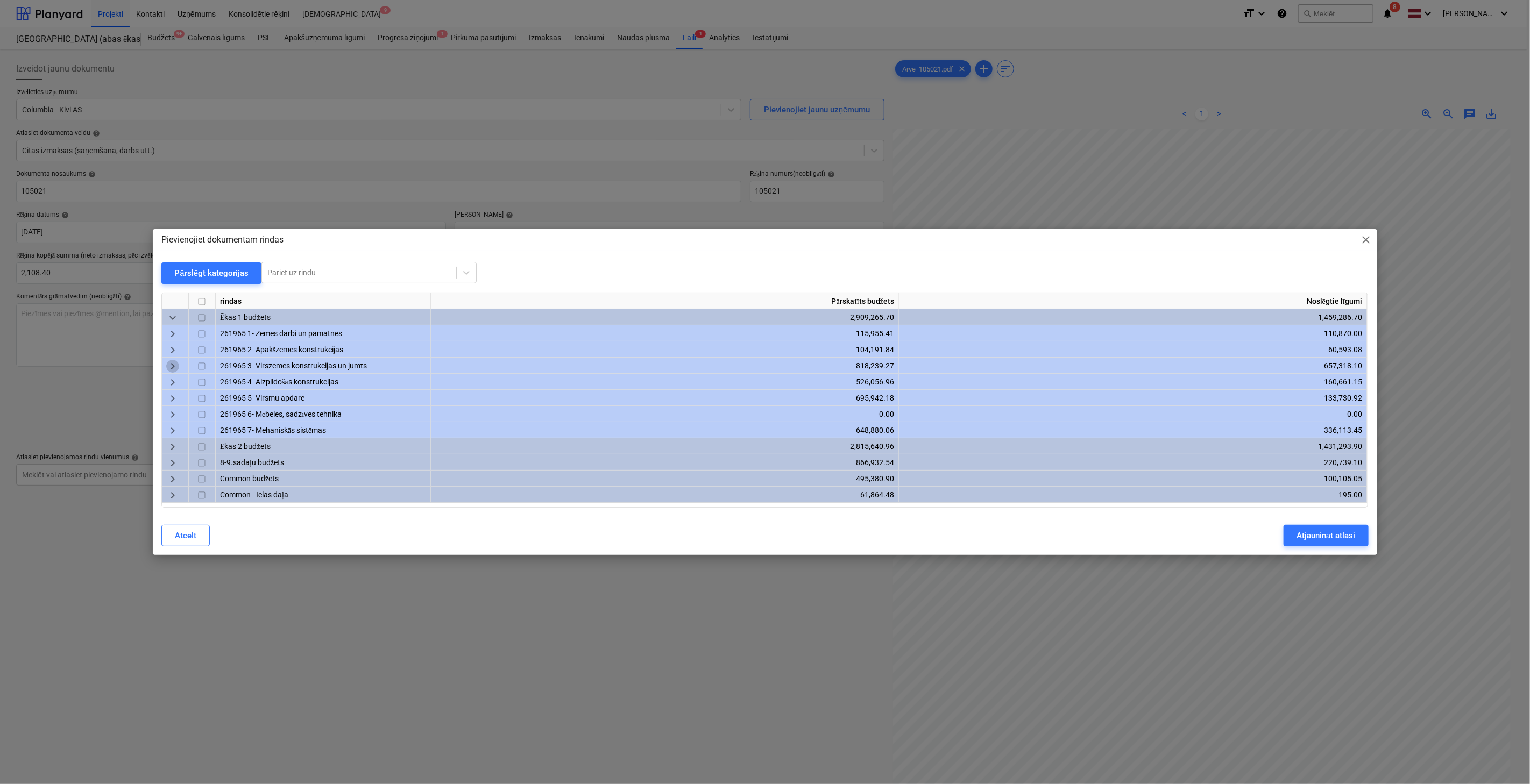
click at [176, 362] on span "keyboard_arrow_right" at bounding box center [172, 366] width 13 height 13
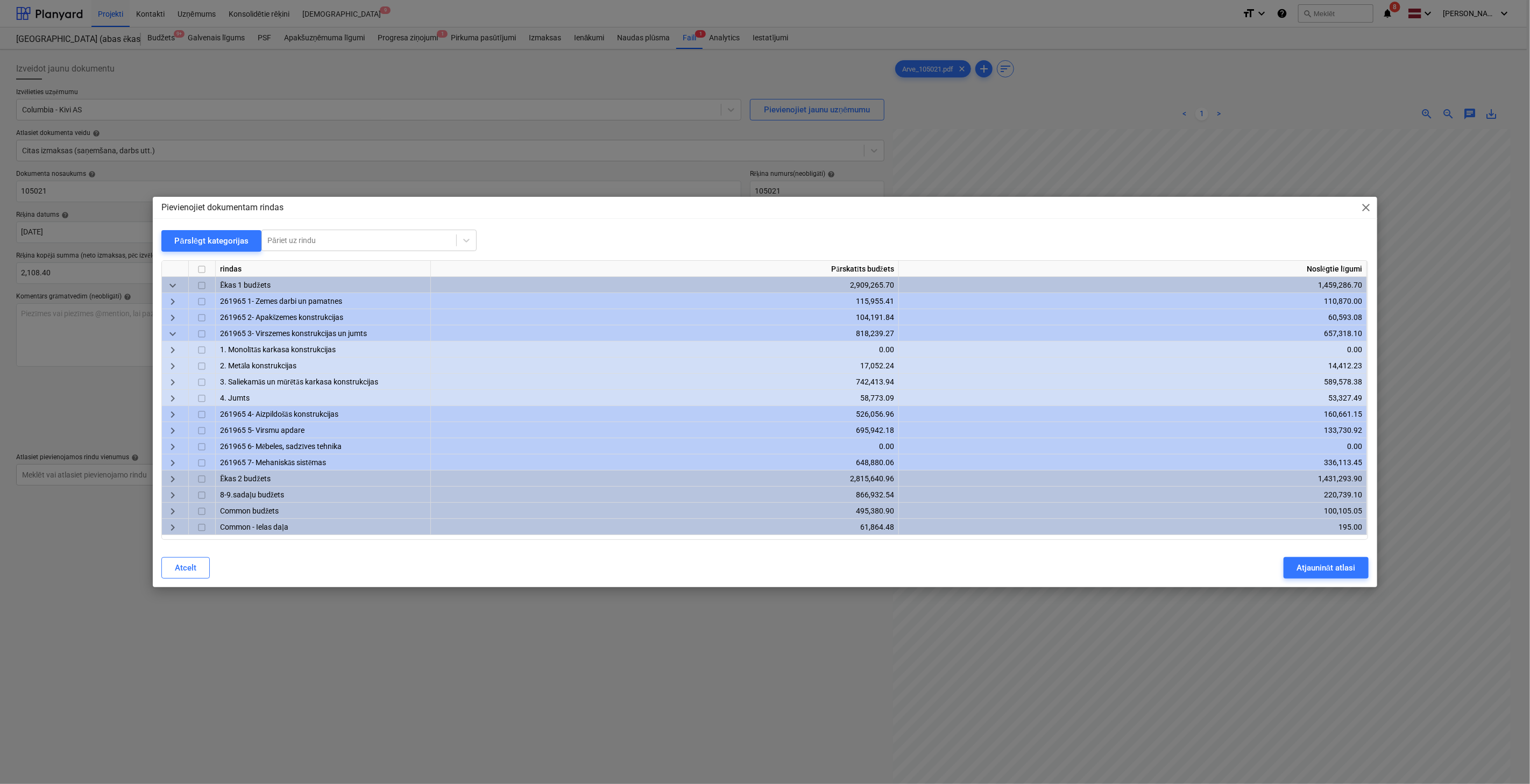
click at [176, 379] on span "keyboard_arrow_right" at bounding box center [172, 382] width 13 height 13
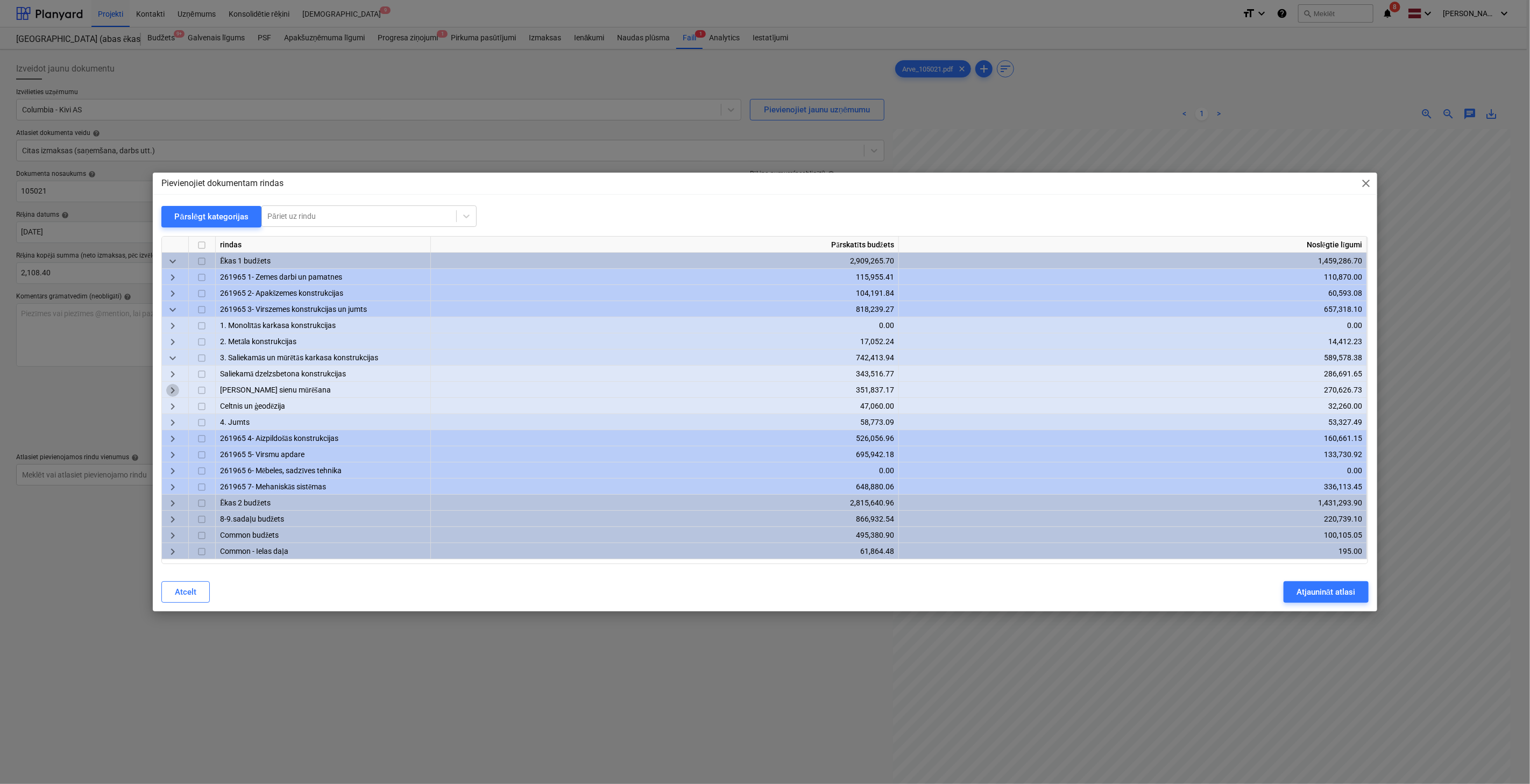
click at [177, 390] on span "keyboard_arrow_right" at bounding box center [172, 390] width 13 height 13
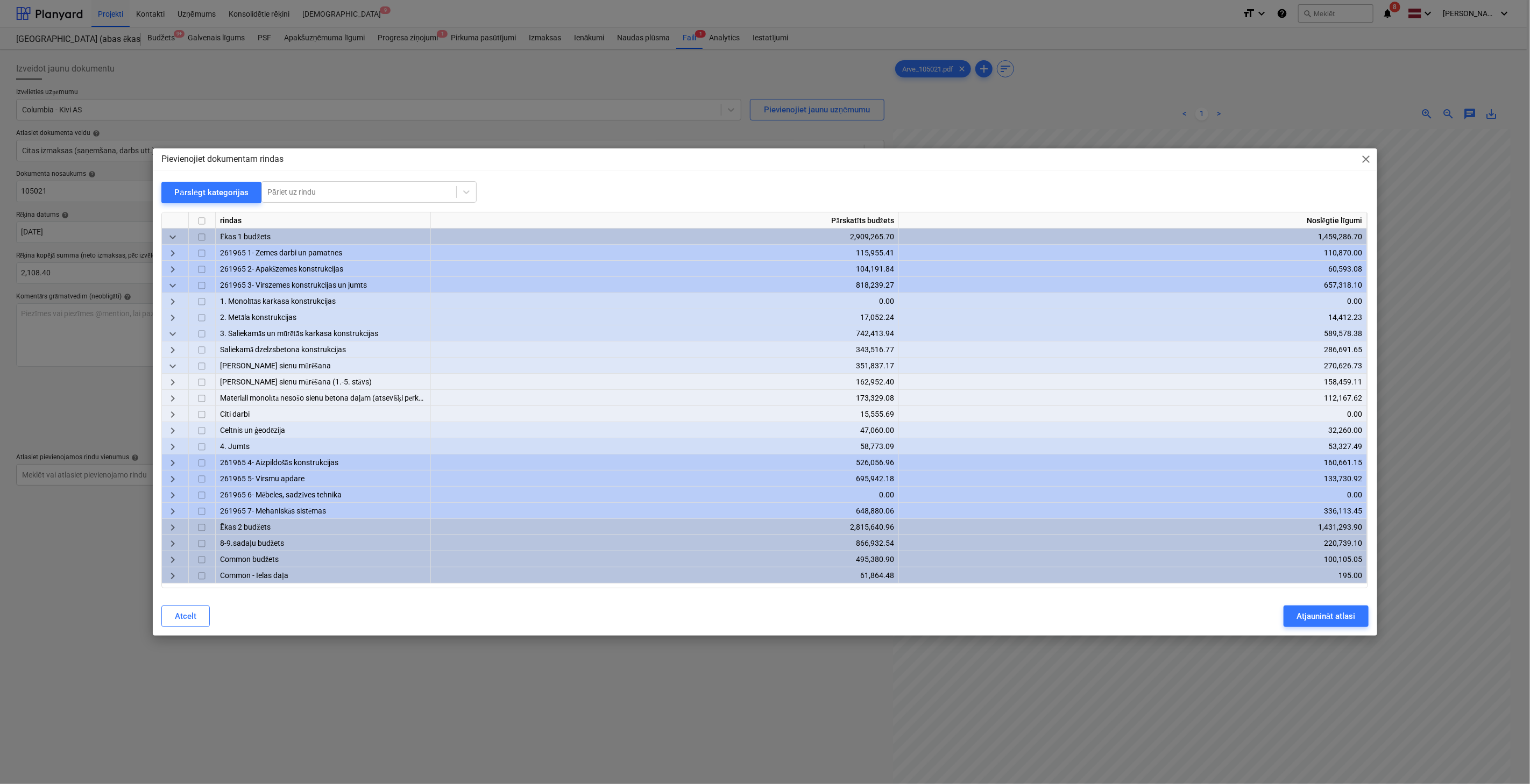
click at [176, 391] on div "keyboard_arrow_right" at bounding box center [176, 398] width 27 height 16
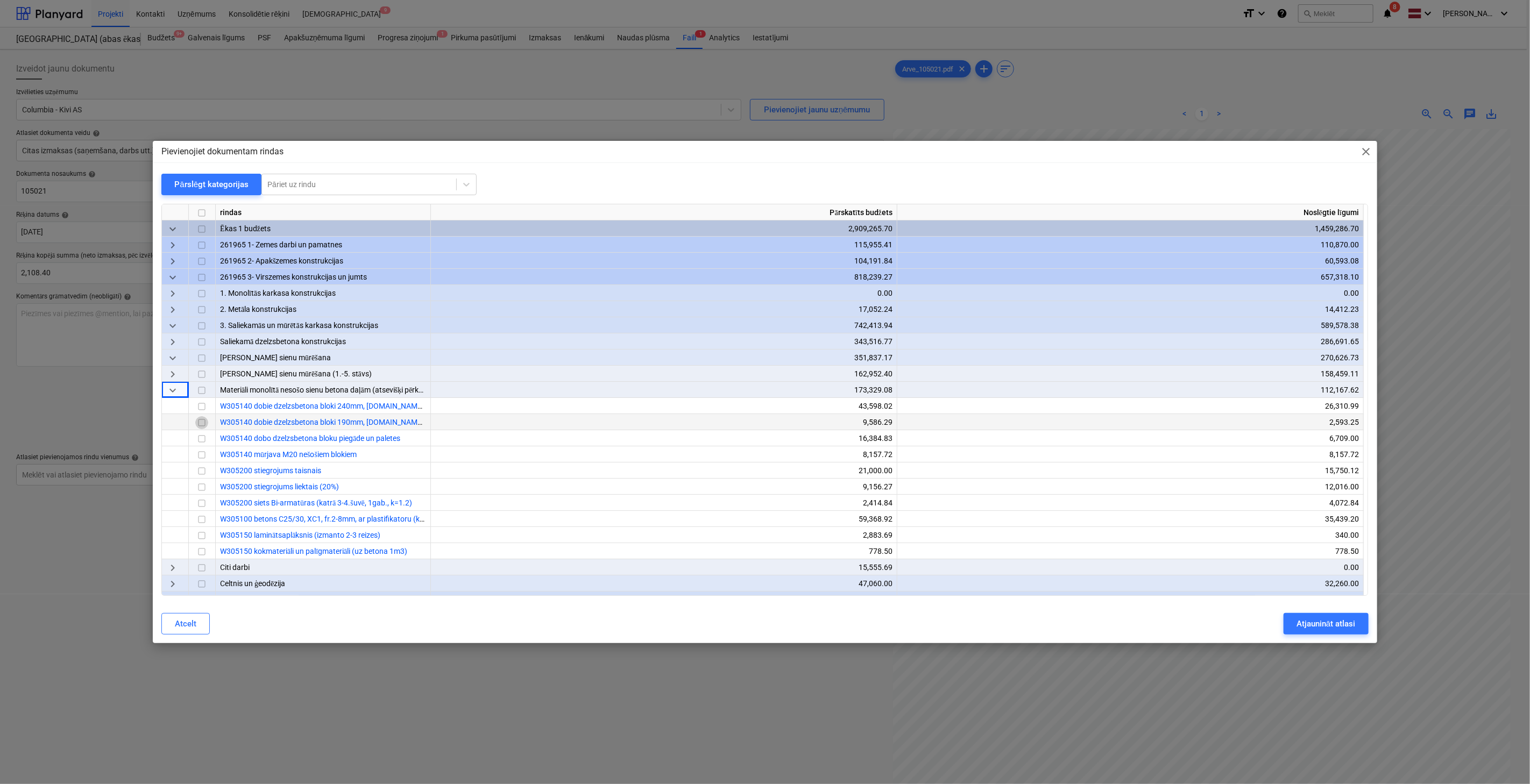
click at [200, 421] on input "checkbox" at bounding box center [202, 423] width 13 height 13
click at [204, 437] on input "checkbox" at bounding box center [202, 439] width 13 height 13
click at [1239, 620] on button "Atjaunināt atlasi" at bounding box center [1326, 624] width 84 height 22
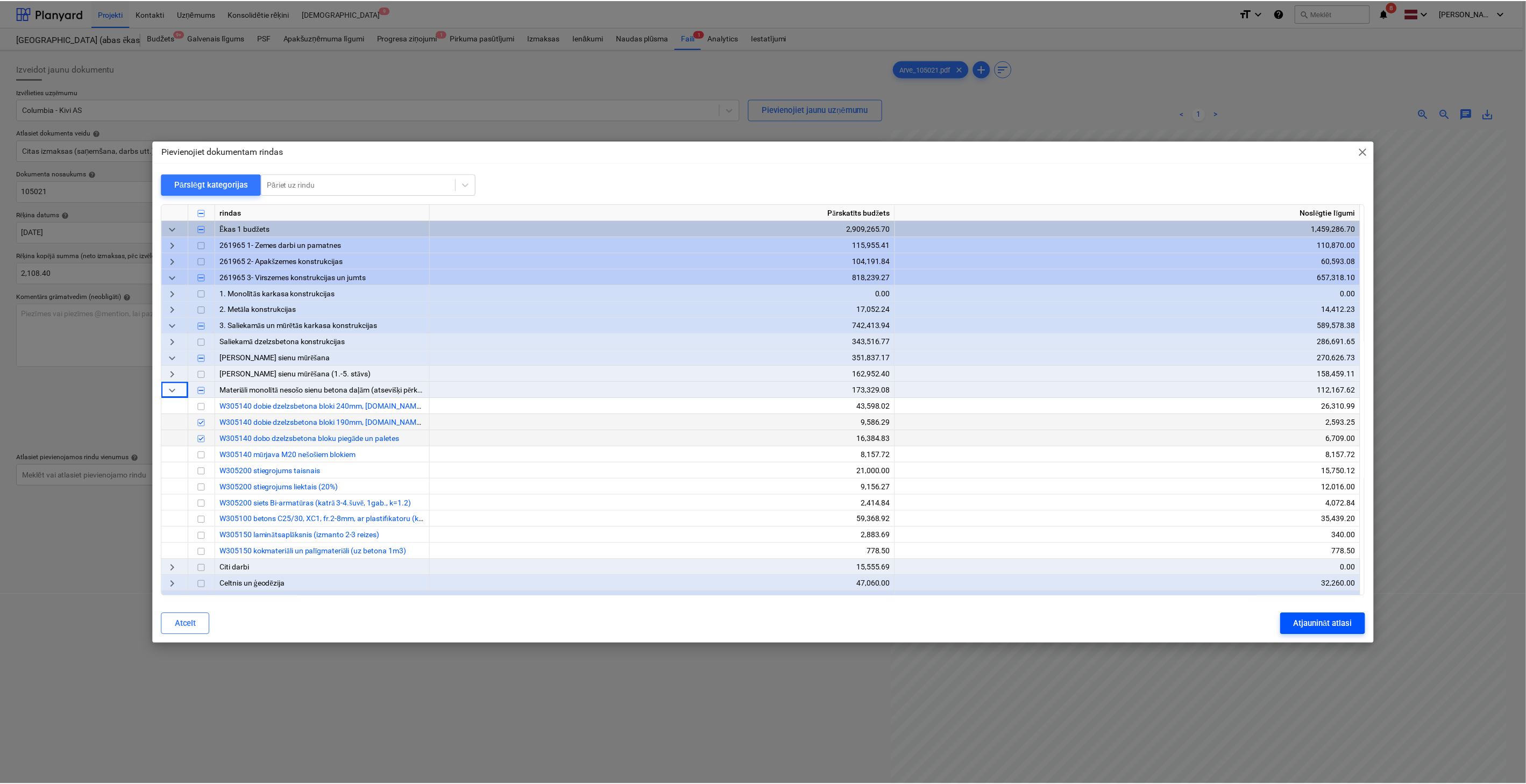
scroll to position [18, 26]
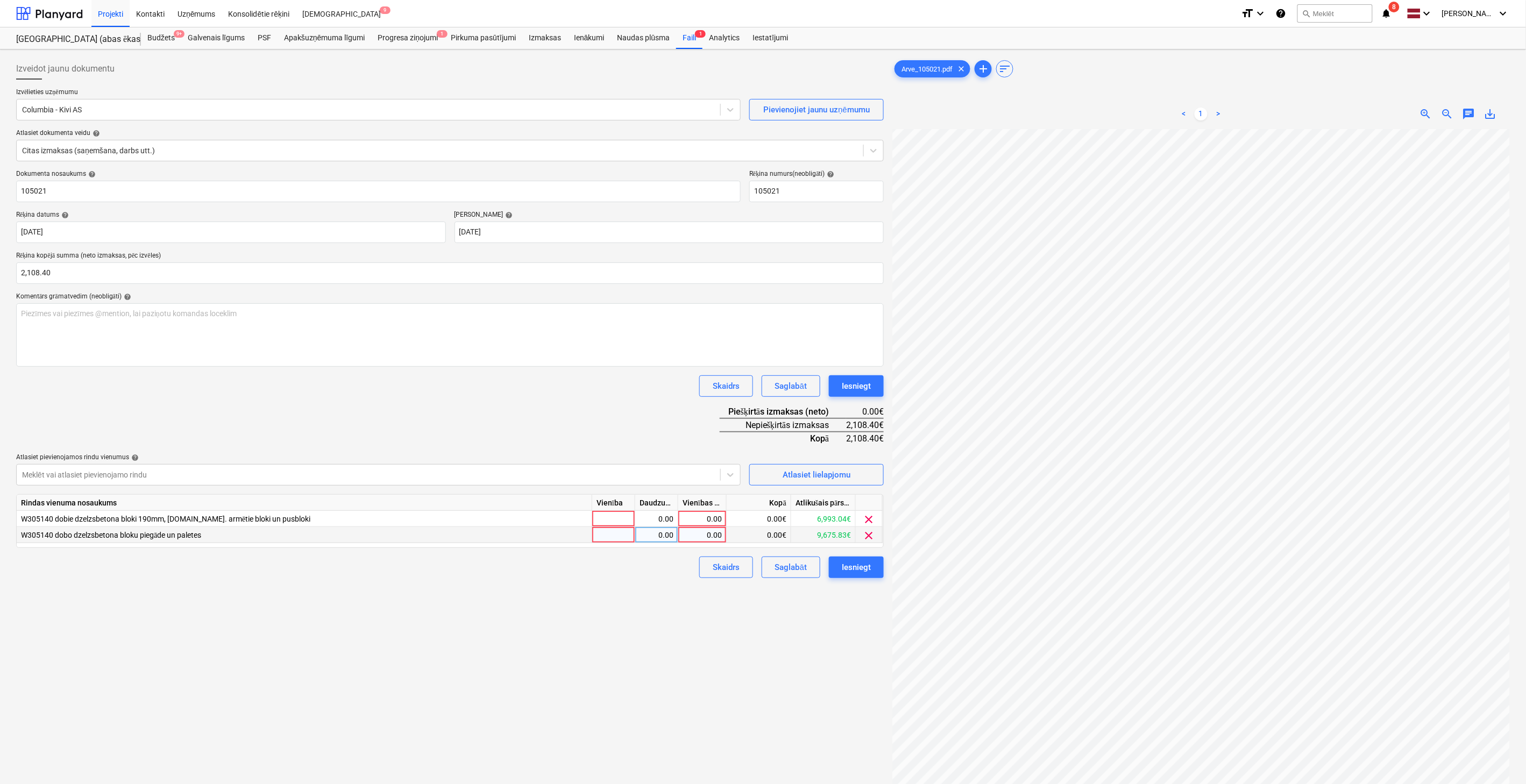
click at [710, 534] on div "0.00" at bounding box center [702, 535] width 39 height 16
type input "471"
click at [710, 514] on div "0.00" at bounding box center [702, 519] width 39 height 16
type input "1637.40"
click at [561, 672] on div "Izveidot jaunu dokumentu Izvēlieties uzņēmumu Columbia - Kivi AS Pievienojiet j…" at bounding box center [450, 471] width 876 height 834
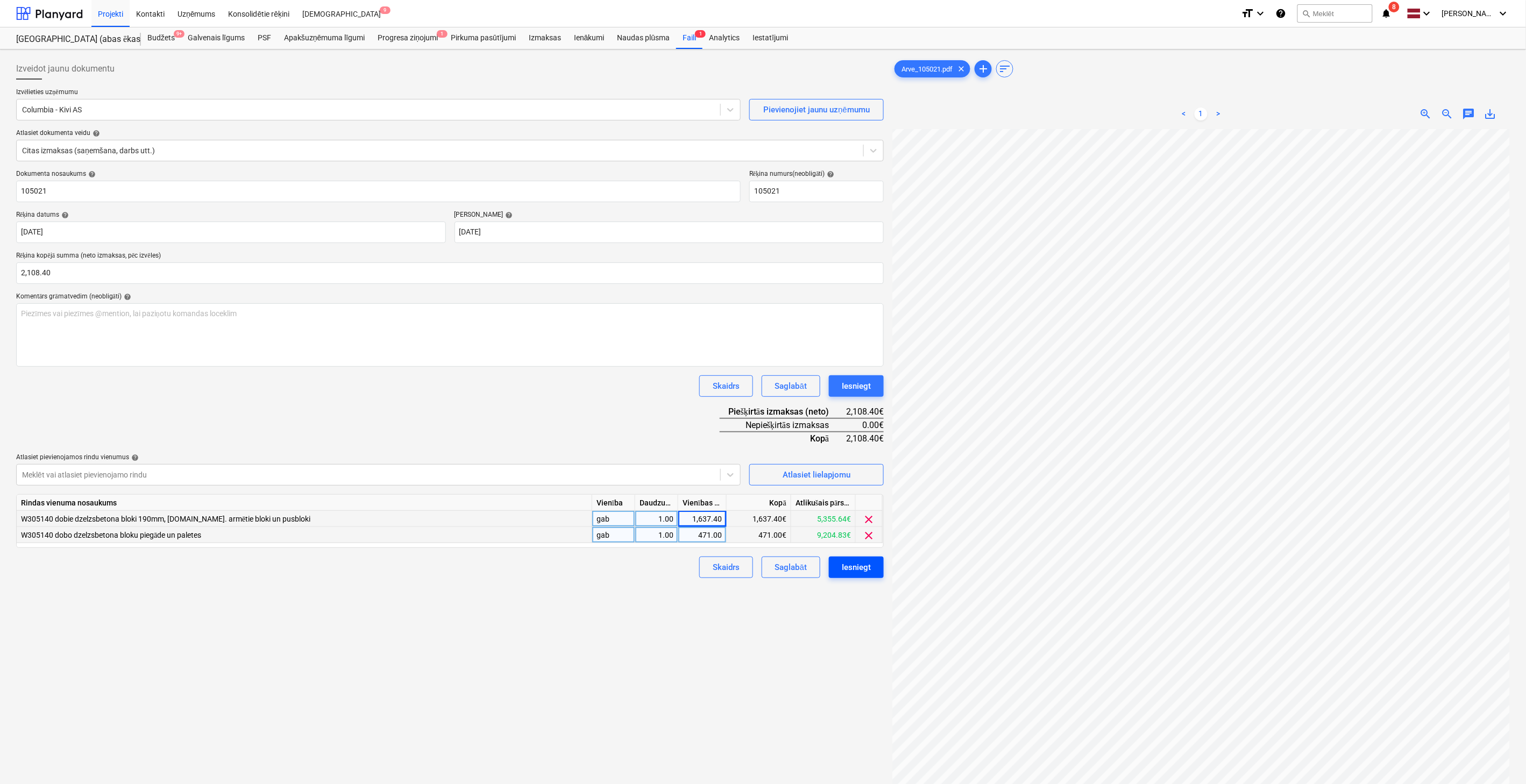
click at [861, 572] on div "Iesniegt" at bounding box center [856, 567] width 29 height 14
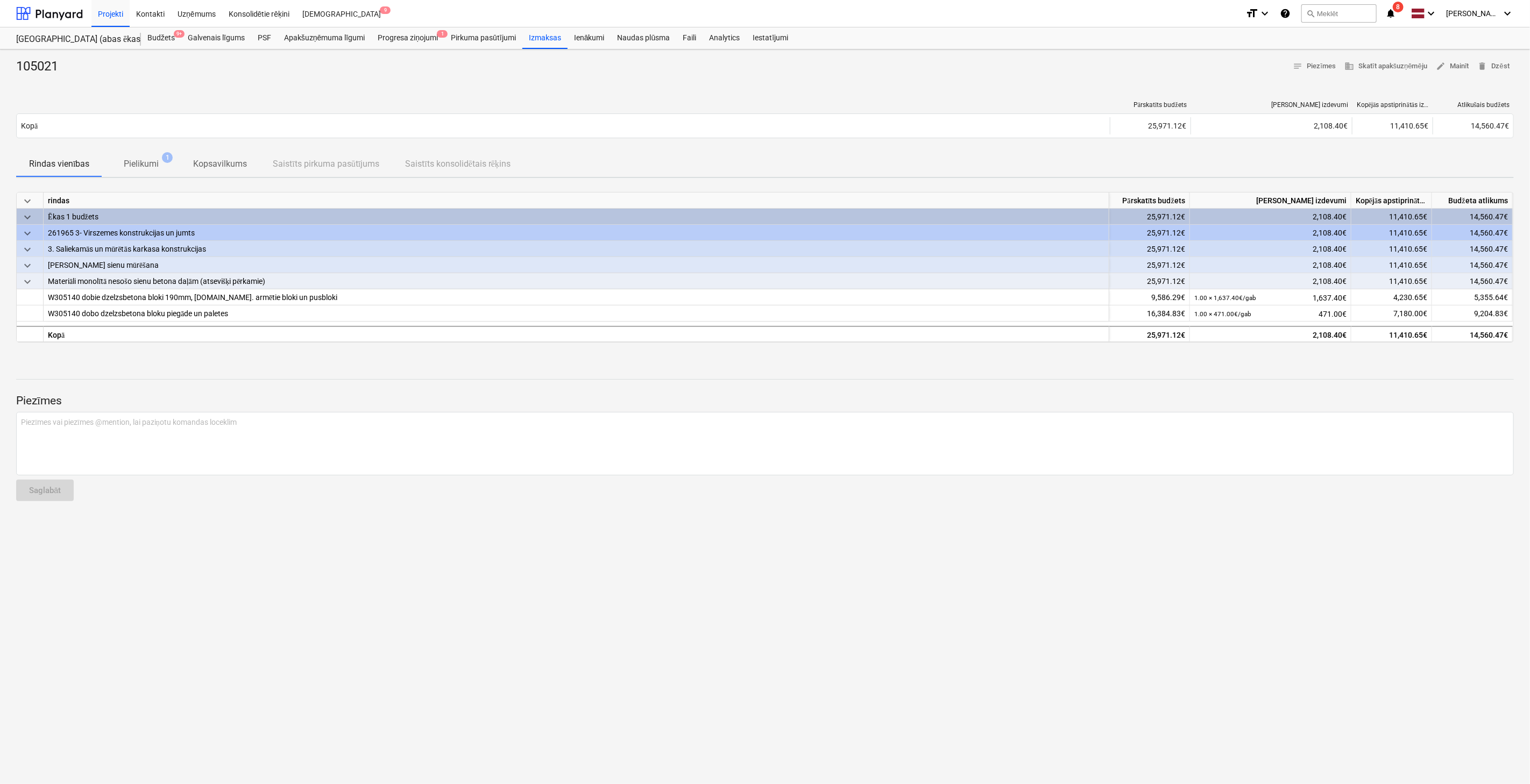
click at [1239, 10] on span "8" at bounding box center [1398, 6] width 10 height 10
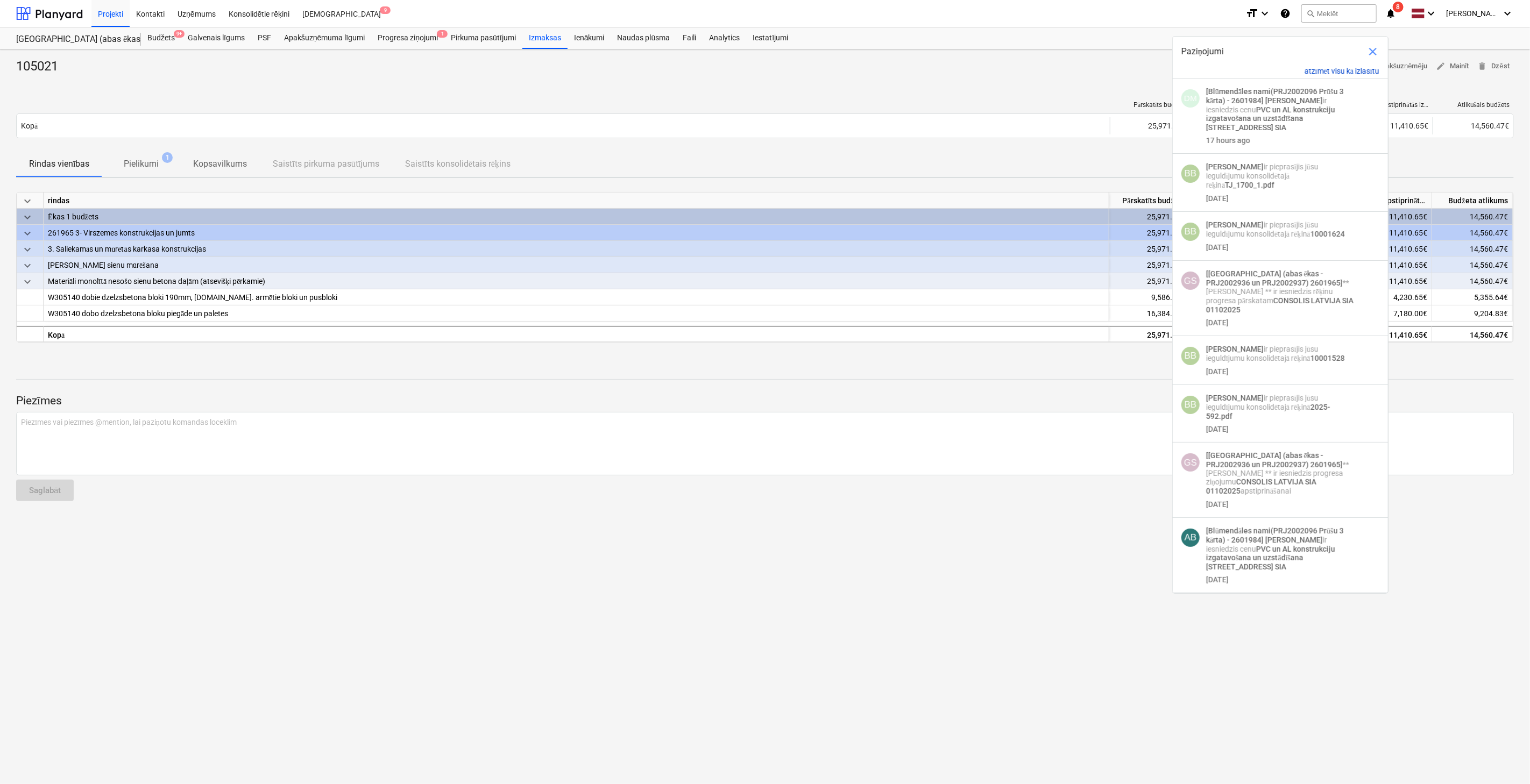
click at [1239, 67] on button "atzīmēt visu kā izlasītu" at bounding box center [1342, 71] width 75 height 9
click at [1239, 68] on button "atzīmēt visu kā izlasītu" at bounding box center [1342, 71] width 75 height 9
click at [744, 101] on div at bounding box center [563, 105] width 1094 height 8
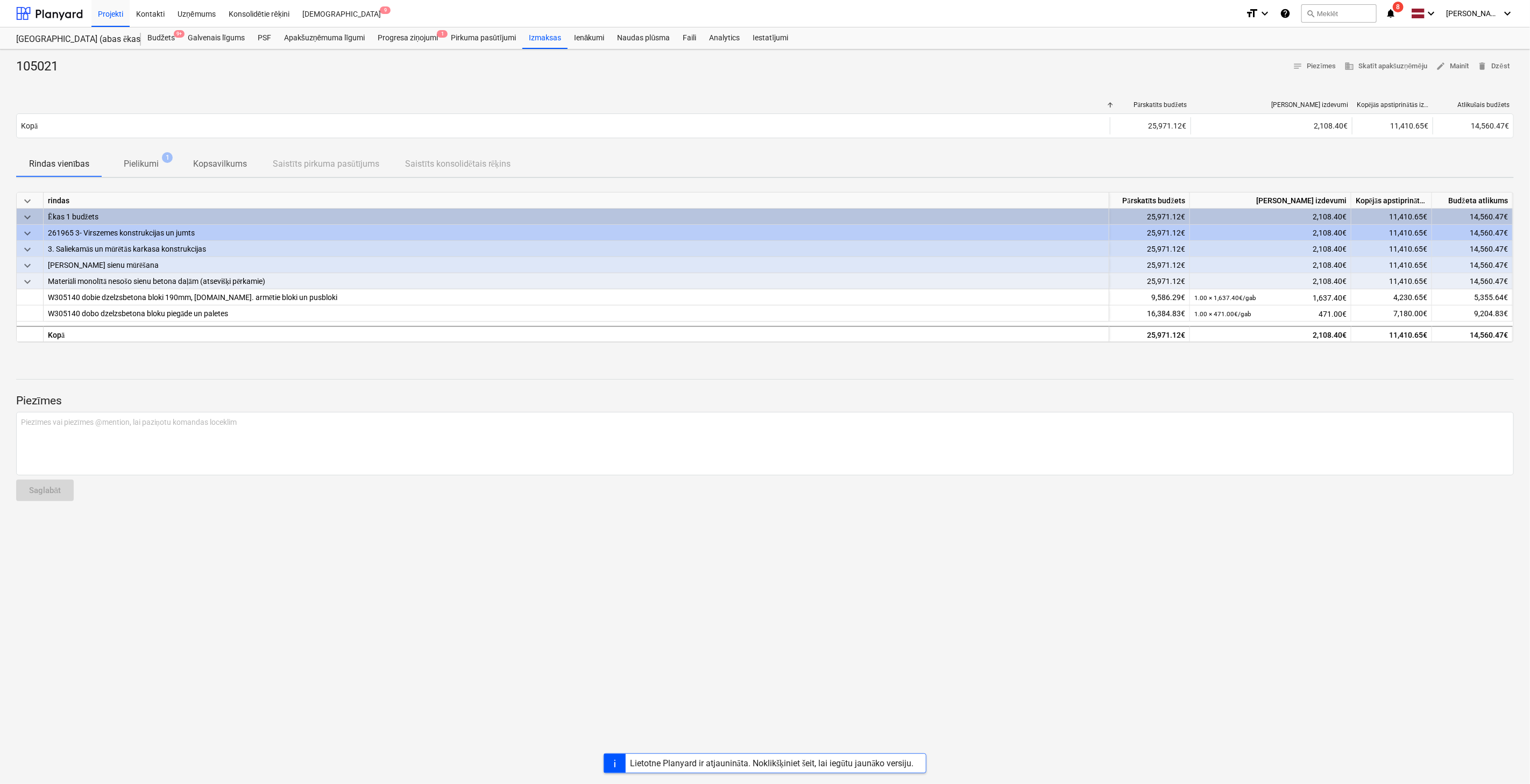
click at [1239, 12] on icon "notifications" at bounding box center [1390, 14] width 10 height 13
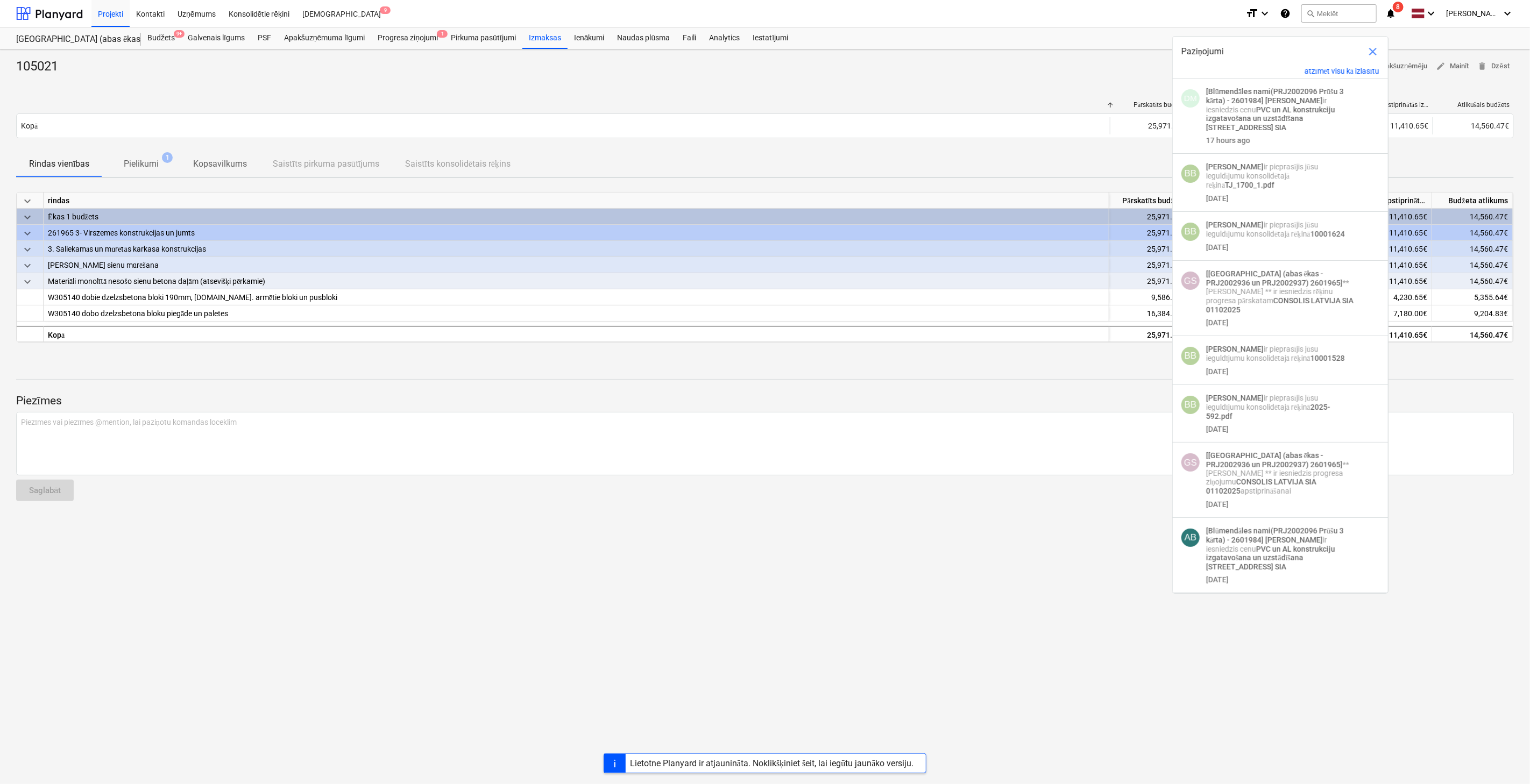
click at [915, 88] on div "105021 notes Piezīmes business Skatīt apakšuzņēmēju edit Mainīt delete Dzēst Pā…" at bounding box center [765, 417] width 1530 height 734
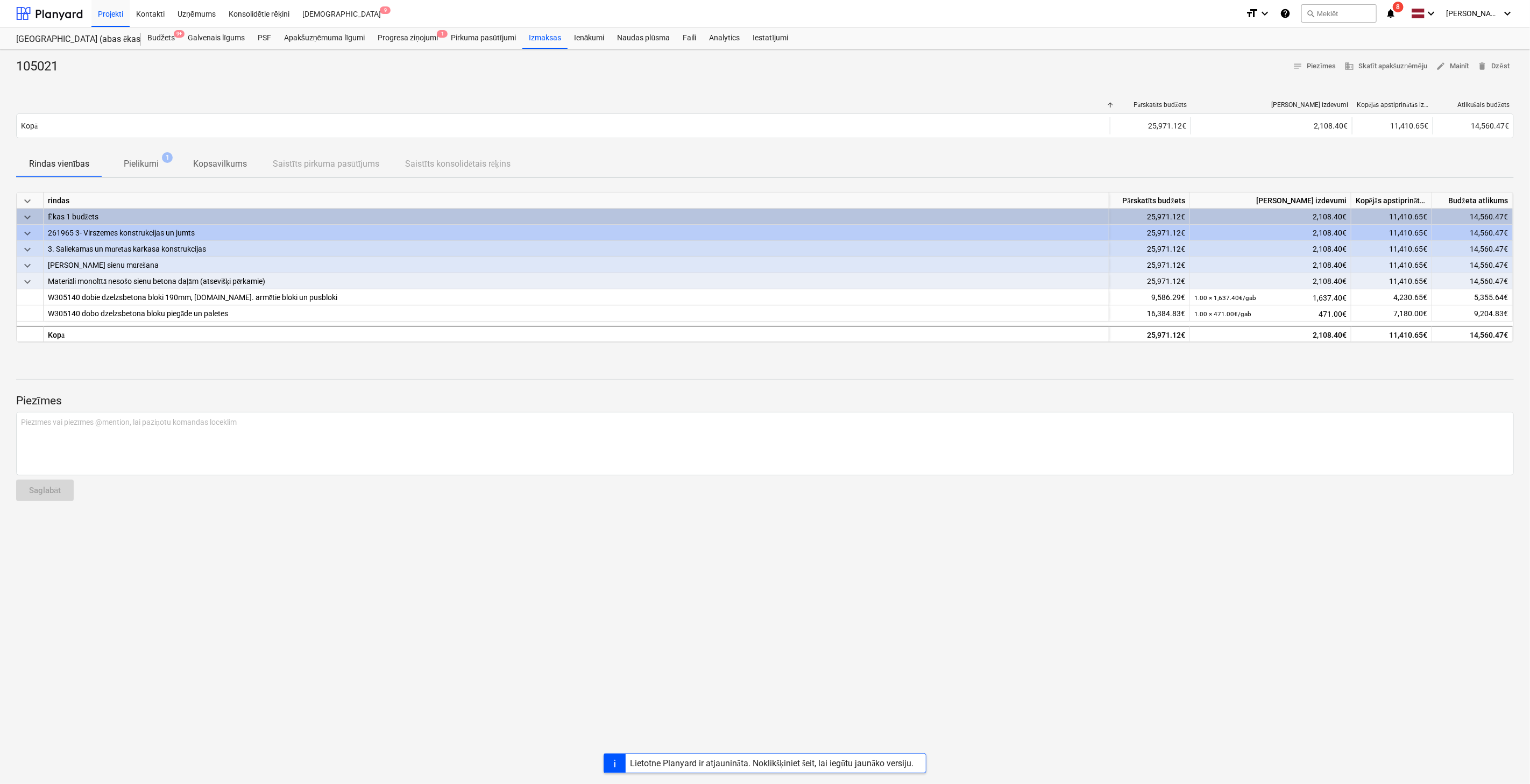
click at [1239, 9] on icon "notifications" at bounding box center [1390, 14] width 10 height 13
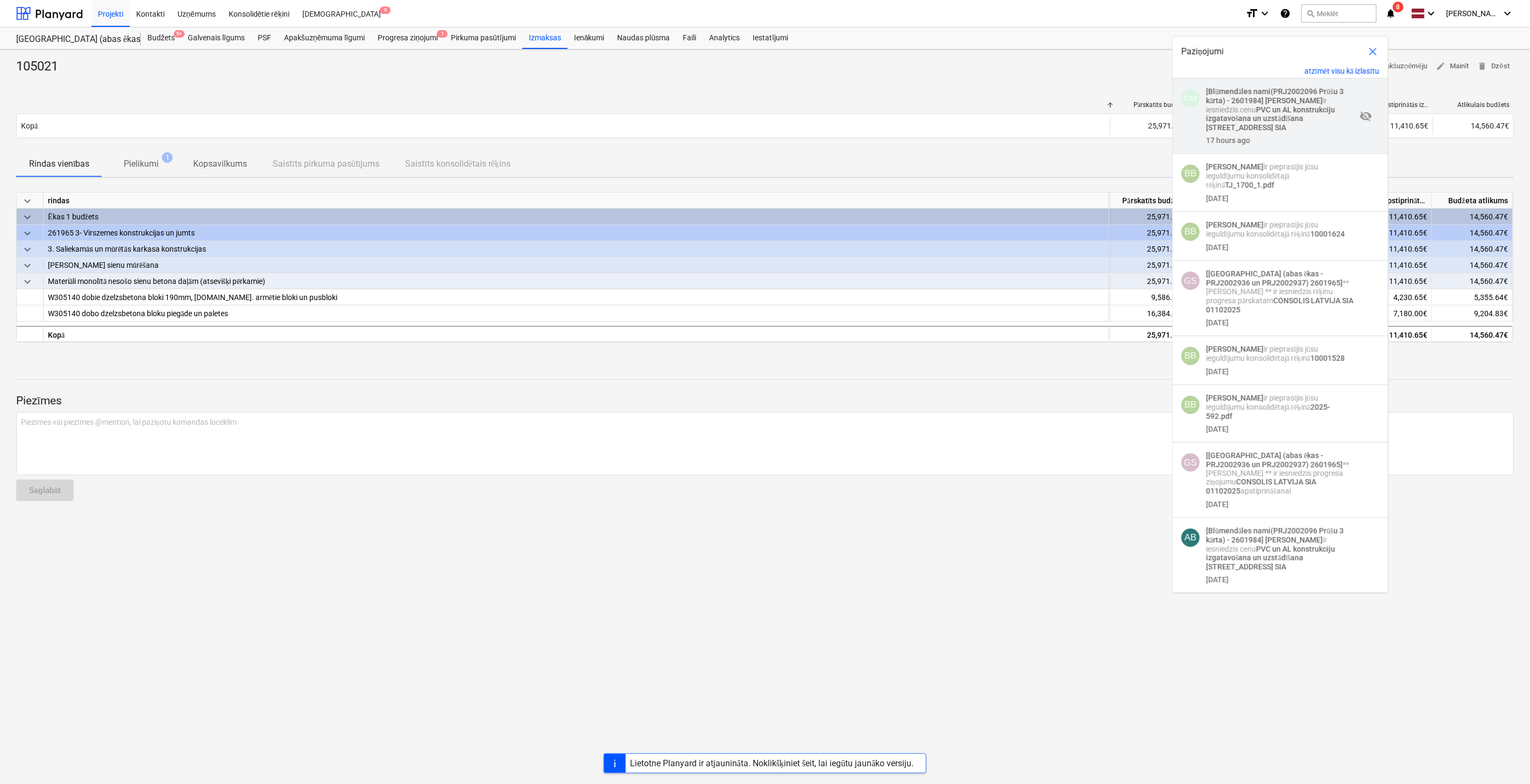
click at [1239, 101] on strong "[PERSON_NAME]" at bounding box center [1294, 100] width 58 height 9
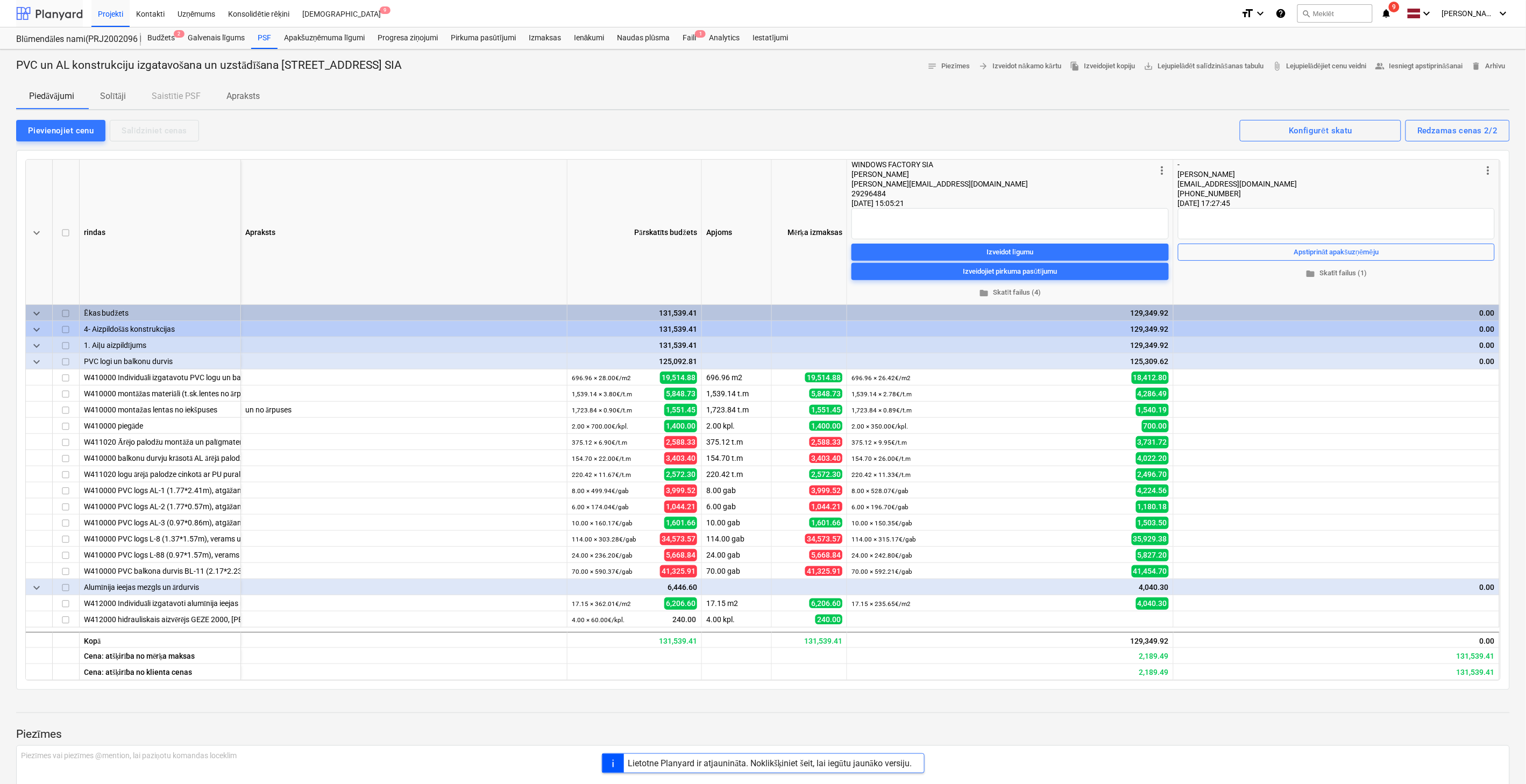
click at [51, 10] on div at bounding box center [49, 14] width 67 height 27
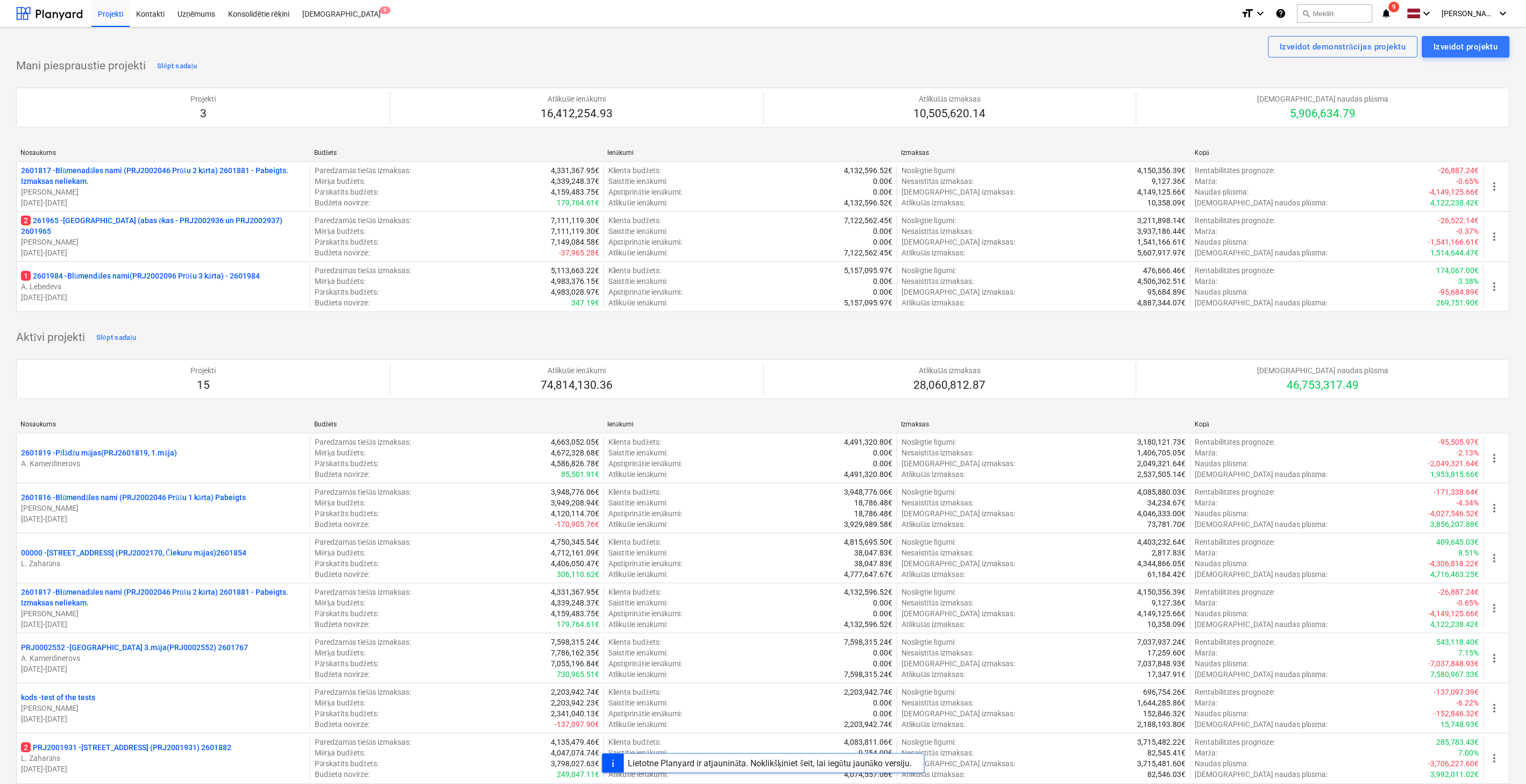
click at [122, 248] on p "01.05.2025 - 01.05.2026" at bounding box center [163, 253] width 285 height 10
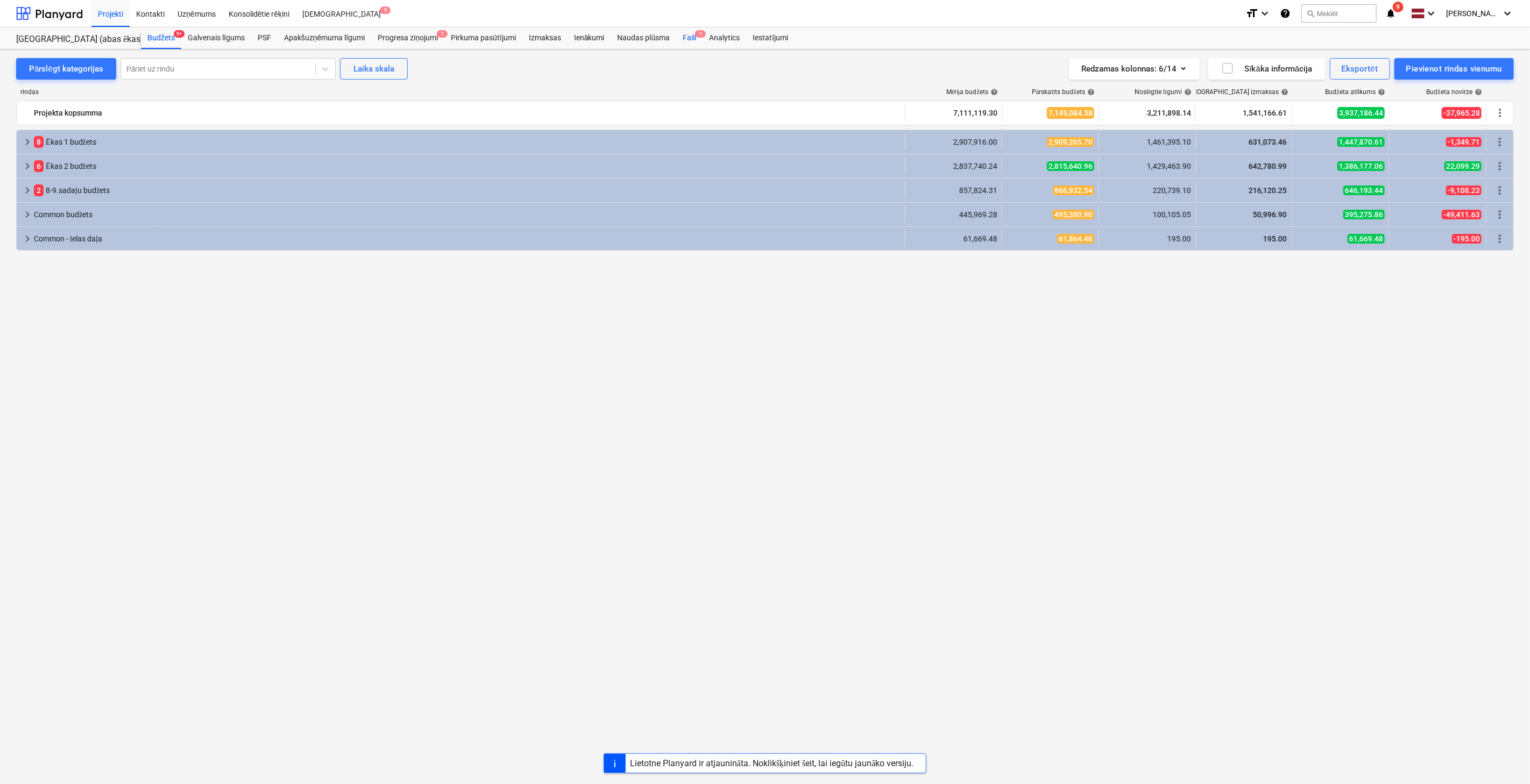
click at [696, 36] on span "1" at bounding box center [700, 34] width 10 height 7
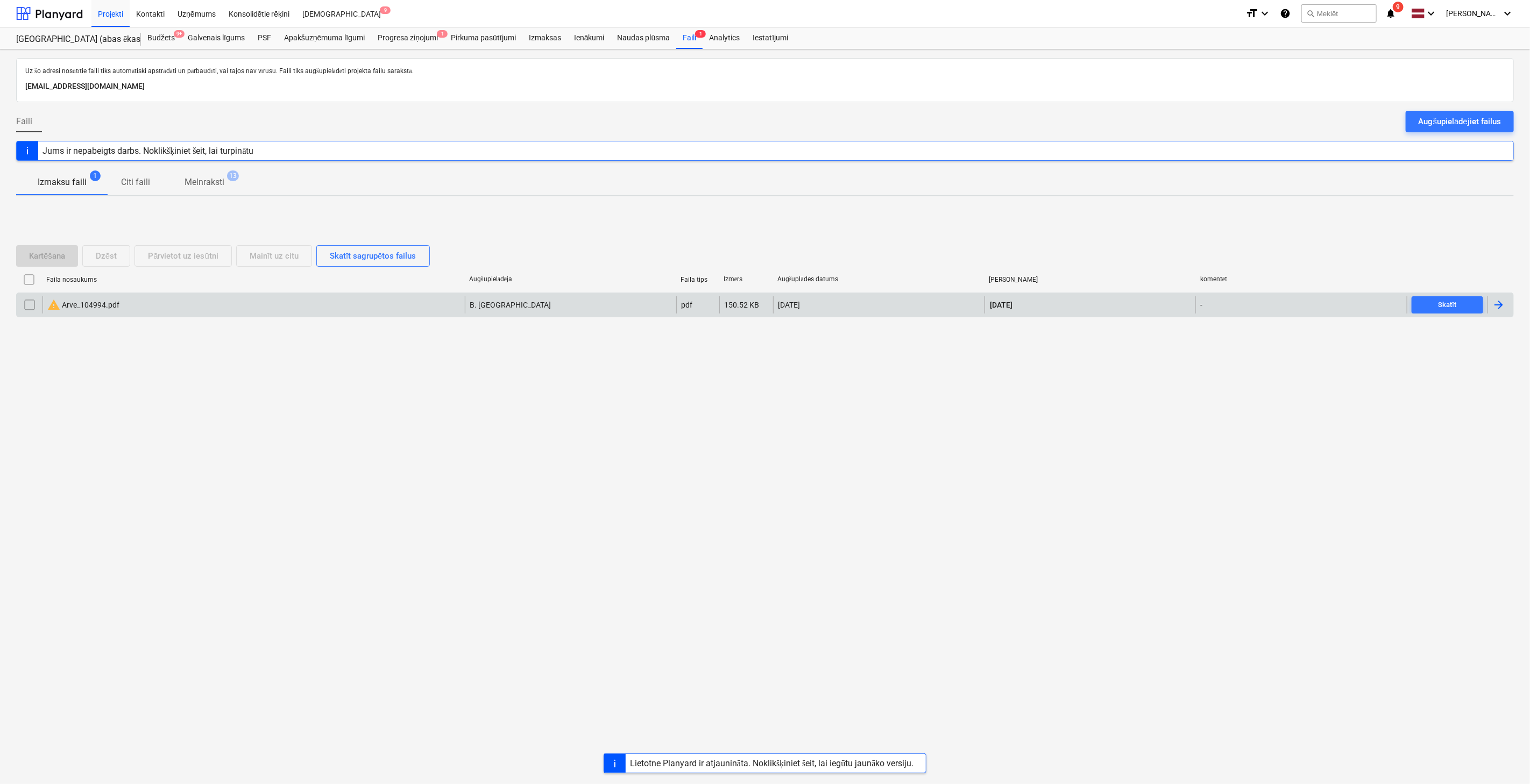
click at [87, 306] on div "warning Arve_104994.pdf" at bounding box center [83, 305] width 72 height 13
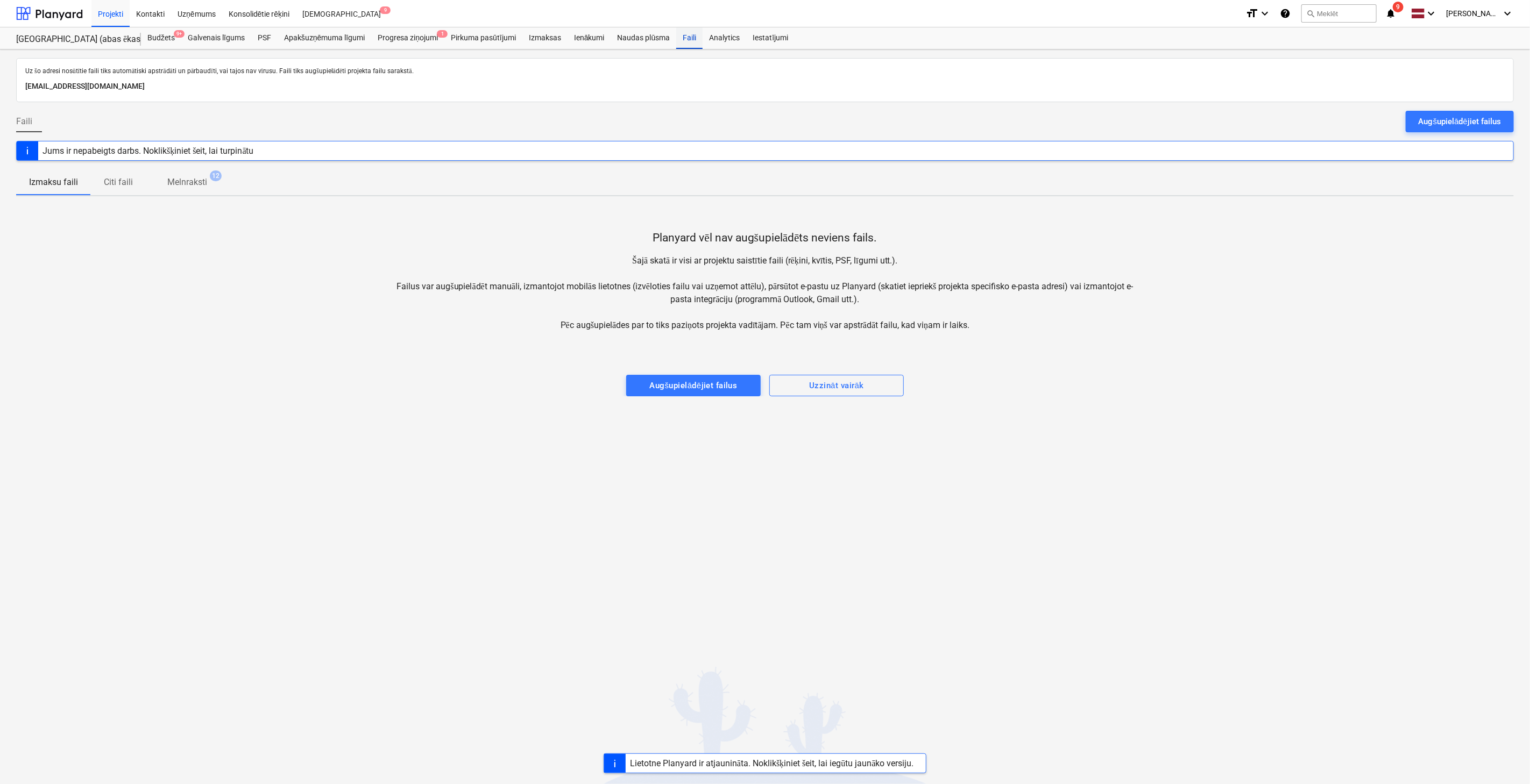
click at [690, 33] on div "Faili" at bounding box center [689, 38] width 26 height 22
click at [262, 38] on div "PSF" at bounding box center [264, 38] width 26 height 22
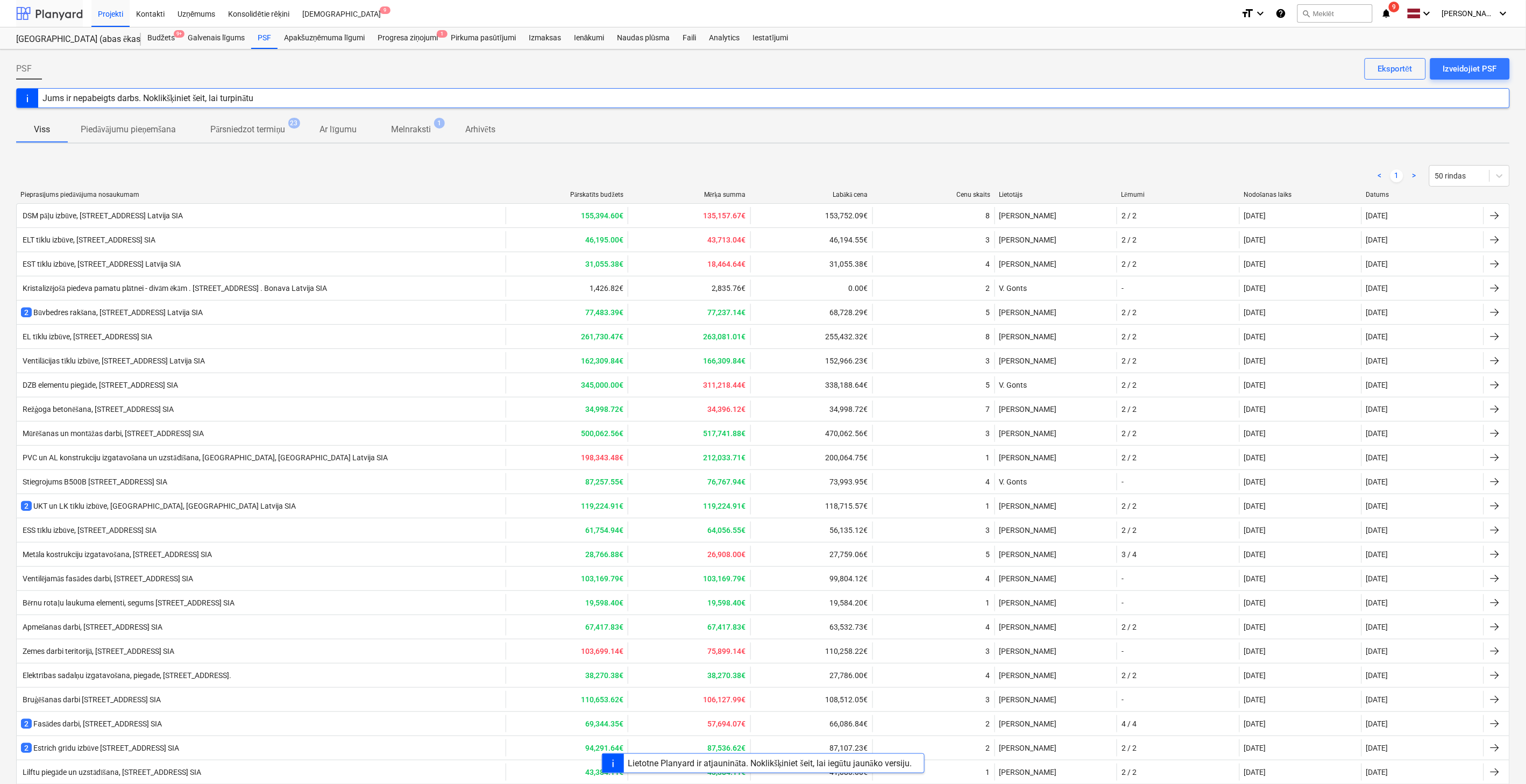
click at [47, 18] on div at bounding box center [49, 14] width 67 height 27
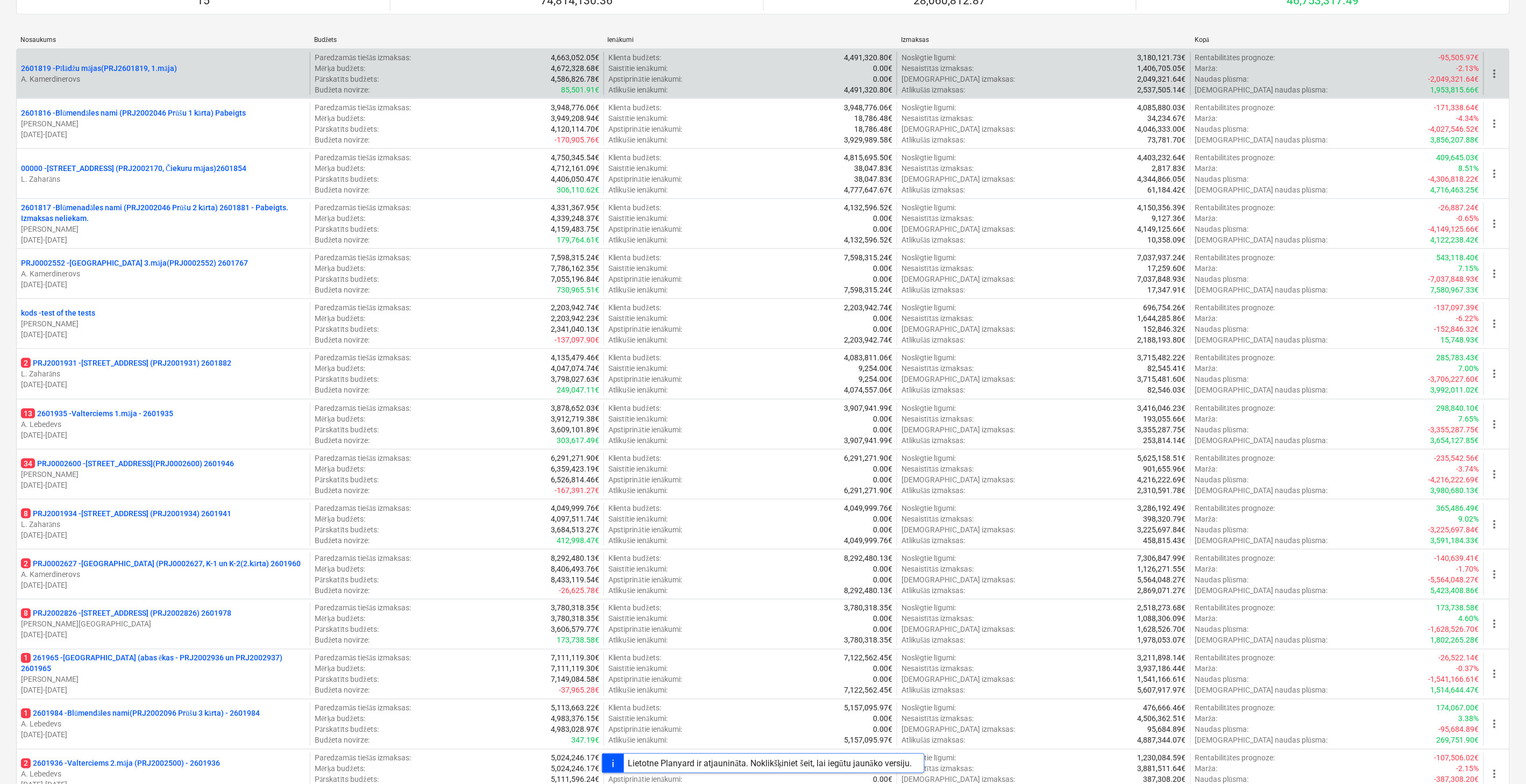
scroll to position [478, 0]
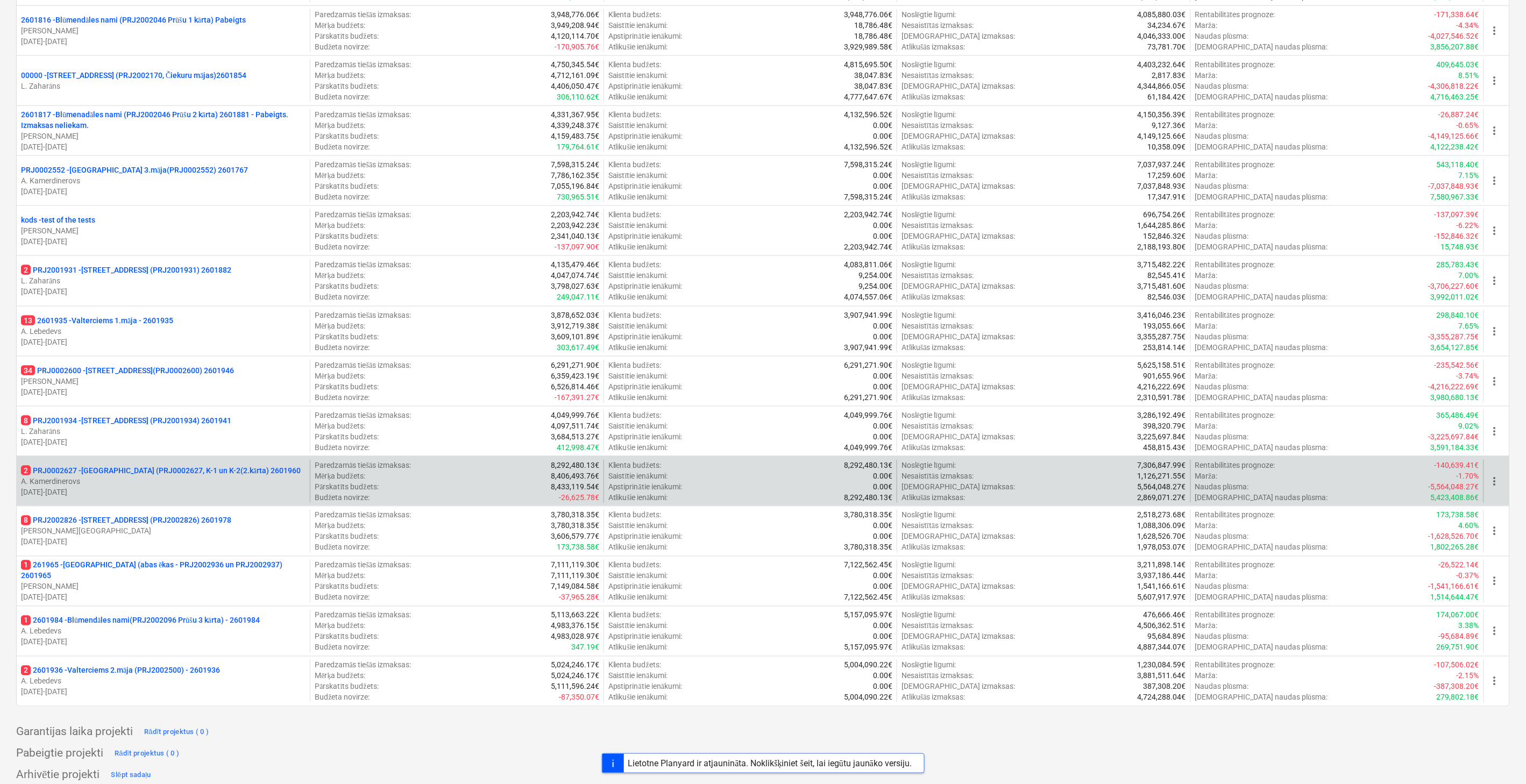
click at [152, 467] on p "2 PRJ0002627 - Tumes iela (PRJ0002627, K-1 un K-2(2.kārta) 2601960" at bounding box center [160, 470] width 280 height 10
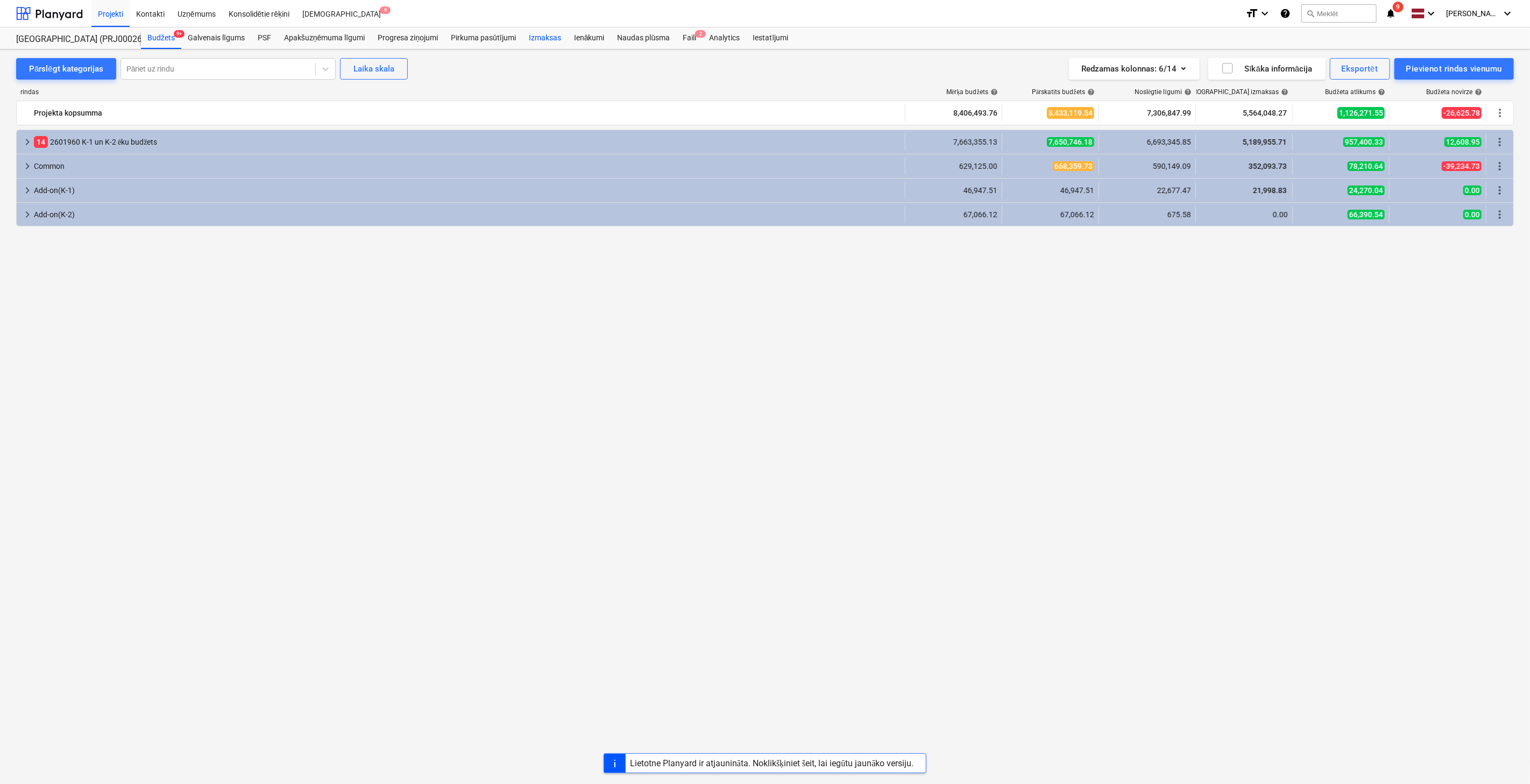
click at [557, 36] on div "Izmaksas" at bounding box center [544, 38] width 45 height 22
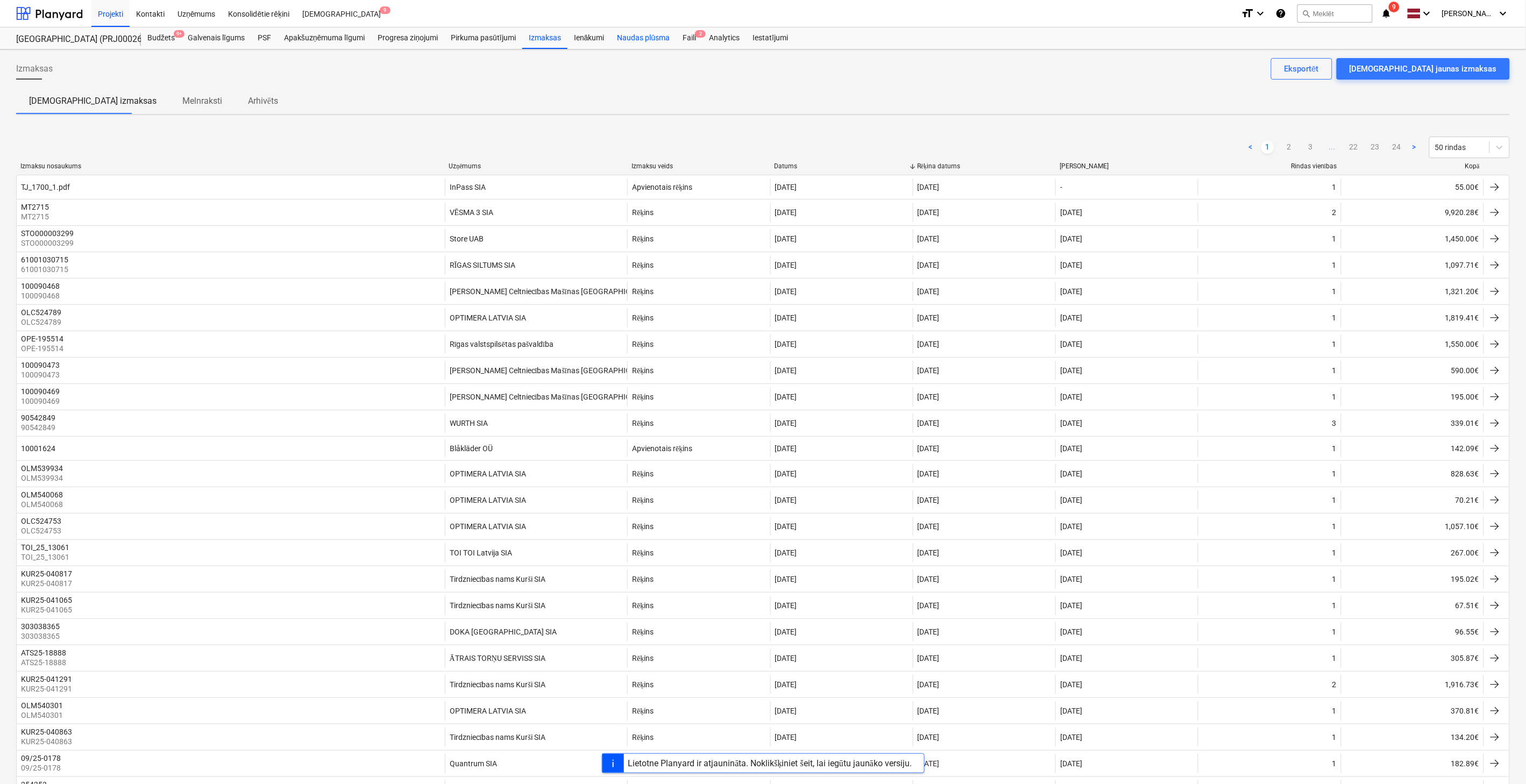
click at [644, 35] on div "Naudas plūsma" at bounding box center [644, 38] width 66 height 22
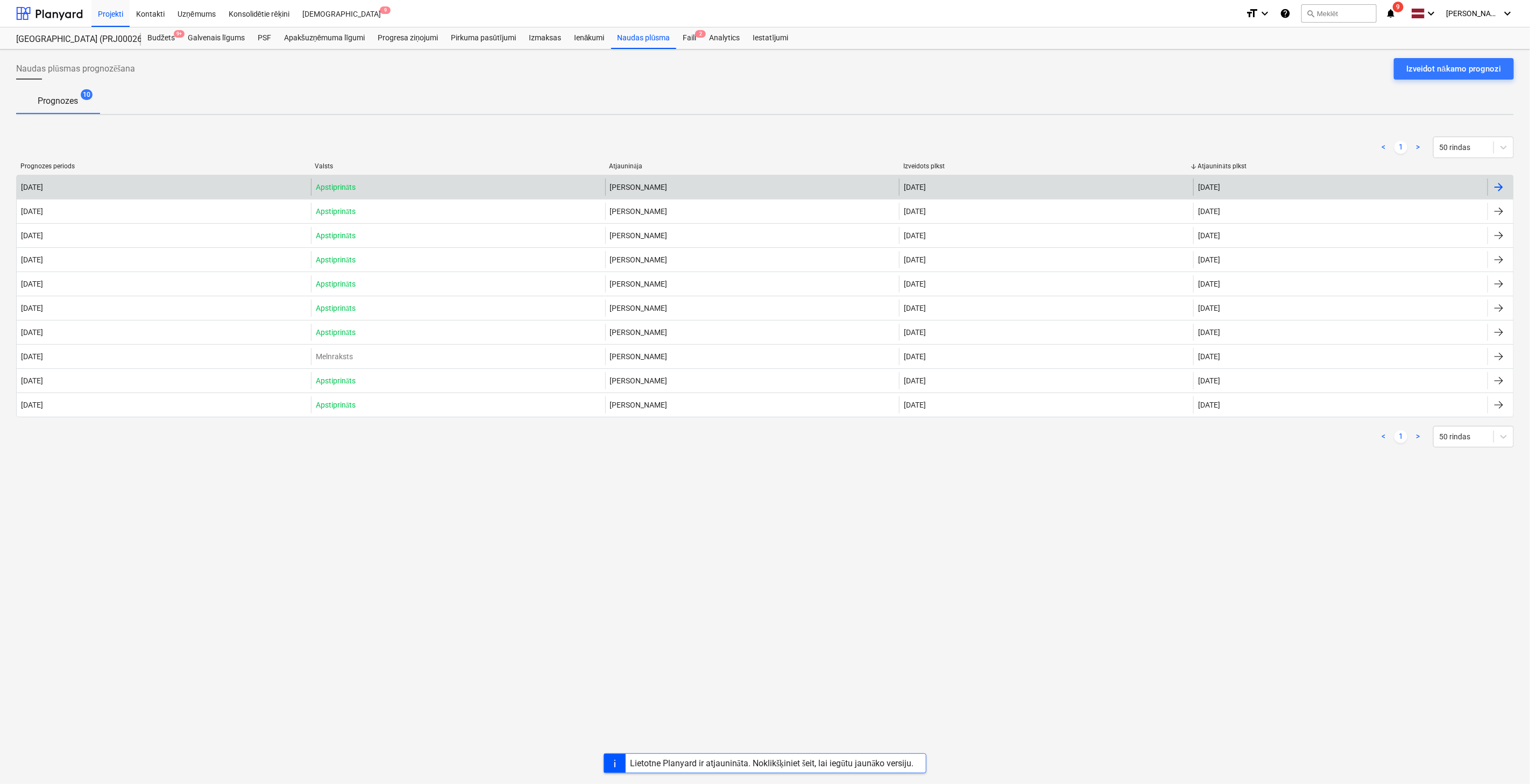
click at [1073, 196] on div "2025 October Apstiprināts Aleksandrs Kamerdinerovs 06 Oct 2025 06 Oct 2025" at bounding box center [765, 187] width 1498 height 24
click at [1239, 189] on div at bounding box center [1499, 187] width 13 height 13
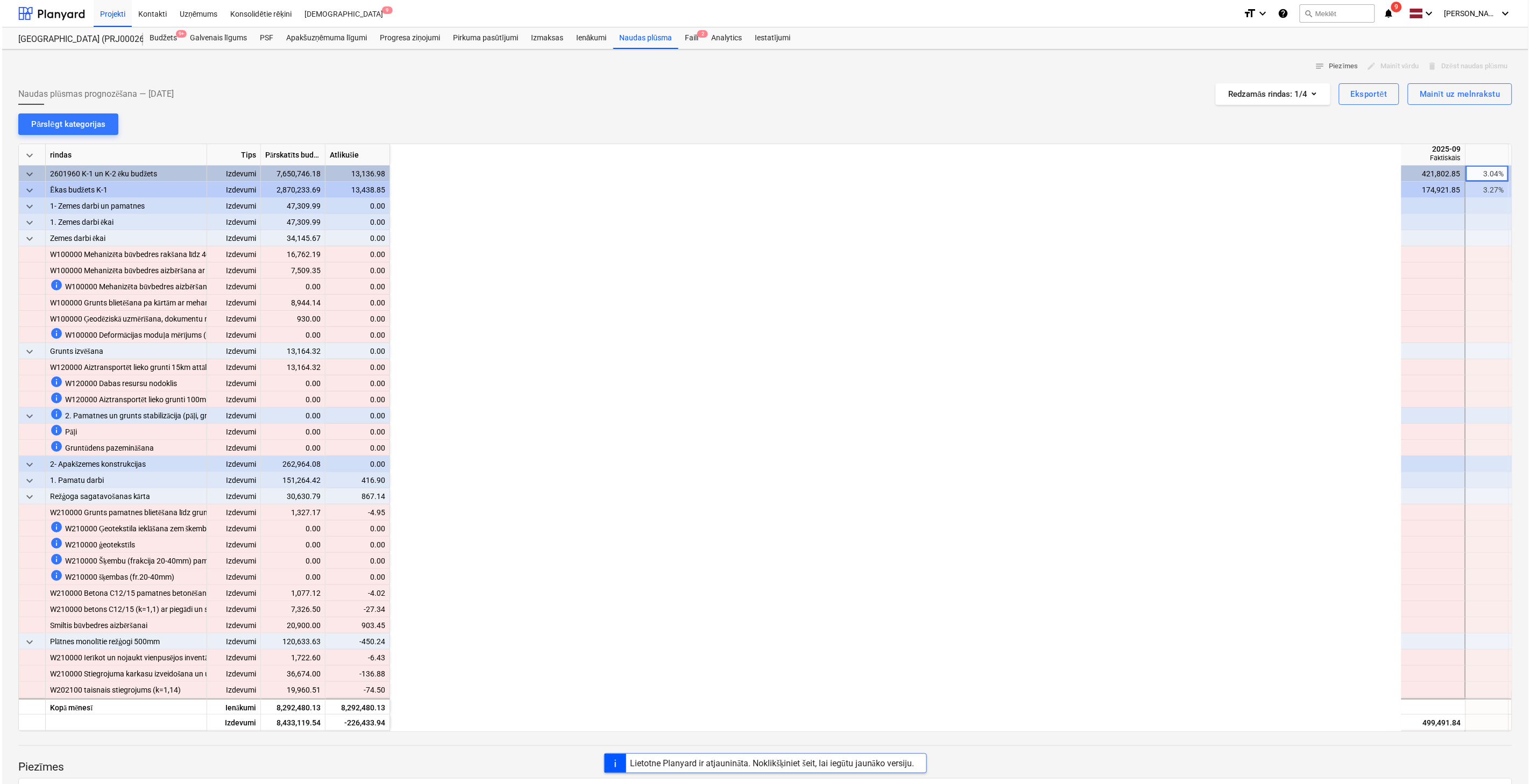
scroll to position [0, 1076]
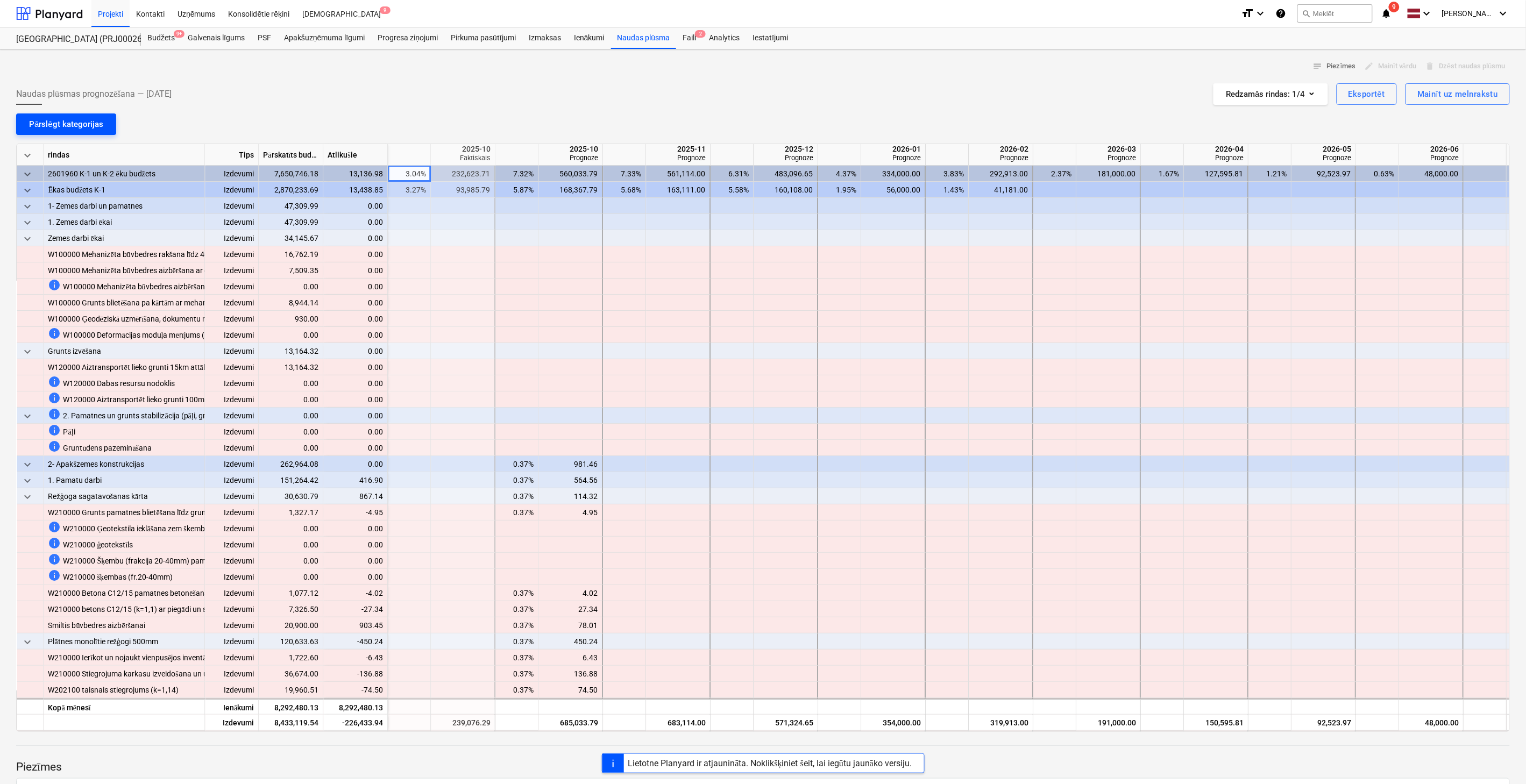
click at [76, 117] on div "Pārslēgt kategorijas" at bounding box center [66, 123] width 75 height 14
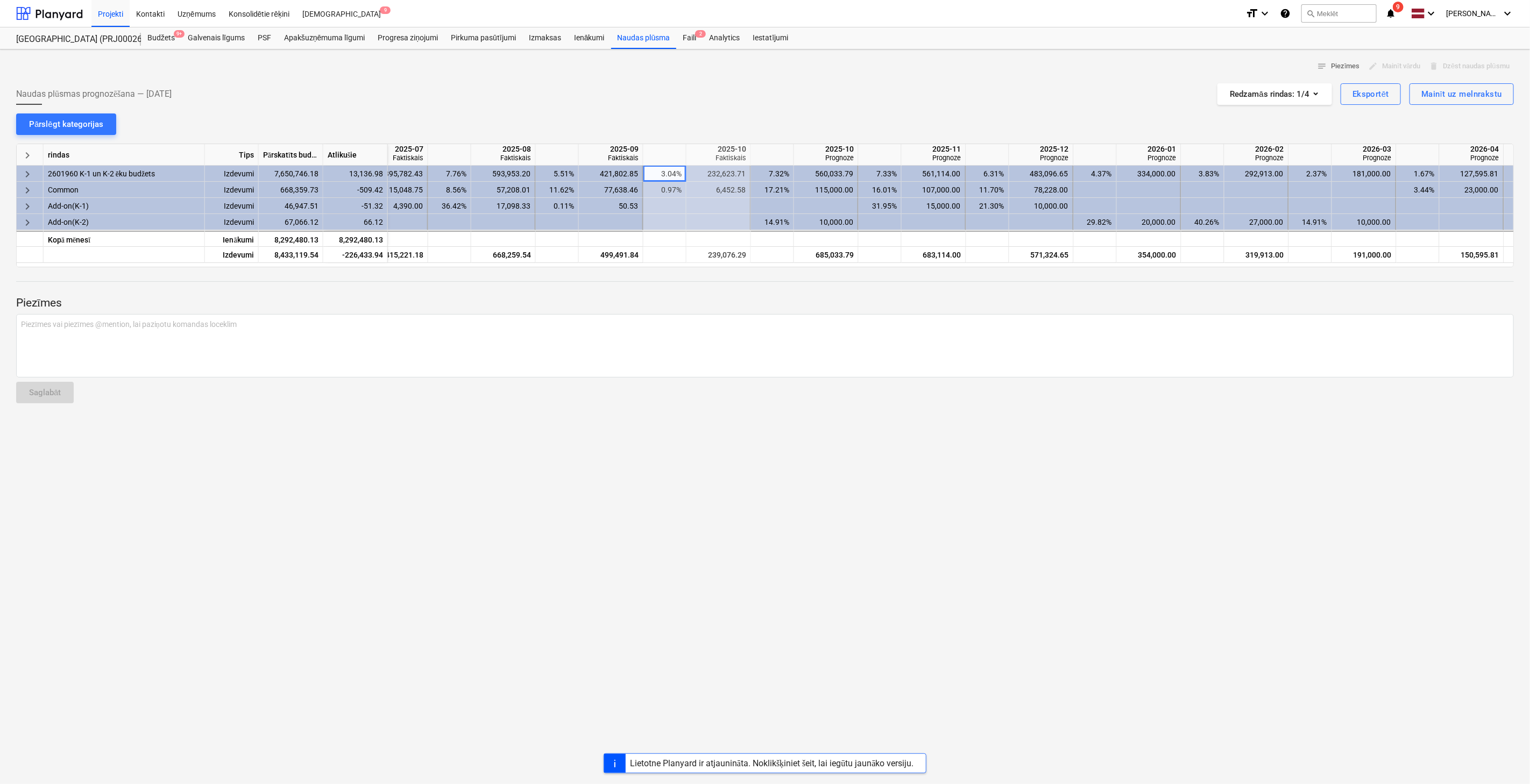
scroll to position [0, 816]
click at [63, 17] on div at bounding box center [49, 14] width 67 height 27
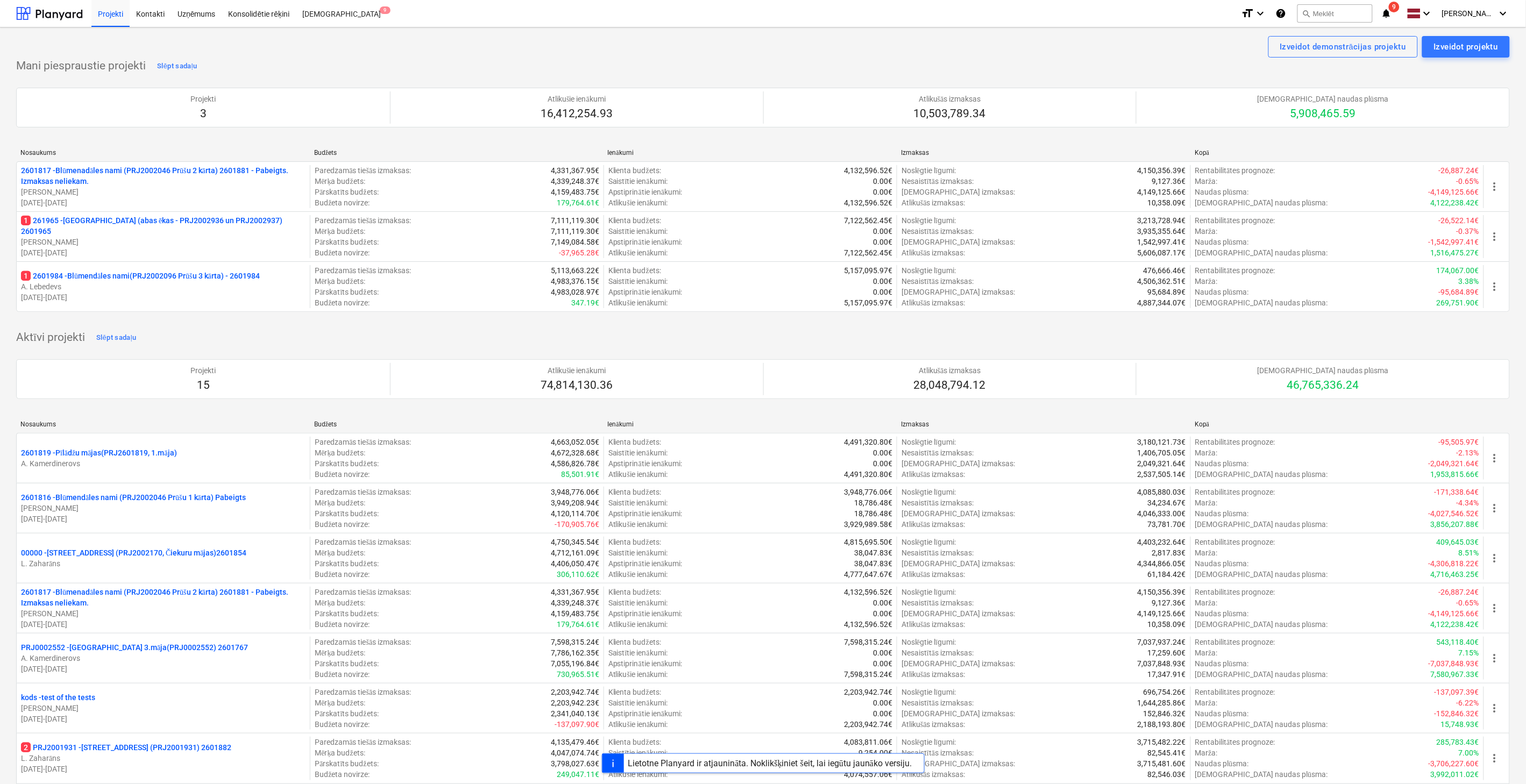
click at [1239, 9] on span "9" at bounding box center [1394, 6] width 10 height 10
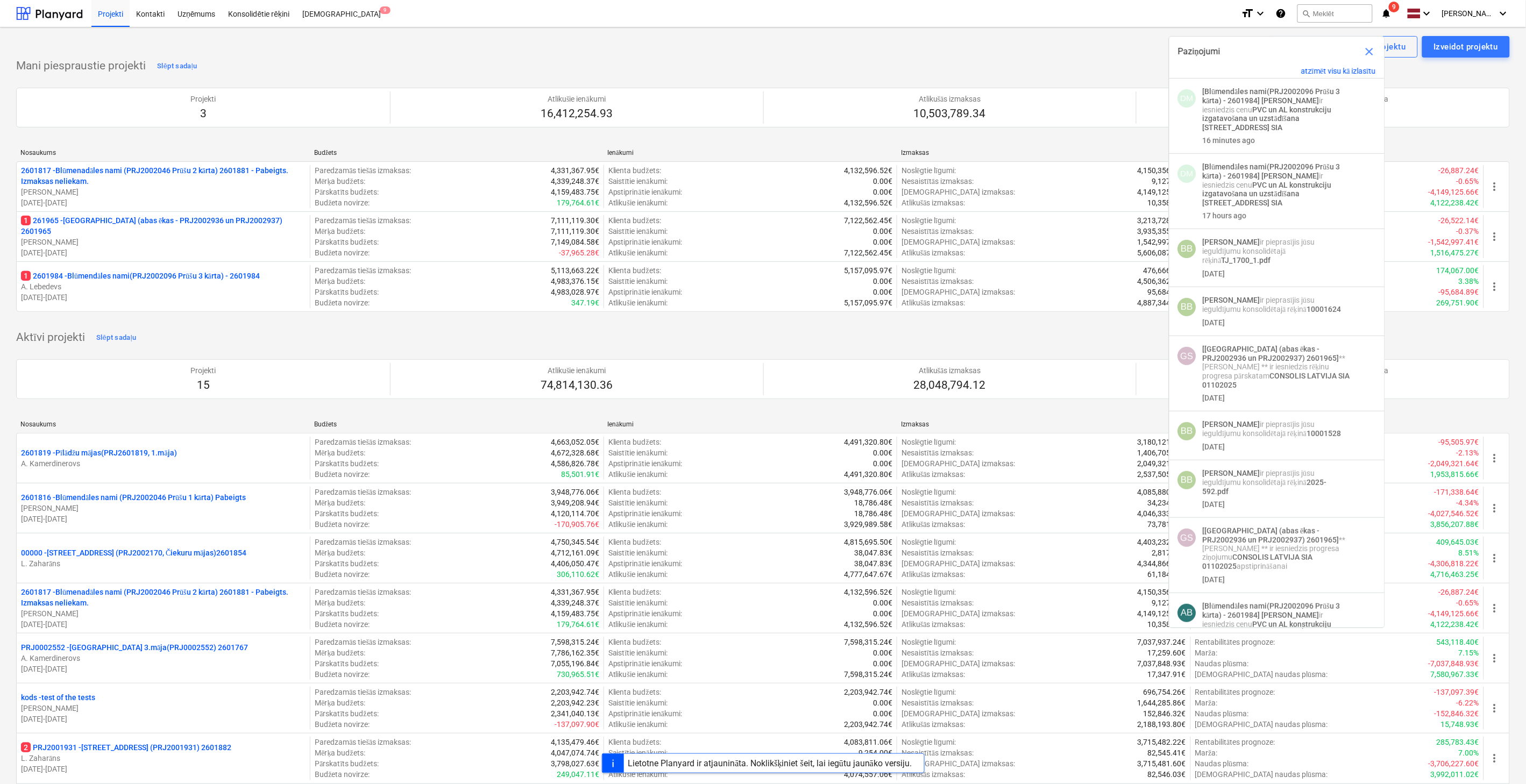
click at [147, 240] on p "[PERSON_NAME]" at bounding box center [163, 241] width 285 height 10
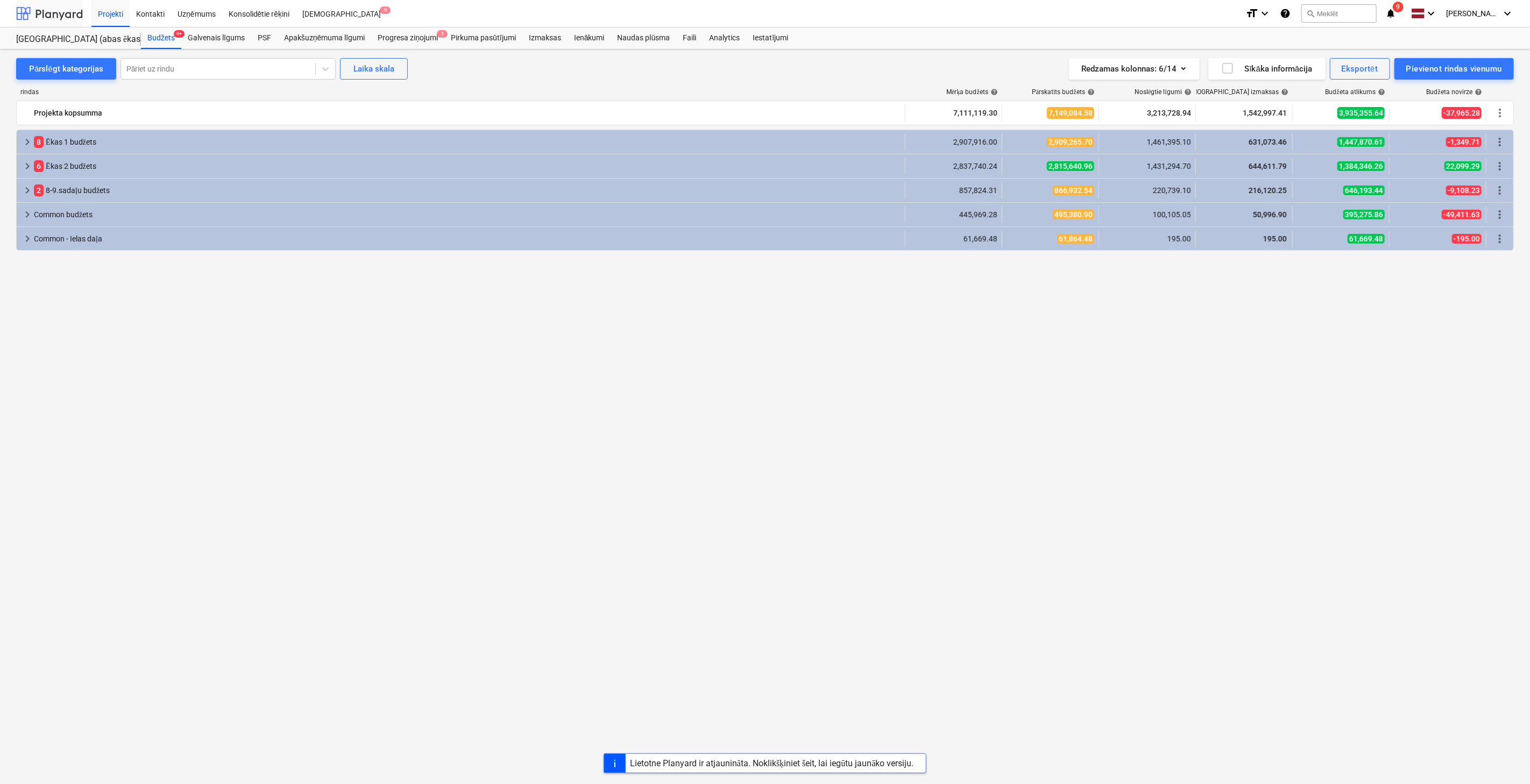
click at [75, 14] on div at bounding box center [49, 14] width 67 height 27
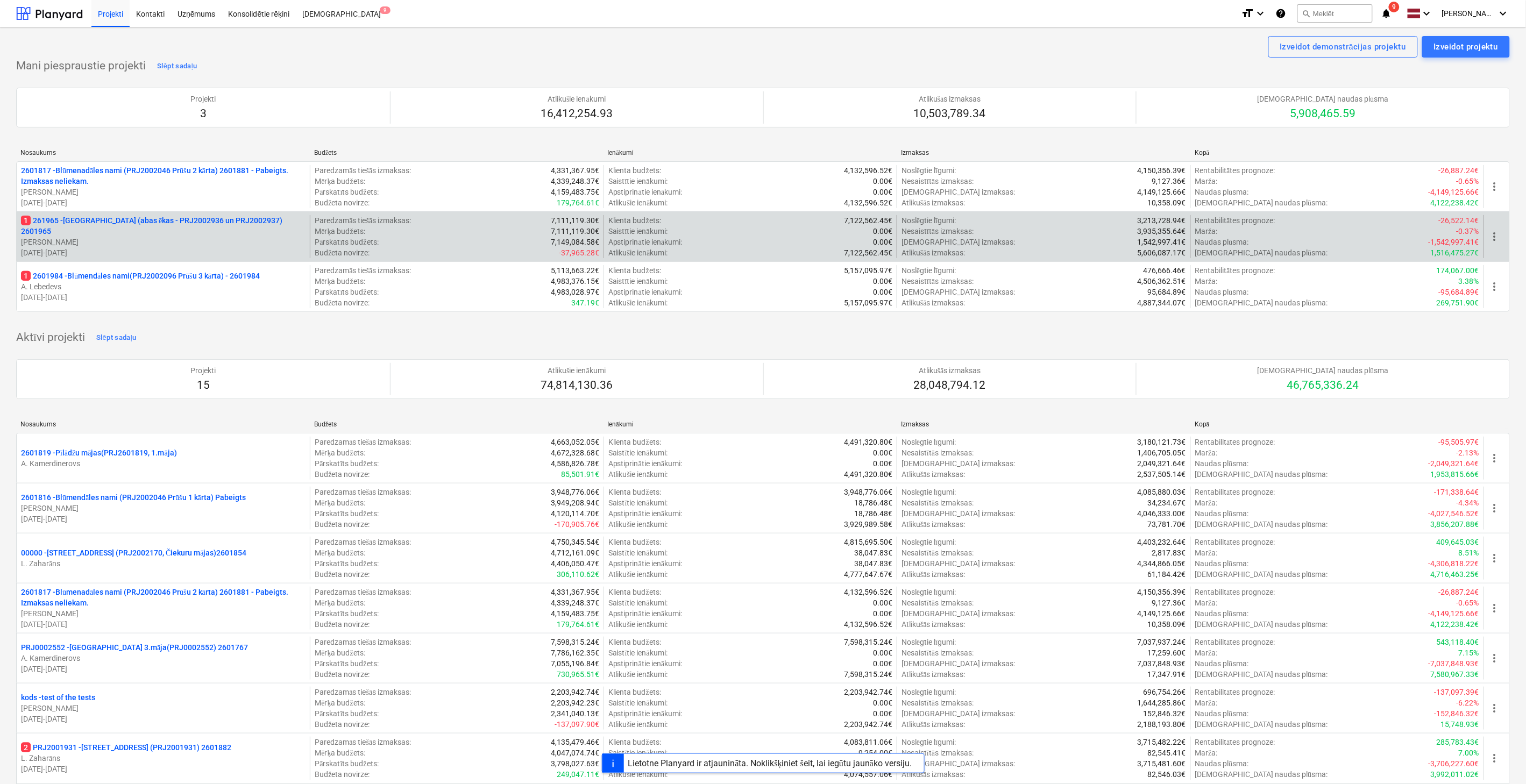
click at [233, 229] on p "1 261965 - [GEOGRAPHIC_DATA] (abas ēkas - PRJ2002936 un PRJ2002937) 2601965" at bounding box center [163, 225] width 285 height 22
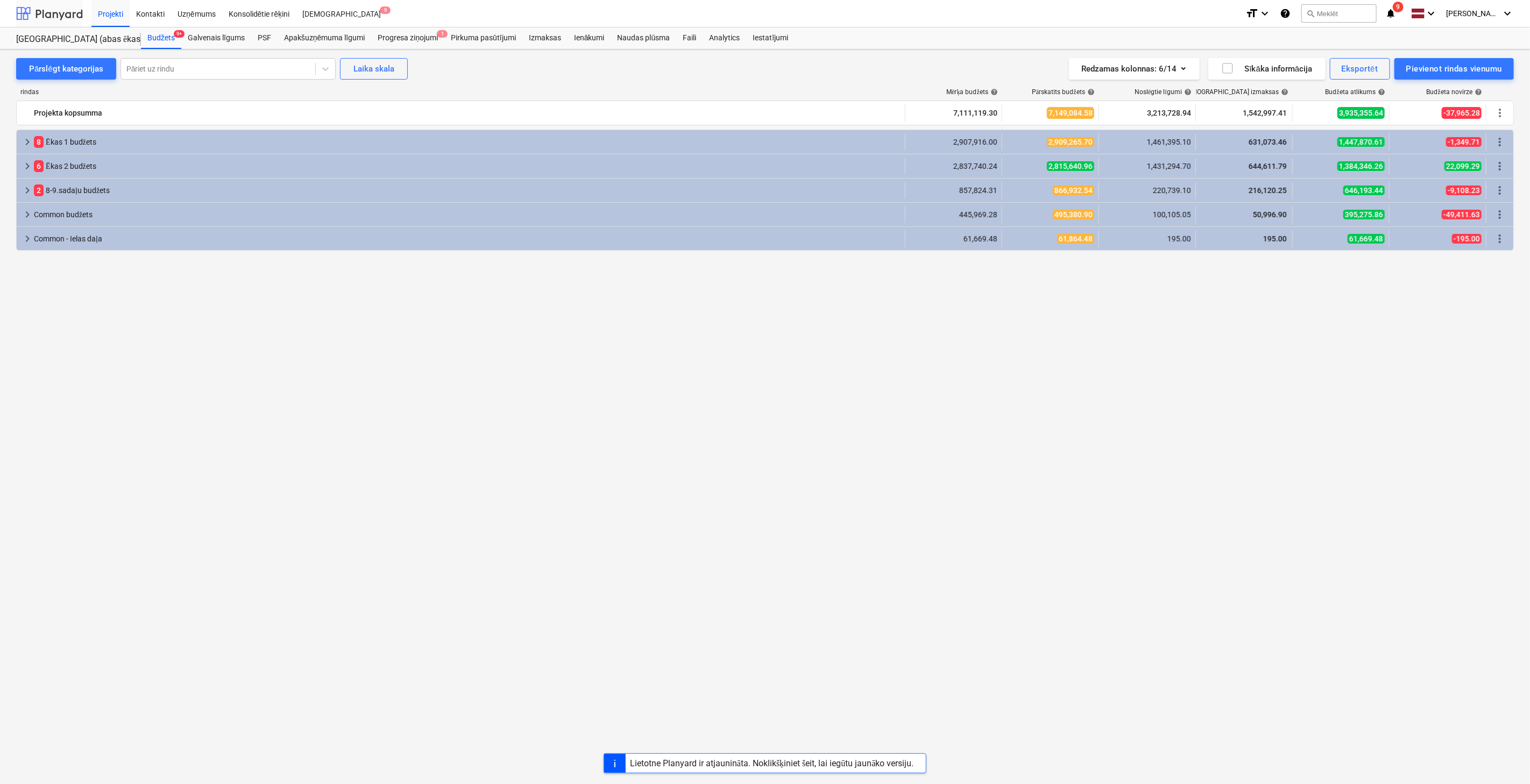
click at [54, 12] on div at bounding box center [49, 14] width 67 height 27
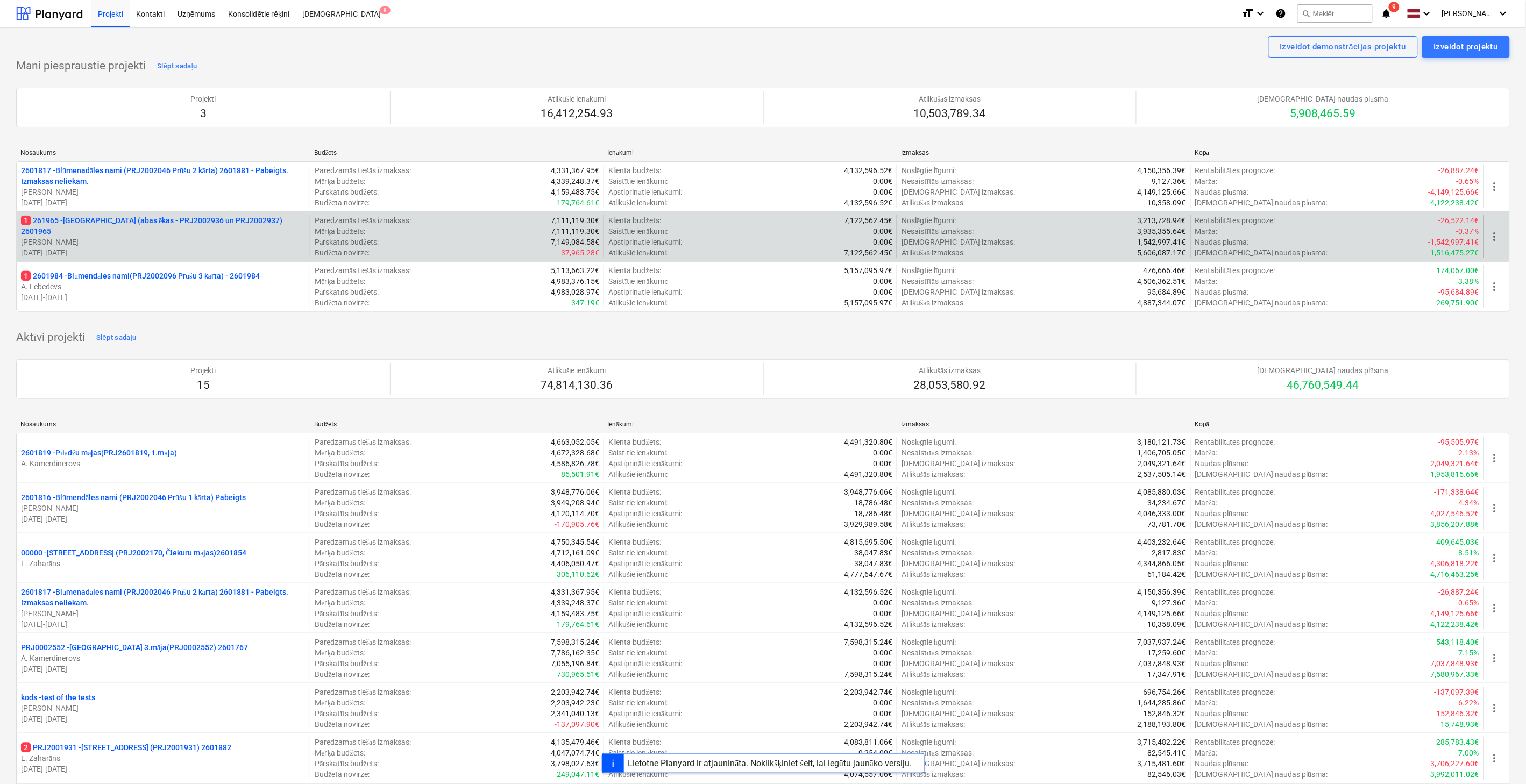
click at [208, 248] on p "01.05.2025 - 01.05.2026" at bounding box center [163, 253] width 285 height 10
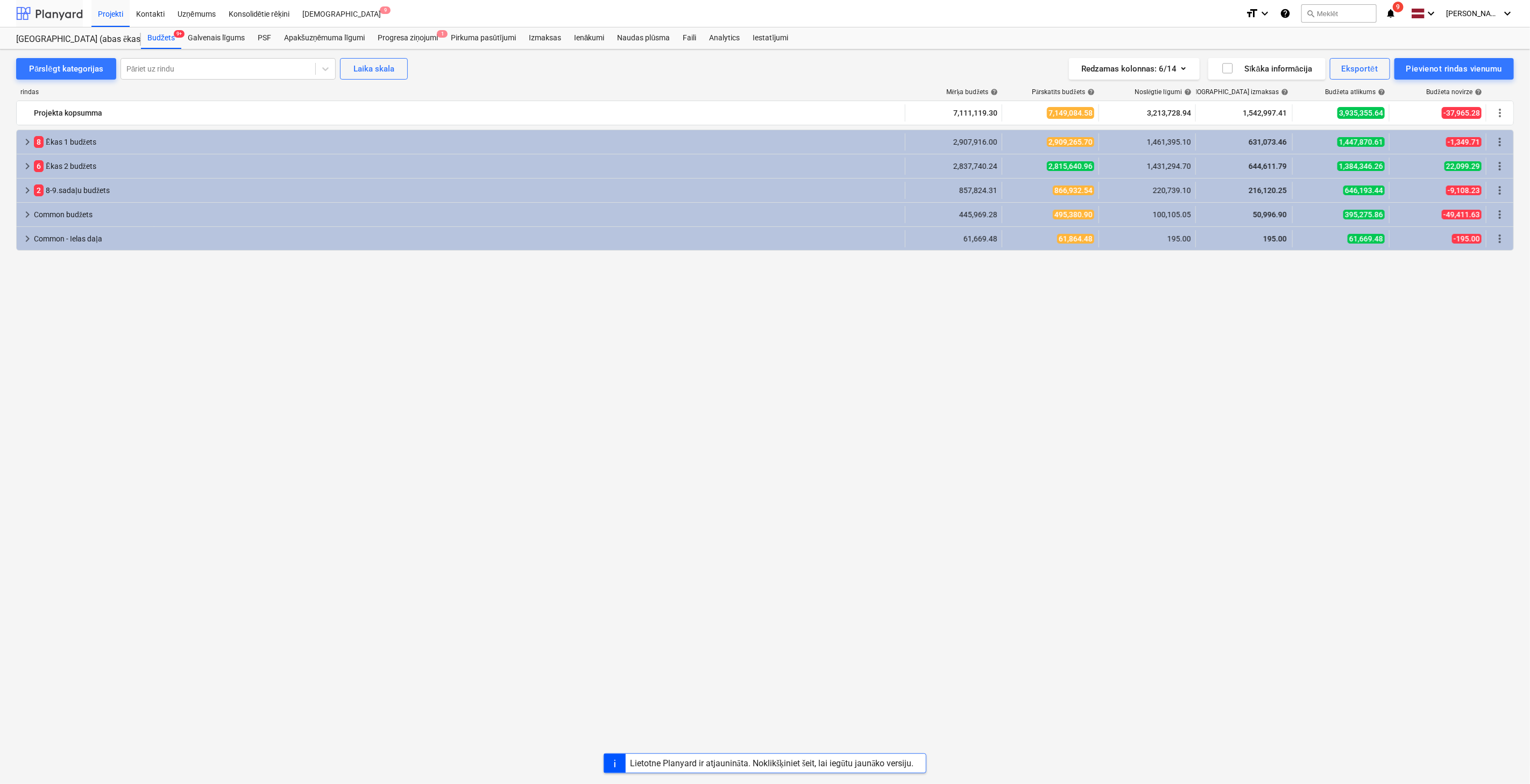
click at [59, 16] on div at bounding box center [49, 14] width 67 height 27
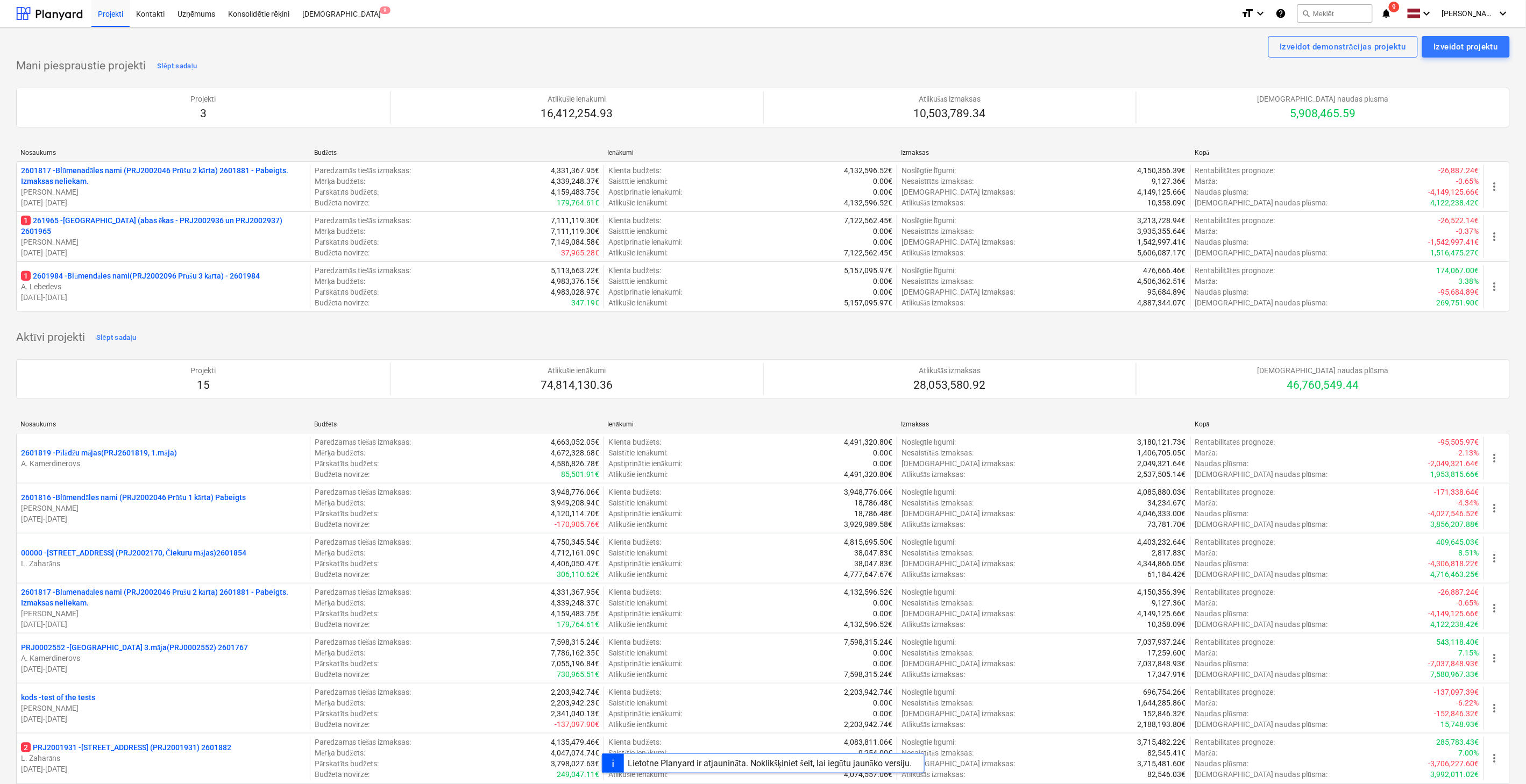
click at [1390, 7] on icon "notifications" at bounding box center [1386, 14] width 10 height 13
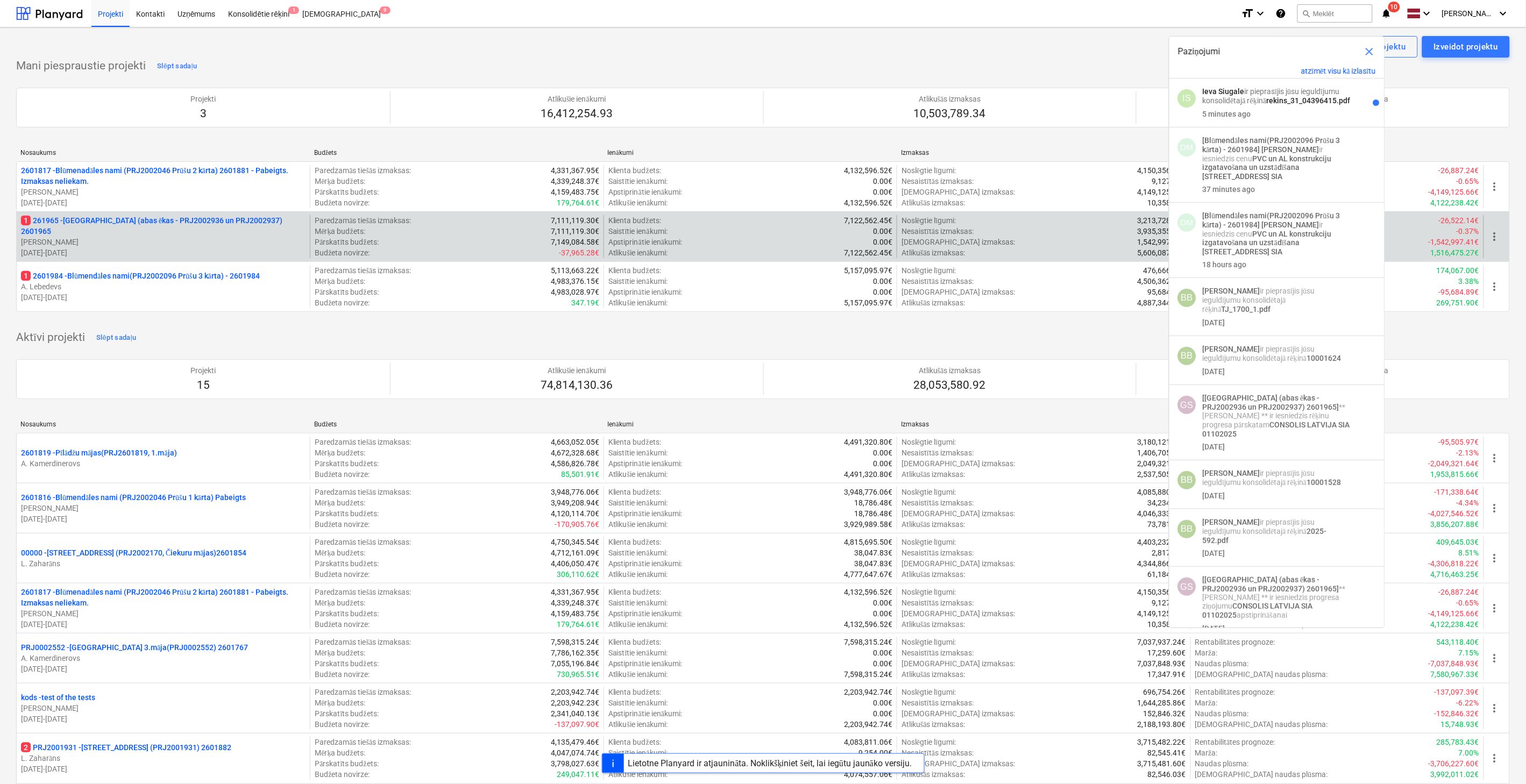
click at [136, 223] on p "1 261965 - [GEOGRAPHIC_DATA] (abas ēkas - PRJ2002936 un PRJ2002937) 2601965" at bounding box center [163, 225] width 285 height 22
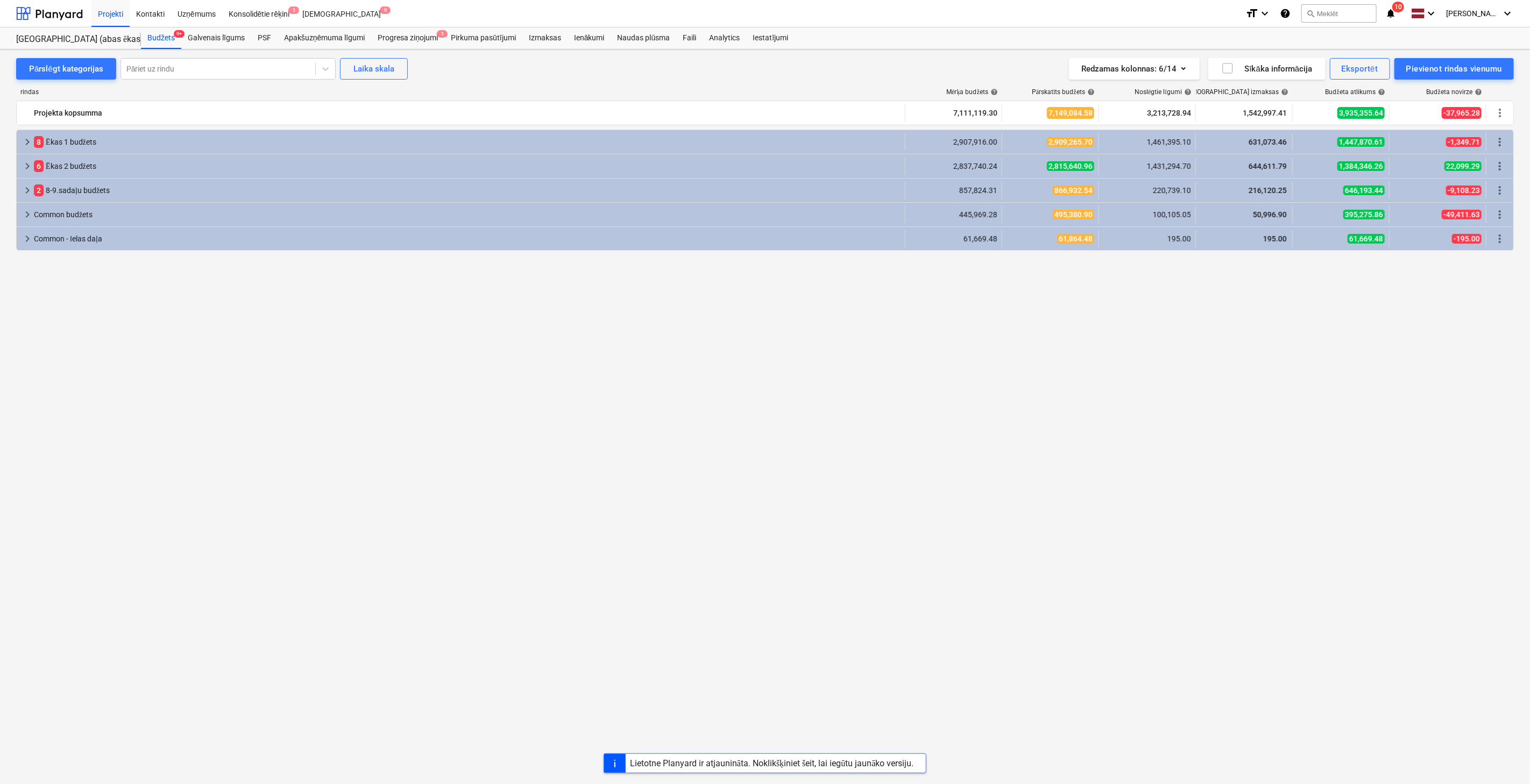
click at [1394, 12] on icon "notifications" at bounding box center [1390, 14] width 10 height 13
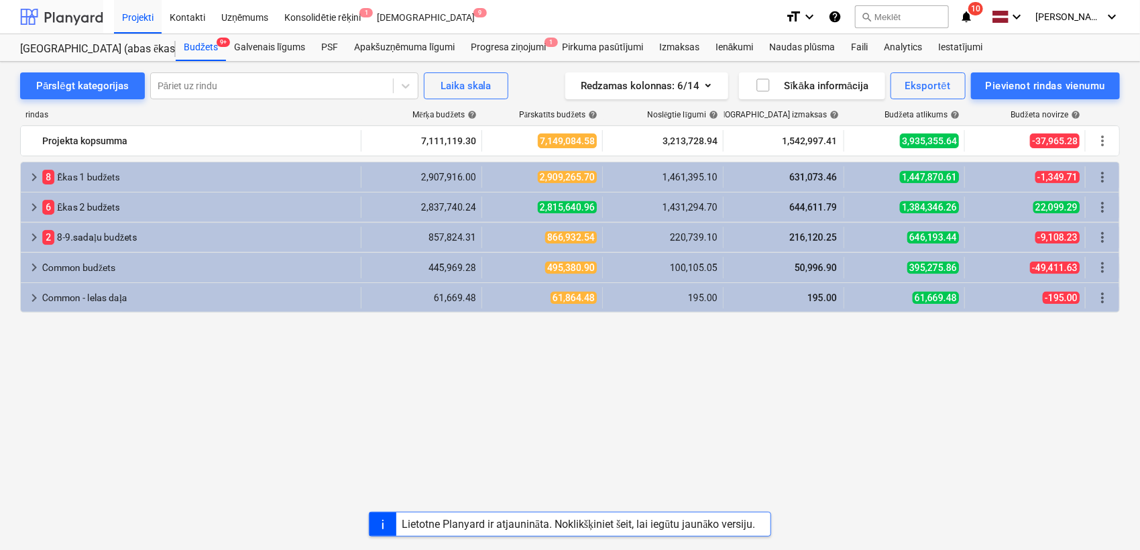
click at [62, 19] on div at bounding box center [61, 17] width 83 height 34
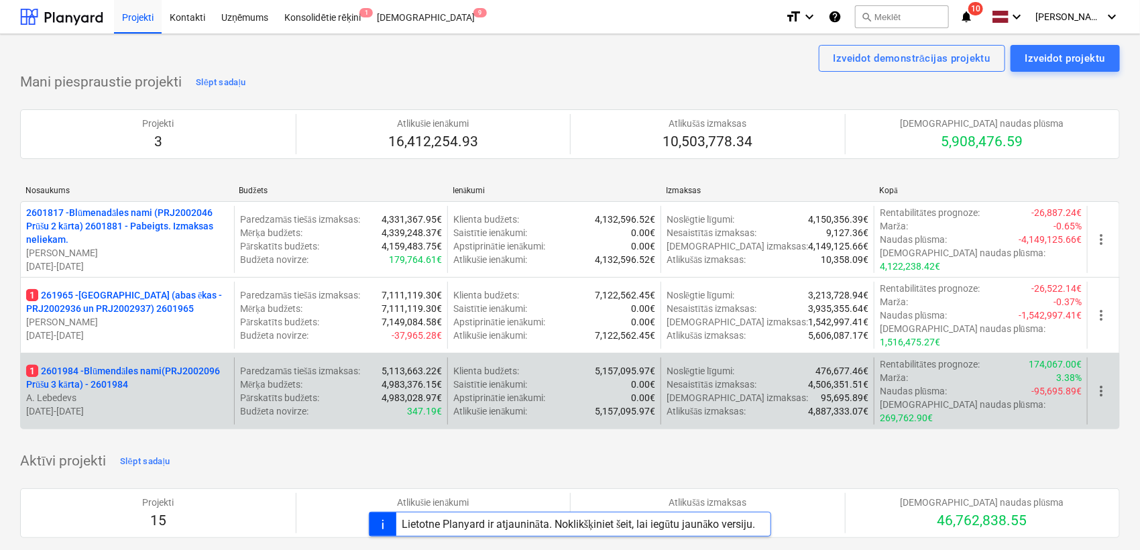
click at [117, 364] on p "1 2601984 - Blūmendāles nami(PRJ2002096 Prūšu 3 kārta) - 2601984" at bounding box center [127, 377] width 203 height 27
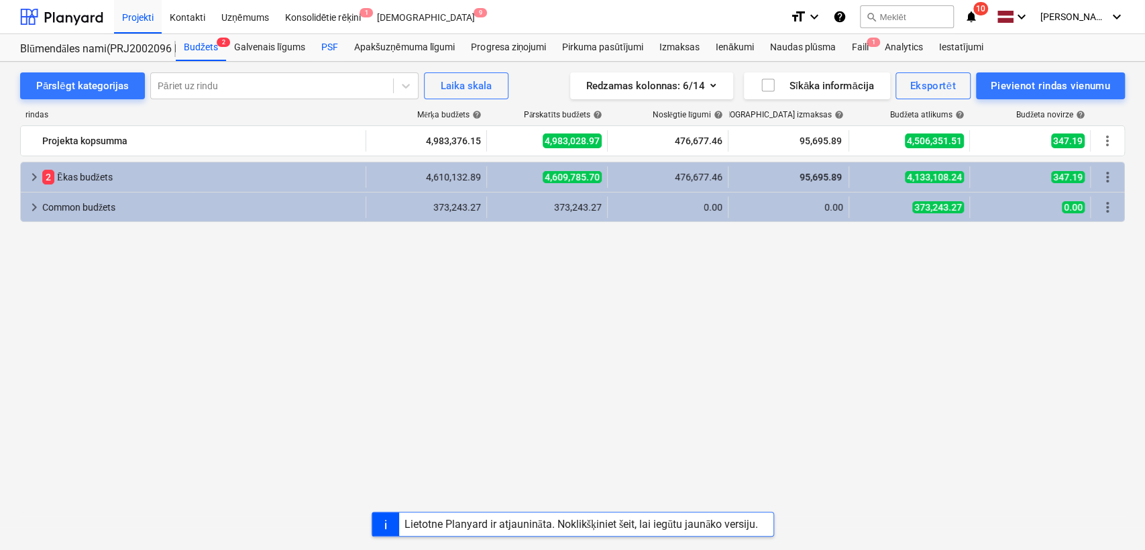
click at [328, 44] on div "PSF" at bounding box center [329, 47] width 33 height 27
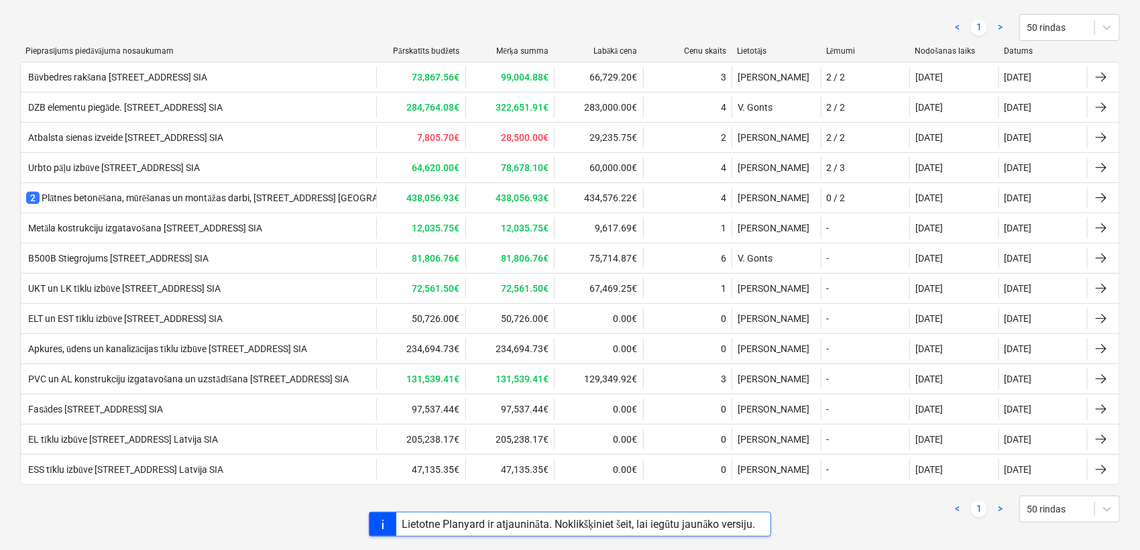
scroll to position [199, 0]
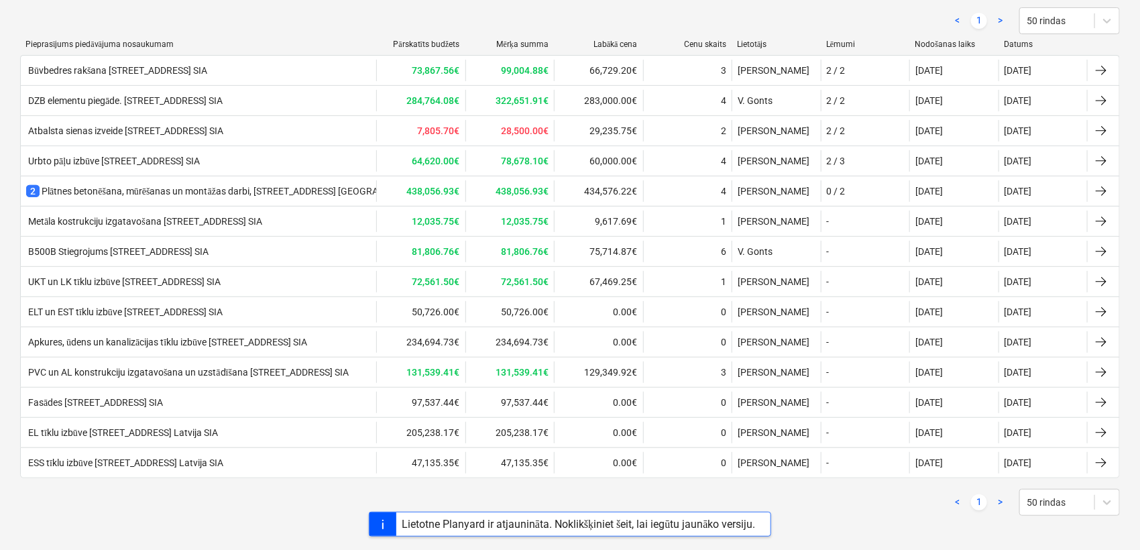
click at [129, 427] on div "EL tīklu izbūve [STREET_ADDRESS] Latvija SIA" at bounding box center [122, 432] width 192 height 11
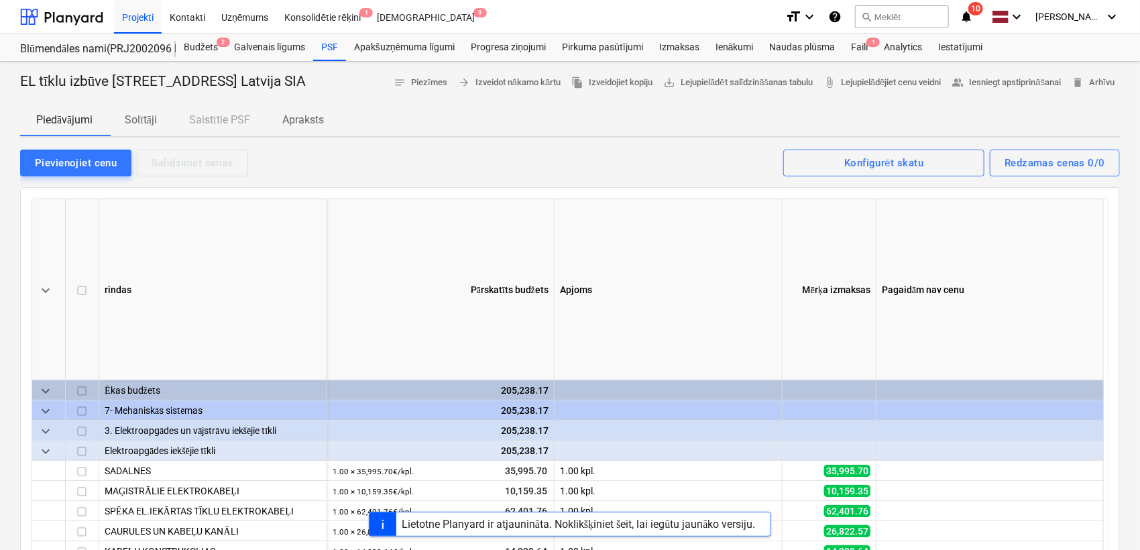
click at [967, 19] on icon "notifications" at bounding box center [966, 17] width 13 height 16
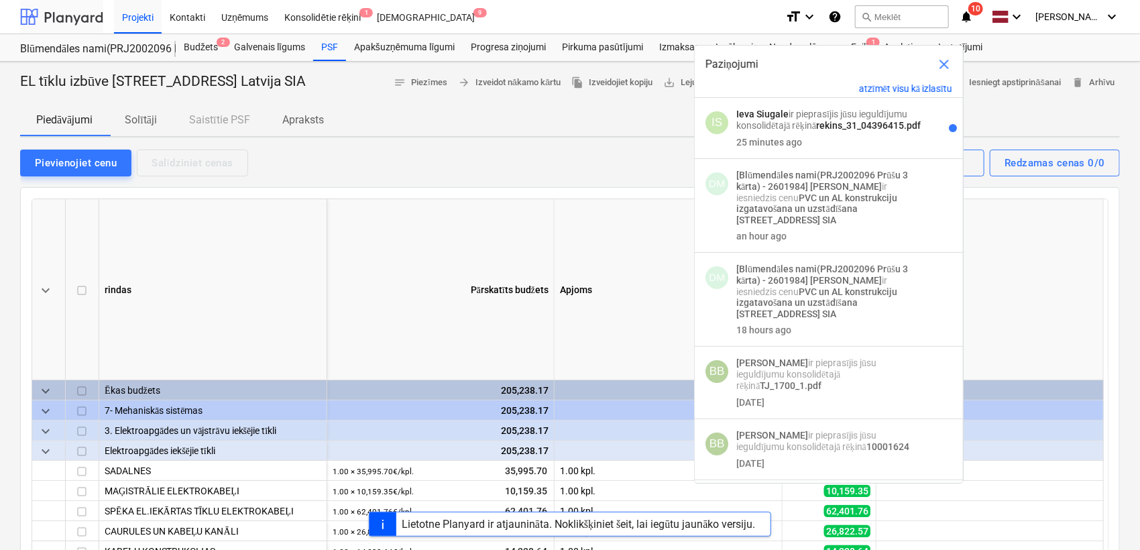
click at [60, 19] on div at bounding box center [61, 17] width 83 height 34
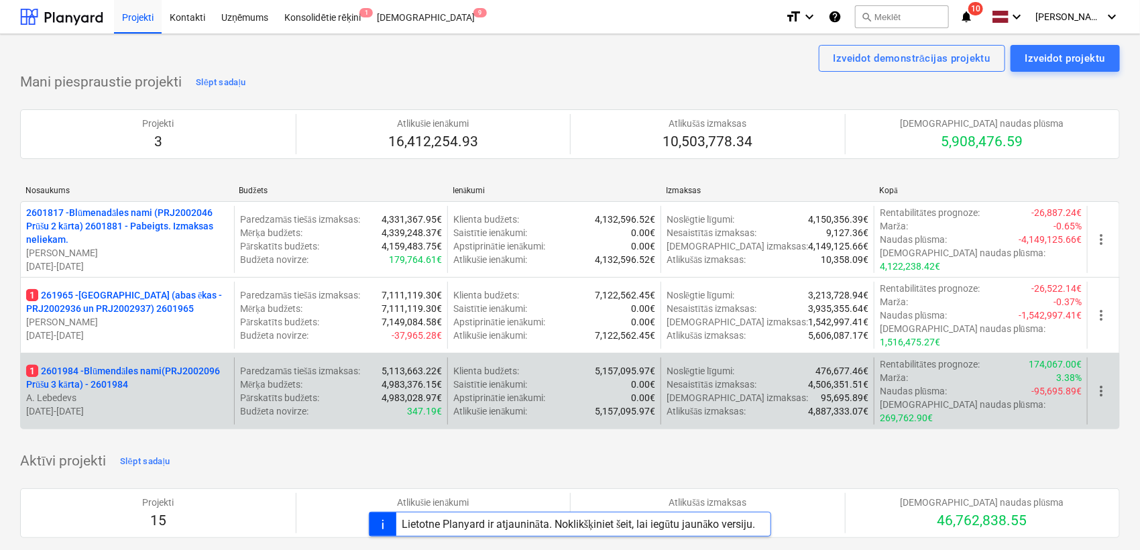
click at [144, 364] on p "1 2601984 - Blūmendāles nami(PRJ2002096 Prūšu 3 kārta) - 2601984" at bounding box center [127, 377] width 203 height 27
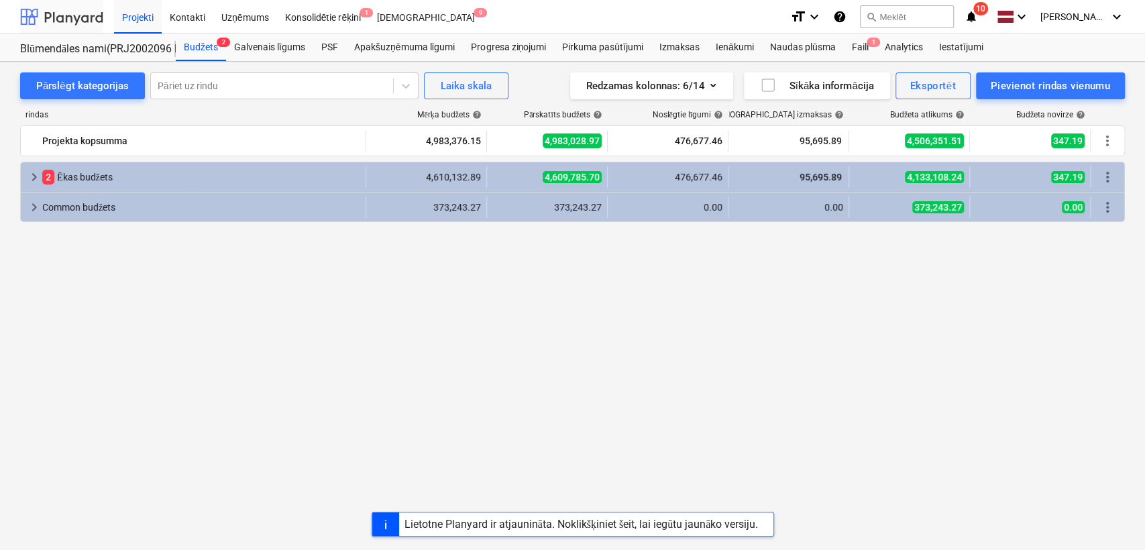
click at [68, 25] on div at bounding box center [61, 17] width 83 height 34
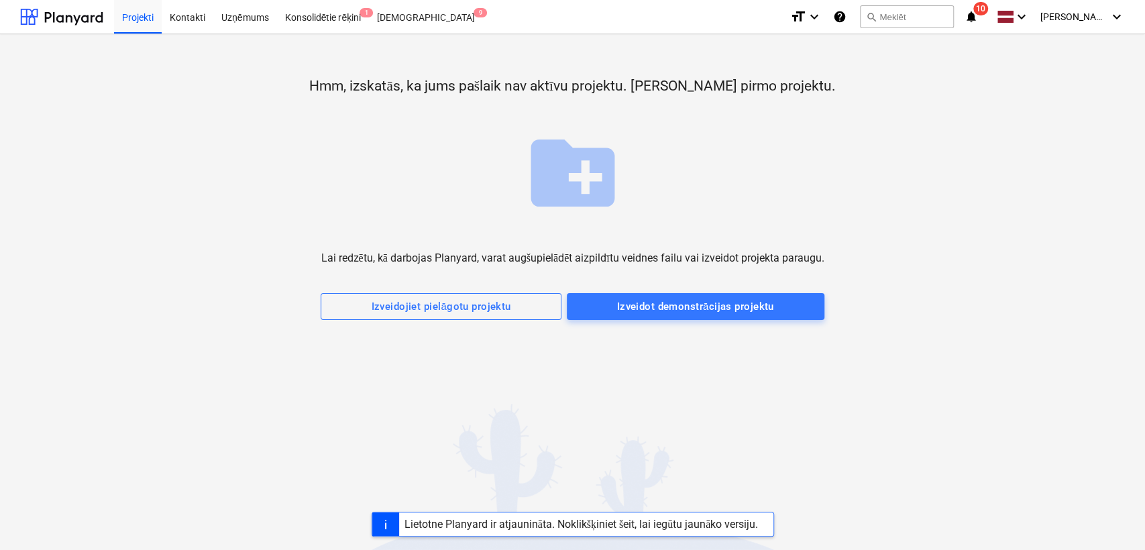
click at [980, 28] on div "format_size keyboard_arrow_down help search Meklēt notifications 10 keyboard_ar…" at bounding box center [957, 17] width 335 height 34
click at [979, 26] on div "format_size keyboard_arrow_down help search Meklēt notifications 10 keyboard_ar…" at bounding box center [957, 17] width 335 height 34
click at [977, 20] on icon "notifications" at bounding box center [971, 17] width 13 height 16
click at [181, 18] on div "Kontakti" at bounding box center [188, 16] width 52 height 34
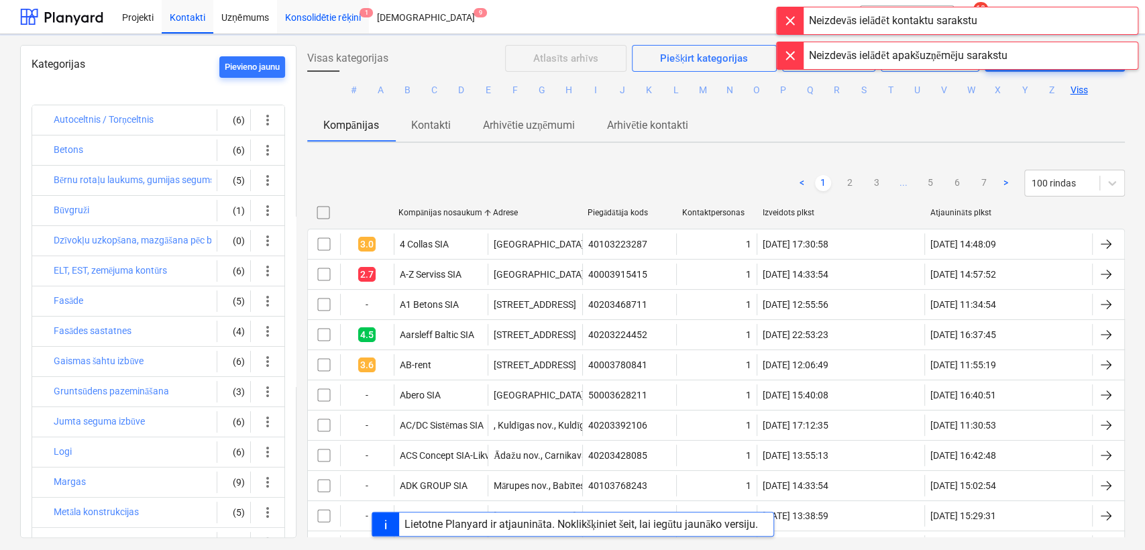
click at [327, 24] on div "Konsolidētie rēķini 1" at bounding box center [323, 16] width 93 height 34
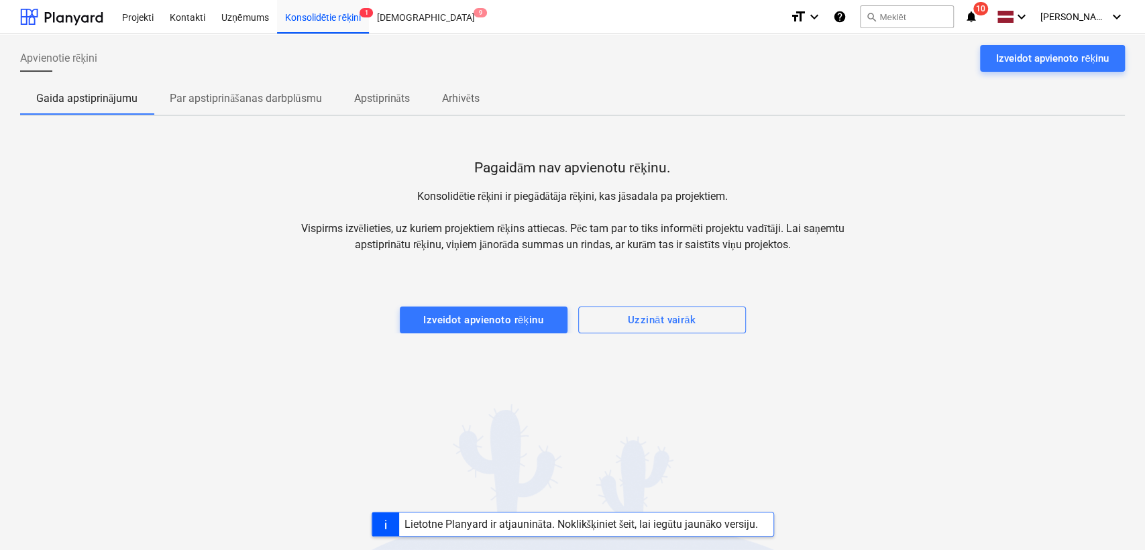
click at [977, 16] on div "Neizdevās ielādēt kontaktu sarakstu" at bounding box center [893, 14] width 168 height 16
click at [74, 17] on div at bounding box center [61, 17] width 83 height 34
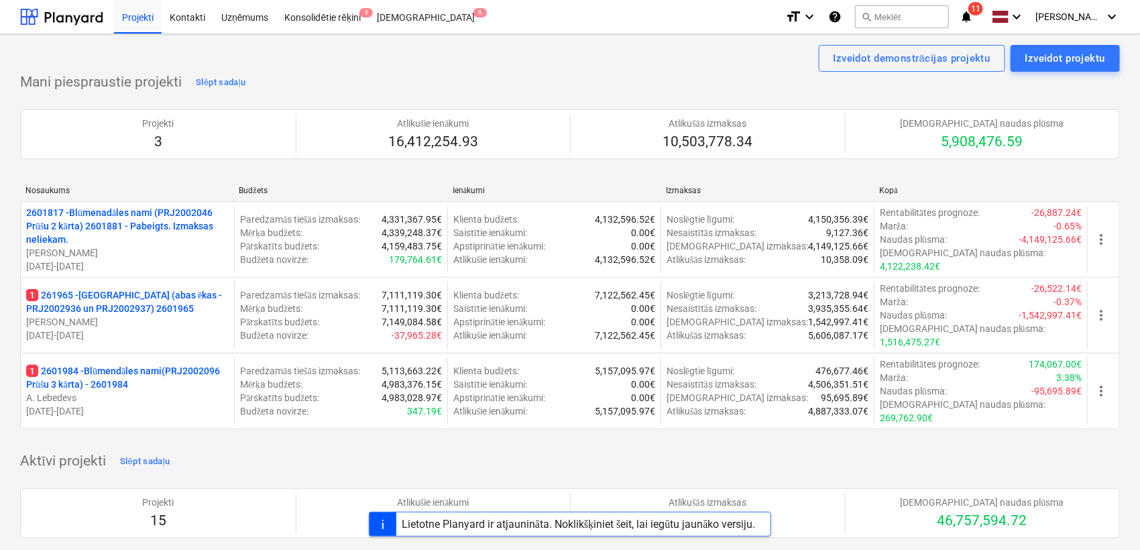
click at [972, 14] on div "Neizdevās ielādēt kontaktu sarakstu" at bounding box center [888, 14] width 168 height 16
click at [977, 15] on div "Neizdevās ielādēt kontaktu sarakstu" at bounding box center [888, 14] width 178 height 27
click at [977, 8] on div "Neizdevās ielādēt kontaktu sarakstu" at bounding box center [888, 14] width 178 height 27
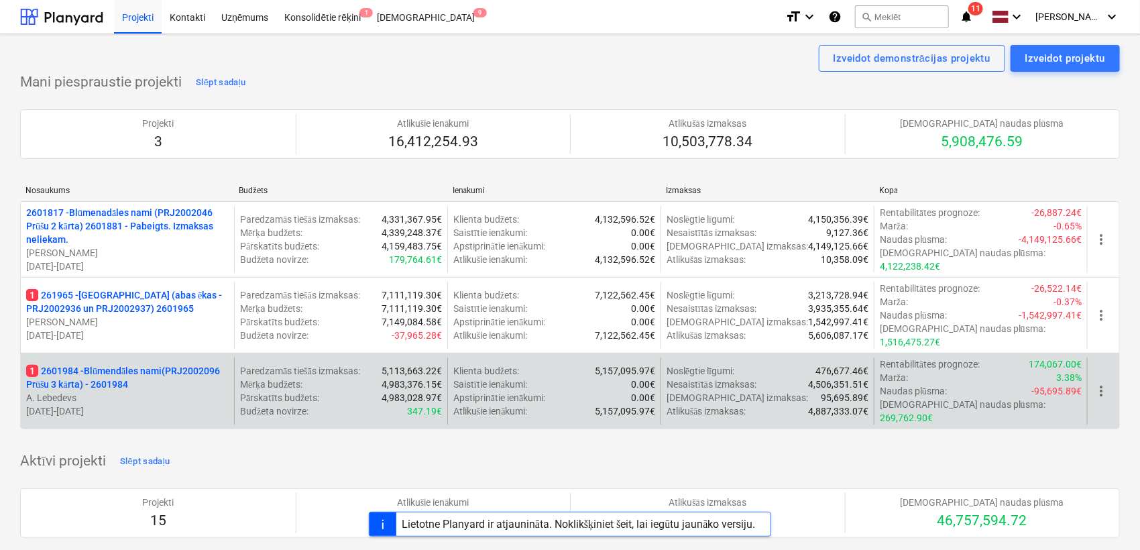
click at [170, 364] on p "1 2601984 - Blūmendāles nami(PRJ2002096 Prūšu 3 kārta) - 2601984" at bounding box center [127, 377] width 203 height 27
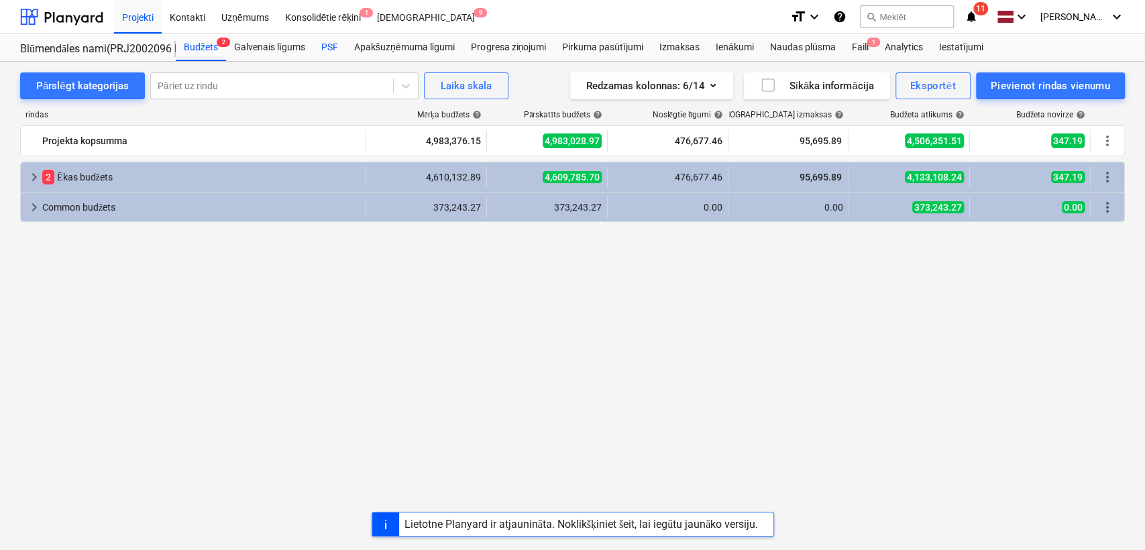
click at [325, 42] on div "PSF" at bounding box center [329, 47] width 33 height 27
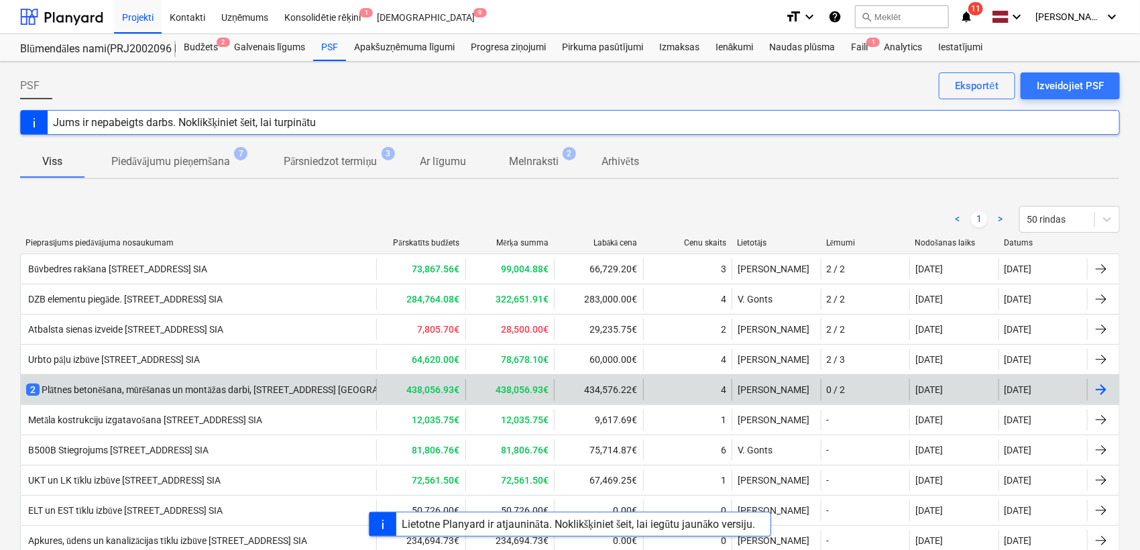
click at [317, 383] on div "2 Plātnes betonēšana, mūrēšanas un montāžas darbi, [STREET_ADDRESS] [GEOGRAPHIC…" at bounding box center [251, 389] width 451 height 13
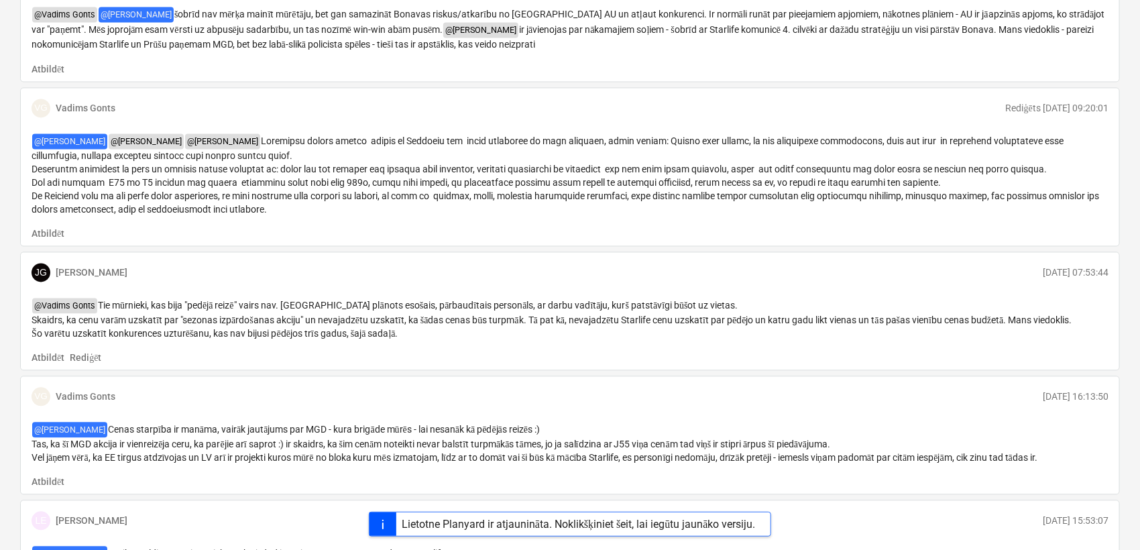
scroll to position [794, 0]
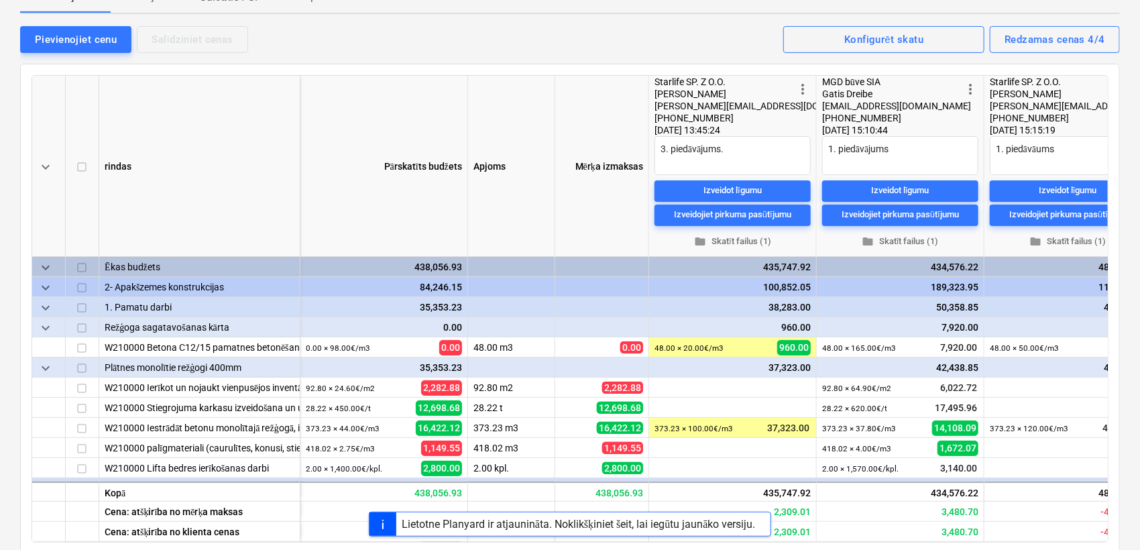
type textarea "x"
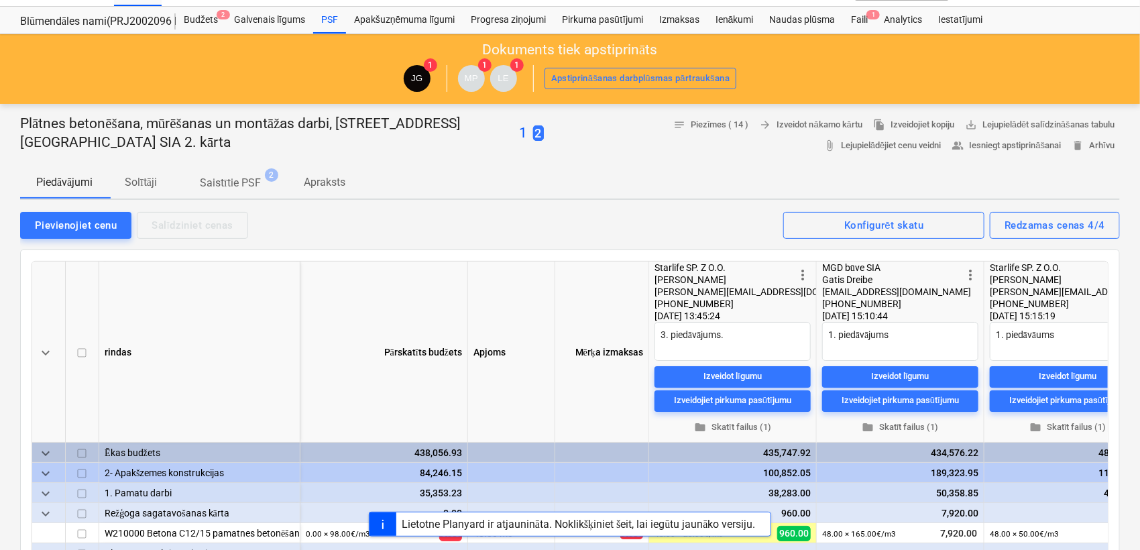
scroll to position [0, 0]
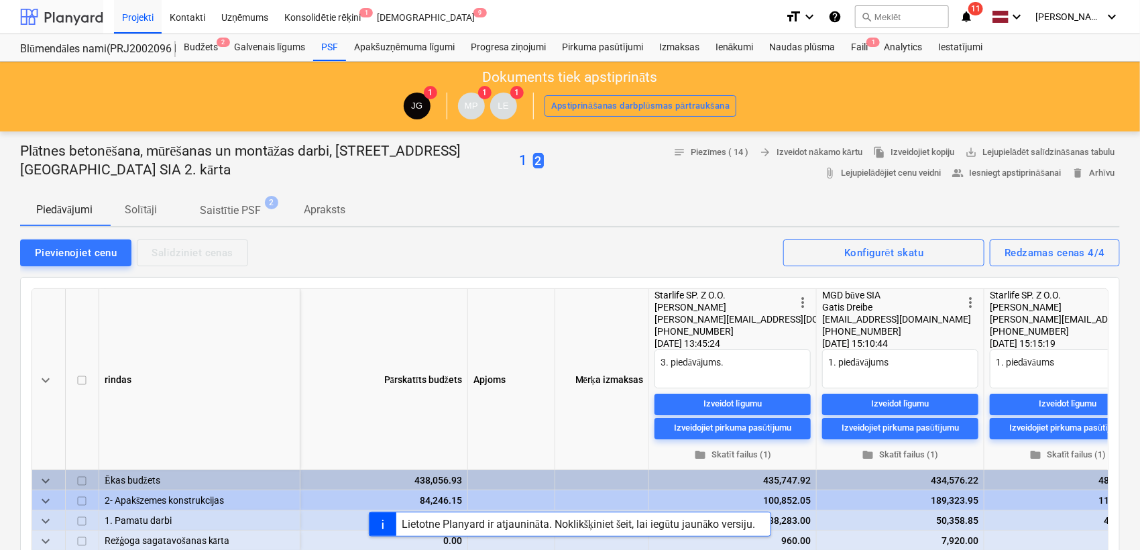
click at [78, 7] on div at bounding box center [61, 17] width 83 height 34
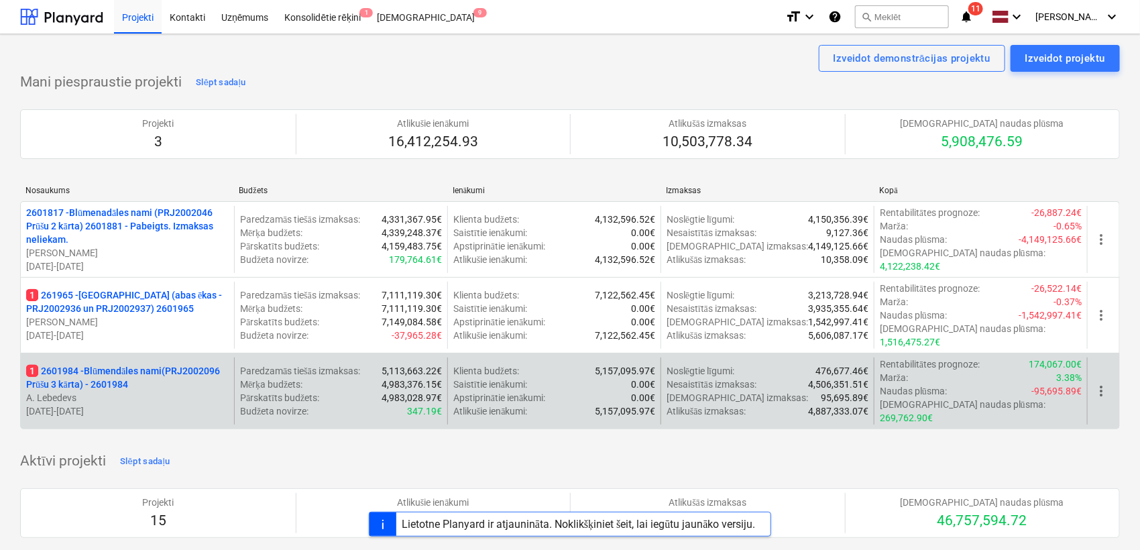
click at [135, 364] on p "1 2601984 - Blūmendāles nami(PRJ2002096 Prūšu 3 kārta) - 2601984" at bounding box center [127, 377] width 203 height 27
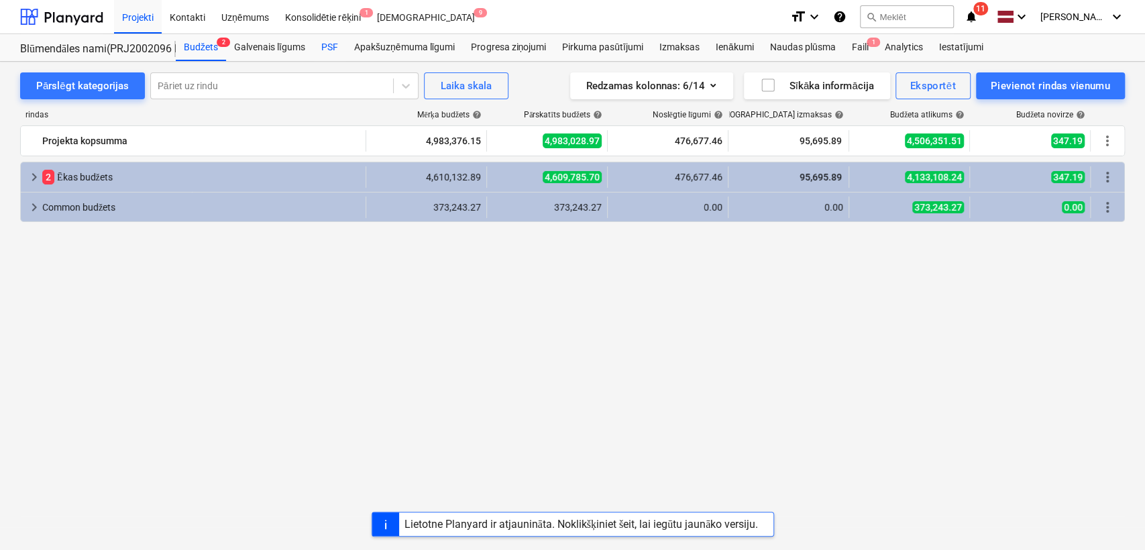
click at [335, 50] on div "PSF" at bounding box center [329, 47] width 33 height 27
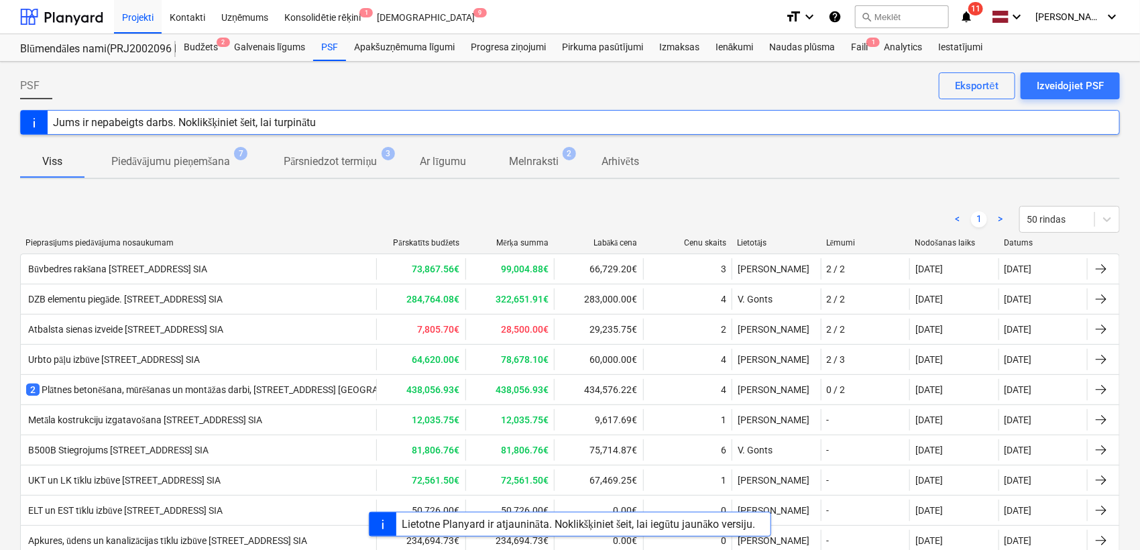
click at [972, 16] on div "Neizdevās ielādēt kontaktu sarakstu" at bounding box center [888, 14] width 168 height 16
click at [859, 48] on div "Faili 1" at bounding box center [859, 47] width 33 height 27
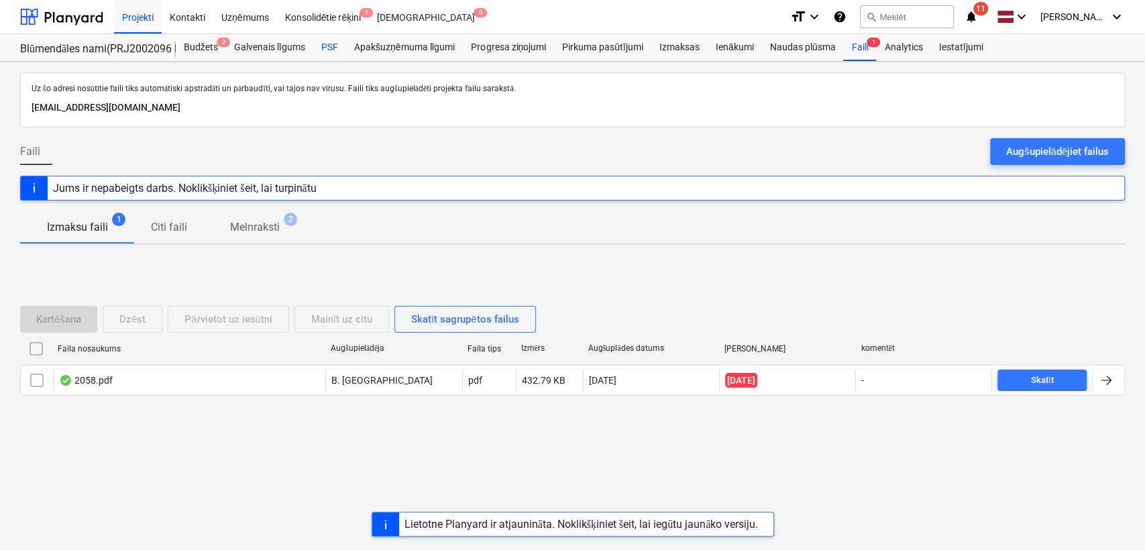
click at [325, 52] on div "PSF" at bounding box center [329, 47] width 33 height 27
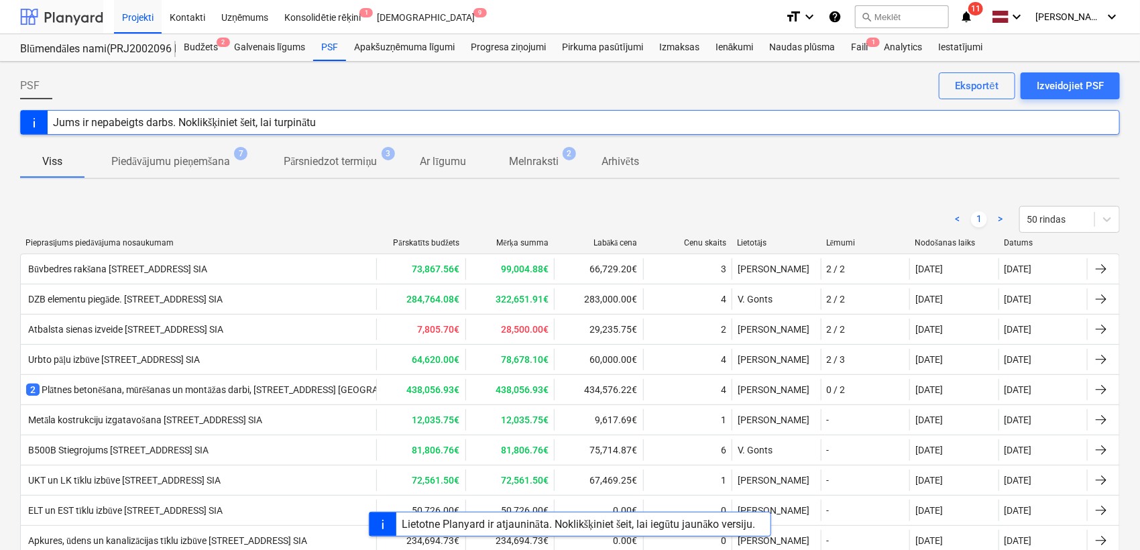
click at [38, 25] on div at bounding box center [61, 17] width 83 height 34
